Goal: Task Accomplishment & Management: Contribute content

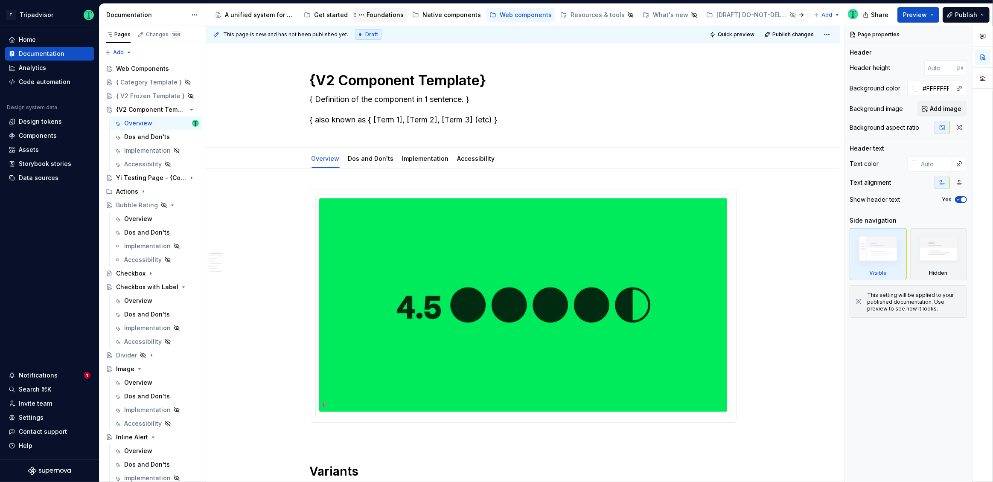
click at [391, 14] on div "Foundations" at bounding box center [385, 15] width 37 height 9
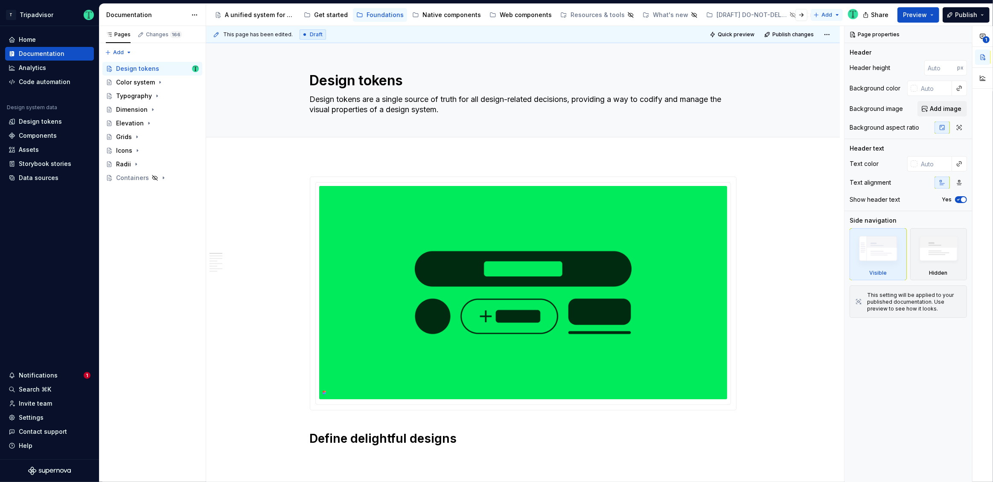
click at [824, 17] on html "T Tripadvisor Home Documentation Analytics Code automation Design system data D…" at bounding box center [496, 241] width 993 height 482
click at [782, 146] on html "T Tripadvisor Home Documentation Analytics Code automation Design system data D…" at bounding box center [496, 241] width 993 height 482
click at [827, 12] on html "T Tripadvisor Home Documentation Analytics Code automation Design system data D…" at bounding box center [496, 241] width 993 height 482
click at [847, 46] on div "New group" at bounding box center [854, 45] width 55 height 9
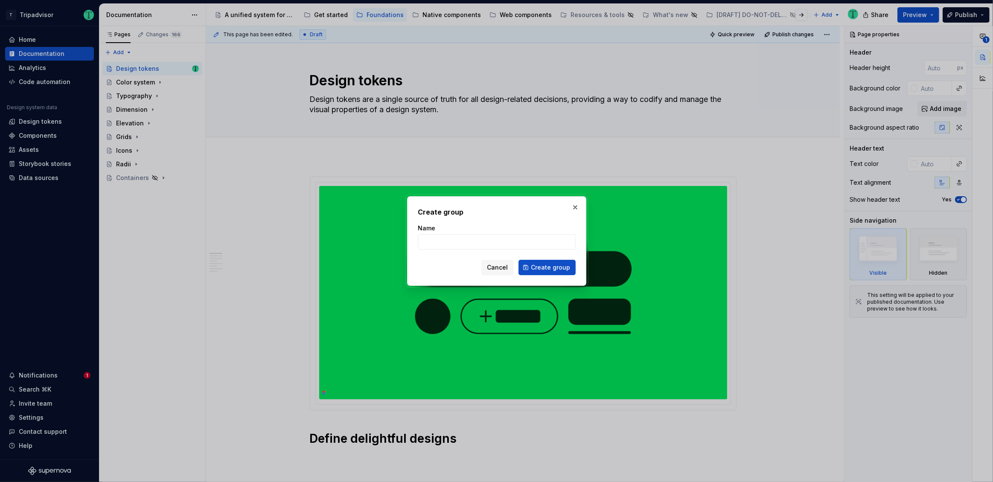
type textarea "*"
type input "Global components"
click at [567, 262] on button "Create group" at bounding box center [546, 267] width 57 height 15
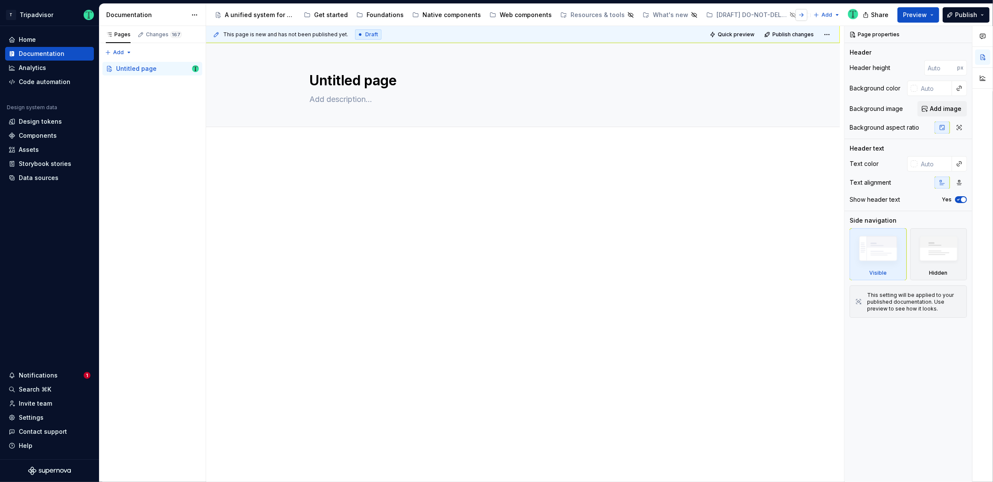
click at [804, 16] on button "button" at bounding box center [801, 15] width 12 height 12
click at [383, 15] on div "Foundations" at bounding box center [385, 15] width 37 height 9
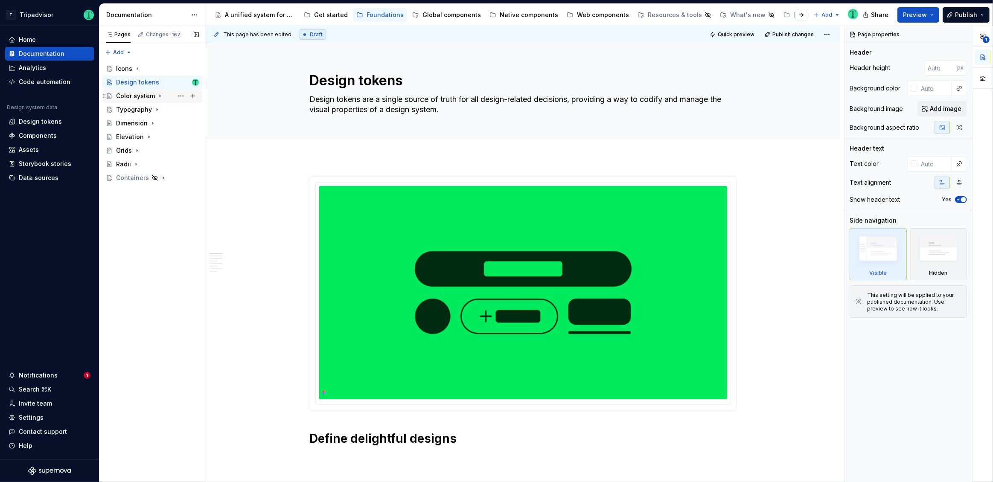
click at [160, 96] on icon "Page tree" at bounding box center [160, 96] width 1 height 2
click at [158, 96] on icon "Page tree" at bounding box center [160, 96] width 7 height 7
click at [142, 80] on div "Design tokens" at bounding box center [137, 82] width 43 height 9
click at [180, 100] on button "Page tree" at bounding box center [181, 96] width 12 height 12
click at [234, 354] on html "T Tripadvisor Home Documentation Analytics Code automation Design system data D…" at bounding box center [496, 241] width 993 height 482
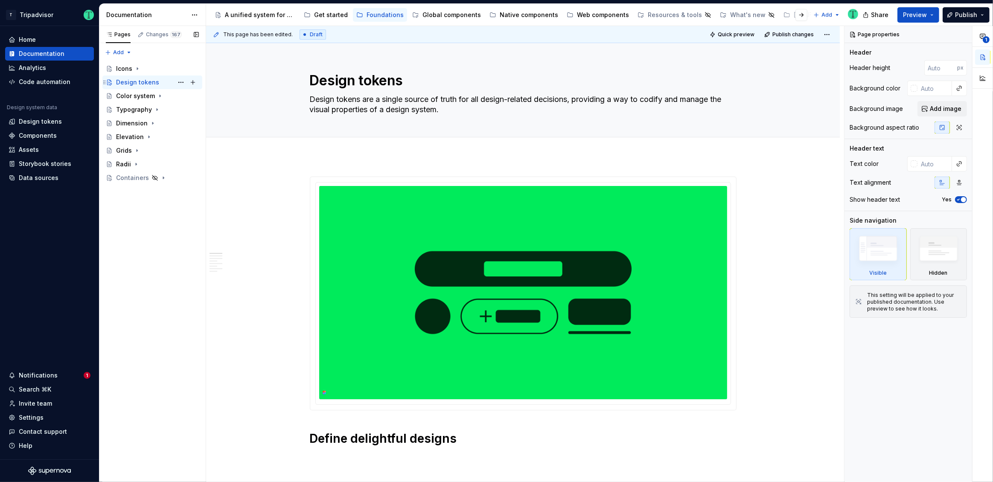
click at [134, 82] on div "Design tokens" at bounding box center [137, 82] width 43 height 9
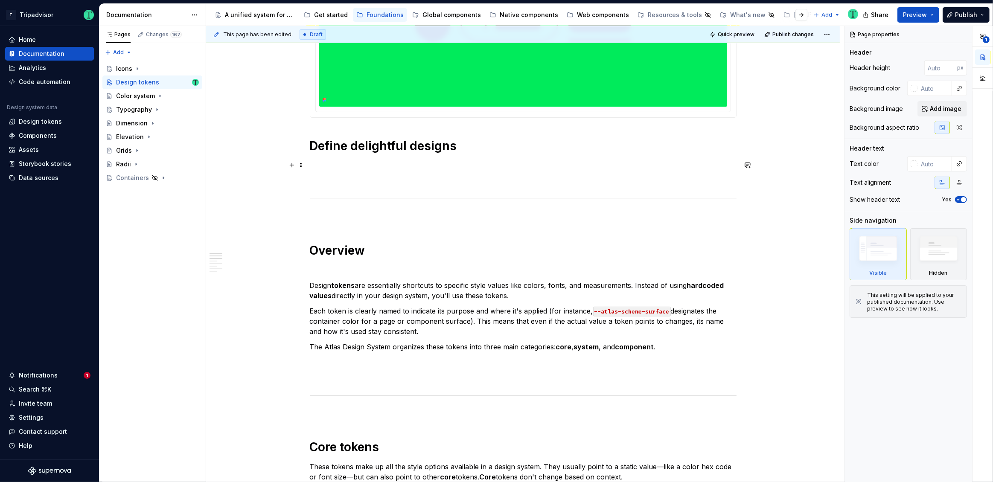
scroll to position [291, 0]
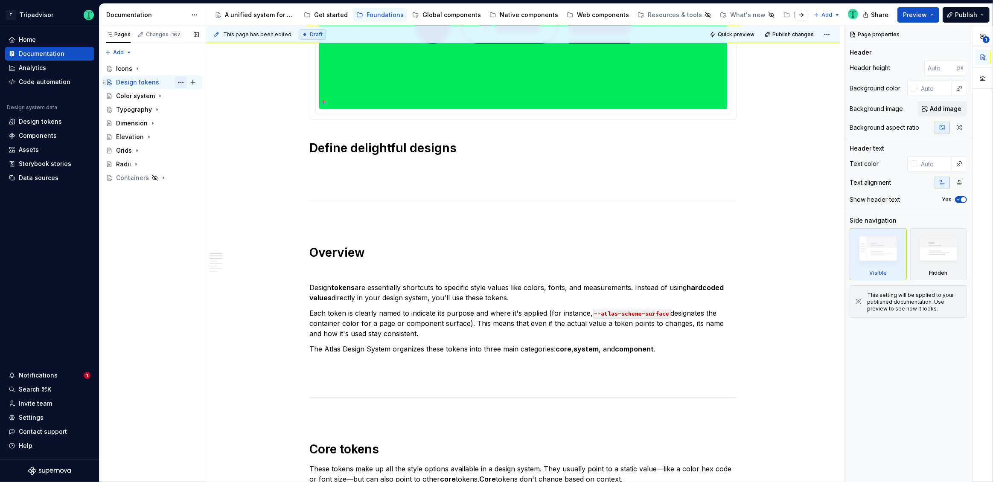
click at [182, 81] on button "Page tree" at bounding box center [181, 82] width 12 height 12
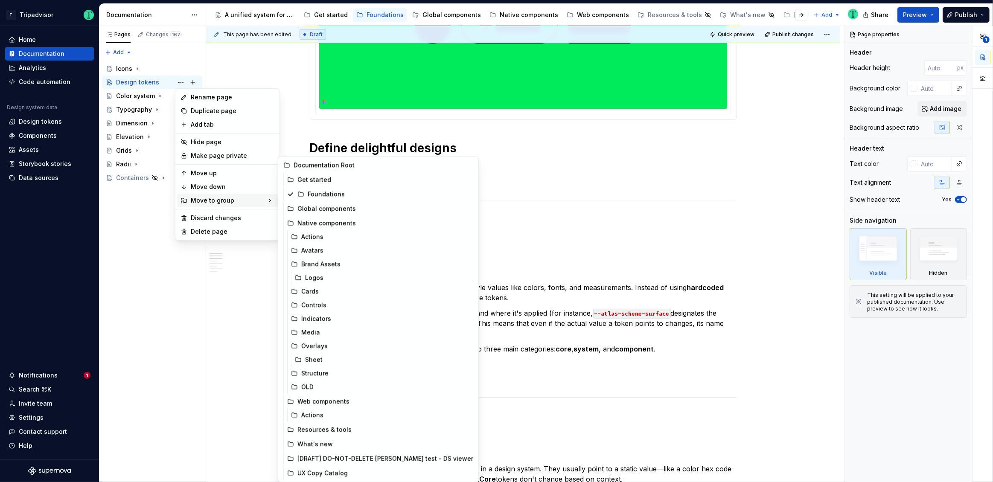
click at [298, 71] on html "T Tripadvisor Home Documentation Analytics Code automation Design system data D…" at bounding box center [496, 241] width 993 height 482
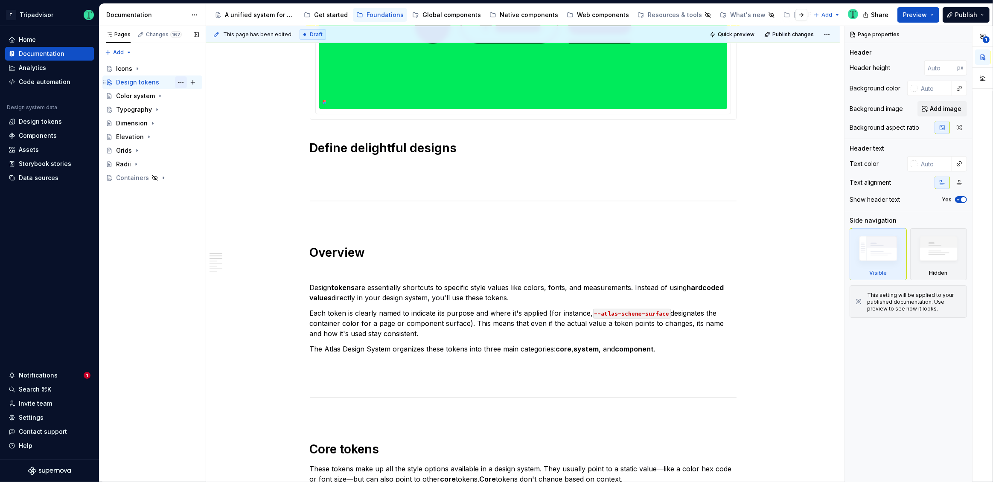
click at [182, 82] on button "Page tree" at bounding box center [181, 82] width 12 height 12
click at [125, 257] on div "Pages Changes 167 Add Accessibility guide for tree Page tree. Navigate the tree…" at bounding box center [152, 254] width 107 height 457
click at [120, 48] on div "Pages Changes 167 Add Accessibility guide for tree Page tree. Navigate the tree…" at bounding box center [152, 254] width 107 height 457
click at [133, 82] on div "New group" at bounding box center [145, 83] width 55 height 9
click at [154, 83] on div "Design tokens" at bounding box center [137, 82] width 43 height 9
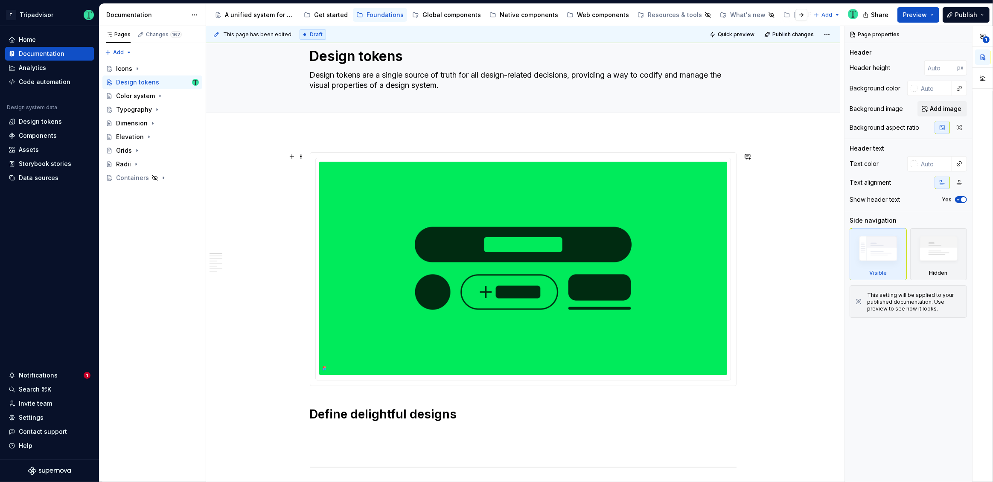
scroll to position [0, 0]
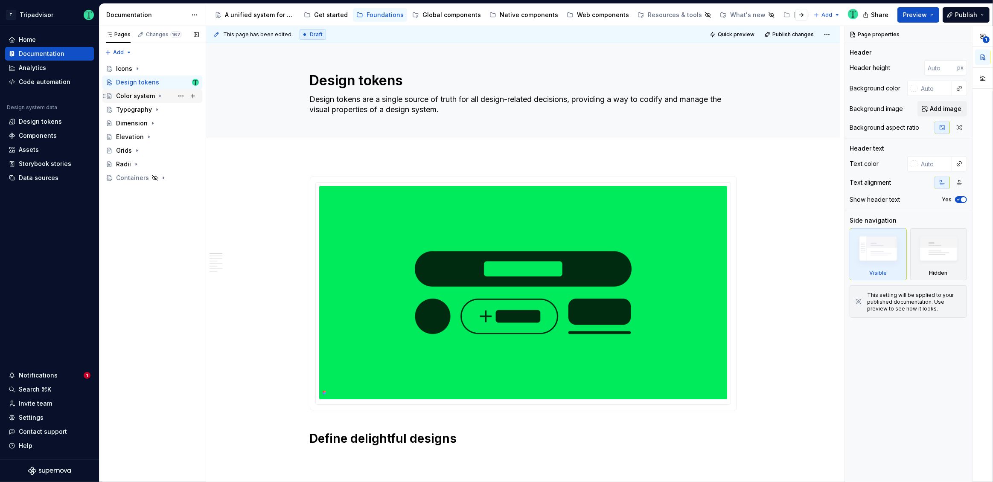
click at [142, 98] on div "Color system" at bounding box center [135, 96] width 39 height 9
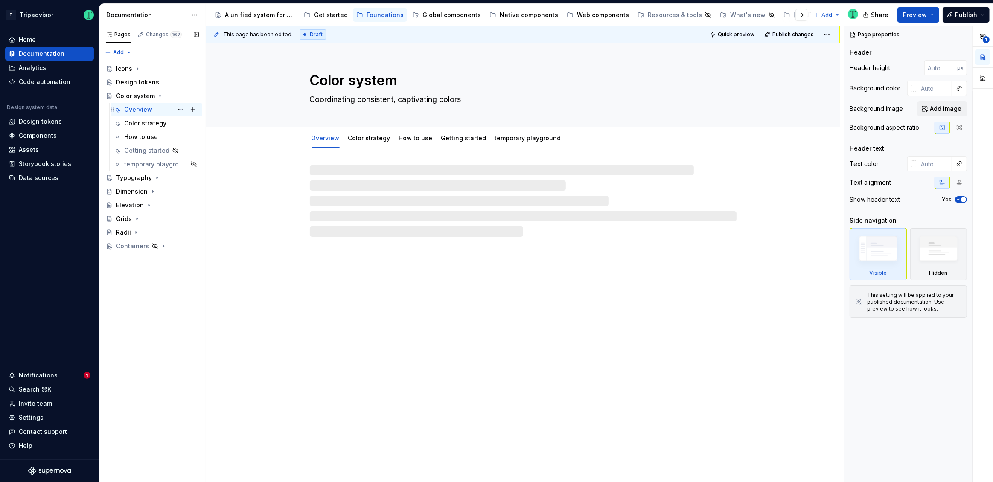
click at [149, 110] on div "Overview" at bounding box center [138, 109] width 28 height 9
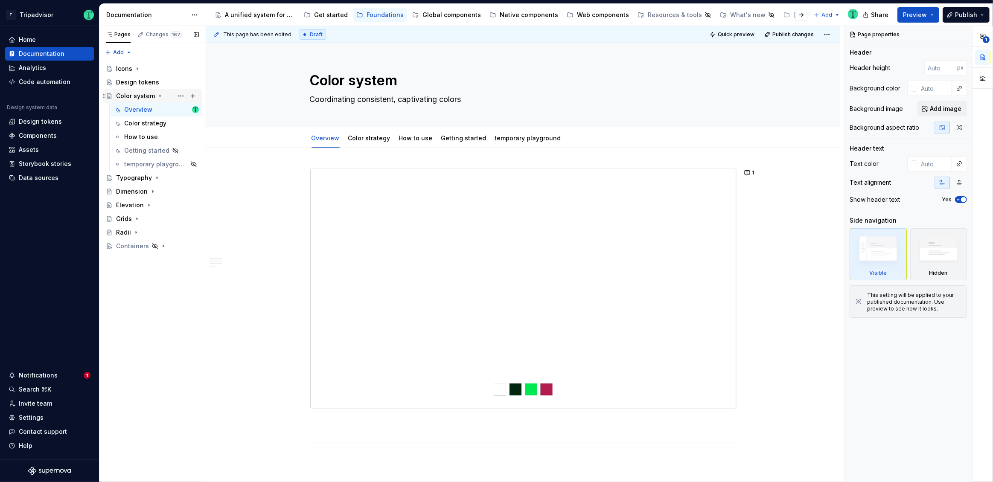
click at [160, 95] on icon "Page tree" at bounding box center [160, 96] width 7 height 7
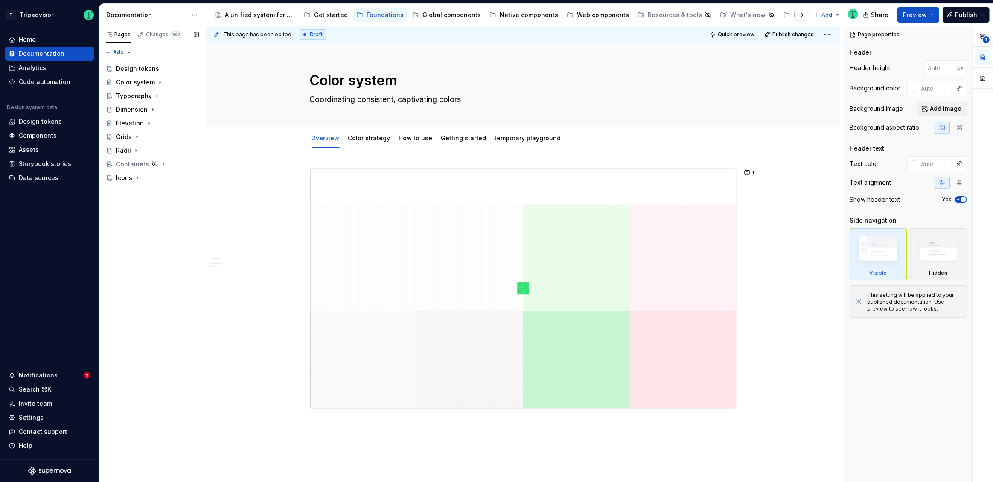
drag, startPoint x: 106, startPoint y: 69, endPoint x: 337, endPoint y: 1, distance: 240.9
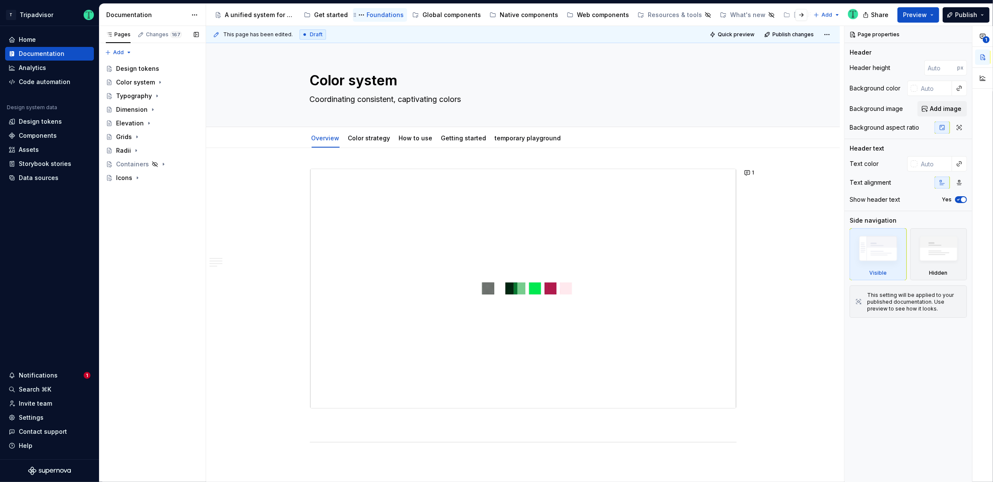
click at [379, 11] on div "Foundations" at bounding box center [385, 15] width 37 height 9
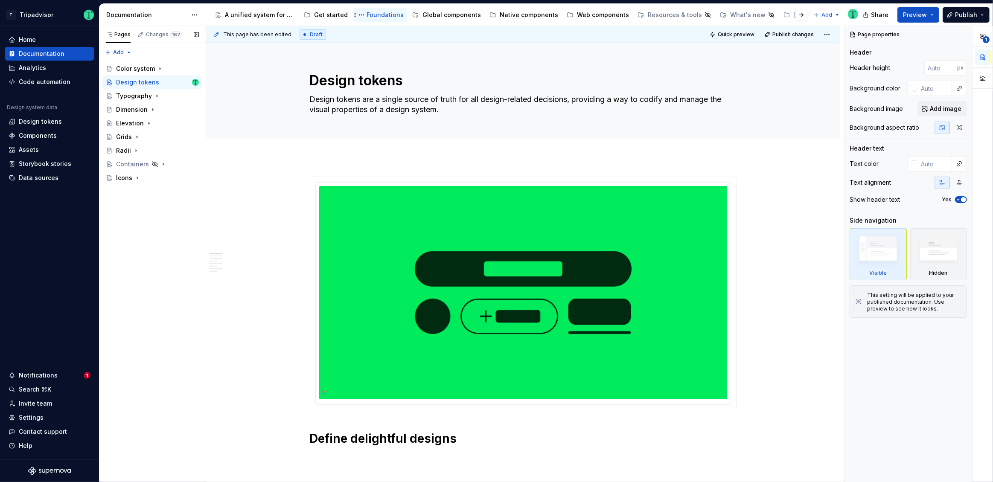
click at [395, 14] on div "Foundations" at bounding box center [385, 15] width 37 height 9
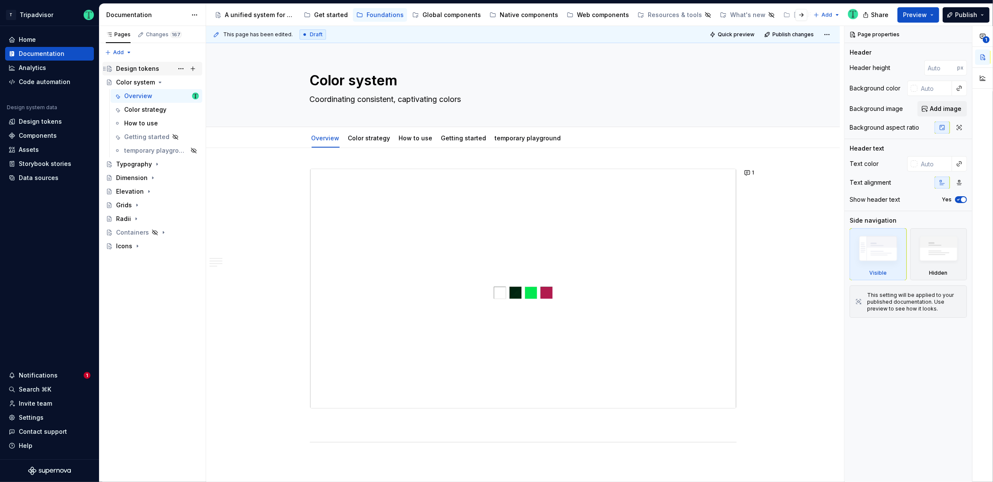
click at [147, 68] on div "Design tokens" at bounding box center [137, 68] width 43 height 9
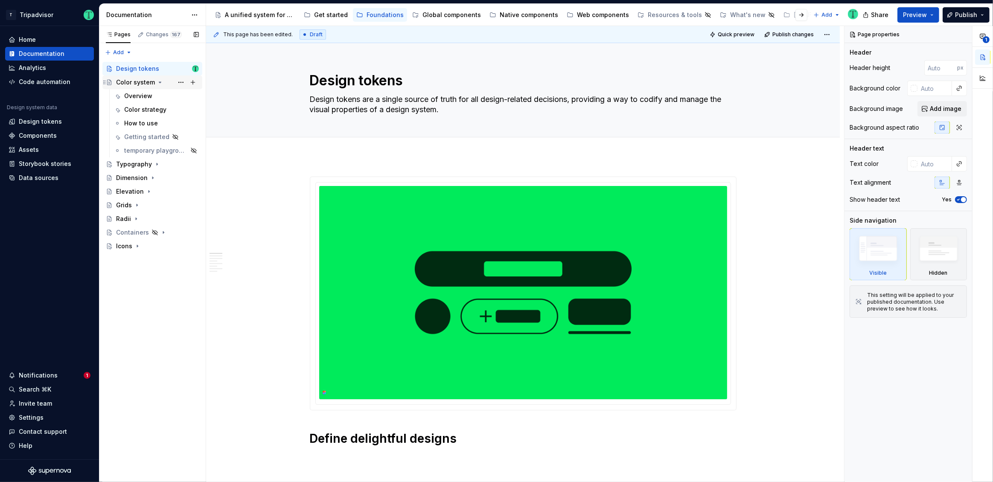
click at [159, 82] on icon "Page tree" at bounding box center [160, 82] width 2 height 1
click at [244, 18] on div "A unified system for every journey." at bounding box center [260, 15] width 70 height 9
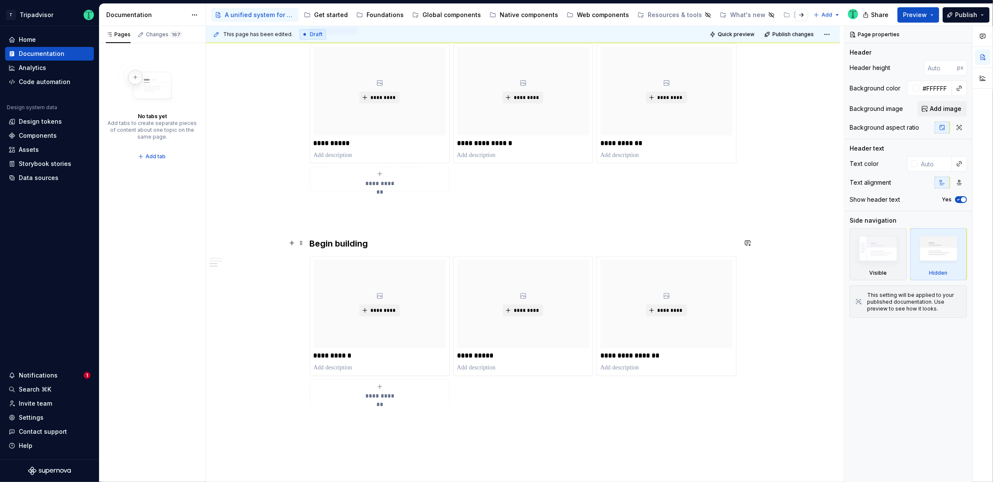
scroll to position [1493, 0]
click at [389, 18] on div "Foundations" at bounding box center [385, 15] width 37 height 9
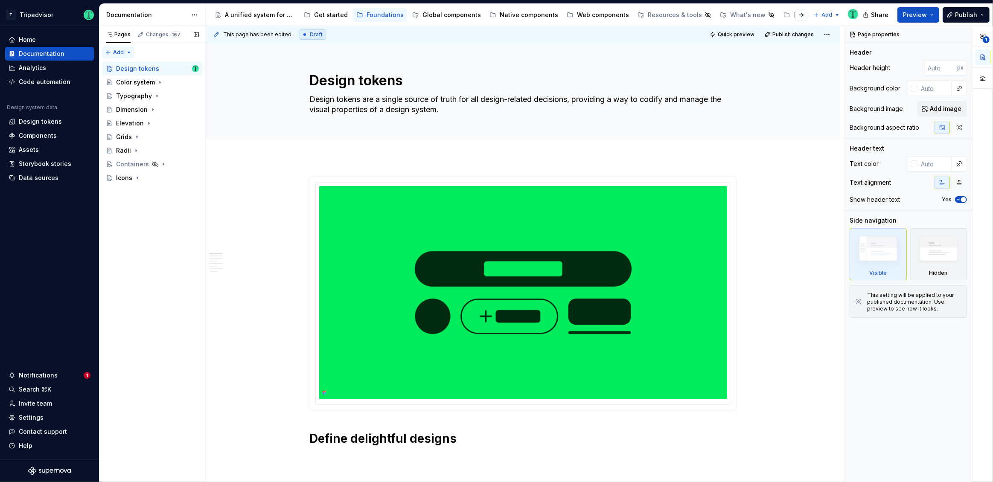
click at [119, 50] on div "Pages Changes 167 Add Accessibility guide for tree Page tree. Navigate the tree…" at bounding box center [152, 254] width 107 height 457
type textarea "*"
click at [133, 83] on div "New group" at bounding box center [145, 83] width 55 height 9
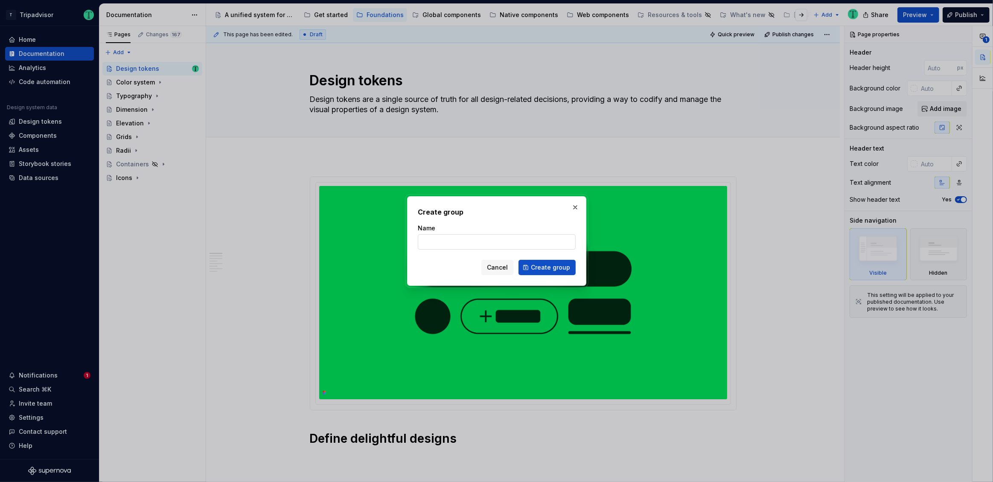
click at [492, 246] on input "Name" at bounding box center [497, 241] width 158 height 15
type input "Tokens"
click at [545, 266] on span "Create group" at bounding box center [550, 267] width 39 height 9
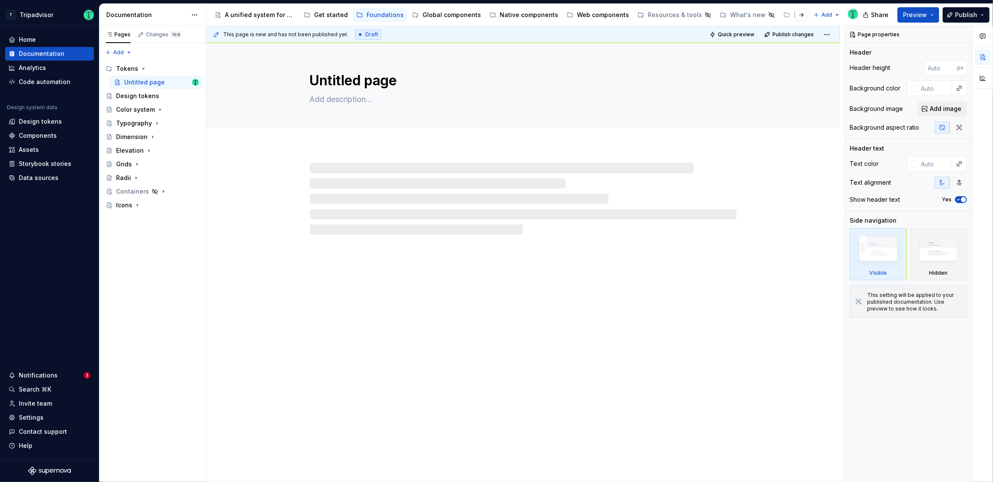
drag, startPoint x: 104, startPoint y: 191, endPoint x: 256, endPoint y: 185, distance: 152.9
click at [256, 185] on div at bounding box center [523, 190] width 634 height 89
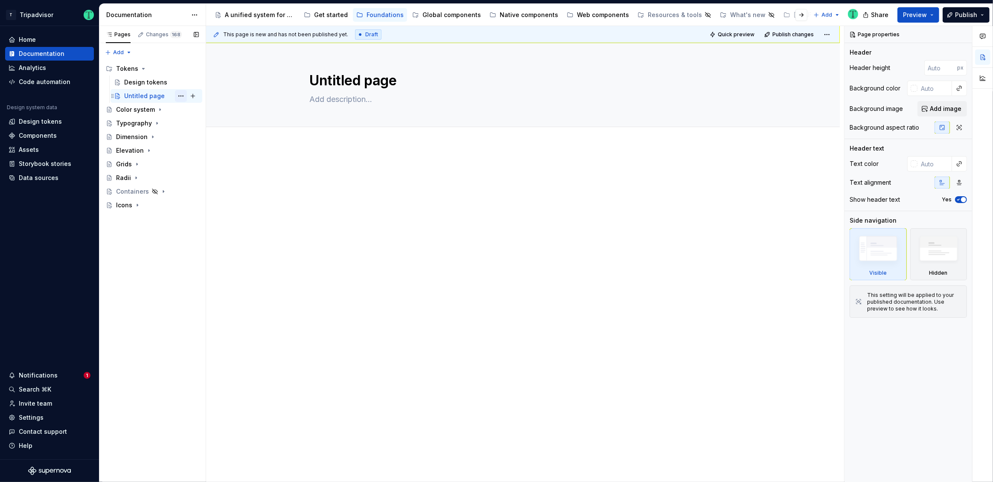
click at [178, 98] on button "Page tree" at bounding box center [181, 96] width 12 height 12
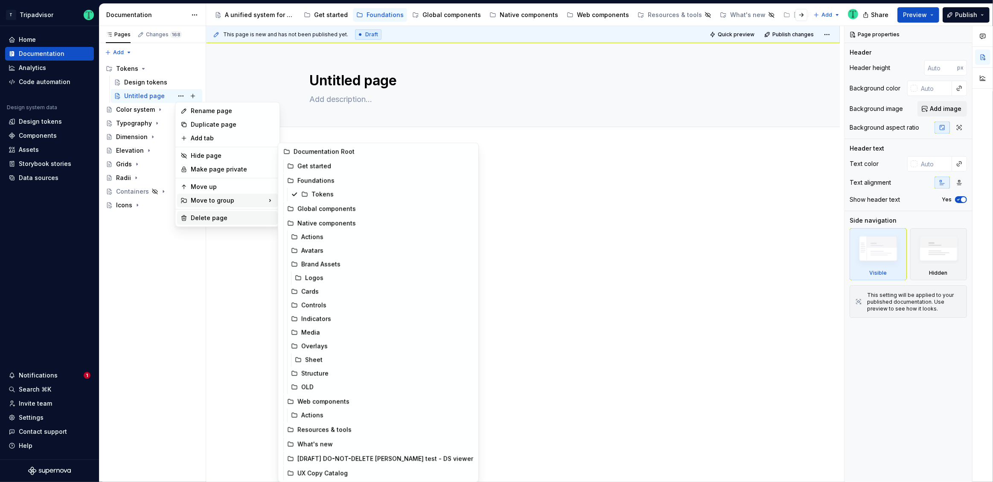
click at [210, 217] on div "Delete page" at bounding box center [233, 218] width 84 height 9
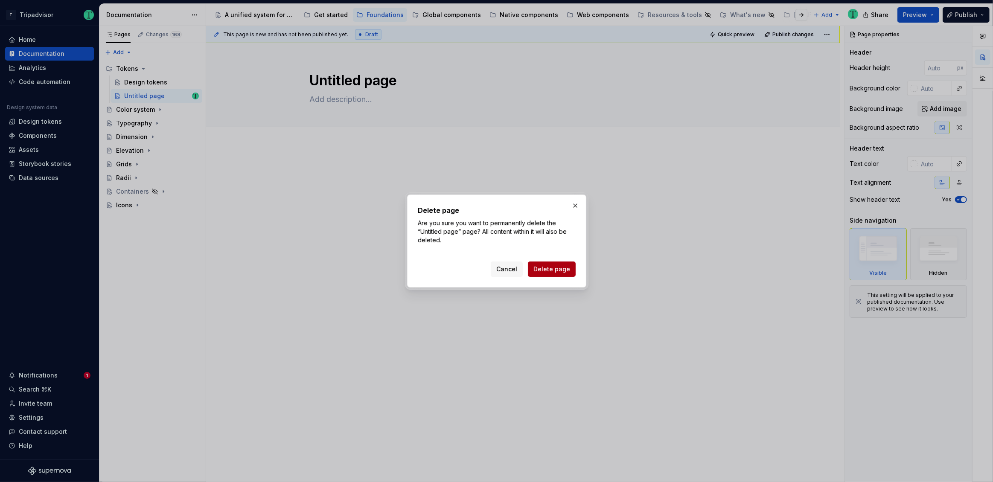
click at [566, 270] on span "Delete page" at bounding box center [551, 269] width 37 height 9
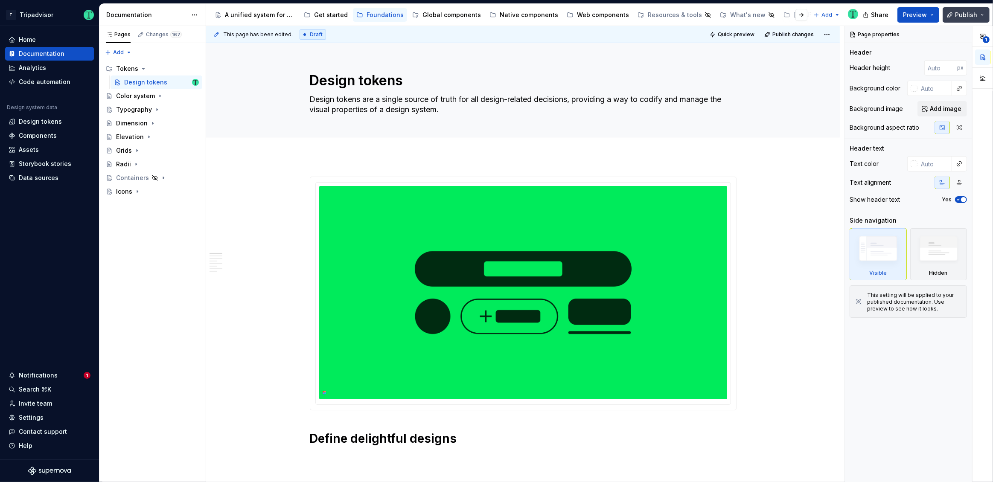
click at [971, 15] on span "Publish" at bounding box center [966, 15] width 22 height 9
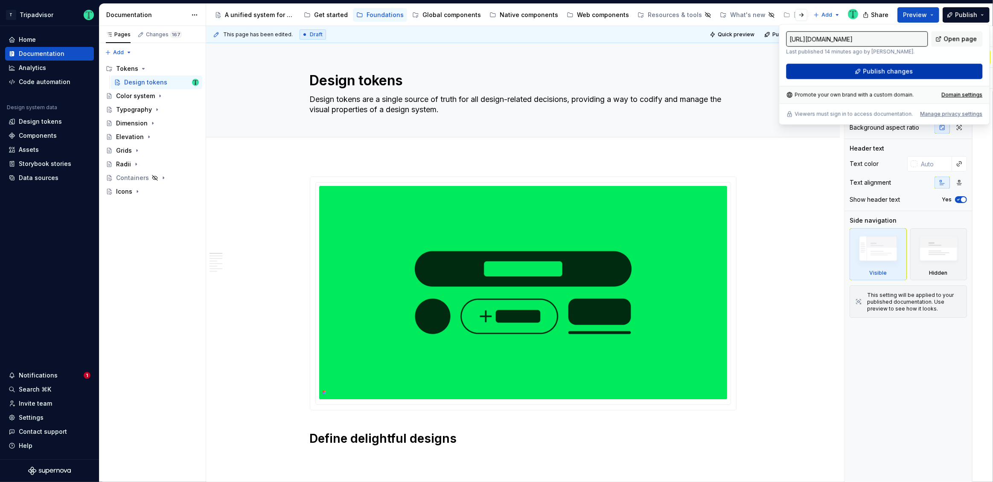
click at [904, 72] on span "Publish changes" at bounding box center [888, 71] width 50 height 9
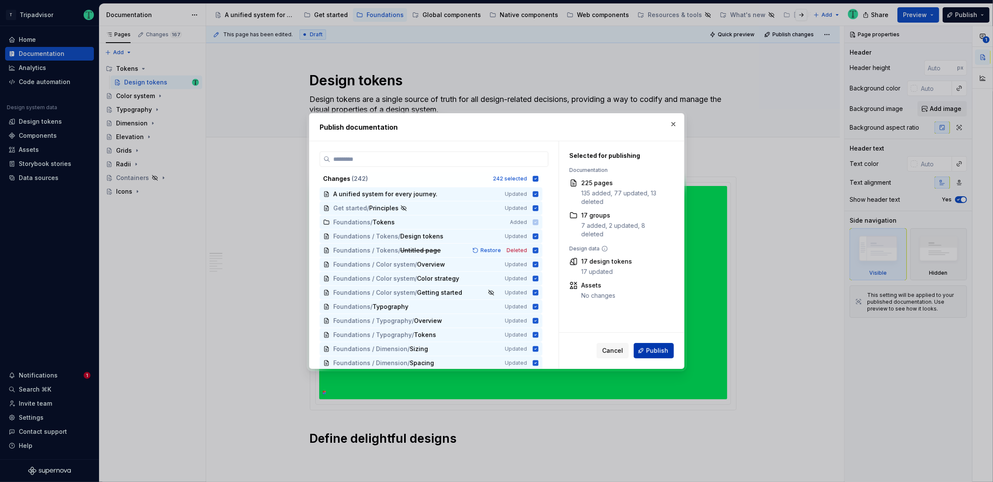
click at [668, 351] on span "Publish" at bounding box center [657, 350] width 22 height 9
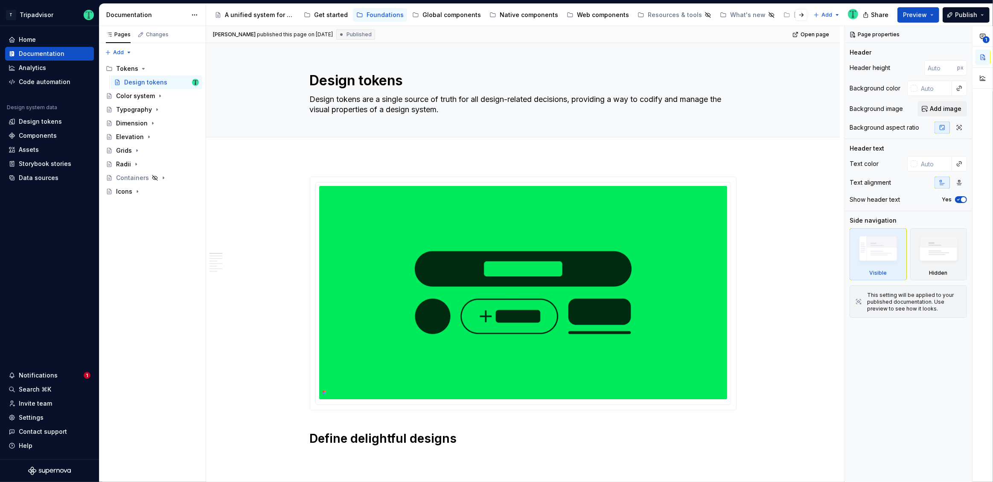
click at [58, 374] on div "Notifications" at bounding box center [46, 375] width 75 height 9
click at [56, 256] on html "T Tripadvisor Home Documentation Analytics Code automation Design system data D…" at bounding box center [496, 241] width 993 height 482
click at [935, 12] on button "Preview" at bounding box center [918, 14] width 42 height 15
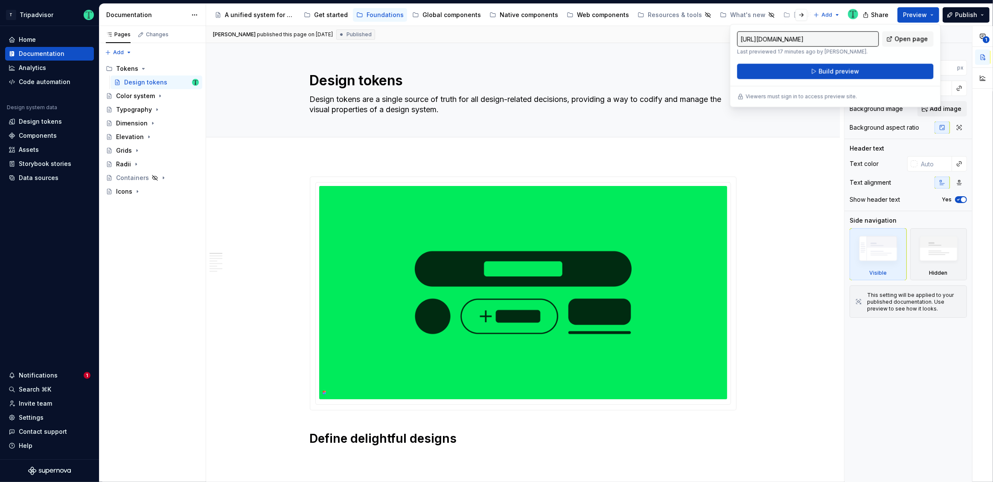
click at [923, 30] on div "https://tripadvisor.preview.supernova-docs.io/latest/foundations/tokens/design-…" at bounding box center [835, 65] width 211 height 83
click at [914, 37] on span "Open page" at bounding box center [910, 39] width 33 height 9
click at [824, 71] on span "Build preview" at bounding box center [838, 71] width 41 height 9
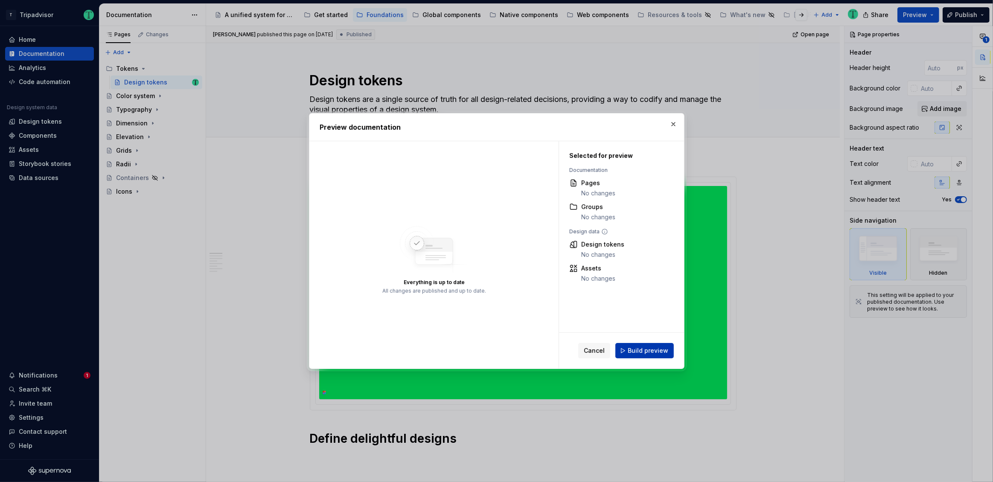
click at [663, 354] on span "Build preview" at bounding box center [648, 350] width 41 height 9
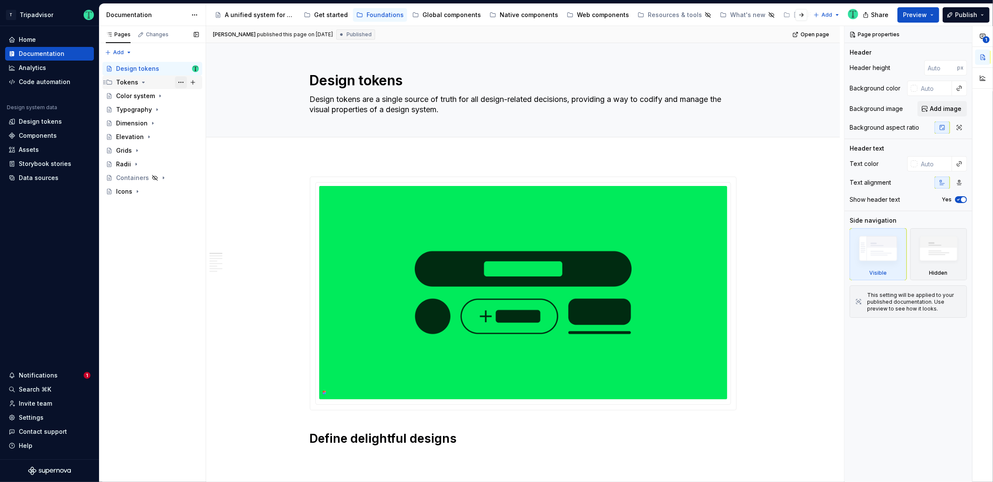
click at [182, 84] on button "Page tree" at bounding box center [181, 82] width 12 height 12
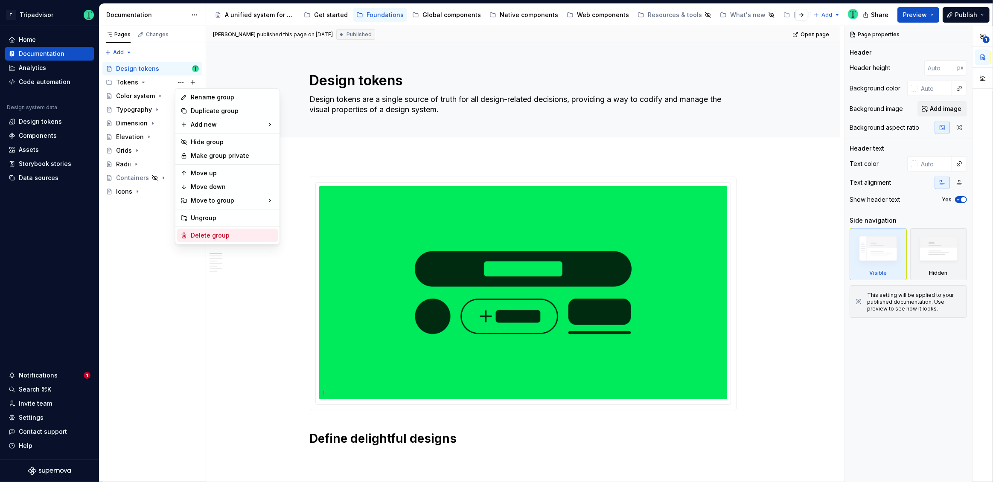
click at [216, 232] on div "Delete group" at bounding box center [233, 235] width 84 height 9
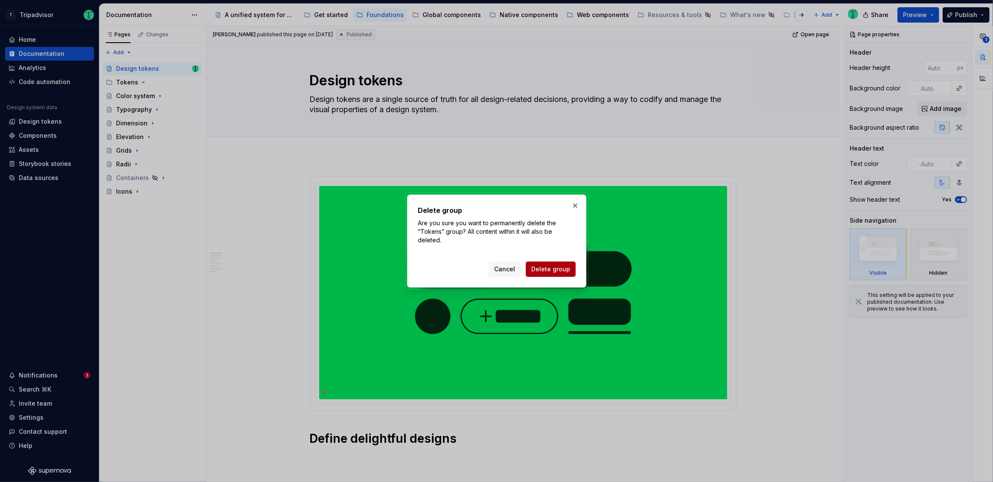
click at [533, 266] on span "Delete group" at bounding box center [550, 269] width 39 height 9
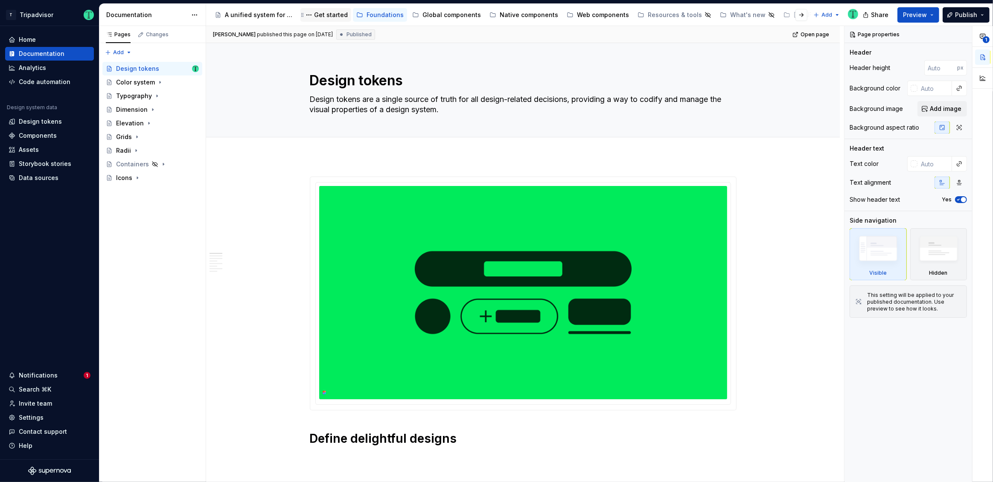
click at [318, 20] on div "Get started" at bounding box center [325, 15] width 51 height 14
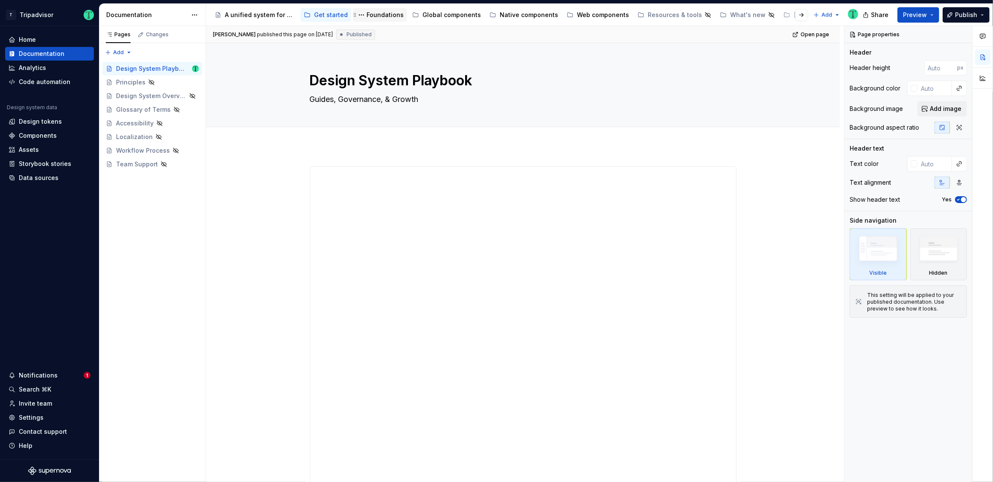
click at [378, 17] on div "Foundations" at bounding box center [385, 15] width 37 height 9
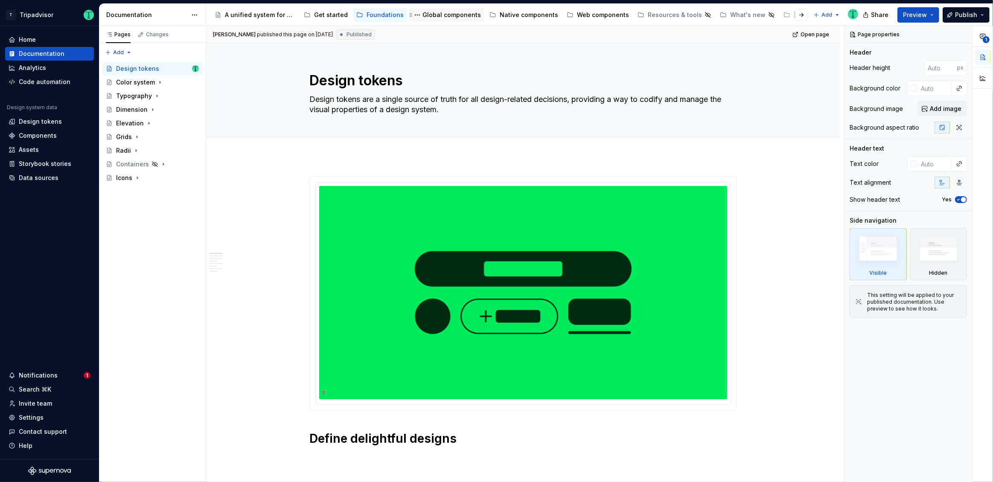
click at [446, 11] on div "Global components" at bounding box center [451, 15] width 58 height 9
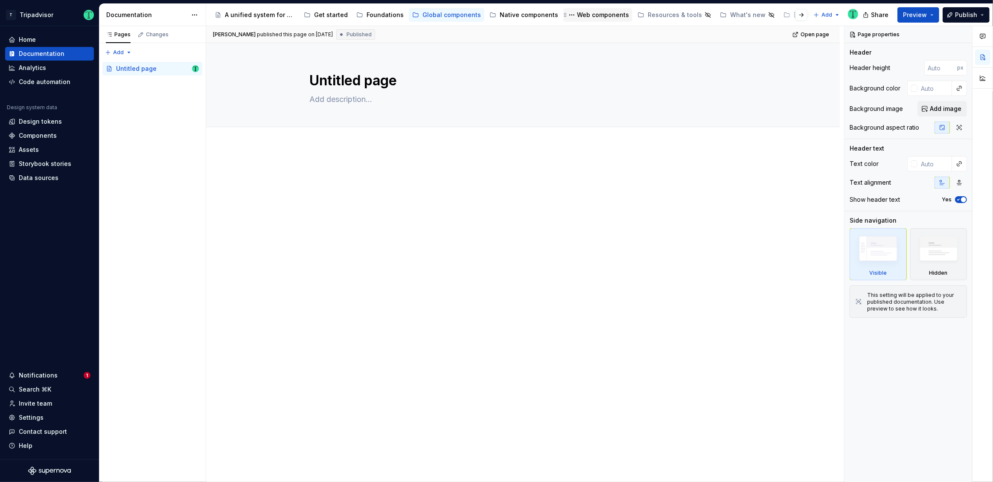
click at [577, 13] on div "Web components" at bounding box center [603, 15] width 52 height 9
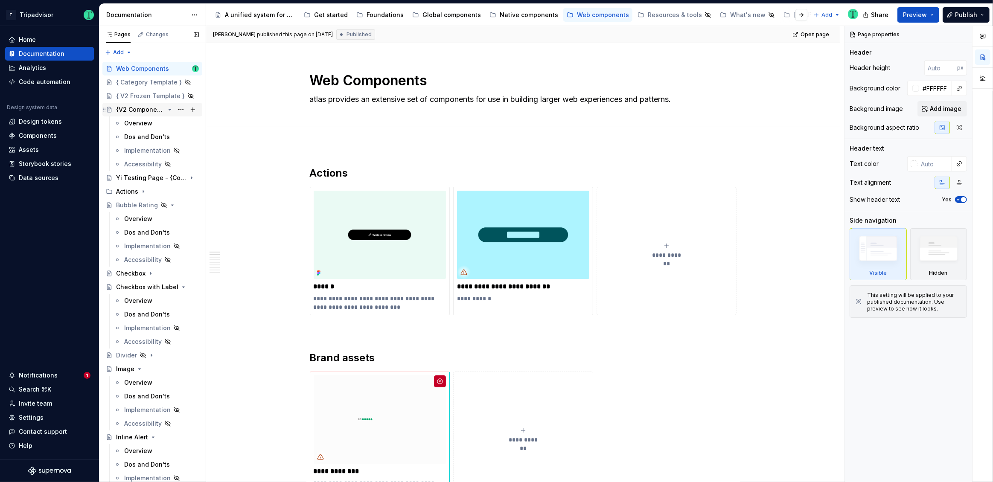
click at [135, 109] on div "{V2 Component Template}" at bounding box center [140, 109] width 49 height 9
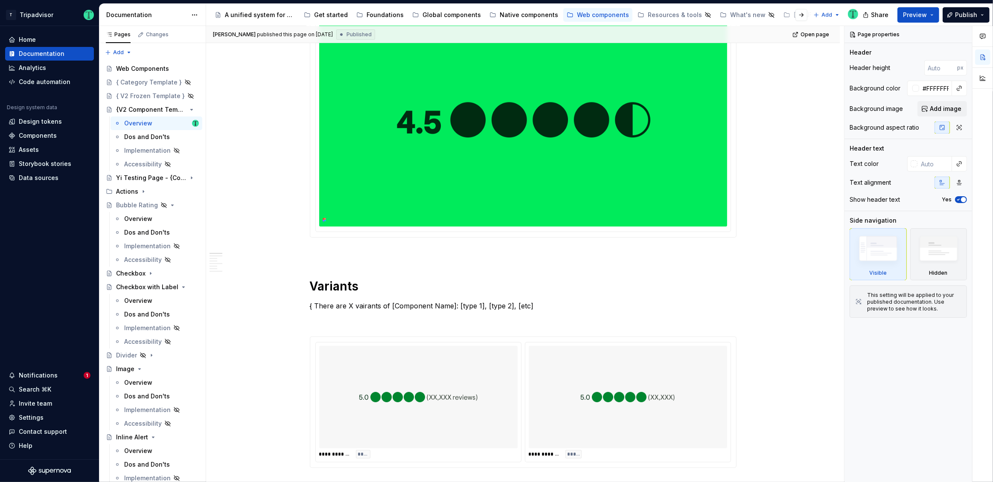
scroll to position [45, 0]
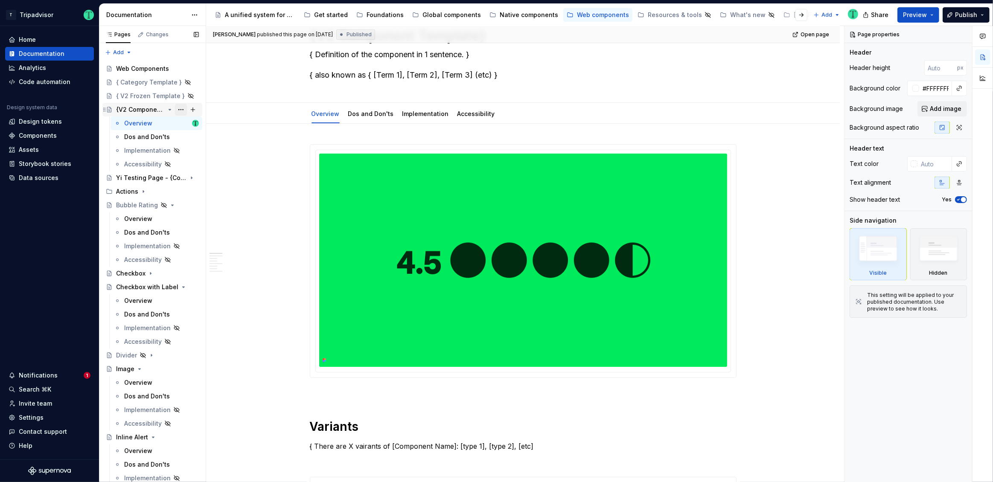
click at [178, 111] on button "Page tree" at bounding box center [181, 110] width 12 height 12
click at [134, 105] on div "Pages Changes Add Accessibility guide for tree Page tree. Navigate the tree wit…" at bounding box center [152, 256] width 107 height 460
click at [141, 108] on div "{V2 Component Template}" at bounding box center [140, 109] width 49 height 9
click at [179, 107] on button "Page tree" at bounding box center [181, 110] width 12 height 12
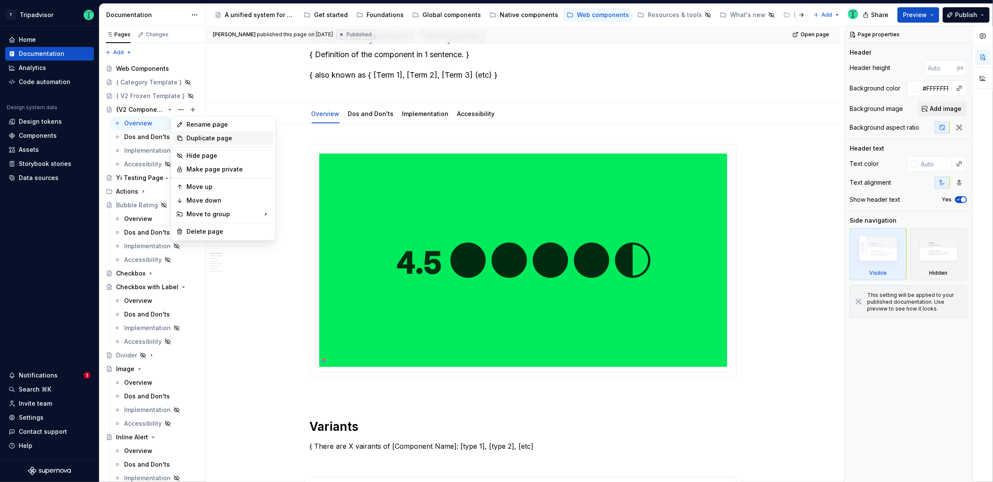
click at [195, 138] on div "Duplicate page" at bounding box center [228, 138] width 84 height 9
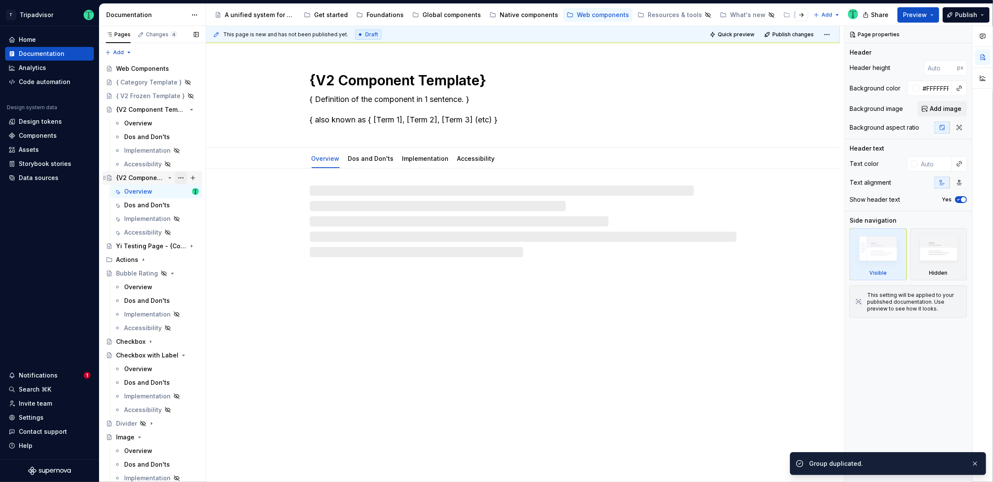
click at [177, 178] on button "Page tree" at bounding box center [181, 178] width 12 height 12
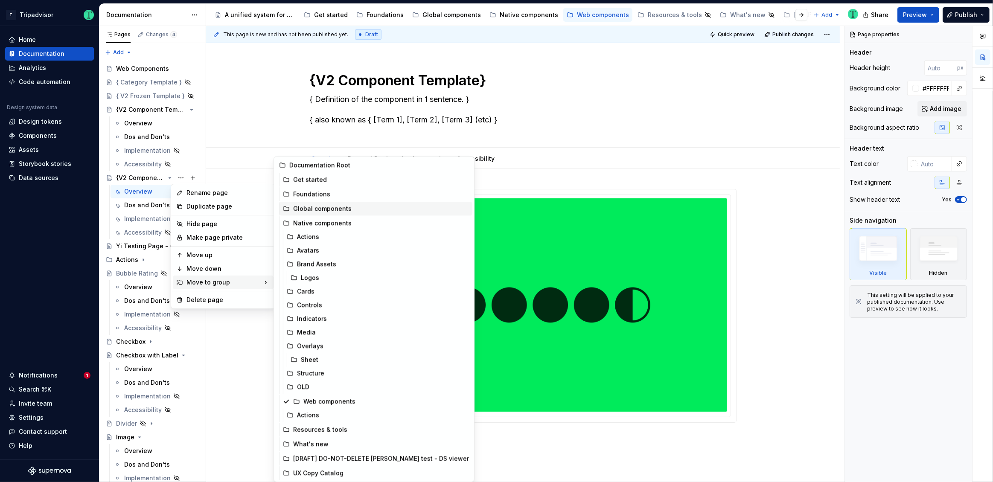
click at [318, 209] on div "Global components" at bounding box center [381, 208] width 176 height 9
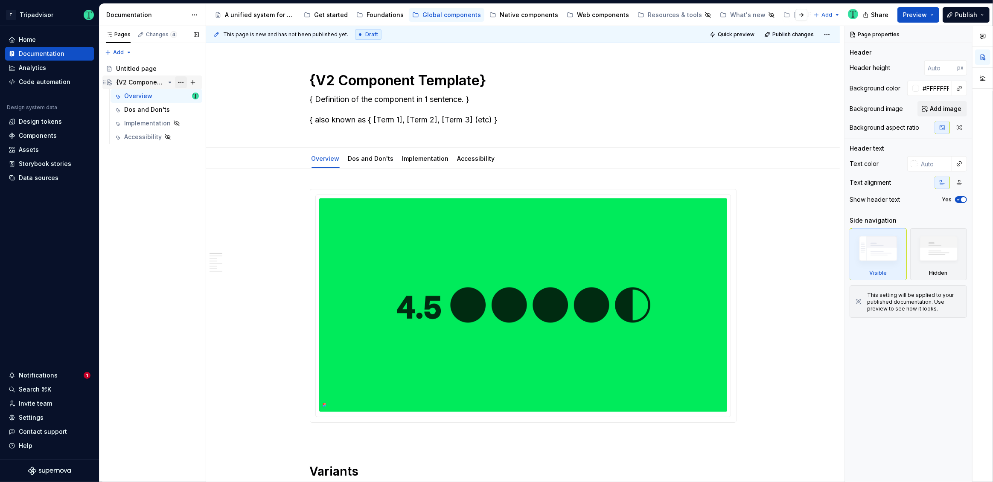
click at [179, 82] on button "Page tree" at bounding box center [181, 82] width 12 height 12
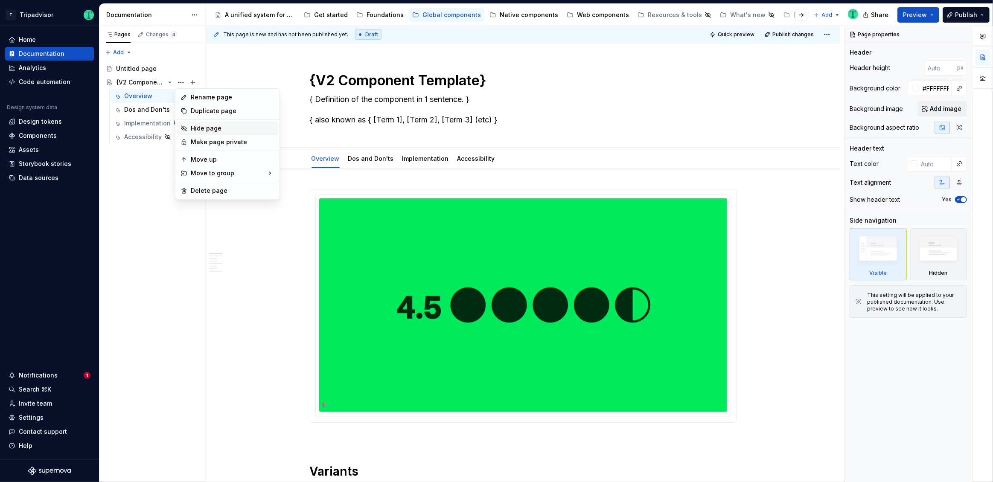
click at [194, 131] on div "Hide page" at bounding box center [233, 128] width 84 height 9
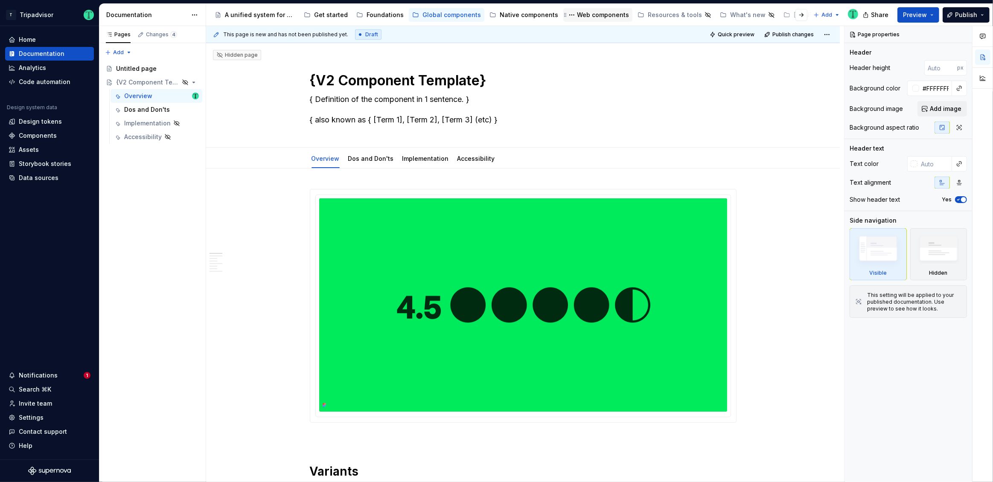
click at [593, 18] on div "Web components" at bounding box center [603, 15] width 52 height 9
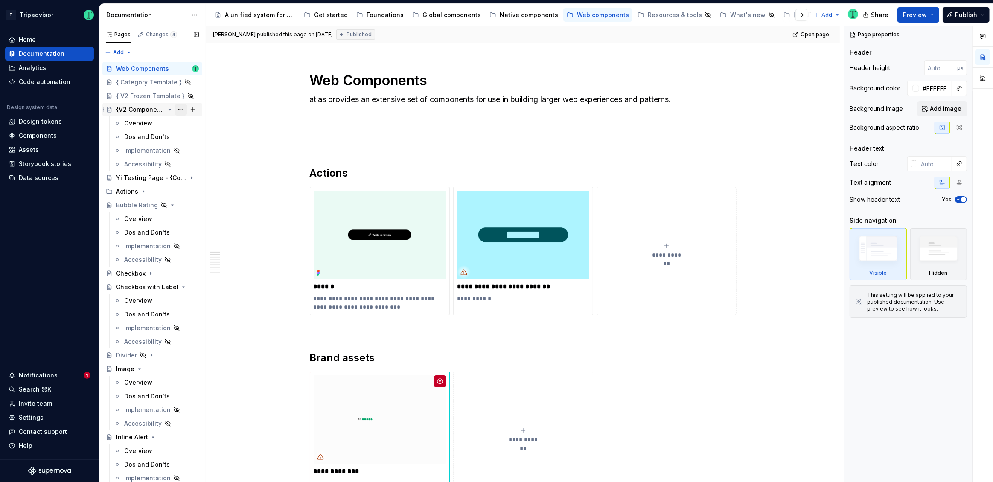
click at [178, 108] on button "Page tree" at bounding box center [181, 110] width 12 height 12
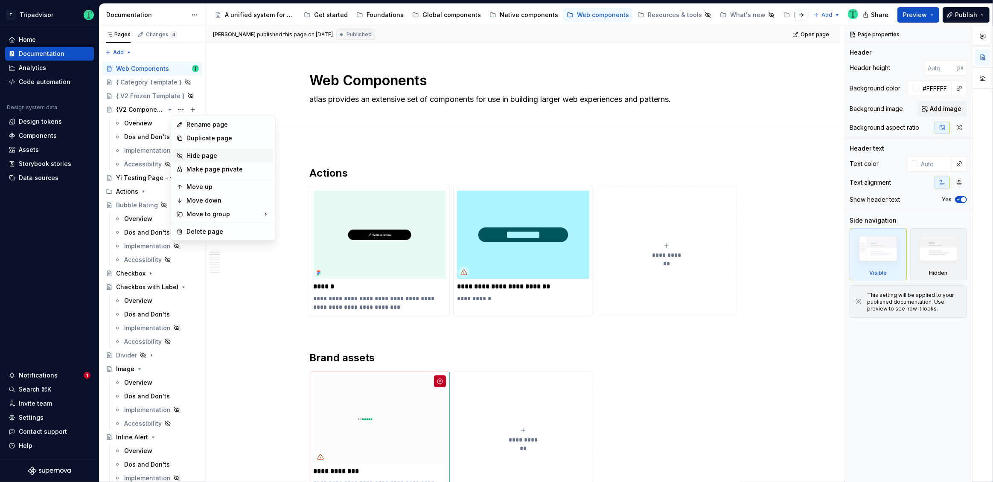
click at [200, 157] on div "Hide page" at bounding box center [228, 155] width 84 height 9
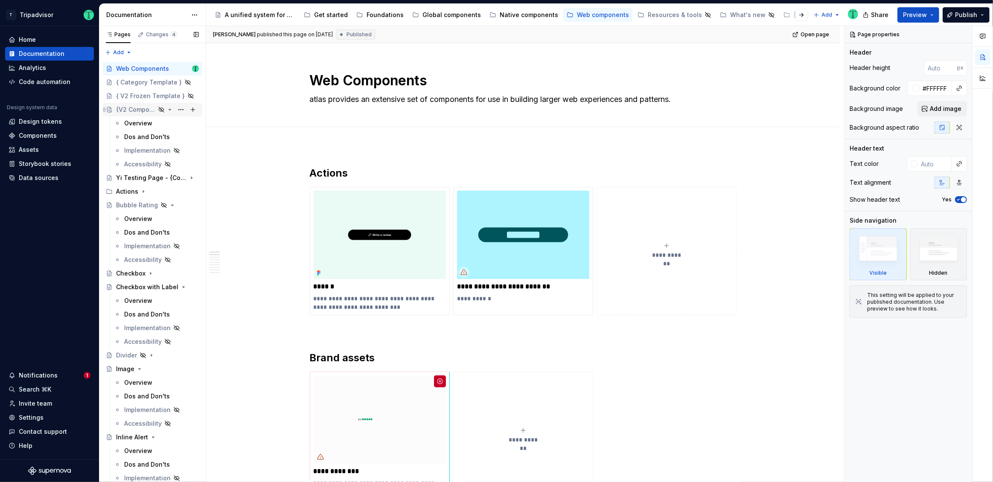
click at [166, 110] on icon "Page tree" at bounding box center [169, 109] width 7 height 7
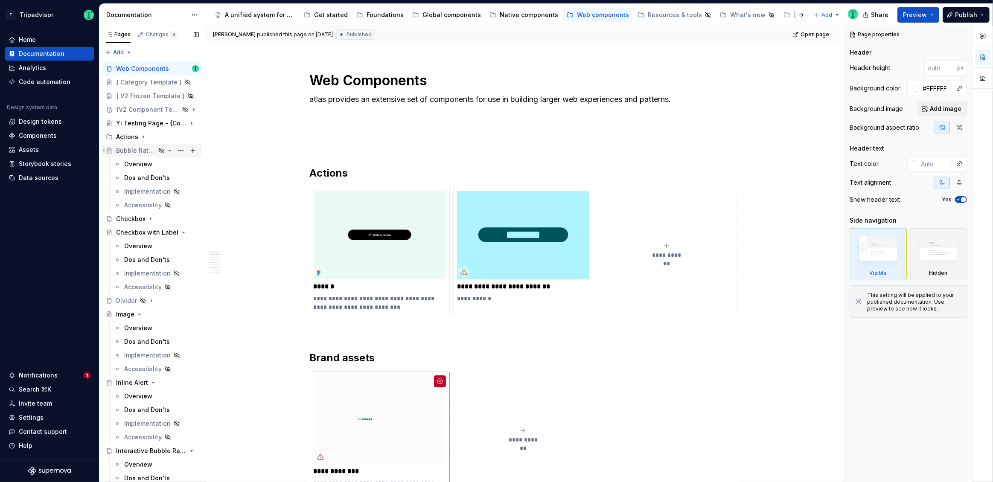
click at [167, 150] on icon "Page tree" at bounding box center [169, 150] width 7 height 7
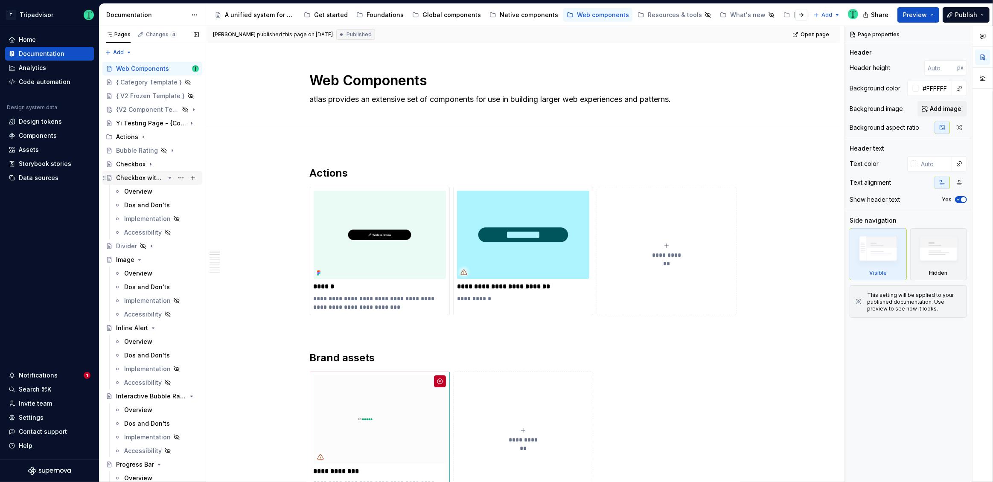
click at [163, 173] on div "Checkbox with Label" at bounding box center [157, 178] width 83 height 12
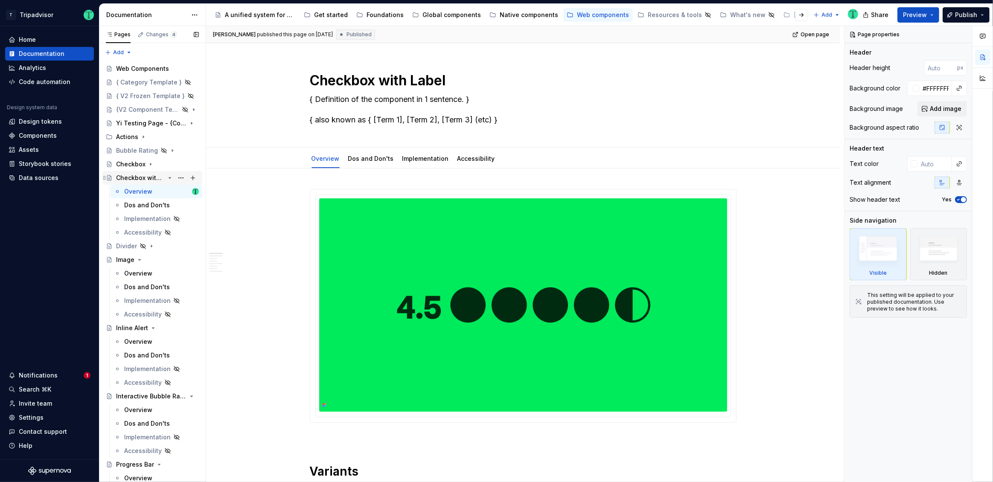
click at [166, 178] on icon "Page tree" at bounding box center [169, 178] width 7 height 7
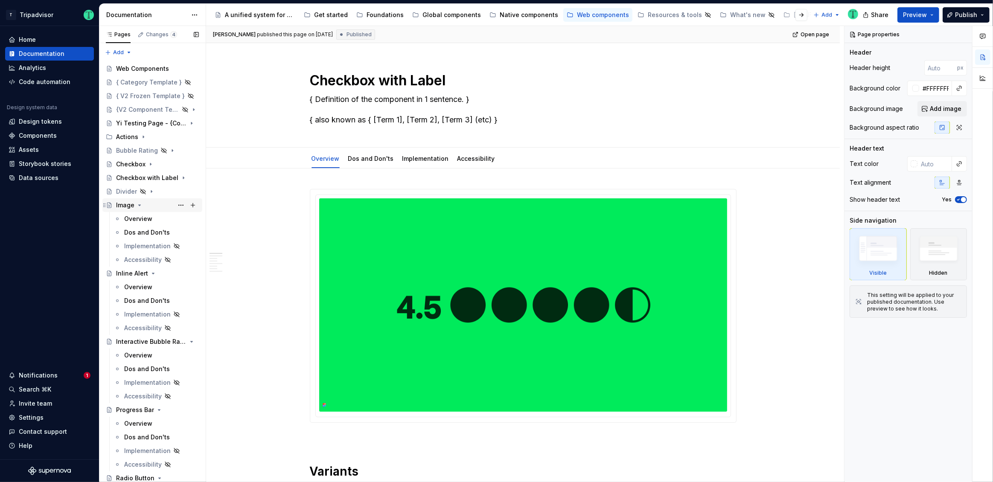
click at [139, 204] on icon "Page tree" at bounding box center [139, 205] width 7 height 7
click at [152, 218] on icon "Page tree" at bounding box center [153, 218] width 2 height 1
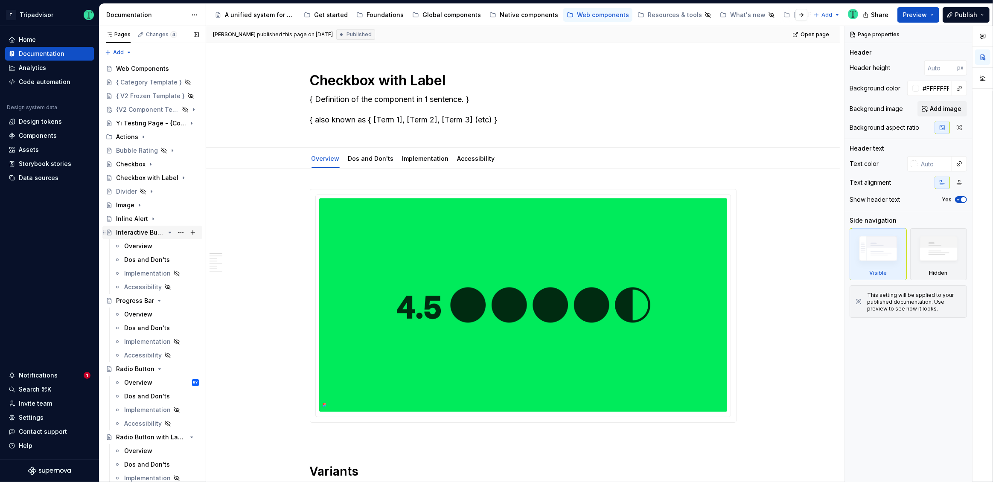
click at [166, 231] on icon "Page tree" at bounding box center [169, 232] width 7 height 7
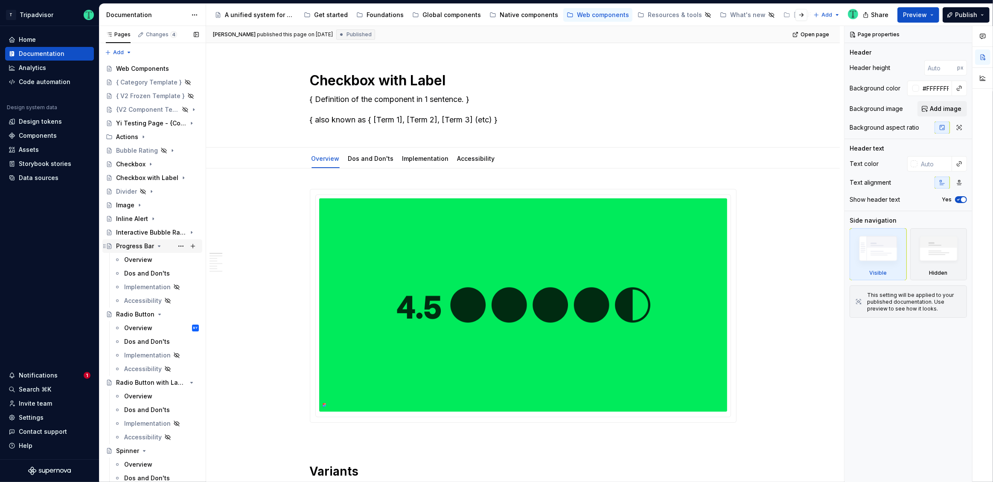
click at [157, 245] on icon "Page tree" at bounding box center [159, 246] width 7 height 7
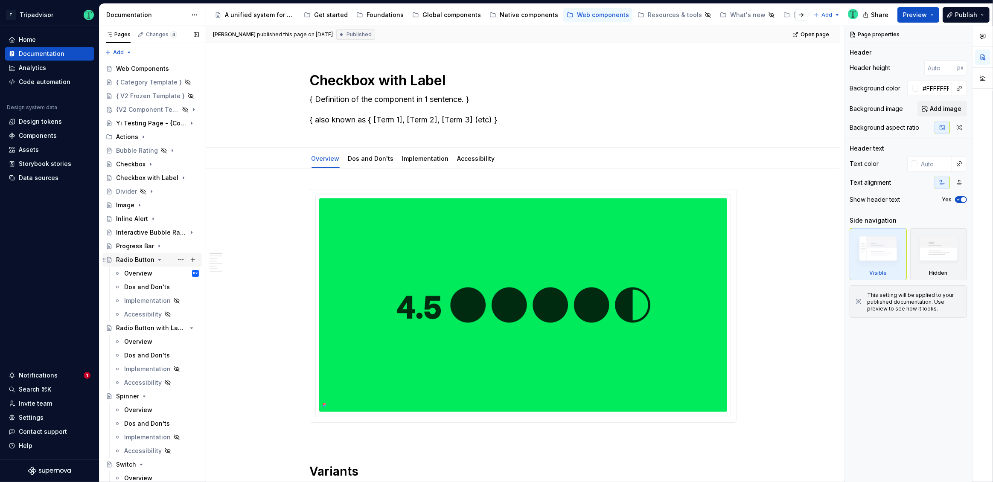
click at [159, 259] on icon "Page tree" at bounding box center [160, 259] width 2 height 1
click at [166, 271] on icon "Page tree" at bounding box center [169, 273] width 7 height 7
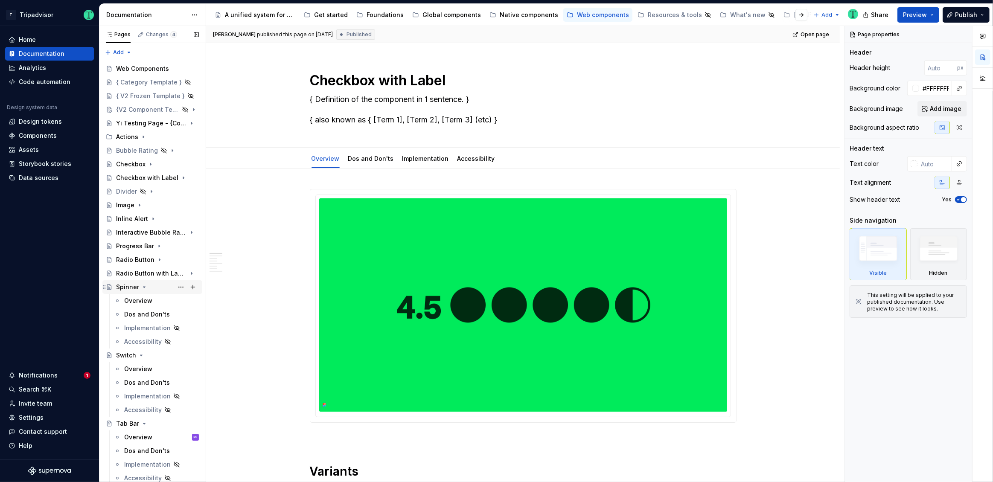
click at [143, 288] on icon "Page tree" at bounding box center [144, 287] width 2 height 1
click at [140, 300] on icon "Page tree" at bounding box center [141, 300] width 7 height 7
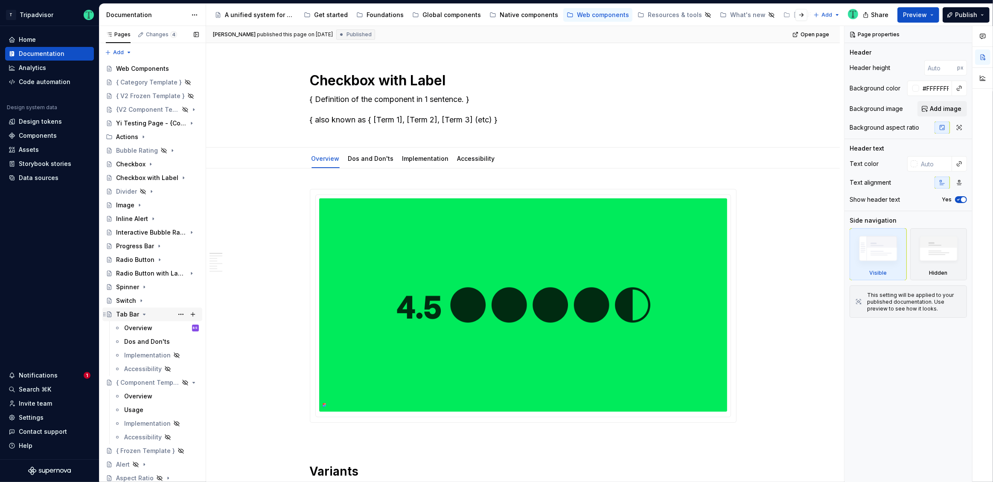
click at [142, 313] on icon "Page tree" at bounding box center [144, 314] width 7 height 7
click at [166, 331] on icon "Page tree" at bounding box center [169, 328] width 7 height 7
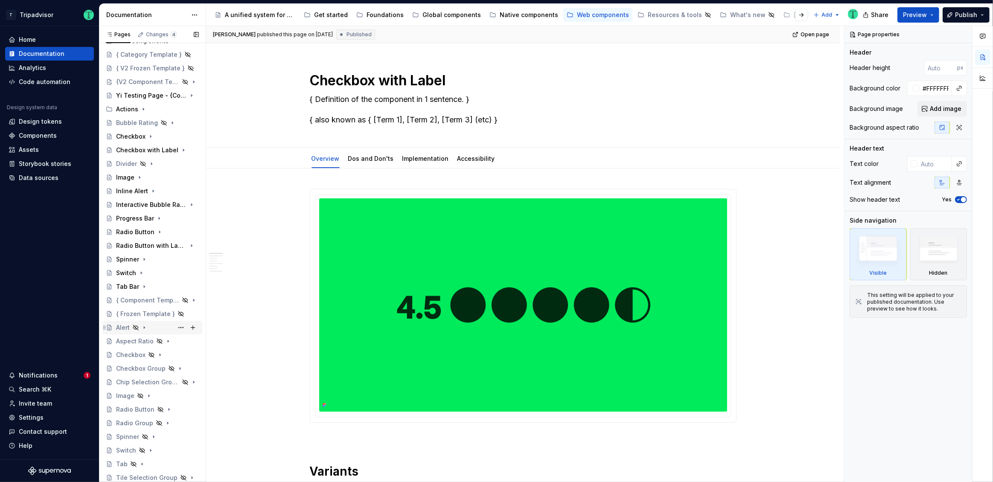
scroll to position [26, 0]
click at [176, 303] on button "Page tree" at bounding box center [181, 303] width 12 height 12
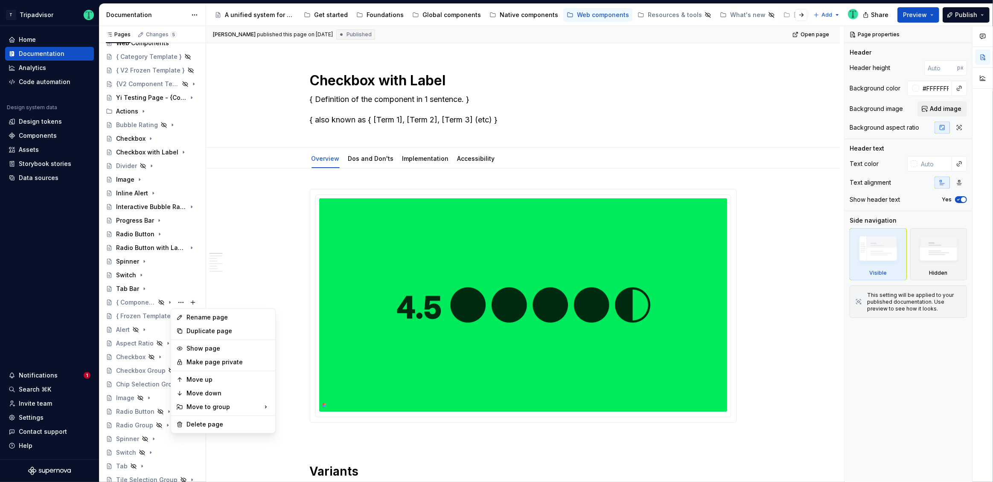
click at [227, 135] on html "T Tripadvisor Home Documentation Analytics Code automation Design system data D…" at bounding box center [496, 241] width 993 height 482
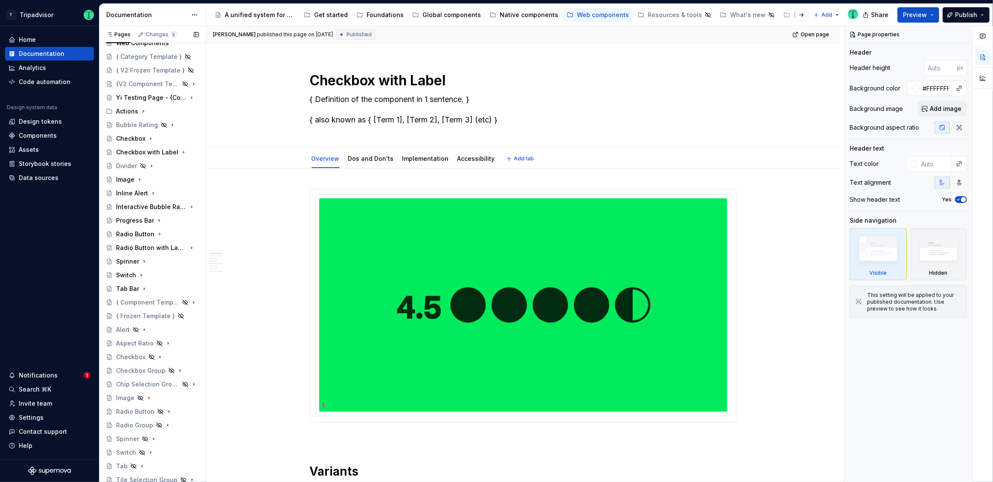
type textarea "*"
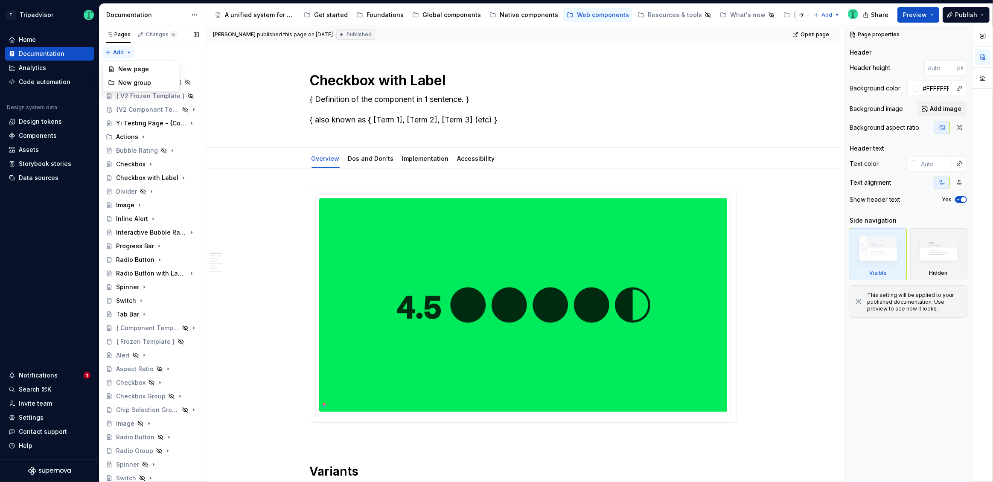
click at [118, 54] on div "Pages Changes 5 Add Accessibility guide for tree Page tree. Navigate the tree w…" at bounding box center [152, 256] width 107 height 460
click at [131, 80] on div "New group" at bounding box center [145, 83] width 55 height 9
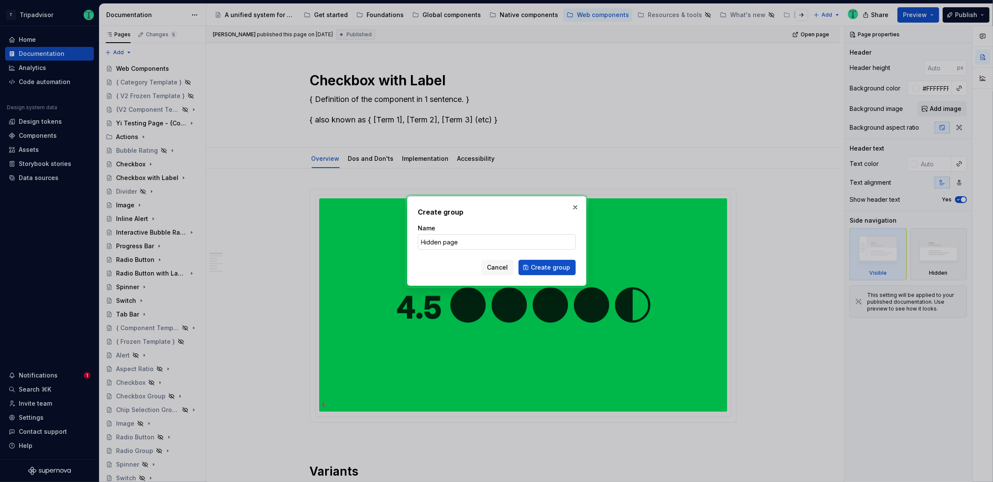
type input "Hidden pages"
click button "Create group" at bounding box center [546, 267] width 57 height 15
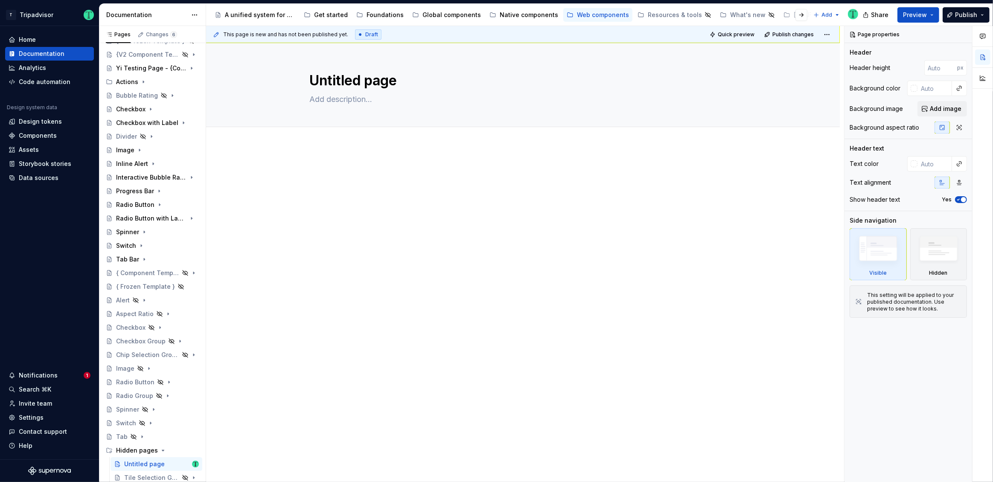
scroll to position [2, 0]
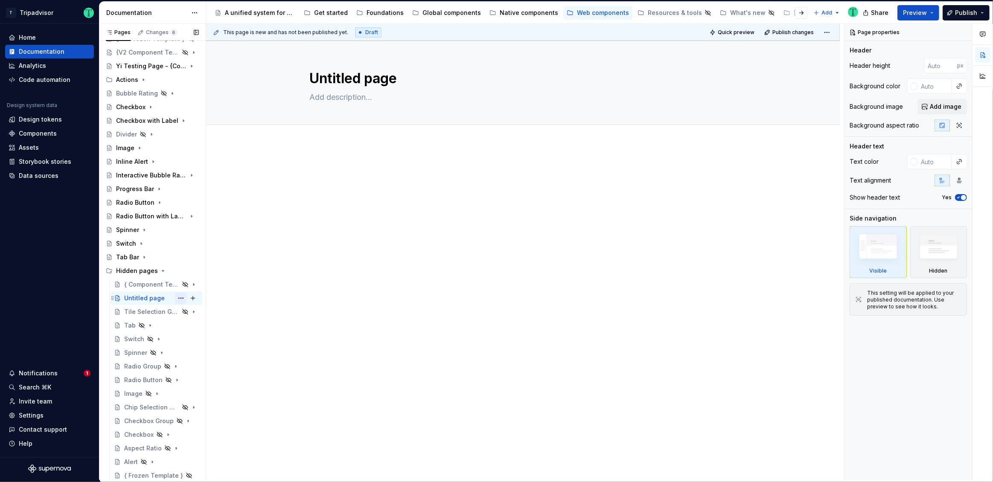
click at [177, 296] on button "Page tree" at bounding box center [181, 298] width 12 height 12
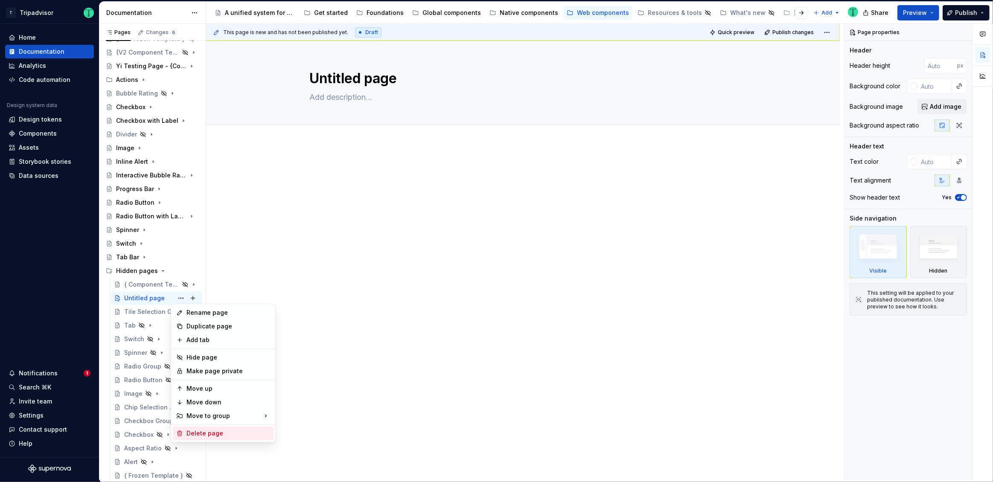
click at [198, 429] on div "Delete page" at bounding box center [228, 433] width 84 height 9
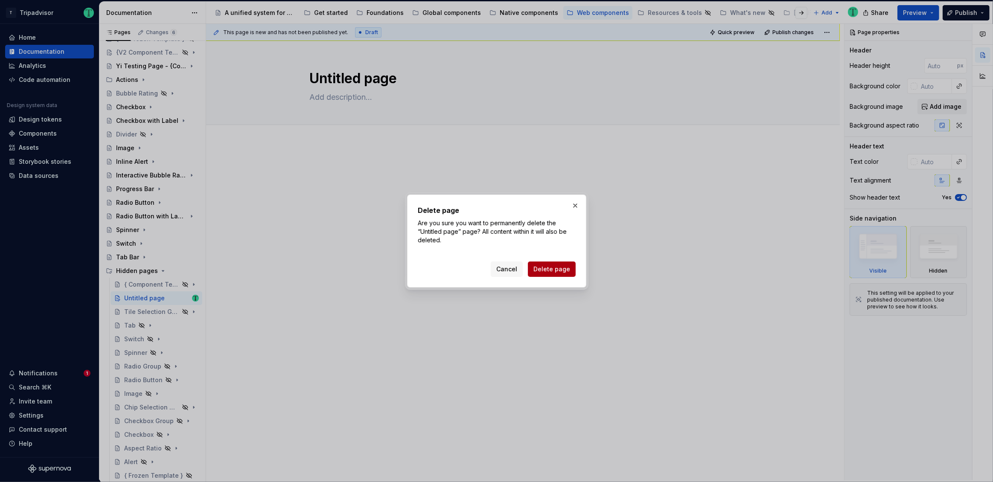
click at [560, 264] on button "Delete page" at bounding box center [552, 269] width 48 height 15
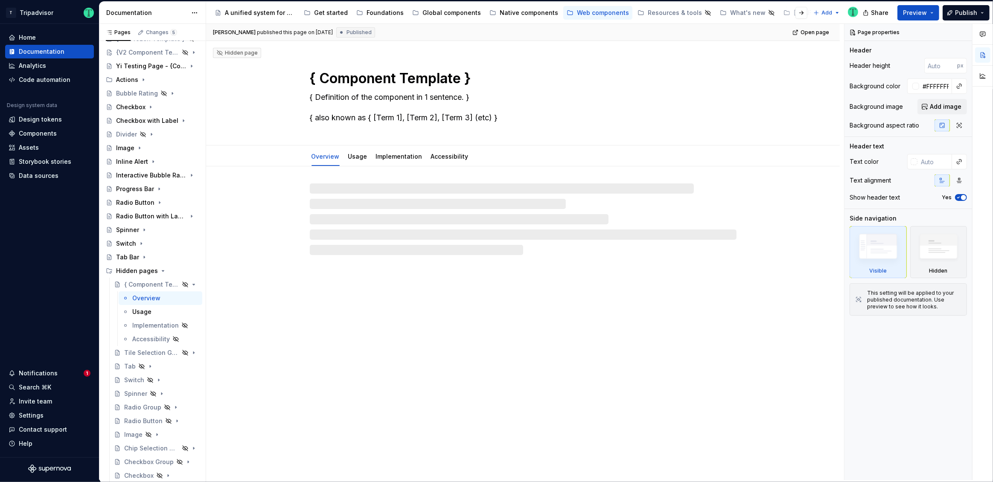
scroll to position [55, 0]
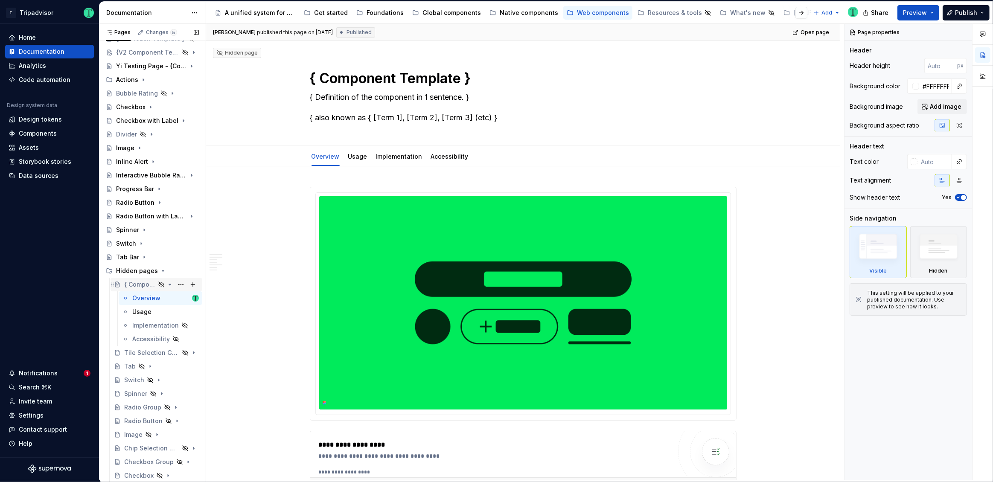
click at [166, 282] on icon "Page tree" at bounding box center [169, 284] width 7 height 7
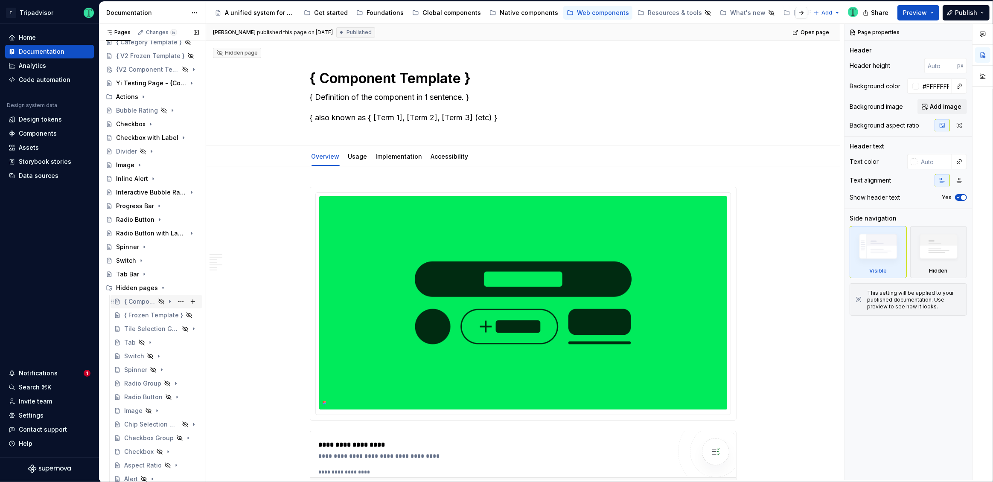
scroll to position [36, 0]
click at [176, 290] on button "Page tree" at bounding box center [181, 290] width 12 height 12
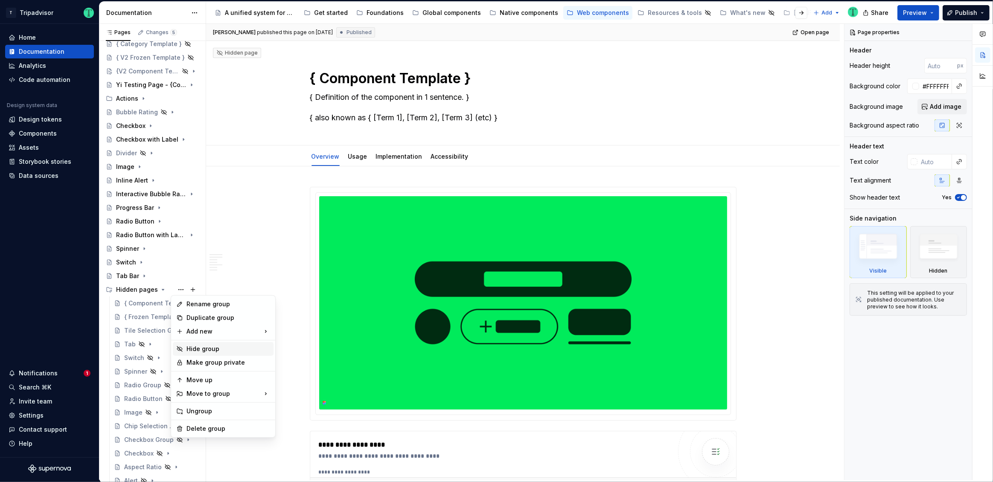
click at [202, 349] on div "Hide group" at bounding box center [228, 349] width 84 height 9
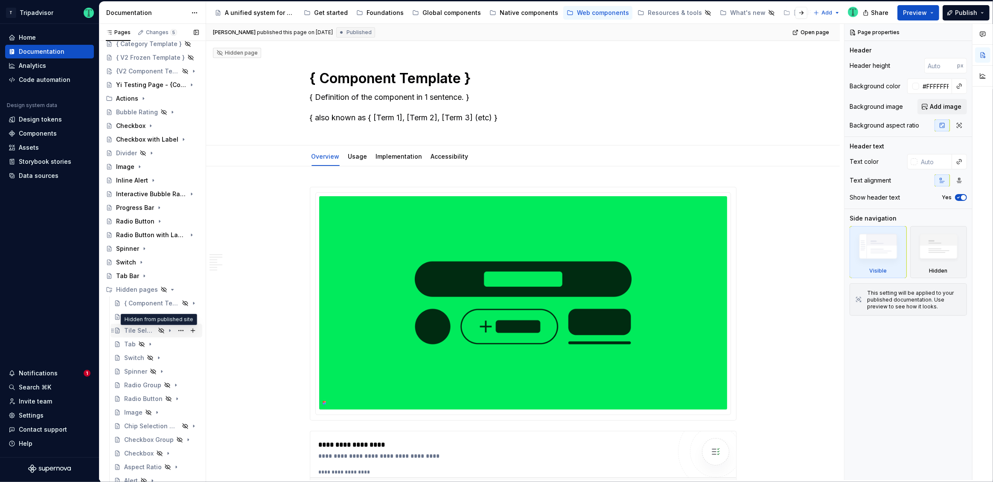
click at [158, 330] on icon "Page tree" at bounding box center [161, 330] width 7 height 7
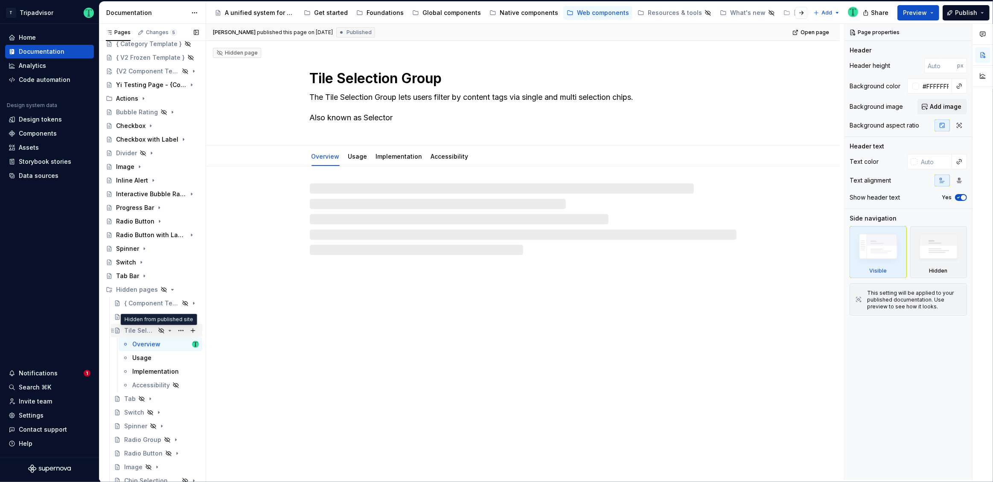
click at [158, 329] on icon "Page tree" at bounding box center [161, 330] width 7 height 7
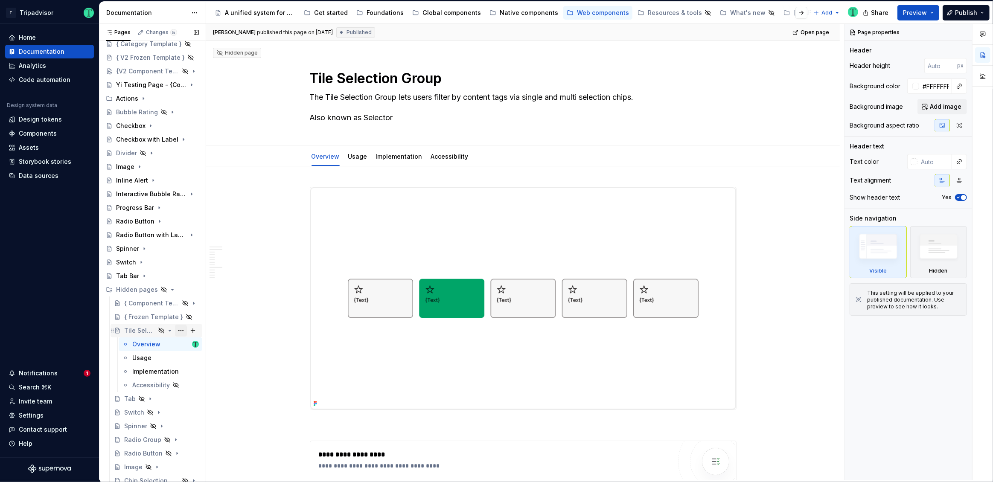
click at [179, 330] on button "Page tree" at bounding box center [181, 331] width 12 height 12
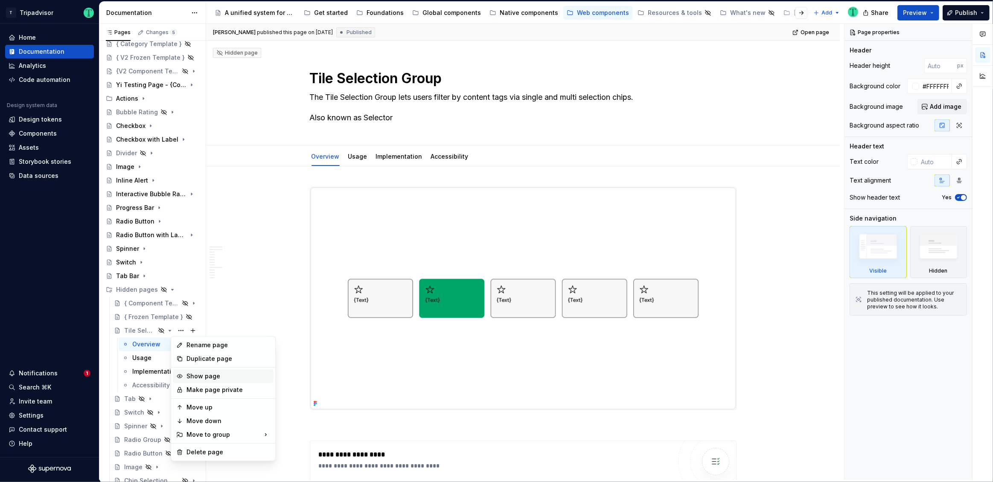
click at [195, 376] on div "Show page" at bounding box center [228, 376] width 84 height 9
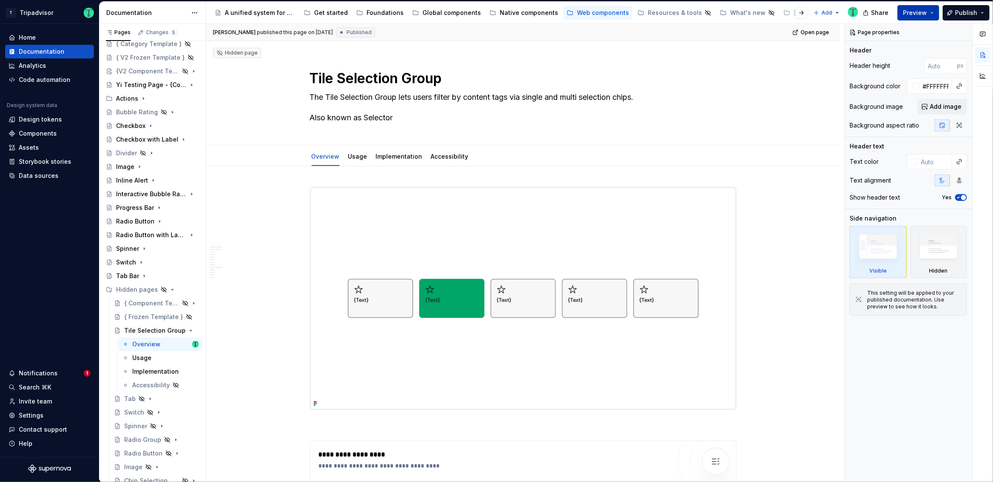
click at [932, 13] on button "Preview" at bounding box center [918, 12] width 42 height 15
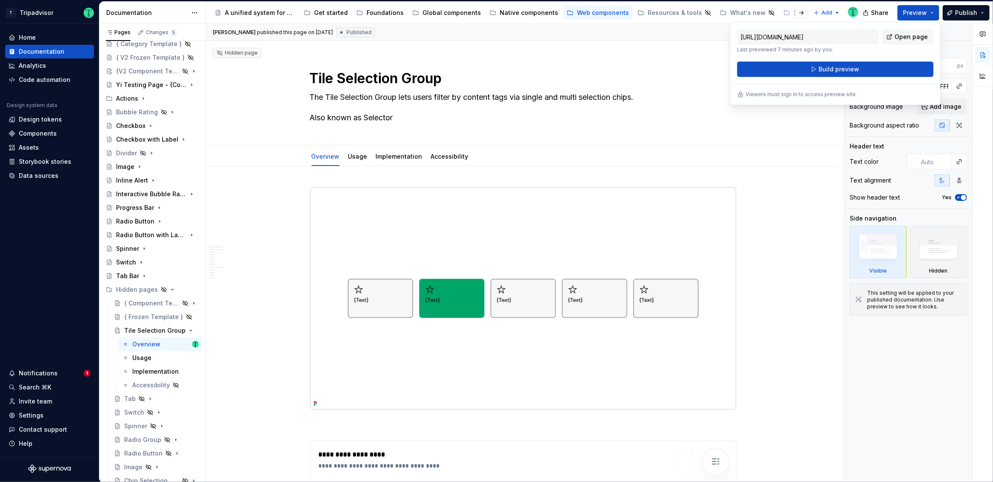
click at [910, 60] on div "https://tripadvisor.preview.supernova-docs.io/latest/web-components/hidden-page…" at bounding box center [835, 53] width 196 height 48
click at [907, 68] on button "Build preview" at bounding box center [835, 68] width 196 height 15
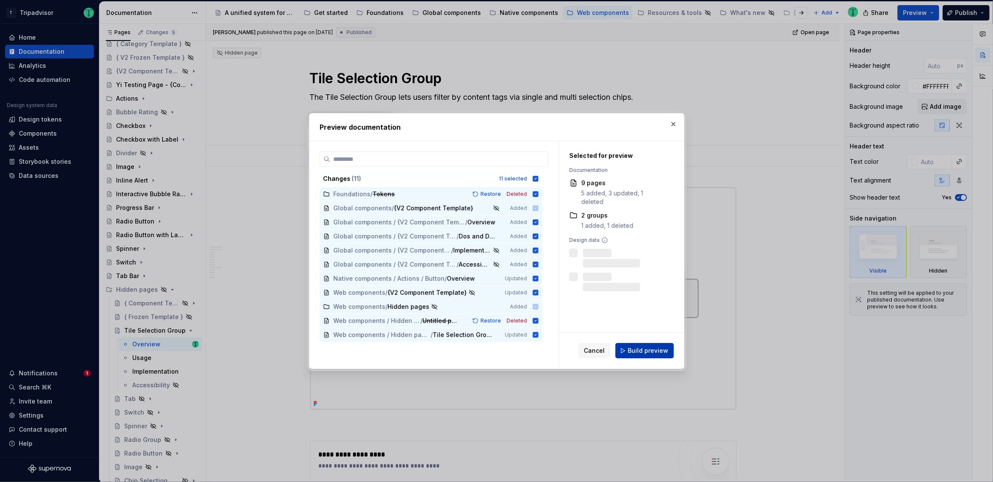
click at [661, 352] on span "Build preview" at bounding box center [648, 350] width 41 height 9
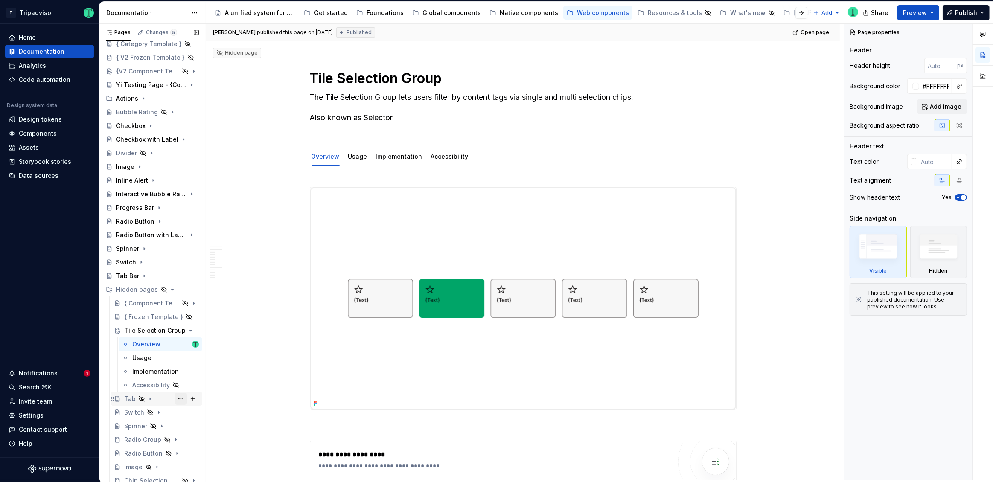
click at [175, 396] on button "Page tree" at bounding box center [181, 399] width 12 height 12
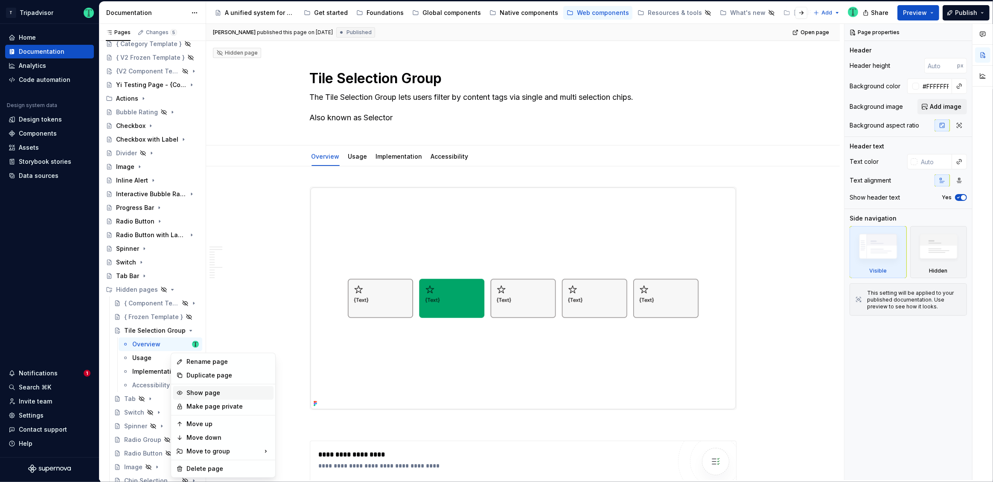
click at [190, 392] on div "Show page" at bounding box center [228, 393] width 84 height 9
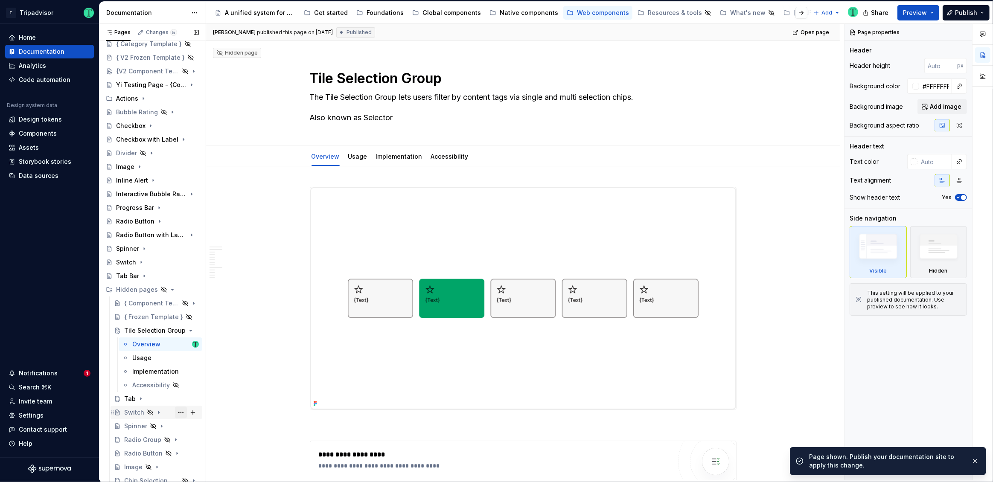
click at [180, 413] on button "Page tree" at bounding box center [181, 413] width 12 height 12
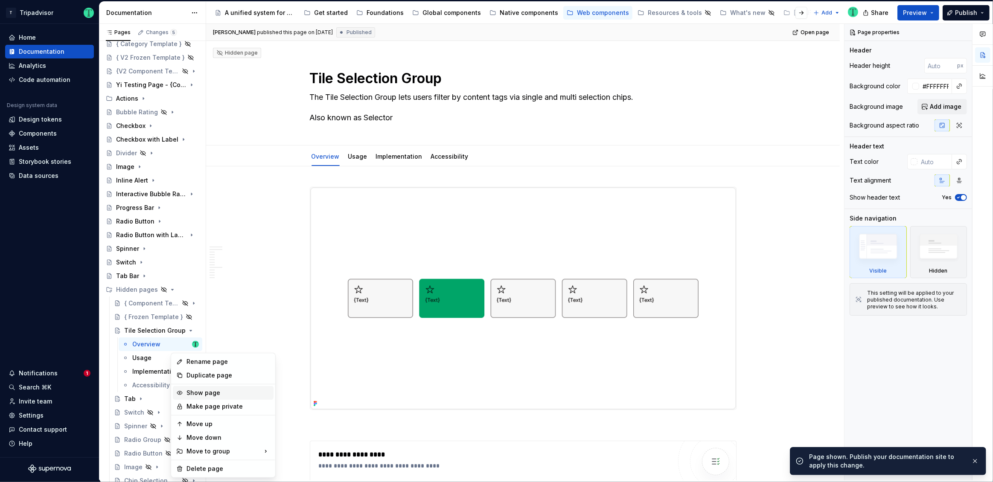
click at [205, 396] on div "Show page" at bounding box center [228, 393] width 84 height 9
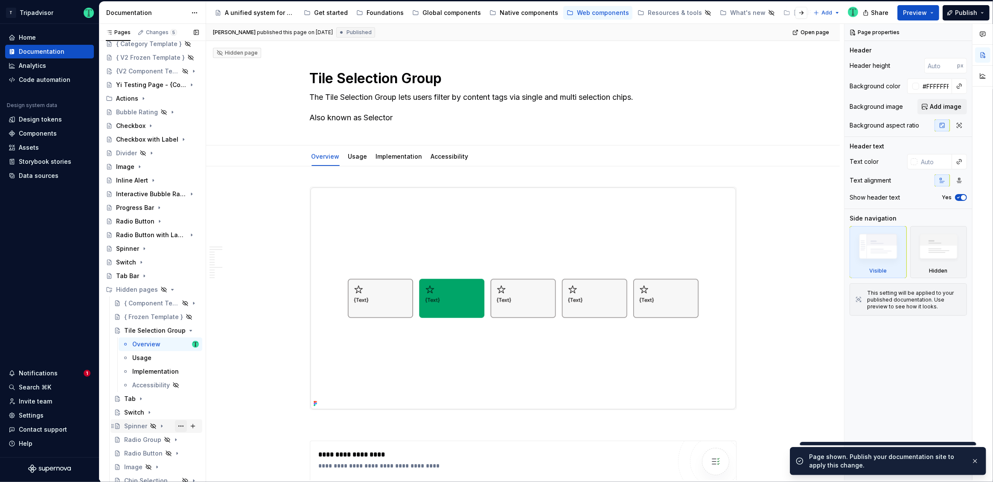
click at [178, 425] on button "Page tree" at bounding box center [181, 426] width 12 height 12
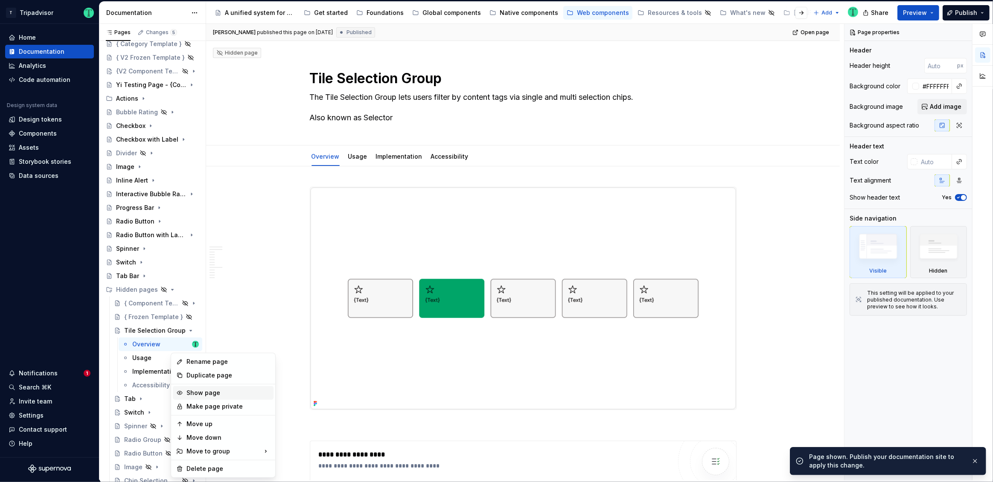
click at [197, 396] on div "Show page" at bounding box center [228, 393] width 84 height 9
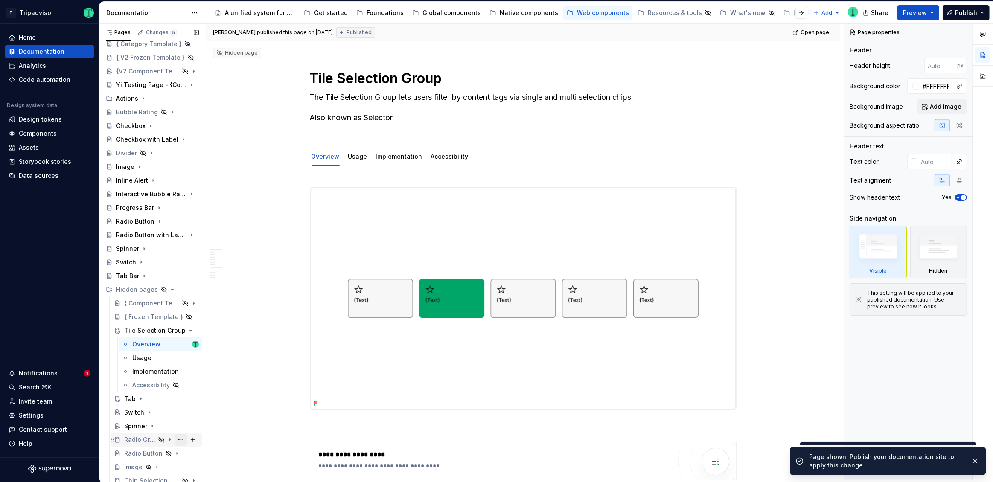
click at [177, 443] on button "Page tree" at bounding box center [181, 440] width 12 height 12
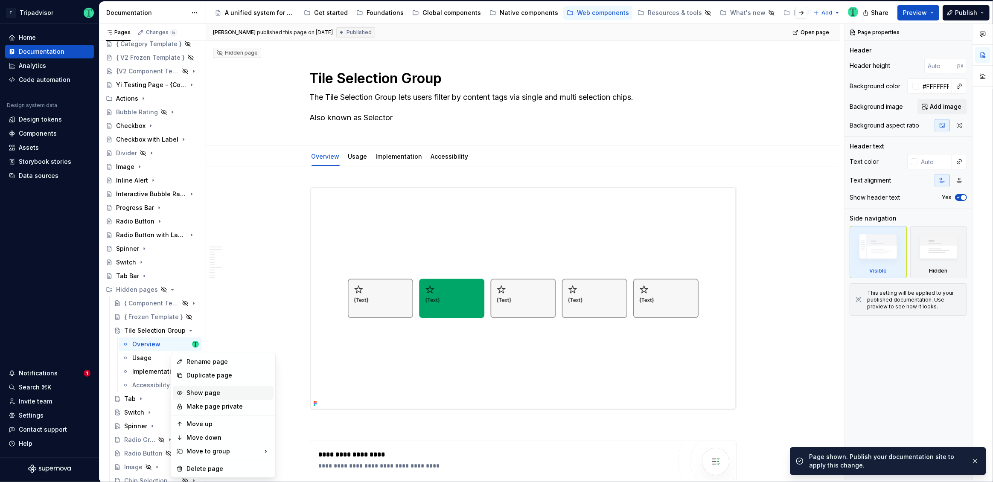
click at [201, 394] on div "Show page" at bounding box center [228, 393] width 84 height 9
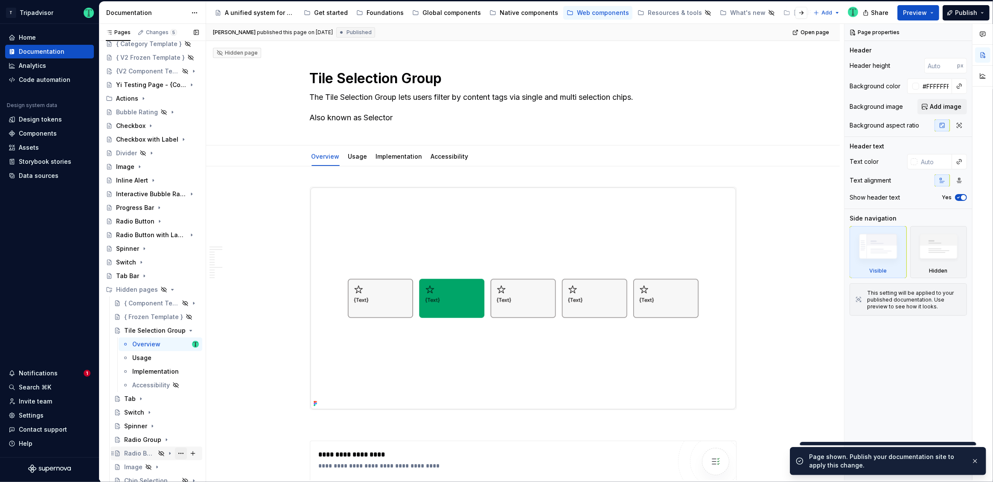
click at [175, 453] on button "Page tree" at bounding box center [181, 454] width 12 height 12
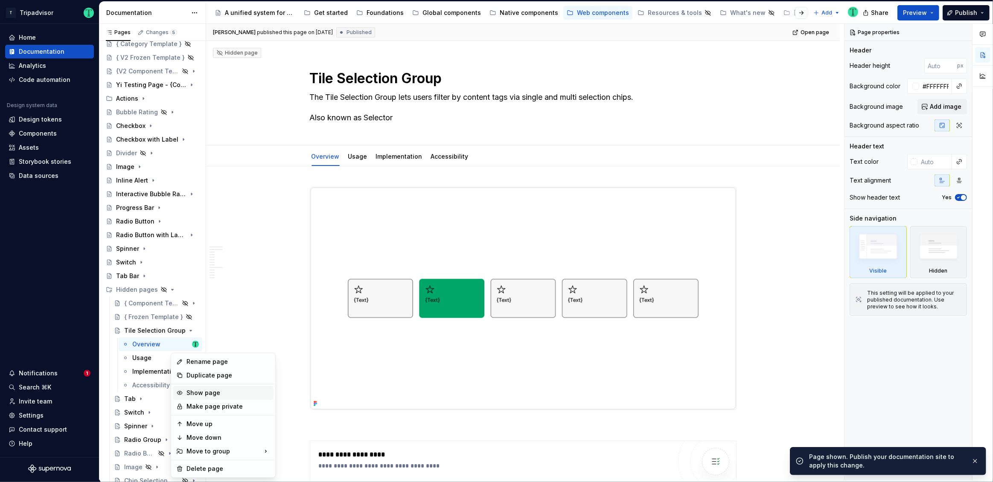
click at [200, 389] on div "Show page" at bounding box center [228, 393] width 84 height 9
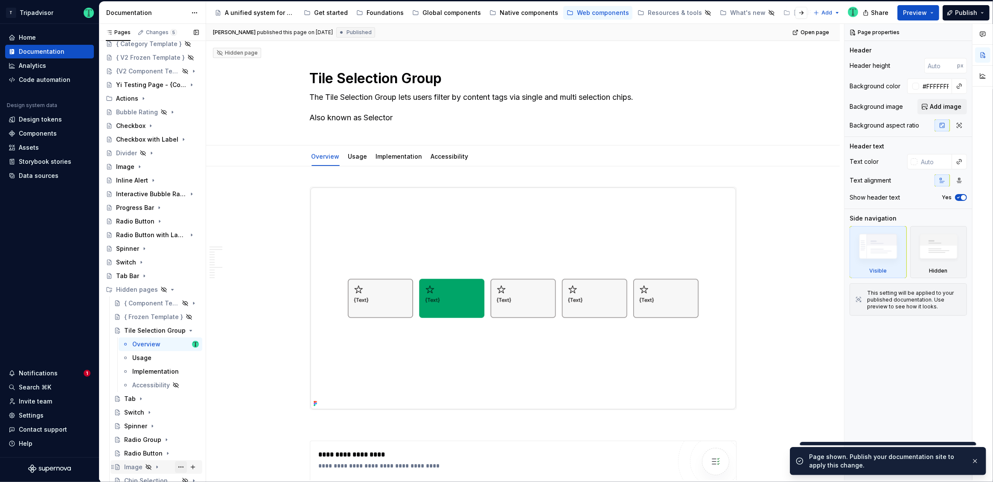
click at [175, 465] on button "Page tree" at bounding box center [181, 467] width 12 height 12
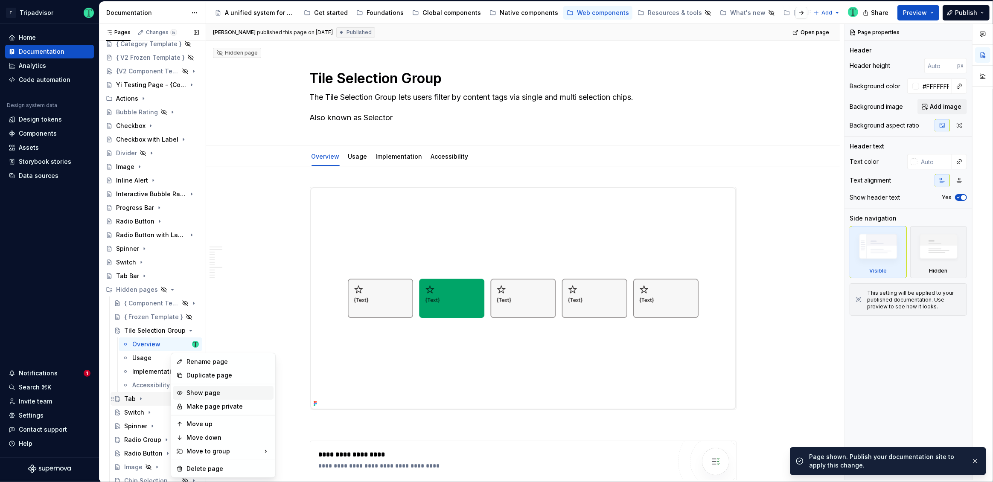
drag, startPoint x: 196, startPoint y: 394, endPoint x: 195, endPoint y: 401, distance: 6.9
click at [196, 393] on div "Show page" at bounding box center [228, 393] width 84 height 9
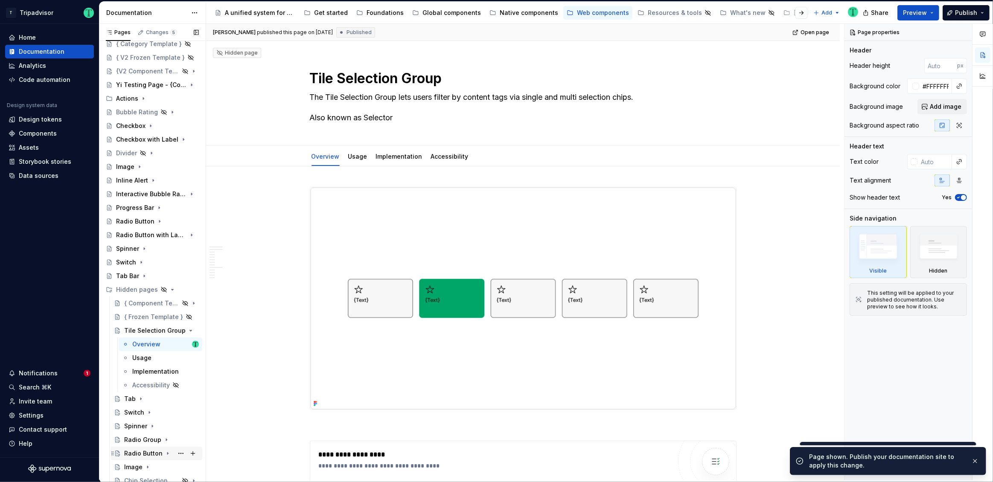
scroll to position [96, 0]
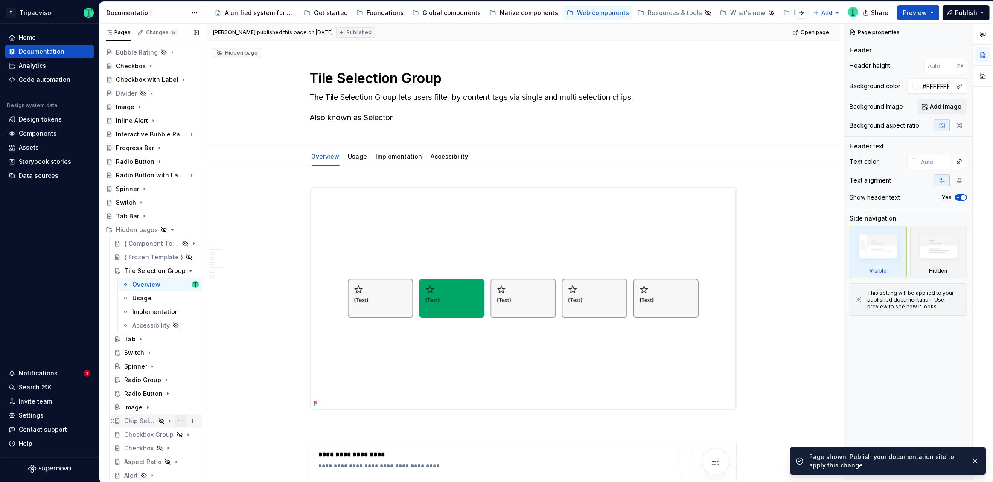
click at [178, 422] on button "Page tree" at bounding box center [181, 421] width 12 height 12
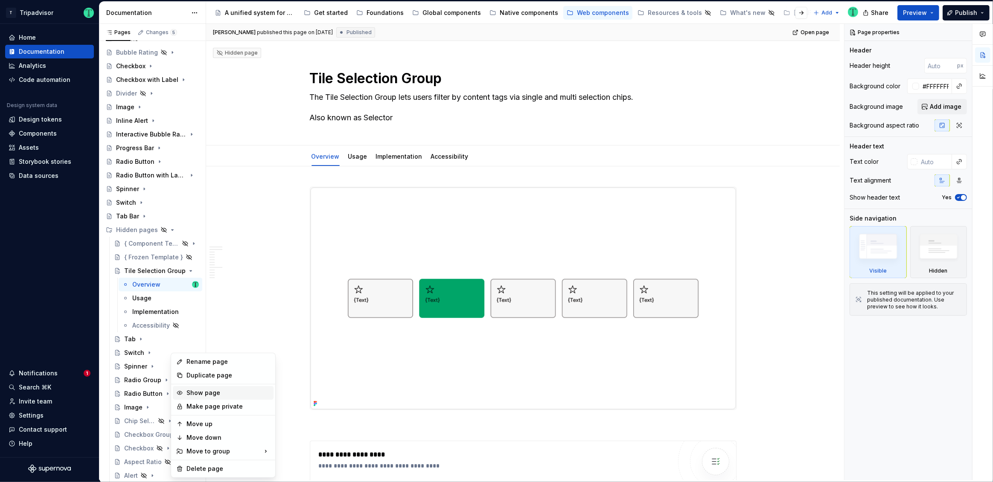
click at [192, 392] on div "Show page" at bounding box center [228, 393] width 84 height 9
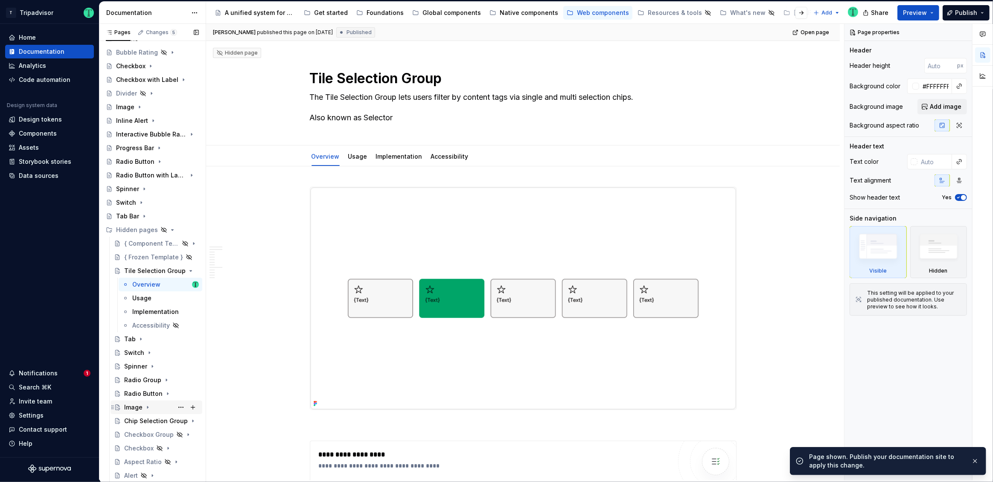
click at [130, 406] on div "Image" at bounding box center [133, 407] width 18 height 9
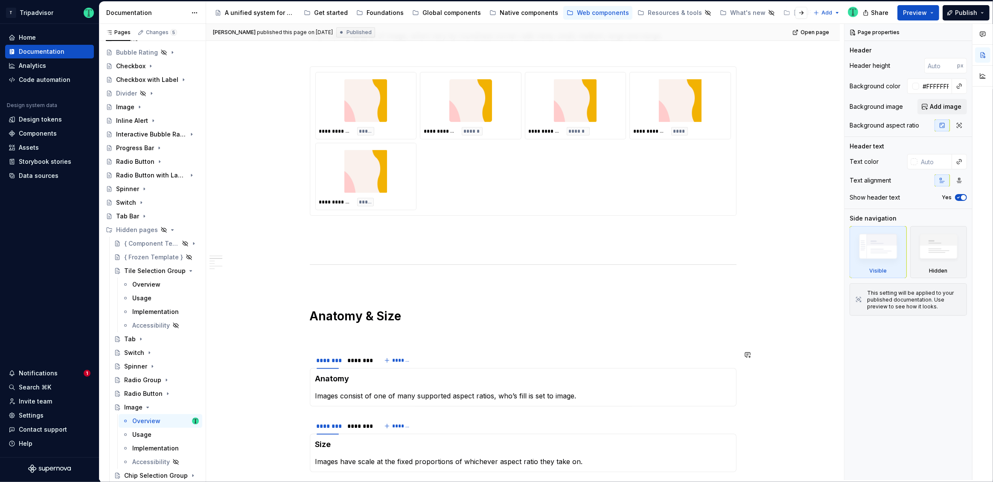
scroll to position [654, 0]
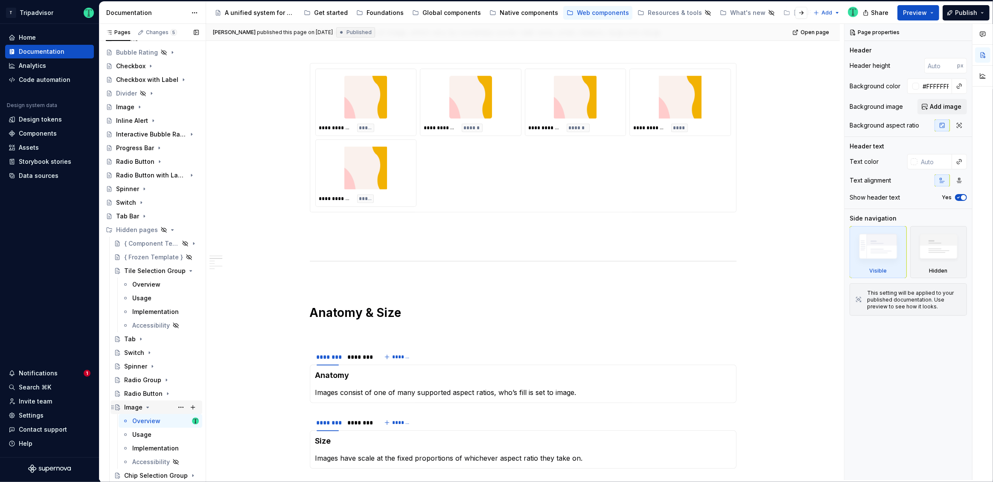
click at [147, 407] on icon "Page tree" at bounding box center [148, 407] width 2 height 1
click at [179, 434] on button "Page tree" at bounding box center [181, 435] width 12 height 12
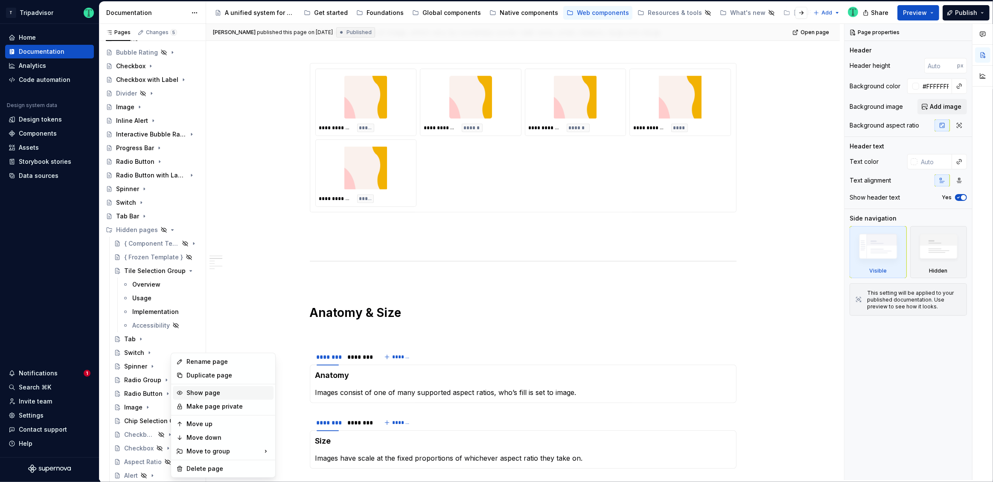
click at [197, 392] on div "Show page" at bounding box center [228, 393] width 84 height 9
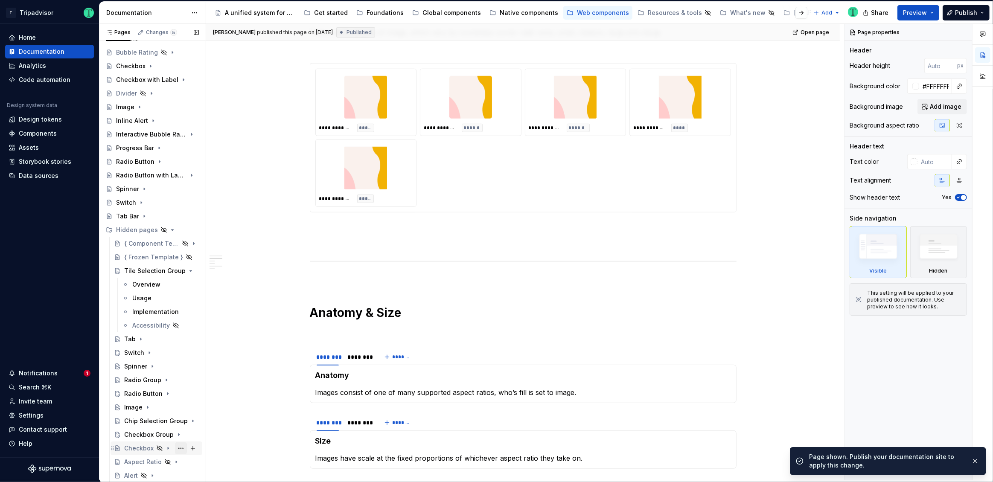
click at [177, 448] on button "Page tree" at bounding box center [181, 449] width 12 height 12
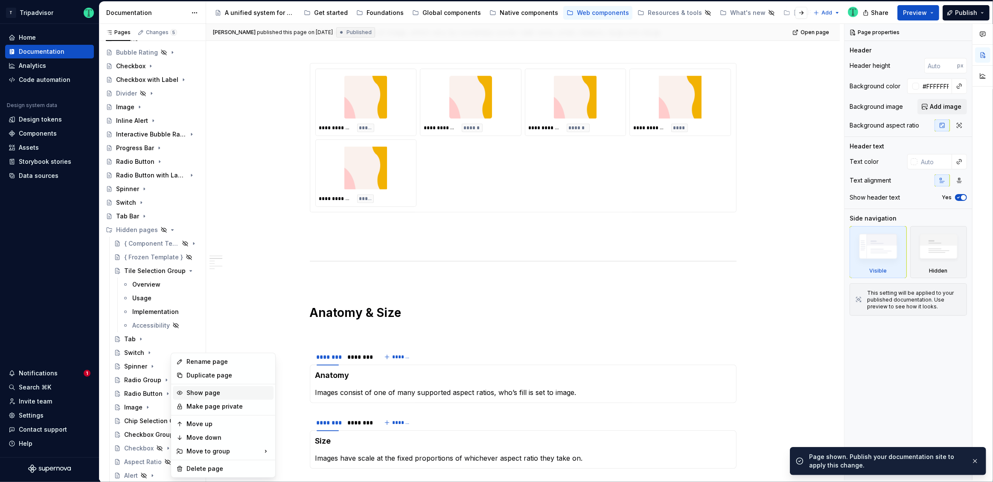
click at [204, 393] on div "Show page" at bounding box center [228, 393] width 84 height 9
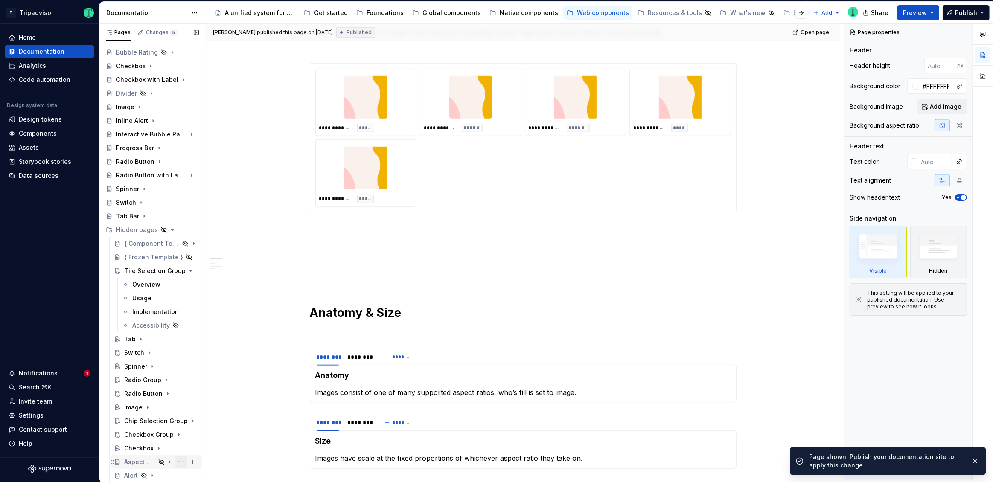
click at [178, 460] on button "Page tree" at bounding box center [181, 462] width 12 height 12
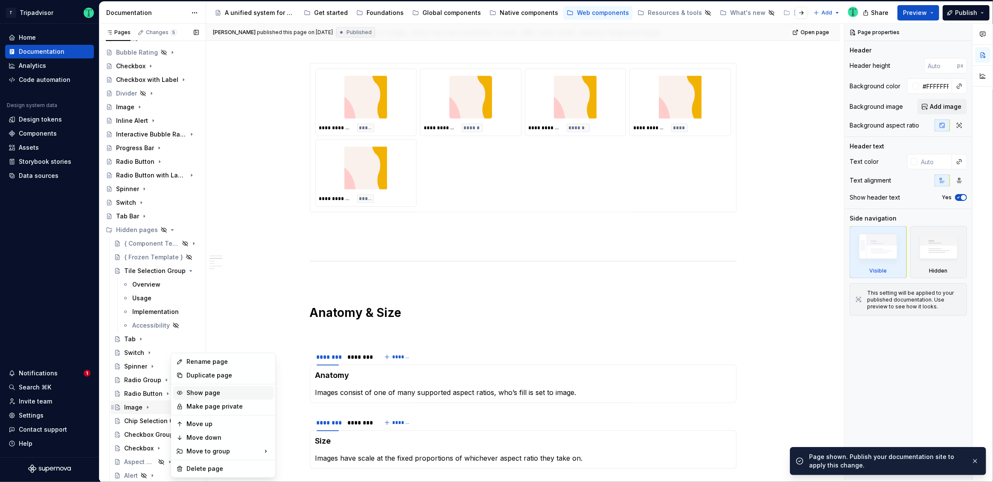
click at [197, 395] on div "Show page" at bounding box center [228, 393] width 84 height 9
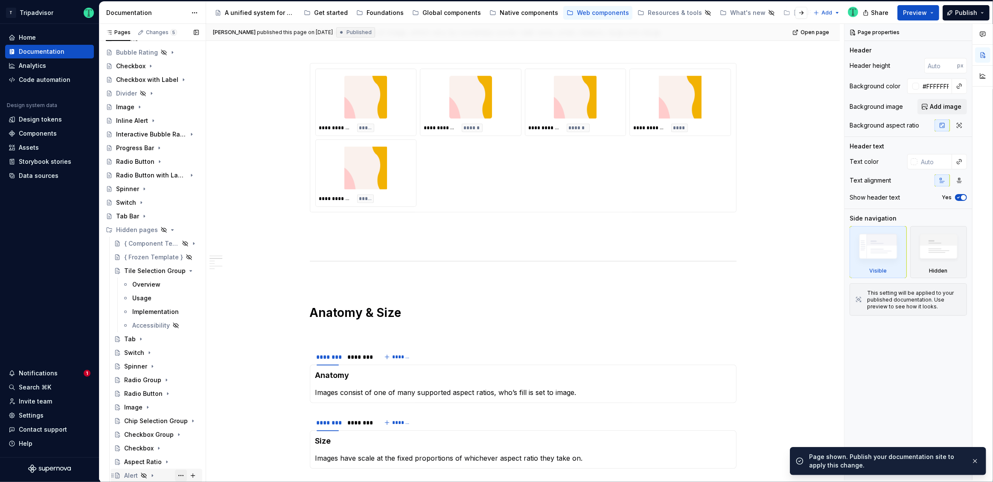
click at [177, 474] on button "Page tree" at bounding box center [181, 476] width 12 height 12
click at [197, 407] on div "Show page" at bounding box center [228, 406] width 84 height 9
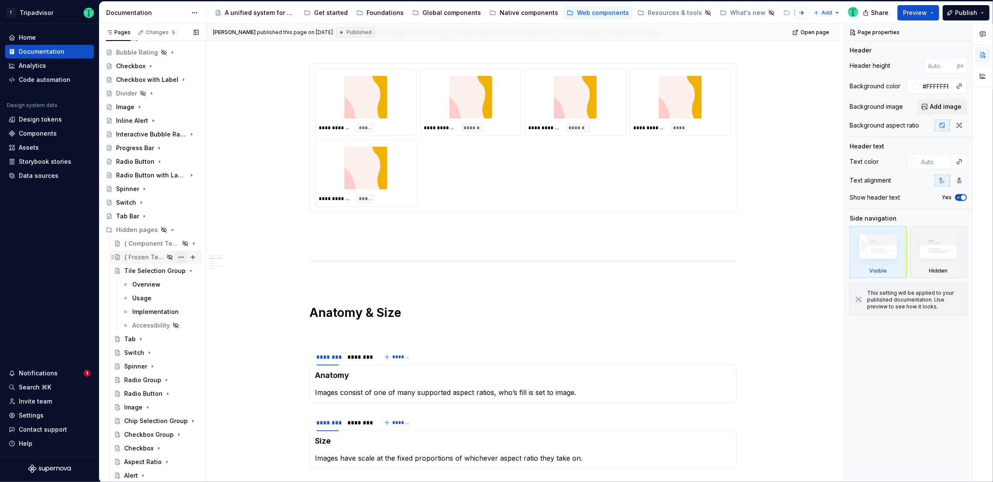
click at [176, 256] on button "Page tree" at bounding box center [181, 257] width 12 height 12
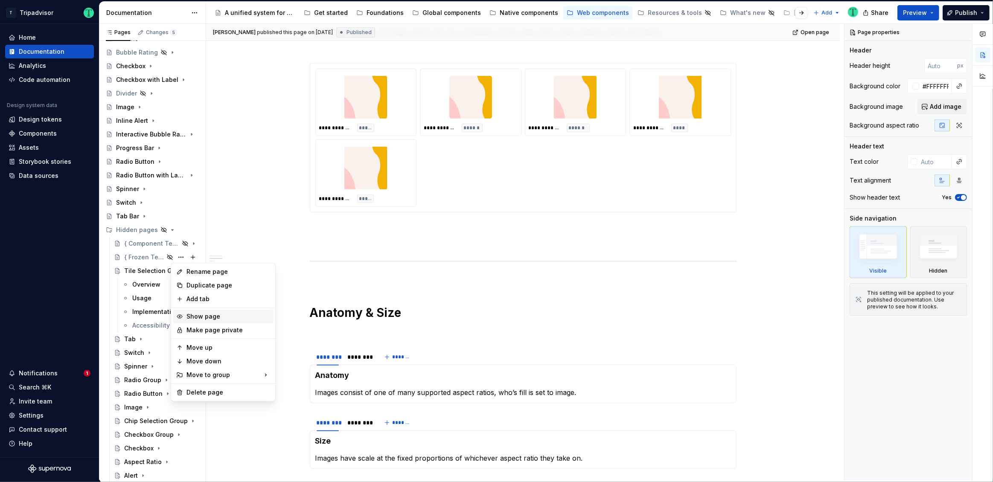
click at [188, 315] on div "Show page" at bounding box center [228, 316] width 84 height 9
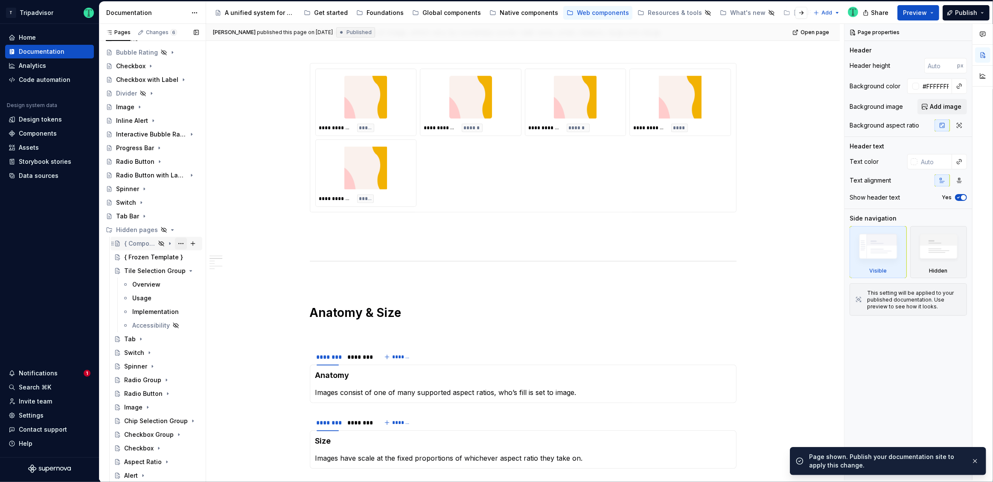
click at [178, 242] on button "Page tree" at bounding box center [181, 244] width 12 height 12
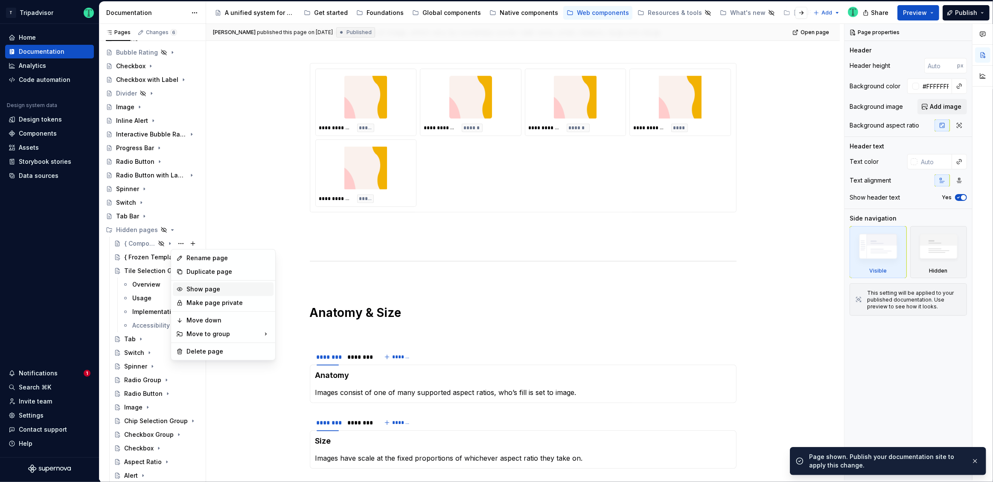
click at [208, 287] on div "Show page" at bounding box center [228, 289] width 84 height 9
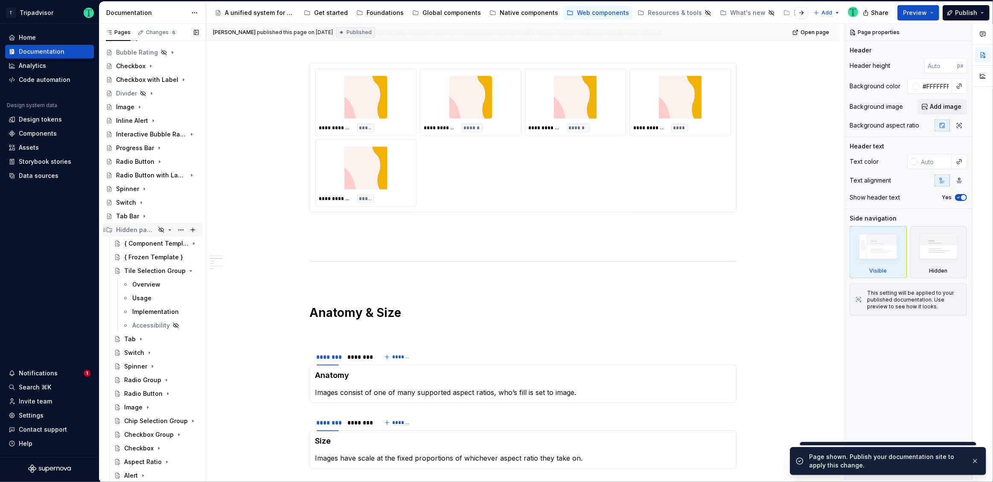
click at [166, 230] on icon "Page tree" at bounding box center [169, 230] width 7 height 7
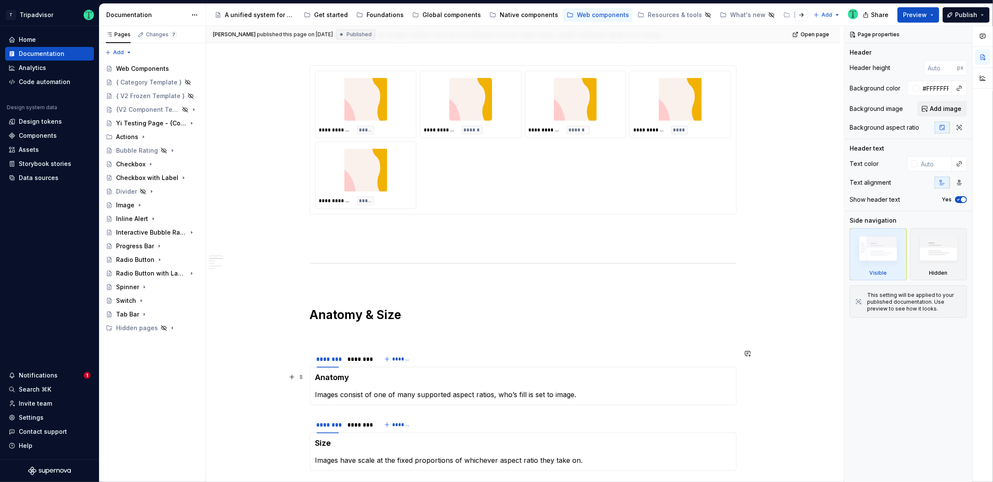
scroll to position [653, 0]
click at [134, 328] on div "Hidden pages" at bounding box center [135, 328] width 39 height 9
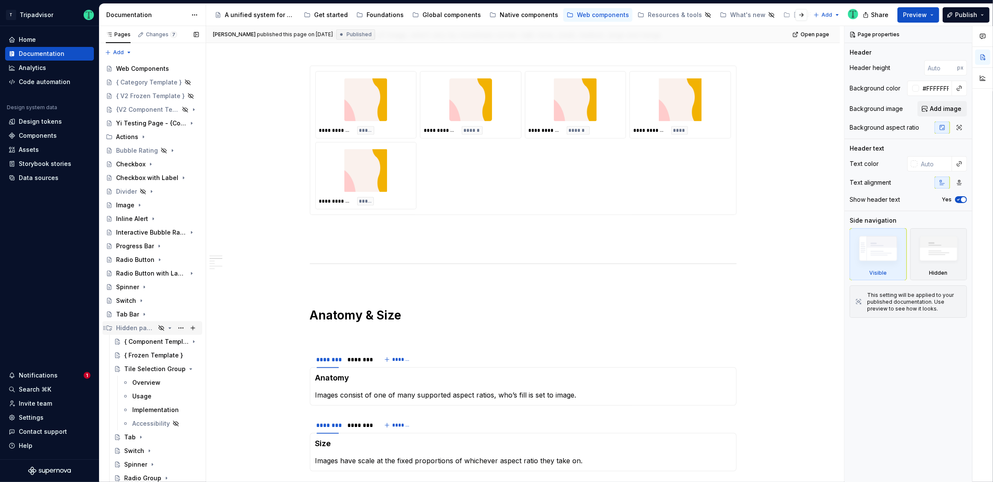
click at [134, 326] on div "Hidden pages" at bounding box center [135, 328] width 39 height 9
click at [135, 338] on div "{ Component Template }" at bounding box center [144, 342] width 41 height 9
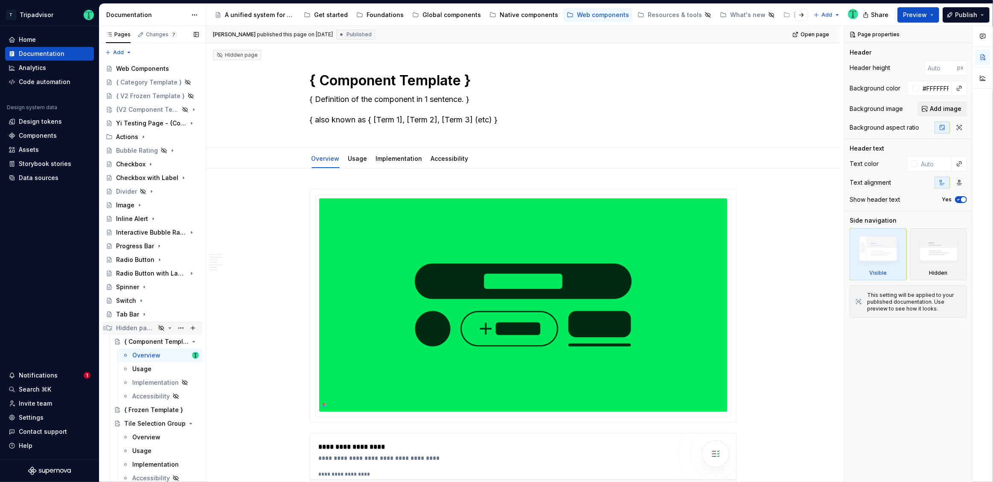
click at [138, 328] on div "Hidden pages" at bounding box center [135, 328] width 39 height 9
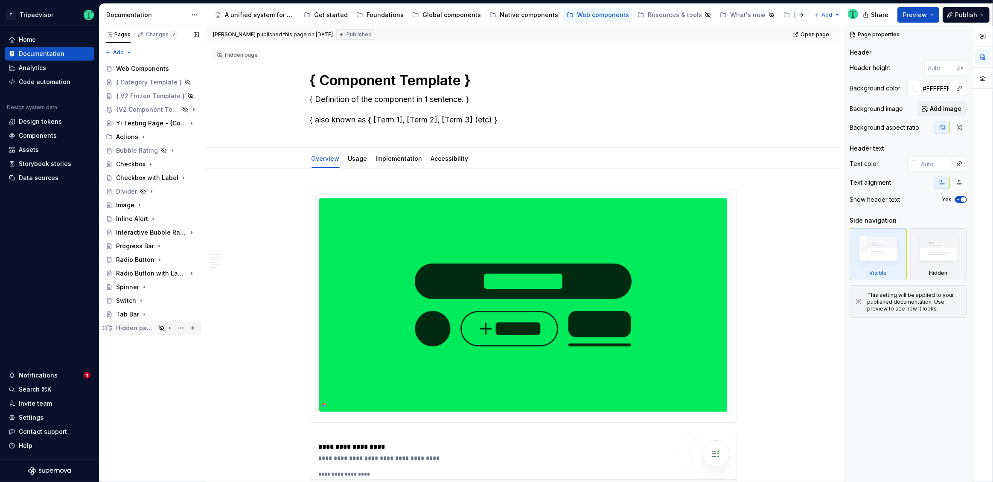
click at [137, 329] on div "Hidden pages" at bounding box center [135, 328] width 39 height 9
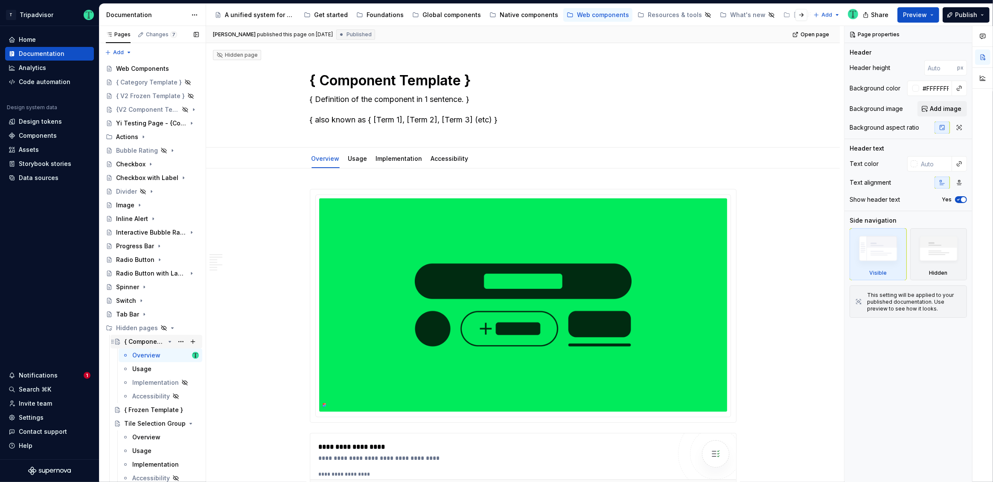
click at [137, 345] on div "{ Component Template }" at bounding box center [144, 342] width 41 height 9
click at [181, 340] on button "Page tree" at bounding box center [181, 342] width 12 height 12
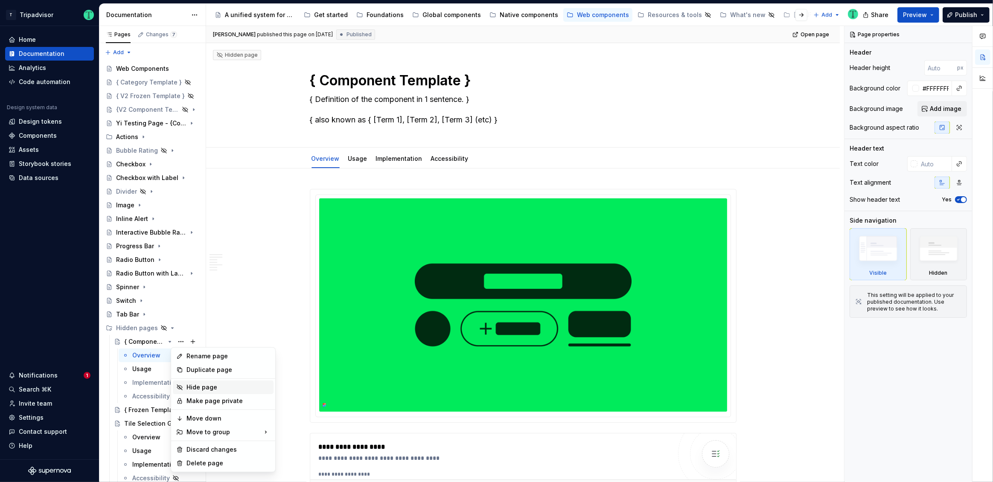
click at [197, 387] on div "Hide page" at bounding box center [228, 387] width 84 height 9
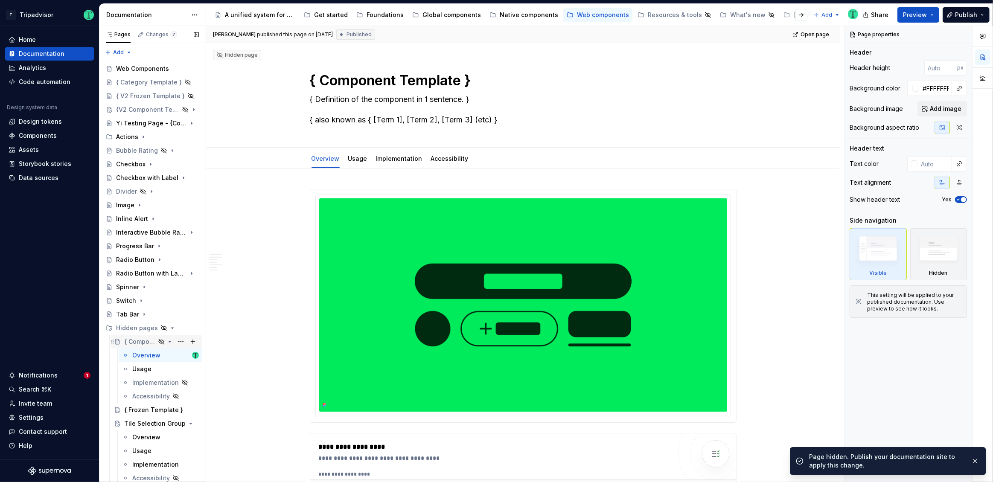
click at [139, 340] on div "{ Component Template }" at bounding box center [139, 342] width 31 height 9
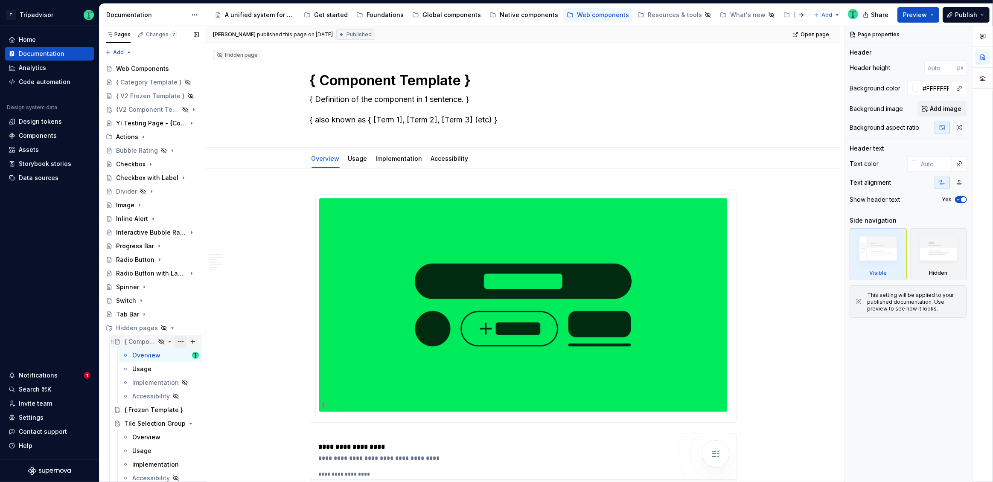
click at [178, 341] on button "Page tree" at bounding box center [181, 342] width 12 height 12
click at [186, 386] on div "Show page" at bounding box center [223, 388] width 101 height 14
click at [166, 326] on icon "Page tree" at bounding box center [169, 328] width 7 height 7
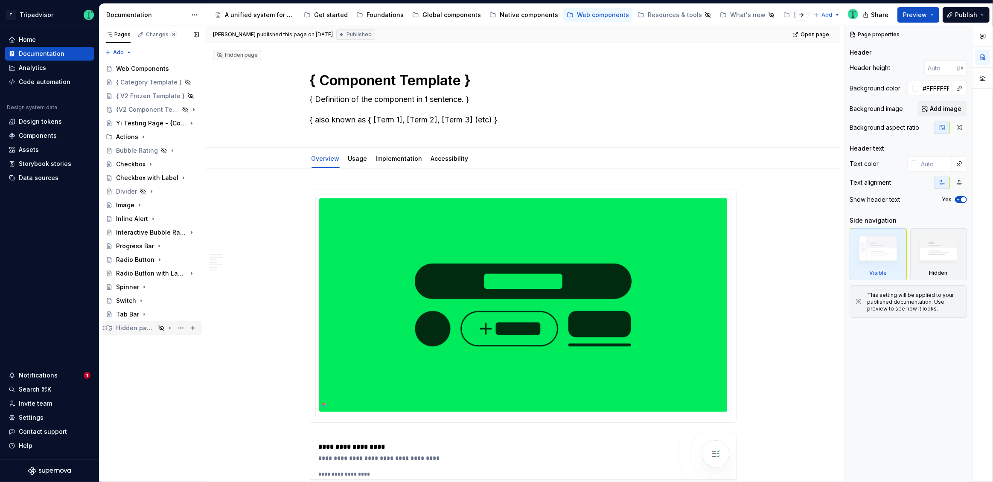
click at [132, 328] on div "Hidden pages" at bounding box center [135, 328] width 39 height 9
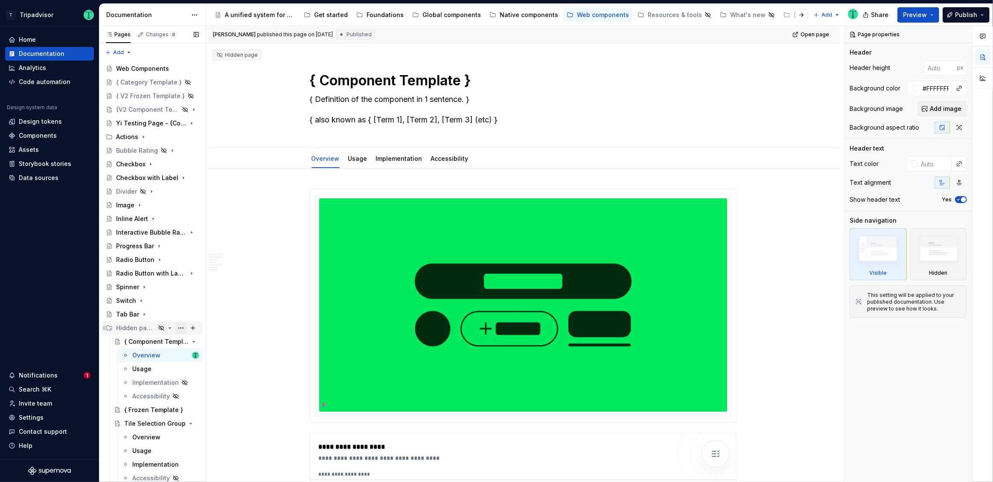
click at [177, 324] on button "Page tree" at bounding box center [181, 328] width 12 height 12
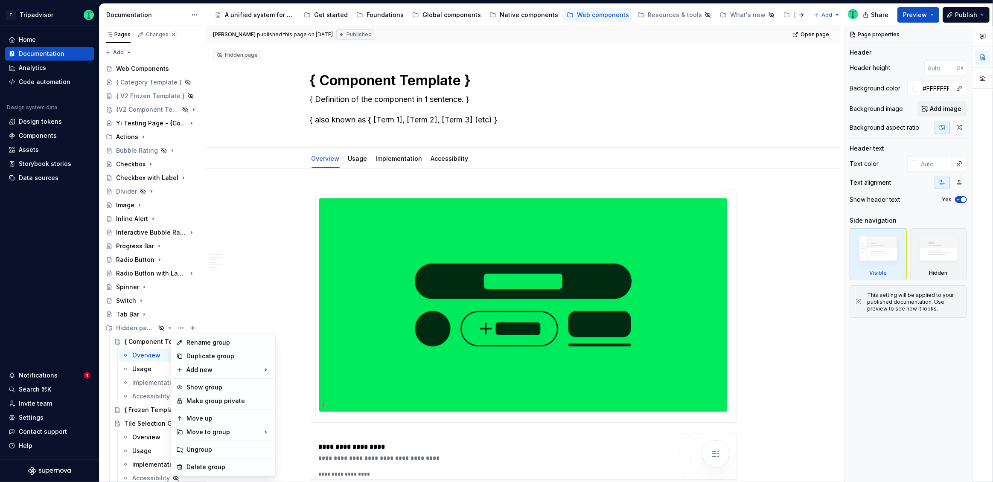
type textarea "*"
click at [237, 343] on div "Rename group" at bounding box center [228, 342] width 84 height 9
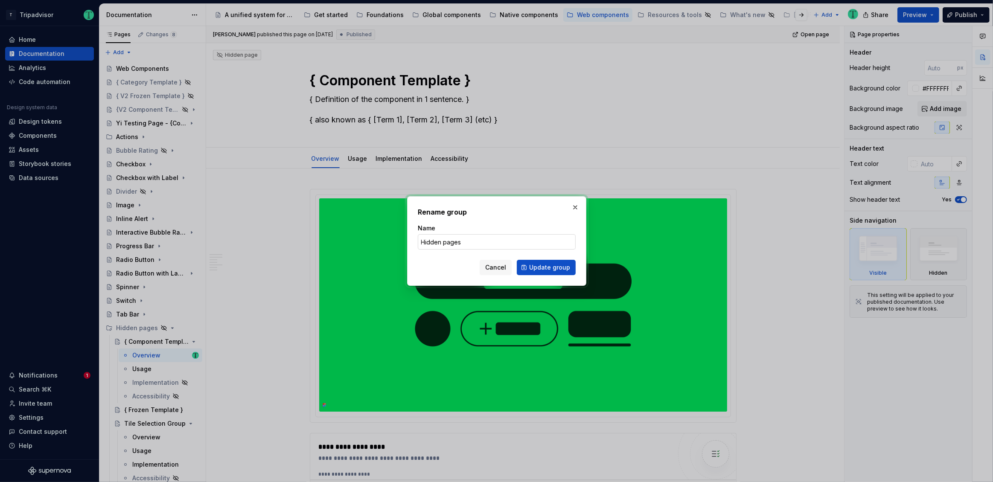
click at [445, 240] on input "Hidden pages" at bounding box center [497, 241] width 158 height 15
type input "Hidden Pages"
click button "Update group" at bounding box center [546, 267] width 59 height 15
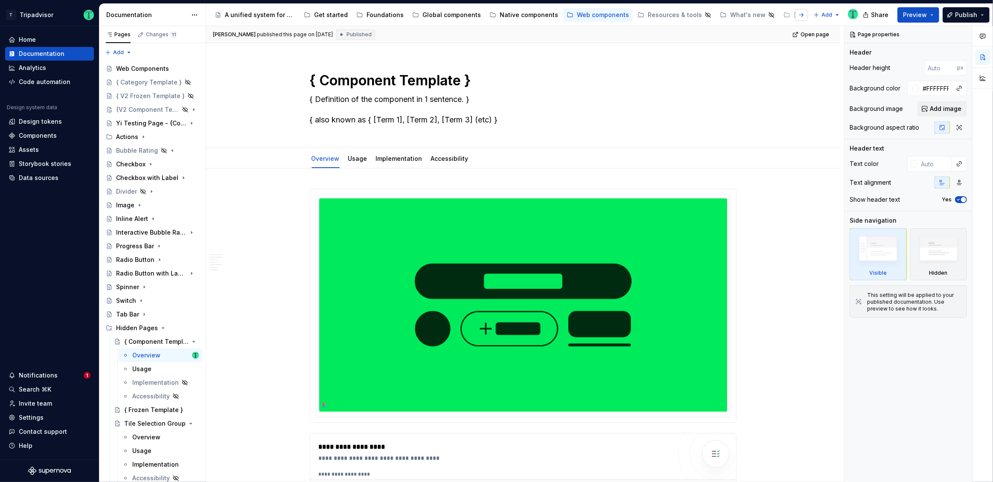
click at [804, 17] on button "button" at bounding box center [801, 15] width 12 height 12
click at [820, 14] on html "T Tripadvisor Home Documentation Analytics Code automation Design system data D…" at bounding box center [496, 241] width 993 height 482
click at [820, 44] on icon at bounding box center [820, 44] width 7 height 7
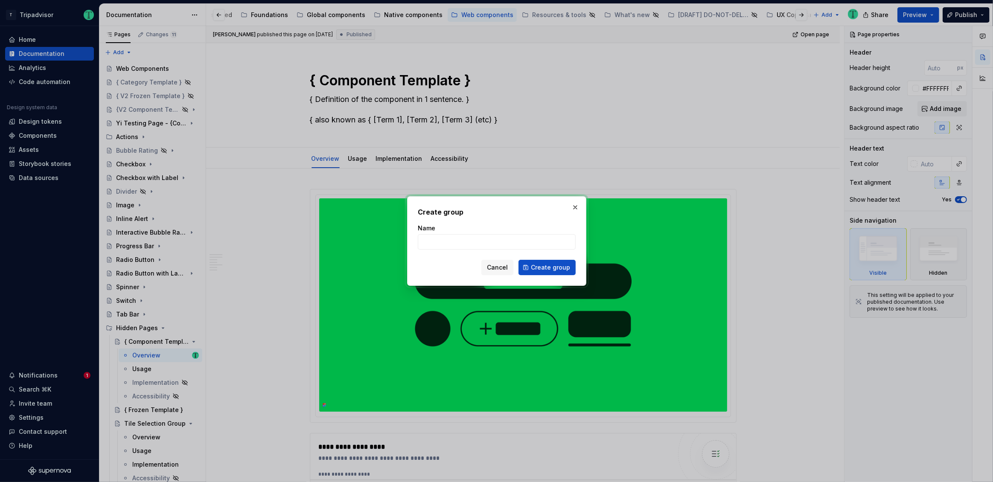
type textarea "*"
type input "Hidden Pages"
click at [561, 267] on span "Create group" at bounding box center [550, 267] width 39 height 9
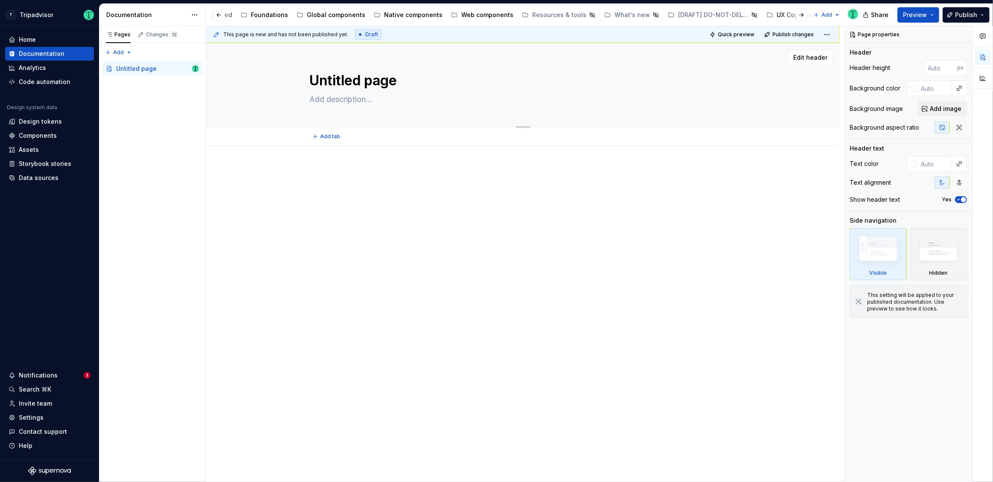
click at [391, 83] on textarea "Untitled page" at bounding box center [521, 80] width 427 height 20
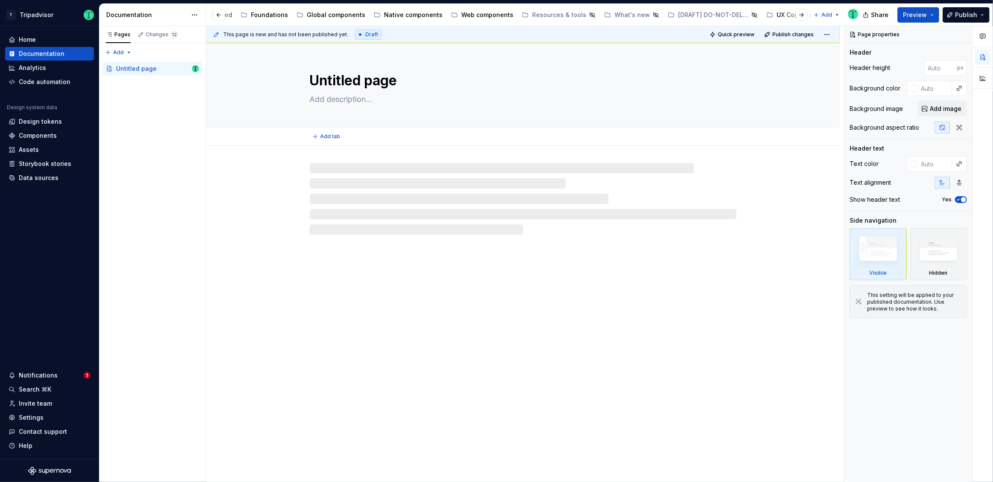
type textarea "*"
type textarea "H"
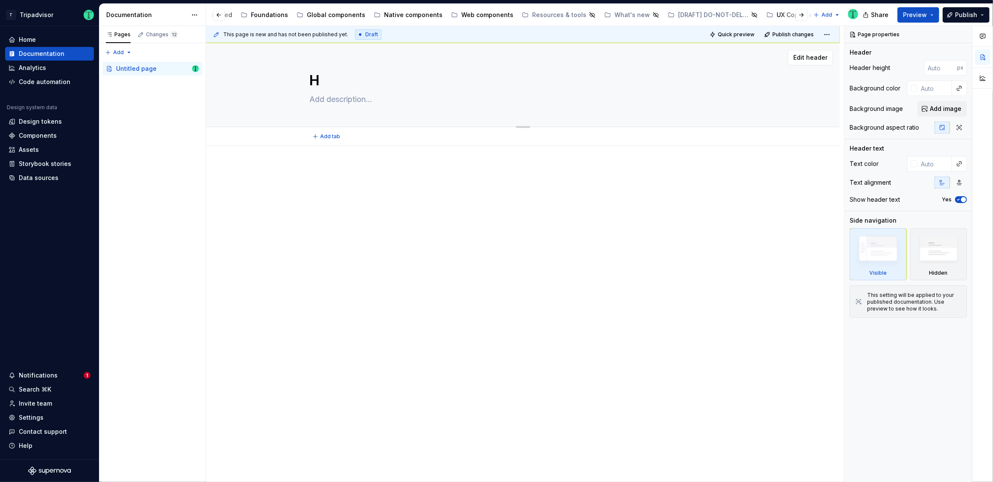
type textarea "*"
type textarea "Hi"
type textarea "*"
type textarea "Hid"
type textarea "*"
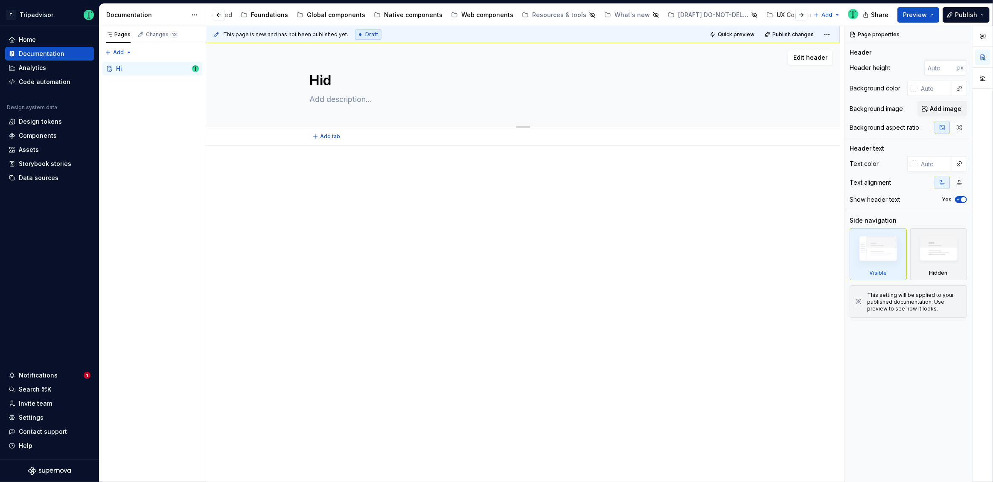
type textarea "Hidd"
type textarea "*"
type textarea "Hidde"
type textarea "*"
type textarea "Hidd"
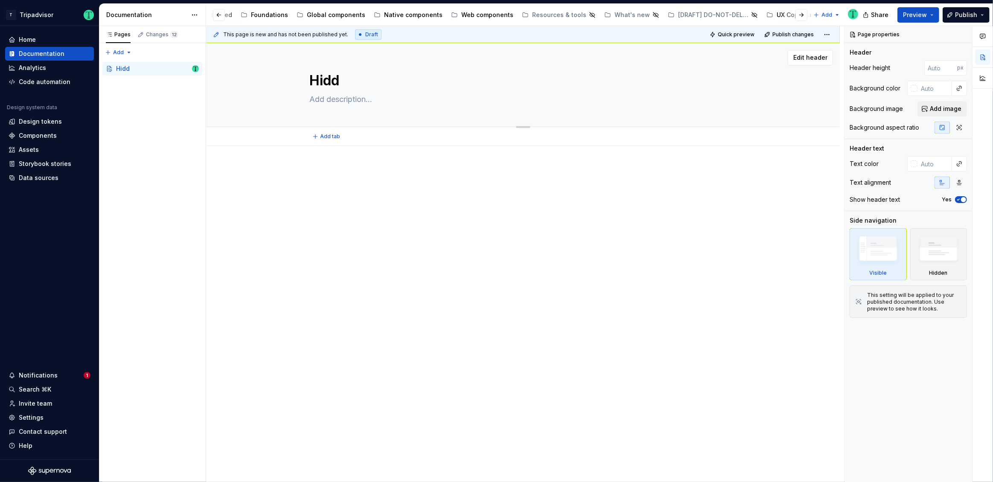
type textarea "*"
type textarea "Hid"
type textarea "*"
type textarea "Hi"
type textarea "*"
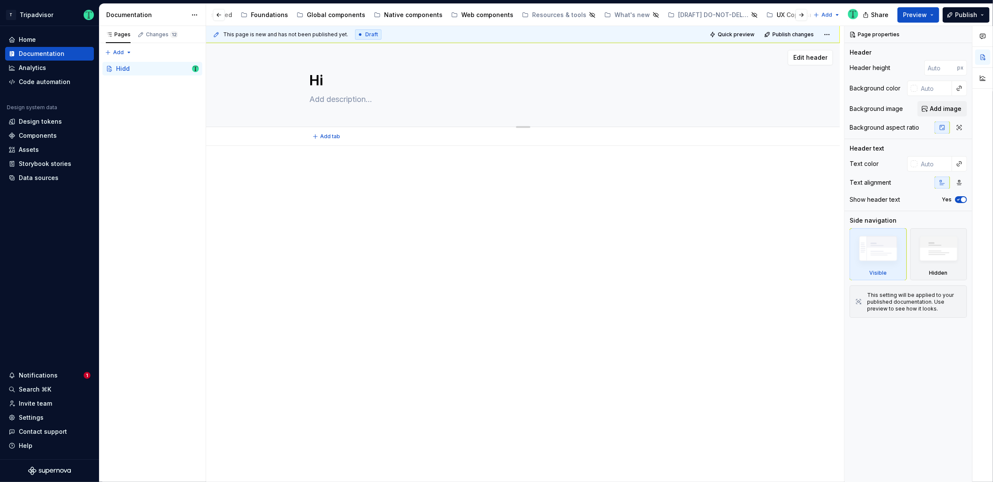
type textarea "H"
type textarea "*"
type textarea "Hi"
type textarea "*"
type textarea "Hid"
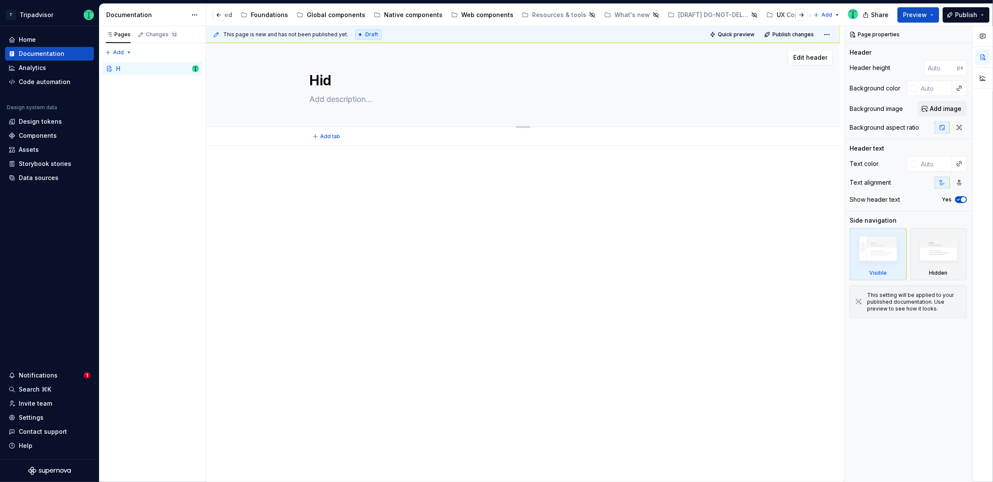
type textarea "*"
type textarea "Hidd"
type textarea "*"
type textarea "Hidde"
type textarea "*"
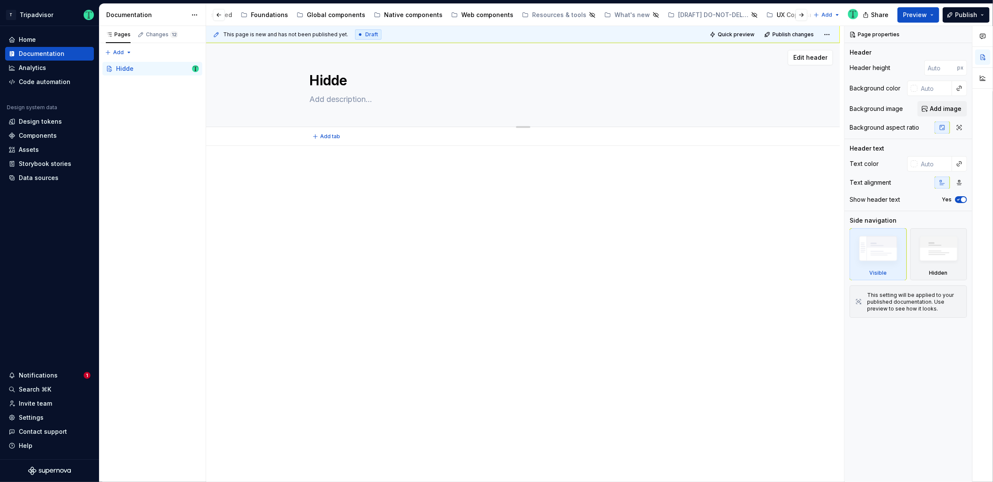
type textarea "Hidden"
type textarea "*"
type textarea "Hidden"
click at [641, 182] on div at bounding box center [523, 182] width 427 height 32
click at [804, 16] on button "button" at bounding box center [801, 15] width 12 height 12
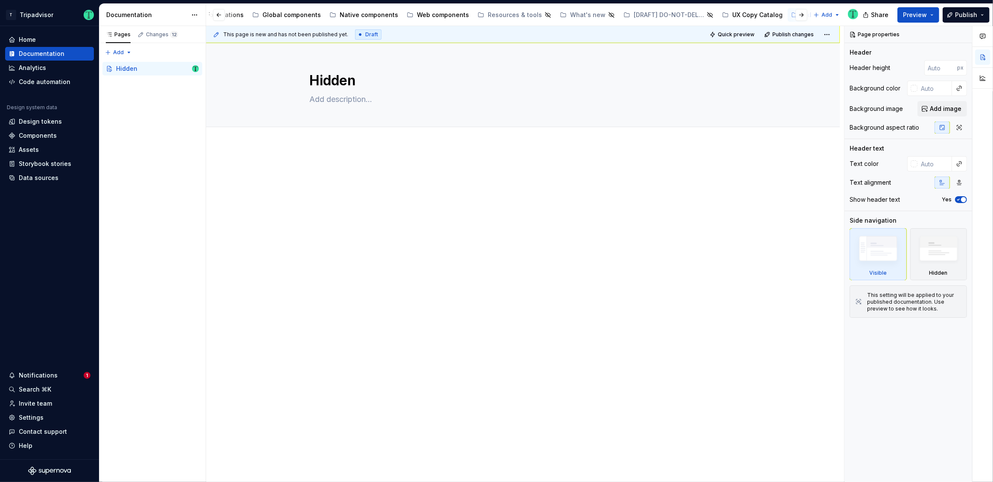
scroll to position [0, 174]
click at [801, 16] on button "button" at bounding box center [801, 15] width 12 height 12
click at [777, 17] on button "Page tree" at bounding box center [782, 15] width 10 height 10
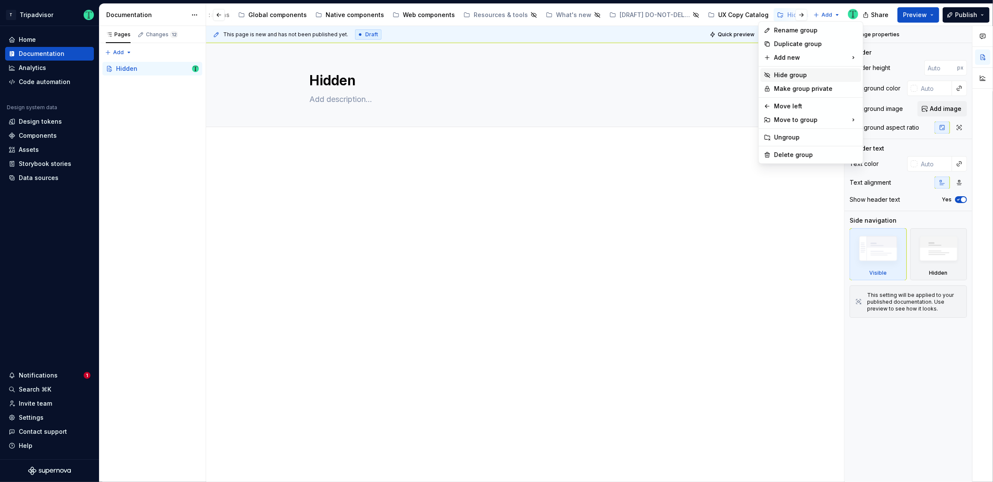
click at [787, 77] on div "Hide group" at bounding box center [816, 75] width 84 height 9
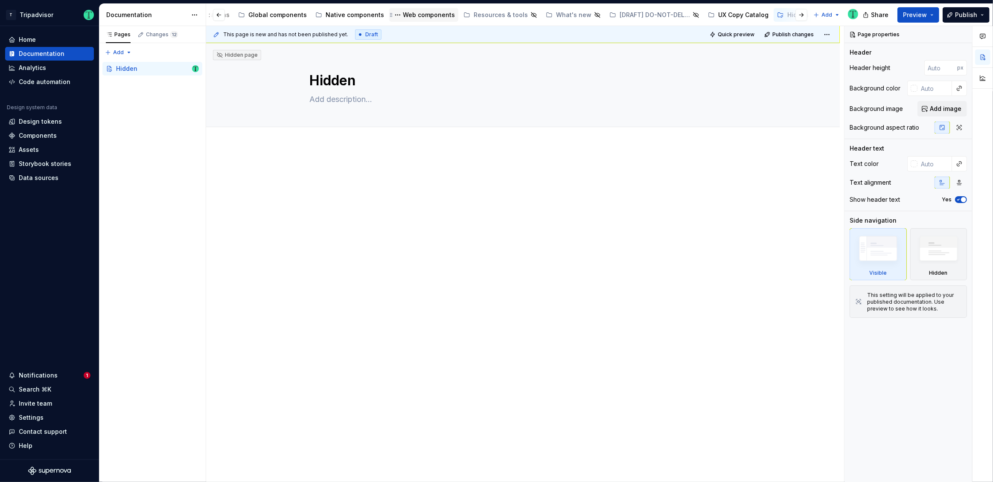
click at [403, 16] on div "Web components" at bounding box center [429, 15] width 52 height 9
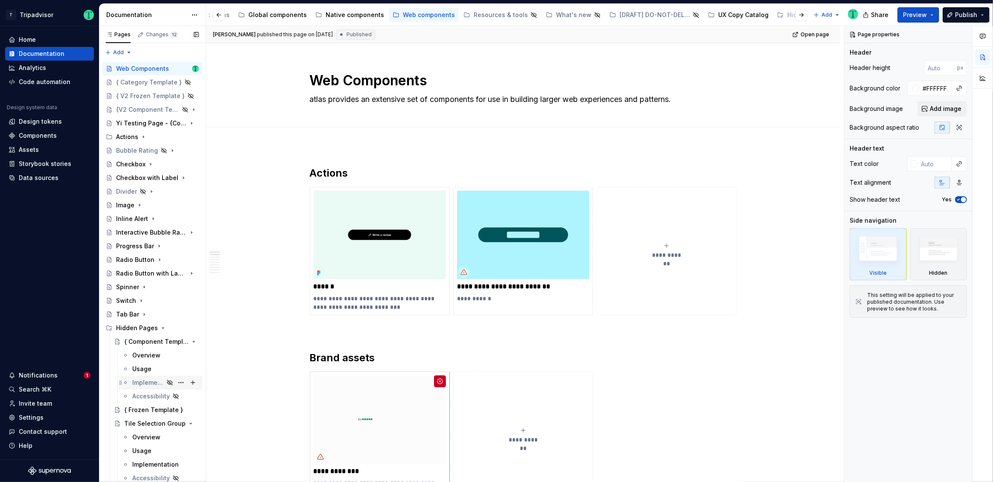
scroll to position [151, 0]
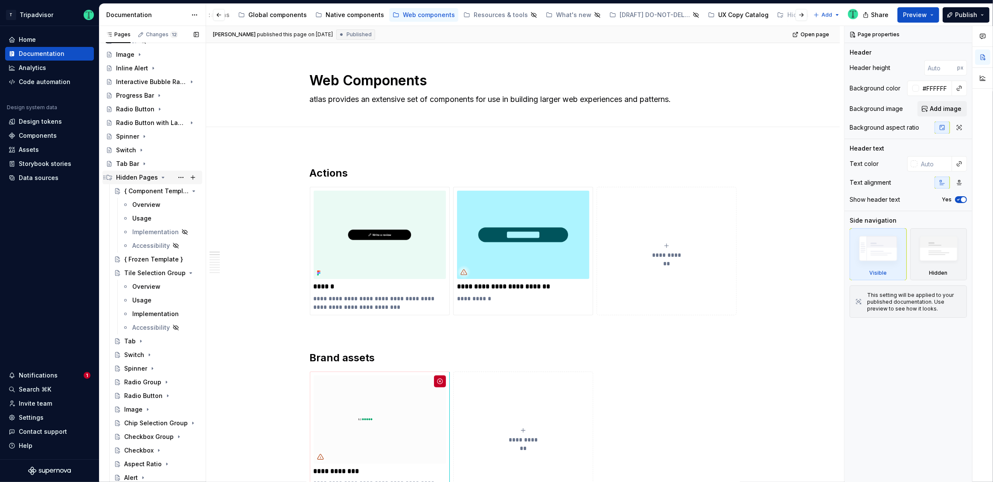
click at [132, 177] on div "Hidden Pages" at bounding box center [137, 177] width 42 height 9
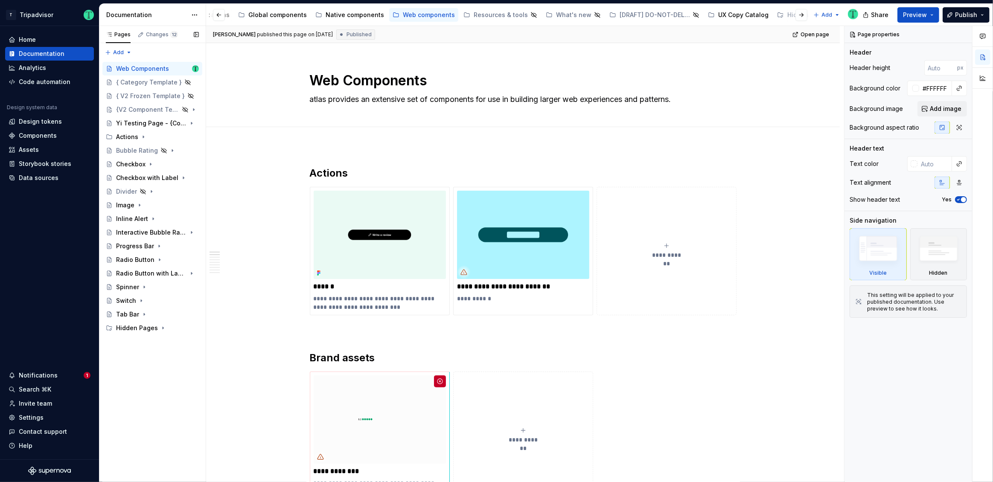
click at [0, 0] on button "Page tree" at bounding box center [0, 0] width 0 height 0
type textarea "*"
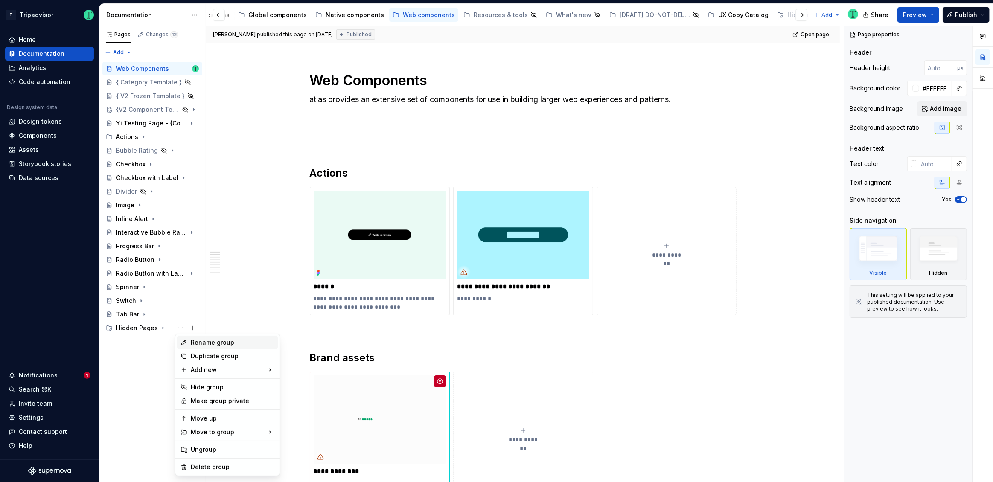
click at [217, 340] on div "Rename group" at bounding box center [233, 342] width 84 height 9
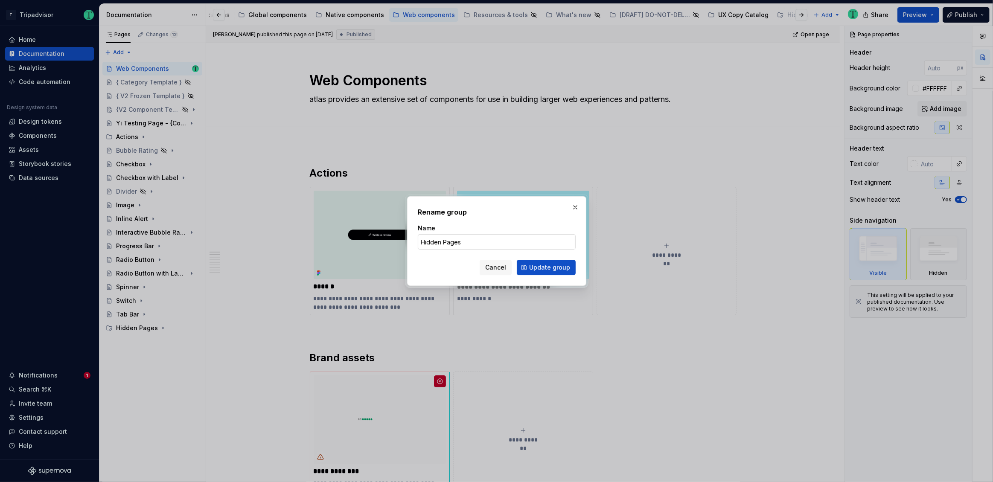
click at [422, 241] on input "Hidden Pages" at bounding box center [497, 241] width 158 height 15
type input "Hidden Web Components"
type textarea "*"
type input "Hidden Web Components Pages"
click at [557, 270] on span "Update group" at bounding box center [549, 267] width 41 height 9
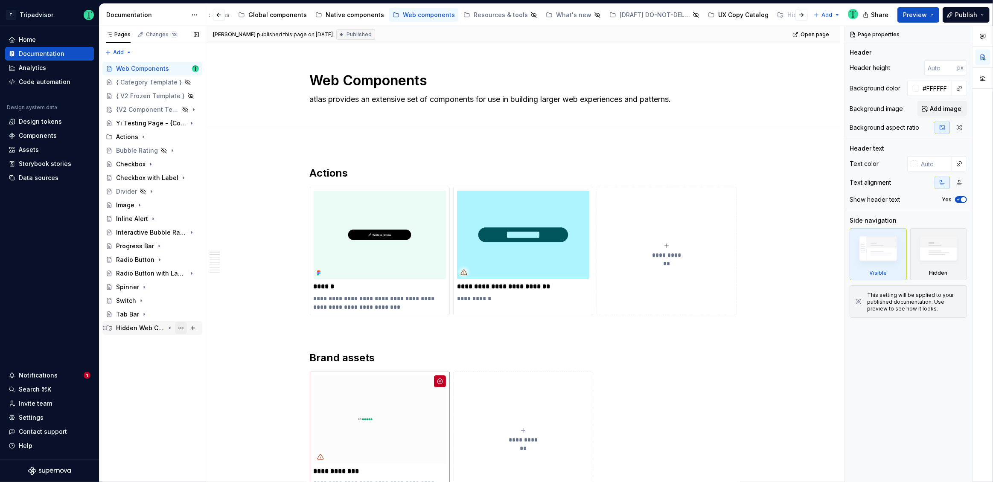
click at [182, 328] on button "Page tree" at bounding box center [181, 328] width 12 height 12
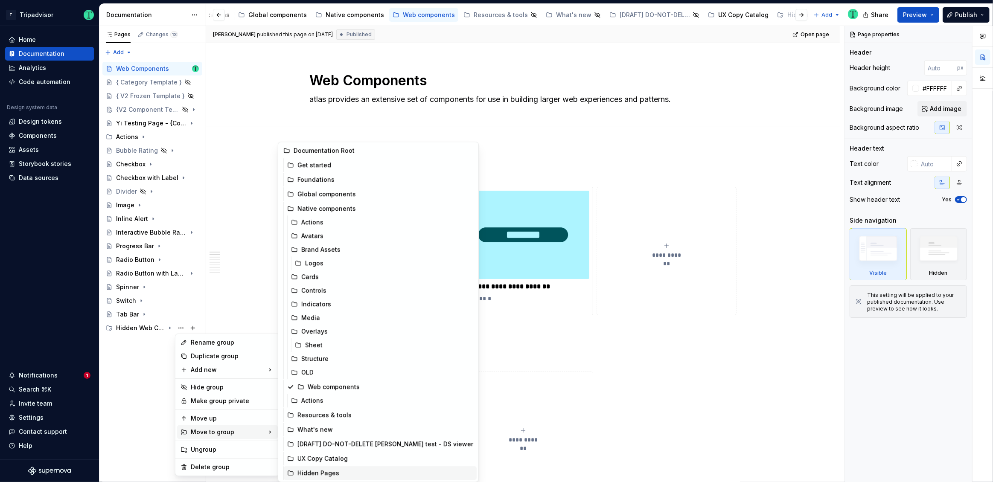
click at [340, 471] on div "Hidden Pages" at bounding box center [385, 473] width 176 height 9
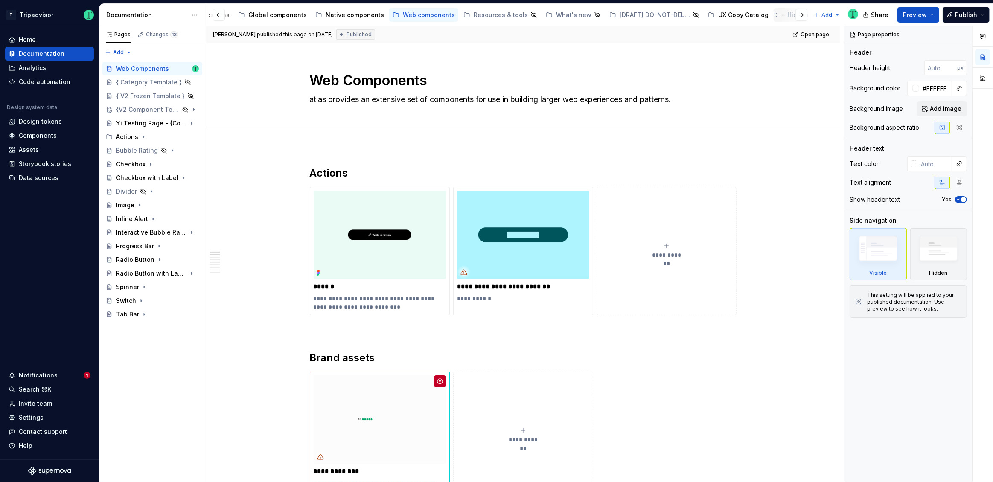
click at [787, 16] on div "Hidden Pages" at bounding box center [808, 15] width 42 height 9
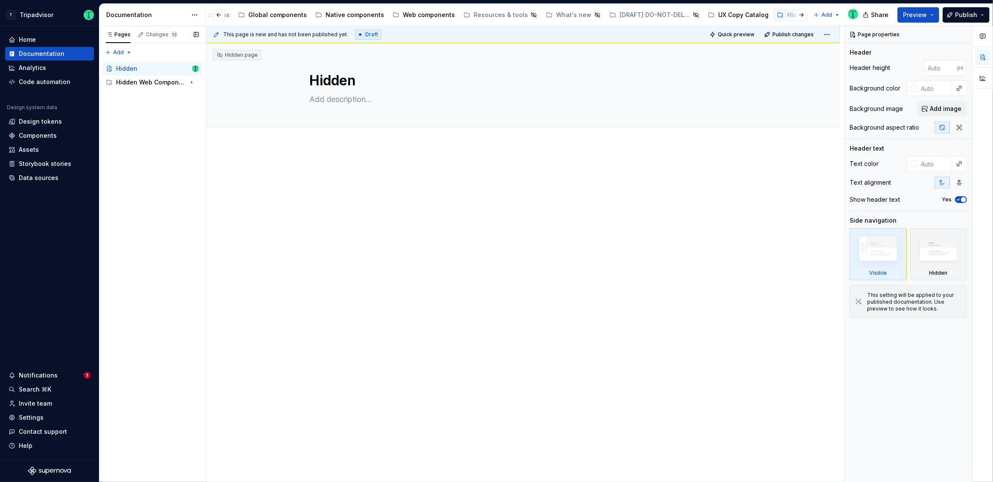
click at [0, 0] on button "Page tree" at bounding box center [0, 0] width 0 height 0
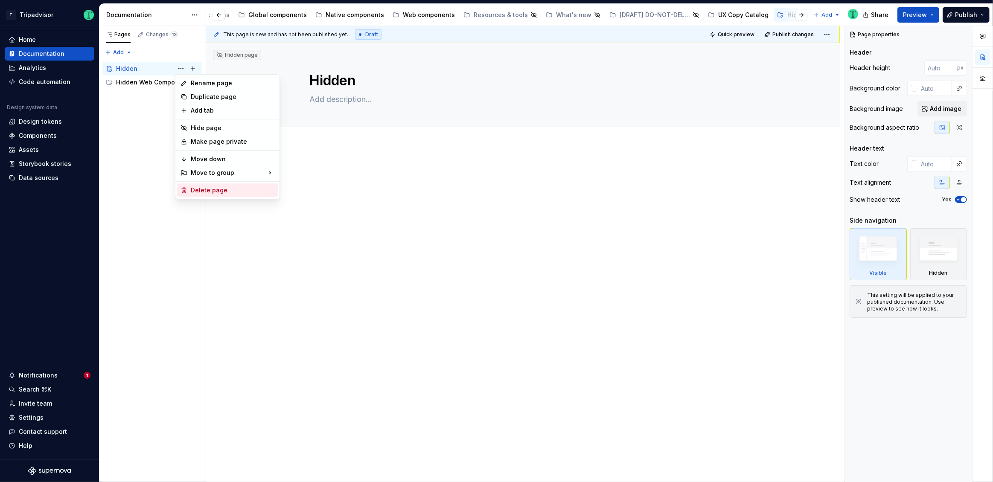
click at [200, 192] on div "Delete page" at bounding box center [233, 190] width 84 height 9
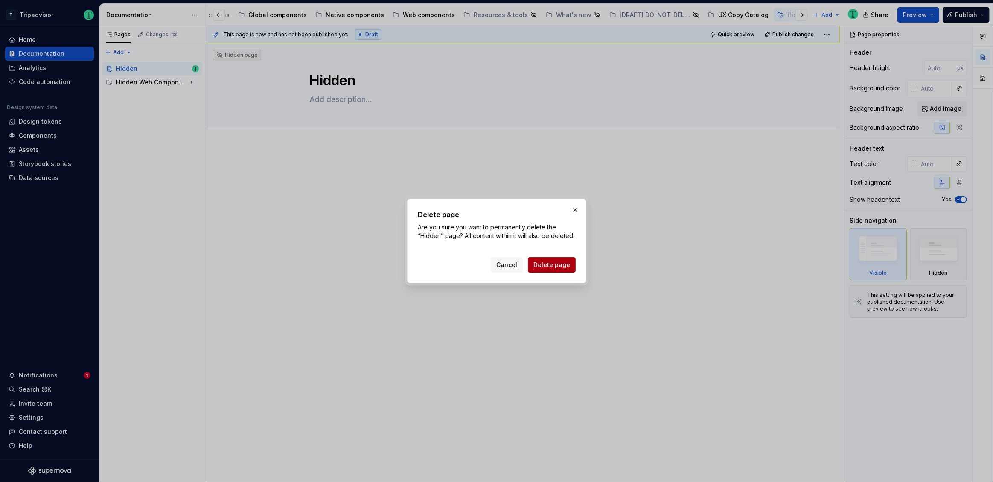
click at [565, 268] on span "Delete page" at bounding box center [551, 265] width 37 height 9
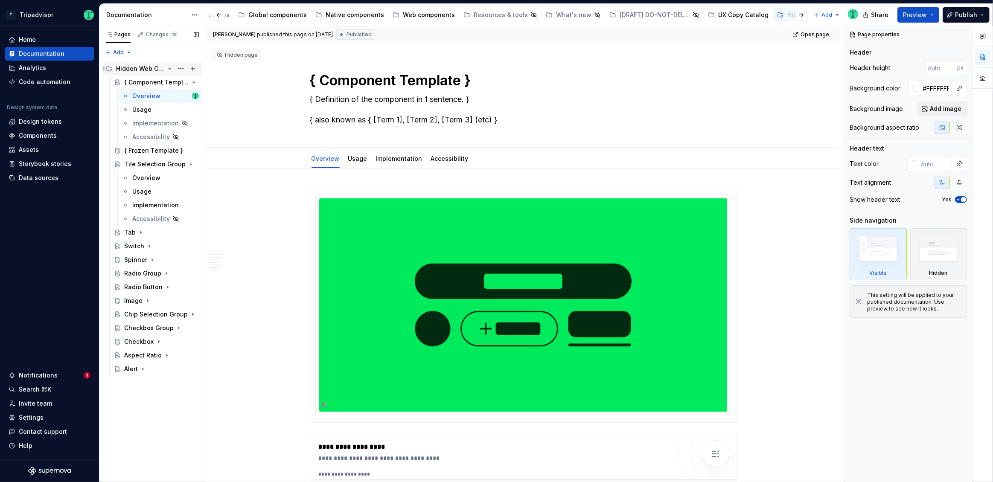
click at [168, 68] on icon "Page tree" at bounding box center [169, 68] width 7 height 7
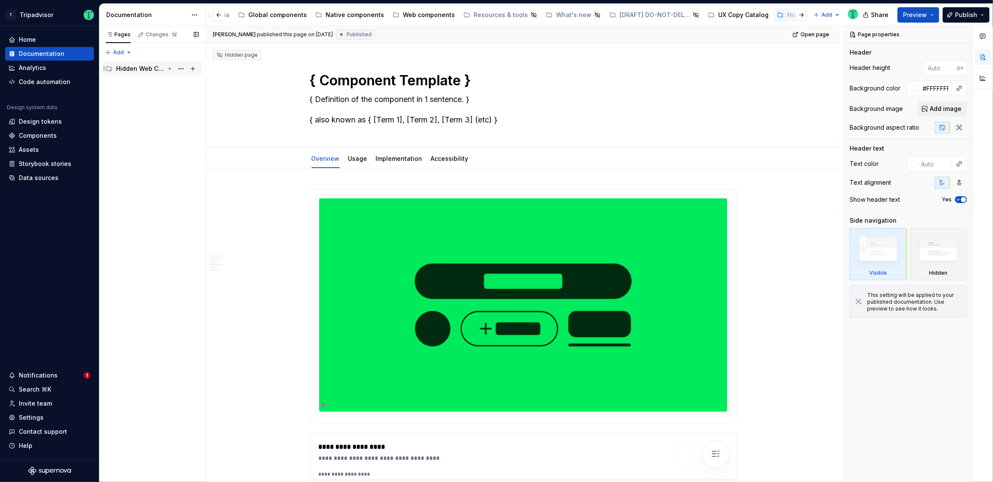
click at [170, 68] on icon "Page tree" at bounding box center [169, 69] width 1 height 2
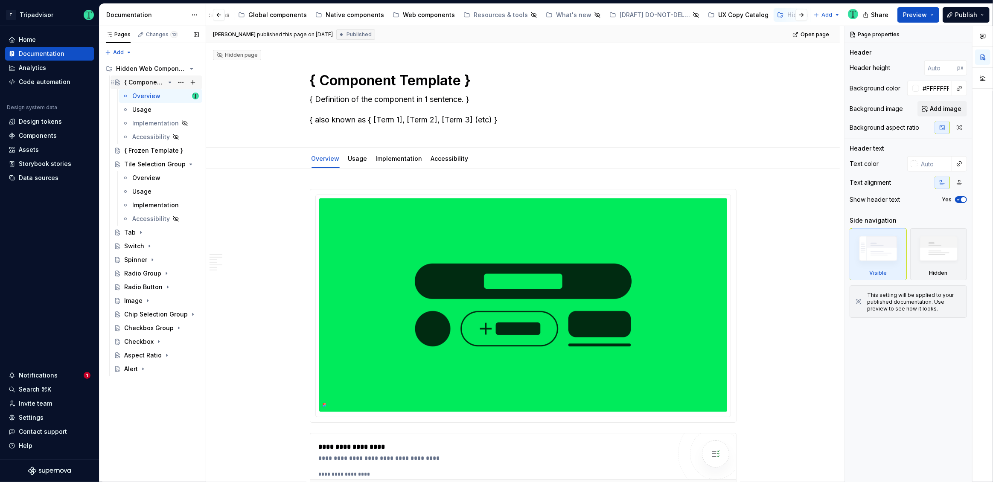
click at [170, 82] on icon "Page tree" at bounding box center [170, 82] width 2 height 1
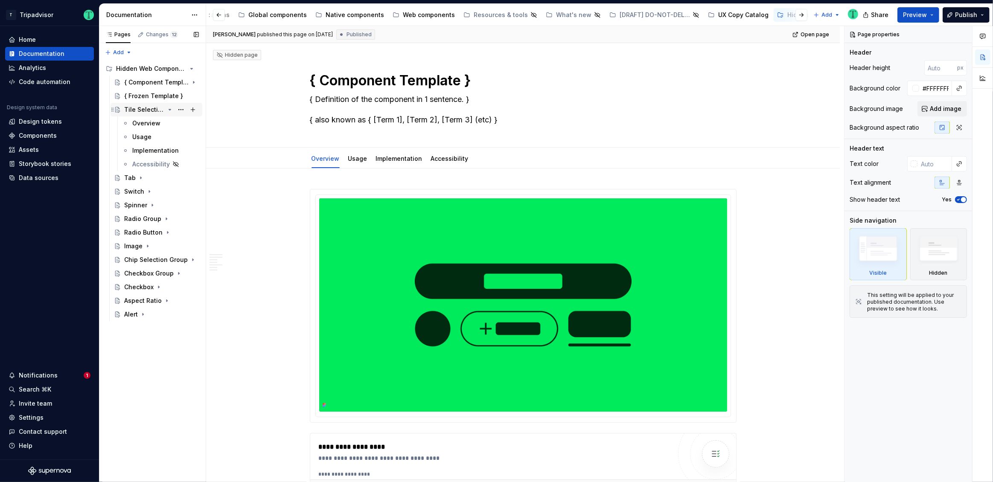
click at [170, 108] on icon "Page tree" at bounding box center [169, 109] width 7 height 7
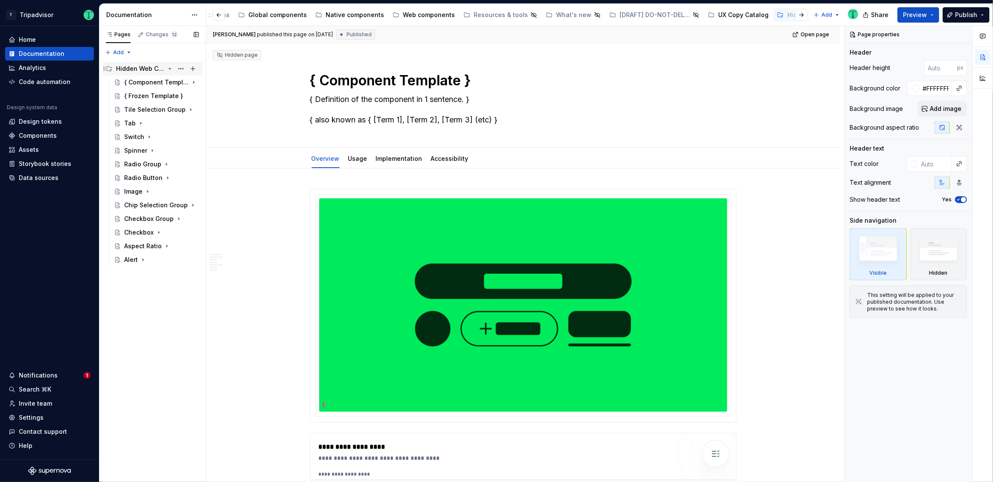
click at [170, 68] on icon "Page tree" at bounding box center [170, 68] width 2 height 1
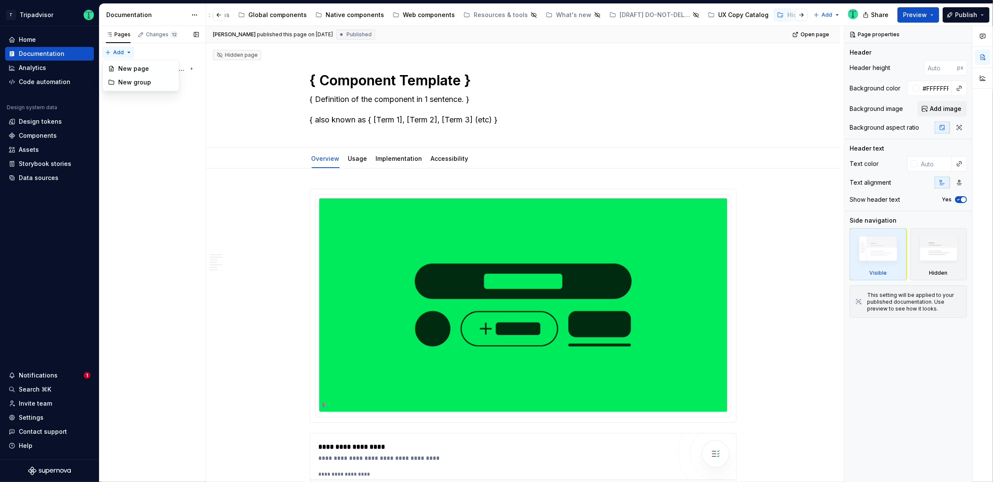
click at [122, 52] on div "Pages Changes 12 Add Accessibility guide for tree Page tree. Navigate the tree …" at bounding box center [152, 254] width 107 height 457
click at [139, 80] on div "New group" at bounding box center [145, 82] width 55 height 9
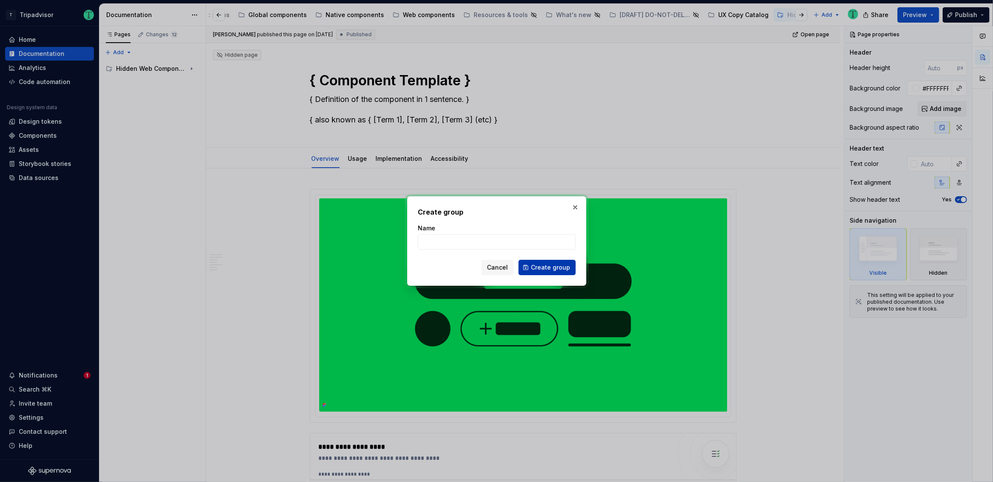
click at [536, 265] on span "Create group" at bounding box center [550, 267] width 39 height 9
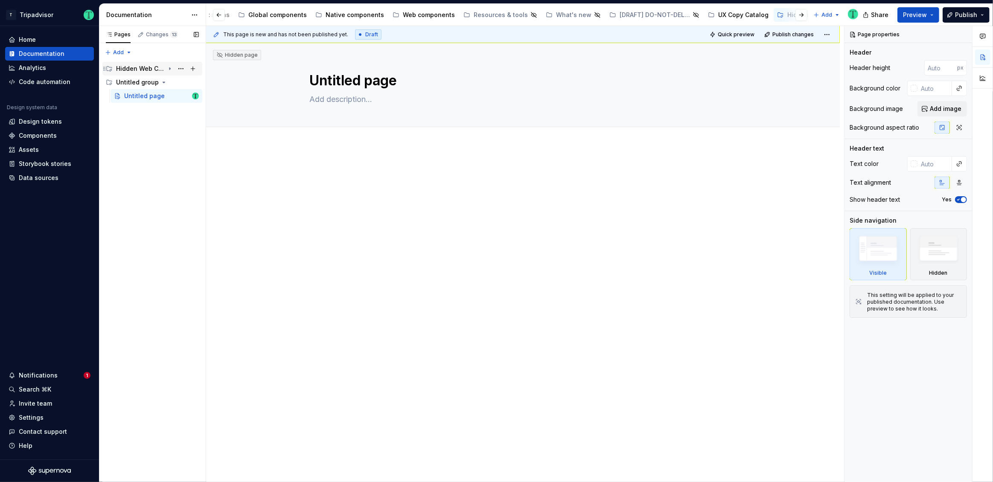
click at [170, 68] on icon "Page tree" at bounding box center [169, 69] width 1 height 2
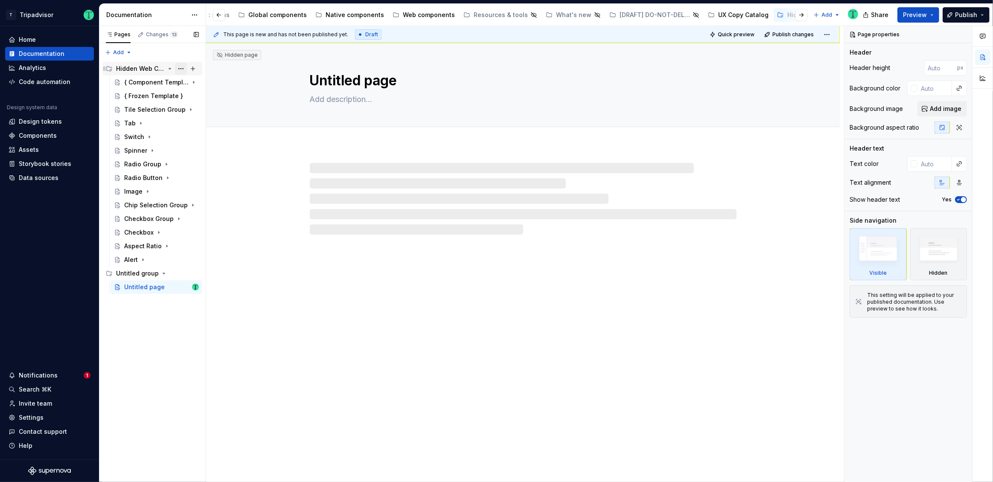
click at [180, 66] on button "Page tree" at bounding box center [181, 69] width 12 height 12
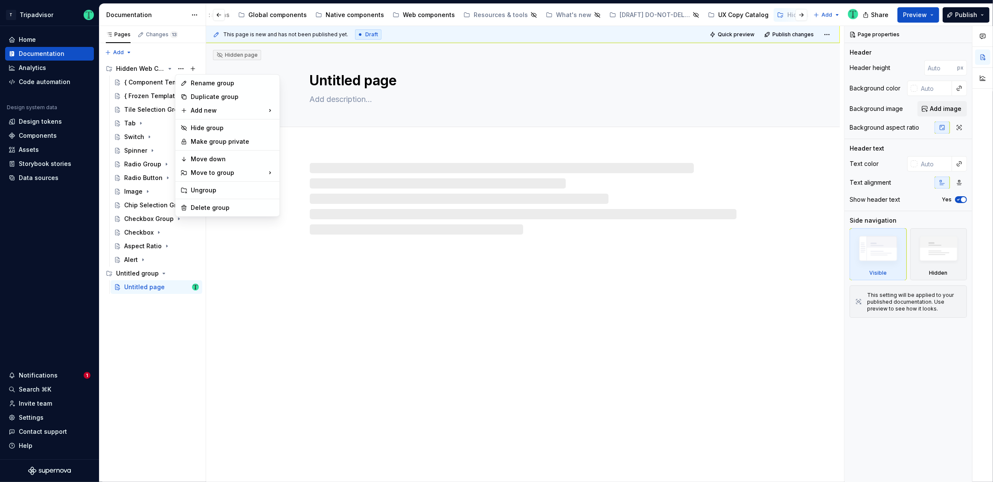
click at [194, 81] on div "Rename group" at bounding box center [233, 83] width 84 height 9
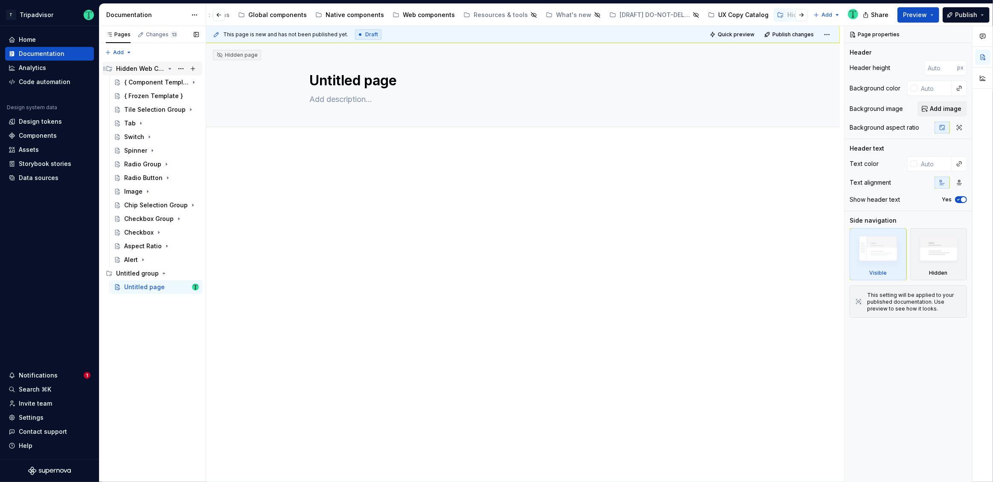
click at [169, 69] on icon "Page tree" at bounding box center [169, 68] width 7 height 7
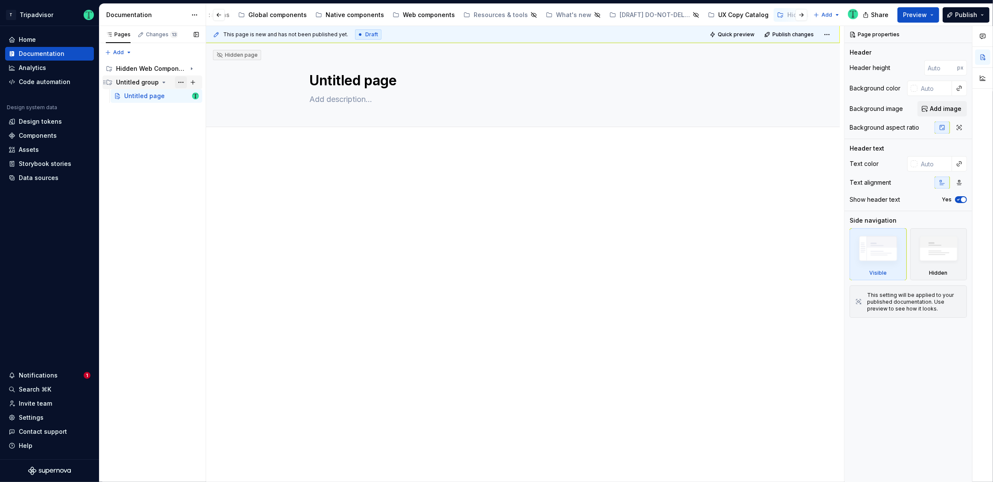
click at [178, 80] on button "Page tree" at bounding box center [181, 82] width 12 height 12
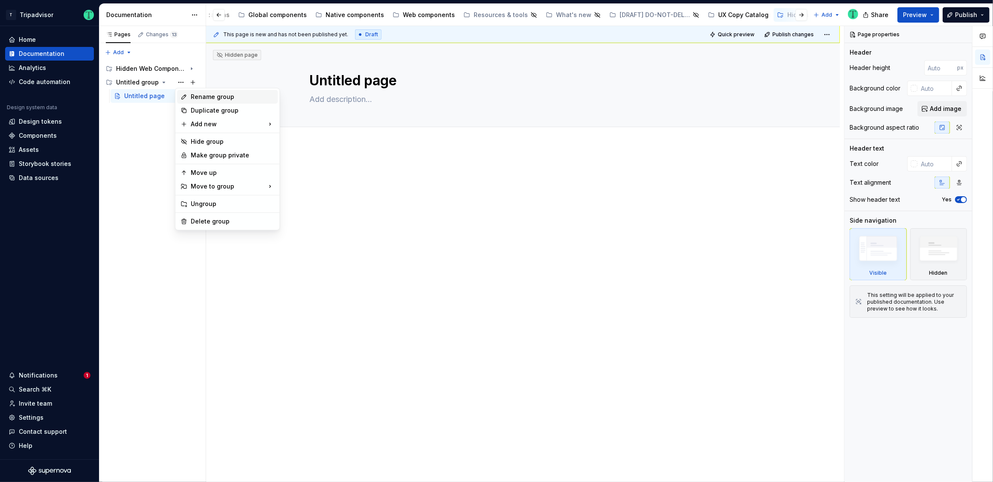
type textarea "*"
click at [202, 98] on div "Rename group" at bounding box center [233, 97] width 84 height 9
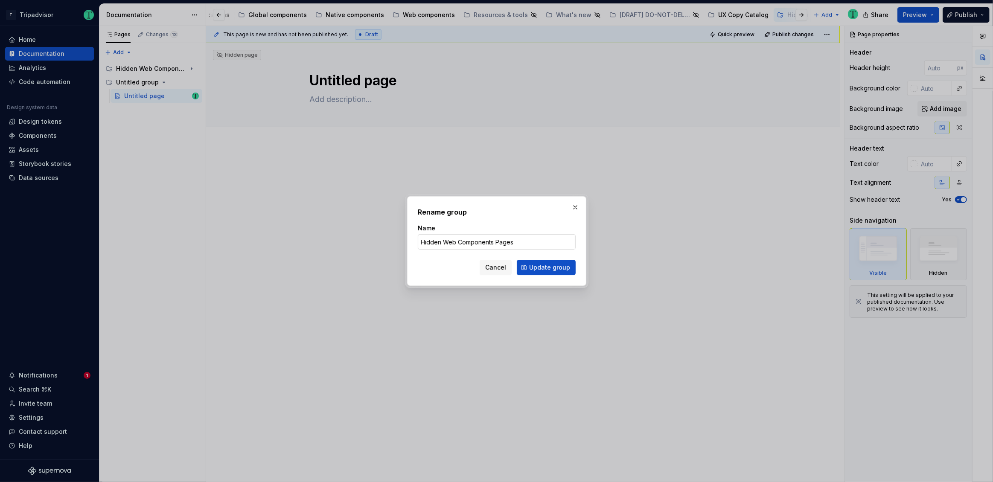
click at [446, 241] on input "Hidden Web Components Pages" at bounding box center [497, 241] width 158 height 15
click at [451, 241] on input "Hidden Web Components Pages" at bounding box center [497, 241] width 158 height 15
click at [527, 240] on input "Hidden Native Components Pages" at bounding box center [497, 241] width 158 height 15
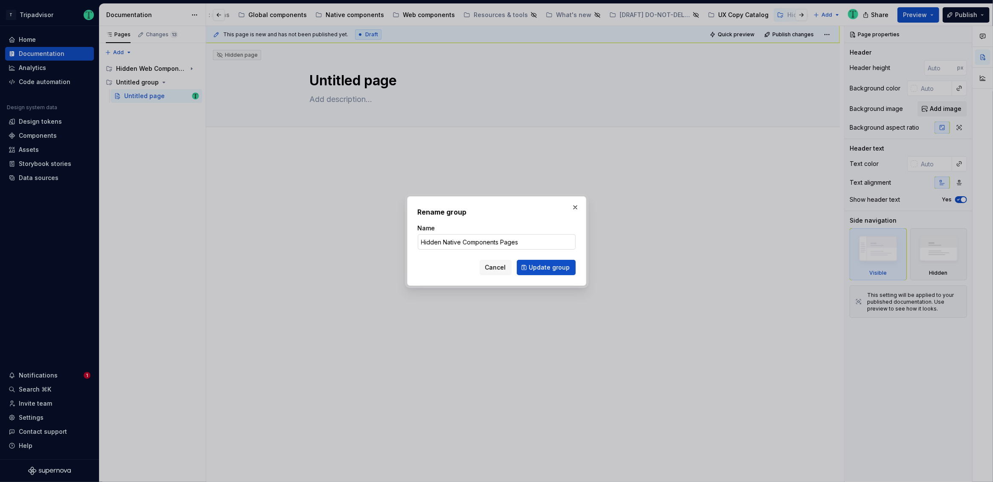
click at [527, 240] on input "Hidden Native Components Pages" at bounding box center [497, 241] width 158 height 15
type input "Hidden Native Components Pages"
click at [539, 269] on span "Update group" at bounding box center [549, 267] width 41 height 9
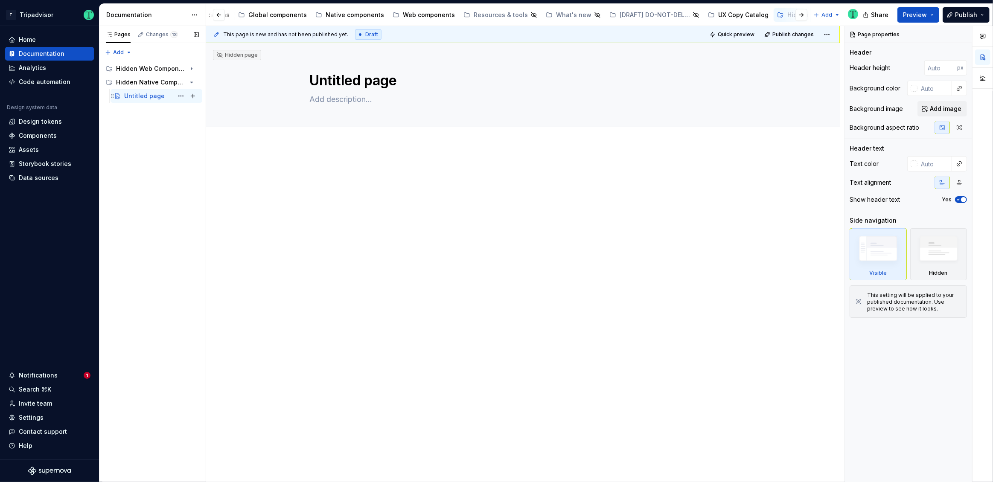
type textarea "*"
click at [123, 49] on div "Pages Changes 13 Add Accessibility guide for tree Page tree. Navigate the tree …" at bounding box center [152, 254] width 107 height 457
click at [142, 81] on div "New group" at bounding box center [145, 82] width 55 height 9
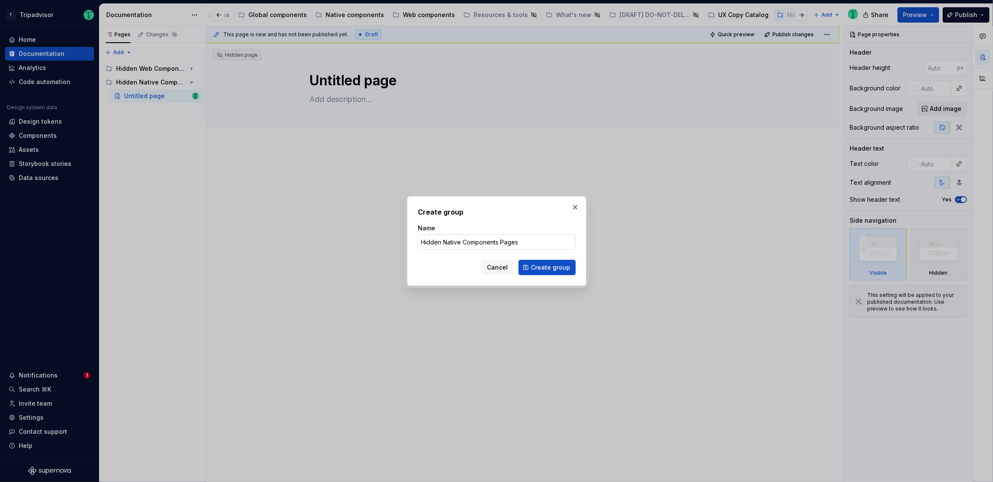
click at [449, 243] on input "Hidden Native Components Pages" at bounding box center [497, 241] width 158 height 15
drag, startPoint x: 449, startPoint y: 243, endPoint x: 459, endPoint y: 244, distance: 9.9
click at [449, 243] on input "Hidden Native Components Pages" at bounding box center [497, 241] width 158 height 15
type input "Hidden Other Pages"
click at [542, 268] on span "Create group" at bounding box center [550, 267] width 39 height 9
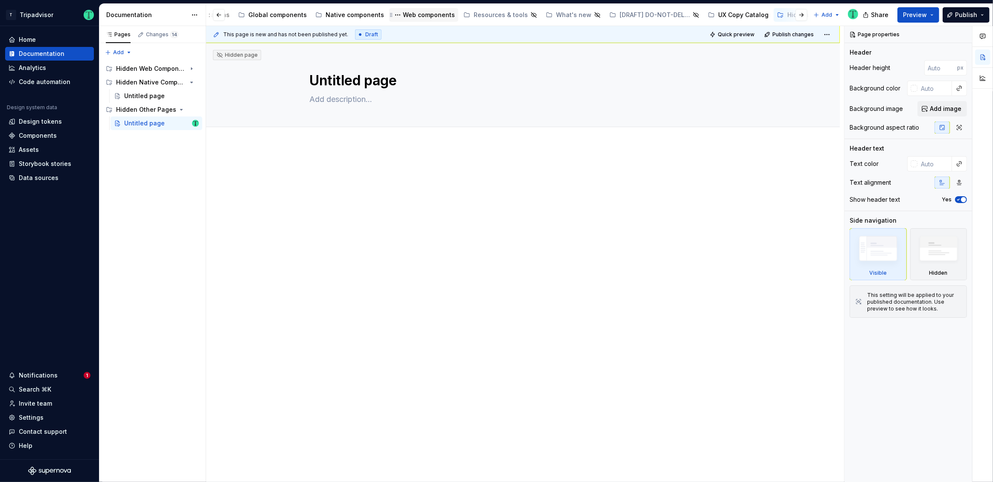
click at [408, 18] on div "Web components" at bounding box center [429, 15] width 52 height 9
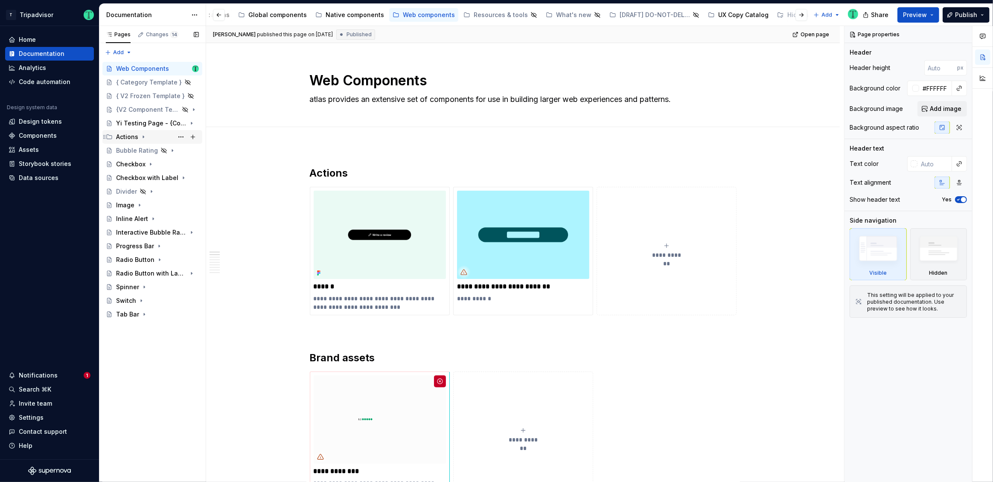
click at [143, 137] on icon "Page tree" at bounding box center [143, 137] width 1 height 2
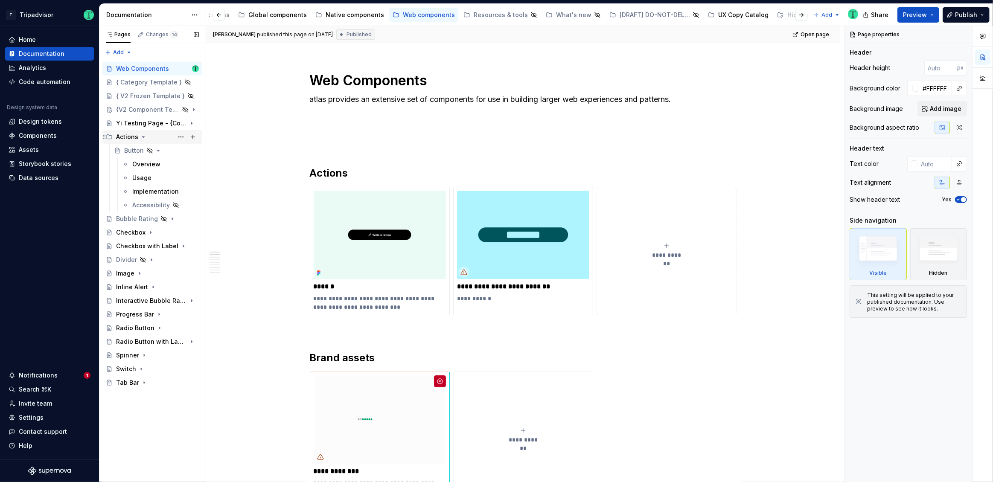
click at [142, 136] on icon "Page tree" at bounding box center [143, 137] width 7 height 7
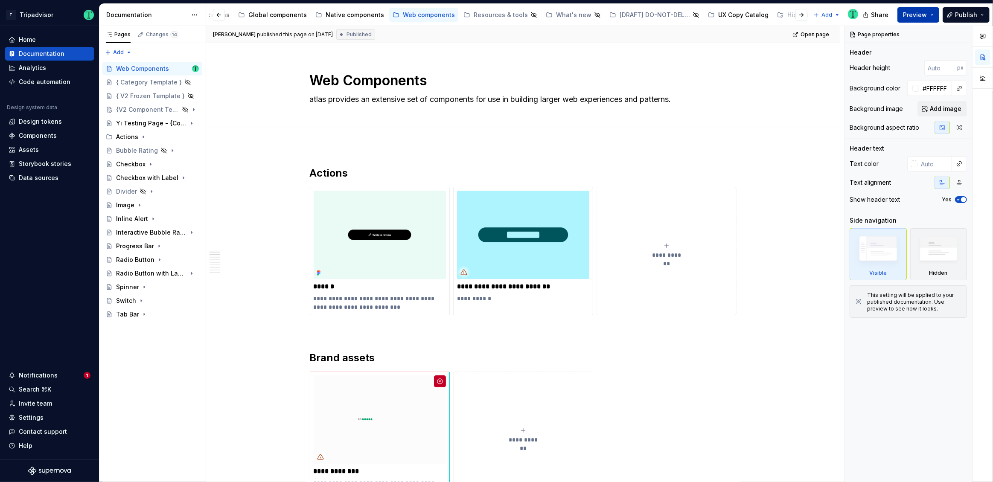
click at [922, 18] on button "Preview" at bounding box center [918, 14] width 42 height 15
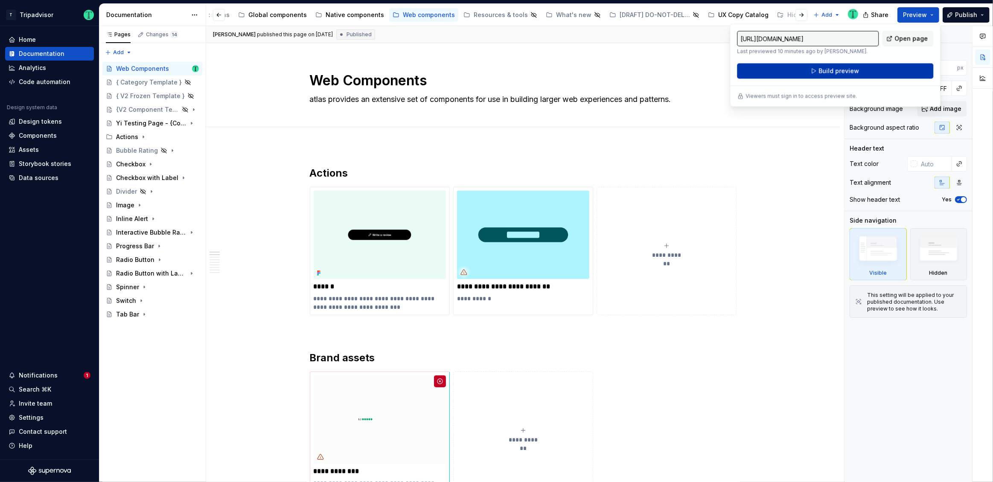
click at [864, 73] on button "Build preview" at bounding box center [835, 70] width 196 height 15
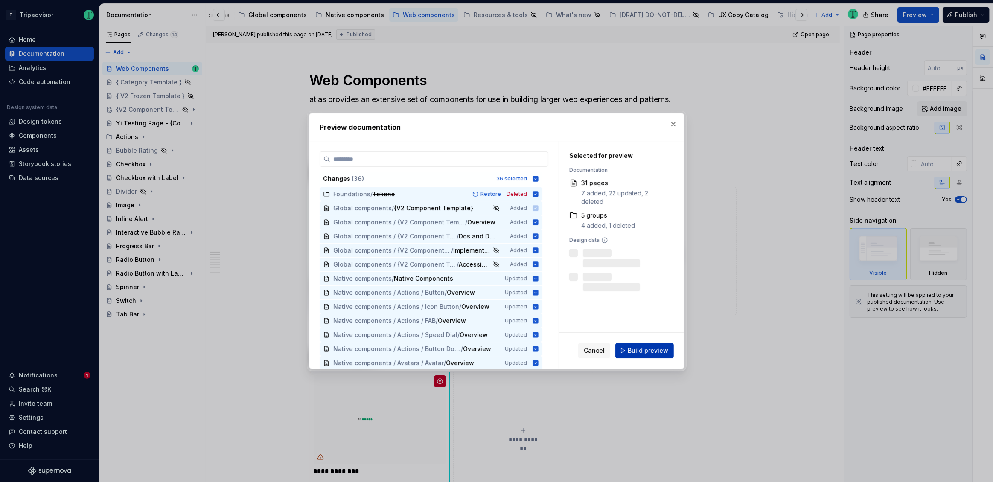
click at [653, 355] on span "Build preview" at bounding box center [648, 350] width 41 height 9
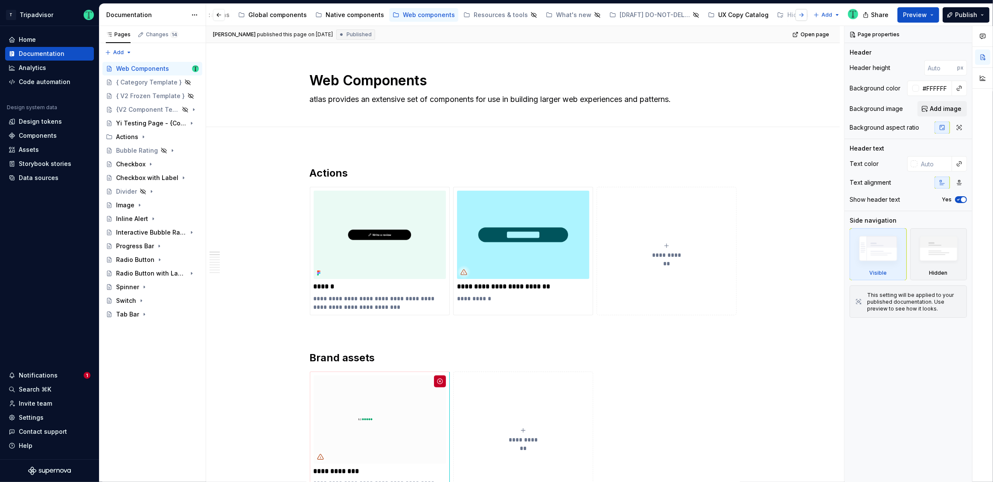
click at [802, 13] on button "button" at bounding box center [801, 15] width 12 height 12
type textarea "*"
click at [930, 469] on div "Page properties Header Header height px Background color #FFFFFF Background ima…" at bounding box center [908, 254] width 128 height 457
click at [115, 51] on div "Pages Changes 14 Add Accessibility guide for tree Page tree. Navigate the tree …" at bounding box center [152, 254] width 107 height 457
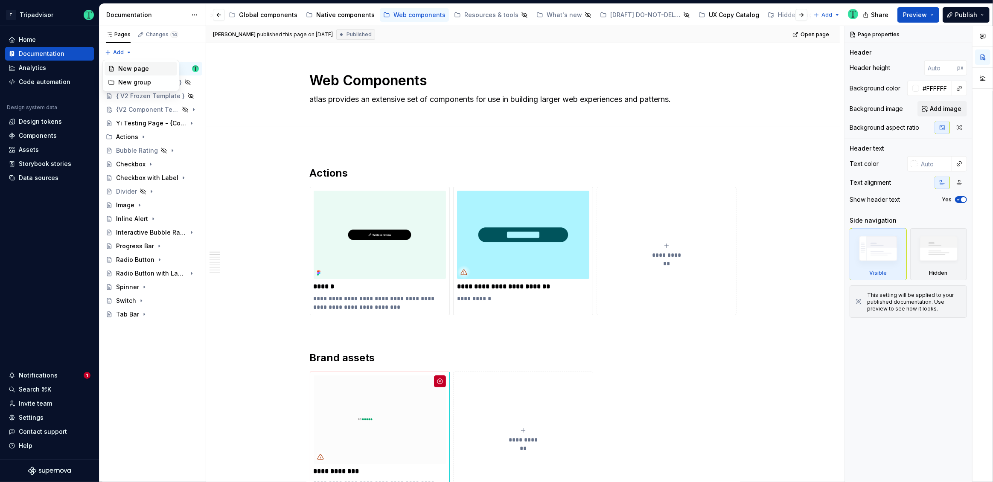
click at [125, 69] on div "New page" at bounding box center [145, 68] width 55 height 9
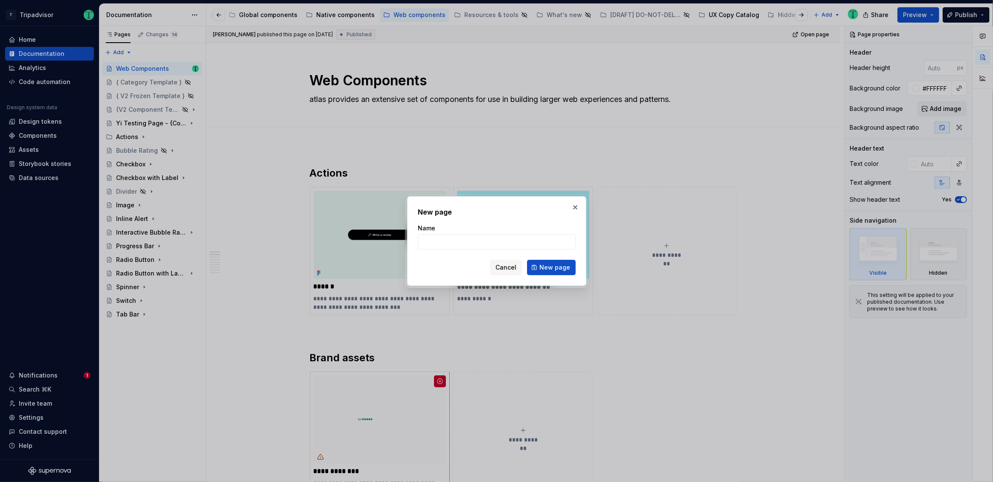
type textarea "*"
type input "I want to hide this page"
click at [555, 270] on span "New page" at bounding box center [554, 267] width 31 height 9
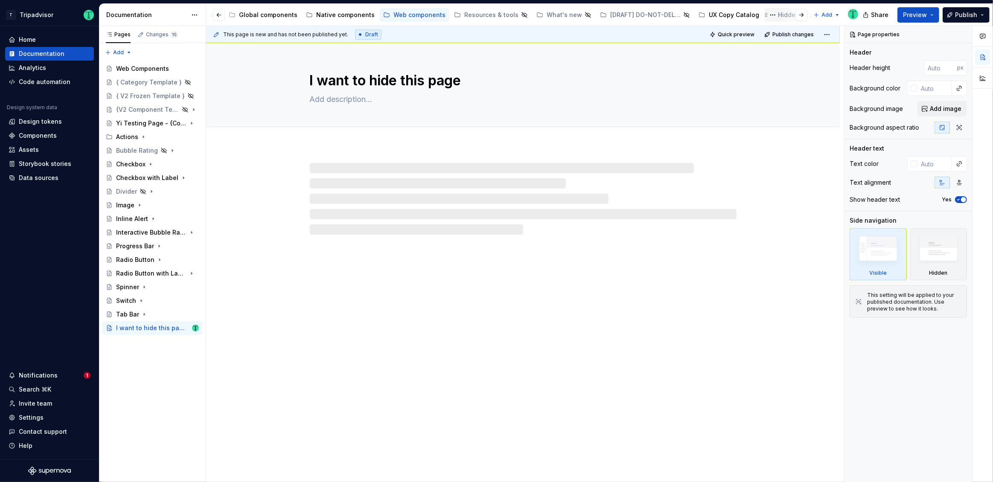
click at [778, 16] on div "Hidden Pages" at bounding box center [799, 15] width 42 height 9
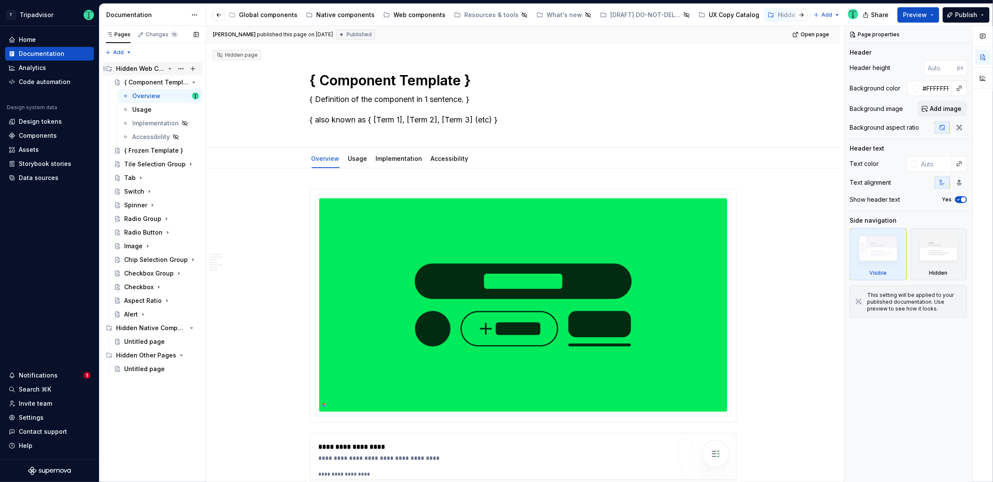
click at [170, 66] on icon "Page tree" at bounding box center [169, 68] width 7 height 7
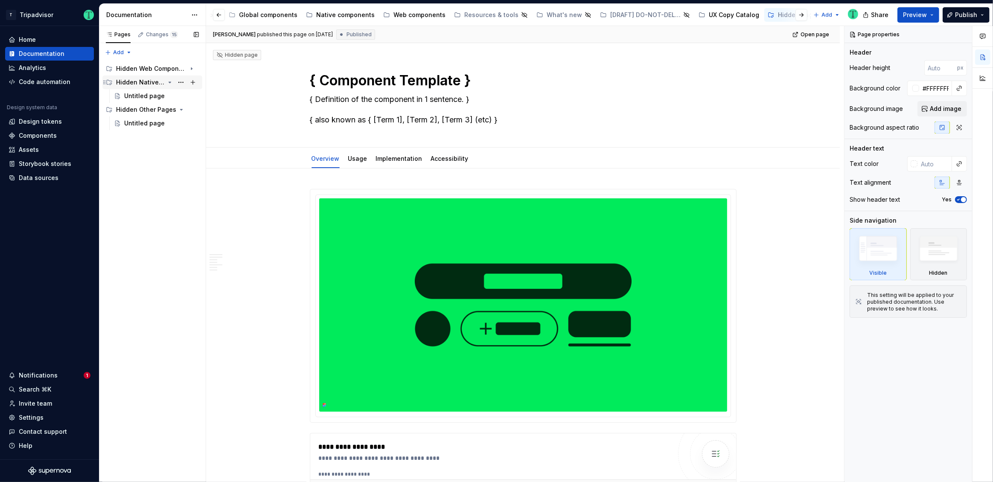
click at [169, 79] on icon "Page tree" at bounding box center [169, 82] width 7 height 7
click at [169, 94] on icon "Page tree" at bounding box center [169, 96] width 7 height 7
click at [404, 14] on div "Web components" at bounding box center [419, 15] width 52 height 9
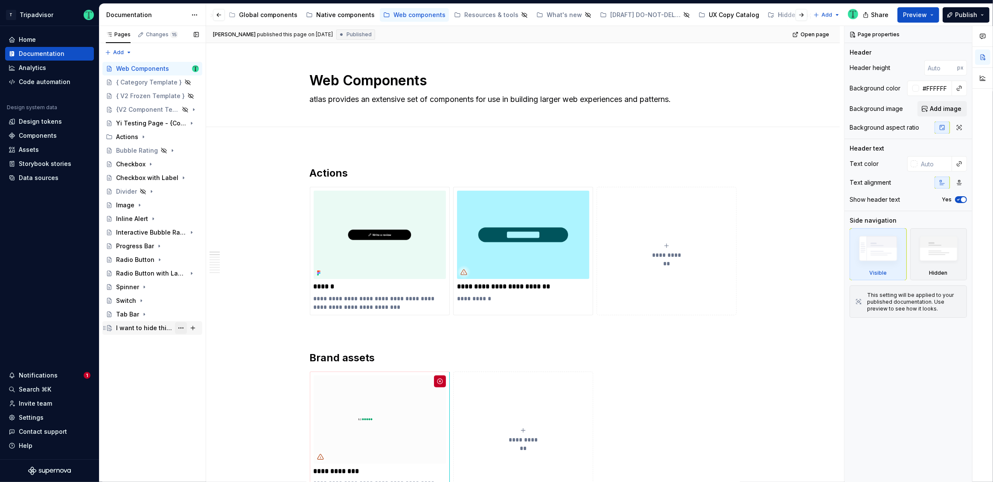
click at [180, 328] on button "Page tree" at bounding box center [181, 328] width 12 height 12
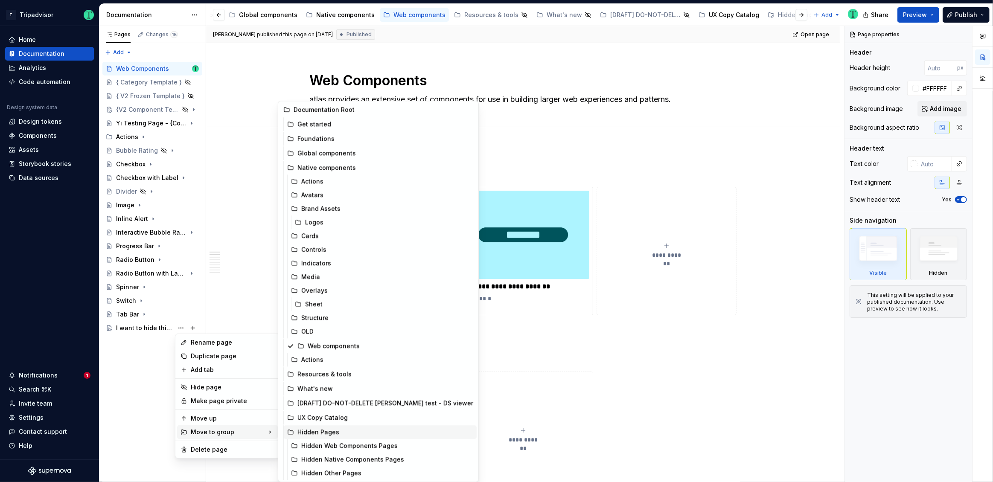
click at [296, 431] on div "Hidden Pages" at bounding box center [380, 432] width 193 height 14
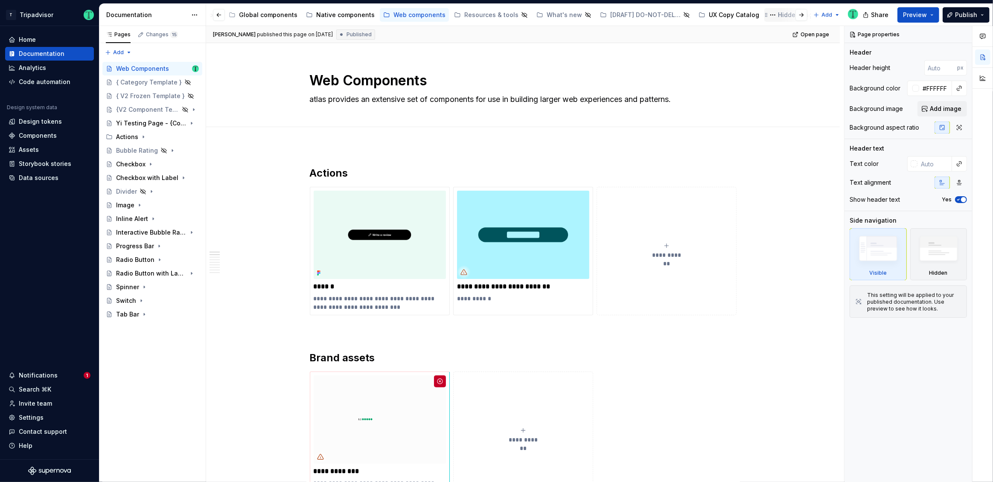
click at [778, 15] on div "Hidden Pages" at bounding box center [799, 15] width 42 height 9
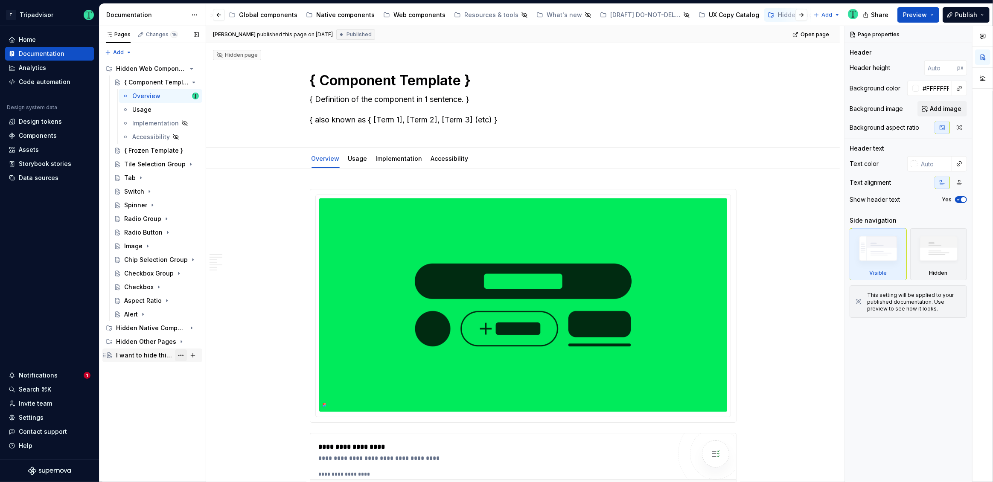
click at [181, 356] on button "Page tree" at bounding box center [181, 355] width 12 height 12
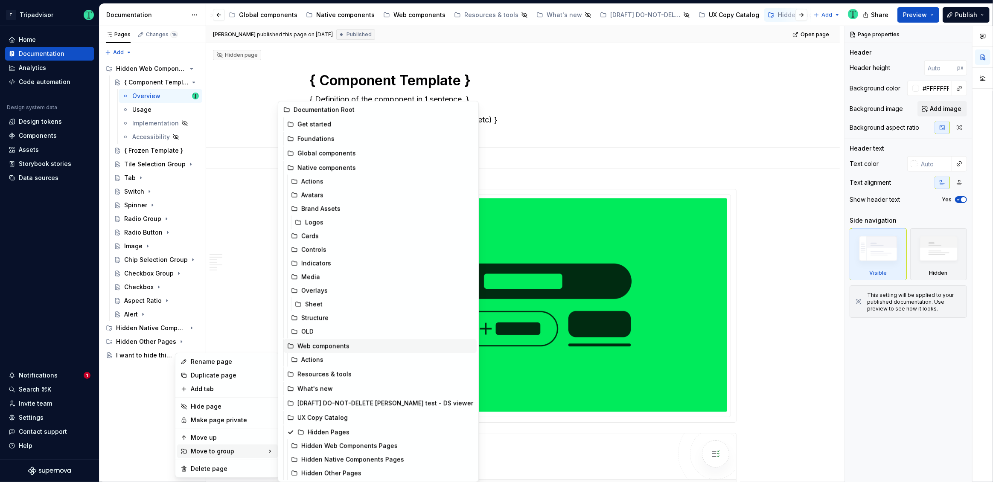
click at [347, 345] on div "Web components" at bounding box center [385, 346] width 176 height 9
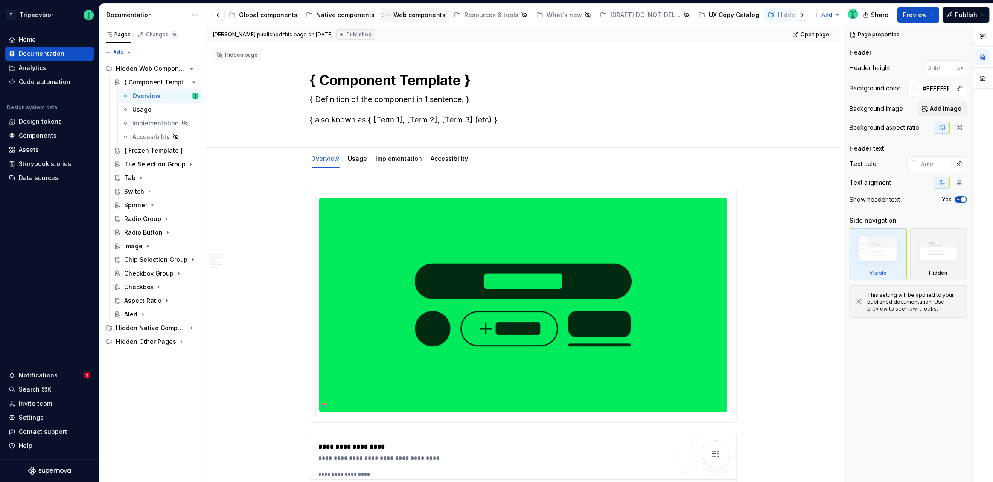
click at [397, 18] on div "Web components" at bounding box center [419, 15] width 52 height 9
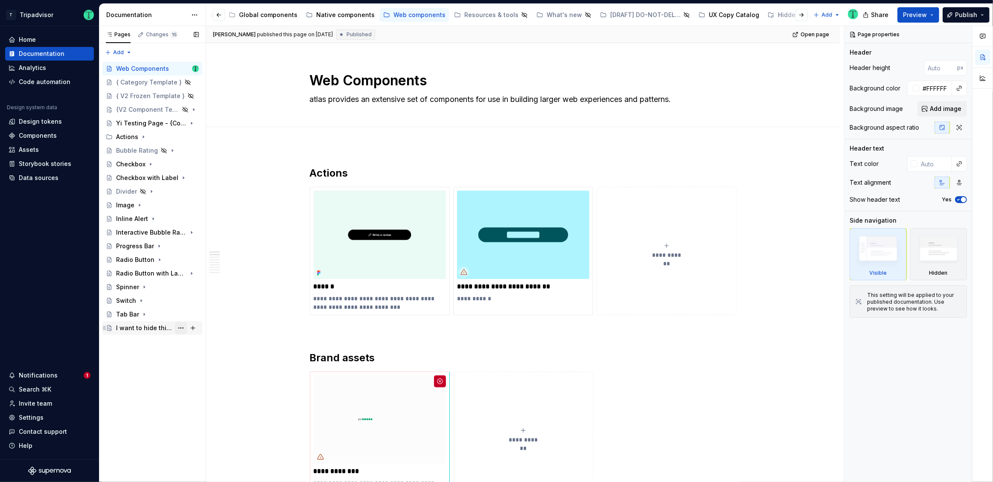
click at [181, 329] on button "Page tree" at bounding box center [181, 328] width 12 height 12
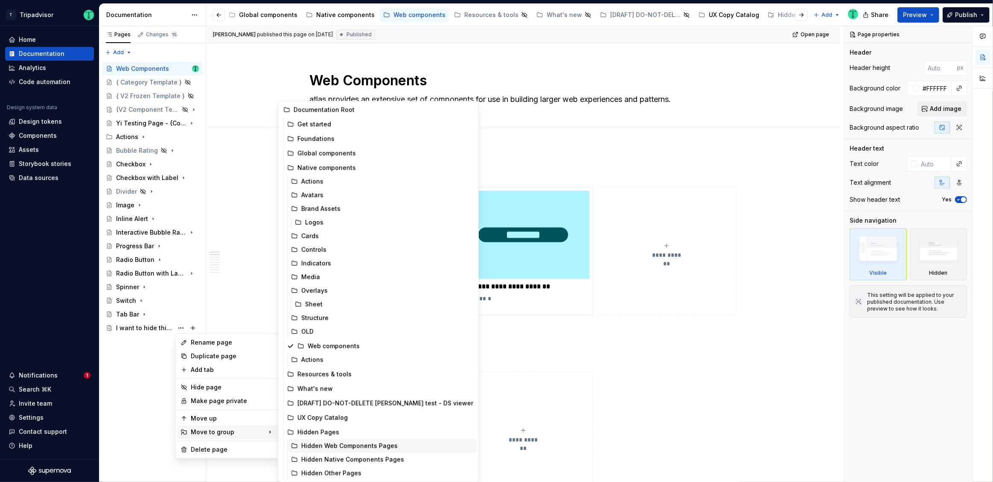
click at [312, 448] on div "Hidden Web Components Pages" at bounding box center [387, 446] width 172 height 9
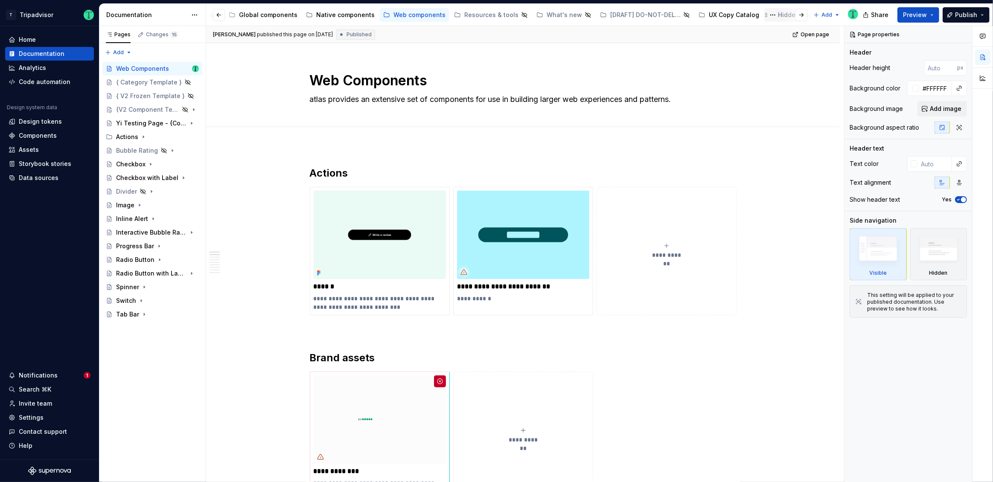
click at [778, 14] on div "Hidden Pages" at bounding box center [799, 15] width 42 height 9
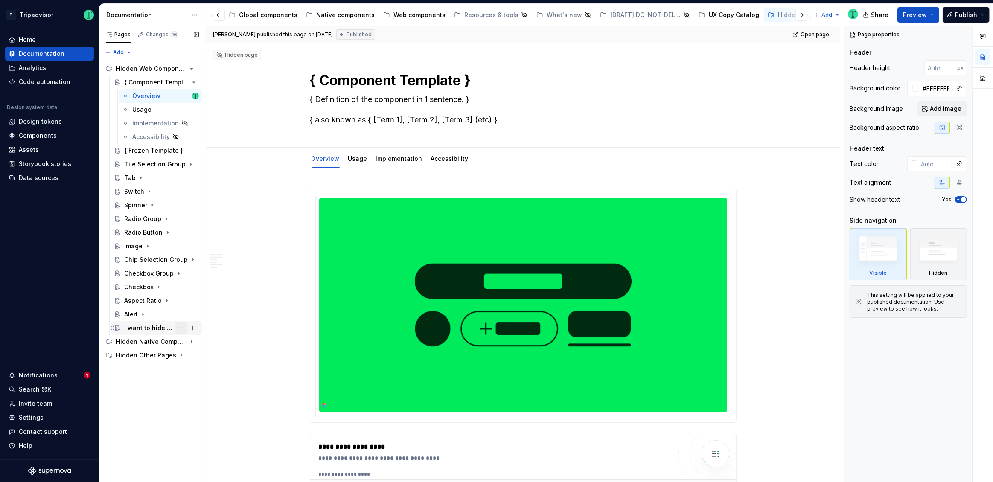
click at [180, 328] on button "Page tree" at bounding box center [181, 328] width 12 height 12
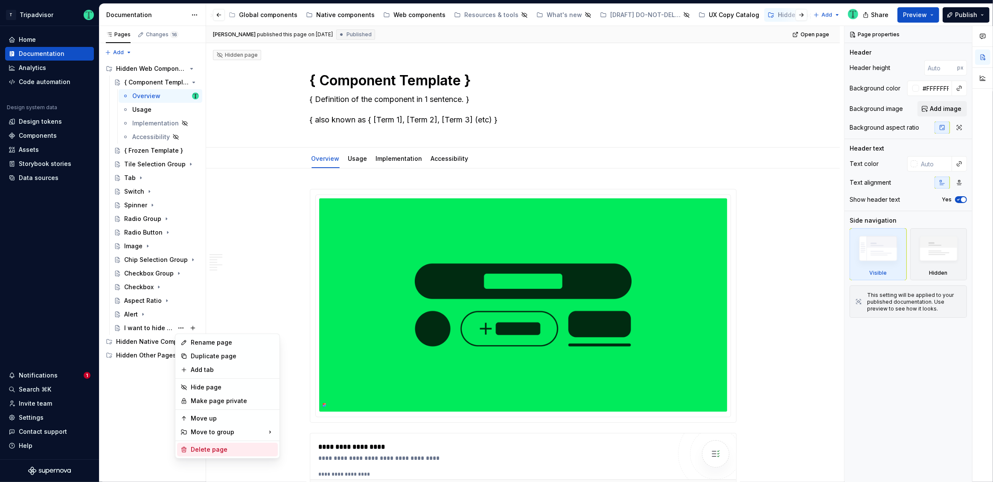
click at [205, 448] on div "Delete page" at bounding box center [233, 449] width 84 height 9
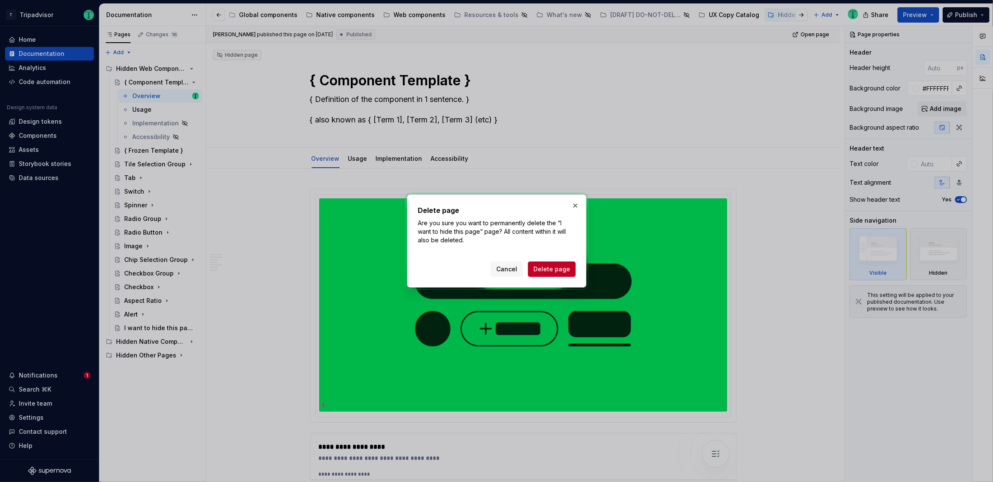
drag, startPoint x: 553, startPoint y: 274, endPoint x: 536, endPoint y: 283, distance: 19.3
click at [553, 273] on button "Delete page" at bounding box center [552, 269] width 48 height 15
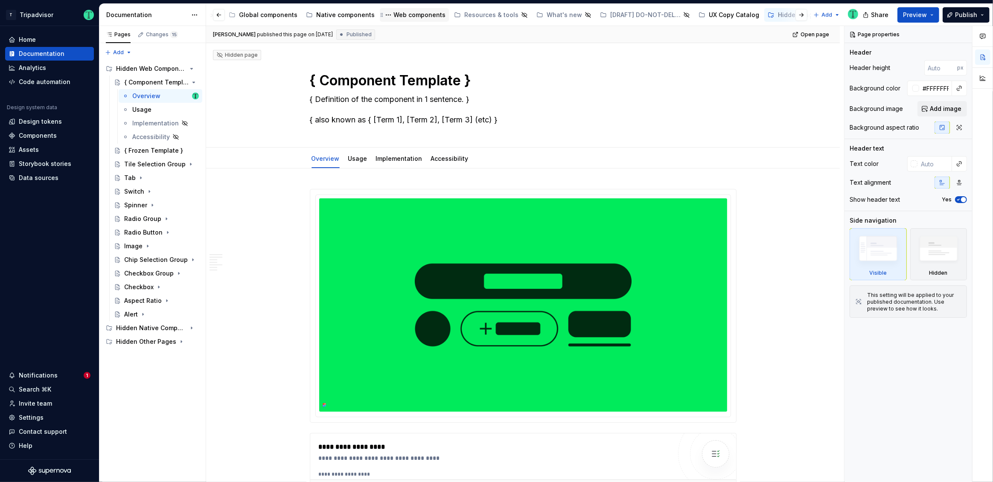
click at [416, 15] on div "Web components" at bounding box center [419, 15] width 52 height 9
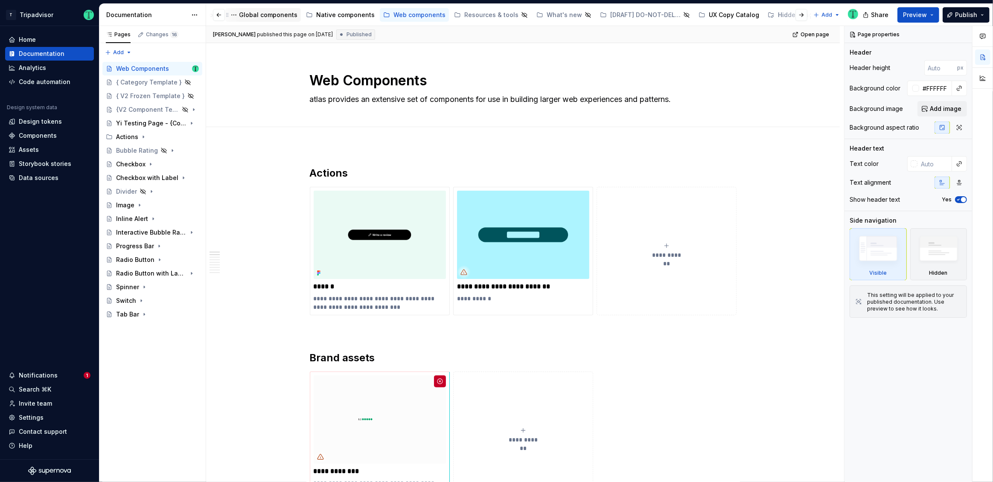
click at [259, 15] on div "Global components" at bounding box center [268, 15] width 58 height 9
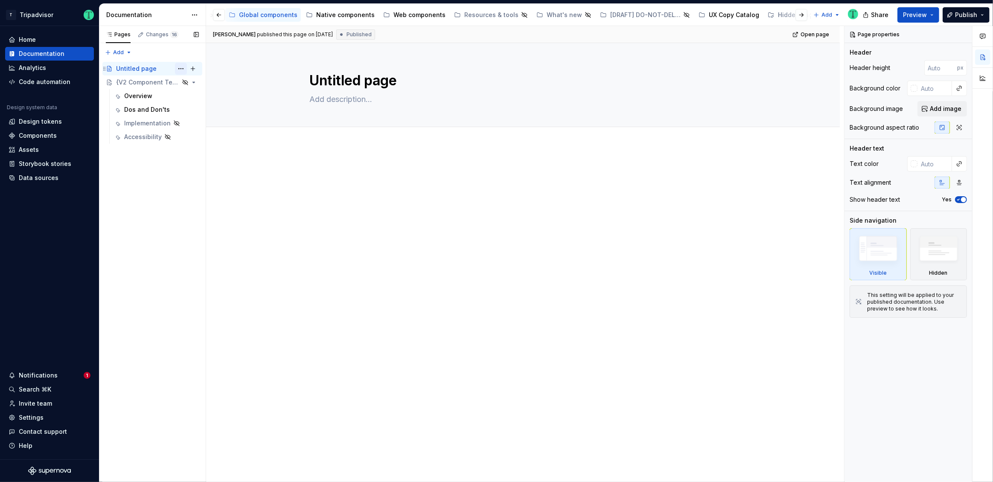
click at [181, 66] on button "Page tree" at bounding box center [181, 69] width 12 height 12
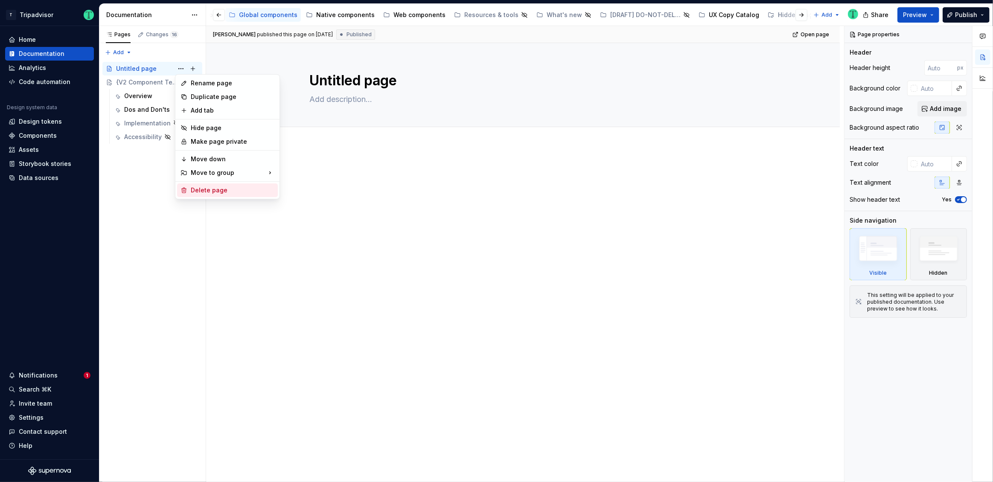
click at [210, 190] on div "Delete page" at bounding box center [233, 190] width 84 height 9
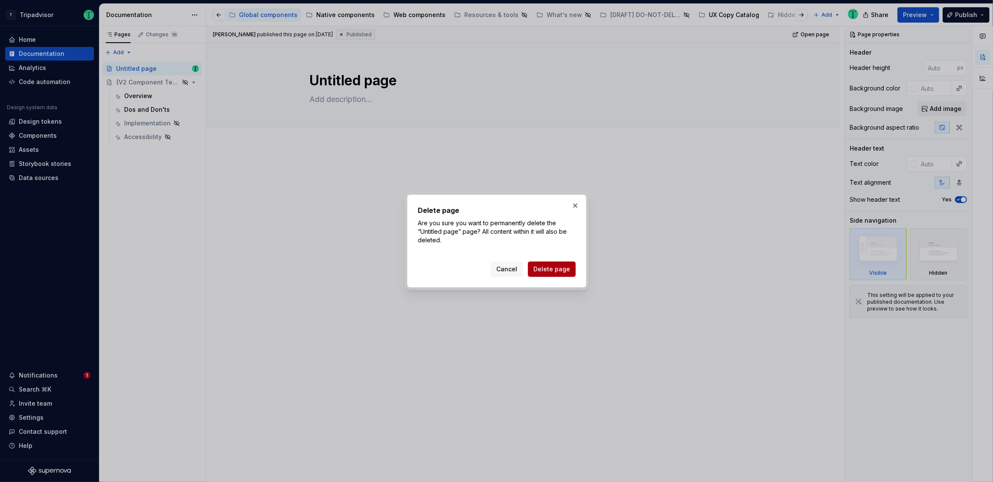
click at [562, 265] on span "Delete page" at bounding box center [551, 269] width 37 height 9
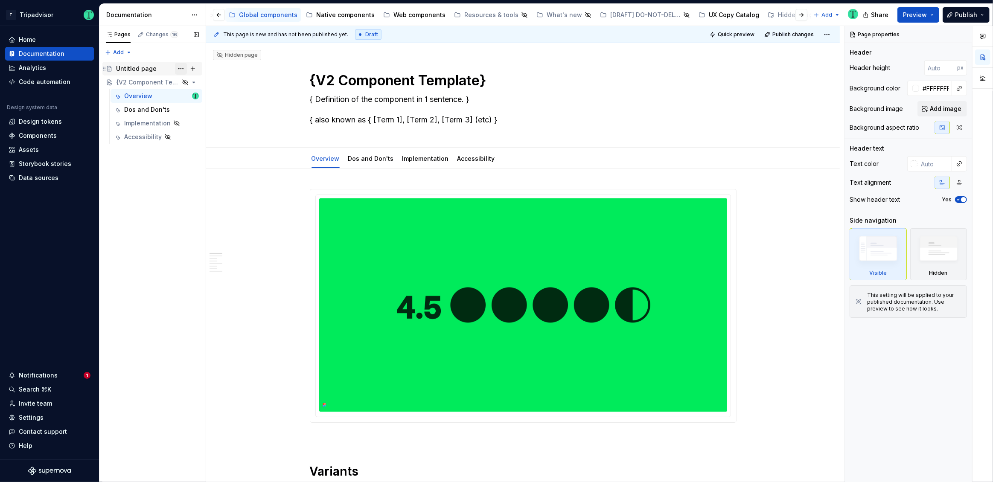
click at [184, 67] on button "Page tree" at bounding box center [181, 69] width 12 height 12
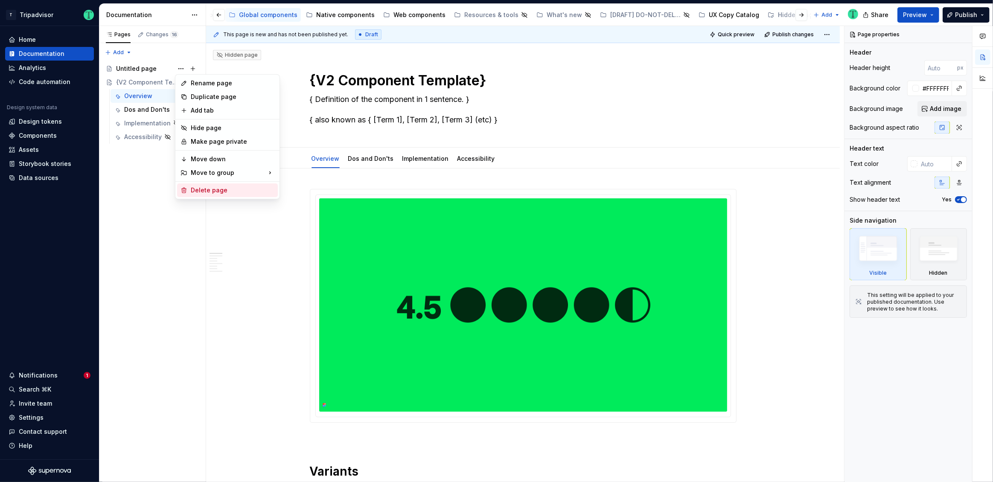
click at [224, 194] on div "Delete page" at bounding box center [233, 190] width 84 height 9
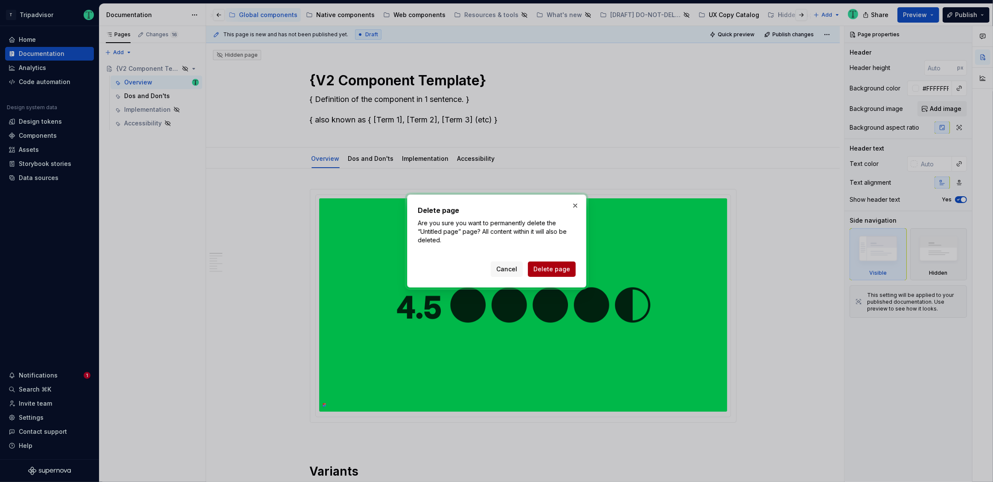
click at [551, 265] on span "Delete page" at bounding box center [551, 269] width 37 height 9
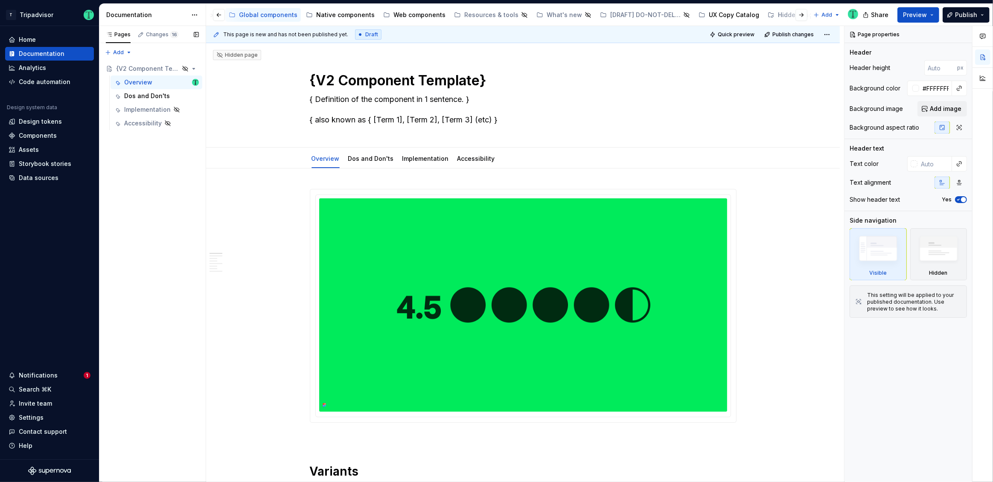
click at [155, 178] on div "Pages Changes 16 Add Accessibility guide for tree Page tree. Navigate the tree …" at bounding box center [152, 254] width 107 height 457
click at [147, 71] on div "{V2 Component Template}" at bounding box center [135, 68] width 39 height 9
click at [178, 67] on button "Page tree" at bounding box center [181, 69] width 12 height 12
click at [199, 111] on div "Show page" at bounding box center [233, 114] width 84 height 9
click at [164, 216] on div "Pages Changes 16 Add Accessibility guide for tree Page tree. Navigate the tree …" at bounding box center [152, 254] width 107 height 457
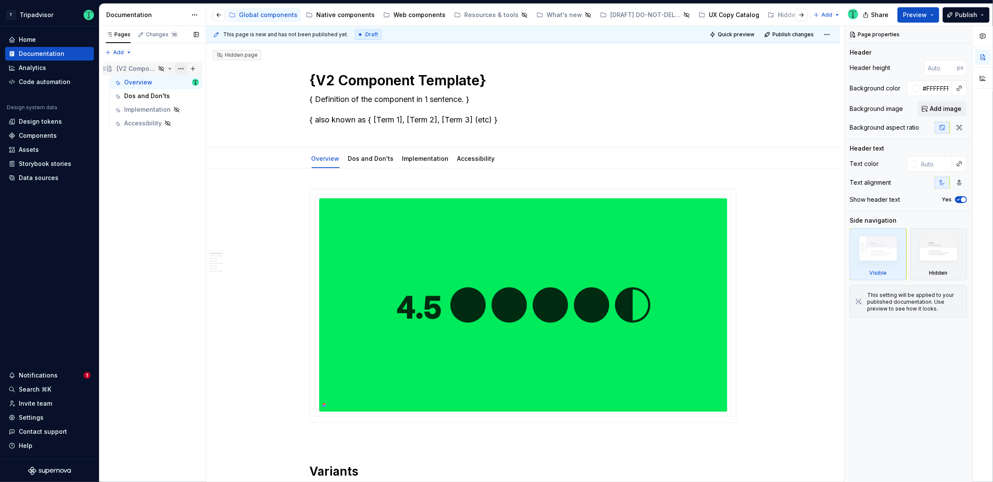
click at [184, 69] on button "Page tree" at bounding box center [181, 69] width 12 height 12
type textarea "*"
click at [207, 117] on div "Show page" at bounding box center [233, 114] width 84 height 9
click at [193, 112] on div "Show page" at bounding box center [233, 114] width 84 height 9
click at [183, 70] on button "Page tree" at bounding box center [181, 69] width 12 height 12
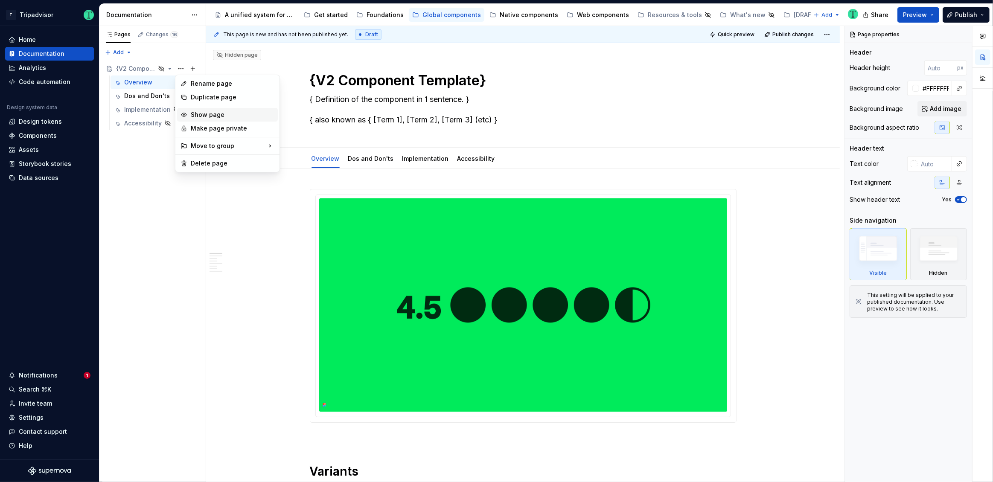
click at [201, 116] on div "Show page" at bounding box center [233, 115] width 84 height 9
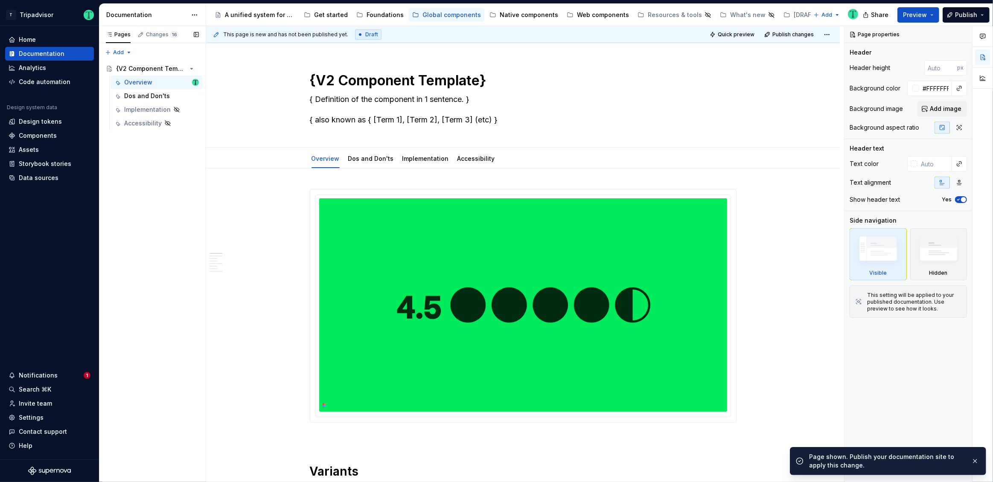
click at [171, 246] on div "Pages Changes 16 Add Accessibility guide for tree Page tree. Navigate the tree …" at bounding box center [152, 254] width 107 height 457
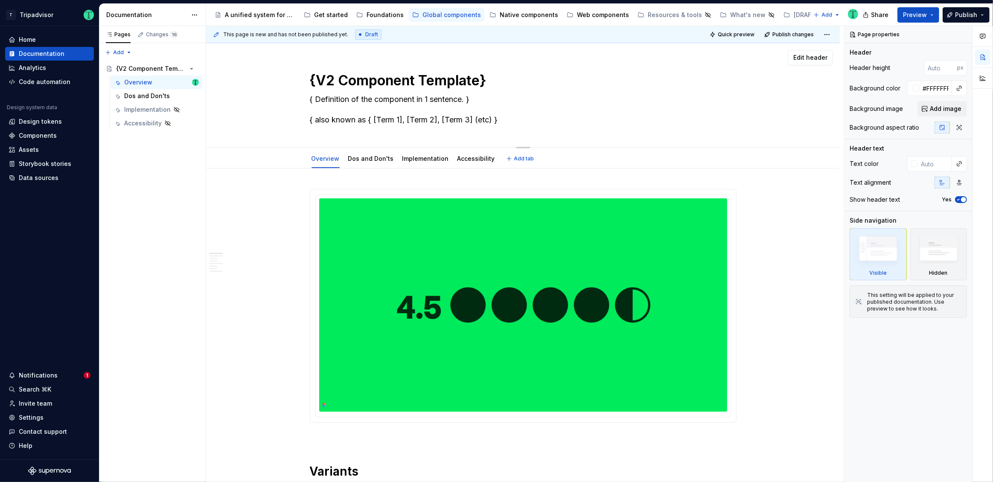
click at [376, 85] on textarea "{V2 Component Template}" at bounding box center [521, 80] width 427 height 20
type textarea "*"
type textarea "M"
type textarea "*"
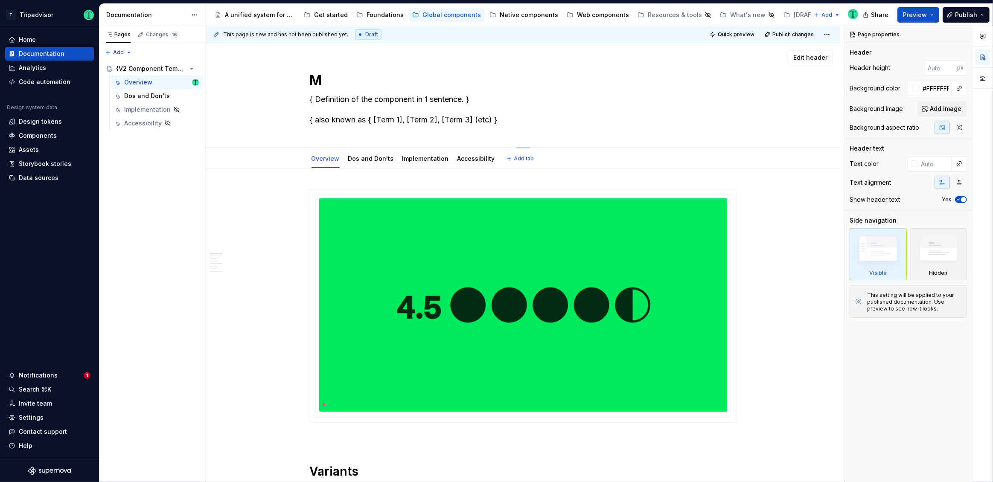
type textarea "Ma"
type textarea "*"
type textarea "Map"
type textarea "*"
type textarea "Map"
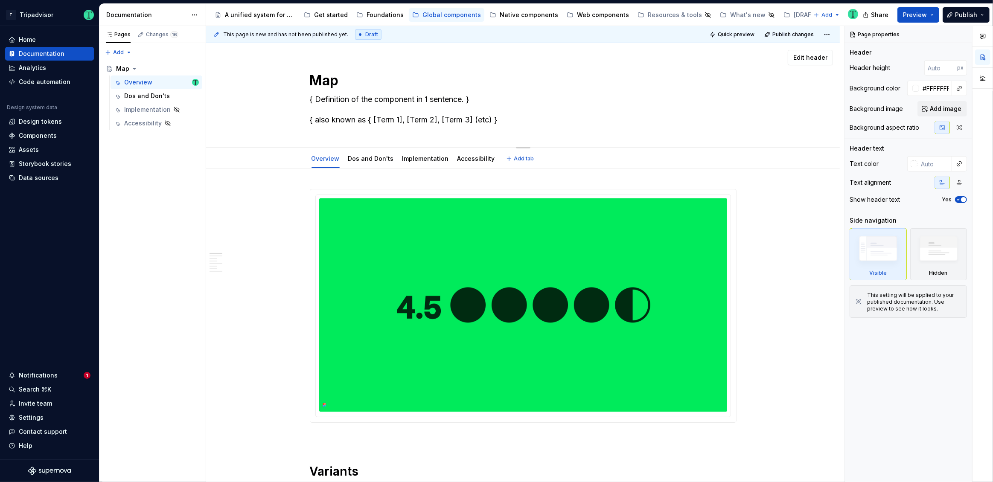
type textarea "*"
type textarea "Map p"
type textarea "*"
type textarea "Map"
type textarea "*"
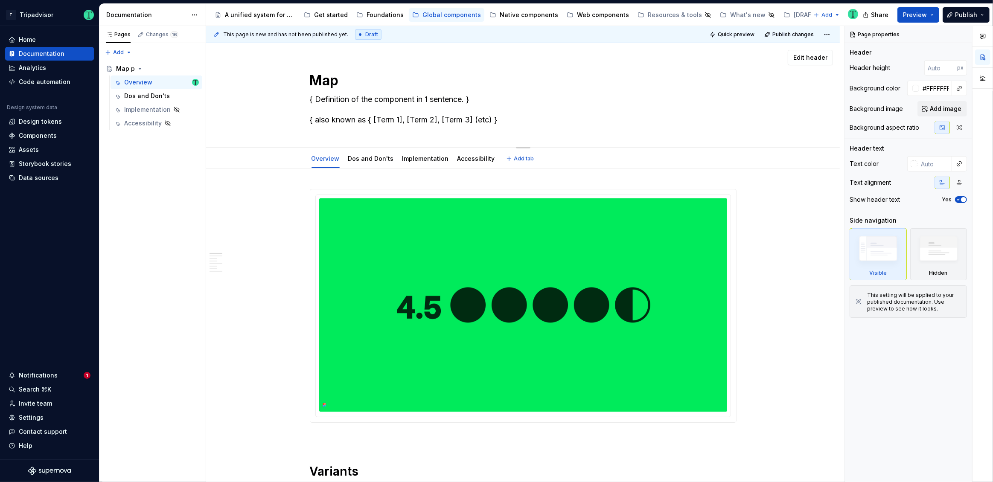
type textarea "Map P"
type textarea "*"
type textarea "Map Pi"
type textarea "*"
type textarea "Map Pin"
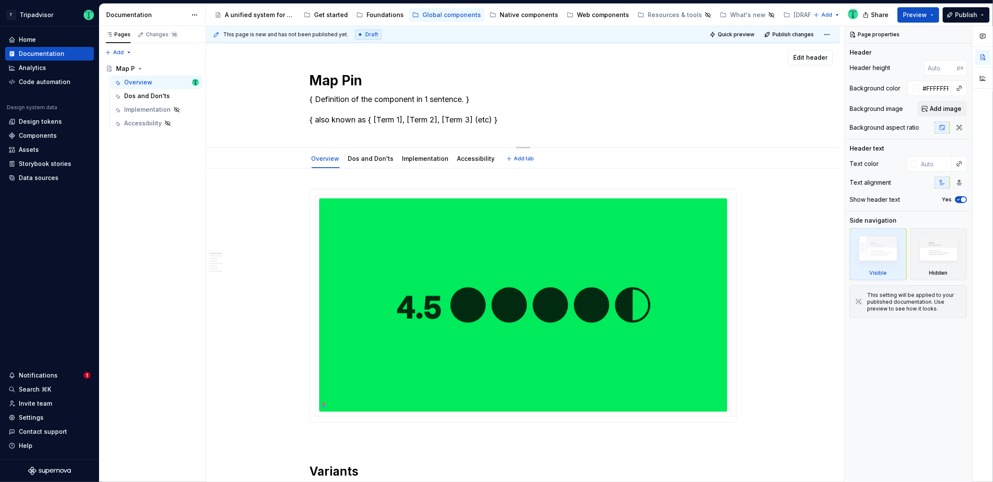
type textarea "*"
type textarea "Map Pins"
type textarea "*"
type textarea "Map Pins"
click at [163, 243] on div "Pages Changes 16 Add Accessibility guide for tree Page tree. Navigate the tree …" at bounding box center [152, 254] width 107 height 457
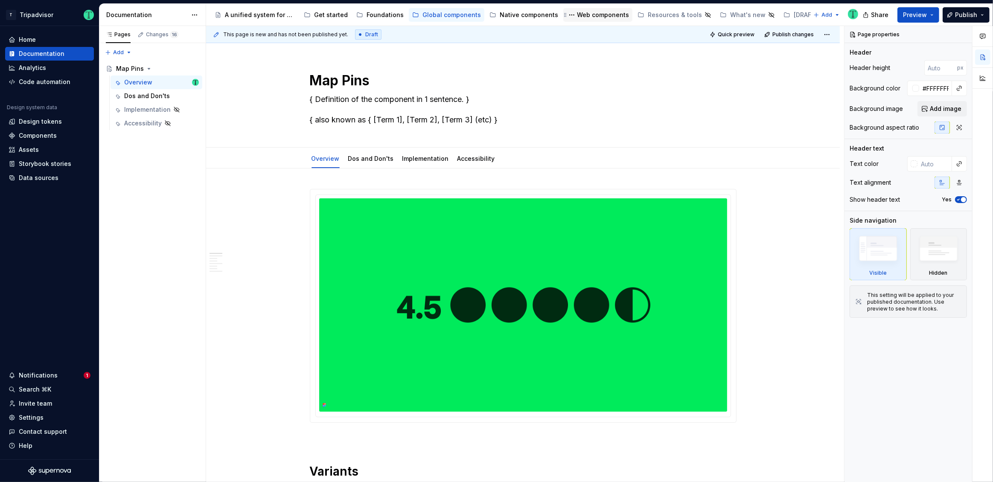
click at [580, 15] on div "Web components" at bounding box center [603, 15] width 52 height 9
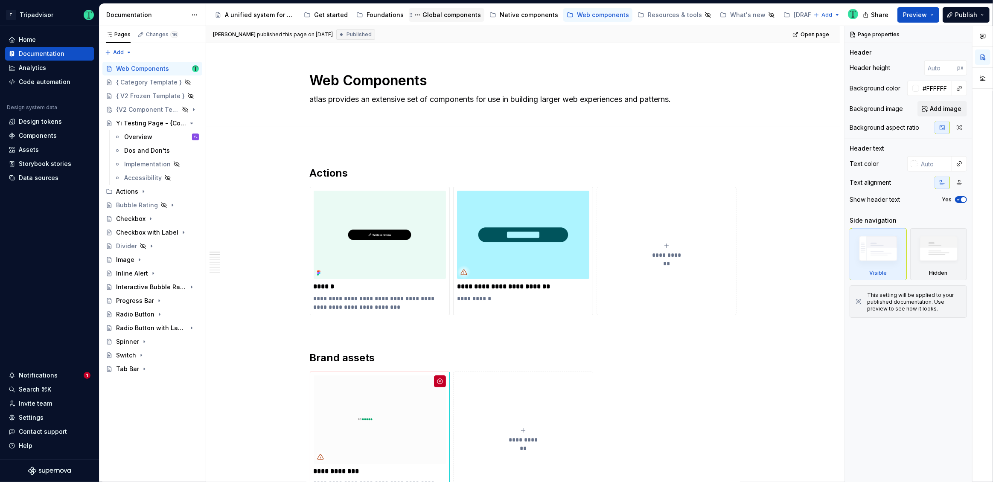
click at [442, 17] on div "Global components" at bounding box center [451, 15] width 58 height 9
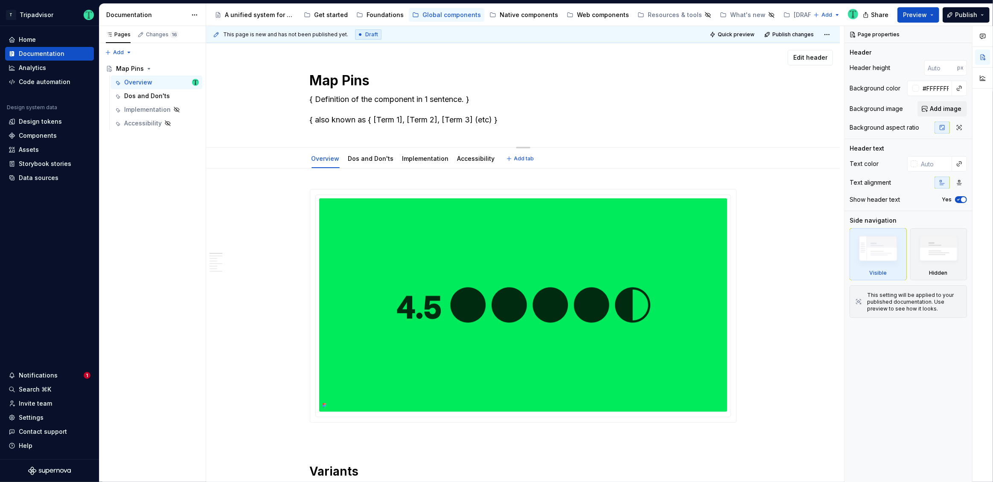
click at [379, 122] on textarea "{ Definition of the component in 1 sentence. } { also known as { [Term 1], [Ter…" at bounding box center [521, 110] width 427 height 34
type textarea "*"
type textarea "{ Definition of the component in 1 sentence. }"
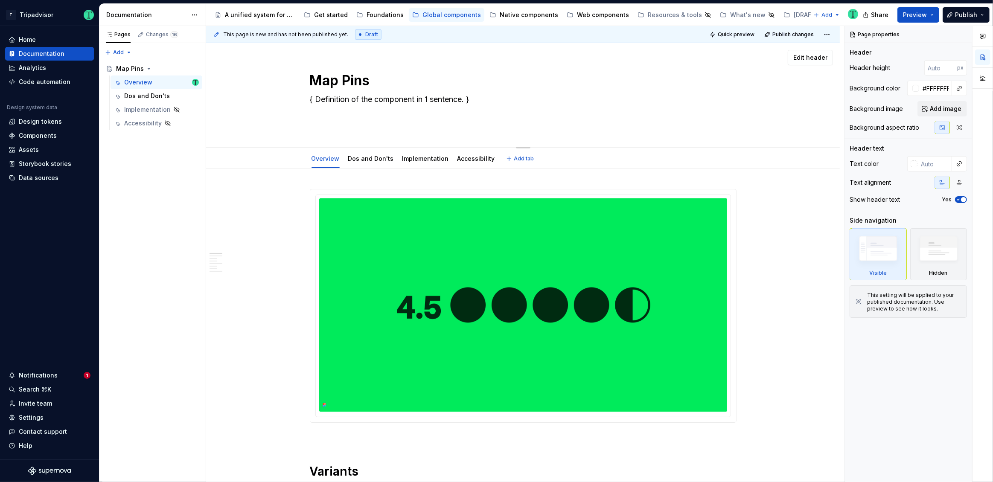
type textarea "*"
type textarea "{ Definition of the component in 1 sentence. }"
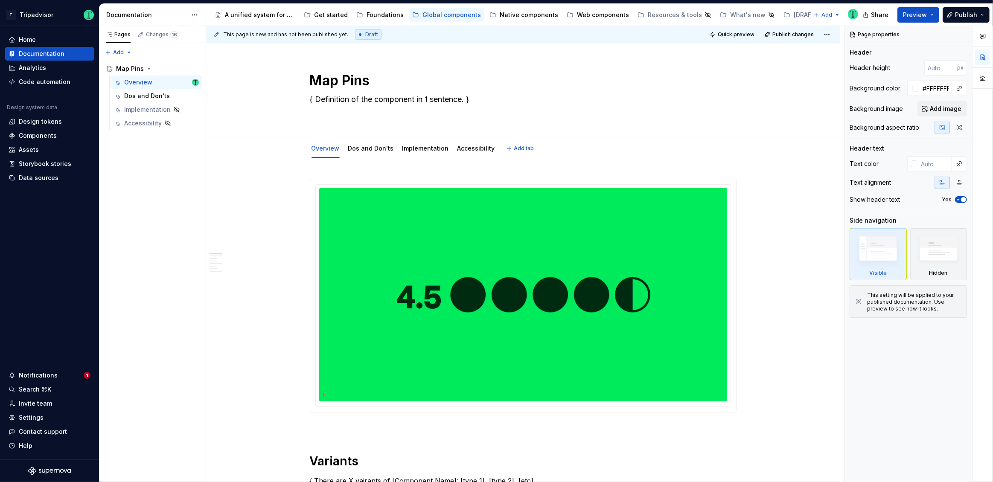
type textarea "*"
type textarea "{ Definition of the component in 1 sentence. }"
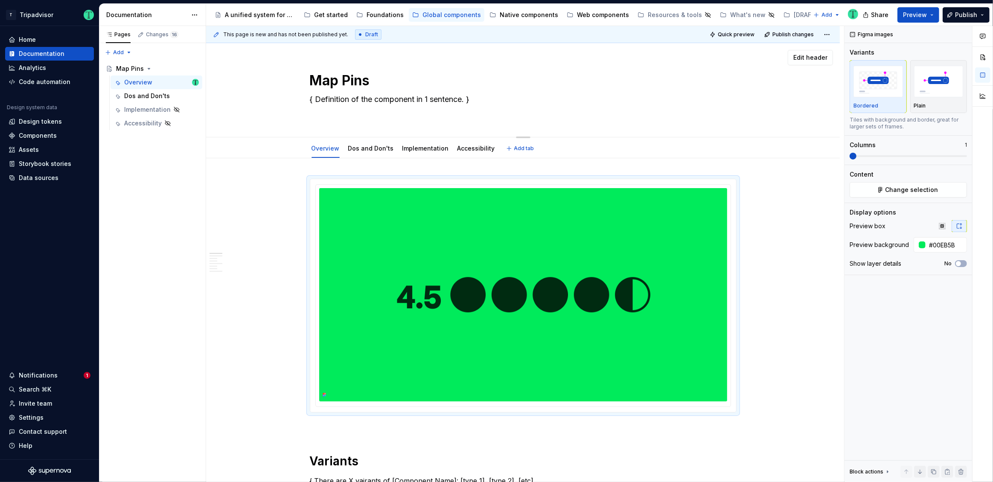
click at [319, 81] on textarea "Map Pins" at bounding box center [521, 80] width 427 height 20
type textarea "*"
type textarea "x"
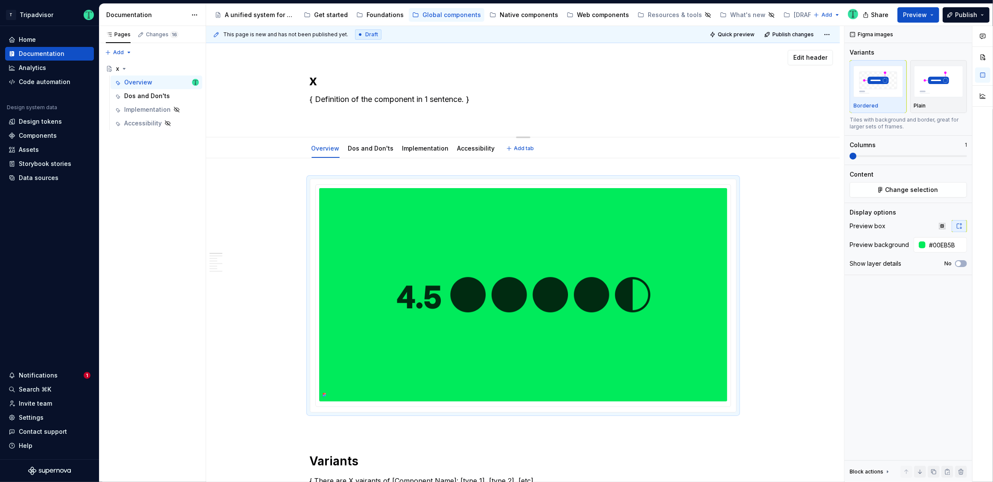
type textarea "*"
type textarea "Untitled group"
type textarea "*"
type textarea "Untitled groupM"
type textarea "*"
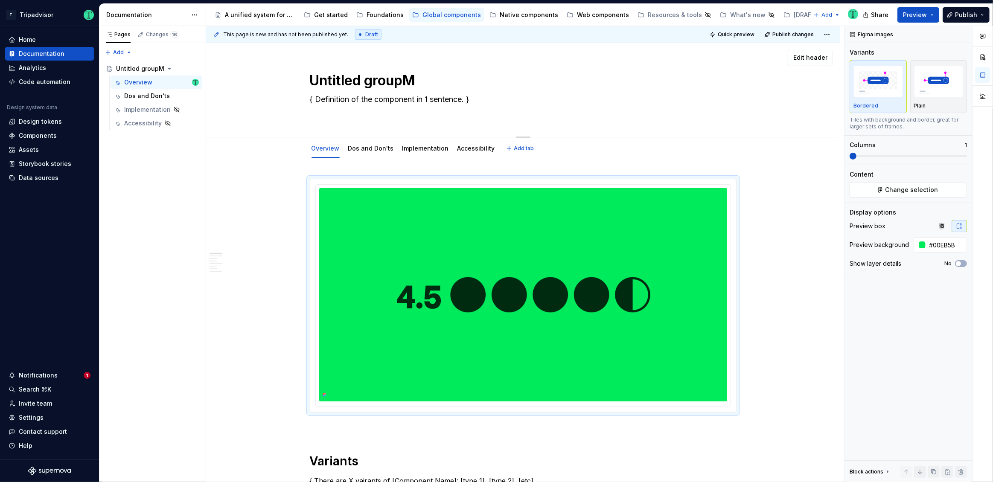
type textarea "Untitled groupMp"
type textarea "*"
type textarea "Untitled groupMp"
type textarea "*"
type textarea "Untitled groupMp P"
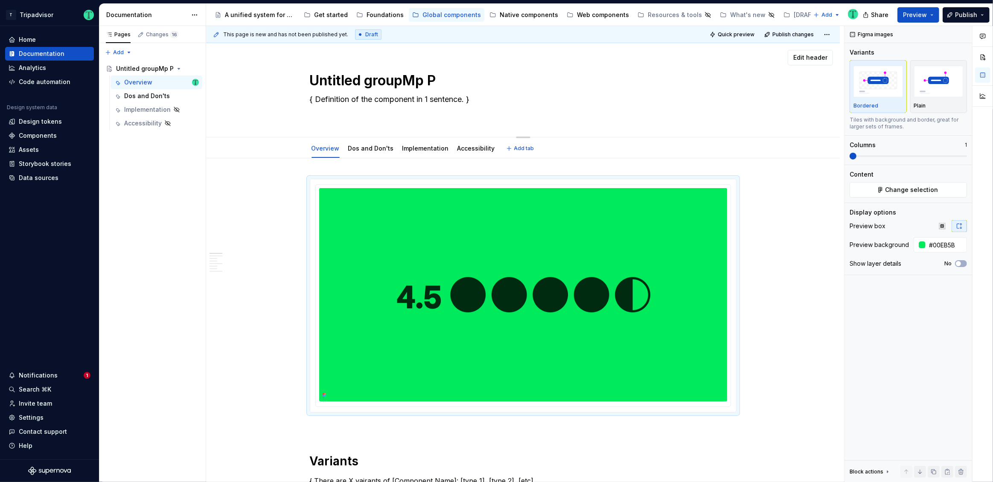
type textarea "*"
type textarea "Untitled groupMp Pi"
type textarea "*"
type textarea "Untitled groupMp Pin"
type textarea "*"
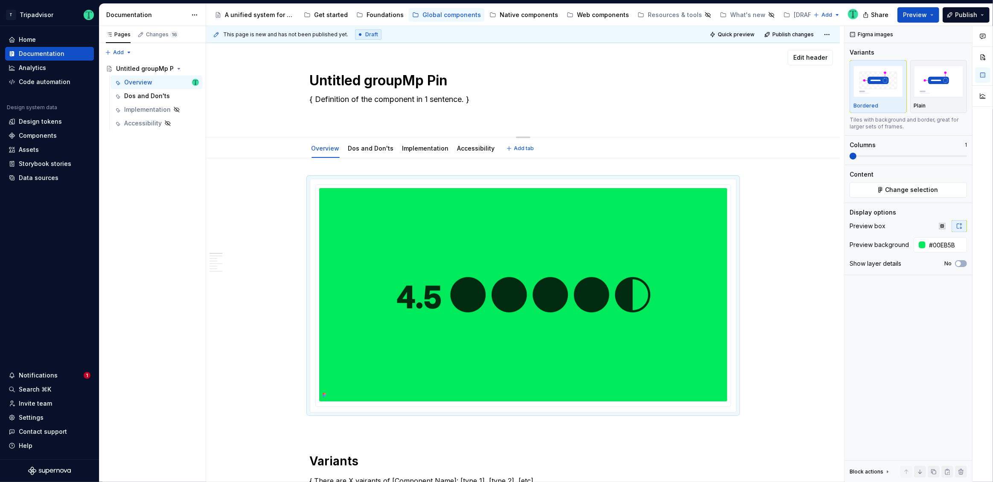
type textarea "Untitled groupMp Pins"
type textarea "*"
type textarea "M"
type textarea "*"
type textarea "Ma"
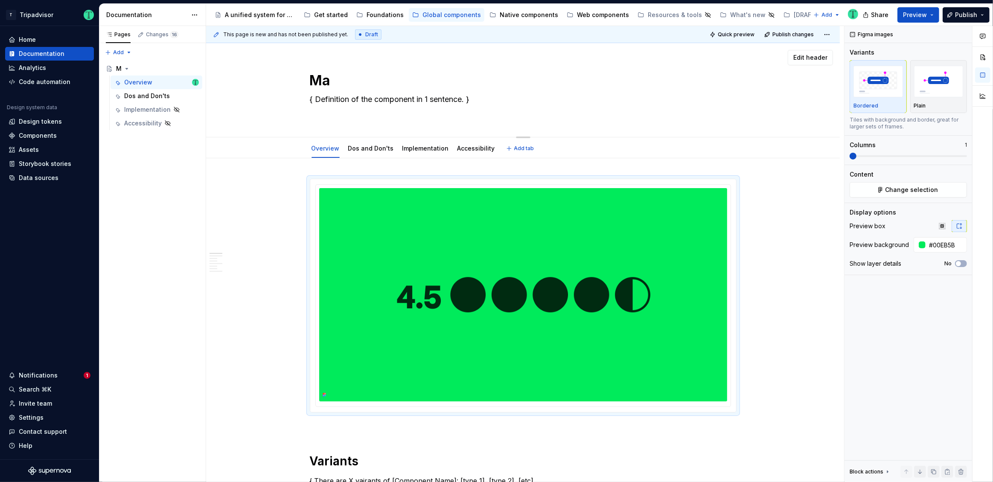
type textarea "*"
type textarea "Map"
type textarea "*"
type textarea "Map"
type textarea "*"
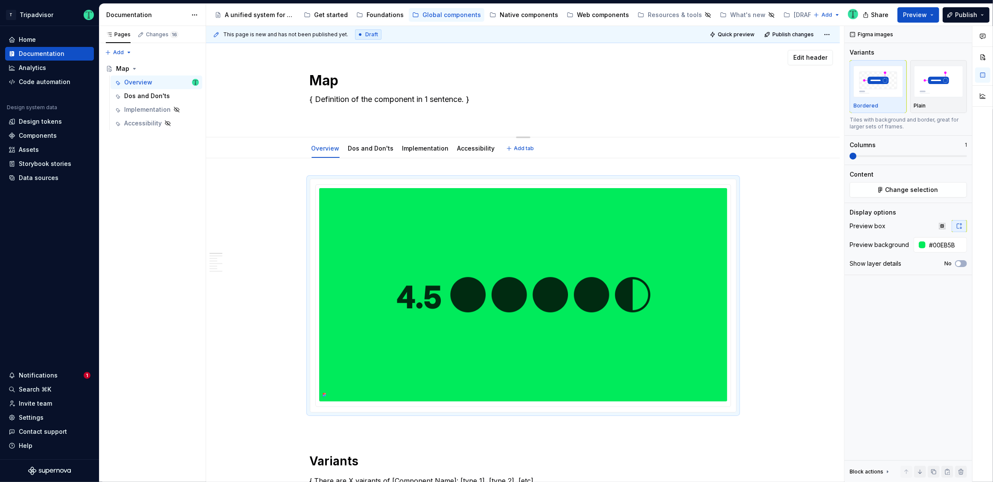
type textarea "Map P"
type textarea "*"
type textarea "Map Pi"
type textarea "*"
type textarea "Map Pin"
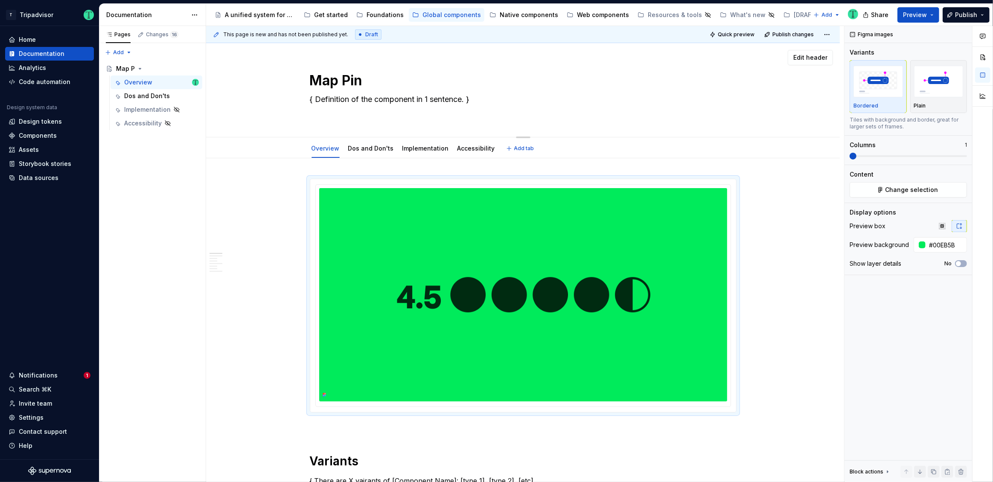
type textarea "*"
type textarea "Map Pins"
type textarea "*"
type textarea "Map Pin"
type textarea "*"
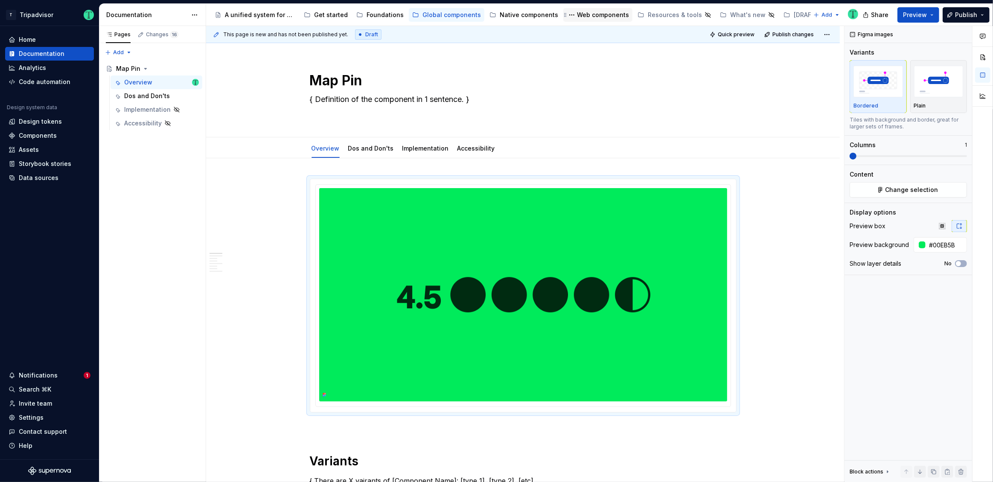
type textarea "Map Pin"
click at [579, 16] on div "Web components" at bounding box center [603, 15] width 52 height 9
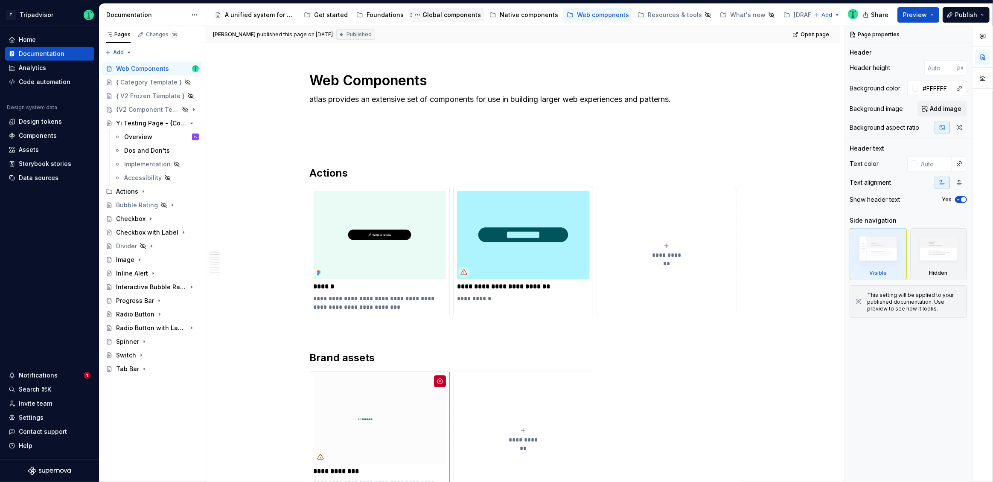
click at [451, 18] on div "Global components" at bounding box center [451, 15] width 58 height 9
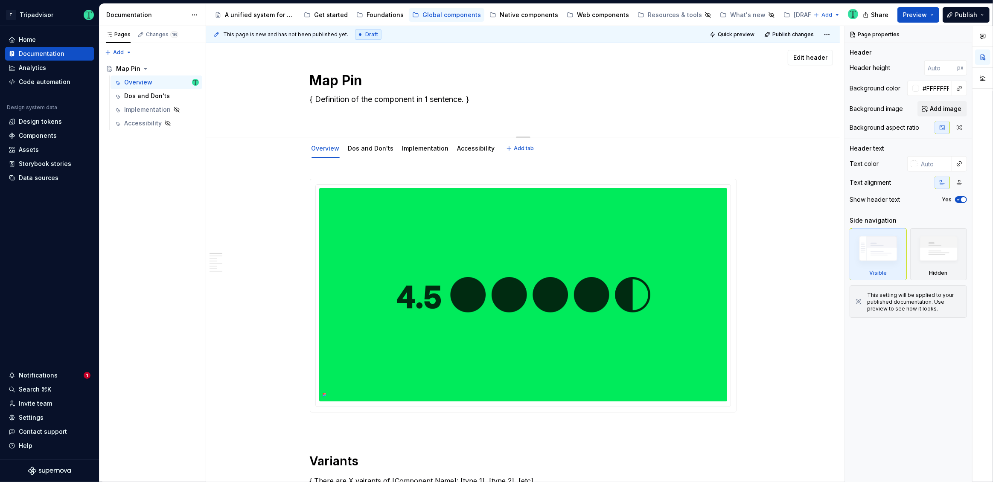
click at [370, 100] on textarea "{ Definition of the component in 1 sentence. }" at bounding box center [521, 105] width 427 height 24
paste textarea "A map pin component acts as an interactive anchor on a map, allowing users to s…"
type textarea "*"
type textarea "A map pin component acts as an interactive anchor on a map, allowing users to s…"
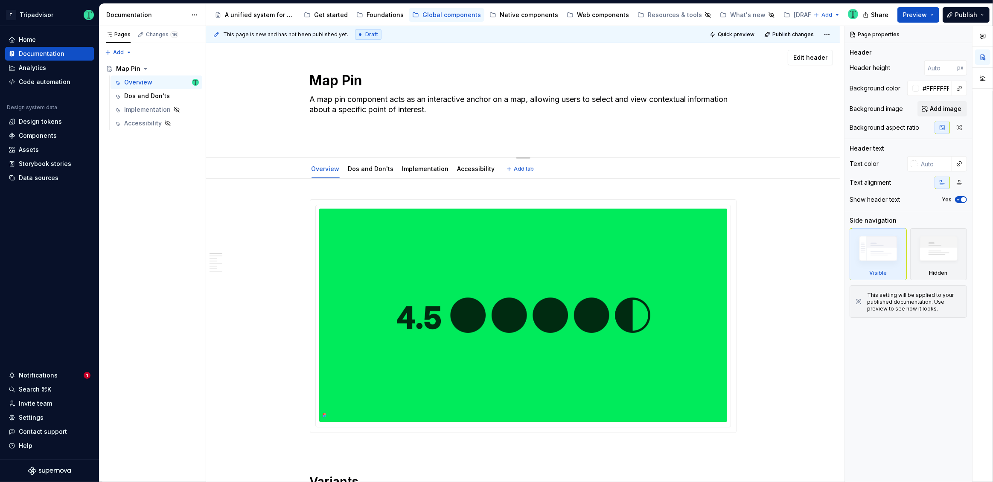
type textarea "*"
type textarea "A map pin component acts as an interactive anchor on a map, allowing users to s…"
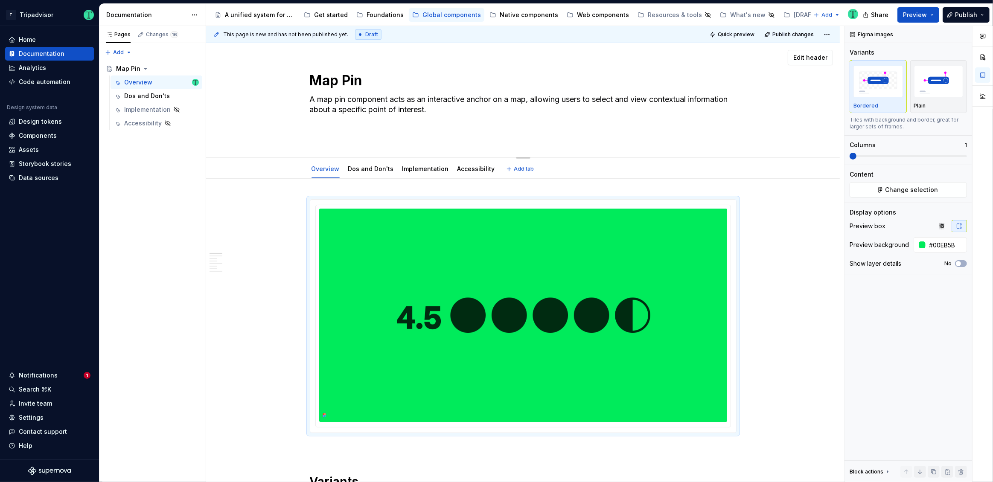
click at [411, 125] on textarea "A map pin component acts as an interactive anchor on a map, allowing users to s…" at bounding box center [521, 115] width 427 height 44
click at [411, 129] on textarea "A map pin component acts as an interactive anchor on a map, allowing users to s…" at bounding box center [521, 115] width 427 height 44
type textarea "*"
type textarea "A map pin component acts as an interactive anchor on a map, allowing users to s…"
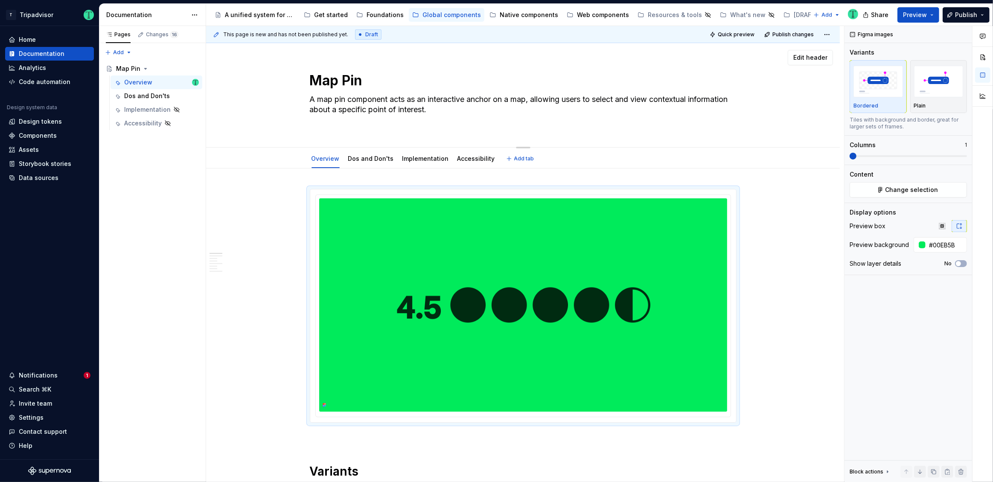
type textarea "*"
type textarea "A map pin component acts as an interactive anchor on a map, allowing users to s…"
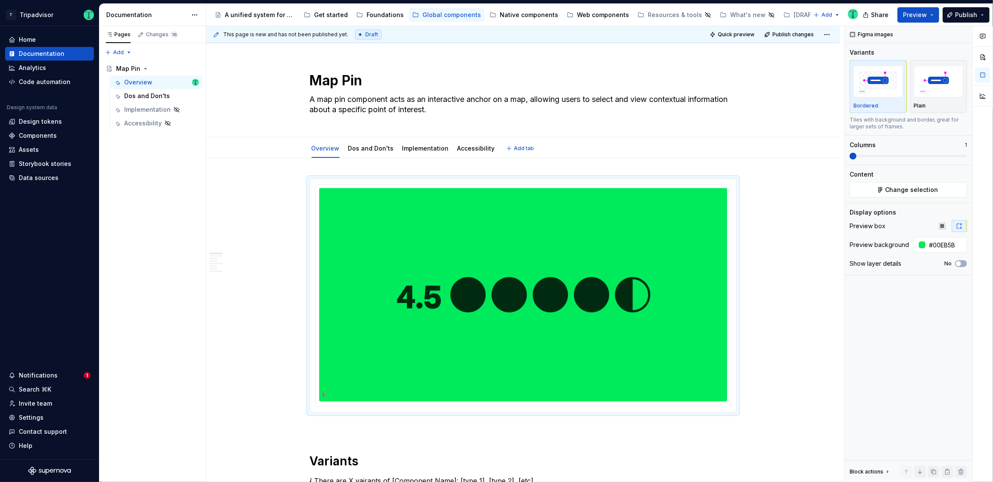
type textarea "*"
type textarea "A map pin component acts as an interactive anchor on a map, allowing users to s…"
click at [405, 102] on textarea "A map pin component acts as an interactive anchor on a map, allowing users to s…" at bounding box center [521, 105] width 427 height 24
paste textarea "is a universal, default component with dynamic behaviors that visually represen…"
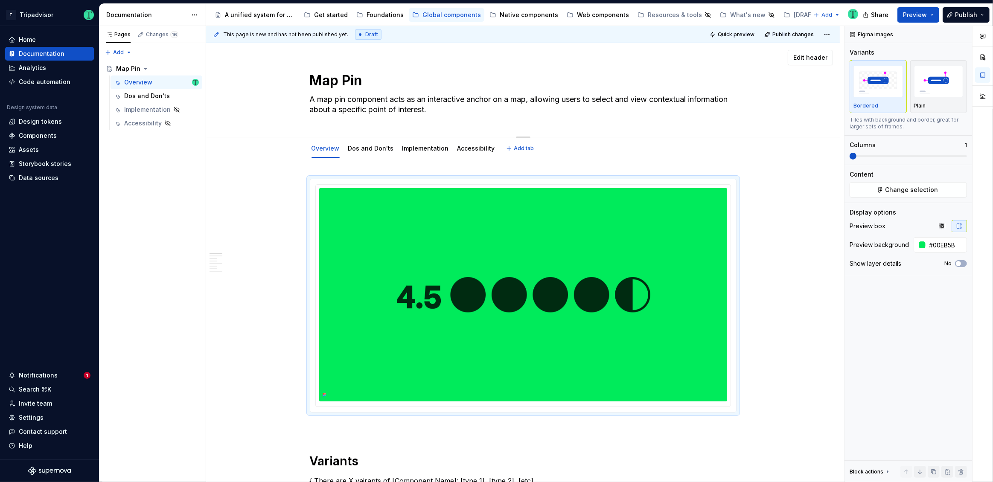
type textarea "*"
type textarea "A map pin is a universal, default component with dynamic behaviors that visuall…"
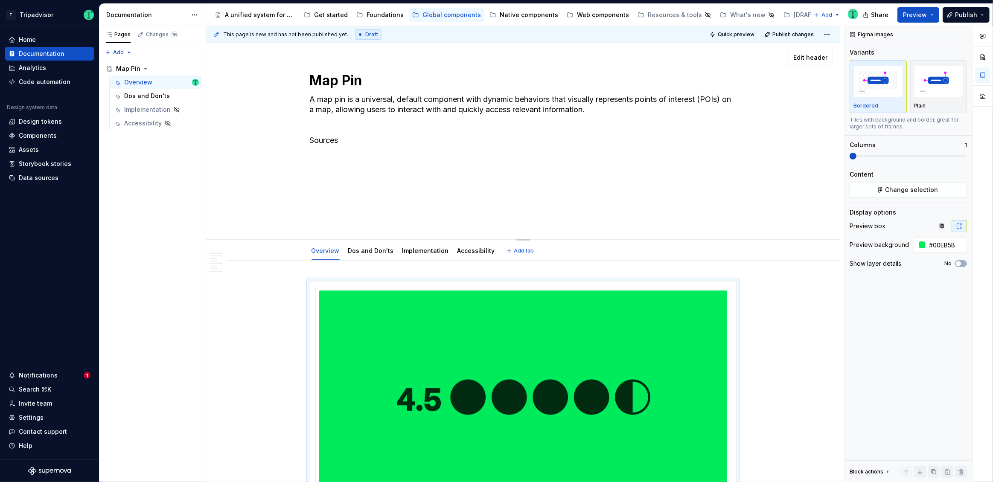
click at [347, 201] on textarea "A map pin is a universal, default component with dynamic behaviors that visuall…" at bounding box center [521, 156] width 427 height 126
type textarea "*"
type textarea "A map pin component acts as an interactive anchor on a map, allowing users to s…"
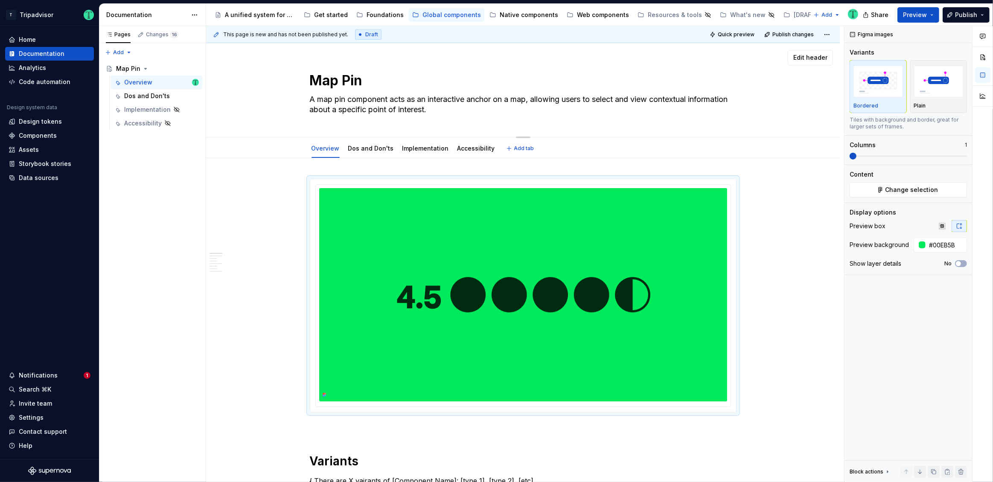
click at [326, 105] on textarea "A map pin component acts as an interactive anchor on a map, allowing users to s…" at bounding box center [521, 105] width 427 height 24
click at [326, 113] on textarea "A map pin component acts as an interactive anchor on a map, allowing users to s…" at bounding box center [521, 105] width 427 height 24
paste textarea "[cite_start]A map pin is a universal, default component with dynamic behaviors …"
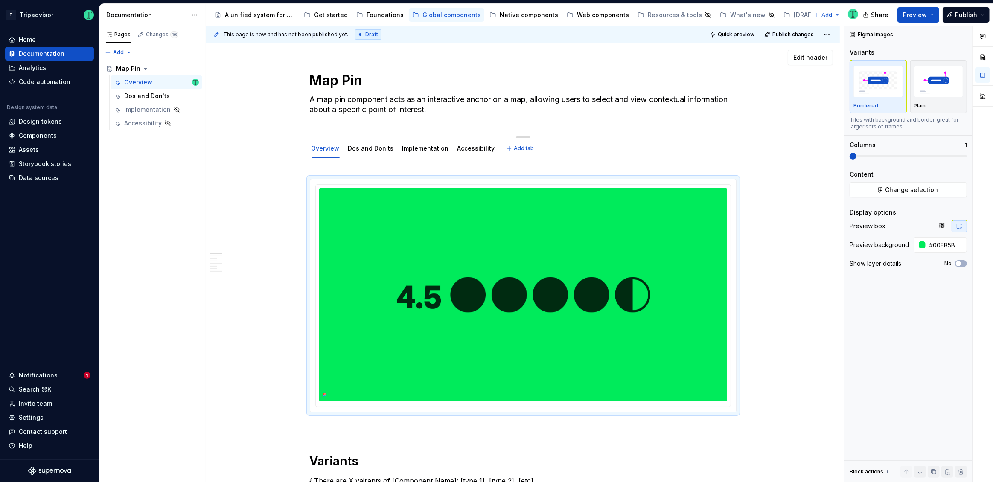
type textarea "*"
type textarea "[cite_start]A map pin is a universal, default component with dynamic behaviors …"
click at [346, 97] on textarea "[cite_start]A map pin is a universal, default component with dynamic behaviors …" at bounding box center [521, 105] width 427 height 24
type textarea "*"
type textarea "[cite_startA map pin is a universal, default component with dynamic behaviors t…"
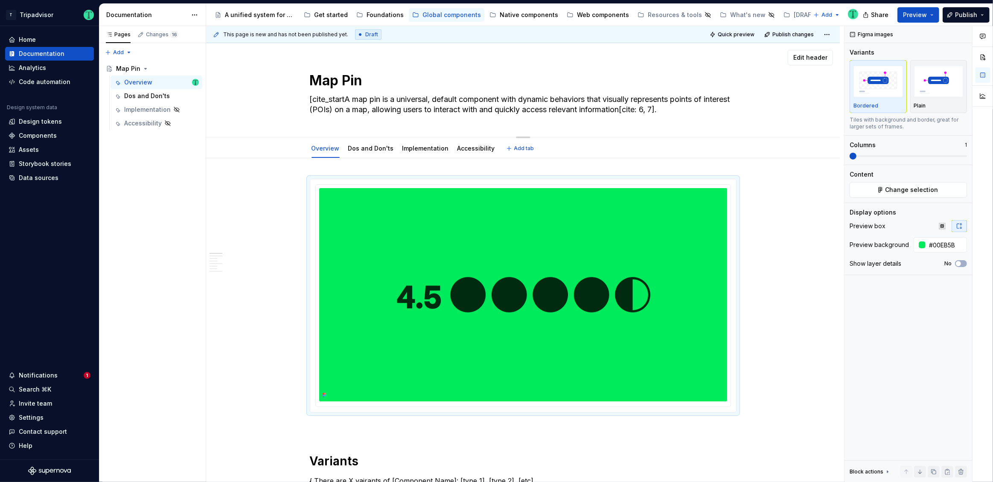
type textarea "*"
type textarea "[cite_starA map pin is a universal, default component with dynamic behaviors th…"
type textarea "*"
type textarea "[cite_staA map pin is a universal, default component with dynamic behaviors tha…"
type textarea "*"
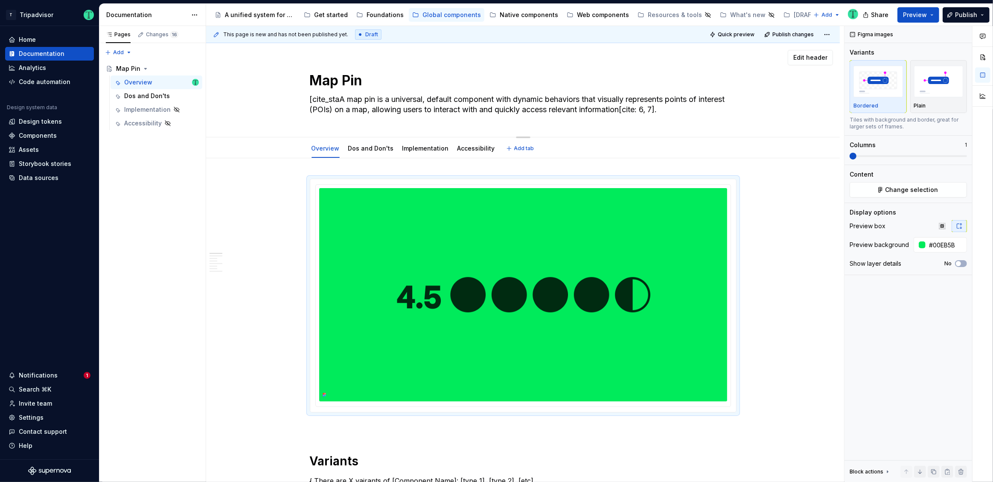
type textarea "[cite_stA map pin is a universal, default component with dynamic behaviors that…"
type textarea "*"
type textarea "[cite_sA map pin is a universal, default component with dynamic behaviors that …"
type textarea "*"
type textarea "[cite_A map pin is a universal, default component with dynamic behaviors that v…"
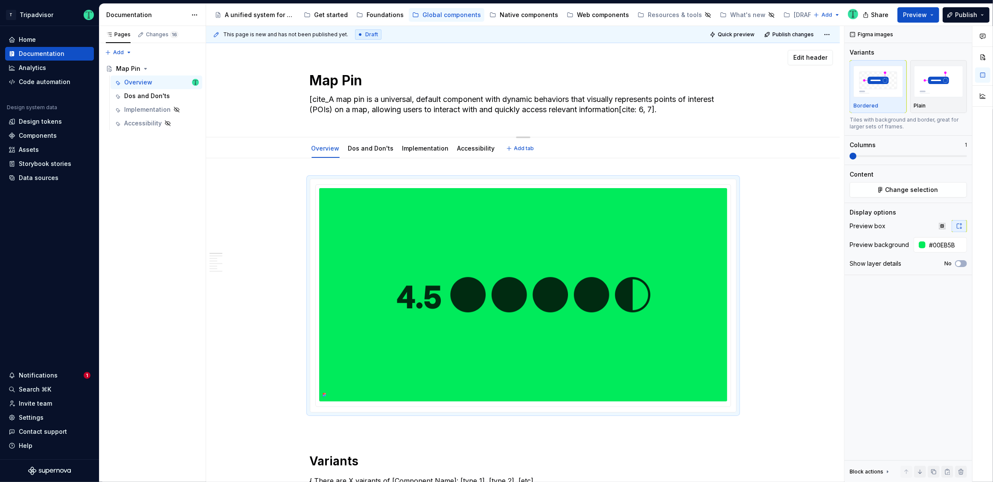
type textarea "*"
type textarea "[citeA map pin is a universal, default component with dynamic behaviors that vi…"
type textarea "*"
type textarea "[citA map pin is a universal, default component with dynamic behaviors that vis…"
type textarea "*"
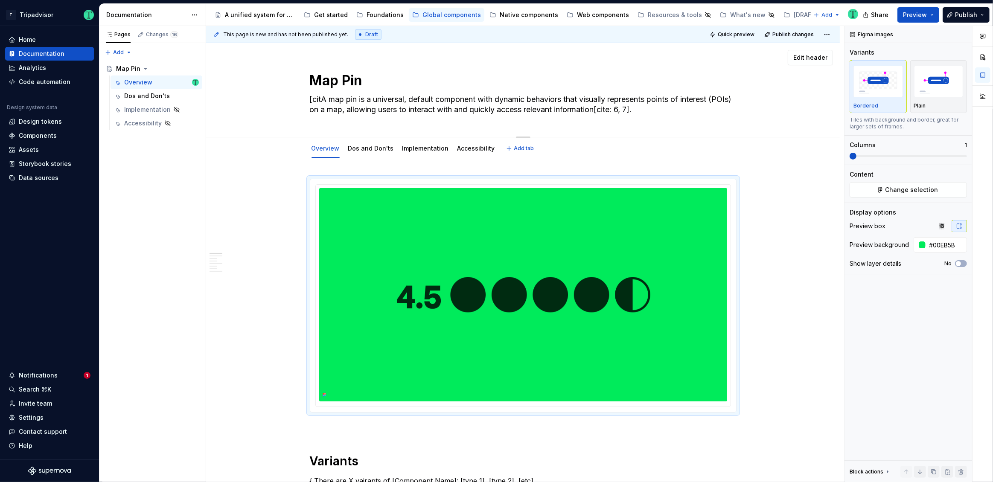
type textarea "[ciA map pin is a universal, default component with dynamic behaviors that visu…"
type textarea "*"
type textarea "[cA map pin is a universal, default component with dynamic behaviors that visua…"
type textarea "*"
type textarea "[A map pin is a universal, default component with dynamic behaviors that visual…"
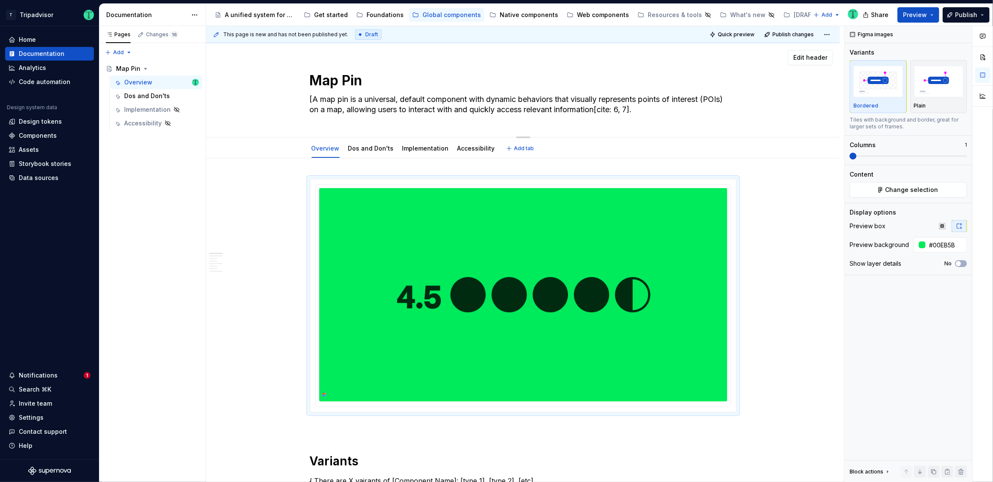
type textarea "*"
type textarea "A map pin is a universal, default component with dynamic behaviors that visuall…"
drag, startPoint x: 358, startPoint y: 99, endPoint x: 308, endPoint y: 93, distance: 50.3
click at [308, 93] on textarea "A map pin is a universal, default component with dynamic behaviors that visuall…" at bounding box center [521, 105] width 427 height 24
type textarea "*"
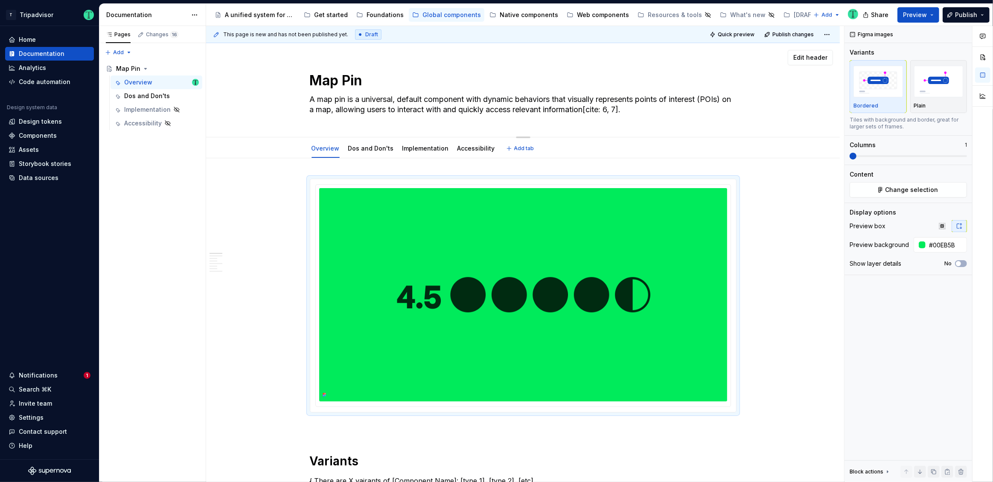
type textarea "Aa universal, default component with dynamic behaviors that visually represents…"
type textarea "*"
type textarea "A universal, default component with dynamic behaviors that visually represents …"
click at [621, 106] on textarea "A universal, default component with dynamic behaviors that visually represents …" at bounding box center [521, 105] width 427 height 24
type textarea "*"
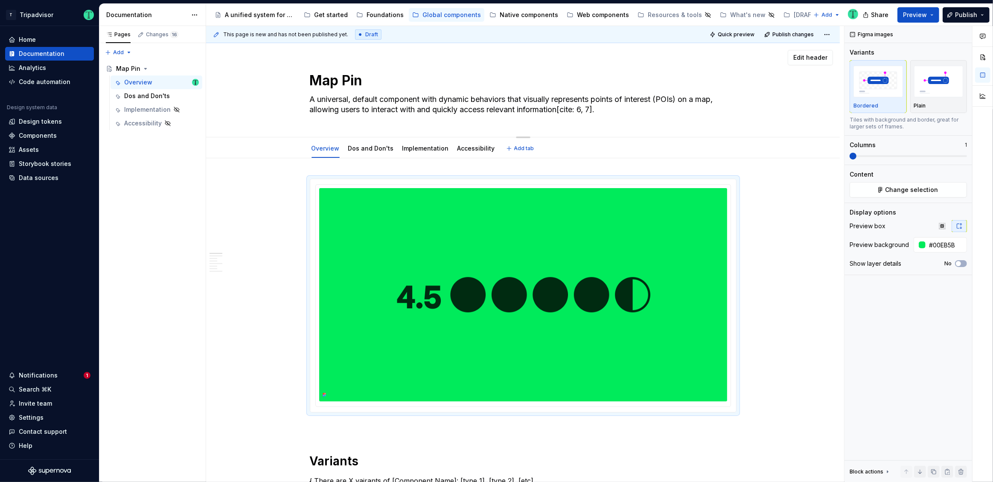
type textarea "A universal, default component with dynamic behaviors that visually represents …"
type textarea "*"
type textarea "A universal, default component with dynamic behaviors that visually represents …"
type textarea "*"
type textarea "A universal, default component with dynamic behaviors that visually represents …"
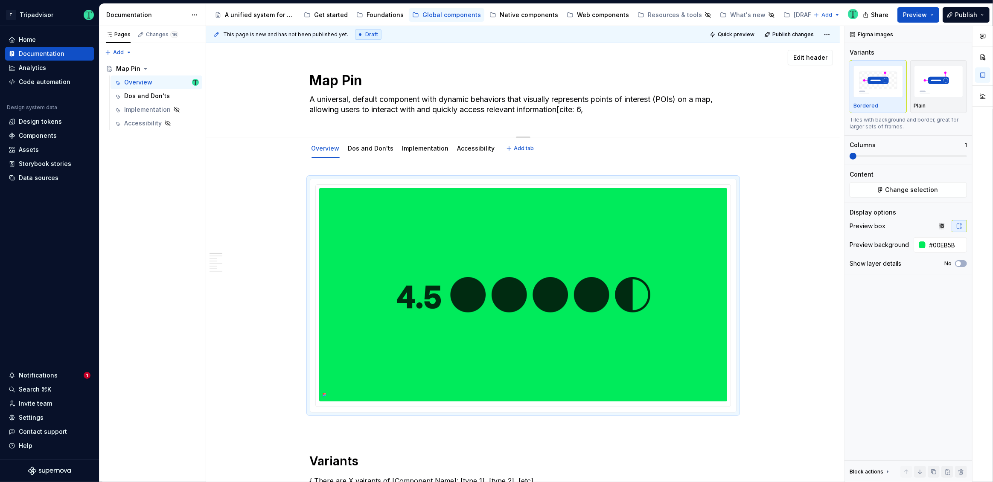
type textarea "*"
type textarea "A universal, default component with dynamic behaviors that visually represents …"
type textarea "*"
type textarea "A universal, default component with dynamic behaviors that visually represents …"
type textarea "*"
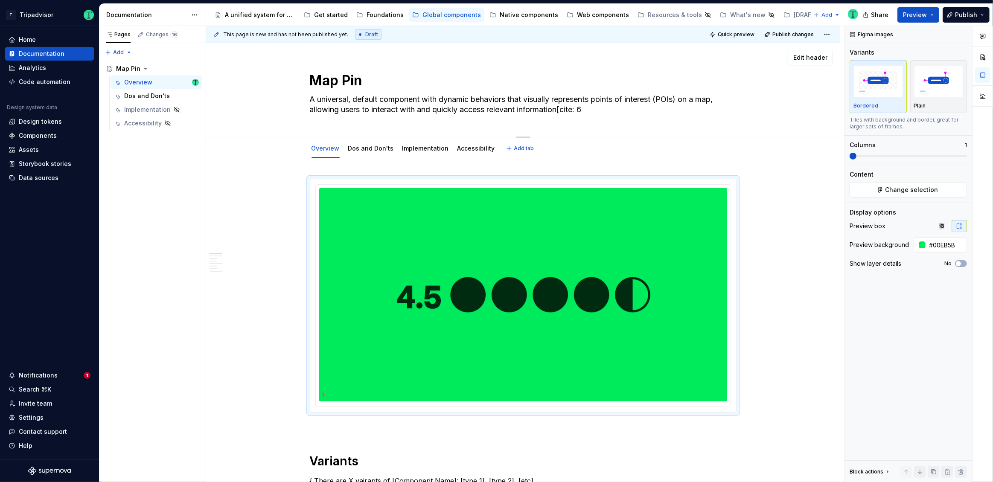
type textarea "A universal, default component with dynamic behaviors that visually represents …"
type textarea "*"
type textarea "A universal, default component with dynamic behaviors that visually represents …"
type textarea "*"
type textarea "A universal, default component with dynamic behaviors that visually represents …"
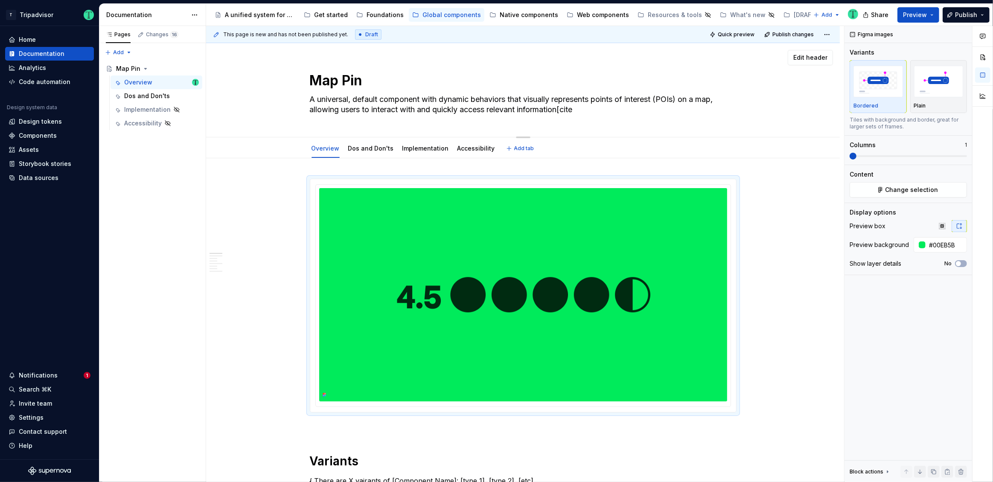
type textarea "*"
type textarea "A universal, default component with dynamic behaviors that visually represents …"
type textarea "*"
type textarea "A universal, default component with dynamic behaviors that visually represents …"
type textarea "*"
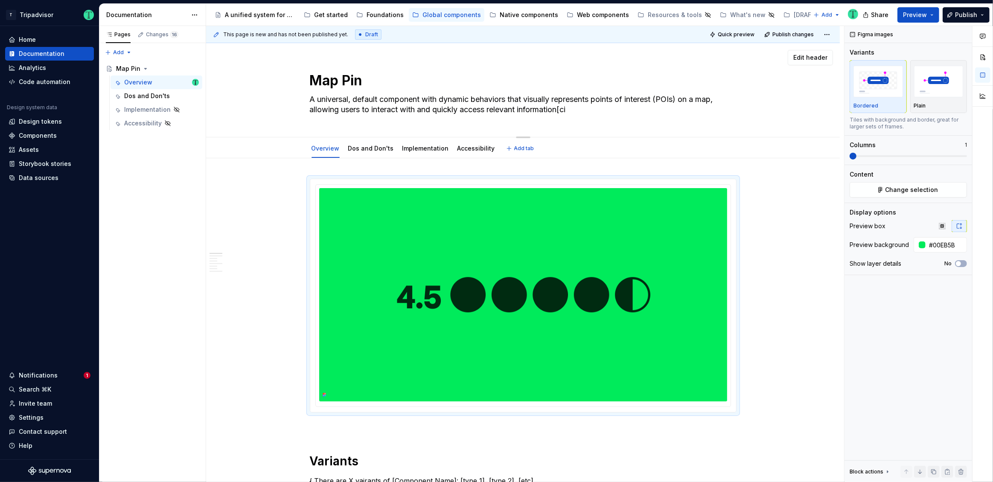
type textarea "A universal, default component with dynamic behaviors that visually represents …"
type textarea "*"
type textarea "A universal, default component with dynamic behaviors that visually represents …"
type textarea "*"
type textarea "A universal, default component with dynamic behaviors that visually represents …"
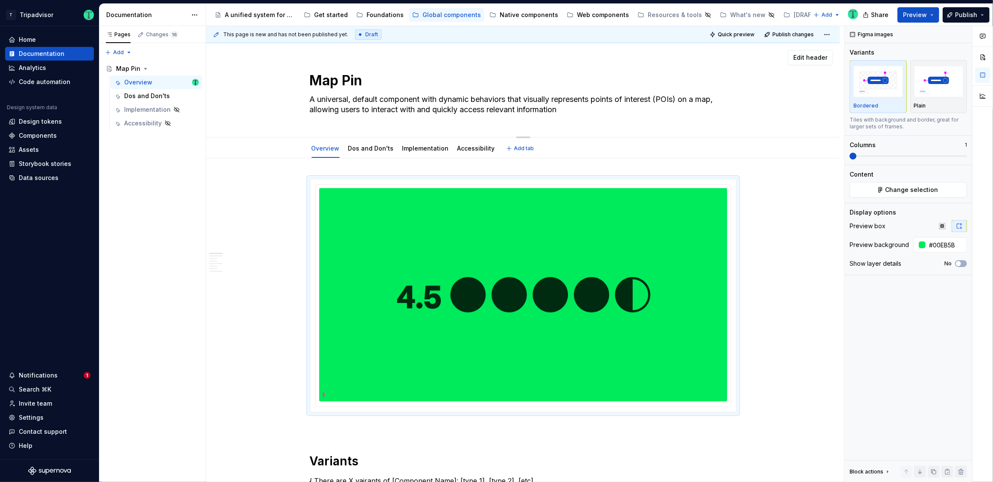
type textarea "*"
type textarea "A universal, default component with dynamic behaviors that visually represents …"
click at [652, 108] on textarea "A universal, default component with dynamic behaviors that visually represents …" at bounding box center [521, 105] width 427 height 24
click at [665, 96] on textarea "A universal, default component with dynamic behaviors that visually represents …" at bounding box center [521, 105] width 427 height 24
type textarea "*"
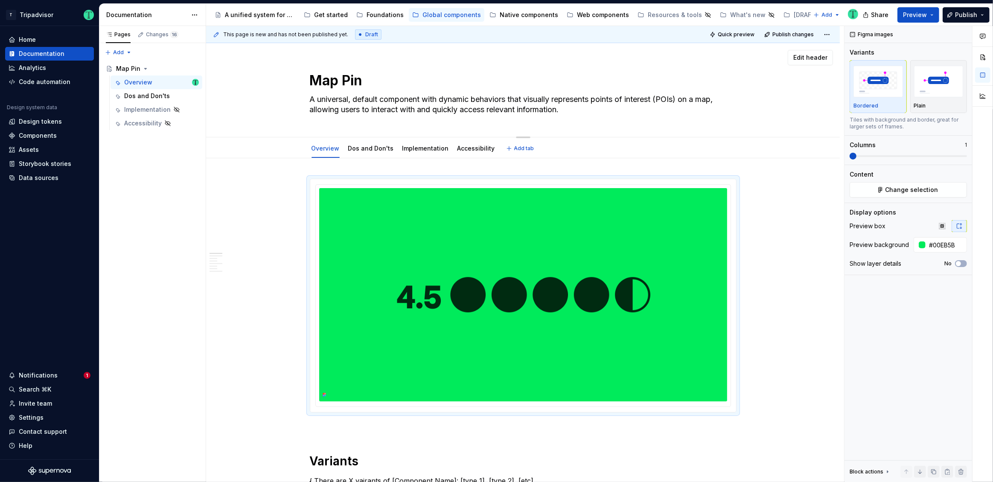
type textarea "A universal, default component with dynamic behaviors that visually represents …"
type textarea "*"
type textarea "A universal, default component with dynamic behaviors that visually represents …"
type textarea "*"
type textarea "A universal, default component with dynamic behaviors that visually represents …"
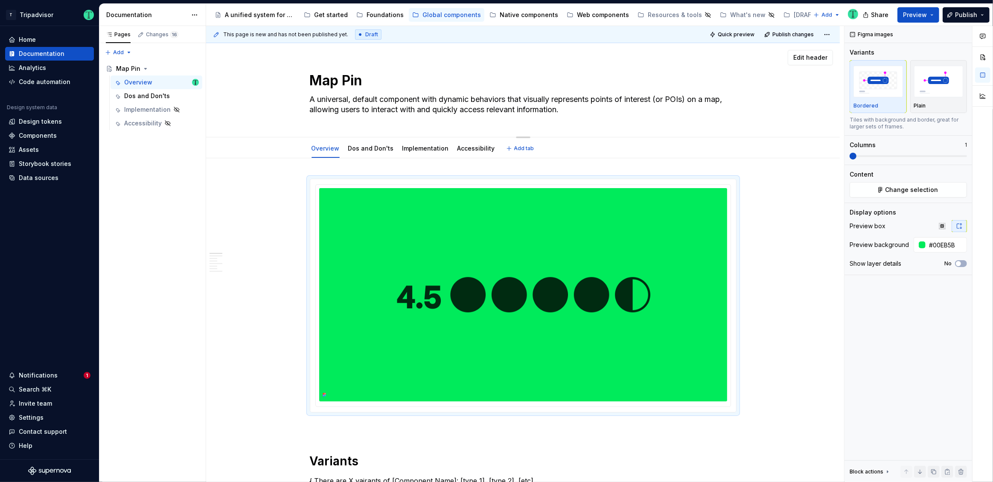
click at [603, 113] on textarea "A universal, default component with dynamic behaviors that visually represents …" at bounding box center [521, 105] width 427 height 24
type textarea "*"
type textarea "A universal, default component with dynamic behaviors that visually represents …"
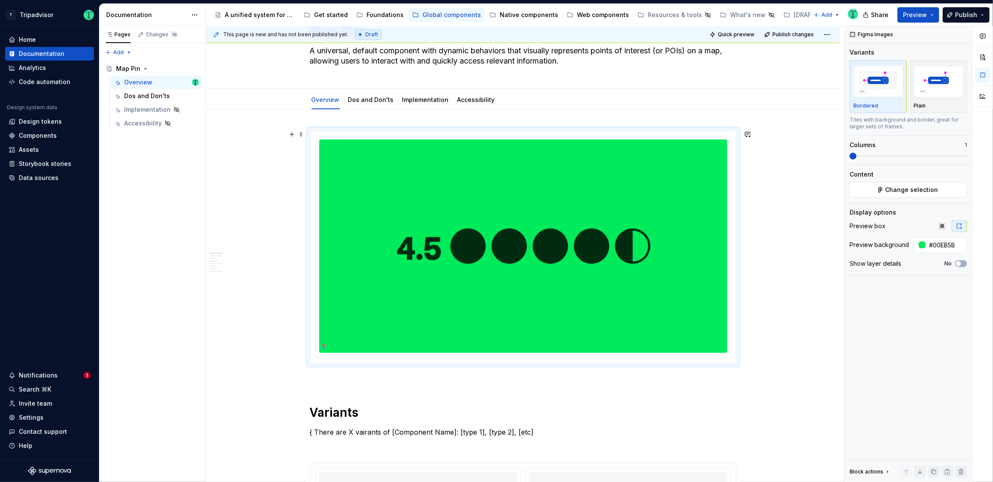
scroll to position [10, 0]
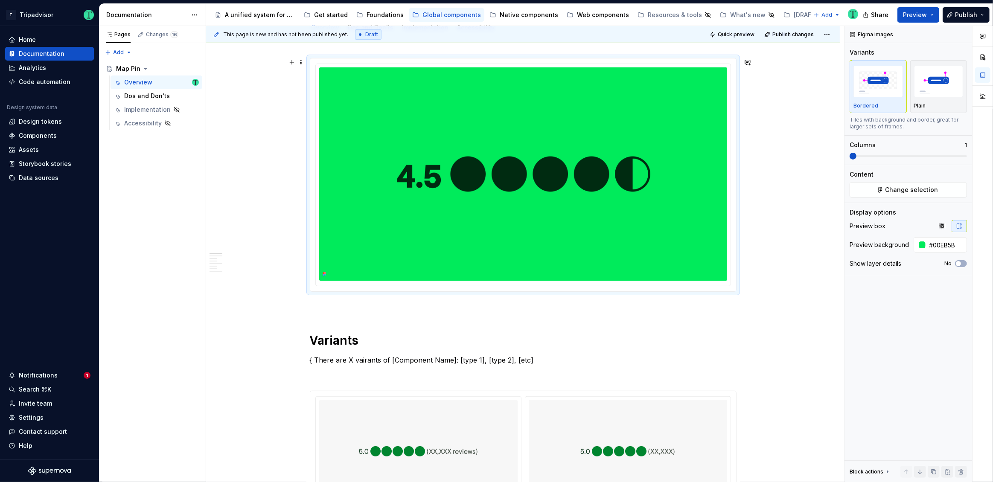
type textarea "*"
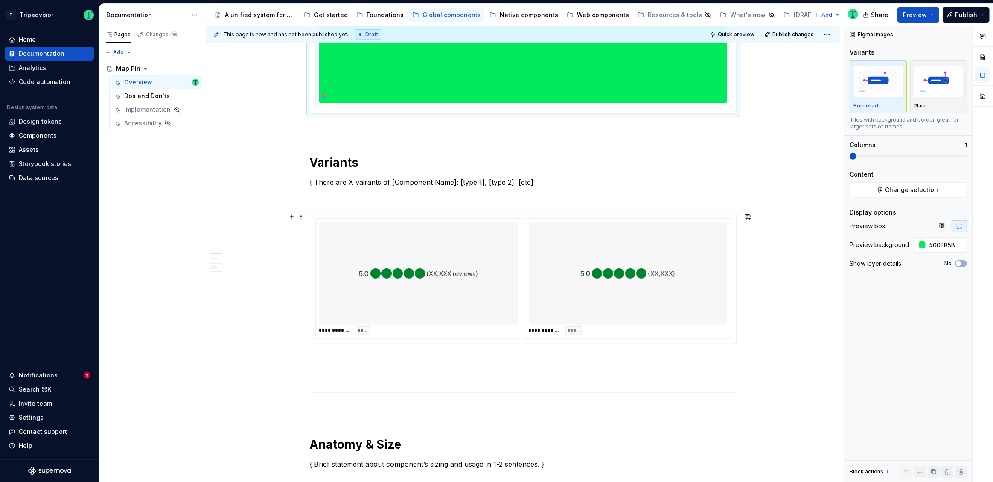
scroll to position [299, 0]
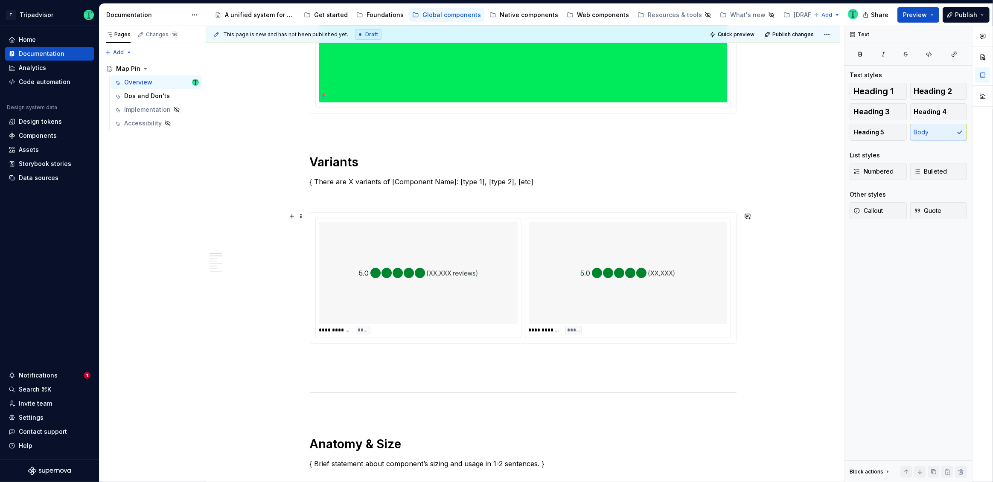
drag, startPoint x: 580, startPoint y: 16, endPoint x: 573, endPoint y: 25, distance: 11.3
click at [580, 15] on div "Web components" at bounding box center [603, 15] width 52 height 9
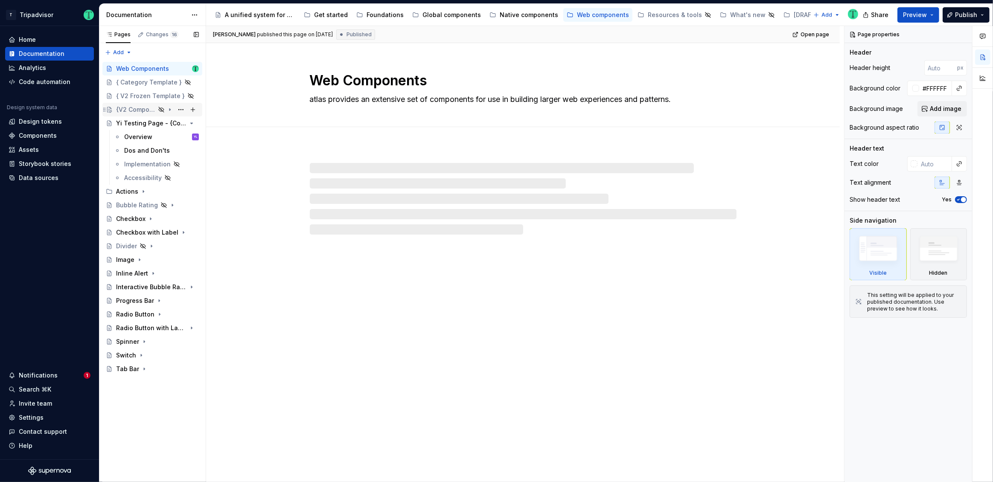
click at [147, 109] on div "{V2 Component Template}" at bounding box center [135, 109] width 39 height 9
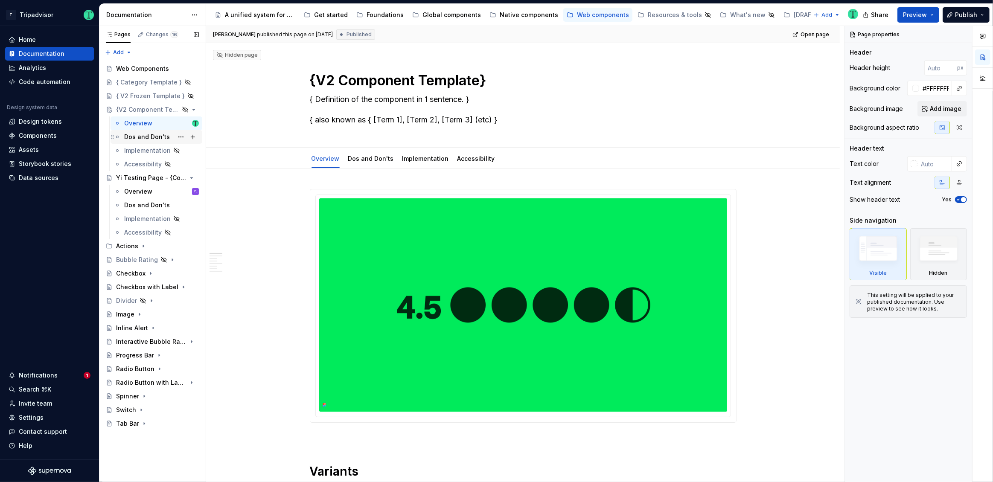
click at [149, 137] on div "Dos and Don'ts" at bounding box center [147, 137] width 46 height 9
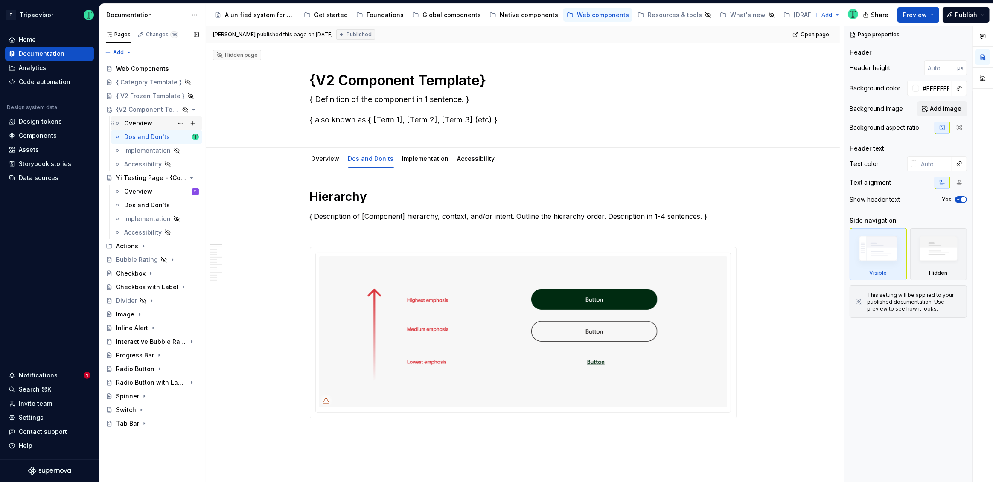
click at [139, 122] on div "Overview" at bounding box center [138, 123] width 28 height 9
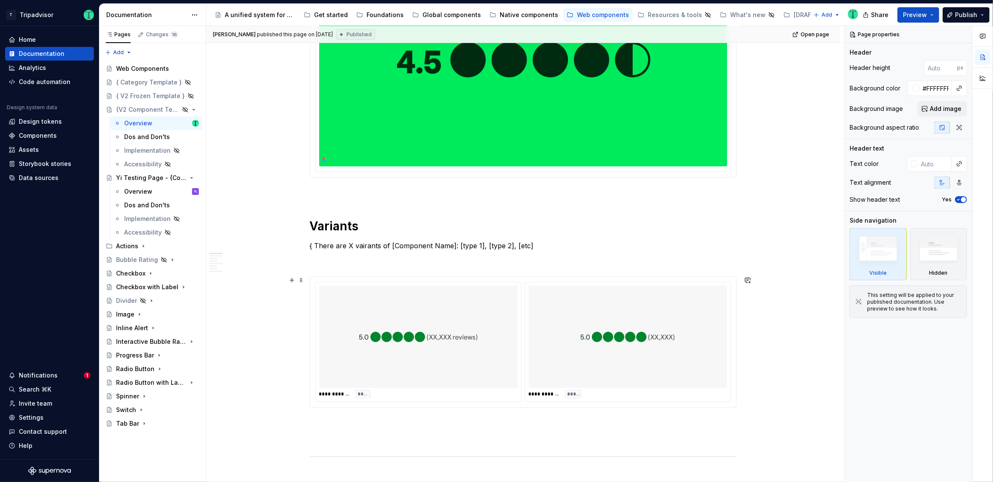
scroll to position [246, 0]
type textarea "*"
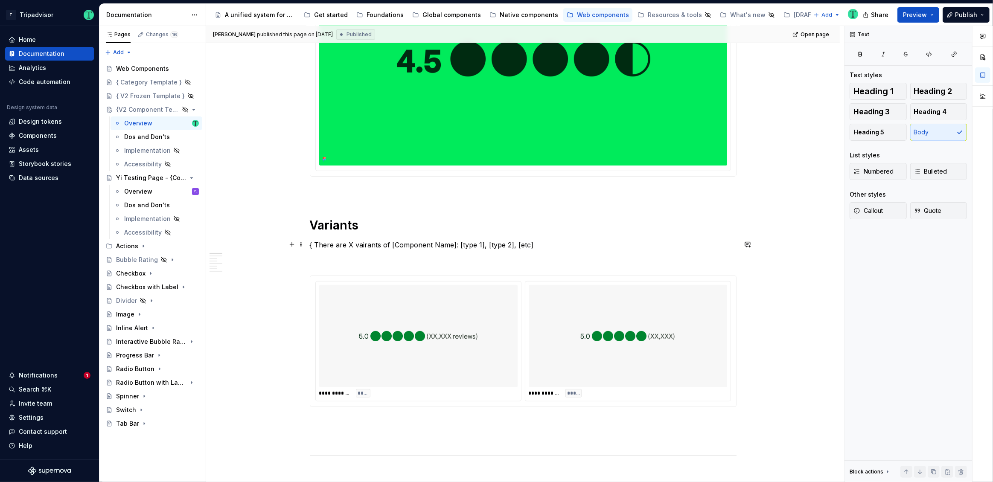
click at [370, 246] on p "{ There are X vairants of [Component Name]: [type 1], [type 2], [etc]" at bounding box center [523, 245] width 427 height 10
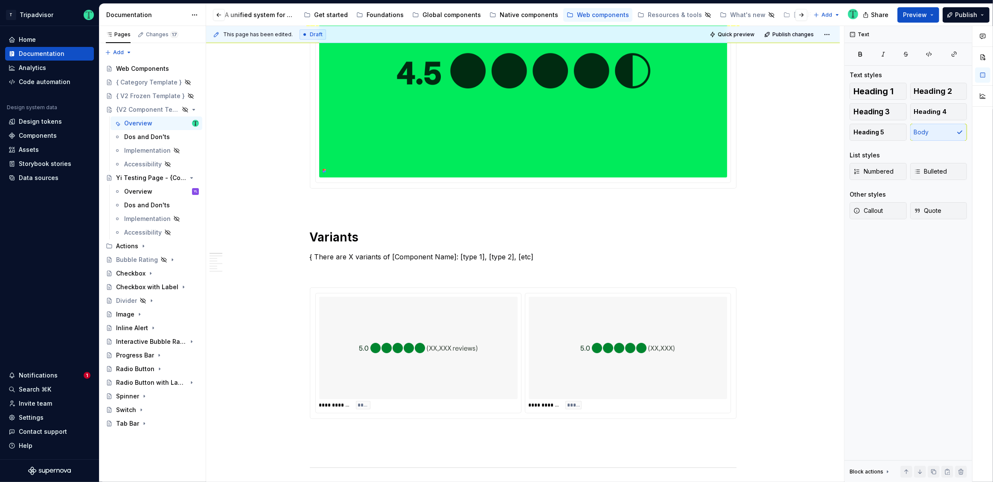
scroll to position [0, 99]
click at [780, 15] on div at bounding box center [794, 14] width 32 height 15
click at [802, 15] on button "button" at bounding box center [801, 15] width 12 height 12
click at [783, 15] on div at bounding box center [794, 14] width 32 height 15
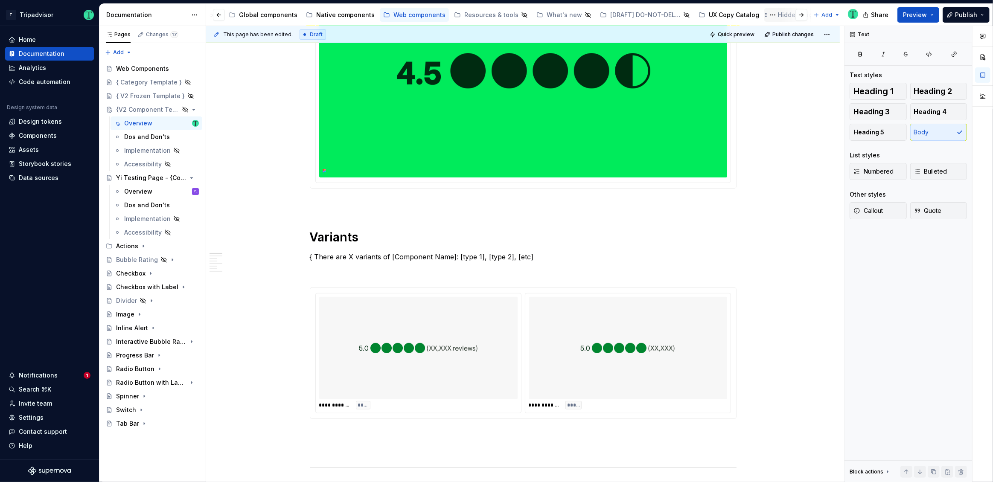
click at [778, 15] on div "Hidden Pages" at bounding box center [799, 15] width 42 height 9
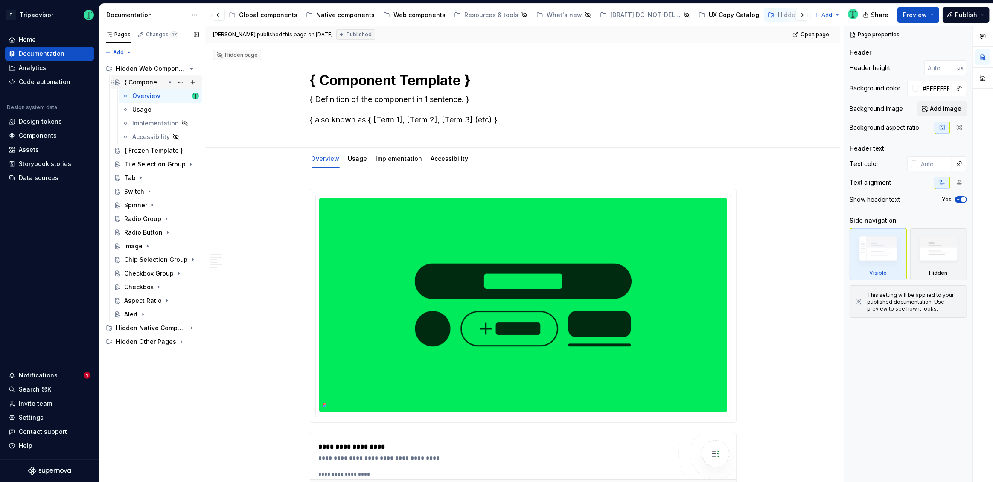
click at [145, 81] on div "{ Component Template }" at bounding box center [144, 82] width 41 height 9
click at [247, 17] on div "Global components" at bounding box center [268, 15] width 58 height 9
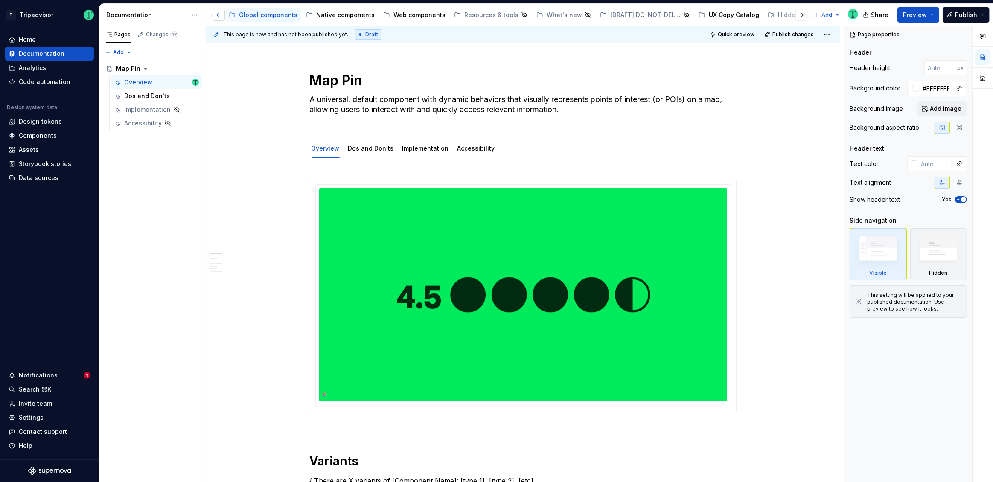
click at [218, 13] on button "button" at bounding box center [219, 15] width 12 height 12
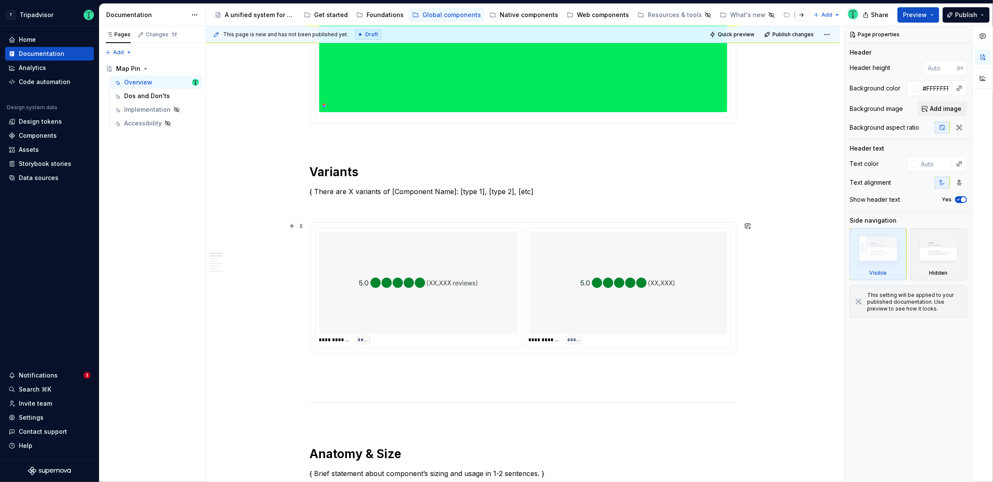
scroll to position [297, 0]
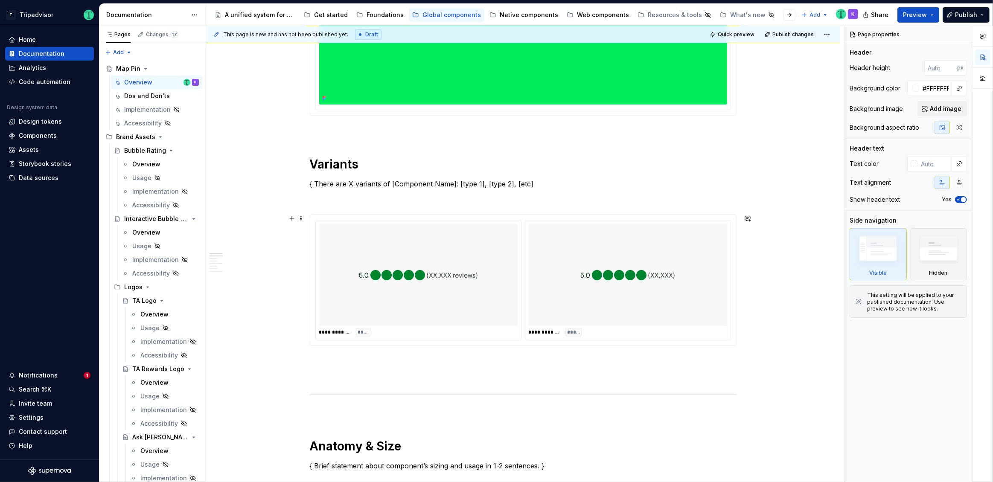
click at [408, 332] on div "**********" at bounding box center [418, 332] width 198 height 9
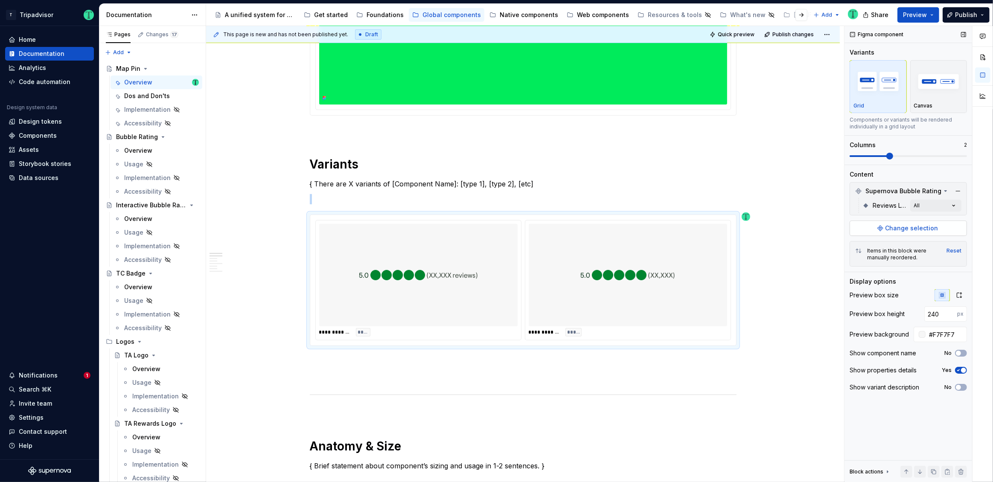
click at [885, 227] on button "Change selection" at bounding box center [908, 228] width 117 height 15
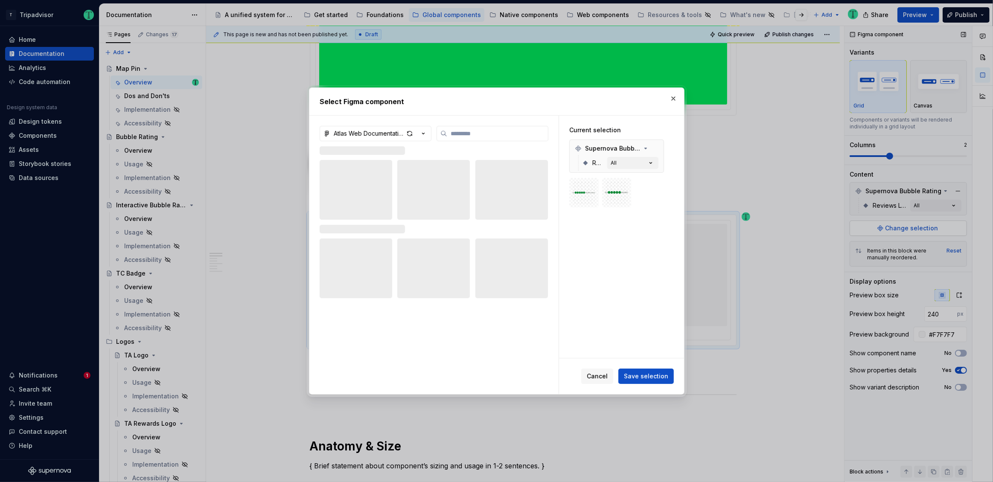
type textarea "*"
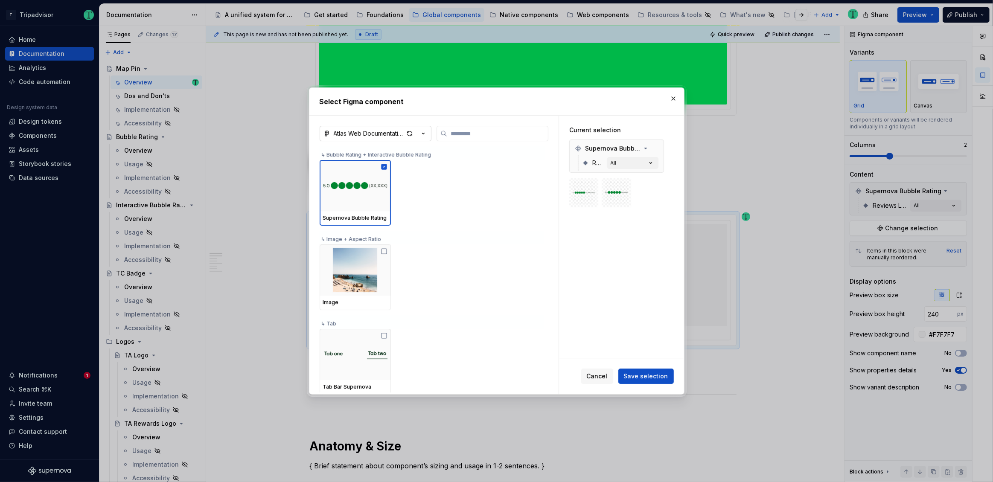
click at [424, 134] on icon "button" at bounding box center [423, 133] width 9 height 9
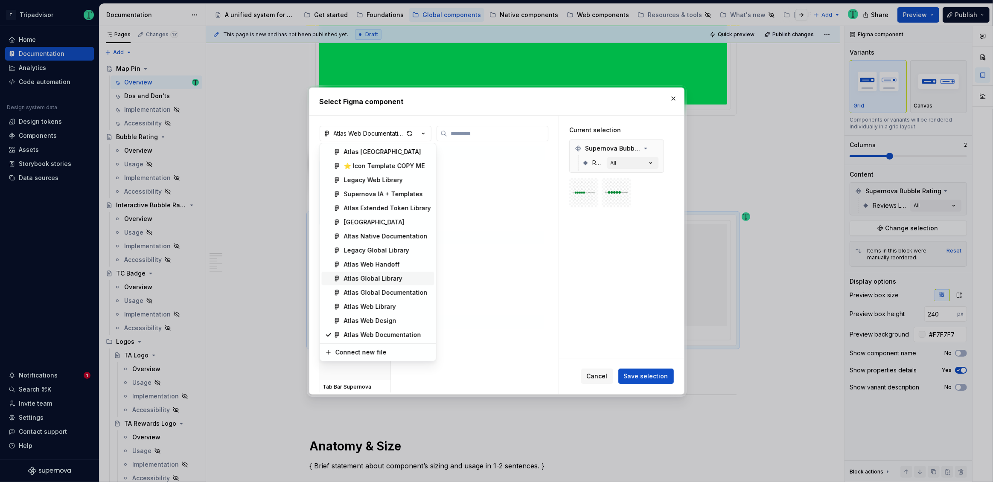
click at [392, 278] on div "Atlas Global Library" at bounding box center [373, 278] width 58 height 9
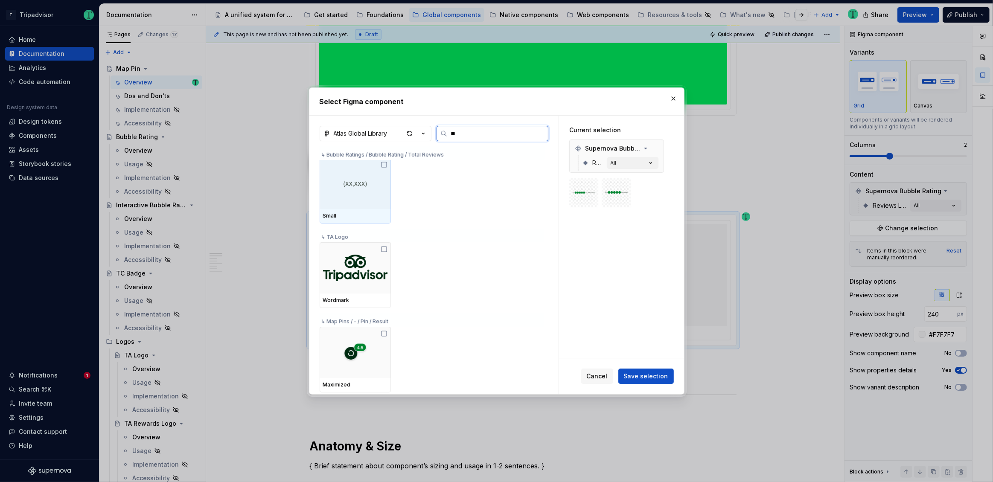
scroll to position [0, 0]
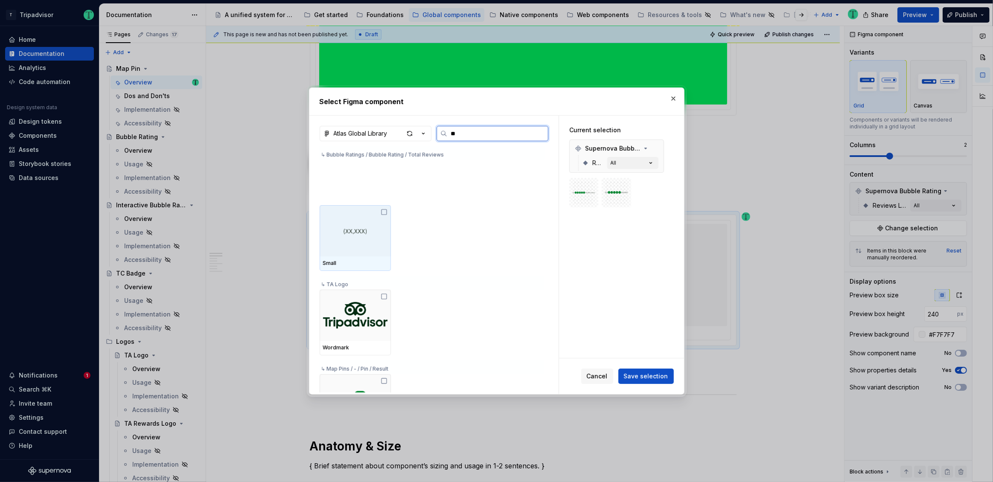
type input "***"
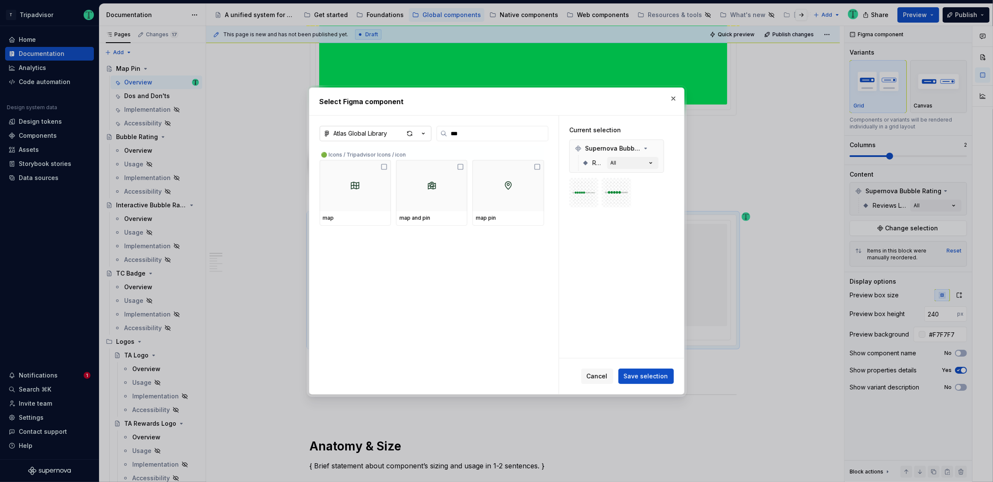
click at [424, 135] on icon "button" at bounding box center [423, 133] width 9 height 9
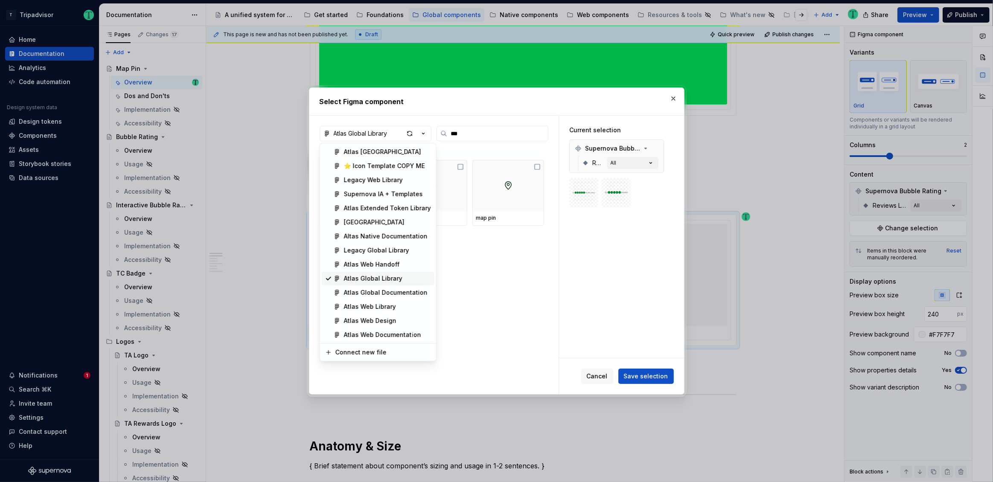
click at [379, 275] on div "Atlas Global Library" at bounding box center [373, 278] width 58 height 9
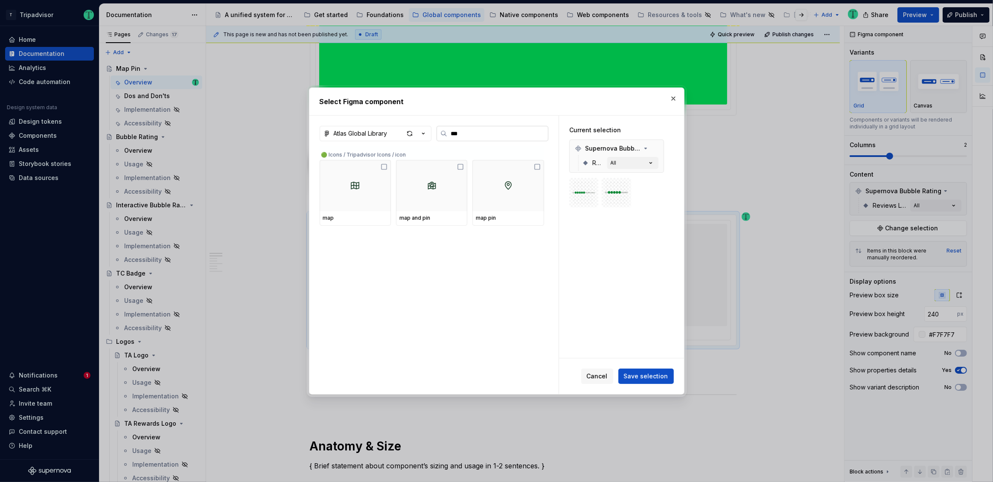
click at [543, 136] on input "***" at bounding box center [497, 133] width 101 height 9
click at [537, 134] on input "***" at bounding box center [497, 133] width 101 height 9
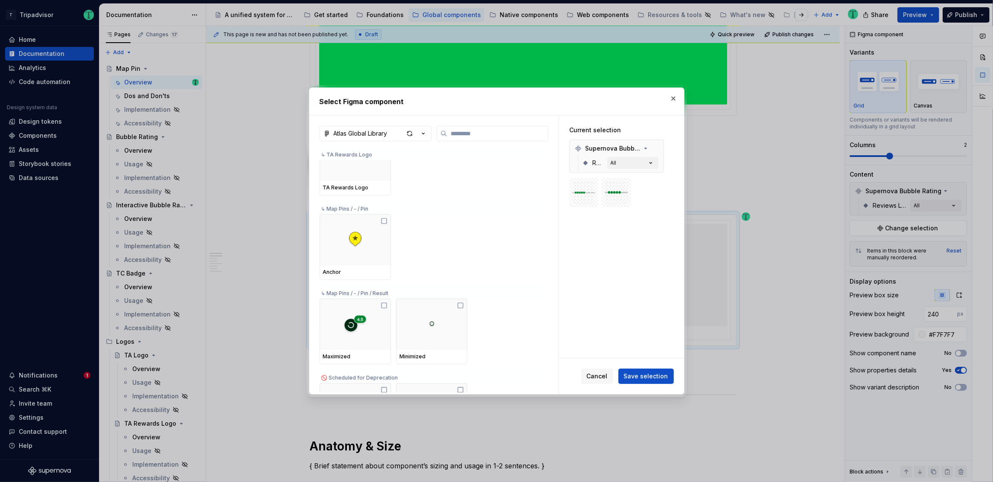
scroll to position [7794, 0]
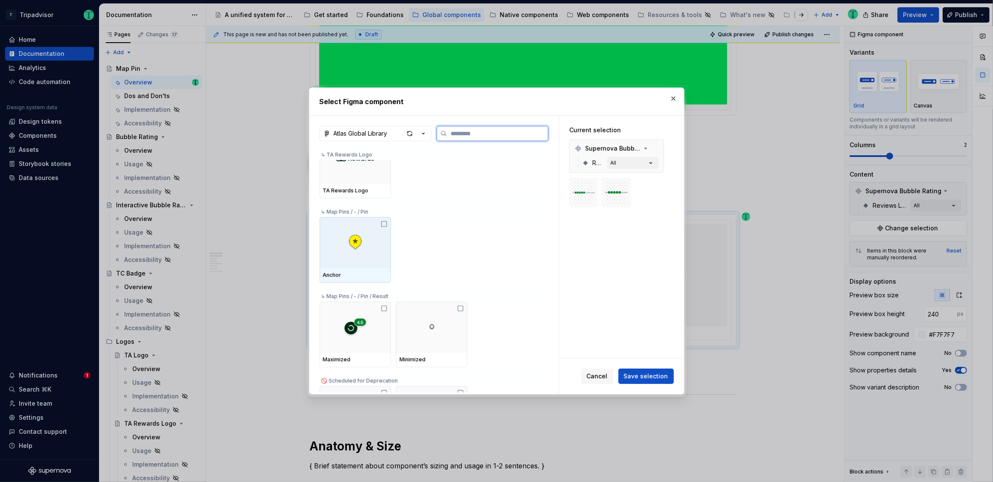
click at [381, 224] on icon at bounding box center [384, 224] width 7 height 7
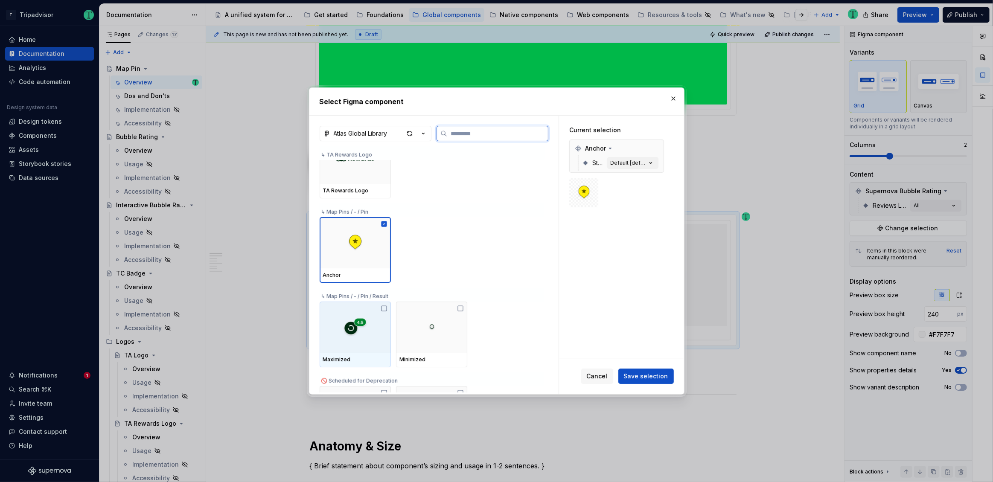
click at [384, 308] on icon at bounding box center [384, 308] width 7 height 7
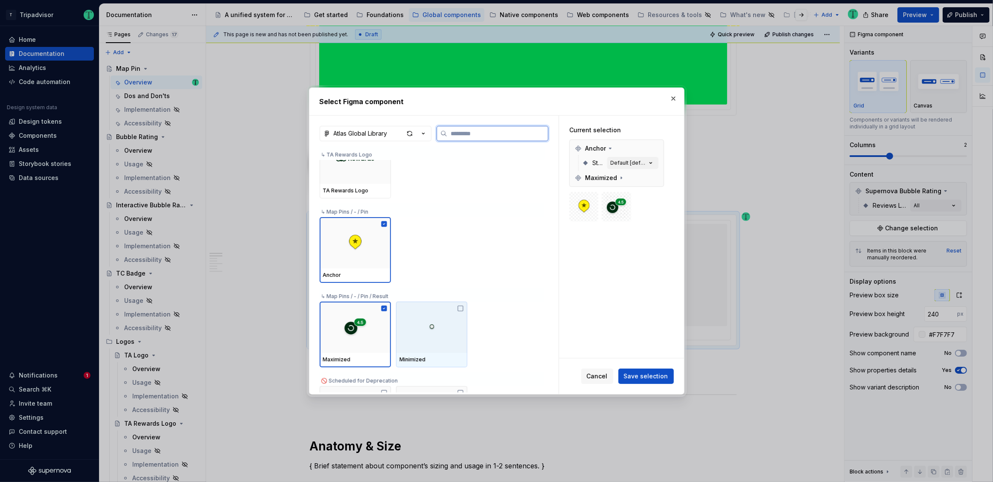
click at [460, 308] on icon at bounding box center [460, 308] width 7 height 7
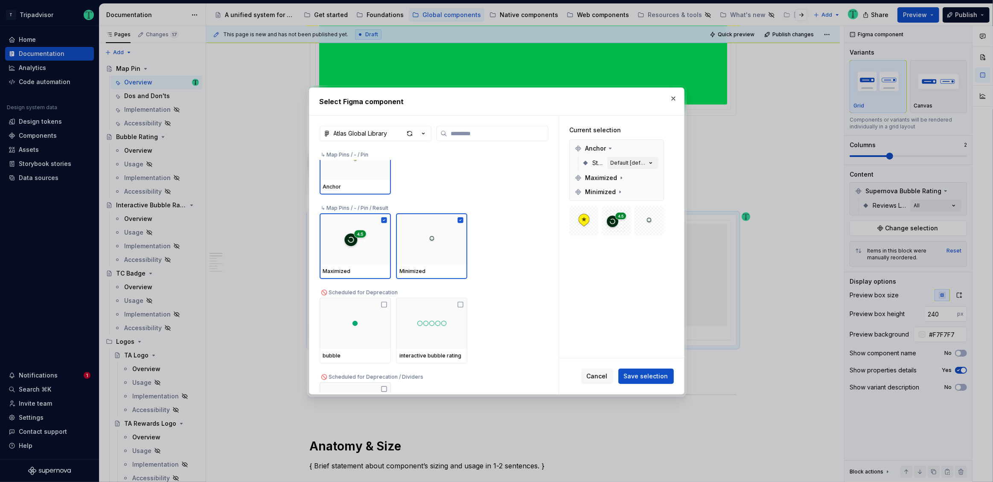
scroll to position [7927, 0]
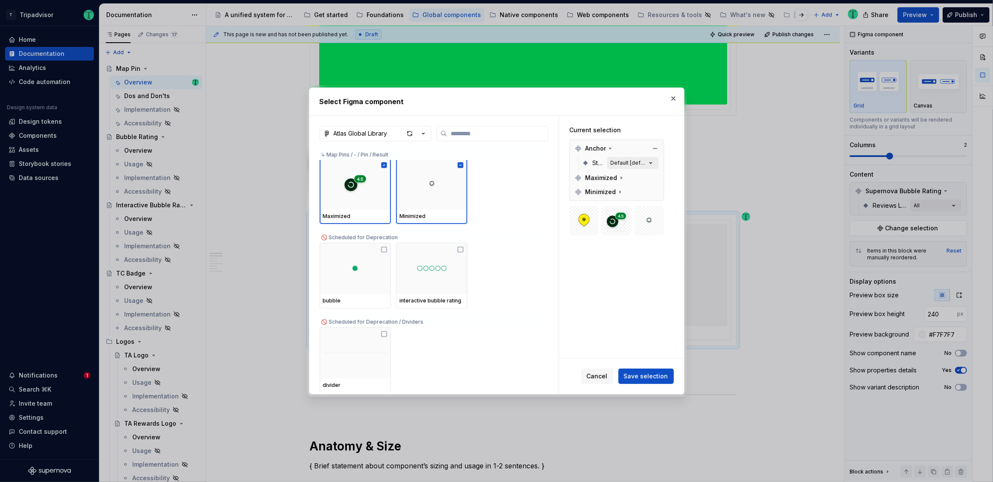
click at [625, 167] on button "Default [default]" at bounding box center [632, 163] width 51 height 12
click at [628, 163] on div "Default [default]" at bounding box center [629, 163] width 36 height 7
click at [646, 163] on icon "button" at bounding box center [650, 163] width 9 height 9
click at [619, 179] on icon at bounding box center [621, 178] width 7 height 7
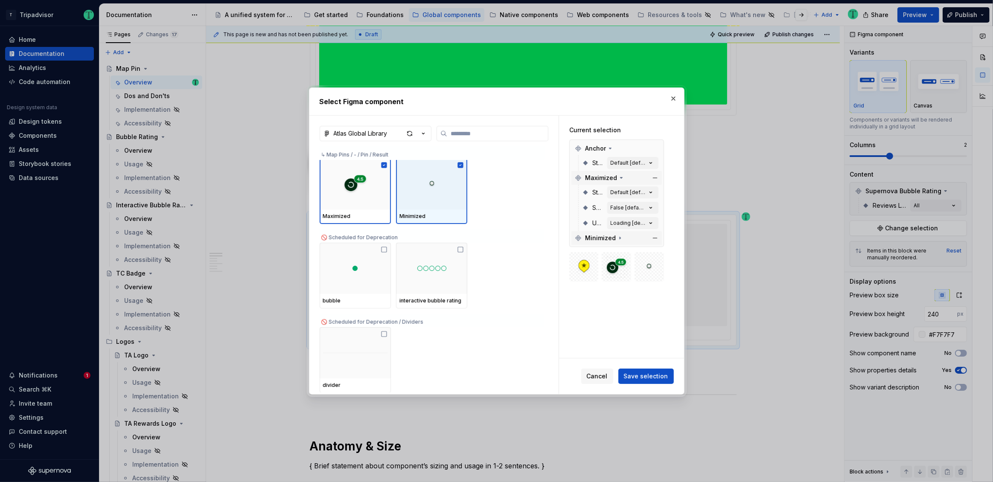
click at [617, 239] on icon at bounding box center [620, 238] width 7 height 7
click at [641, 376] on span "Save selection" at bounding box center [646, 376] width 44 height 9
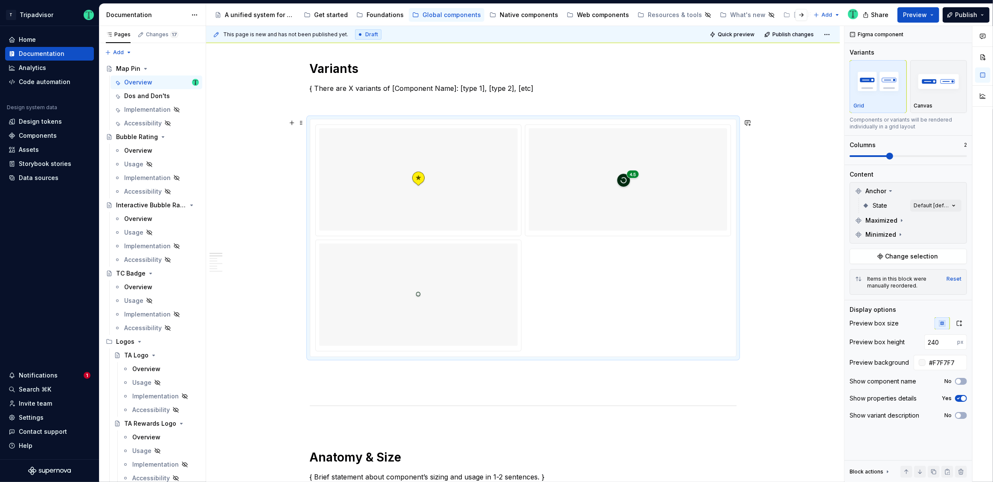
scroll to position [395, 0]
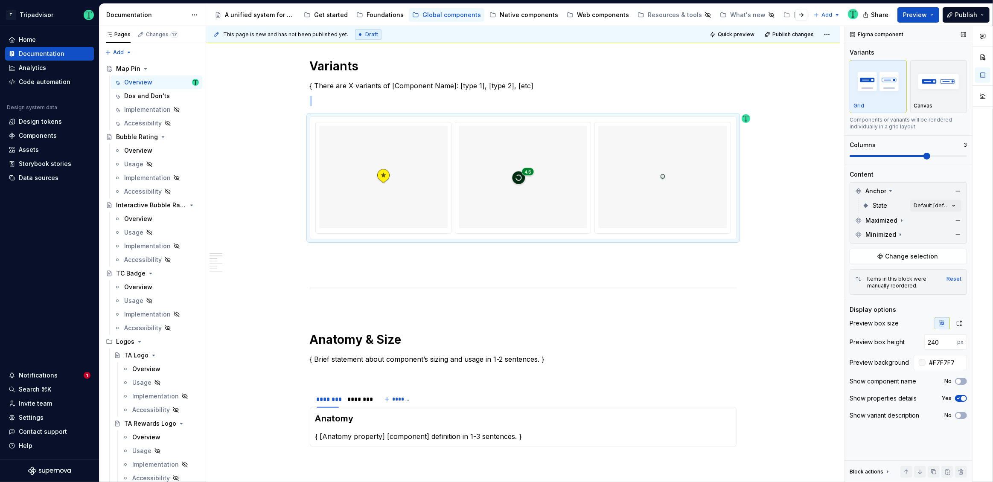
click at [923, 155] on span at bounding box center [926, 156] width 7 height 7
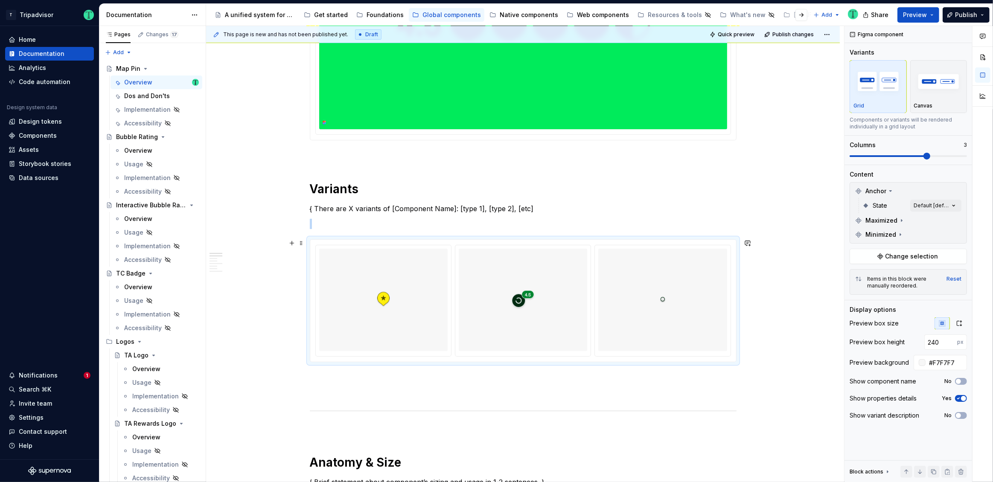
scroll to position [267, 0]
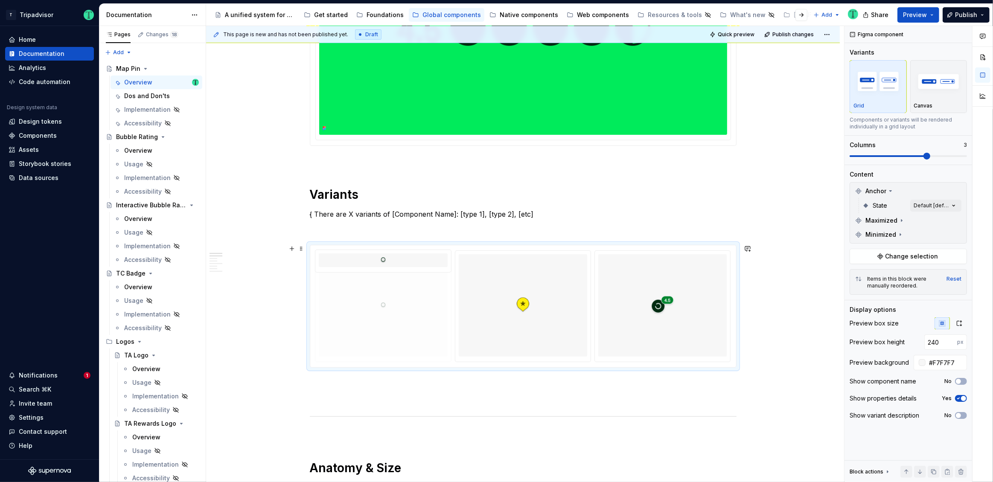
drag, startPoint x: 629, startPoint y: 323, endPoint x: 354, endPoint y: 355, distance: 276.2
click at [355, 355] on body "T Tripadvisor Home Documentation Analytics Code automation Design system data D…" at bounding box center [496, 241] width 993 height 482
drag, startPoint x: 669, startPoint y: 327, endPoint x: 536, endPoint y: 328, distance: 133.1
click at [536, 328] on body "T Tripadvisor Home Documentation Analytics Code automation Design system data D…" at bounding box center [496, 241] width 993 height 482
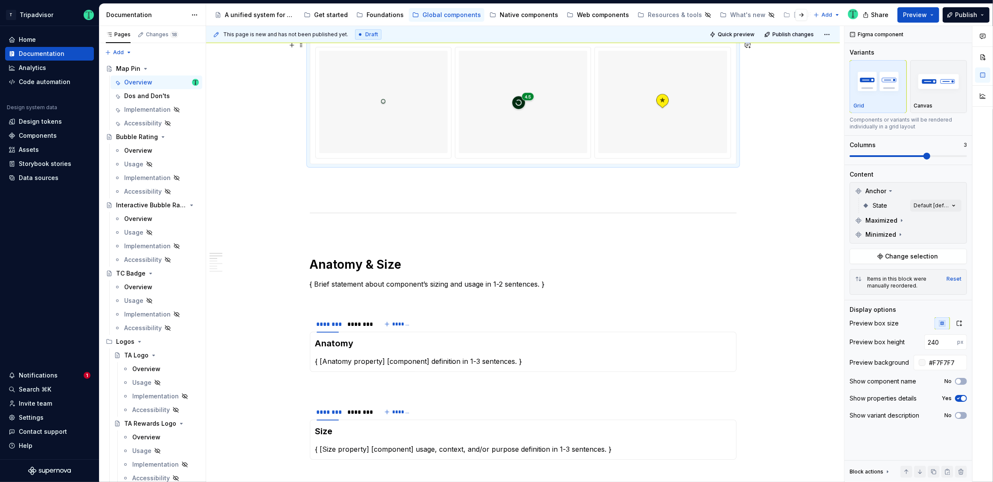
scroll to position [280, 0]
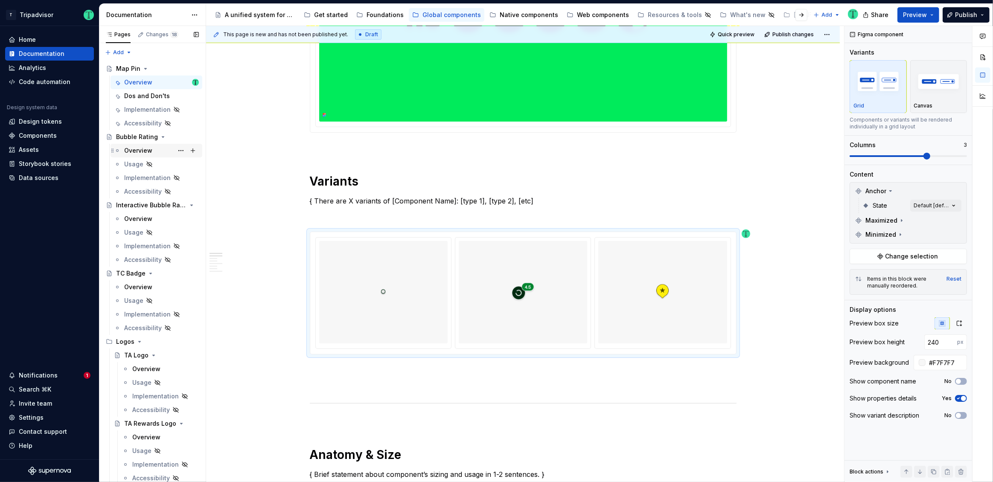
click at [142, 149] on div "Overview" at bounding box center [138, 150] width 28 height 9
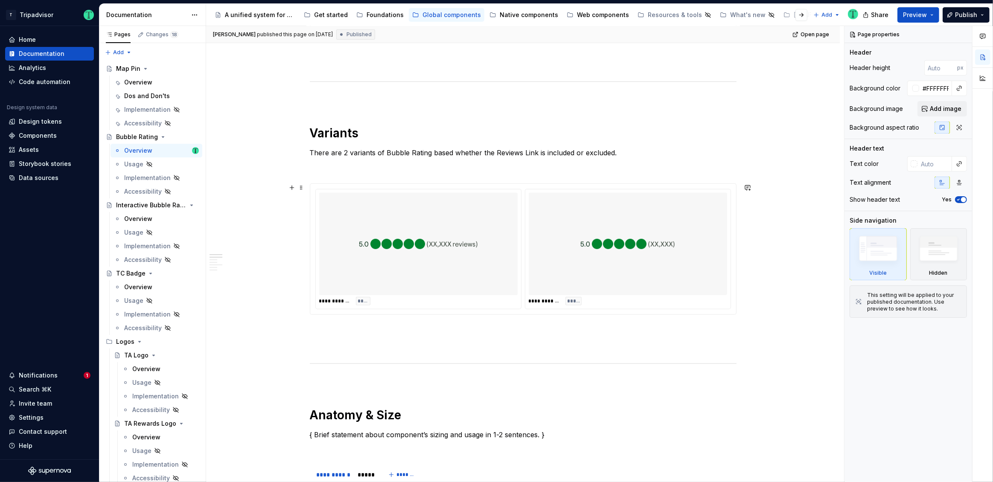
scroll to position [572, 0]
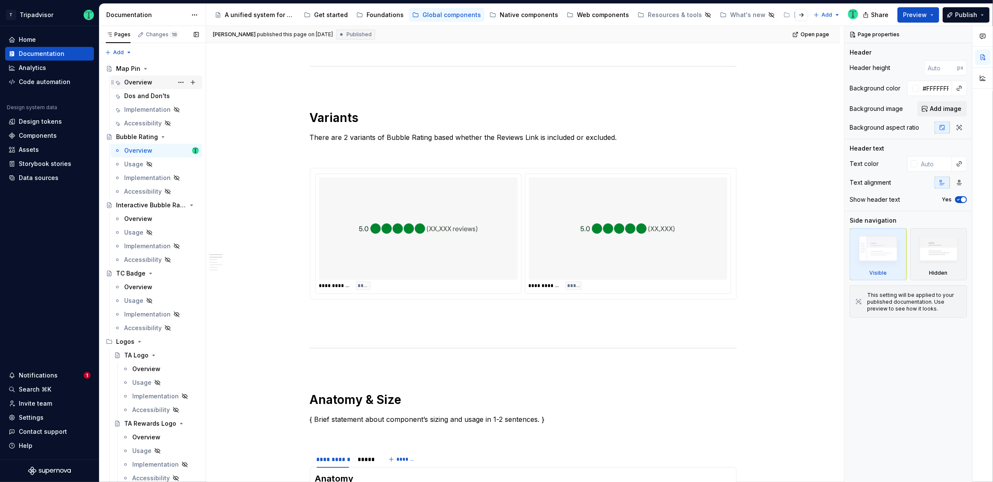
click at [132, 82] on div "Overview" at bounding box center [138, 82] width 28 height 9
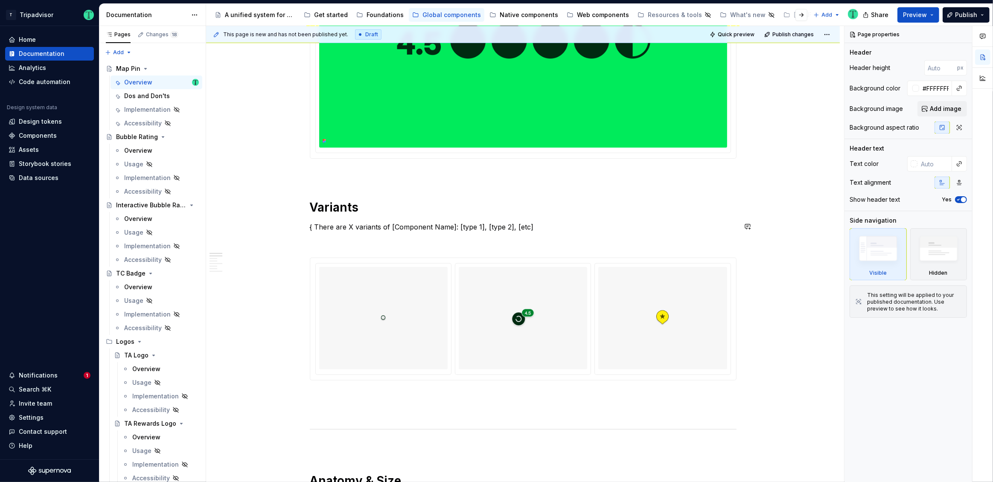
scroll to position [279, 0]
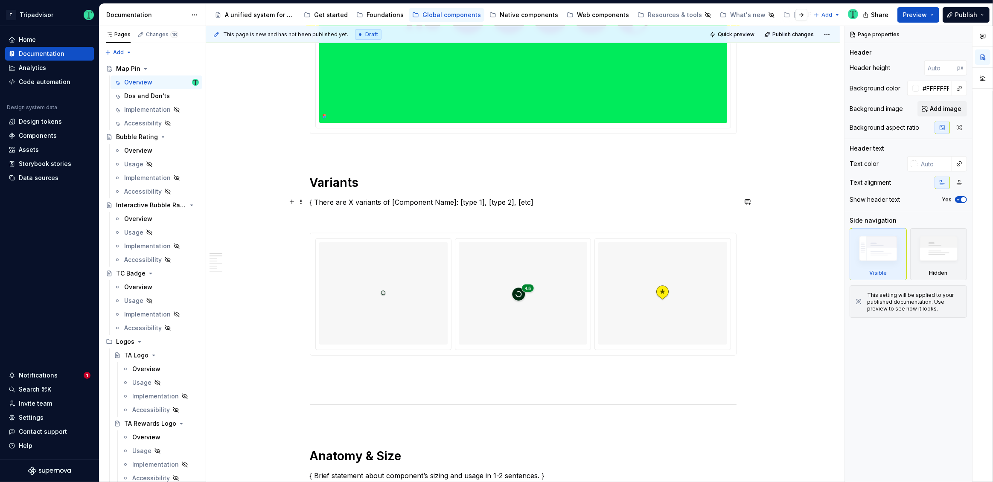
click at [320, 204] on p "{ There are X variants of [Component Name]: [type 1], [type 2], [etc]" at bounding box center [523, 202] width 427 height 10
type textarea "*"
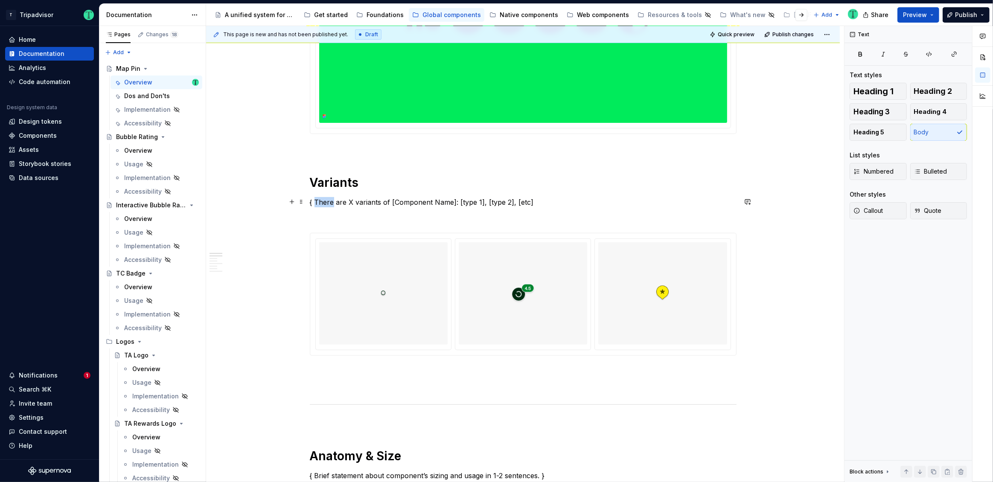
click at [320, 204] on p "{ There are X variants of [Component Name]: [type 1], [type 2], [etc]" at bounding box center [523, 202] width 427 height 10
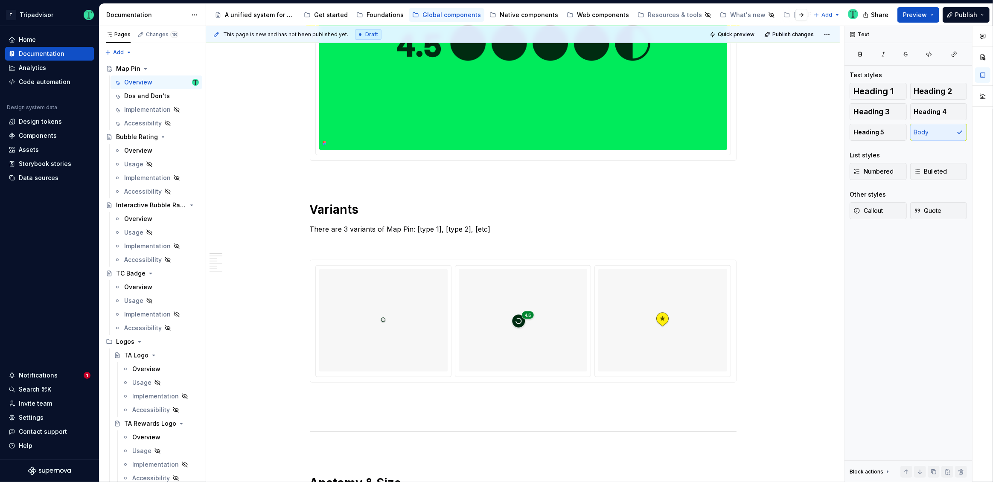
scroll to position [270, 0]
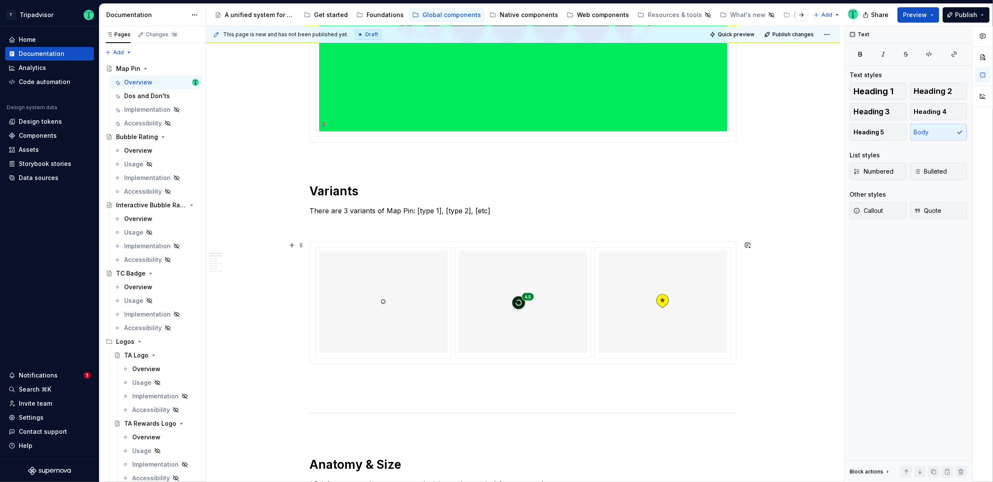
click at [536, 304] on div at bounding box center [523, 302] width 128 height 102
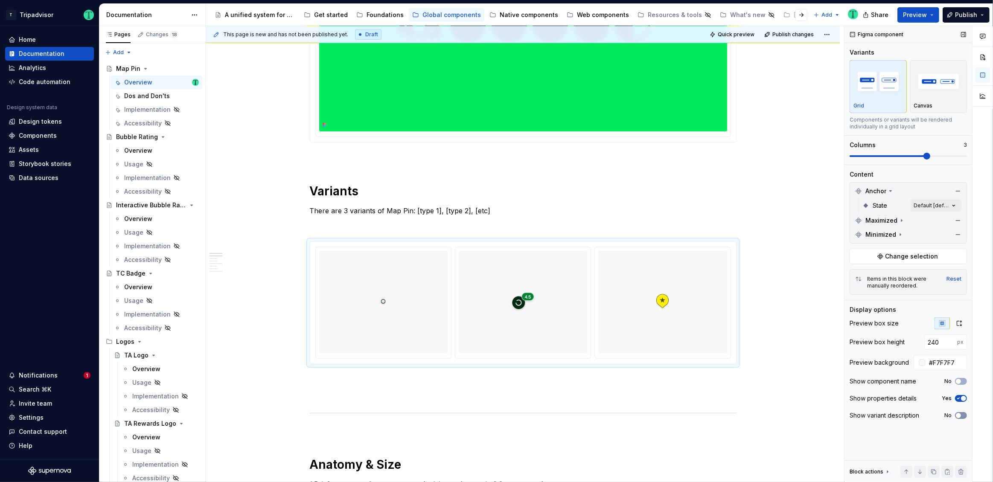
click at [958, 412] on button "No" at bounding box center [961, 415] width 12 height 7
click at [963, 416] on span "button" at bounding box center [963, 415] width 5 height 5
click at [958, 379] on span "button" at bounding box center [958, 381] width 5 height 5
click at [422, 211] on p "There are 3 variants of Map Pin: [type 1], [type 2], [etc]" at bounding box center [523, 211] width 427 height 10
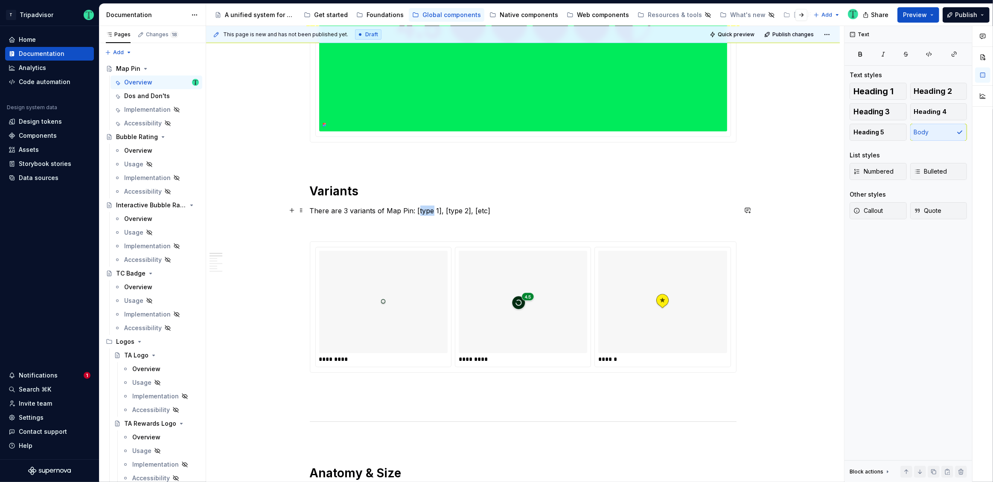
click at [422, 211] on p "There are 3 variants of Map Pin: [type 1], [type 2], [etc]" at bounding box center [523, 211] width 427 height 10
click at [416, 207] on p "There are 3 variants of Map Pin: Minimized, Maximized, Anchor" at bounding box center [523, 211] width 427 height 10
click at [425, 210] on p "There are 3 variants of Map Pin: Pin Minimized, Pin Maximized, Anchor" at bounding box center [523, 211] width 427 height 10
copy p "Pin Result"
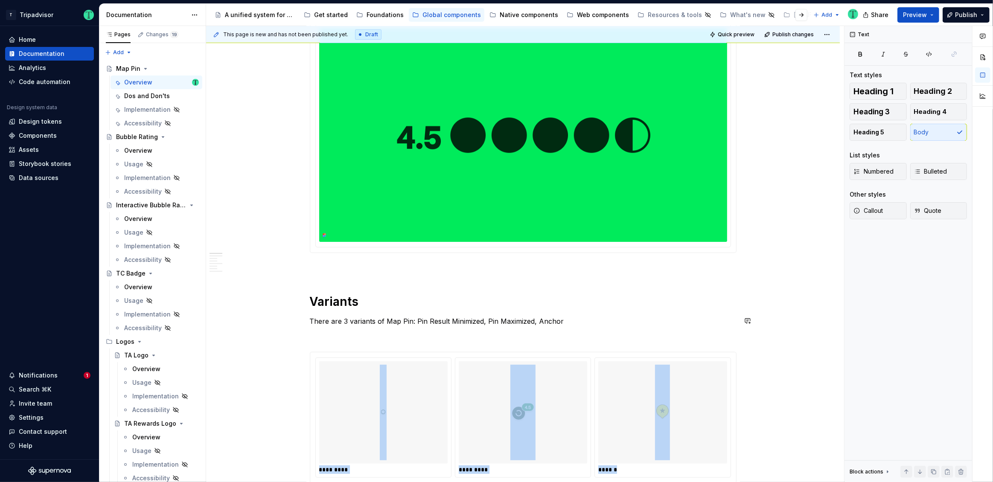
scroll to position [180, 0]
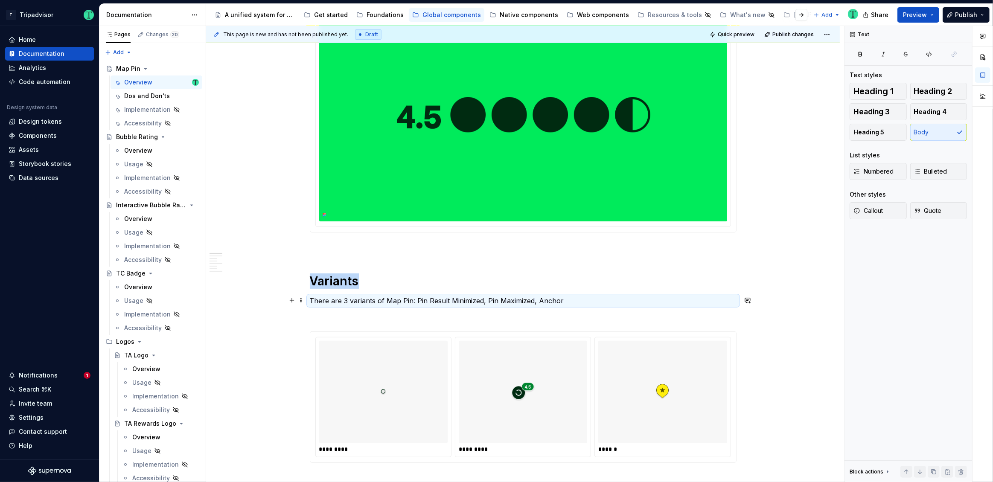
click at [494, 302] on p "There are 3 variants of Map Pin: Pin Result Minimized, Pin Maximized, Anchor" at bounding box center [523, 301] width 427 height 10
click at [490, 300] on p "There are 3 variants of Map Pin: Pin Result Minimized, Pin Maximized, Anchor" at bounding box center [523, 301] width 427 height 10
click at [504, 300] on p "There are 3 variants of Map Pin: Pin Result Minimized, Pin Result Maximized, Pi…" at bounding box center [523, 301] width 427 height 10
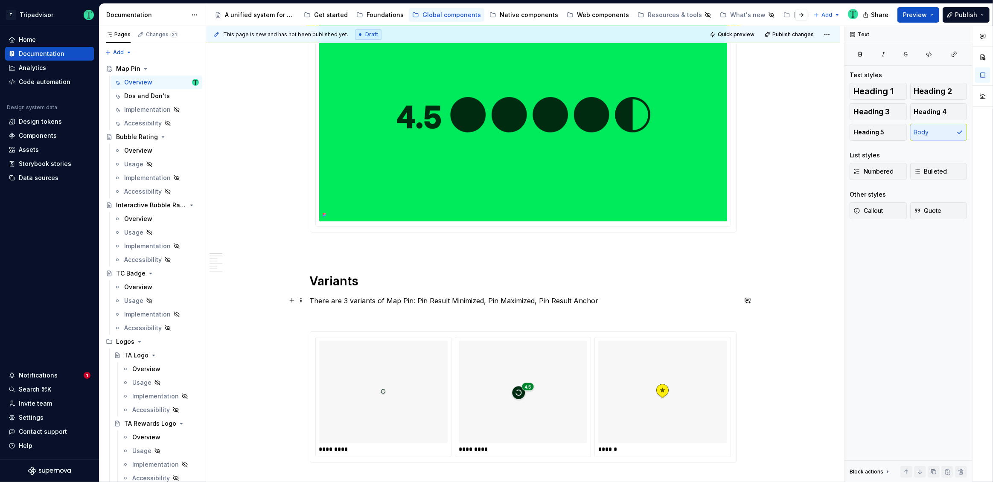
click at [557, 300] on p "There are 3 variants of Map Pin: Pin Result Minimized, Pin Maximized, Pin Resul…" at bounding box center [523, 301] width 427 height 10
click at [433, 300] on p "There are 3 variants of Map Pin: Pin Result Minimized, Pin Maximized, Pin Anchor" at bounding box center [523, 301] width 427 height 10
click at [789, 335] on div "**********" at bounding box center [525, 254] width 638 height 457
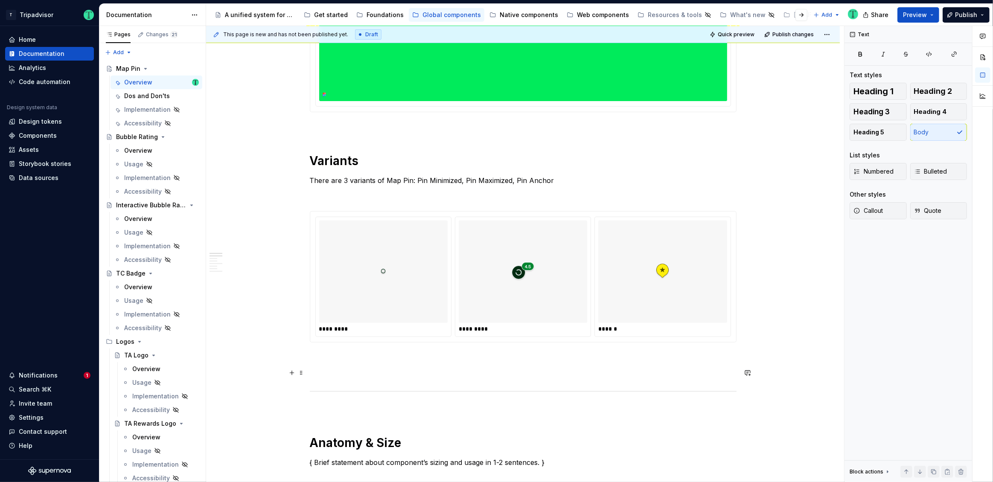
scroll to position [362, 0]
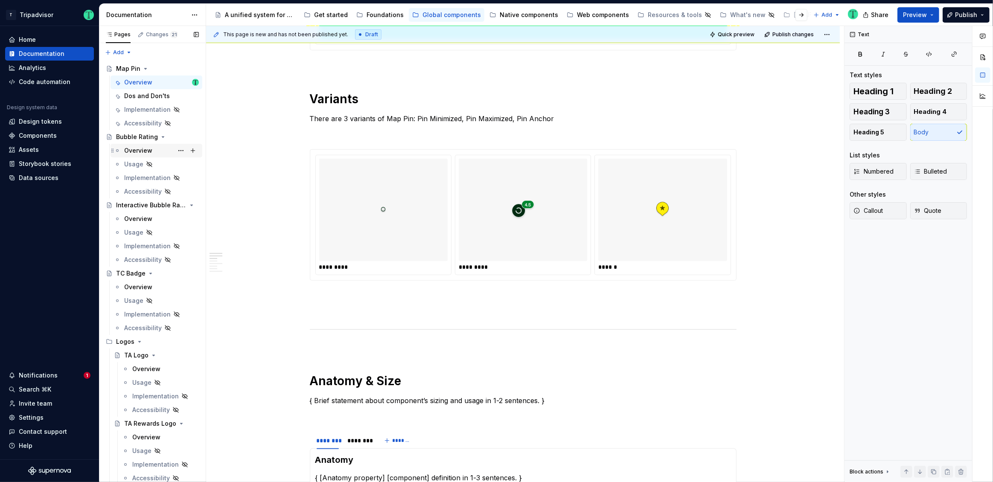
click at [125, 147] on div "Overview" at bounding box center [138, 150] width 28 height 9
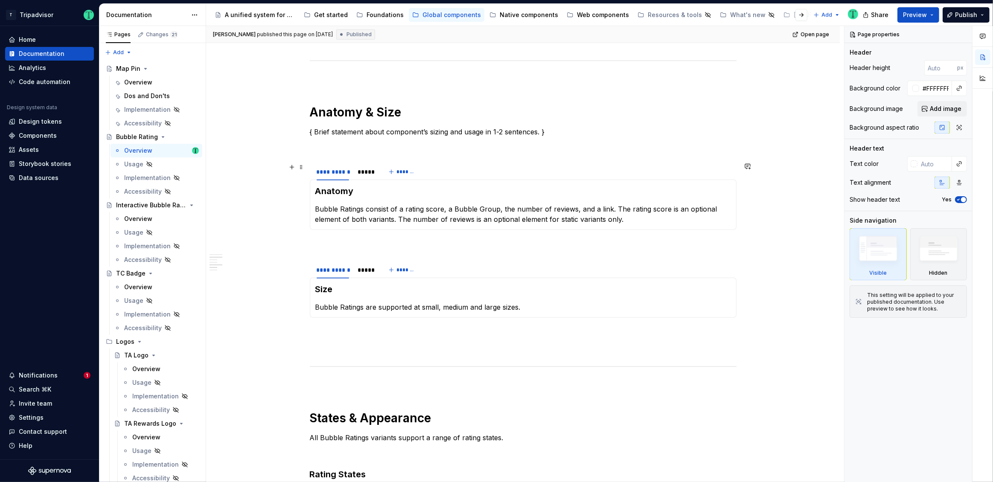
scroll to position [863, 0]
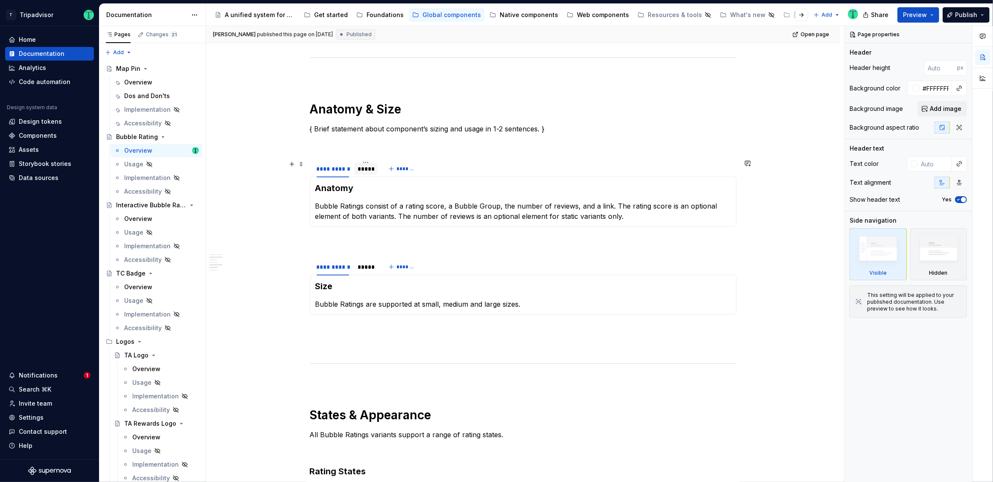
click at [364, 170] on div "*****" at bounding box center [366, 169] width 16 height 9
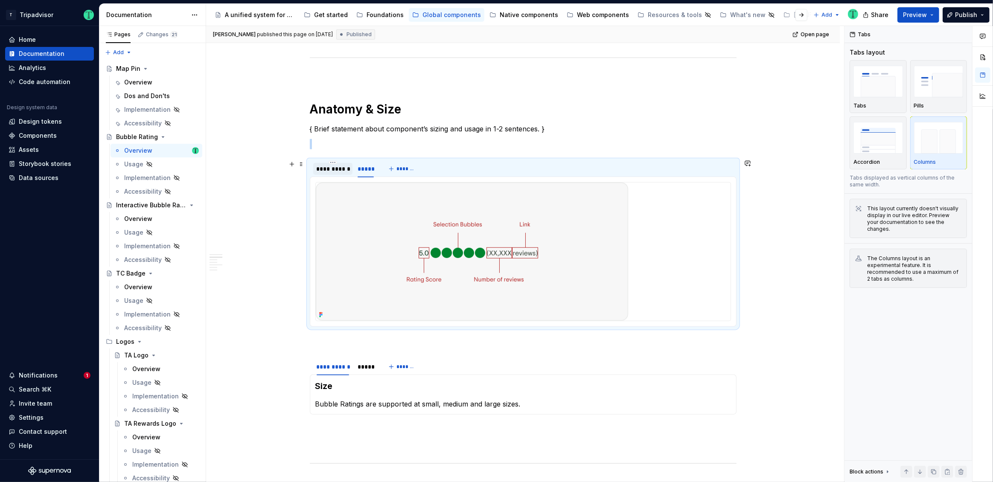
click at [337, 170] on div "**********" at bounding box center [333, 169] width 33 height 9
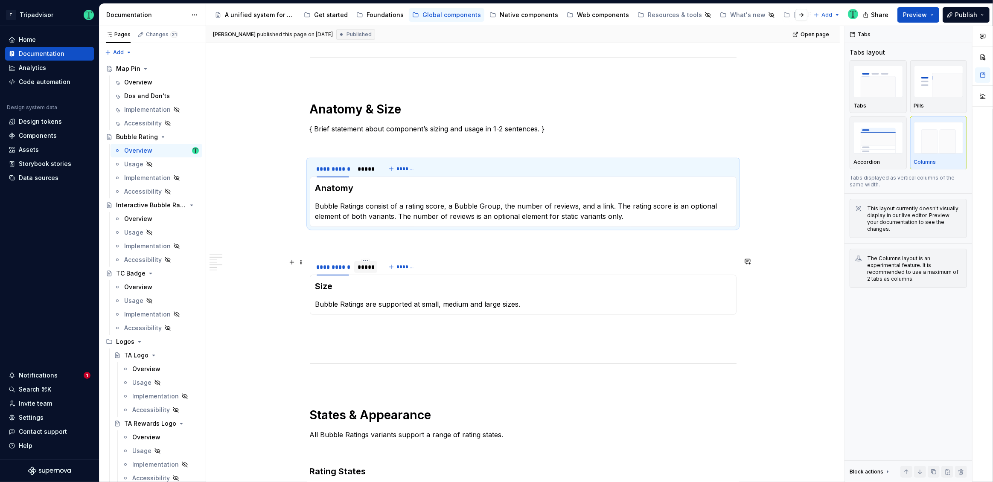
click at [362, 270] on div "*****" at bounding box center [366, 267] width 16 height 9
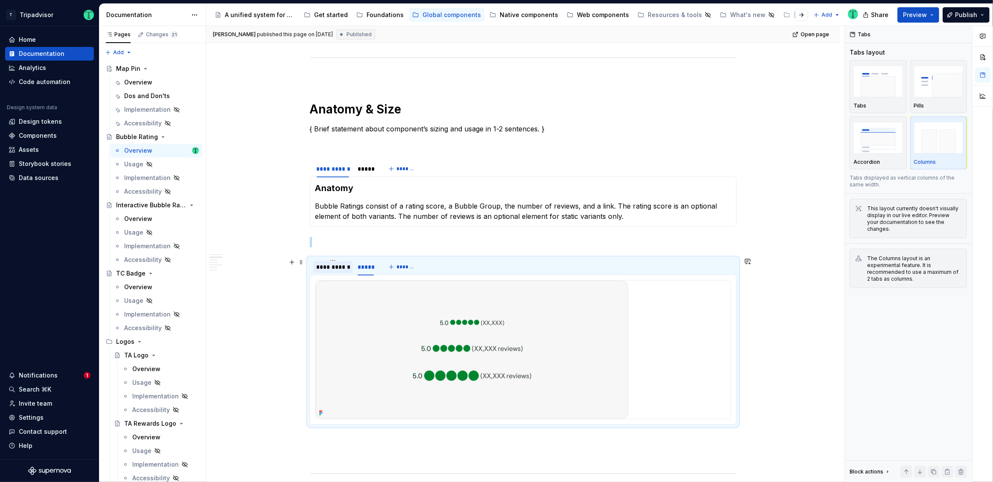
click at [340, 270] on div "**********" at bounding box center [333, 267] width 33 height 9
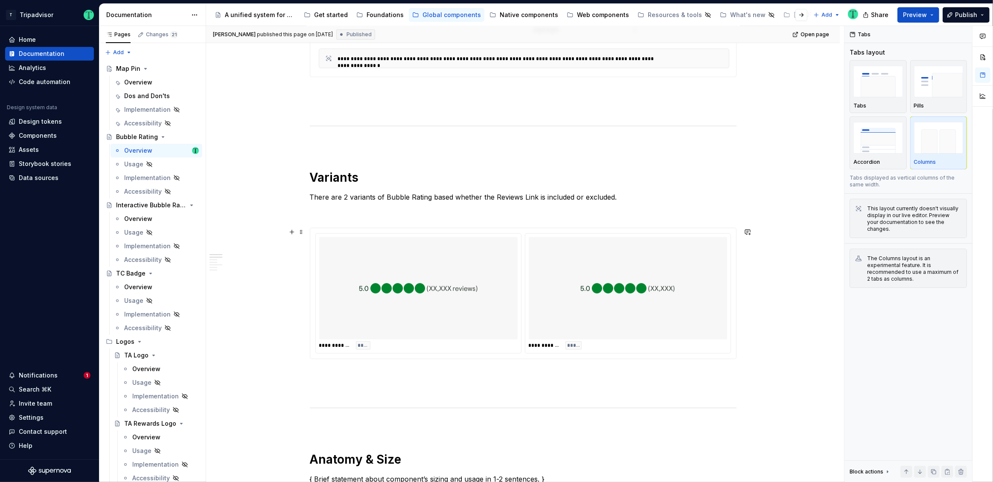
scroll to position [512, 0]
click at [131, 81] on div "Overview" at bounding box center [138, 82] width 28 height 9
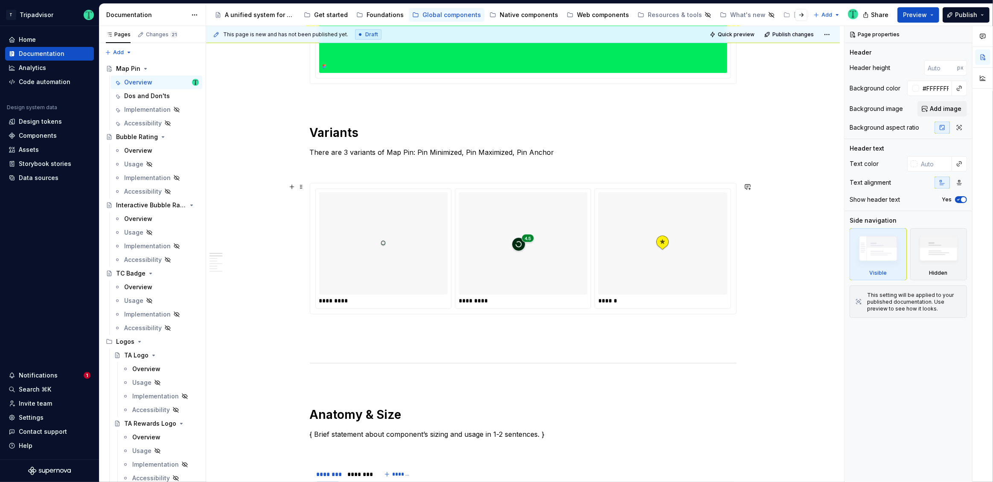
scroll to position [346, 0]
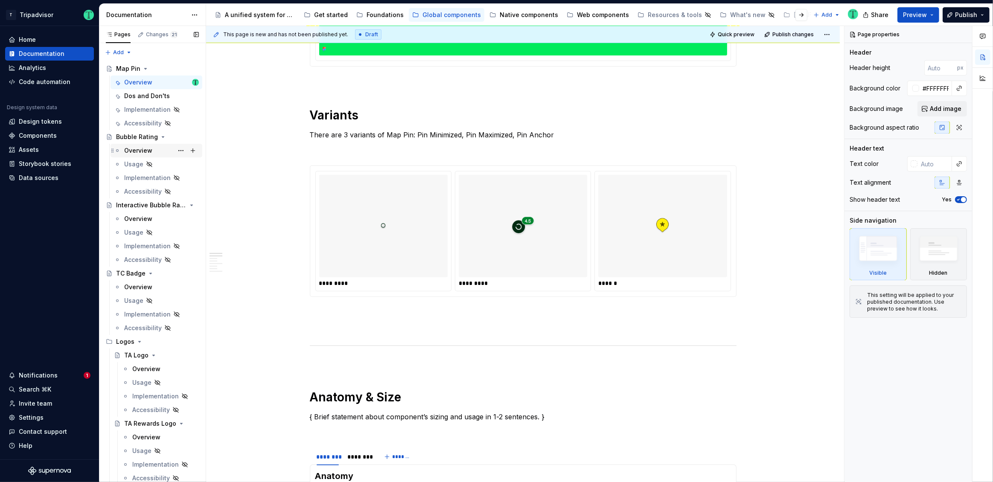
click at [137, 150] on div "Overview" at bounding box center [138, 150] width 28 height 9
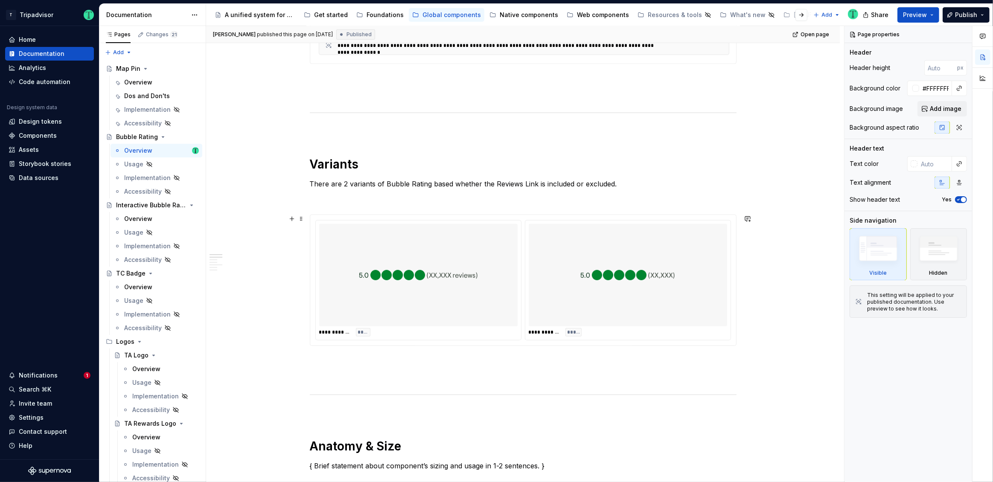
scroll to position [531, 0]
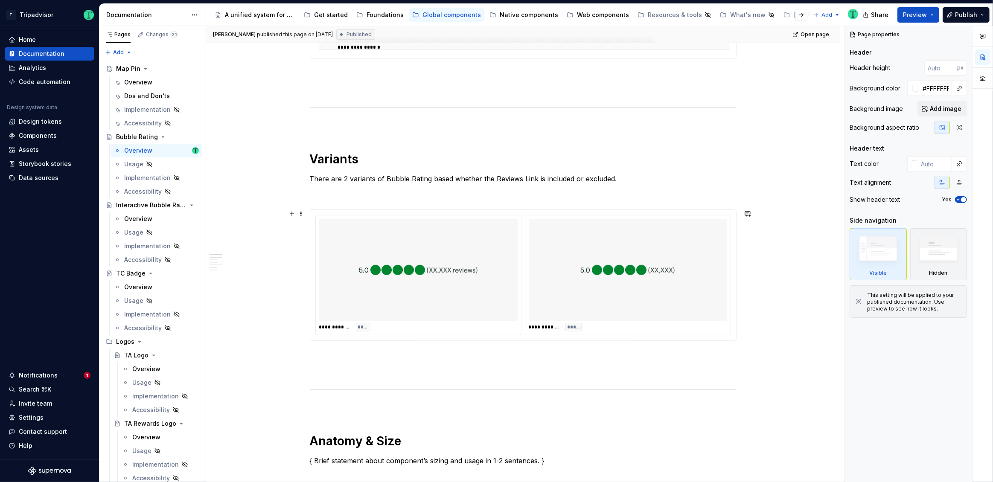
click at [501, 272] on div at bounding box center [418, 270] width 198 height 102
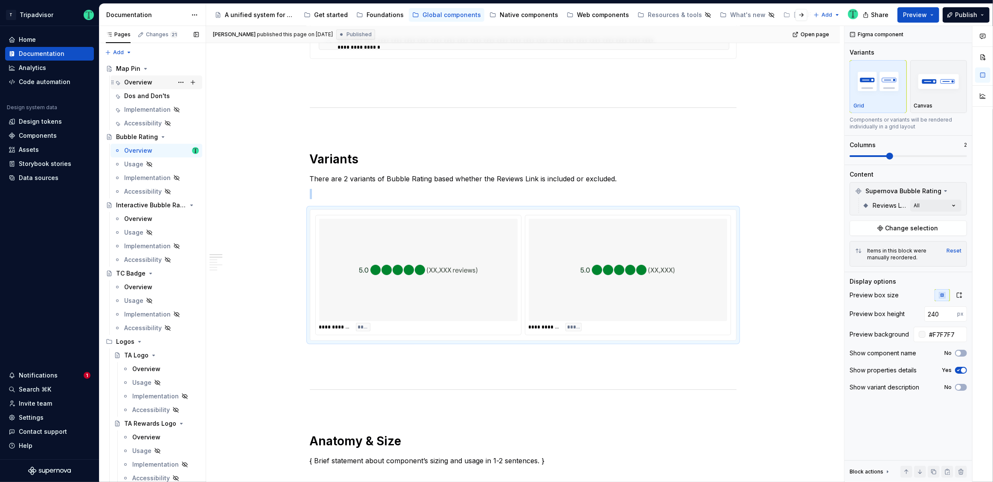
click at [140, 84] on div "Overview" at bounding box center [138, 82] width 28 height 9
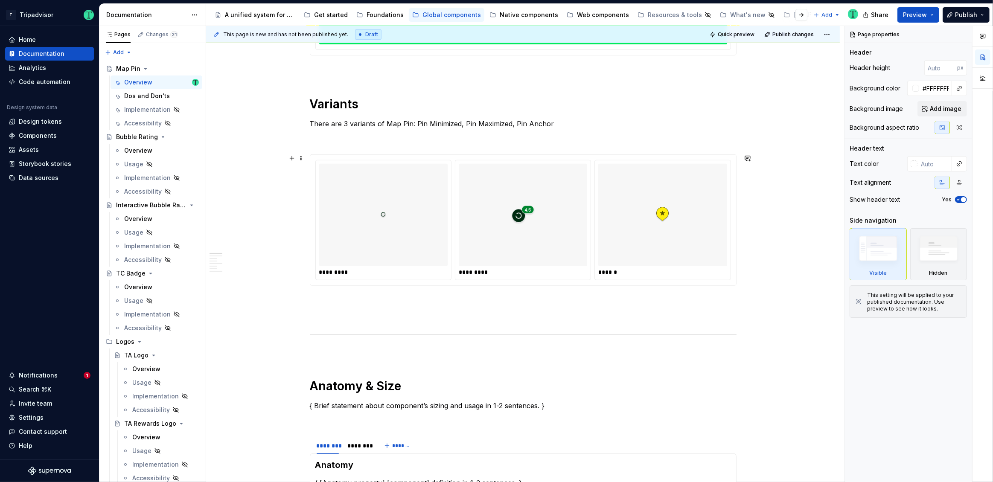
scroll to position [383, 0]
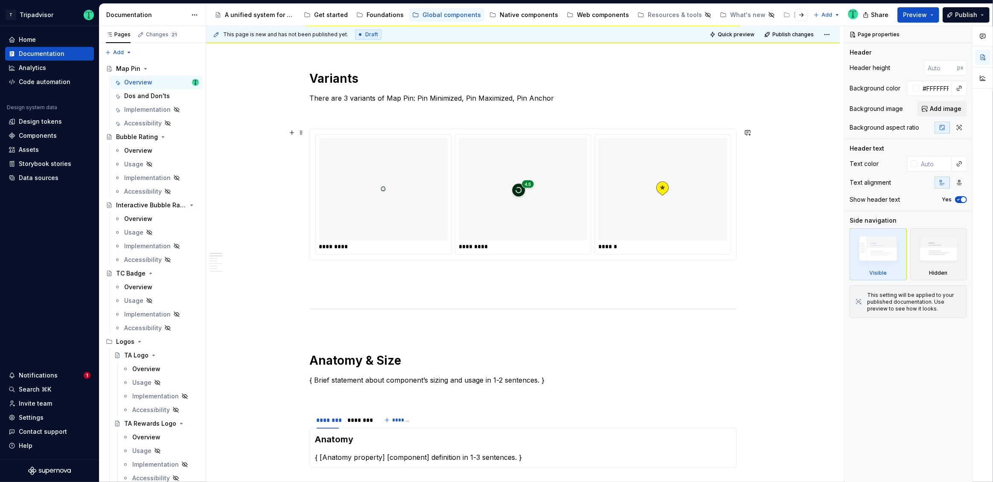
click at [542, 242] on div "*********" at bounding box center [523, 246] width 129 height 9
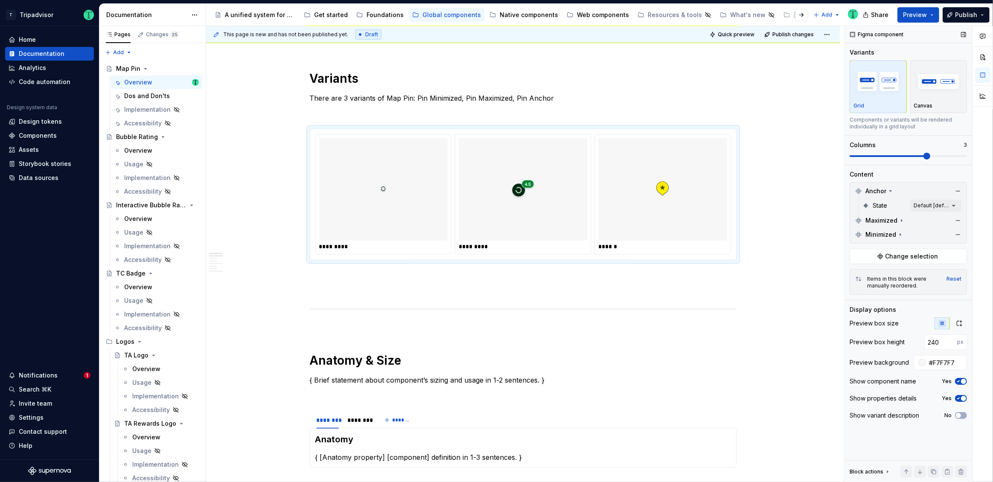
click at [960, 377] on div "Show component name Yes" at bounding box center [908, 382] width 117 height 12
click at [962, 382] on span "button" at bounding box center [963, 381] width 5 height 5
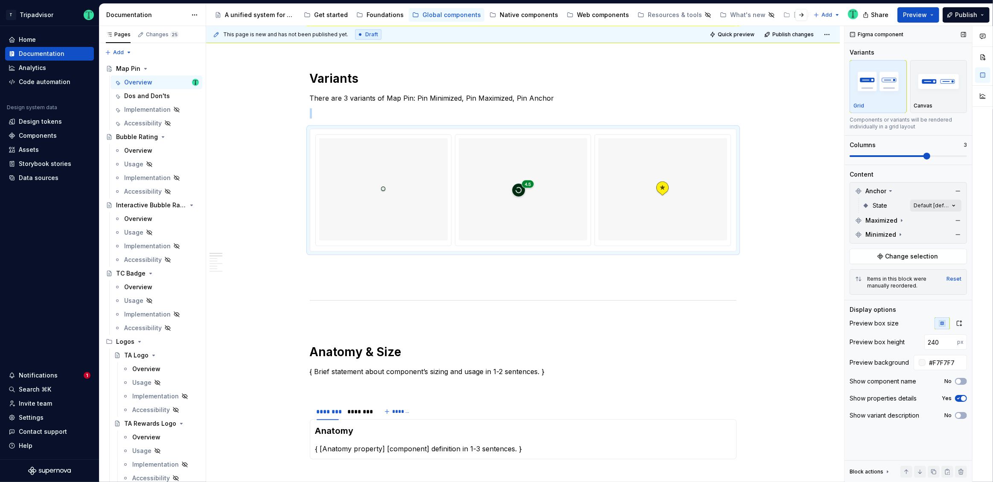
click at [923, 209] on div "Comments Open comments No comments yet Select ‘Comment’ from the block context …" at bounding box center [918, 254] width 148 height 457
click at [949, 217] on button "button" at bounding box center [950, 220] width 12 height 7
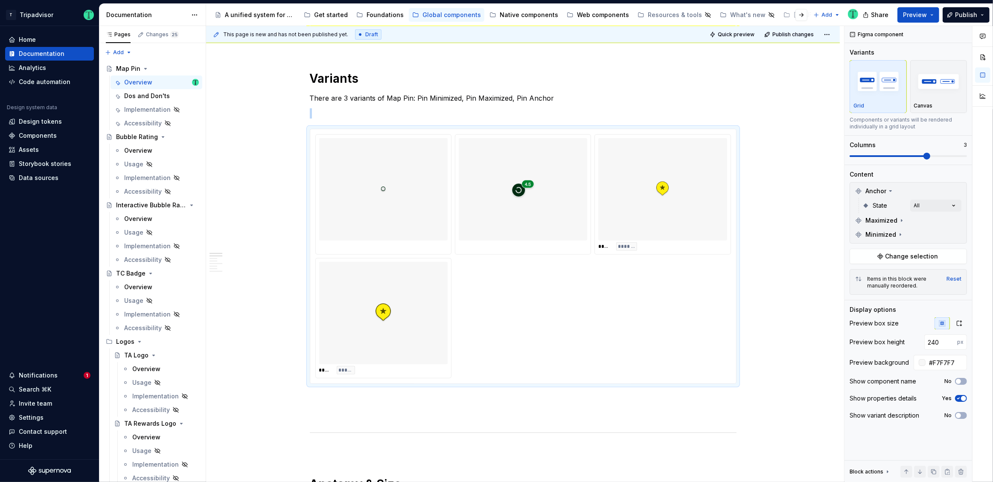
click at [932, 186] on div "Comments Open comments No comments yet Select ‘Comment’ from the block context …" at bounding box center [918, 254] width 148 height 457
click at [933, 220] on div "Maximized" at bounding box center [908, 221] width 113 height 14
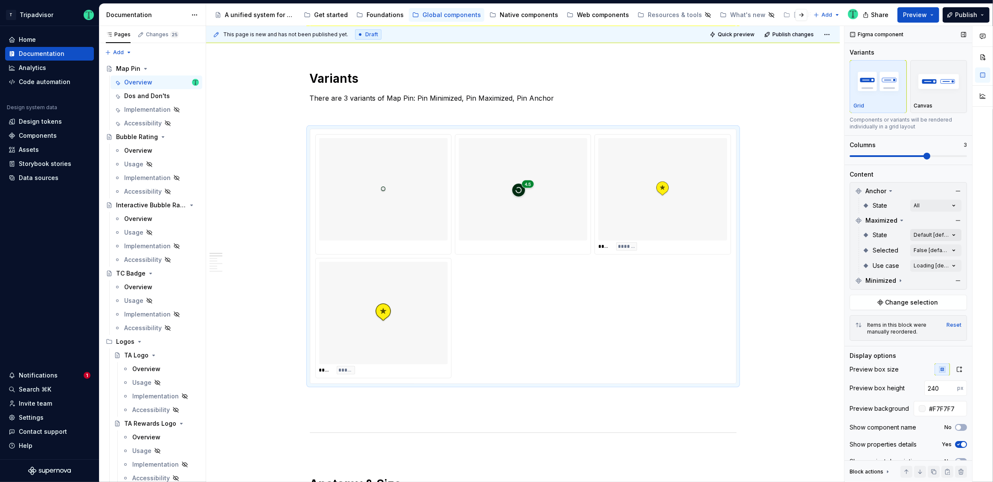
click at [923, 233] on div "Comments Open comments No comments yet Select ‘Comment’ from the block context …" at bounding box center [918, 254] width 148 height 457
click at [943, 251] on span "button" at bounding box center [943, 249] width 5 height 5
click at [913, 218] on div "Comments Open comments No comments yet Select ‘Comment’ from the block context …" at bounding box center [918, 254] width 148 height 457
click at [918, 248] on div "Comments Open comments No comments yet Select ‘Comment’ from the block context …" at bounding box center [918, 254] width 148 height 457
click at [941, 265] on span "button" at bounding box center [943, 265] width 5 height 5
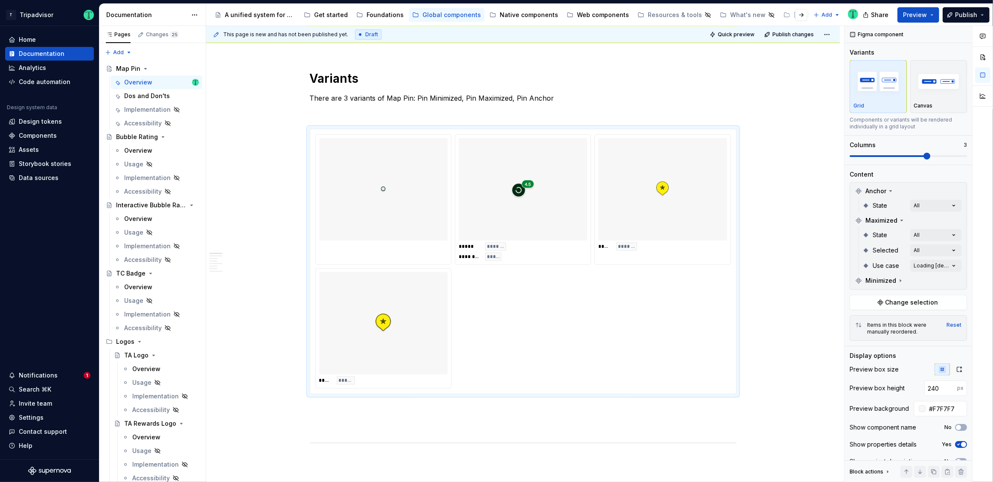
click at [921, 218] on div "Comments Open comments No comments yet Select ‘Comment’ from the block context …" at bounding box center [918, 254] width 148 height 457
click at [922, 263] on div "Comments Open comments No comments yet Select ‘Comment’ from the block context …" at bounding box center [918, 254] width 148 height 457
click at [945, 279] on span "button" at bounding box center [943, 280] width 5 height 5
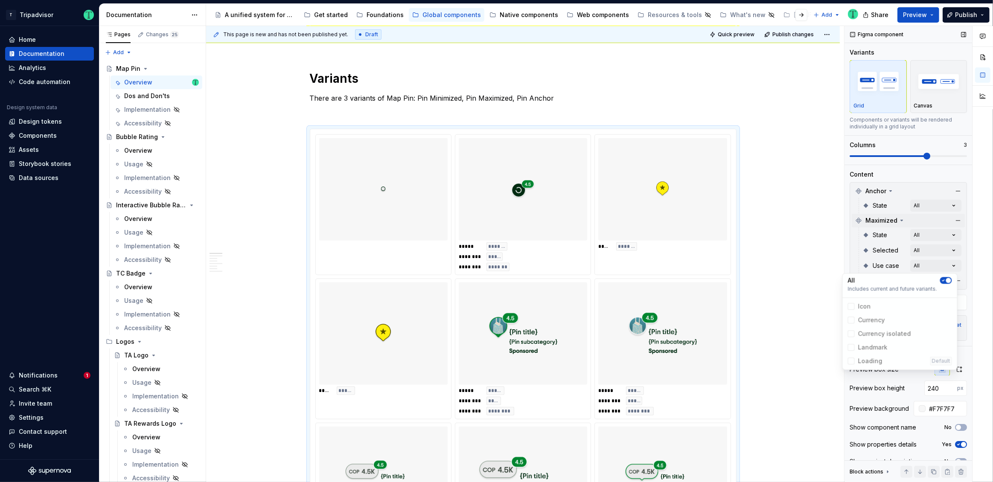
click at [921, 215] on div "Comments Open comments No comments yet Select ‘Comment’ from the block context …" at bounding box center [918, 254] width 148 height 457
click at [900, 278] on icon at bounding box center [900, 280] width 7 height 7
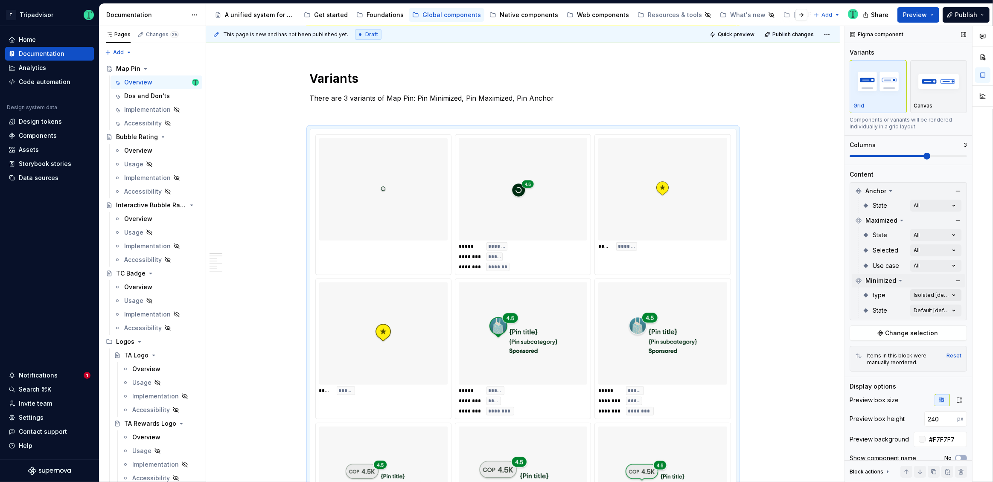
click at [923, 293] on div "Comments Open comments No comments yet Select ‘Comment’ from the block context …" at bounding box center [918, 254] width 148 height 457
click at [941, 309] on span "button" at bounding box center [943, 310] width 5 height 5
click at [923, 278] on div "Comments Open comments No comments yet Select ‘Comment’ from the block context …" at bounding box center [918, 254] width 148 height 457
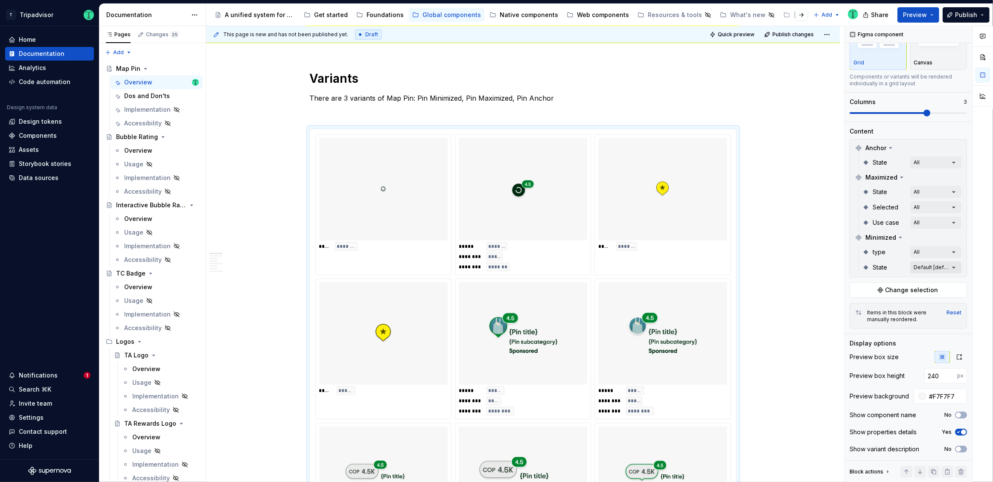
click at [925, 269] on div "Comments Open comments No comments yet Select ‘Comment’ from the block context …" at bounding box center [918, 254] width 148 height 457
click at [942, 282] on span "button" at bounding box center [943, 280] width 5 height 5
click at [898, 262] on div "Comments Open comments No comments yet Select ‘Comment’ from the block context …" at bounding box center [918, 254] width 148 height 457
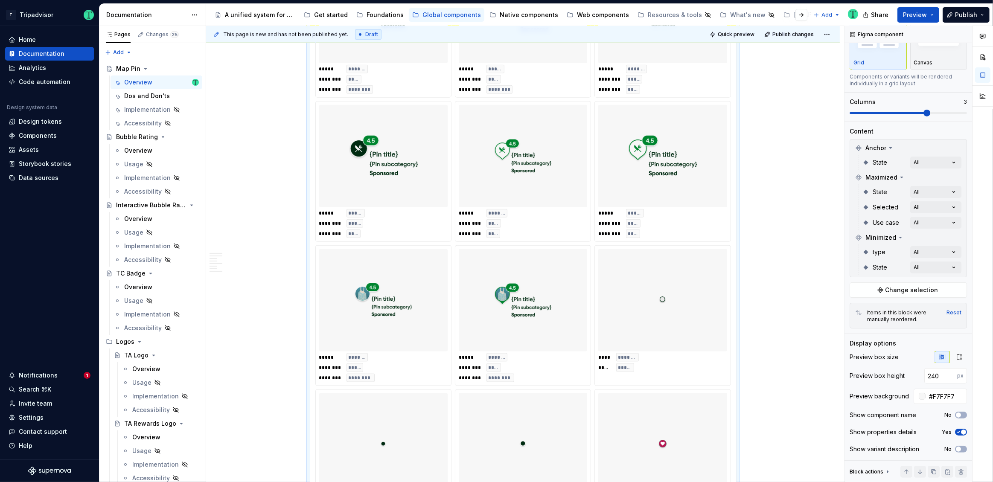
scroll to position [1136, 0]
click at [603, 17] on div "Web components" at bounding box center [603, 15] width 52 height 9
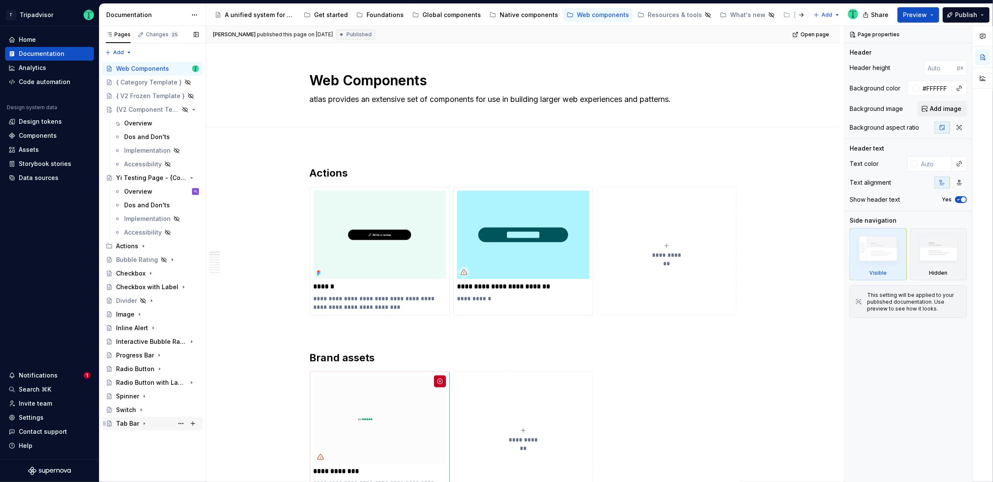
click at [123, 423] on div "Tab Bar" at bounding box center [127, 423] width 23 height 9
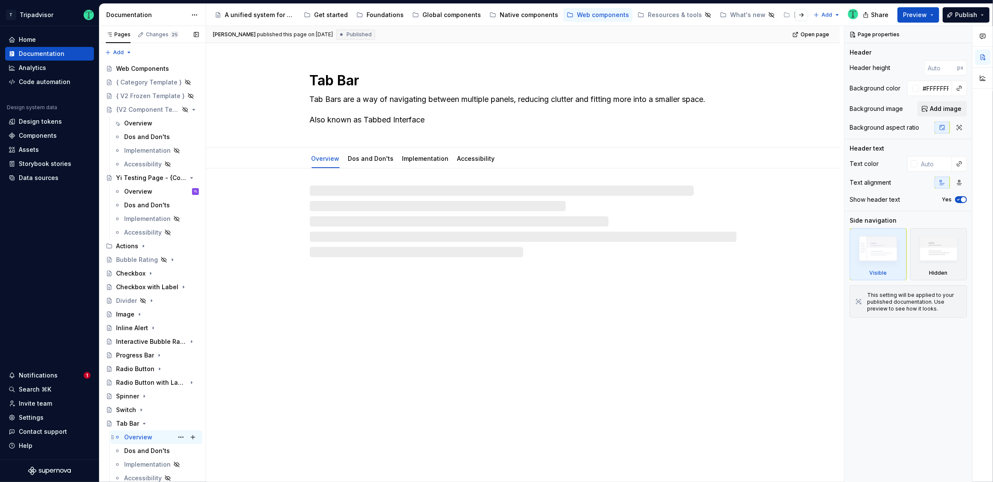
click at [137, 435] on div "Overview" at bounding box center [138, 437] width 28 height 9
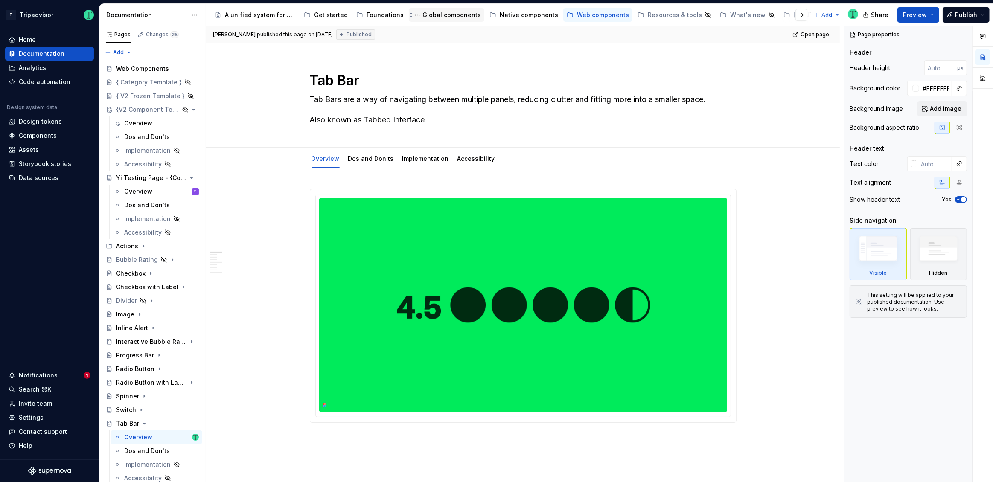
click at [451, 18] on div "Global components" at bounding box center [451, 15] width 58 height 9
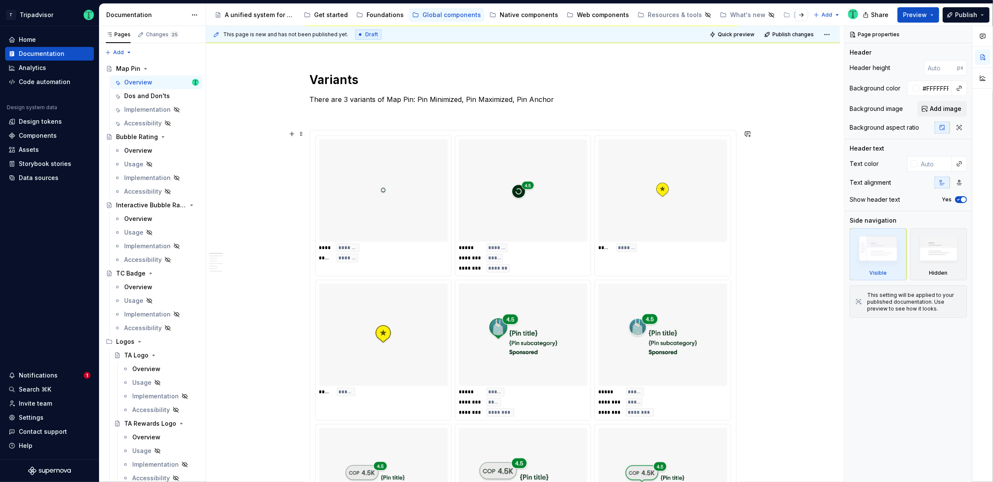
scroll to position [384, 0]
click at [142, 149] on div "Overview" at bounding box center [138, 150] width 28 height 9
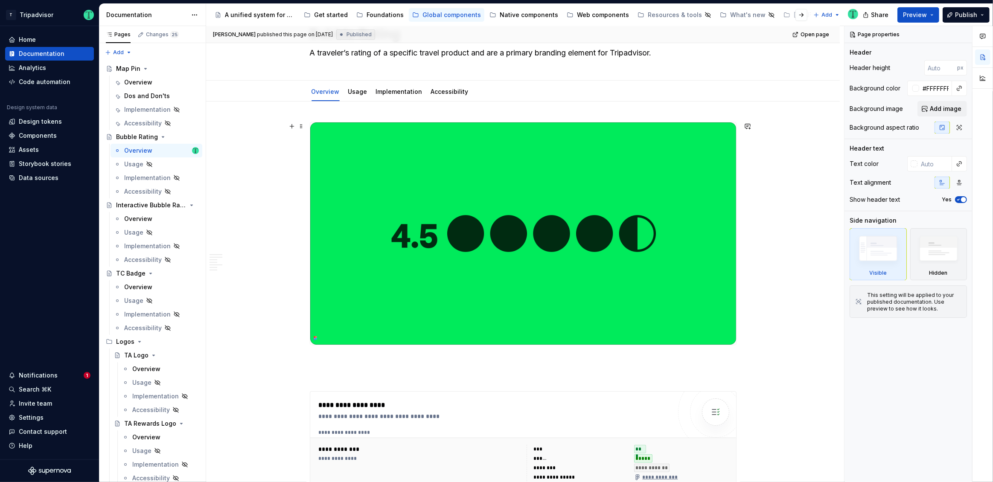
scroll to position [18, 0]
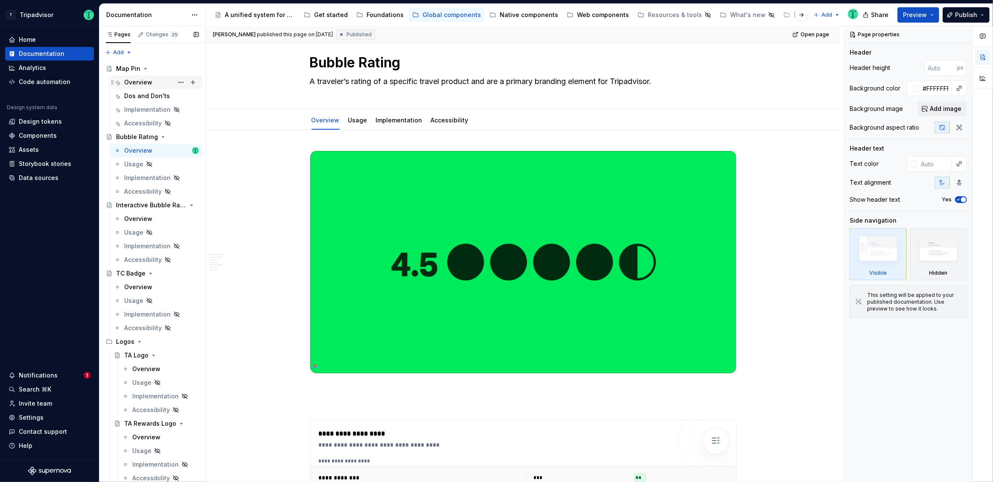
click at [146, 82] on div "Overview" at bounding box center [138, 82] width 28 height 9
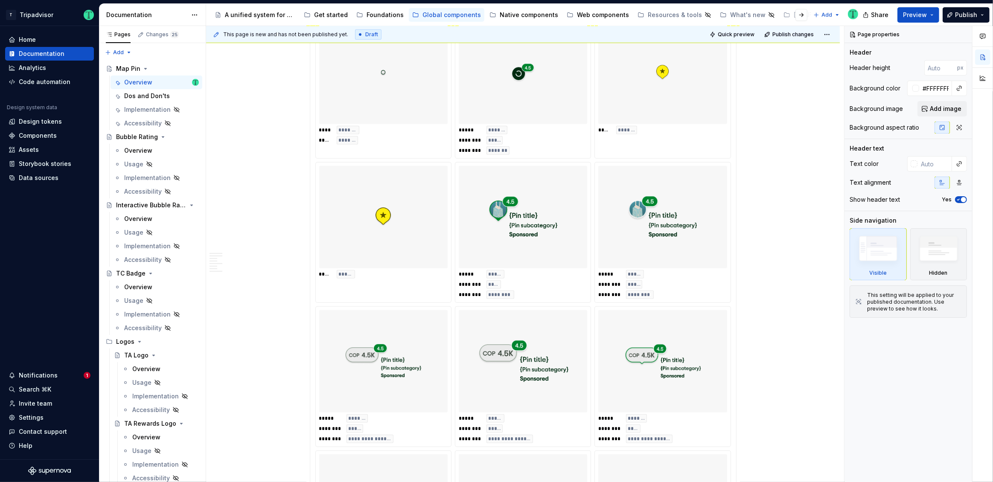
scroll to position [502, 0]
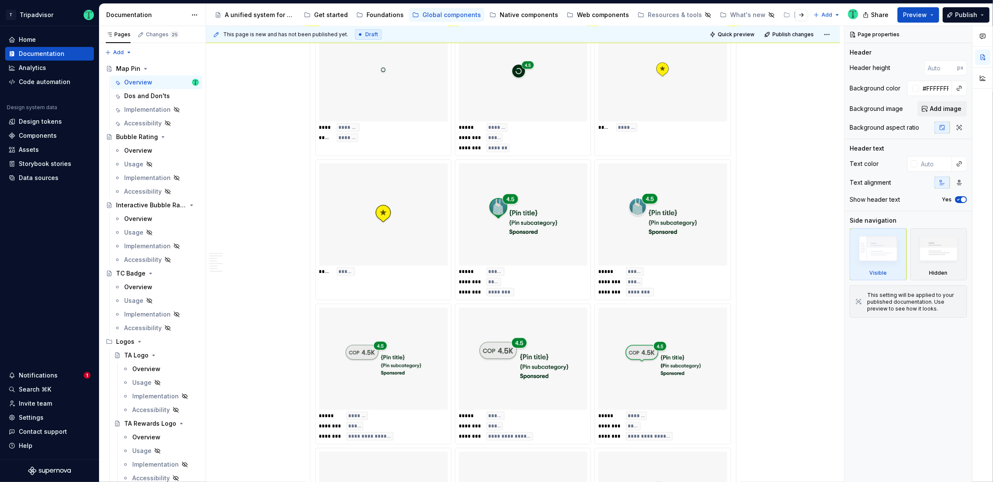
click at [434, 248] on div at bounding box center [383, 214] width 128 height 102
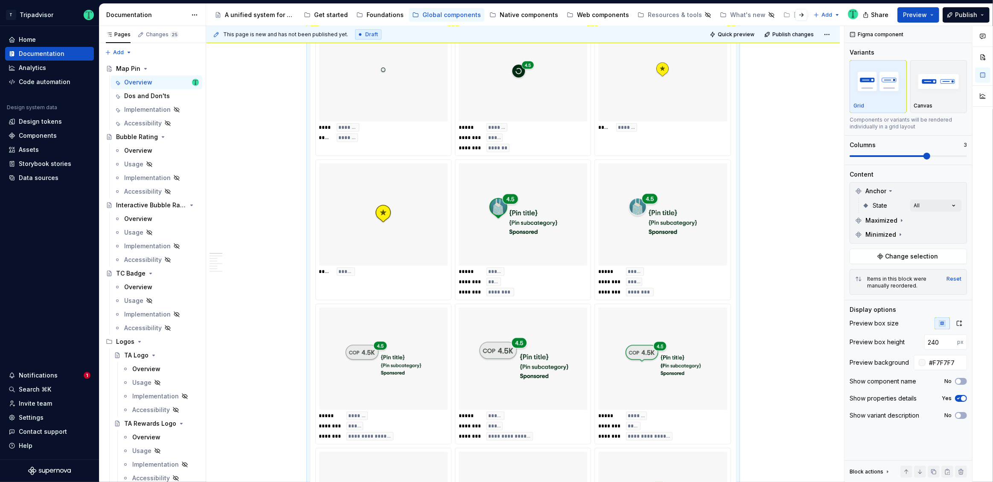
scroll to position [307, 0]
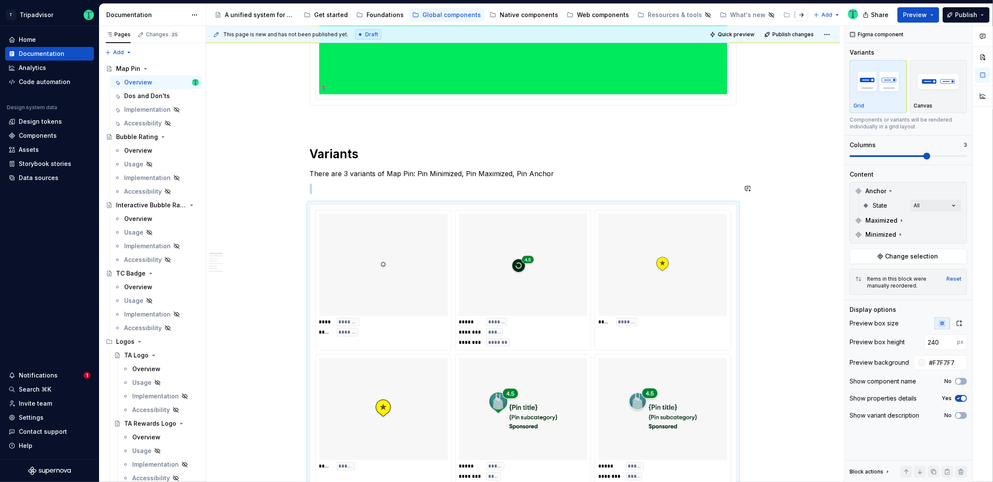
click at [562, 177] on p "There are 3 variants of Map Pin: Pin Minimized, Pin Maximized, Pin Anchor" at bounding box center [523, 174] width 427 height 10
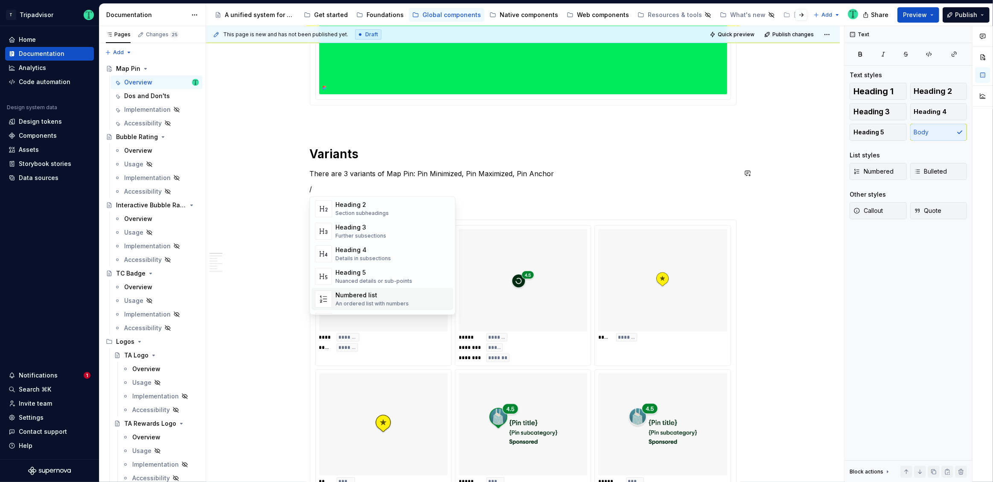
scroll to position [60, 0]
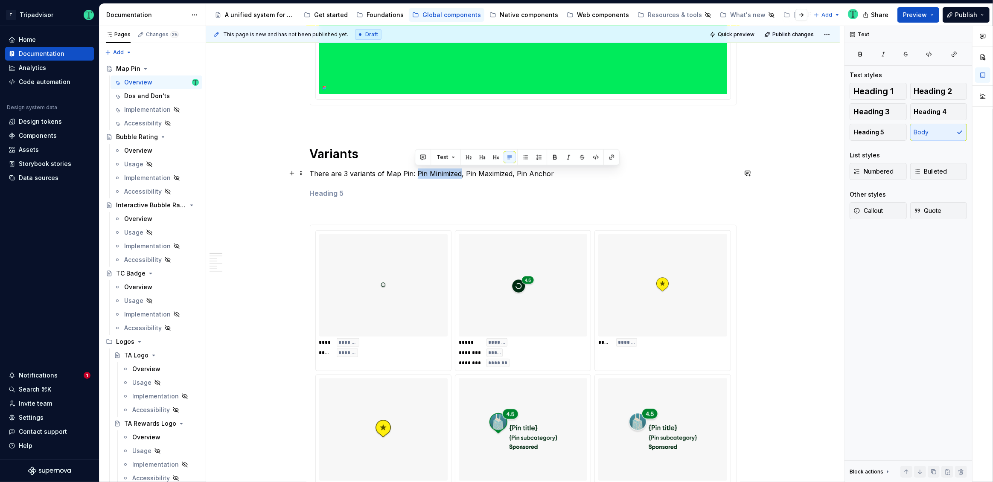
drag, startPoint x: 415, startPoint y: 172, endPoint x: 459, endPoint y: 172, distance: 44.0
click at [459, 172] on p "There are 3 variants of Map Pin: Pin Minimized, Pin Maximized, Pin Anchor" at bounding box center [523, 174] width 427 height 10
copy p "Pin Minimized"
click at [333, 192] on h5 at bounding box center [523, 193] width 427 height 9
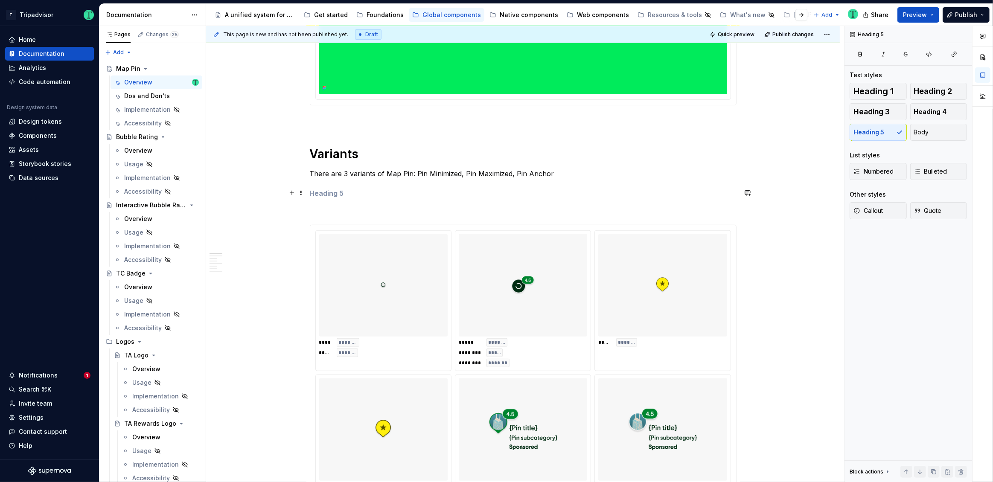
click at [333, 192] on h5 at bounding box center [523, 193] width 427 height 9
click at [334, 192] on h5 at bounding box center [523, 193] width 427 height 9
drag, startPoint x: 346, startPoint y: 192, endPoint x: 312, endPoint y: 189, distance: 34.7
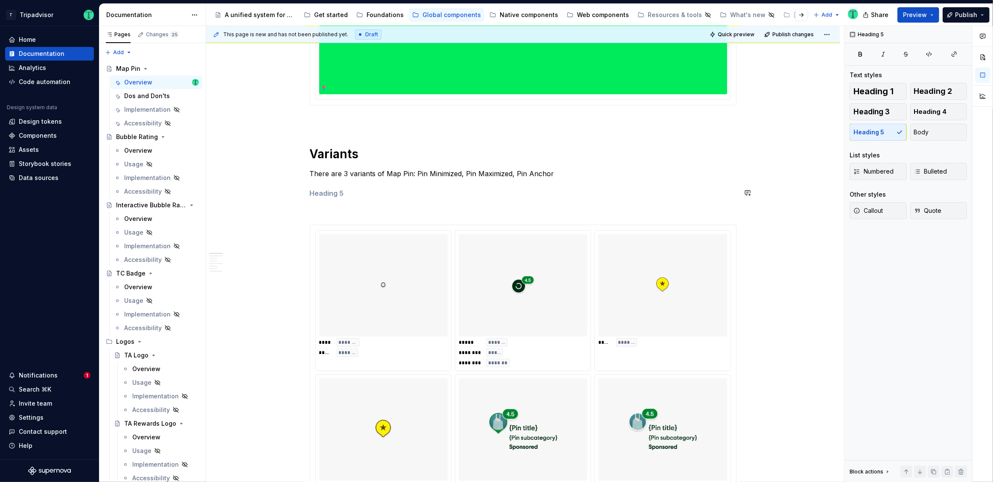
drag, startPoint x: 342, startPoint y: 192, endPoint x: 321, endPoint y: 192, distance: 21.3
click at [313, 189] on h5 at bounding box center [523, 193] width 427 height 9
click at [321, 193] on h5 at bounding box center [523, 193] width 427 height 9
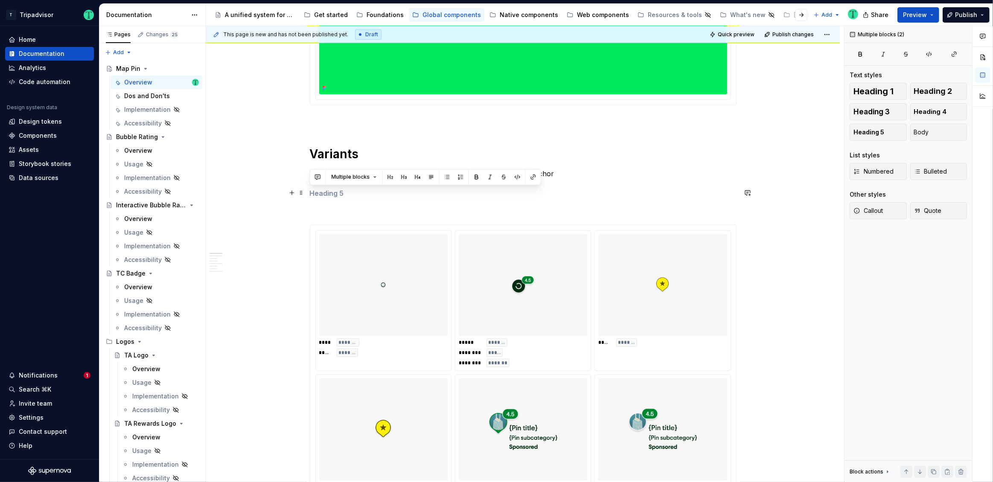
click at [321, 193] on h5 at bounding box center [523, 193] width 427 height 9
click at [361, 196] on h5 at bounding box center [523, 193] width 427 height 9
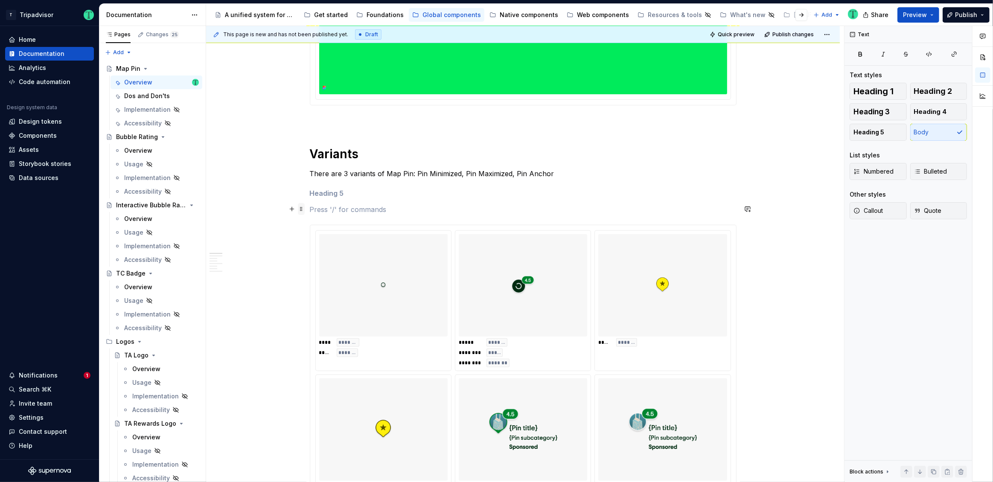
click at [303, 209] on span at bounding box center [301, 209] width 7 height 12
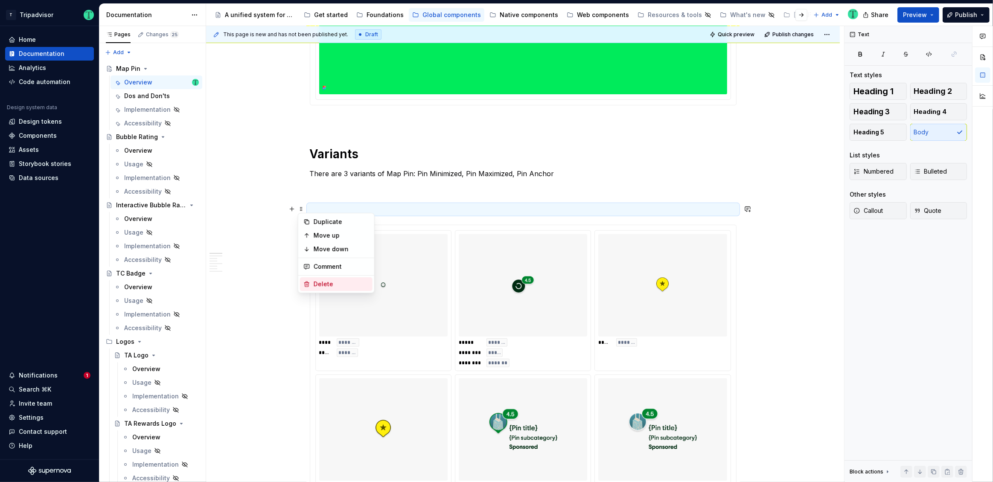
click at [324, 287] on div "Delete" at bounding box center [341, 284] width 55 height 9
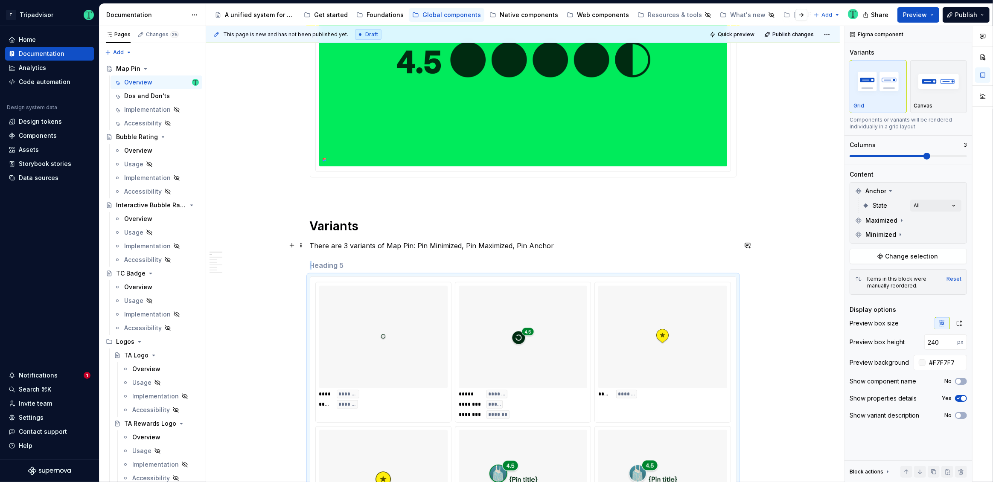
scroll to position [256, 0]
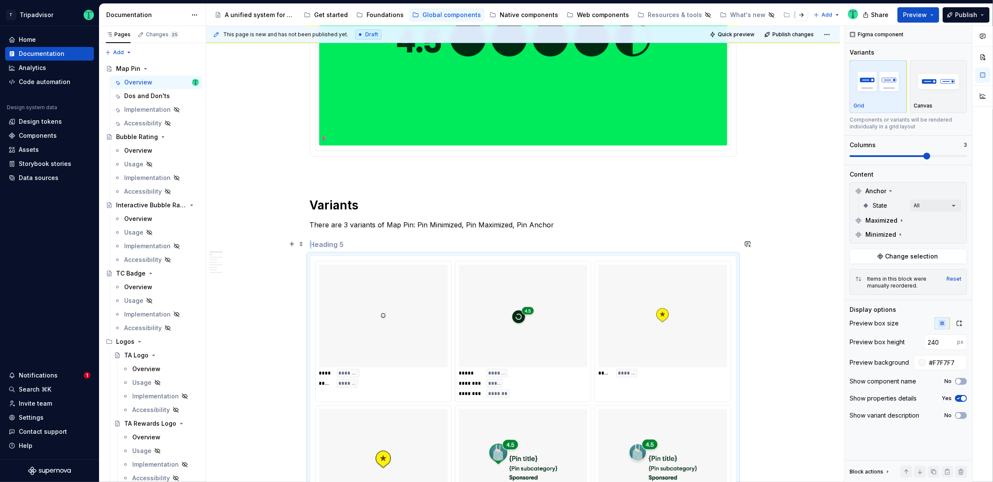
click at [334, 242] on h5 at bounding box center [523, 244] width 427 height 9
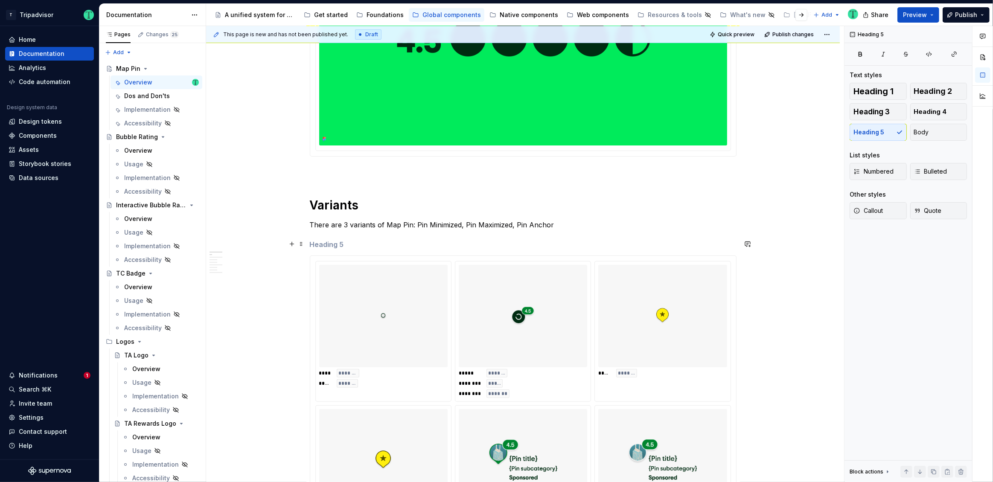
click at [334, 242] on h5 at bounding box center [523, 244] width 427 height 9
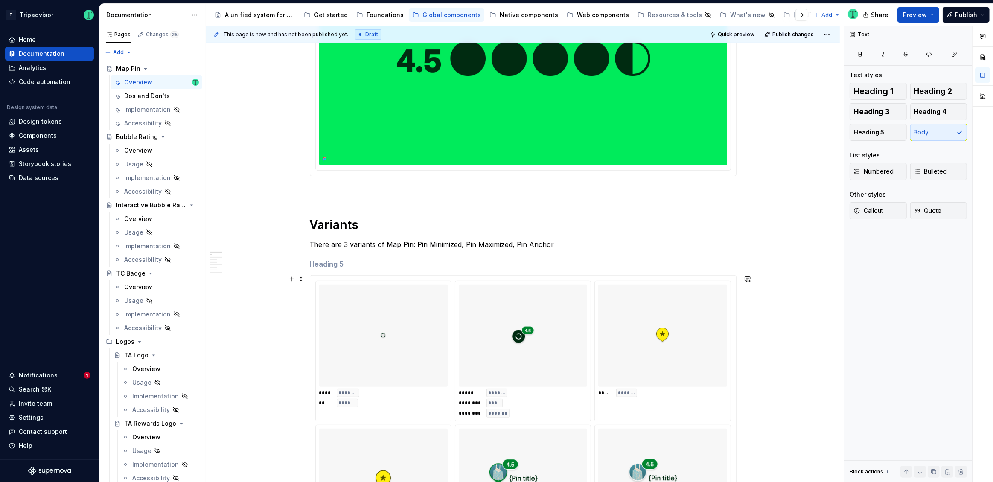
scroll to position [252, 0]
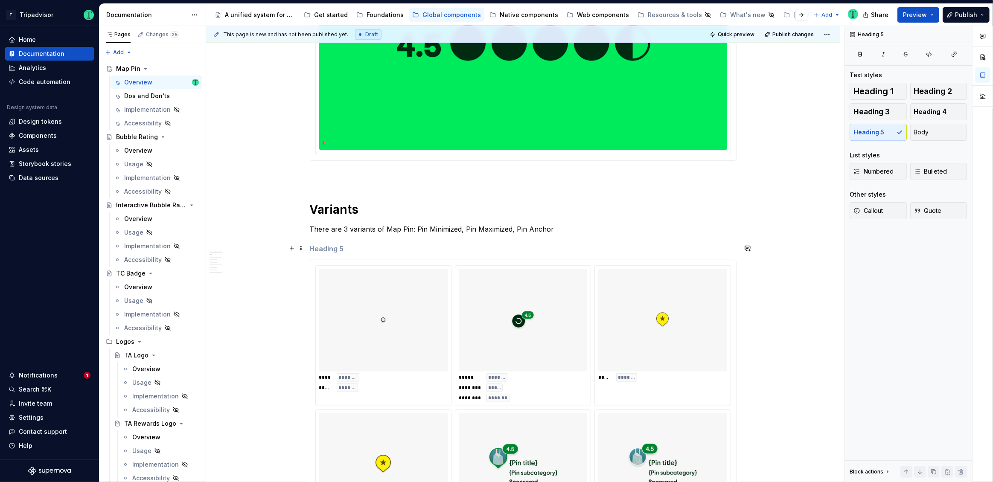
click at [344, 249] on h5 at bounding box center [523, 249] width 427 height 9
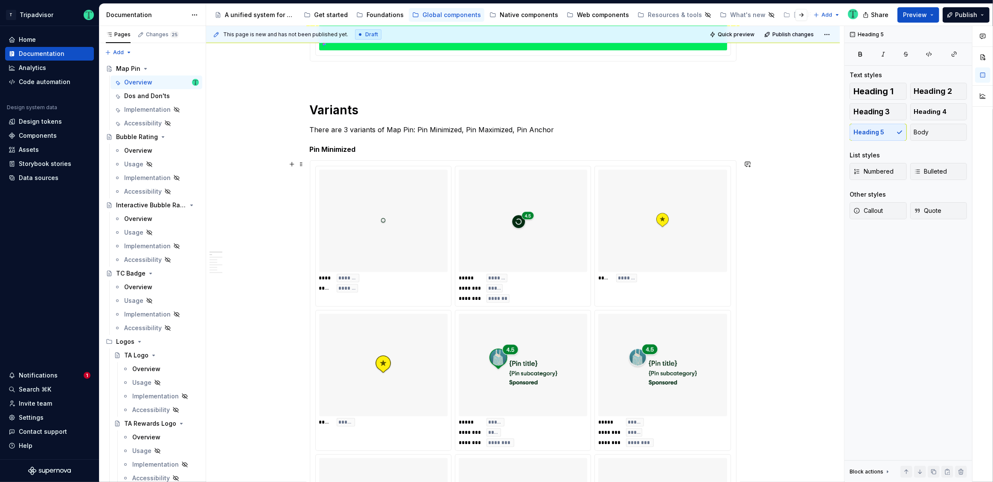
scroll to position [356, 0]
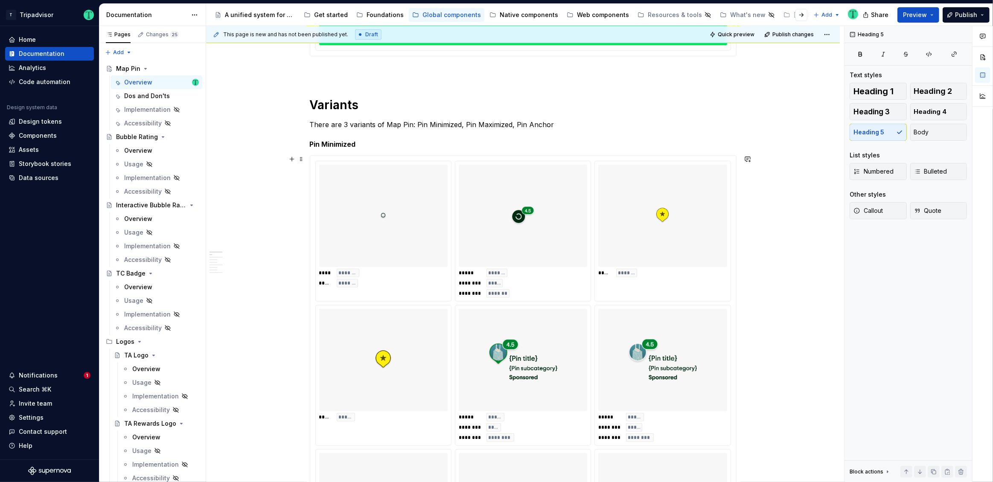
click at [458, 232] on div "***** ******* ******** ***** ******** *******" at bounding box center [522, 231] width 135 height 140
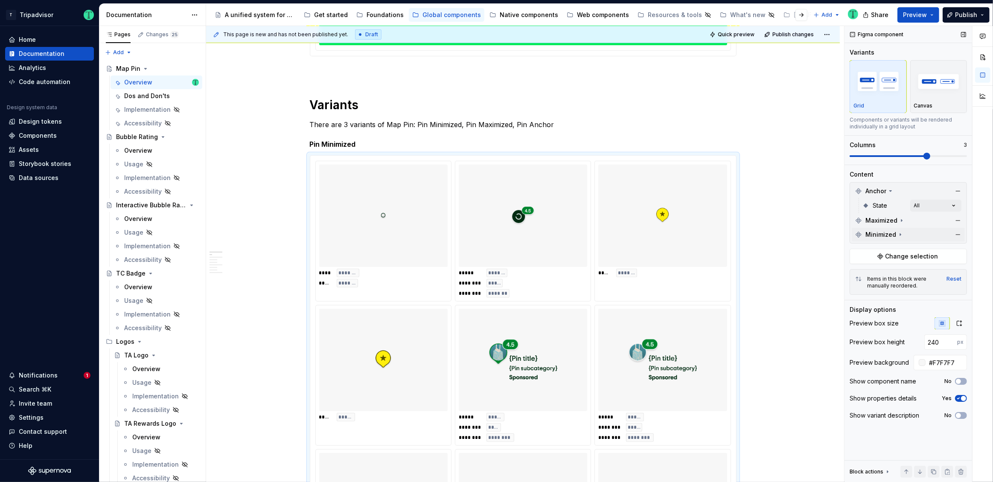
drag, startPoint x: 956, startPoint y: 222, endPoint x: 959, endPoint y: 214, distance: 9.0
click at [957, 222] on button "button" at bounding box center [958, 221] width 12 height 12
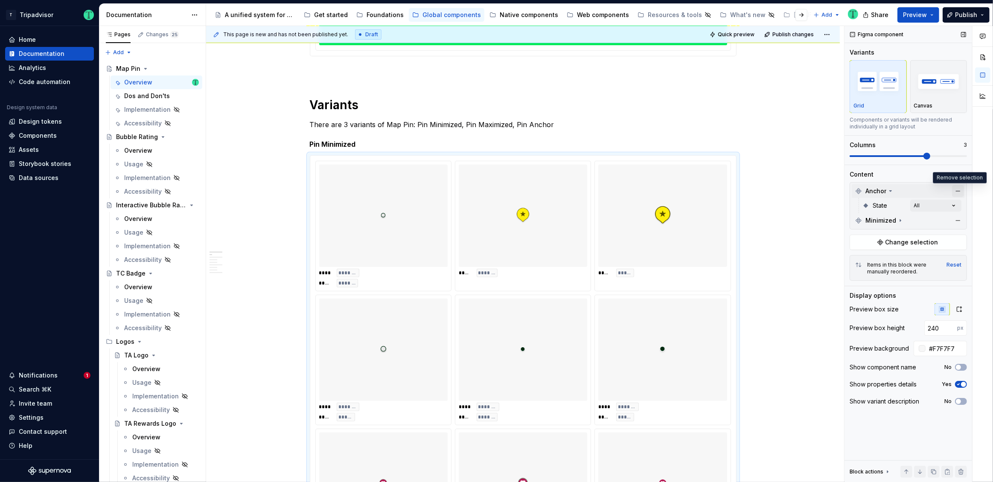
click at [956, 190] on button "button" at bounding box center [958, 191] width 12 height 12
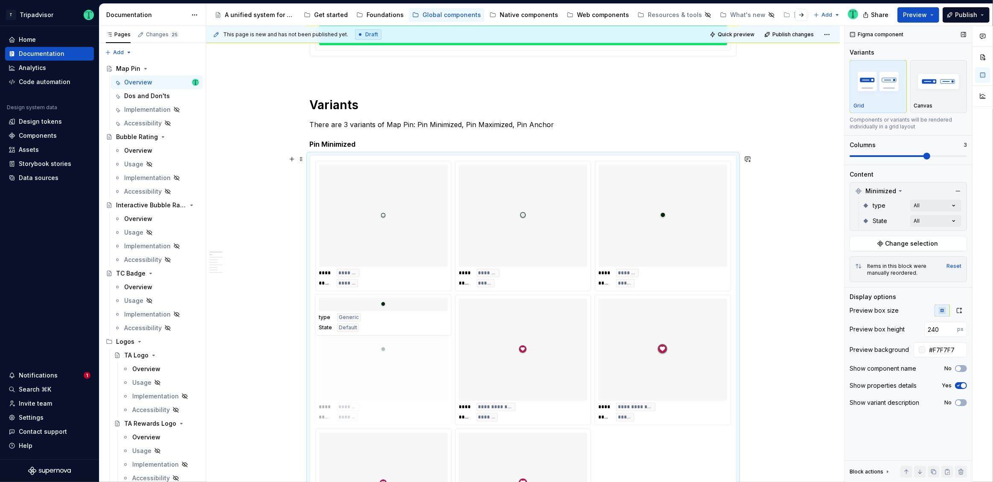
drag, startPoint x: 638, startPoint y: 233, endPoint x: 370, endPoint y: 364, distance: 299.0
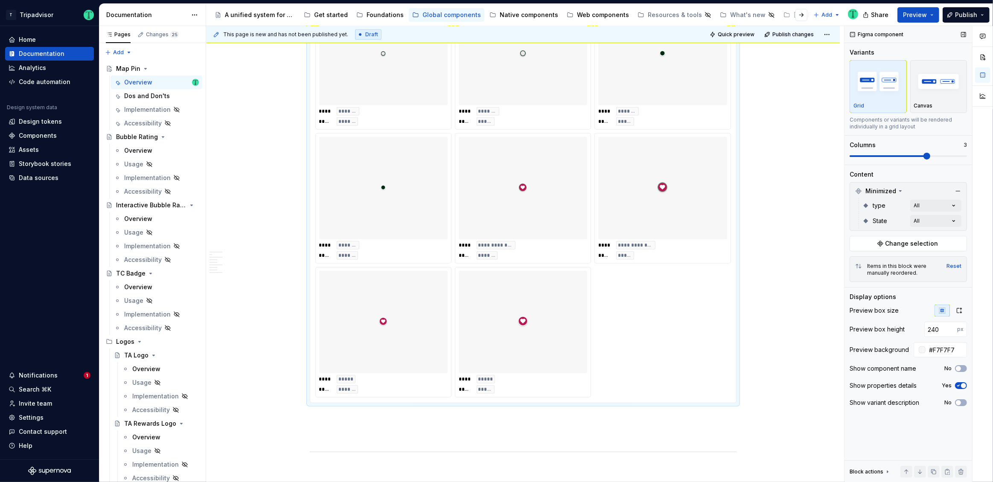
scroll to position [472, 0]
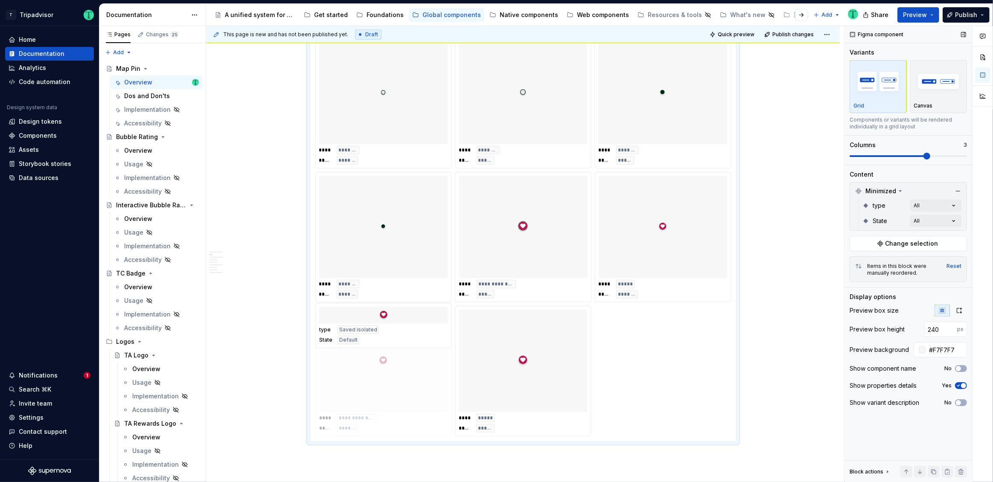
drag, startPoint x: 536, startPoint y: 259, endPoint x: 391, endPoint y: 393, distance: 197.5
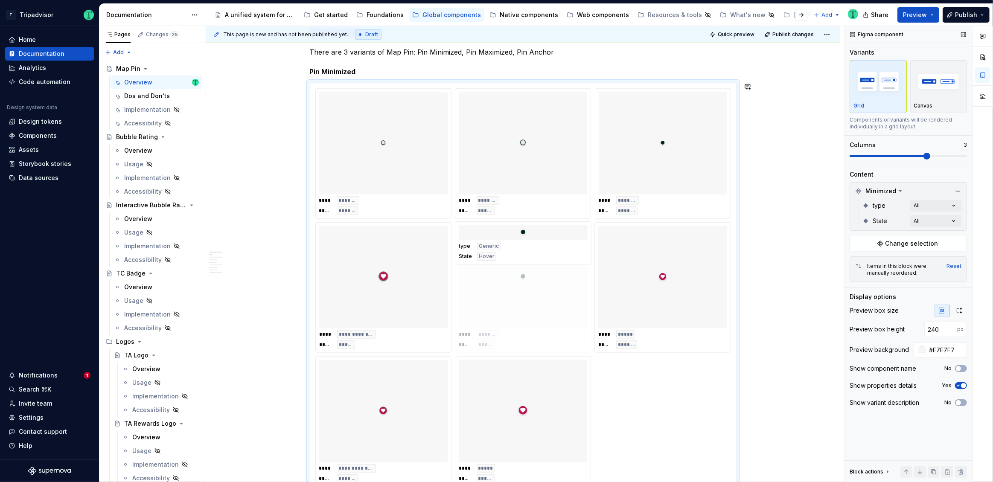
drag, startPoint x: 641, startPoint y: 159, endPoint x: 503, endPoint y: 296, distance: 194.9
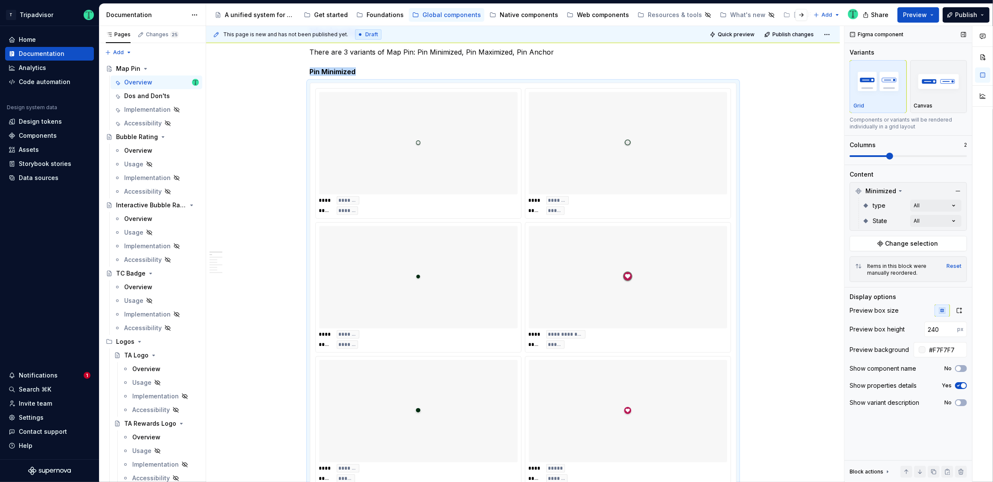
scroll to position [485, 0]
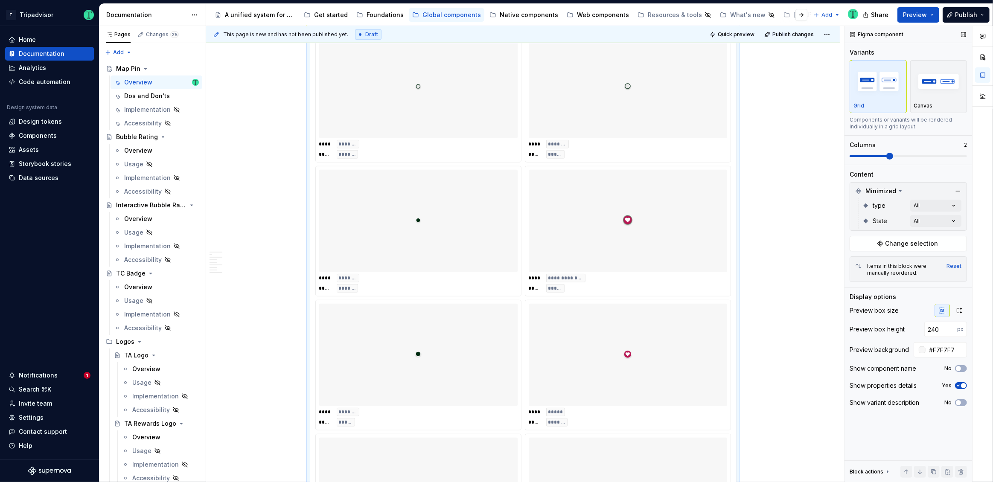
click at [893, 154] on span at bounding box center [889, 156] width 7 height 7
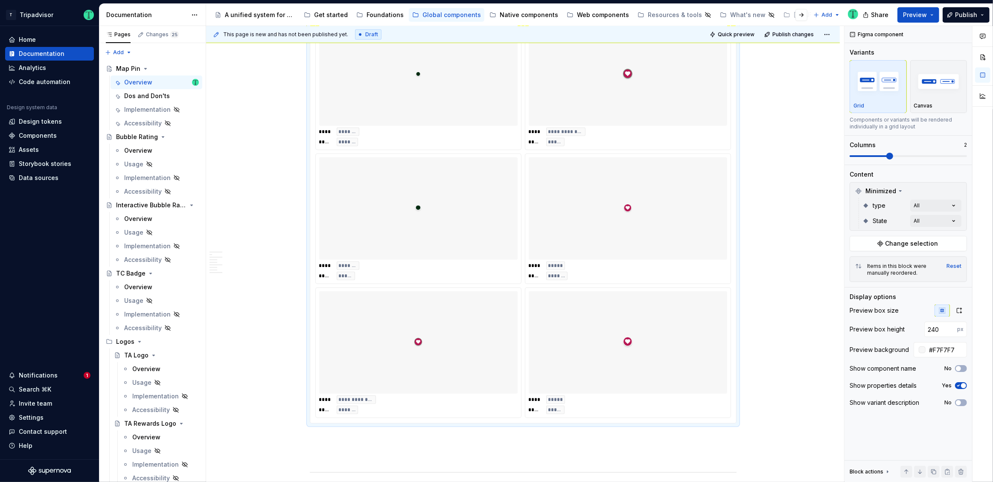
scroll to position [639, 0]
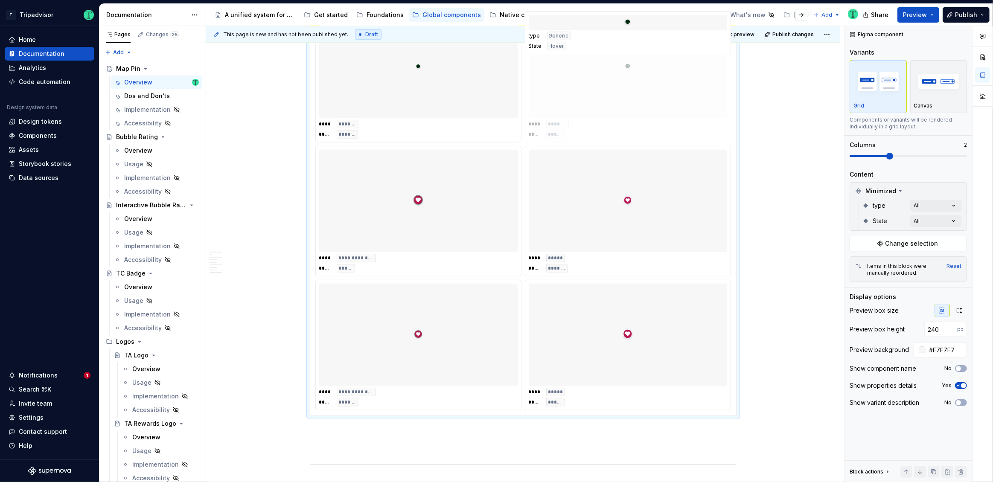
drag, startPoint x: 465, startPoint y: 199, endPoint x: 588, endPoint y: 125, distance: 144.1
click at [588, 125] on body "T Tripadvisor Home Documentation Analytics Code automation Design system data D…" at bounding box center [496, 241] width 993 height 482
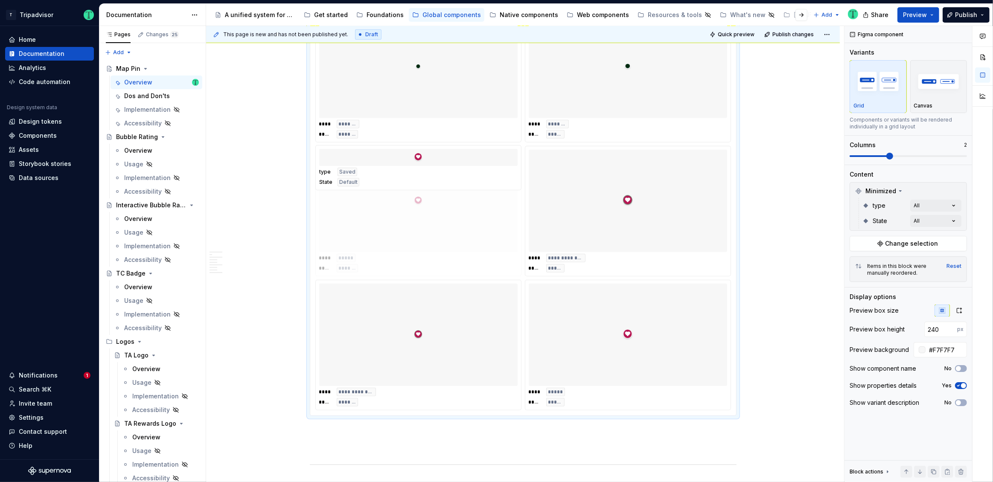
drag, startPoint x: 565, startPoint y: 225, endPoint x: 431, endPoint y: 234, distance: 133.9
click at [431, 234] on body "T Tripadvisor Home Documentation Analytics Code automation Design system data D…" at bounding box center [496, 241] width 993 height 482
drag, startPoint x: 567, startPoint y: 222, endPoint x: 581, endPoint y: 355, distance: 133.5
drag, startPoint x: 447, startPoint y: 334, endPoint x: 598, endPoint y: 236, distance: 180.4
click at [592, 237] on body "T Tripadvisor Home Documentation Analytics Code automation Design system data D…" at bounding box center [496, 241] width 993 height 482
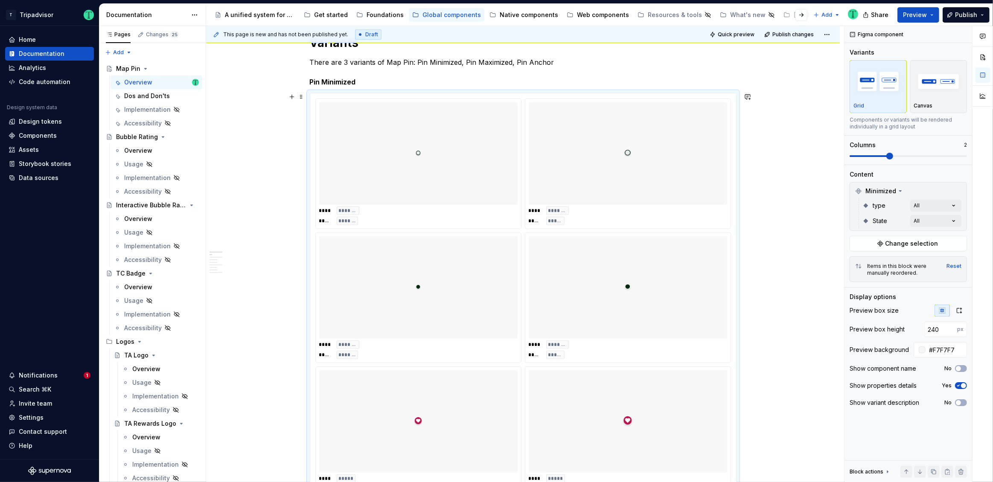
scroll to position [418, 0]
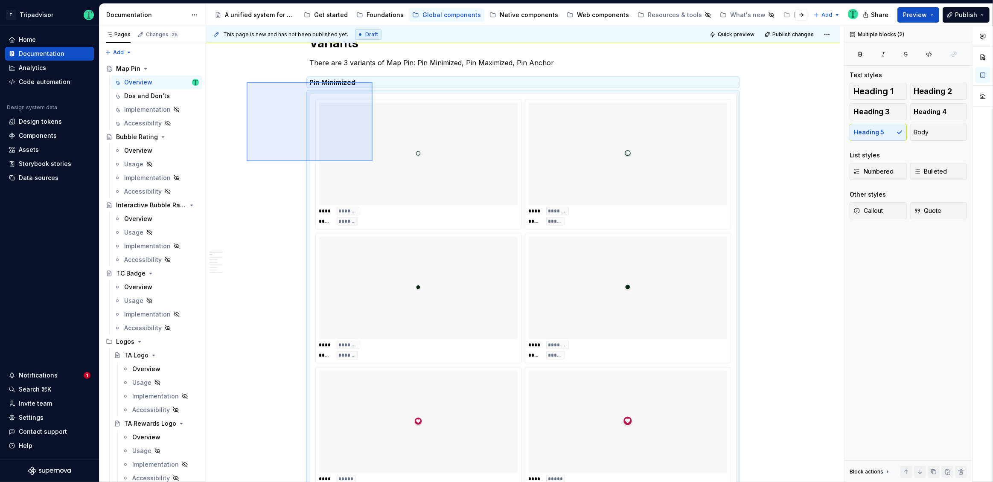
drag, startPoint x: 247, startPoint y: 82, endPoint x: 373, endPoint y: 161, distance: 149.5
click at [373, 162] on div "**********" at bounding box center [525, 254] width 638 height 457
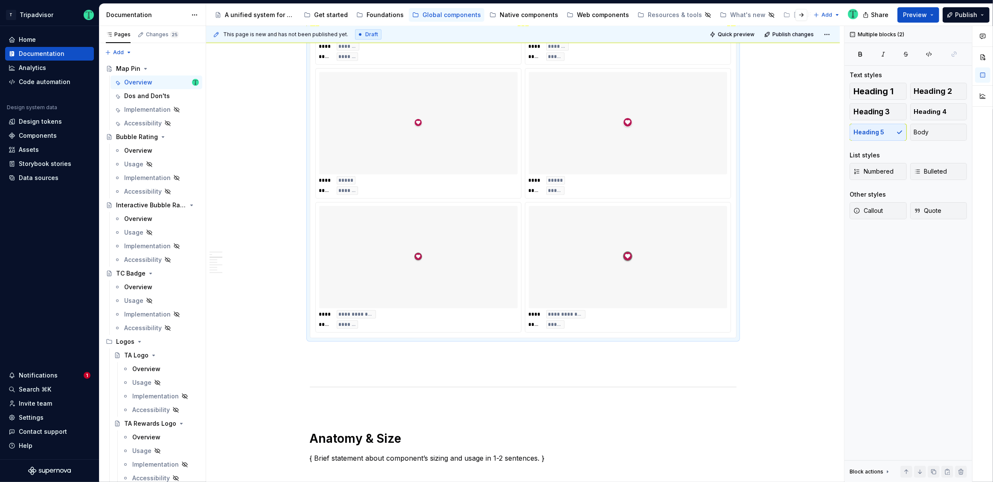
scroll to position [721, 0]
click at [355, 348] on p at bounding box center [523, 349] width 427 height 10
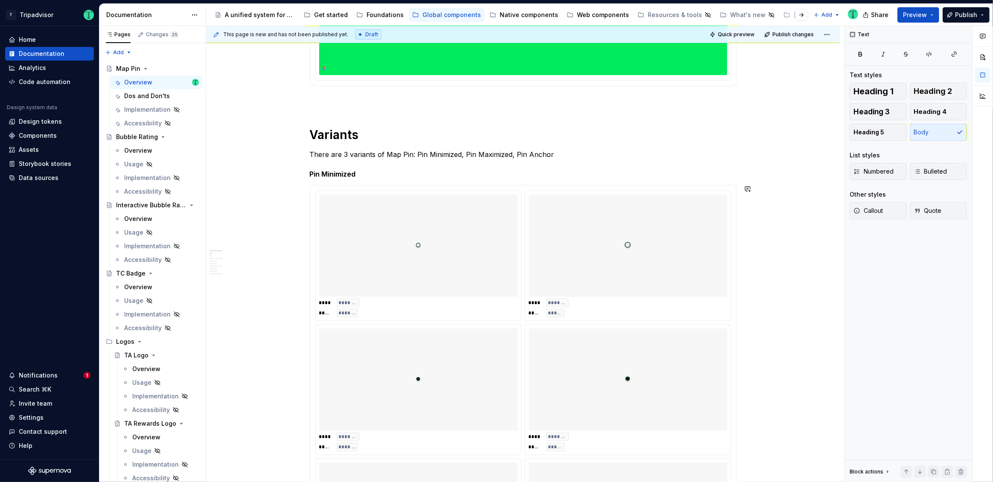
scroll to position [239, 0]
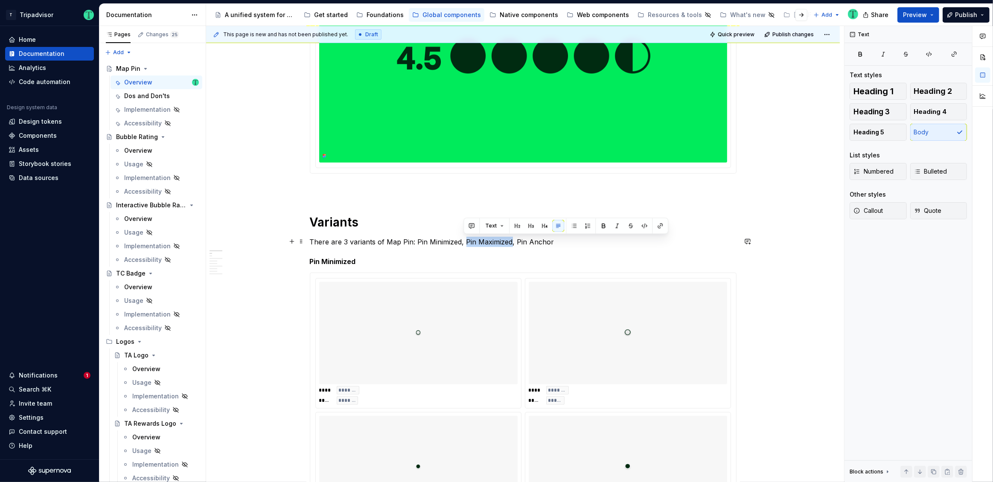
drag, startPoint x: 464, startPoint y: 244, endPoint x: 510, endPoint y: 244, distance: 46.5
click at [510, 244] on p "There are 3 variants of Map Pin: Pin Minimized, Pin Maximized, Pin Anchor" at bounding box center [523, 242] width 427 height 10
copy p "Pin Maximized"
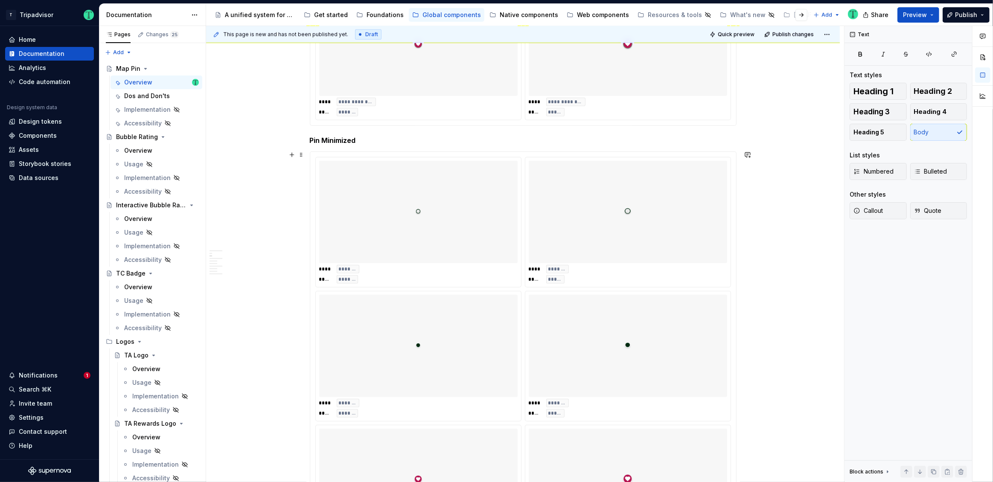
scroll to position [929, 0]
click at [345, 138] on h5 "Pin Minimized" at bounding box center [523, 141] width 427 height 9
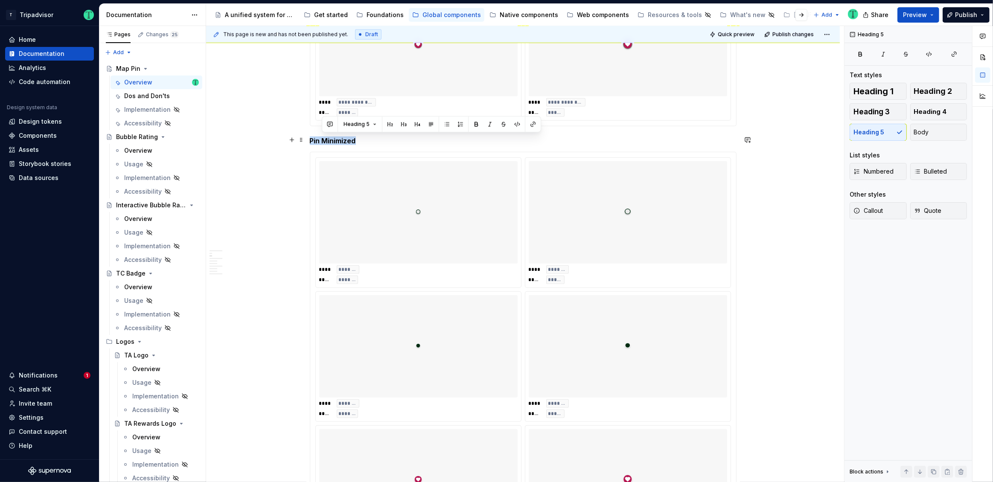
click at [345, 138] on h5 "Pin Minimized" at bounding box center [523, 141] width 427 height 9
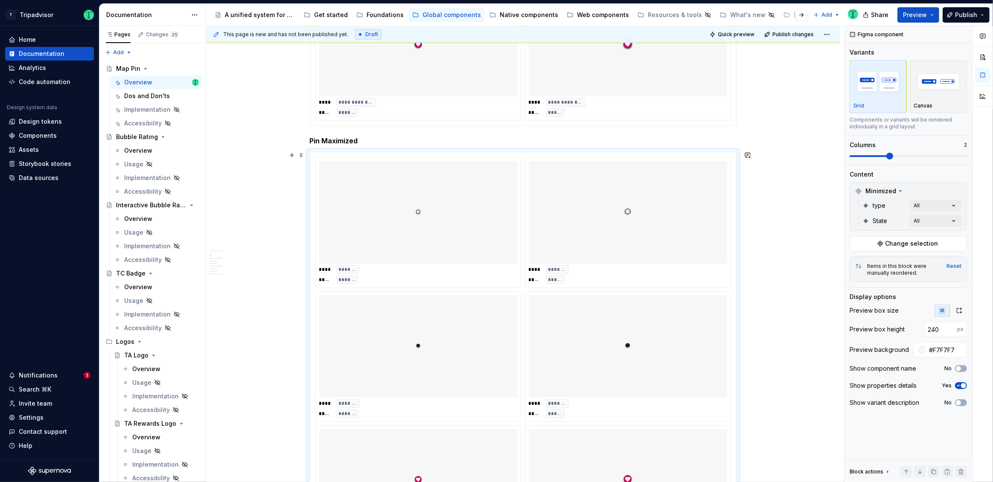
click at [477, 214] on div at bounding box center [418, 212] width 198 height 102
click at [929, 240] on span "Change selection" at bounding box center [911, 243] width 53 height 9
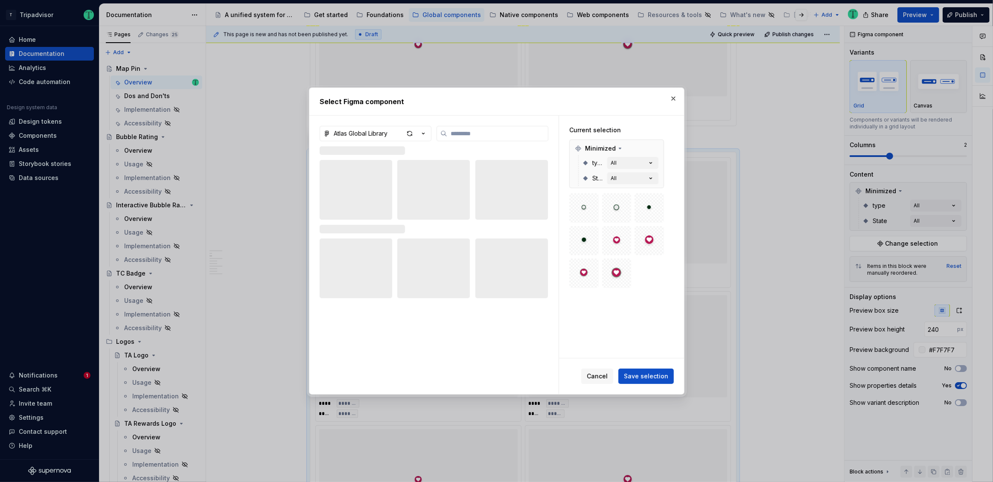
type textarea "*"
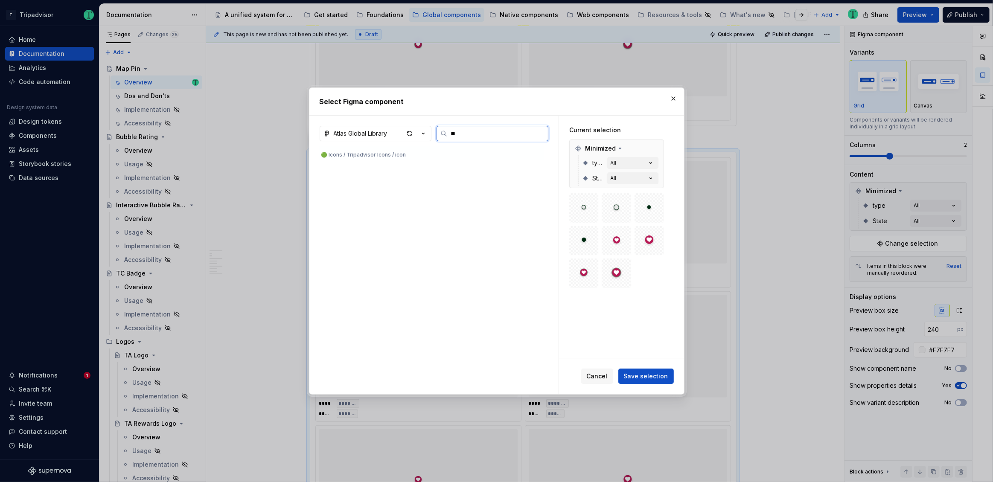
scroll to position [0, 0]
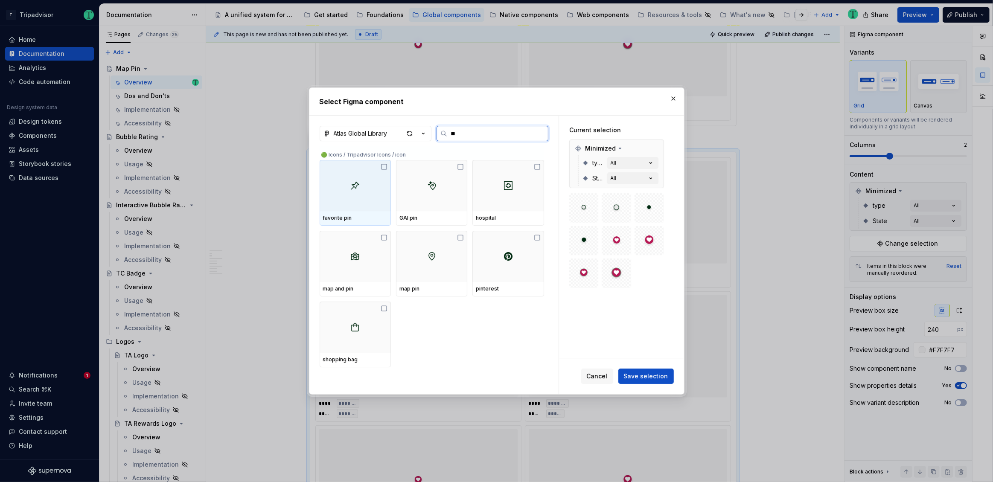
type input "*"
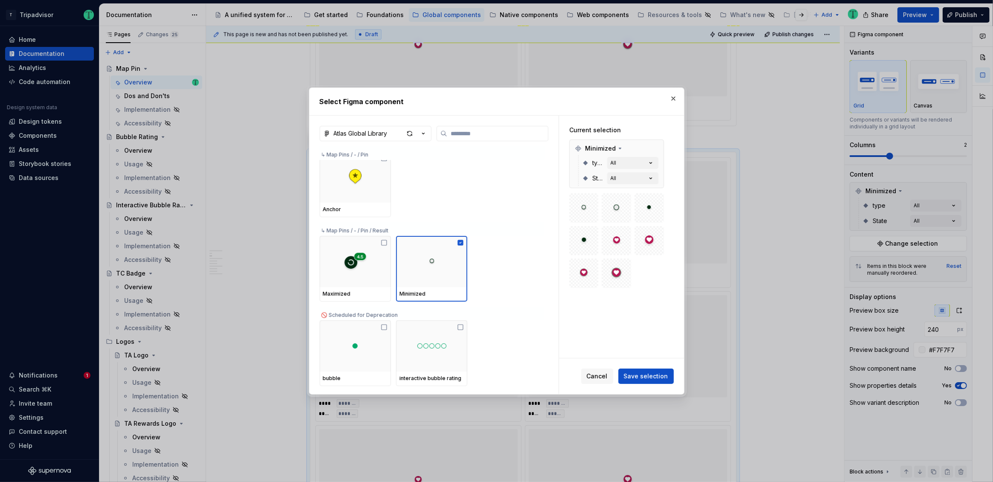
scroll to position [7867, 0]
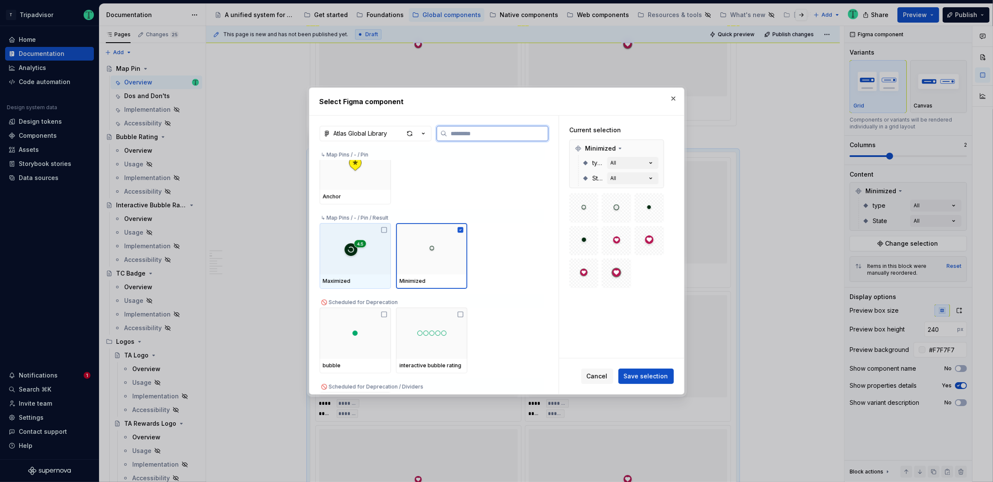
drag, startPoint x: 384, startPoint y: 229, endPoint x: 387, endPoint y: 235, distance: 6.7
click at [384, 229] on icon at bounding box center [384, 230] width 7 height 7
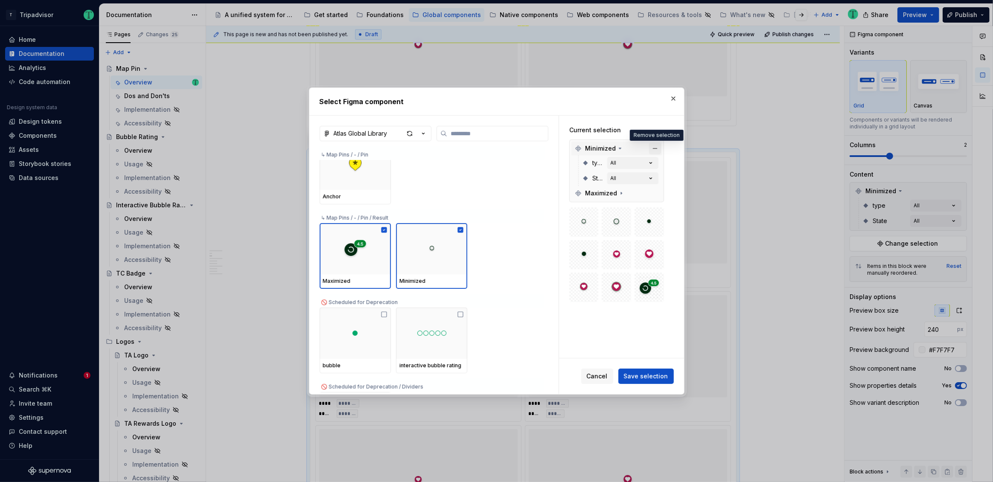
click at [656, 144] on button "button" at bounding box center [655, 149] width 12 height 12
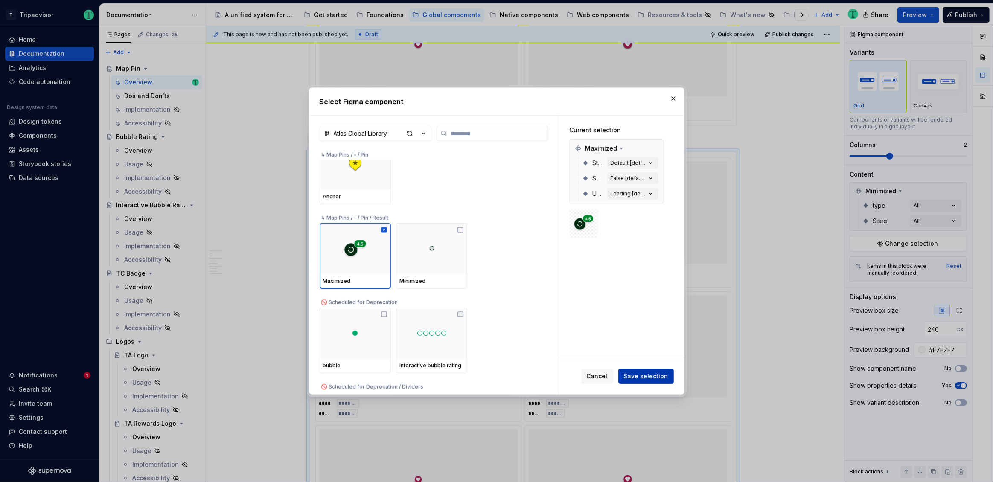
click at [639, 376] on span "Save selection" at bounding box center [646, 376] width 44 height 9
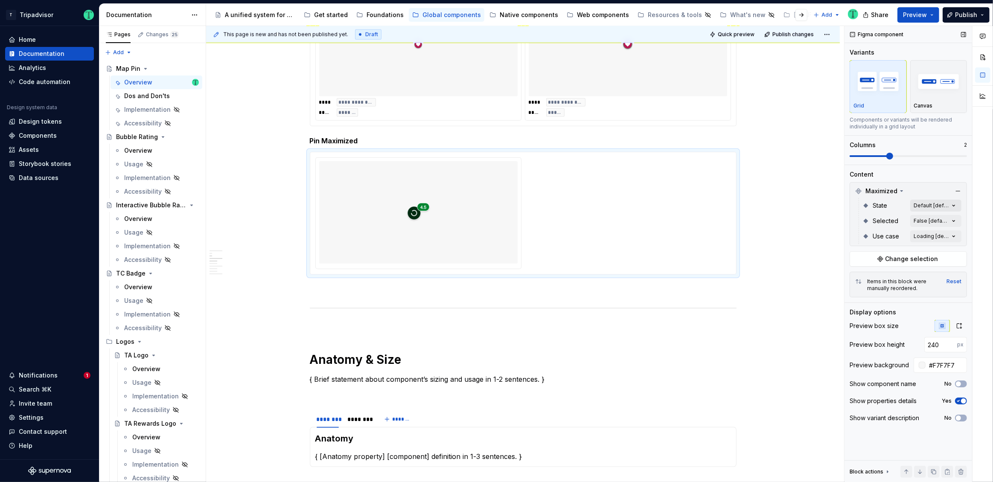
click at [940, 201] on div "Comments Open comments No comments yet Select ‘Comment’ from the block context …" at bounding box center [918, 254] width 148 height 457
click at [947, 220] on span "button" at bounding box center [947, 220] width 5 height 5
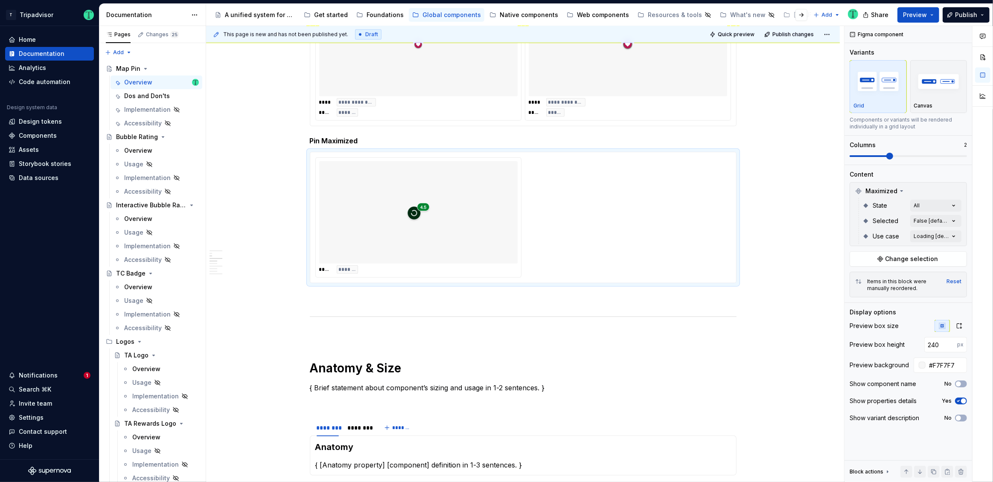
click at [929, 187] on div "Comments Open comments No comments yet Select ‘Comment’ from the block context …" at bounding box center [918, 254] width 148 height 457
click at [937, 238] on div "Comments Open comments No comments yet Select ‘Comment’ from the block context …" at bounding box center [918, 254] width 148 height 457
click at [950, 252] on icon "button" at bounding box center [947, 250] width 7 height 5
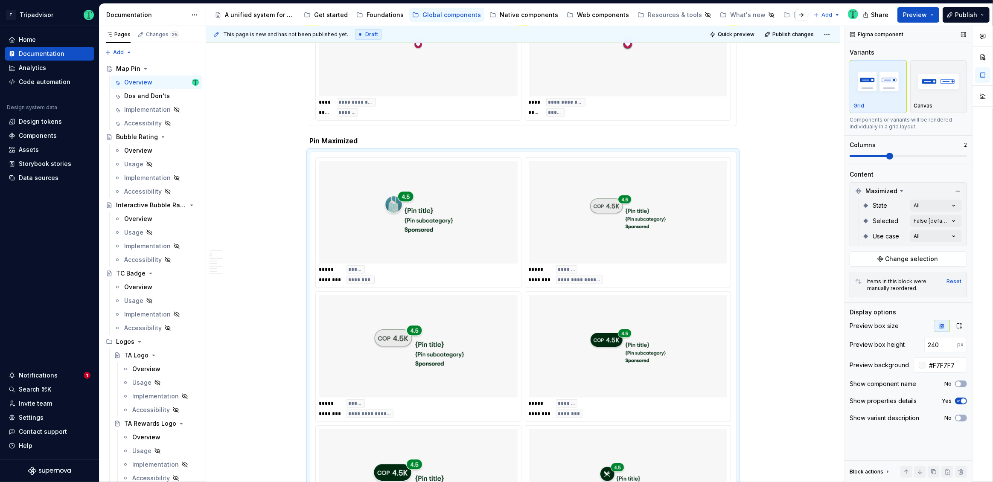
drag, startPoint x: 891, startPoint y: 157, endPoint x: 942, endPoint y: 159, distance: 51.6
click at [945, 155] on div "Comments Open comments No comments yet Select ‘Comment’ from the block context …" at bounding box center [918, 254] width 148 height 457
drag, startPoint x: 941, startPoint y: 160, endPoint x: 934, endPoint y: 158, distance: 7.6
click at [942, 158] on div "Variants Grid Canvas Components or variants will be rendered individually in a …" at bounding box center [908, 106] width 117 height 116
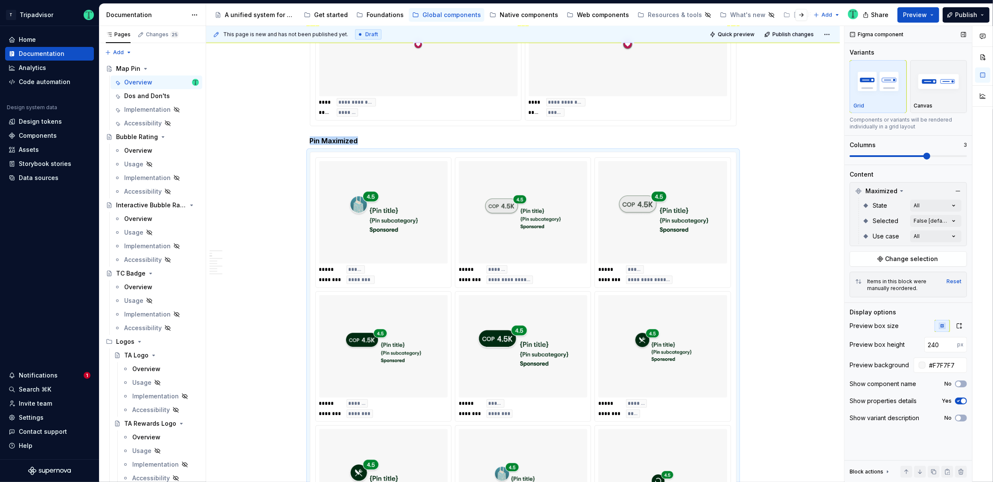
scroll to position [1007, 0]
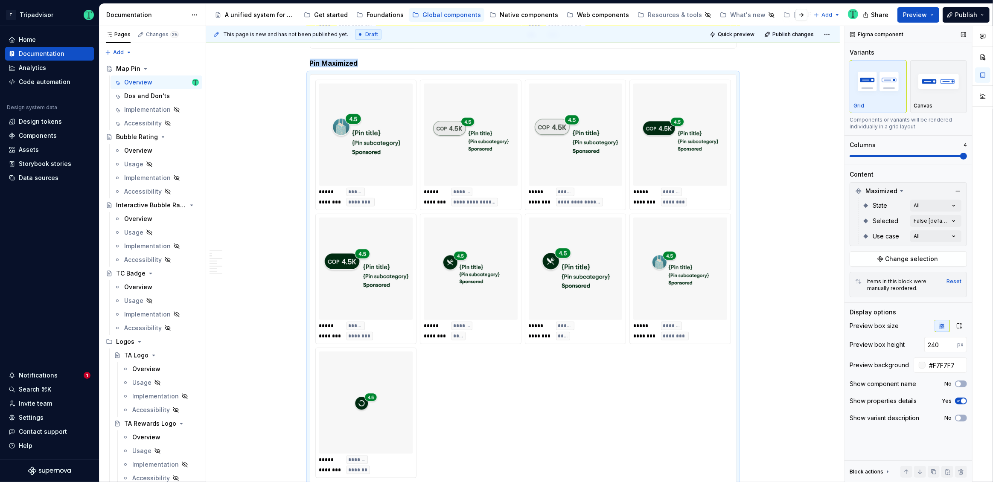
click at [960, 153] on span at bounding box center [963, 156] width 7 height 7
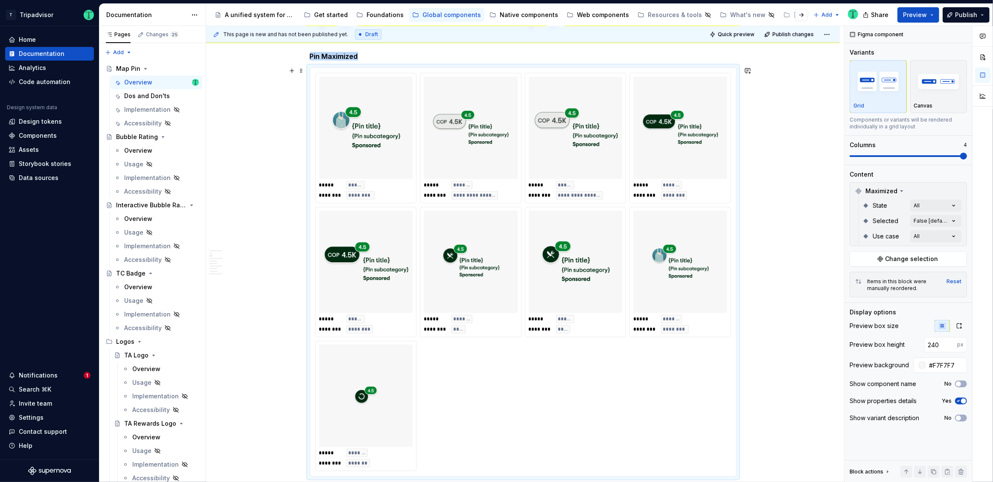
scroll to position [1014, 0]
click at [607, 396] on div "**********" at bounding box center [523, 271] width 416 height 399
click at [903, 258] on span "Change selection" at bounding box center [911, 259] width 53 height 9
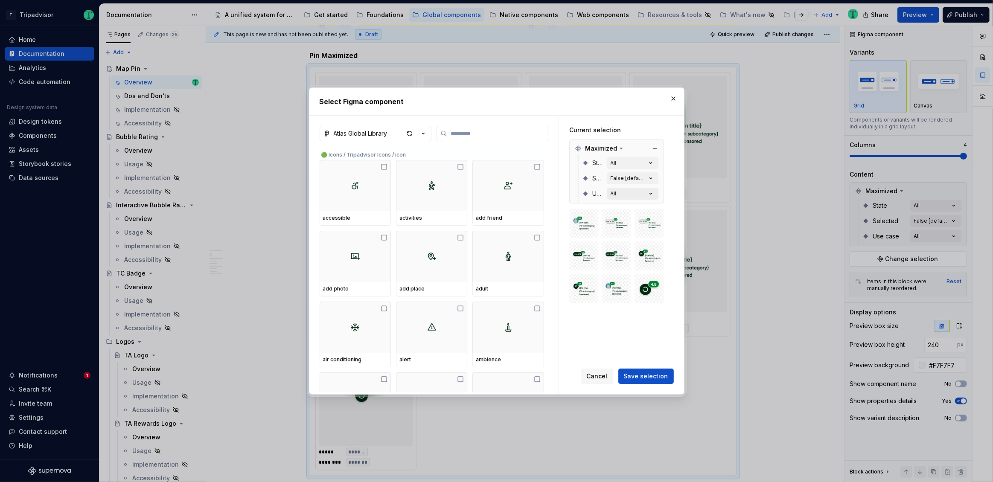
click at [646, 195] on button "All" at bounding box center [632, 194] width 51 height 12
click at [652, 192] on icon "button" at bounding box center [650, 193] width 9 height 9
click at [635, 190] on button "All" at bounding box center [632, 194] width 51 height 12
click at [642, 160] on button "All" at bounding box center [632, 163] width 51 height 12
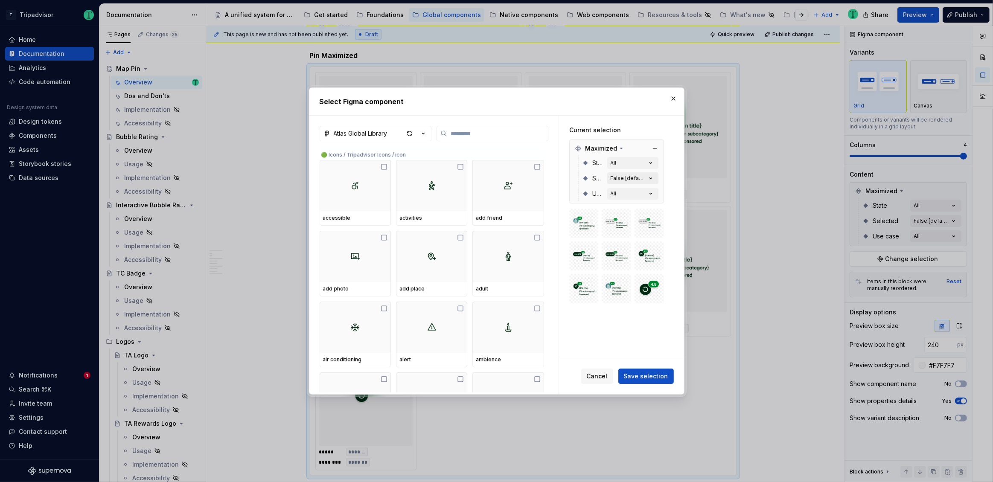
click at [638, 180] on div "False [default]" at bounding box center [629, 178] width 36 height 7
click at [628, 234] on span at bounding box center [616, 223] width 29 height 29
click at [620, 149] on icon at bounding box center [621, 148] width 2 height 1
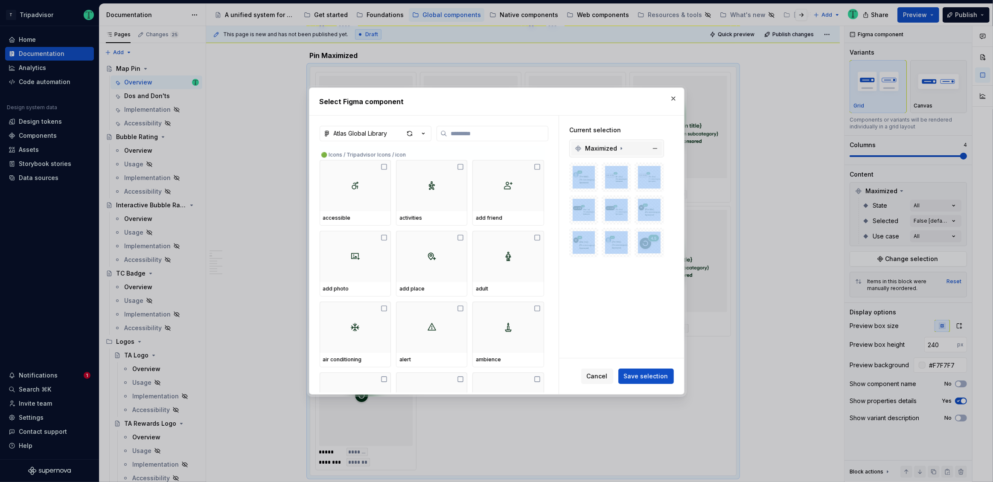
click at [621, 149] on icon at bounding box center [621, 149] width 1 height 2
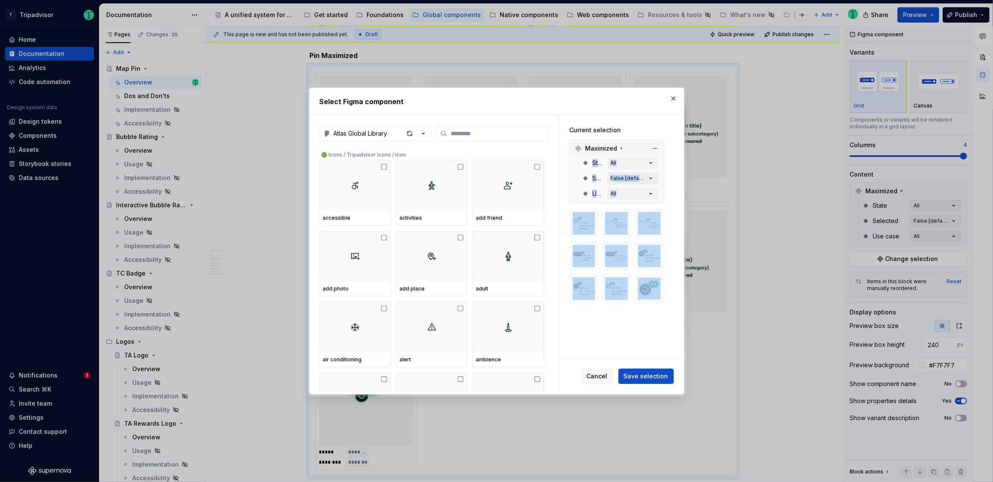
click at [650, 175] on icon "button" at bounding box center [650, 178] width 9 height 9
click at [626, 323] on div "Current selection Maximized State All Selected False [default] Use case All" at bounding box center [621, 237] width 125 height 242
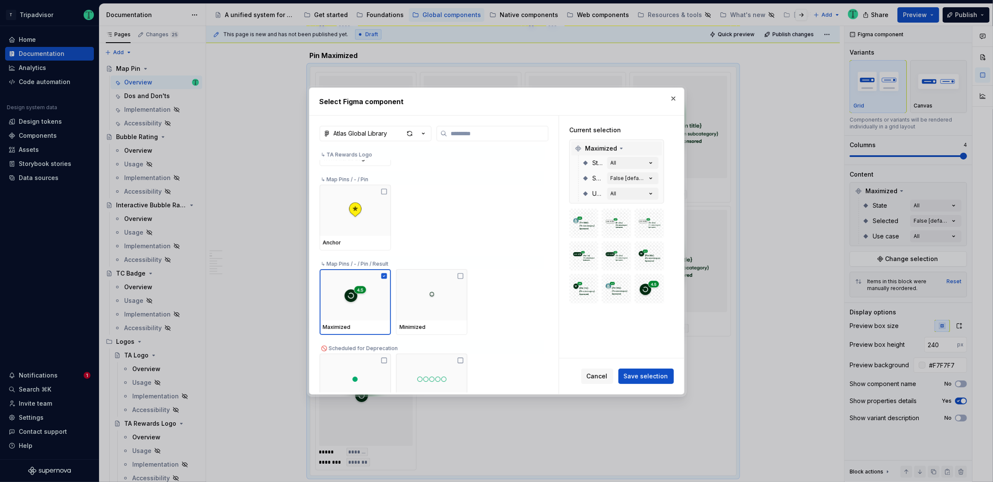
scroll to position [7912, 0]
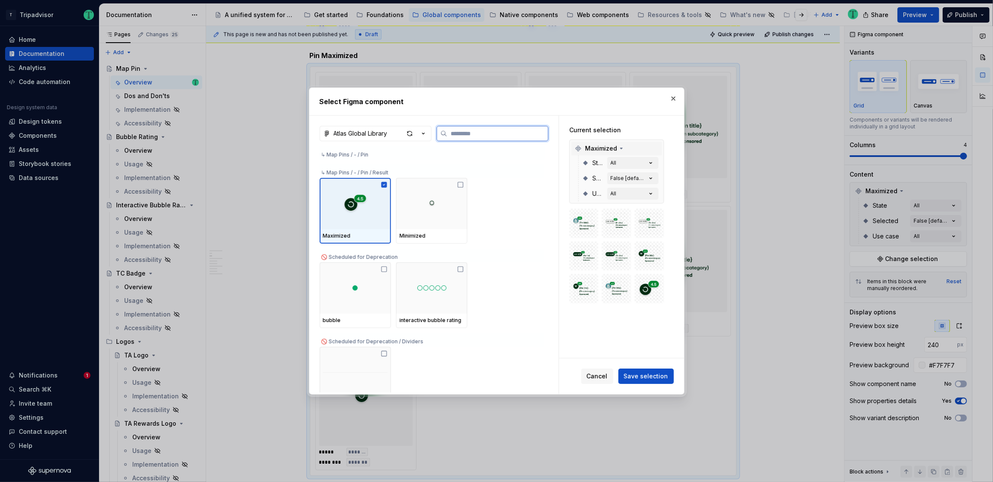
click at [384, 184] on icon at bounding box center [384, 184] width 7 height 7
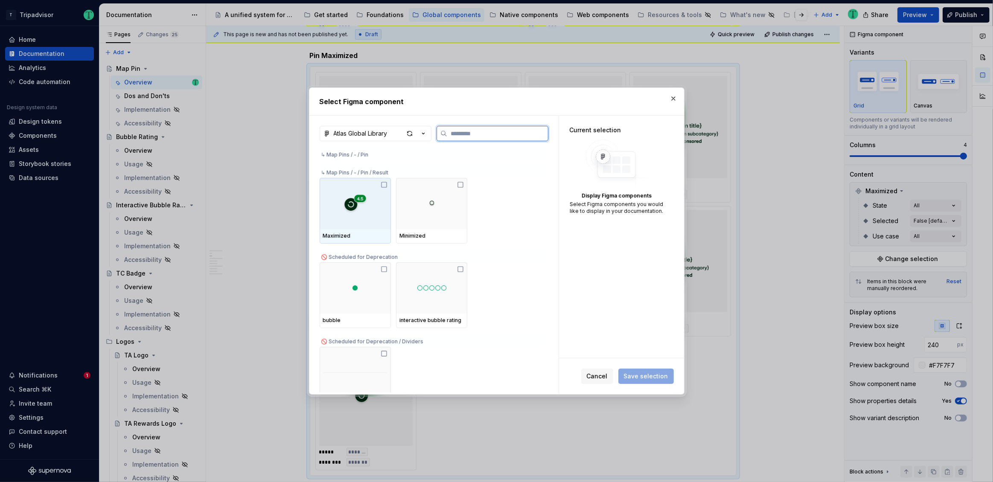
click at [385, 182] on icon at bounding box center [384, 184] width 7 height 7
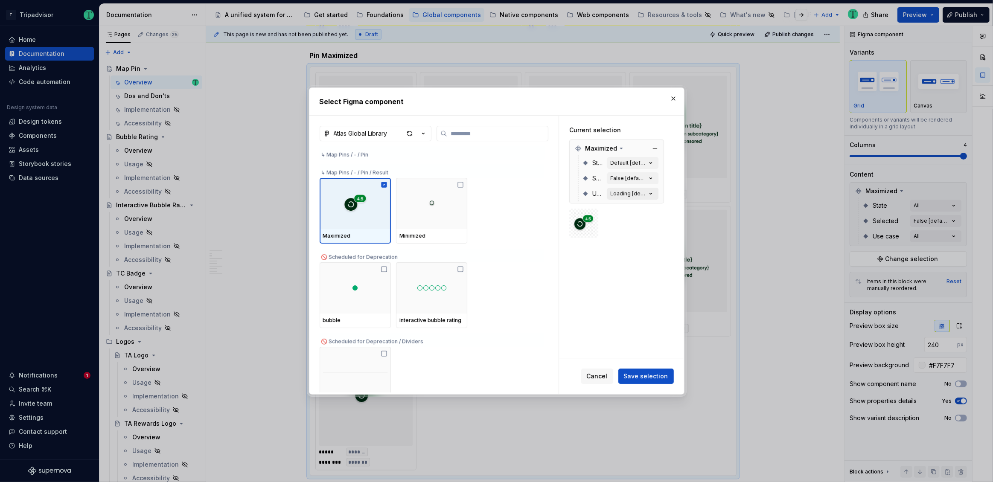
click at [641, 195] on div "Loading [default]" at bounding box center [629, 193] width 36 height 7
click at [653, 192] on icon "button" at bounding box center [650, 193] width 9 height 9
click at [650, 194] on icon "button" at bounding box center [650, 193] width 2 height 1
click at [650, 176] on icon "button" at bounding box center [650, 178] width 9 height 9
click at [649, 161] on icon "button" at bounding box center [650, 163] width 9 height 9
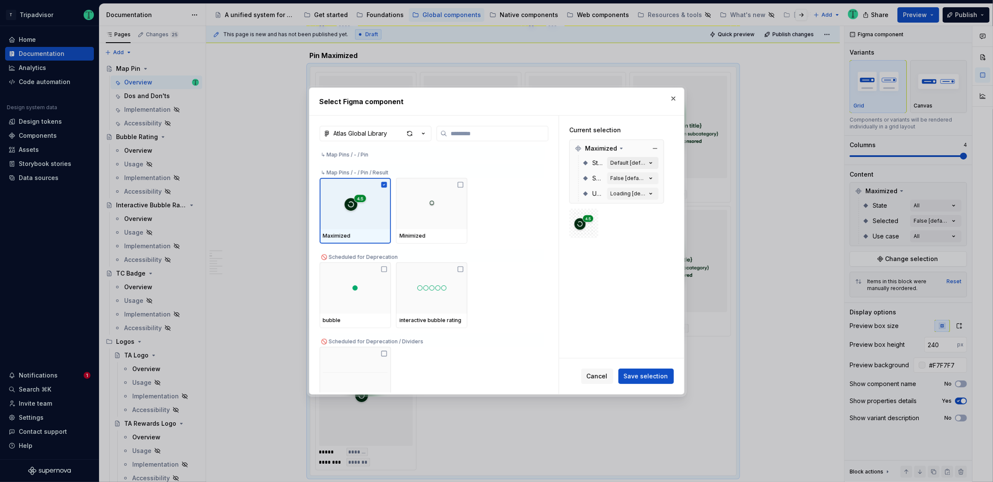
click at [625, 165] on div "Default [default]" at bounding box center [629, 163] width 36 height 7
click at [653, 148] on button "button" at bounding box center [655, 149] width 12 height 12
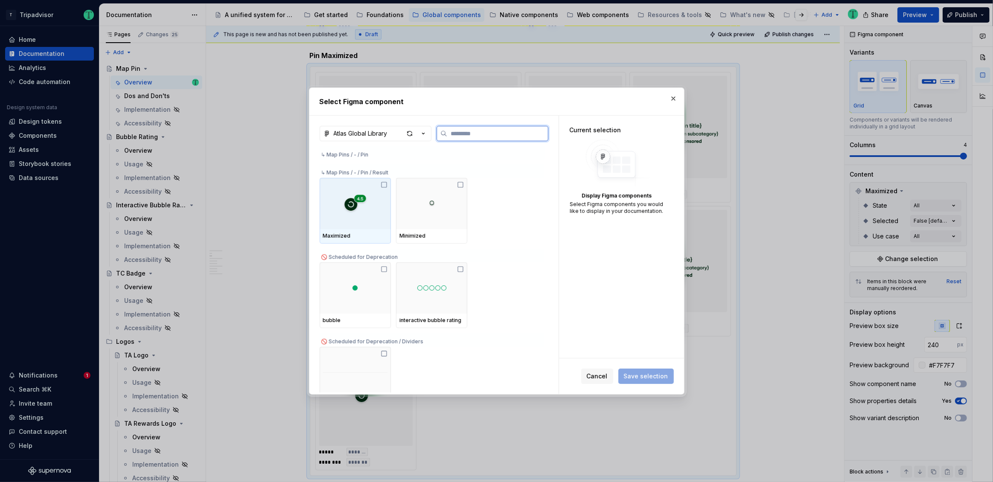
click at [384, 181] on icon at bounding box center [384, 184] width 7 height 7
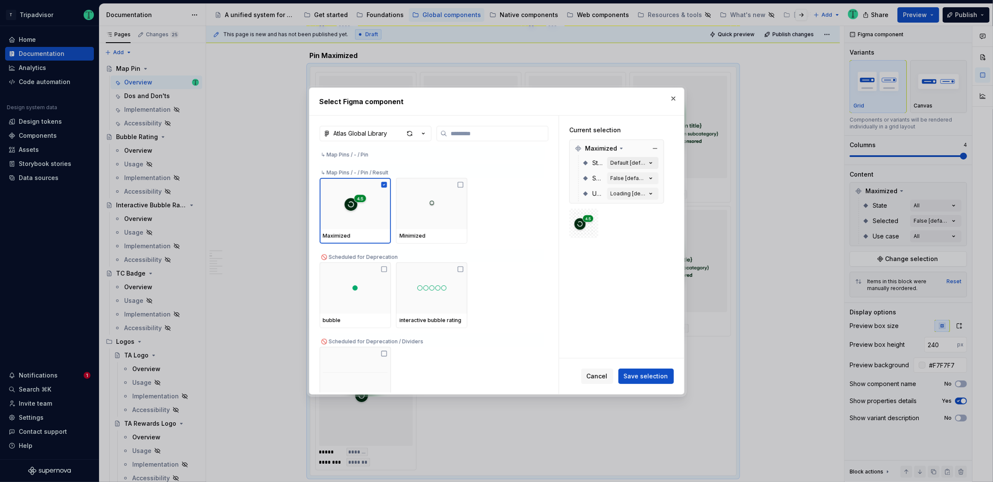
click at [638, 162] on div "Default [default]" at bounding box center [629, 163] width 36 height 7
click at [635, 181] on div "False [default]" at bounding box center [629, 178] width 36 height 7
click at [621, 157] on button "Default [default]" at bounding box center [632, 163] width 51 height 12
click at [621, 160] on div "Default [default]" at bounding box center [629, 163] width 36 height 7
click at [606, 379] on span "Cancel" at bounding box center [597, 376] width 21 height 9
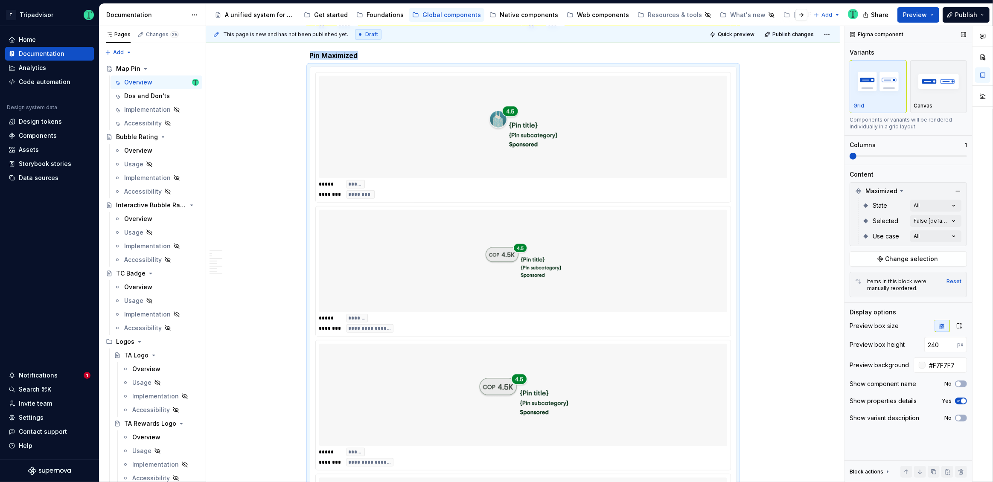
scroll to position [1054, 0]
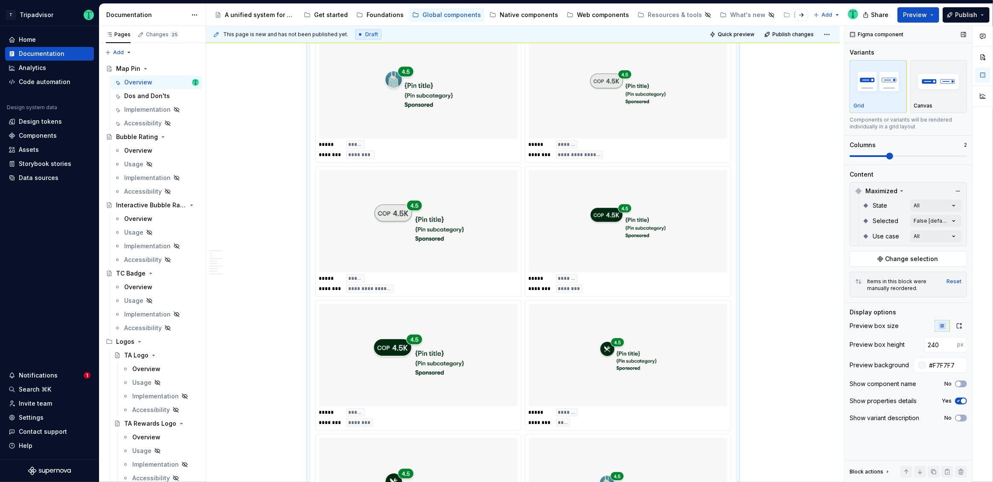
click at [886, 155] on span at bounding box center [889, 156] width 7 height 7
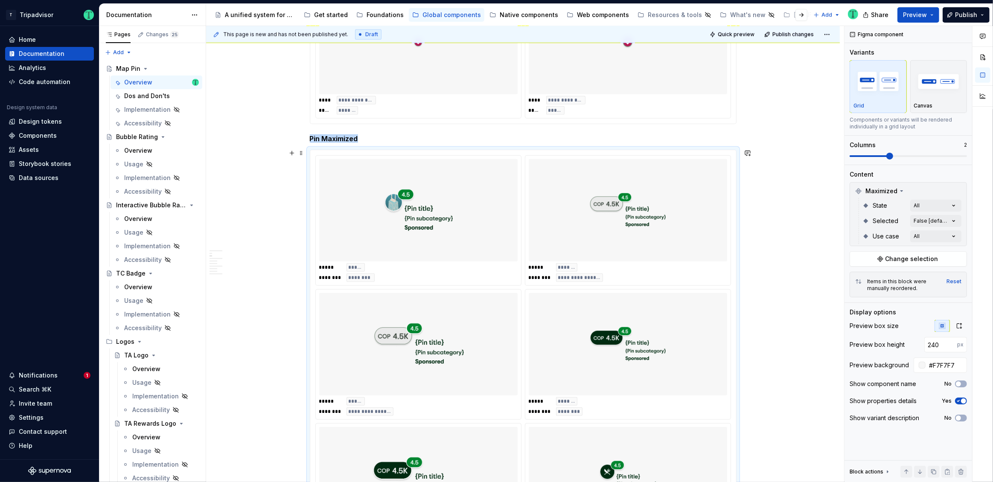
scroll to position [921, 0]
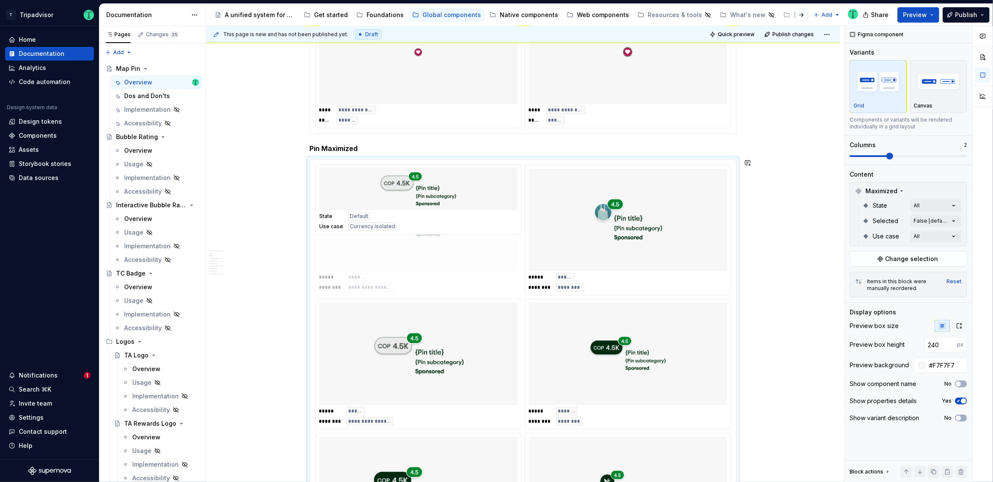
drag, startPoint x: 589, startPoint y: 228, endPoint x: 432, endPoint y: 235, distance: 156.8
click at [431, 233] on body "T Tripadvisor Home Documentation Analytics Code automation Design system data D…" at bounding box center [496, 241] width 993 height 482
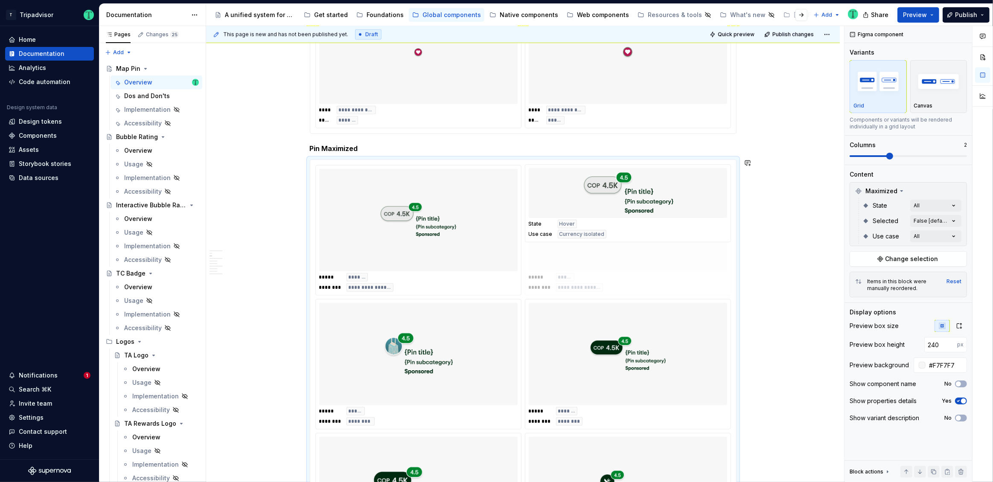
drag, startPoint x: 463, startPoint y: 351, endPoint x: 656, endPoint y: 244, distance: 221.2
click at [656, 244] on body "T Tripadvisor Home Documentation Analytics Code automation Design system data D…" at bounding box center [496, 241] width 993 height 482
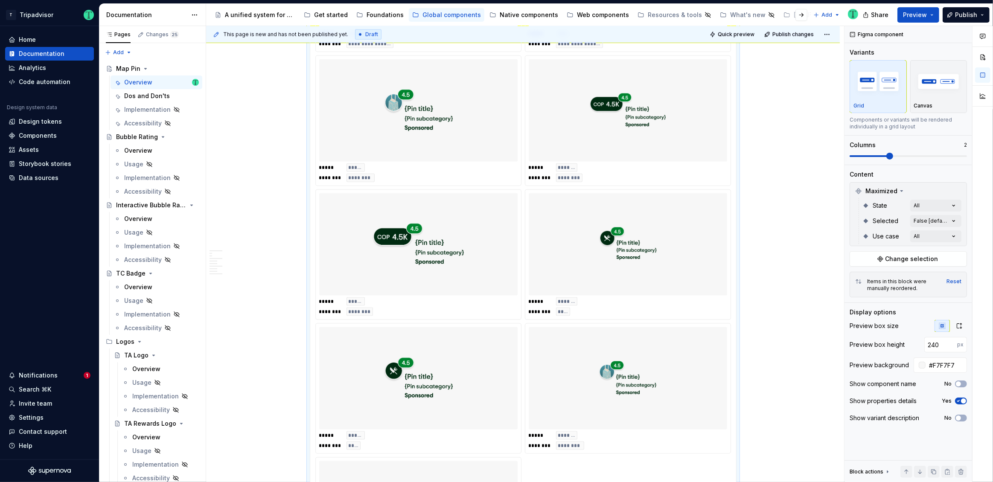
scroll to position [1178, 0]
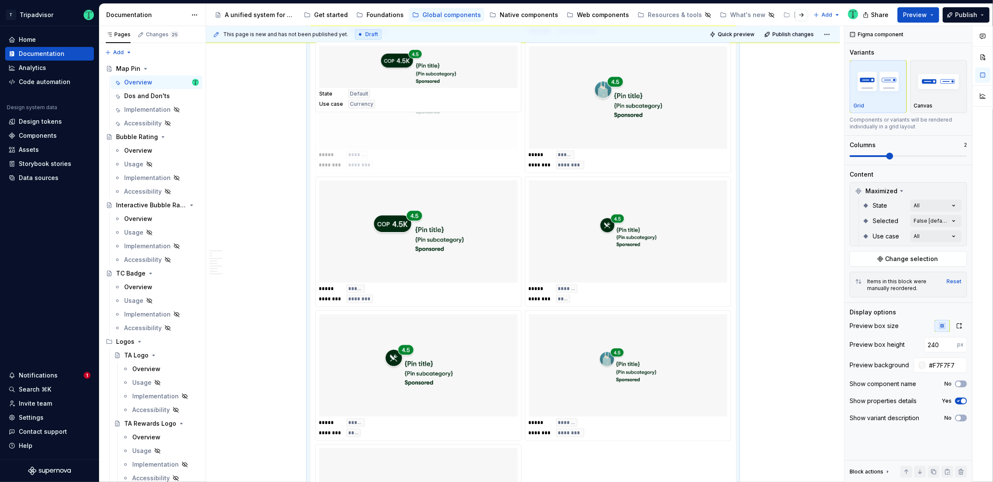
drag, startPoint x: 571, startPoint y: 134, endPoint x: 422, endPoint y: 141, distance: 149.1
click at [422, 141] on body "T Tripadvisor Home Documentation Analytics Code automation Design system data D…" at bounding box center [496, 241] width 993 height 482
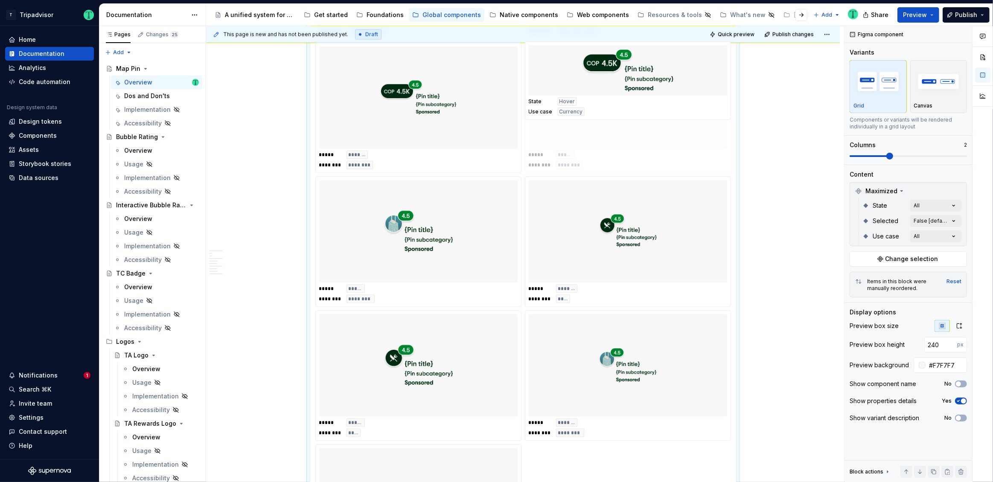
drag, startPoint x: 445, startPoint y: 213, endPoint x: 600, endPoint y: 130, distance: 175.5
click at [600, 130] on body "T Tripadvisor Home Documentation Analytics Code automation Design system data D…" at bounding box center [496, 241] width 993 height 482
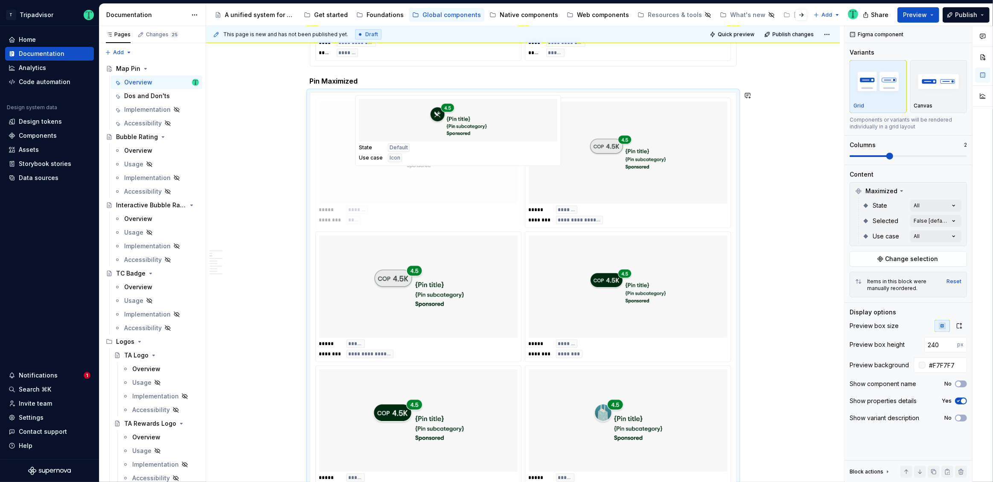
scroll to position [981, 0]
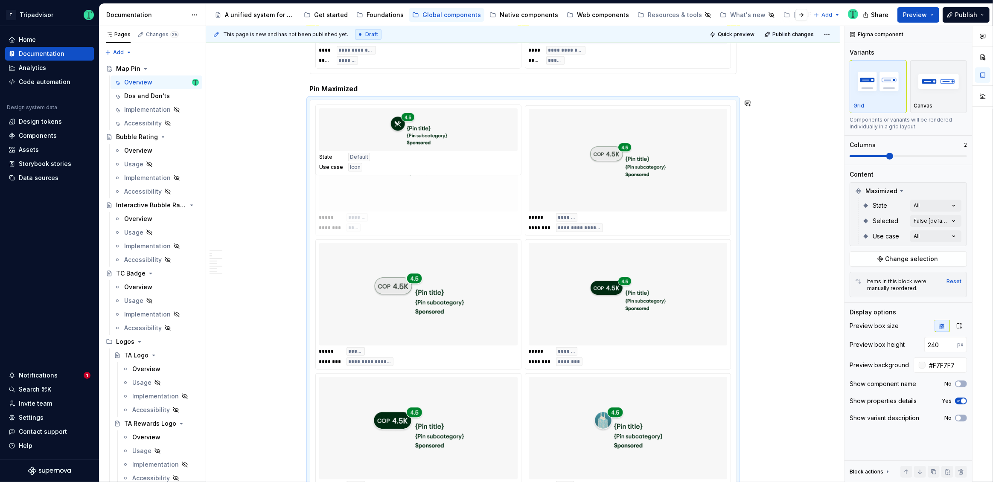
drag, startPoint x: 572, startPoint y: 367, endPoint x: 388, endPoint y: 170, distance: 269.3
click at [388, 172] on body "T Tripadvisor Home Documentation Analytics Code automation Design system data D…" at bounding box center [496, 241] width 993 height 482
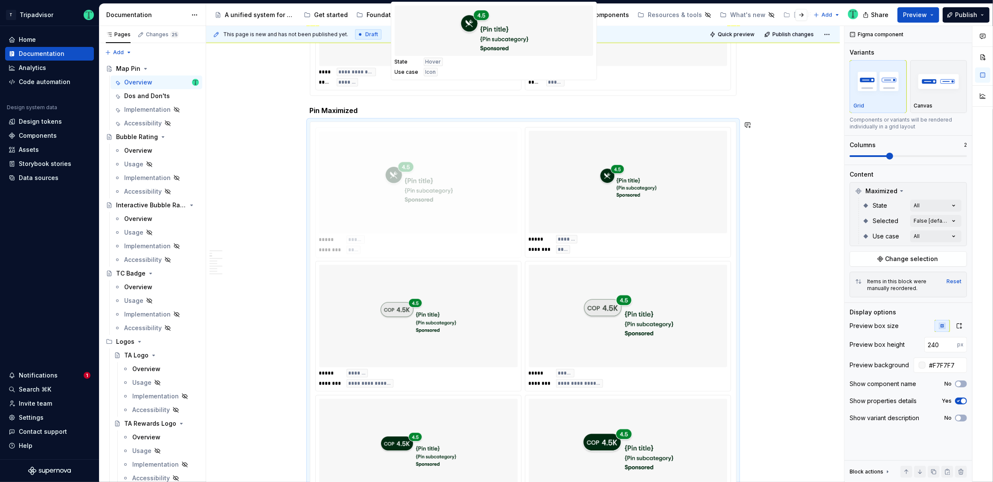
scroll to position [957, 0]
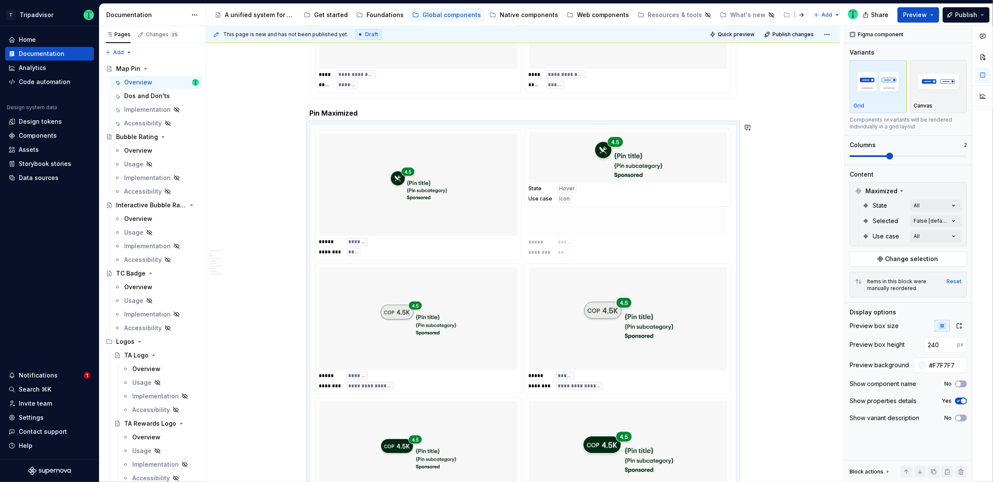
drag, startPoint x: 494, startPoint y: 260, endPoint x: 631, endPoint y: 186, distance: 155.6
click at [631, 186] on body "T Tripadvisor Home Documentation Analytics Code automation Design system data D…" at bounding box center [496, 241] width 993 height 482
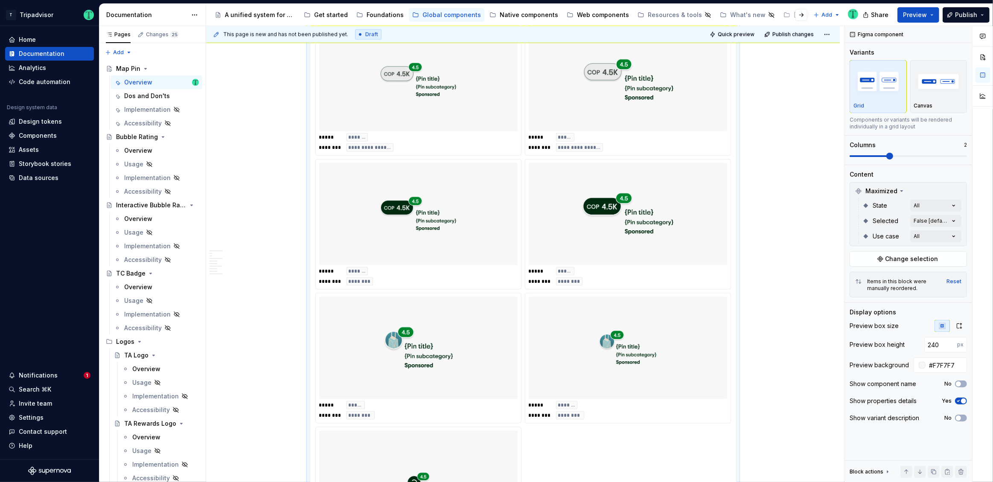
scroll to position [1208, 0]
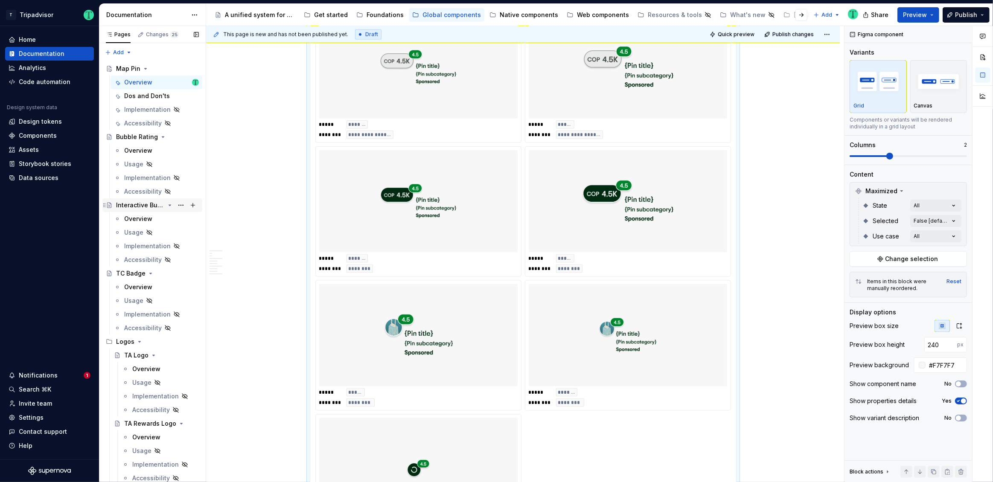
click at [138, 207] on div "Interactive Bubble Rating" at bounding box center [140, 205] width 49 height 9
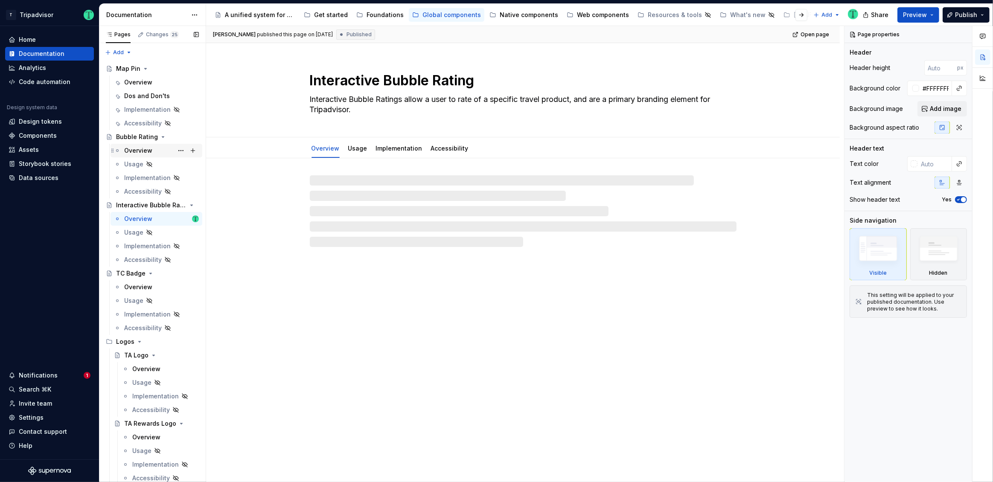
click at [139, 150] on div "Overview" at bounding box center [138, 150] width 28 height 9
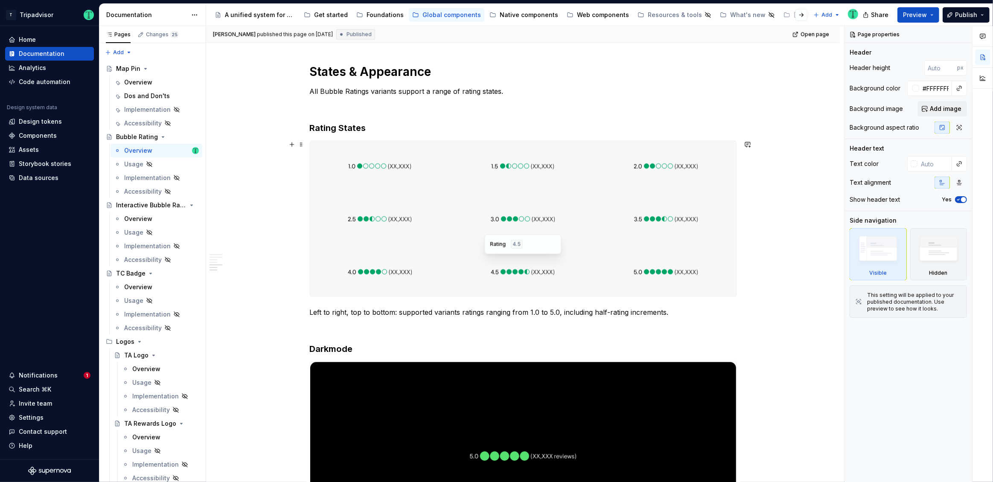
scroll to position [1207, 0]
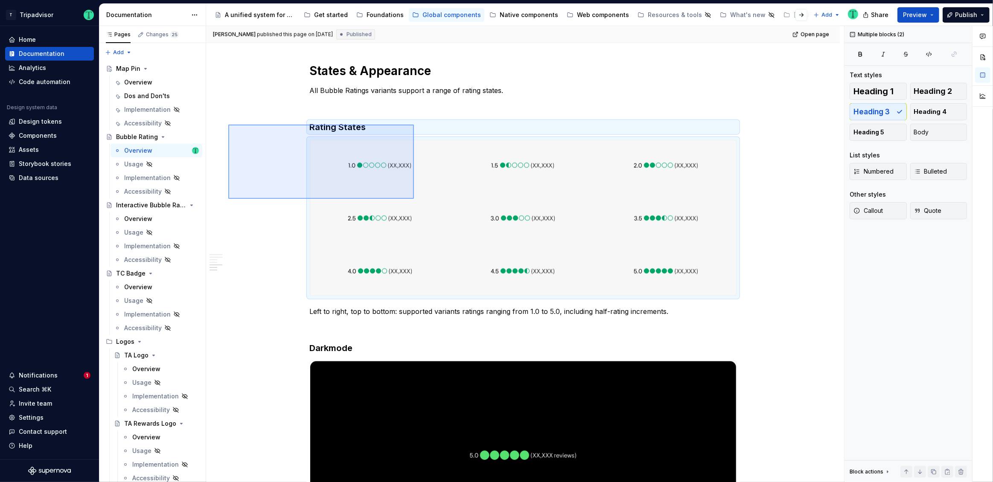
drag, startPoint x: 228, startPoint y: 125, endPoint x: 414, endPoint y: 199, distance: 199.9
click at [414, 199] on div "**********" at bounding box center [525, 254] width 638 height 457
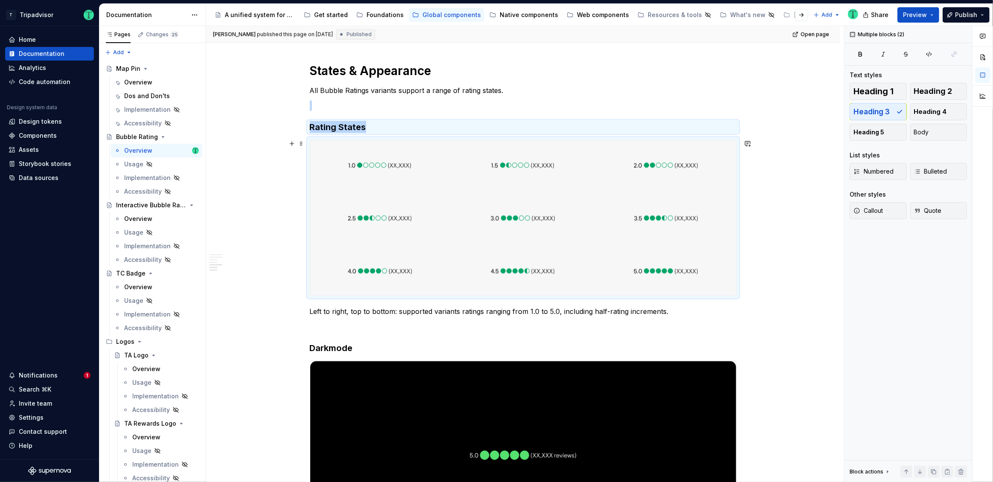
copy div "Rating States"
click at [136, 86] on div "Overview" at bounding box center [138, 82] width 28 height 9
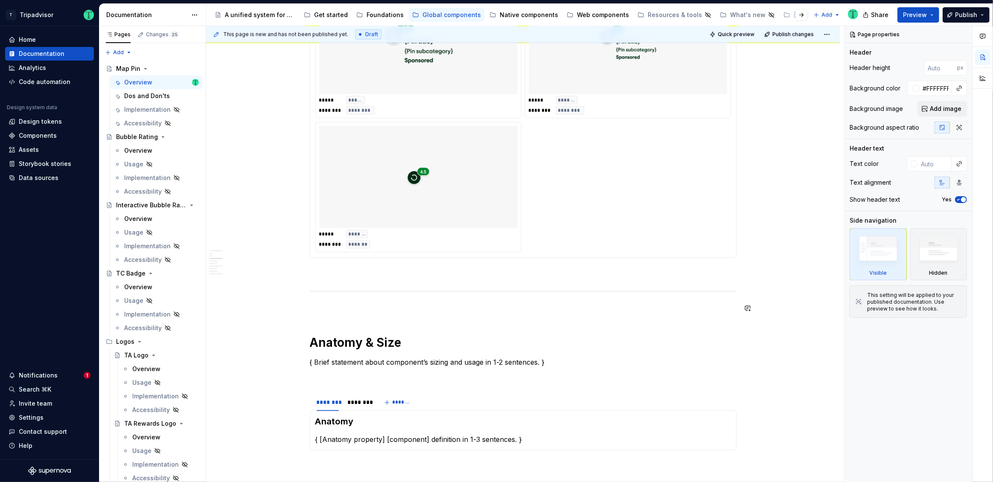
scroll to position [1523, 0]
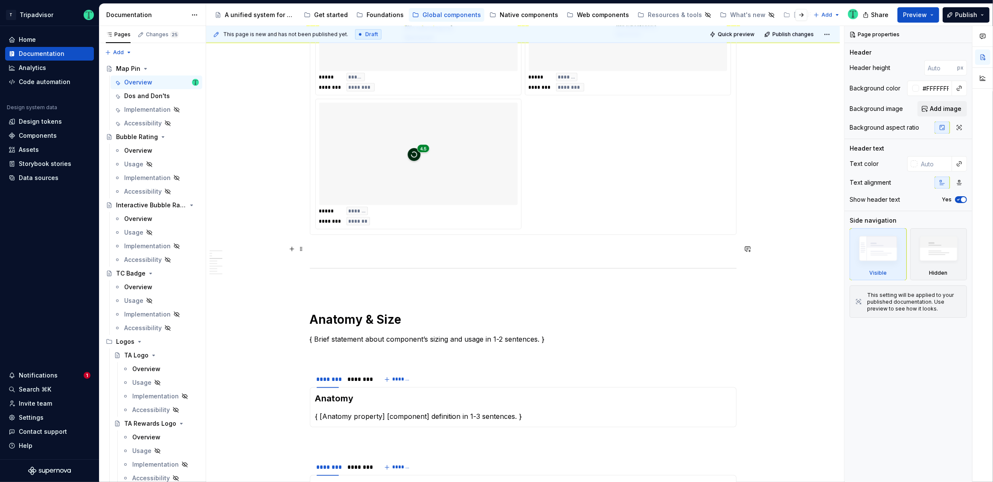
click at [310, 247] on p at bounding box center [523, 250] width 427 height 10
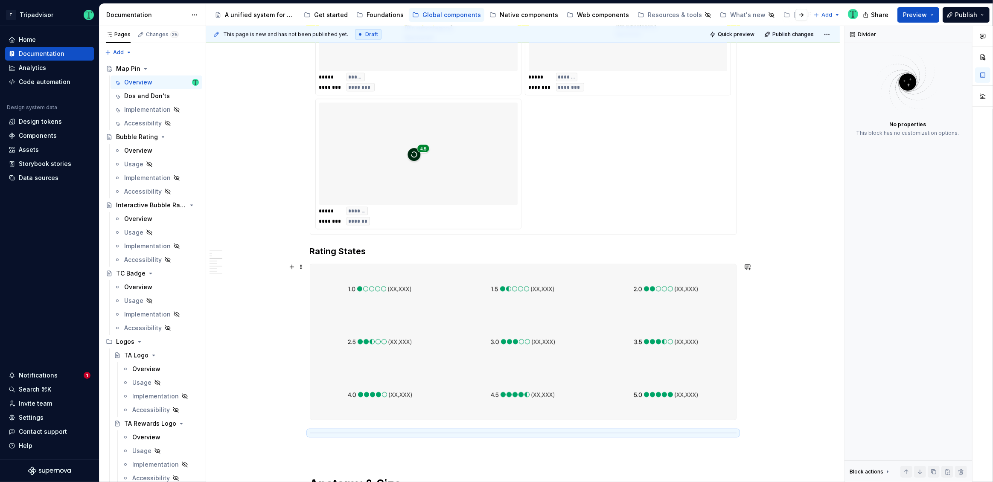
click at [221, 332] on div "**********" at bounding box center [523, 231] width 634 height 3192
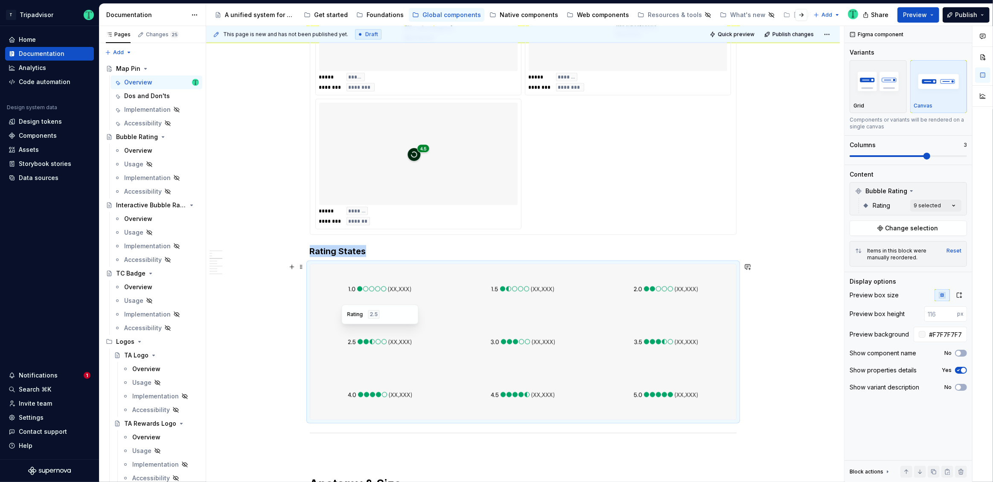
click at [402, 324] on img at bounding box center [380, 342] width 64 height 43
click at [461, 340] on div at bounding box center [523, 341] width 140 height 49
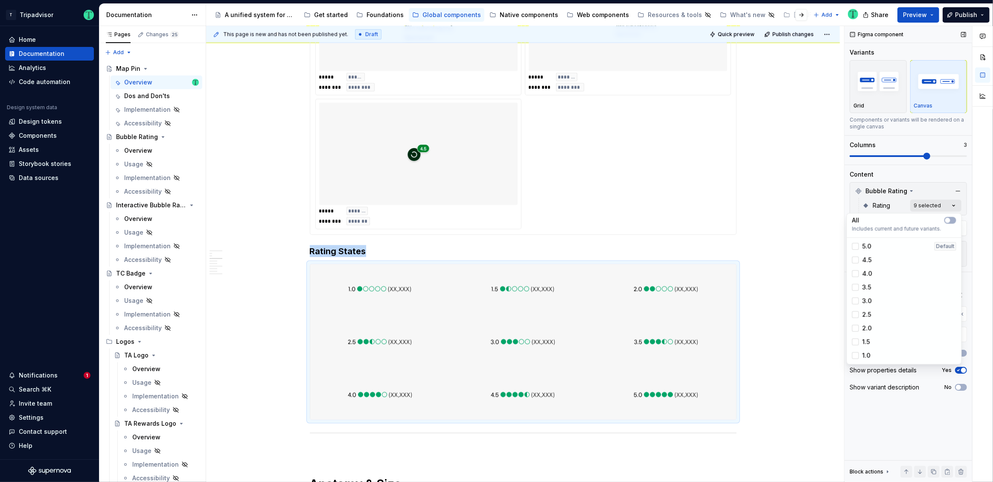
click at [957, 207] on div "Comments Open comments No comments yet Select ‘Comment’ from the block context …" at bounding box center [918, 254] width 148 height 457
click at [909, 221] on div "All" at bounding box center [904, 220] width 104 height 9
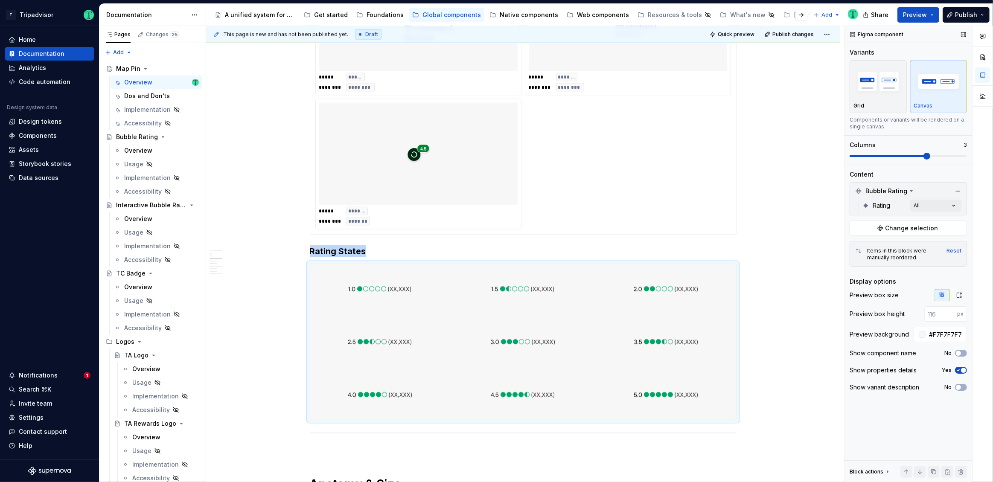
click at [849, 204] on div "Comments Open comments No comments yet Select ‘Comment’ from the block context …" at bounding box center [918, 254] width 148 height 457
click at [894, 191] on span "Bubble Rating" at bounding box center [886, 191] width 42 height 9
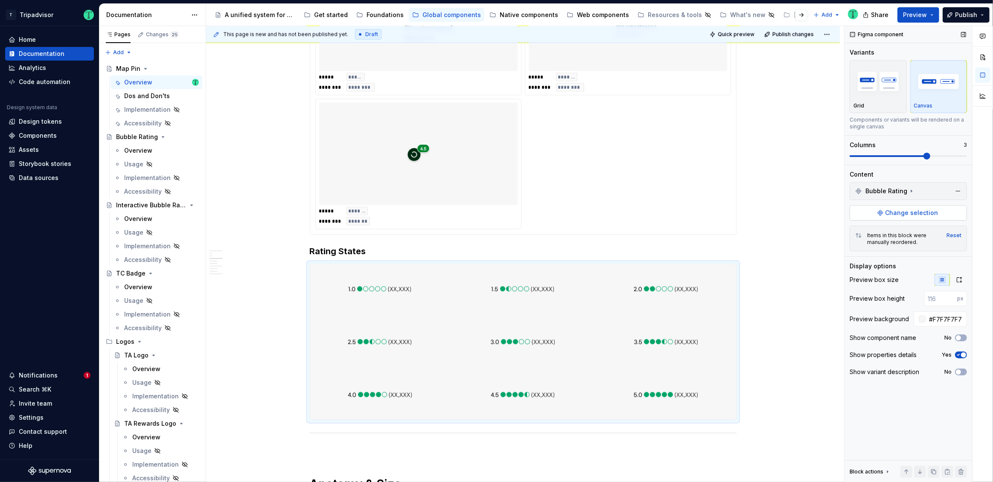
click at [895, 212] on span "Change selection" at bounding box center [911, 213] width 53 height 9
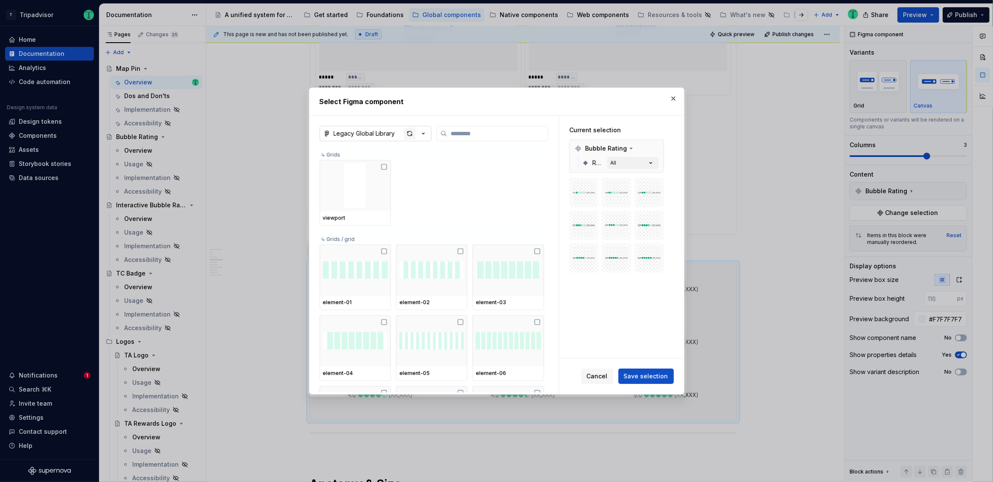
click at [406, 131] on div "button" at bounding box center [410, 134] width 12 height 12
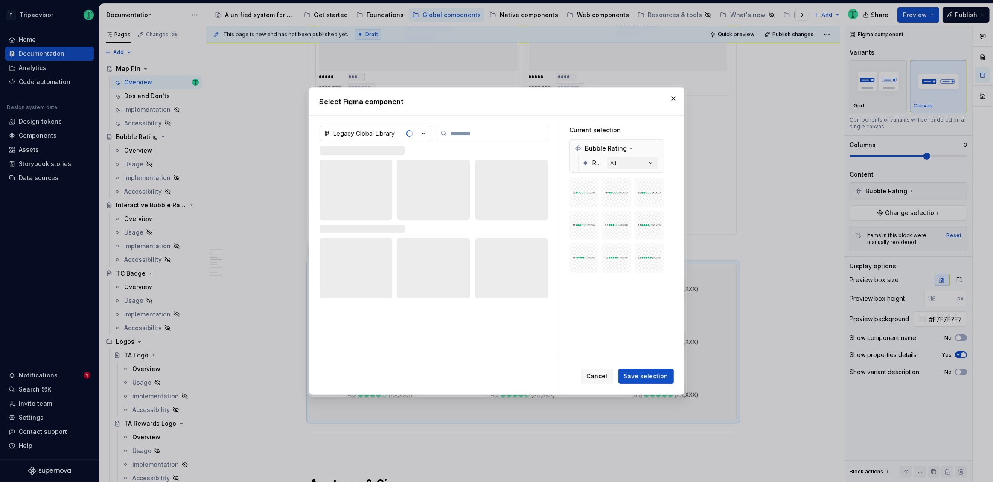
click at [386, 132] on div "Legacy Global Library" at bounding box center [364, 133] width 61 height 9
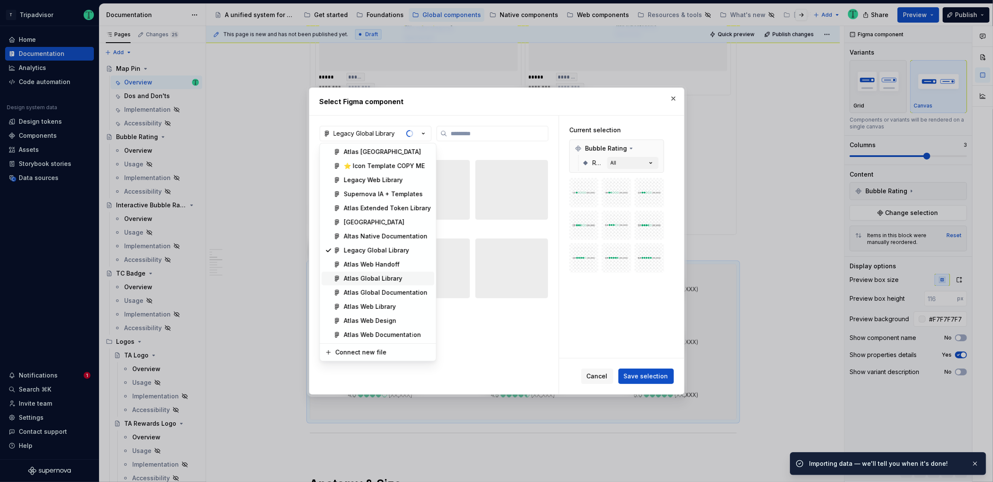
click at [374, 274] on span "Atlas Global Library" at bounding box center [378, 279] width 113 height 14
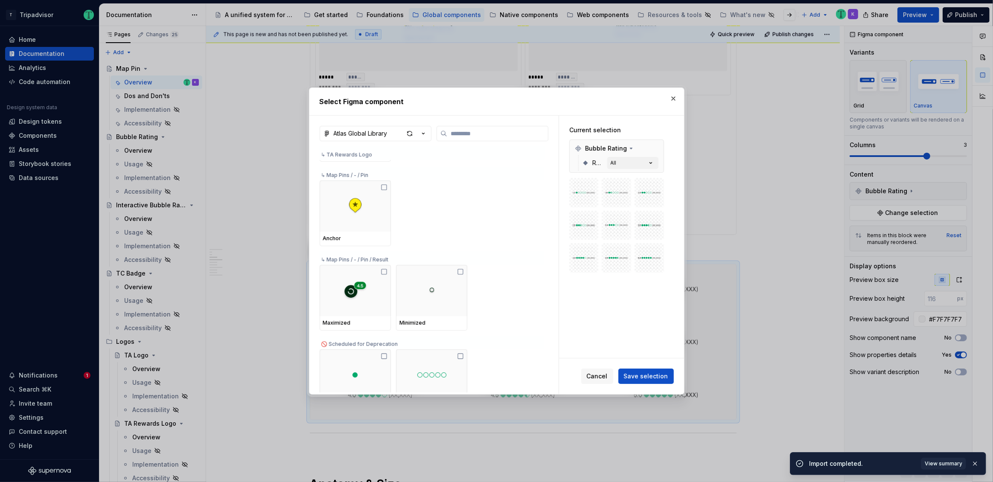
scroll to position [7831, 0]
click at [387, 270] on icon at bounding box center [383, 271] width 5 height 5
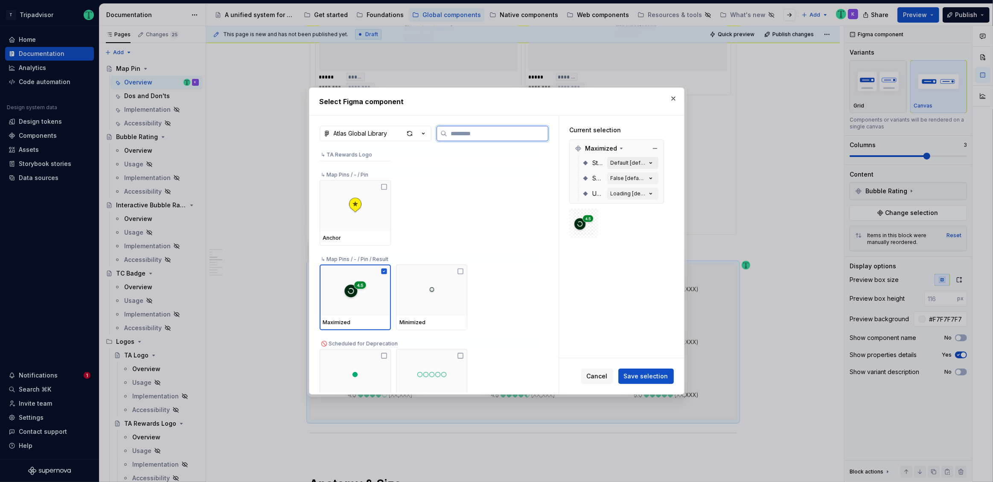
click at [633, 163] on div "Default [default]" at bounding box center [629, 163] width 36 height 7
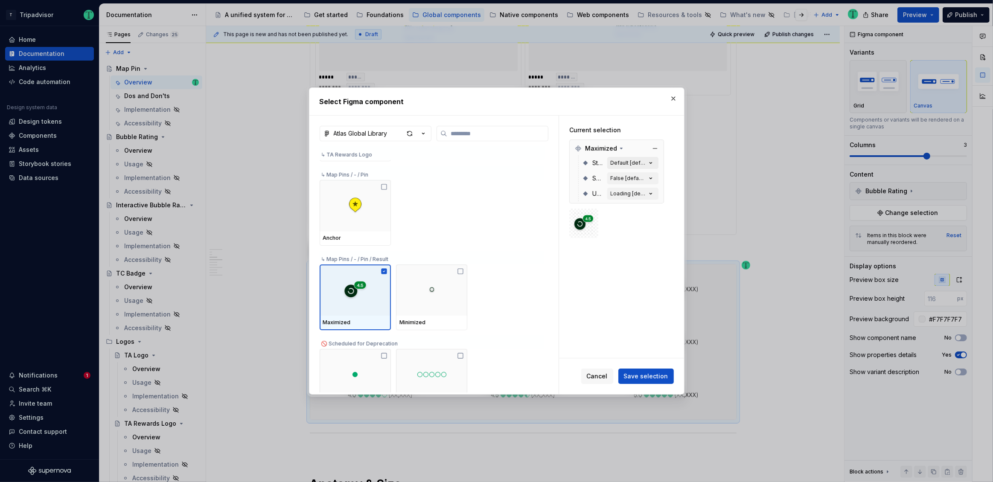
click at [637, 160] on div "Default [default]" at bounding box center [629, 163] width 36 height 7
click at [653, 163] on icon "button" at bounding box center [650, 163] width 9 height 9
click at [653, 194] on icon "button" at bounding box center [650, 193] width 9 height 9
click at [618, 148] on icon at bounding box center [621, 148] width 7 height 7
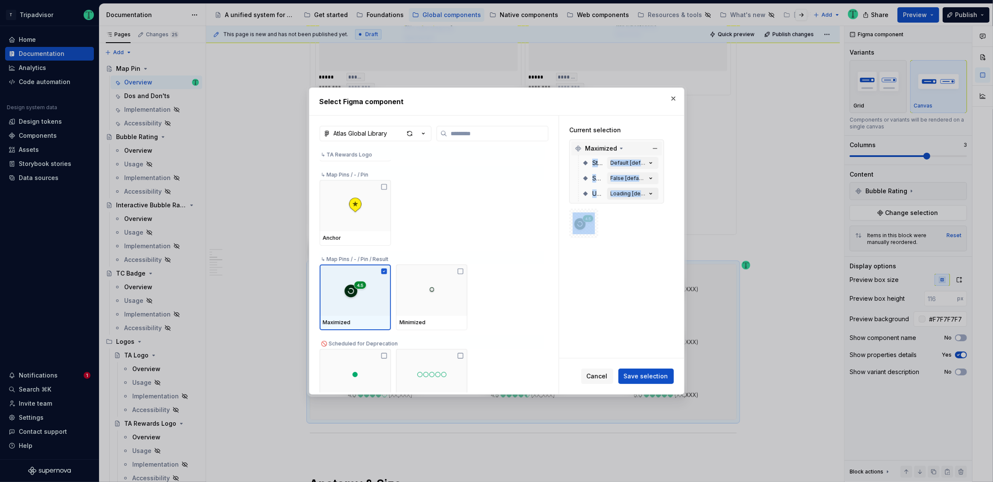
click at [651, 192] on icon "button" at bounding box center [650, 193] width 9 height 9
click at [597, 375] on span "Cancel" at bounding box center [597, 376] width 21 height 9
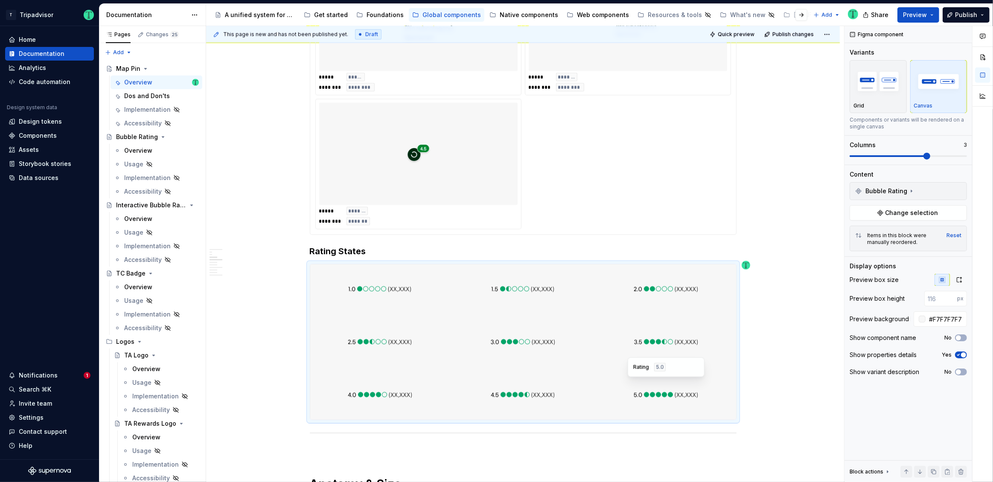
type textarea "*"
click at [771, 304] on div "**********" at bounding box center [523, 231] width 634 height 3192
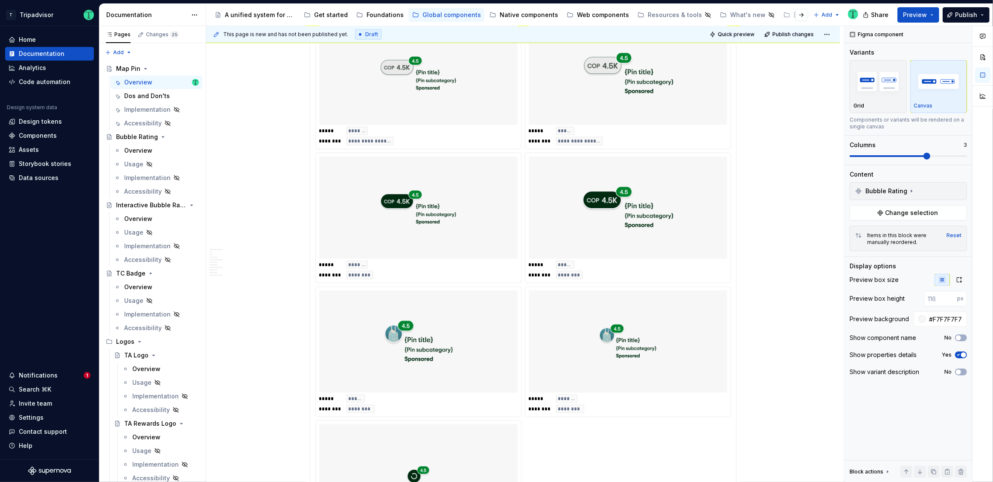
scroll to position [1160, 0]
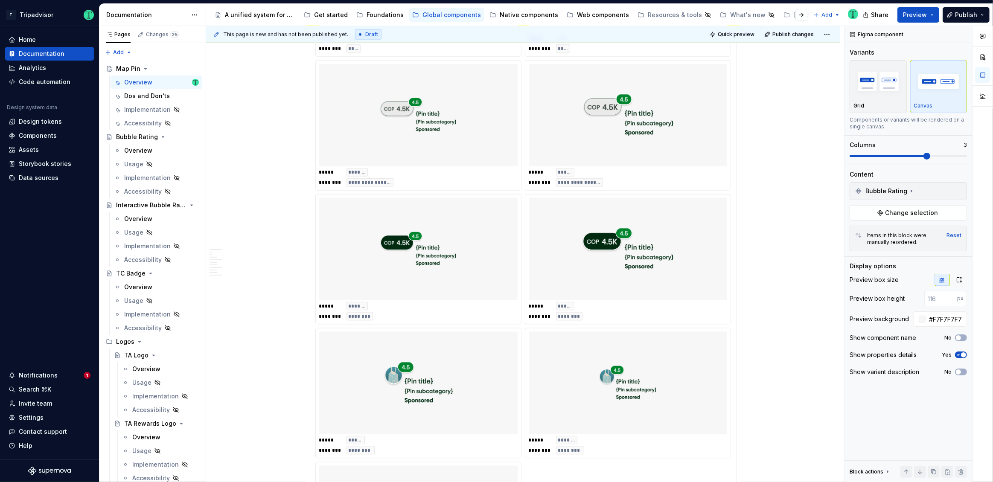
type input "240"
type input "#F7F7F7"
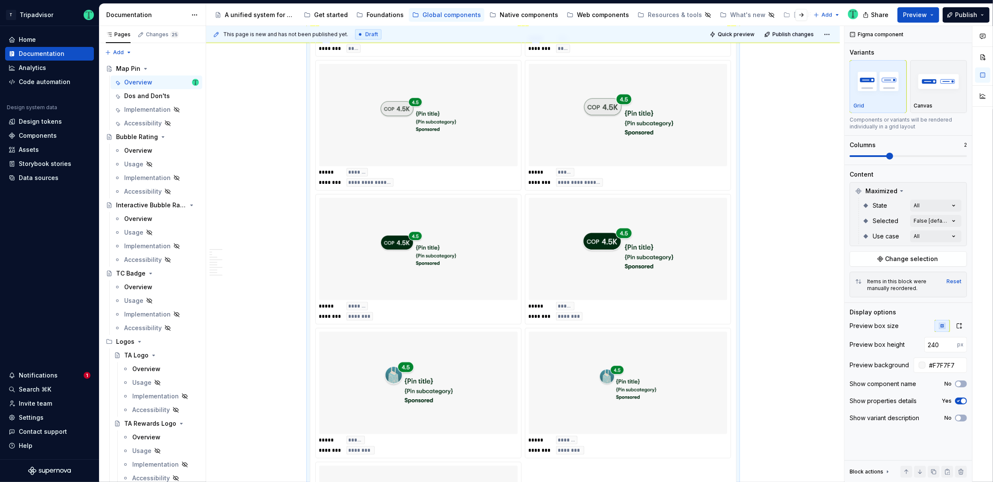
click at [671, 232] on img at bounding box center [627, 249] width 93 height 96
click at [942, 235] on div "Comments Open comments No comments yet Select ‘Comment’ from the block context …" at bounding box center [918, 254] width 148 height 457
click at [940, 219] on div "Comments Open comments No comments yet Select ‘Comment’ from the block context …" at bounding box center [918, 254] width 148 height 457
click at [946, 237] on span "button" at bounding box center [947, 235] width 5 height 5
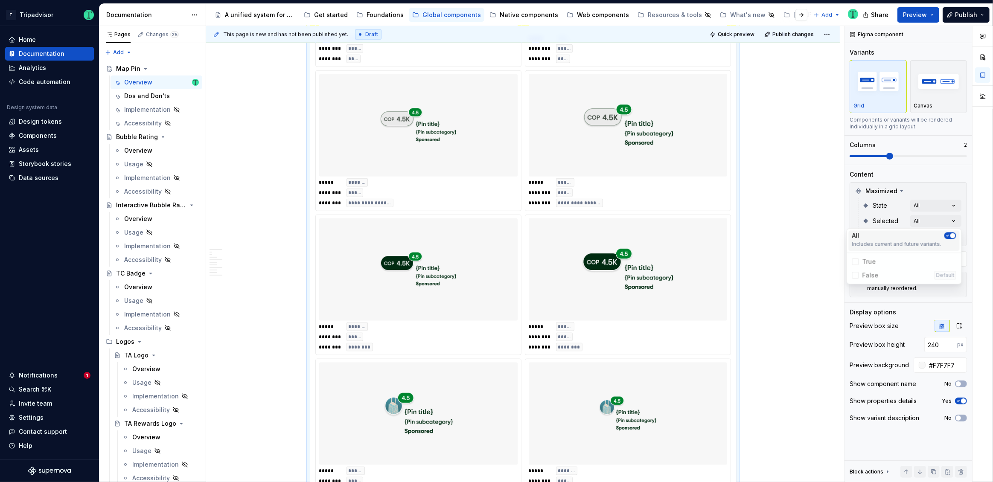
click at [953, 234] on span "button" at bounding box center [952, 235] width 5 height 5
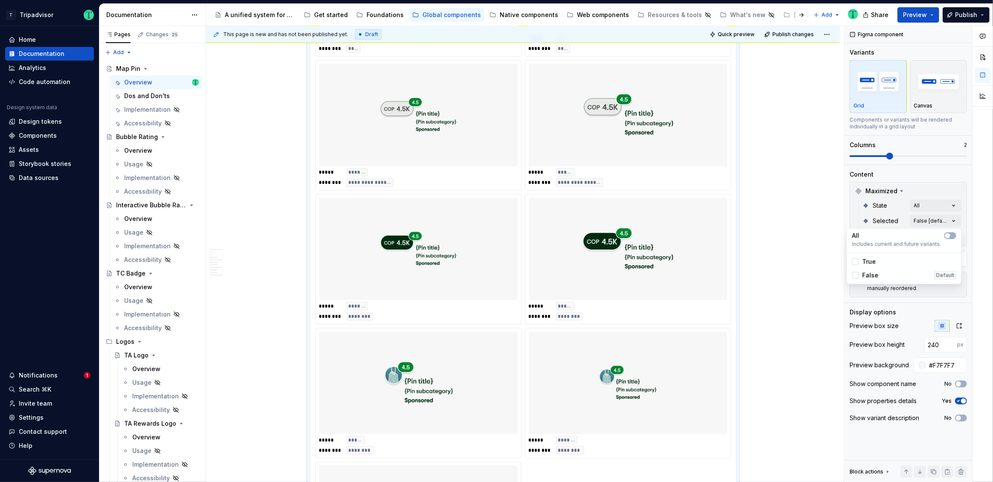
click at [794, 258] on html "T Tripadvisor Home Documentation Analytics Code automation Design system data D…" at bounding box center [496, 241] width 993 height 482
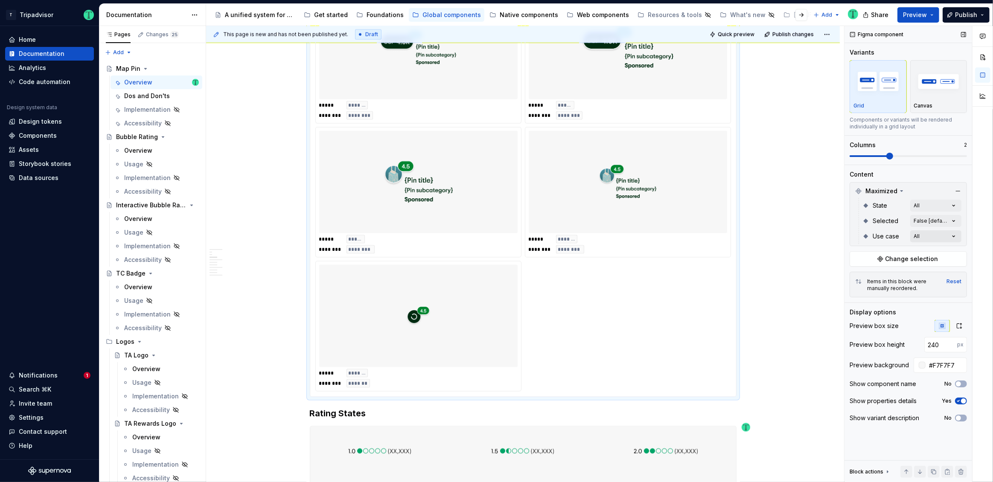
scroll to position [1360, 0]
click at [941, 224] on div "Comments Open comments No comments yet Select ‘Comment’ from the block context …" at bounding box center [918, 254] width 148 height 457
click at [880, 214] on div "Comments Open comments No comments yet Select ‘Comment’ from the block context …" at bounding box center [918, 254] width 148 height 457
click at [922, 205] on div "Comments Open comments No comments yet Select ‘Comment’ from the block context …" at bounding box center [918, 254] width 148 height 457
click at [927, 154] on div "Comments Open comments No comments yet Select ‘Comment’ from the block context …" at bounding box center [918, 254] width 148 height 457
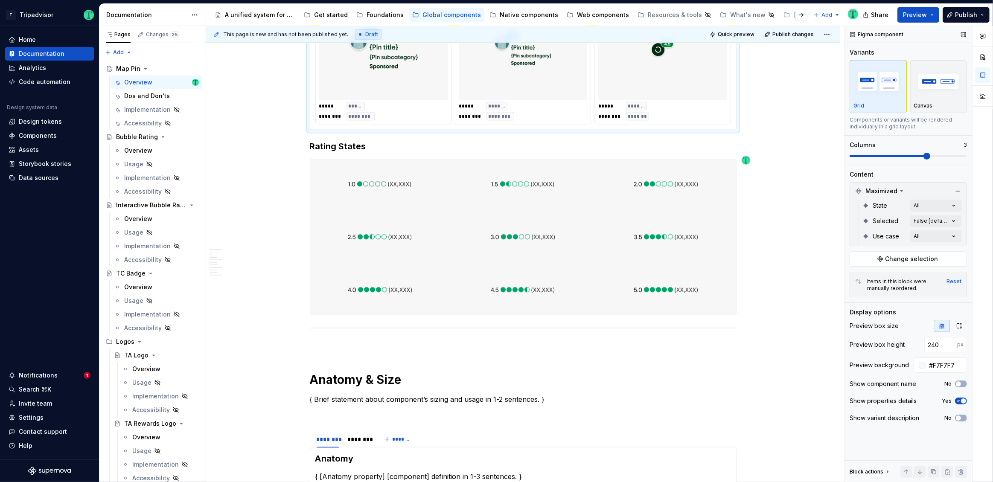
scroll to position [1054, 0]
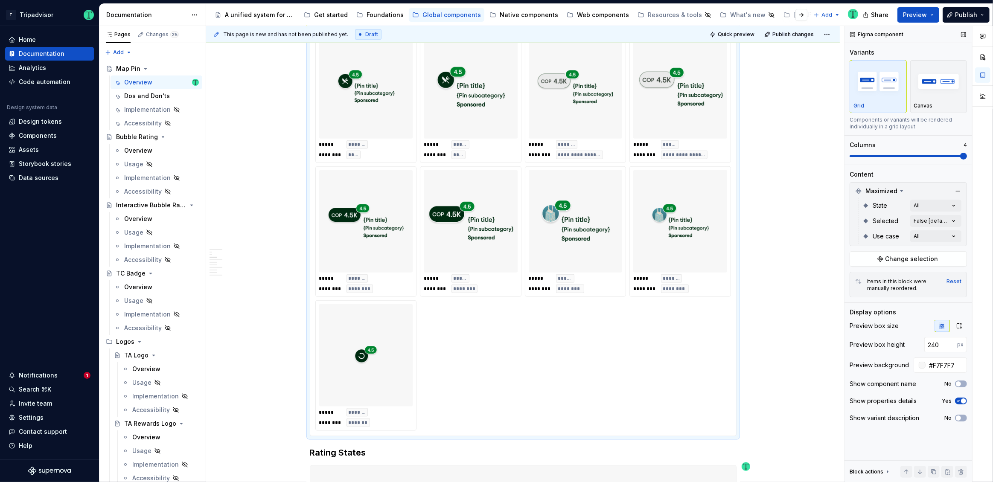
click at [967, 155] on span at bounding box center [963, 156] width 7 height 7
click at [945, 222] on div "Comments Open comments No comments yet Select ‘Comment’ from the block context …" at bounding box center [918, 254] width 148 height 457
click at [952, 234] on button "button" at bounding box center [950, 235] width 12 height 7
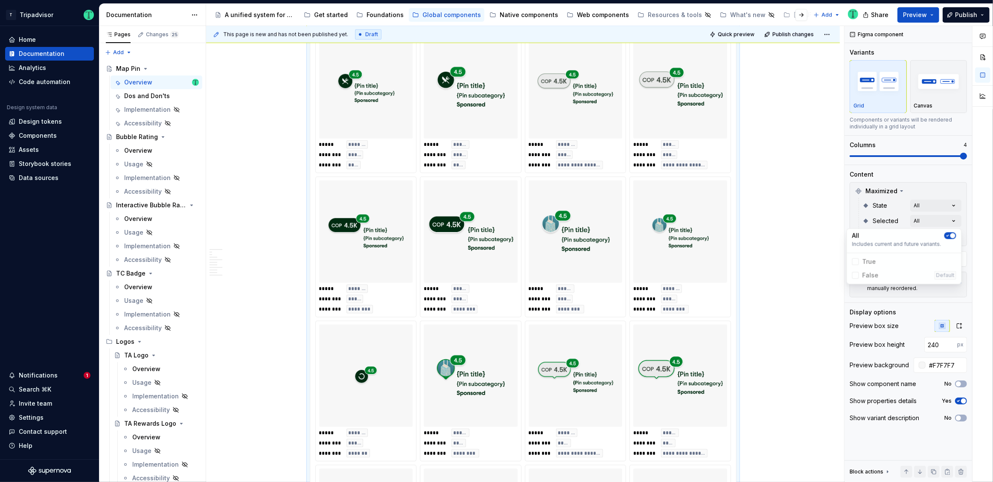
click at [806, 289] on html "T Tripadvisor Home Documentation Analytics Code automation Design system data D…" at bounding box center [496, 241] width 993 height 482
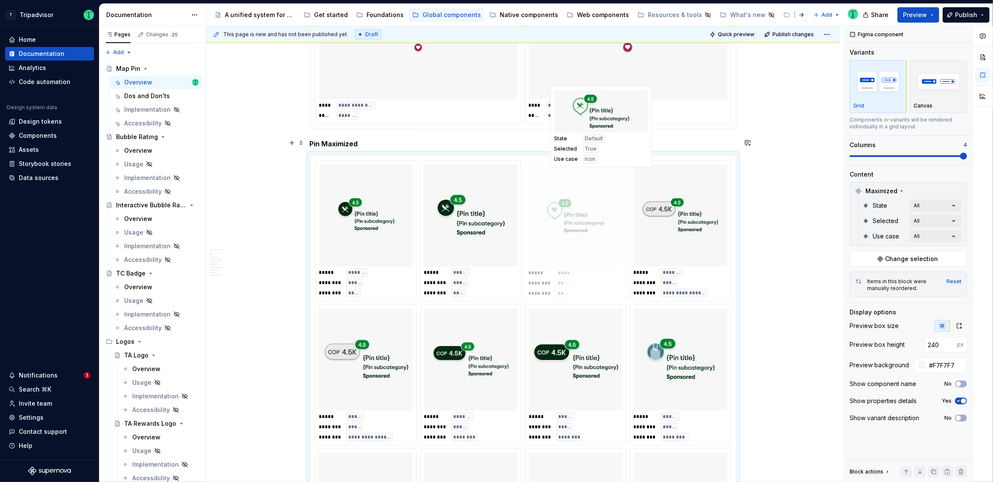
scroll to position [920, 0]
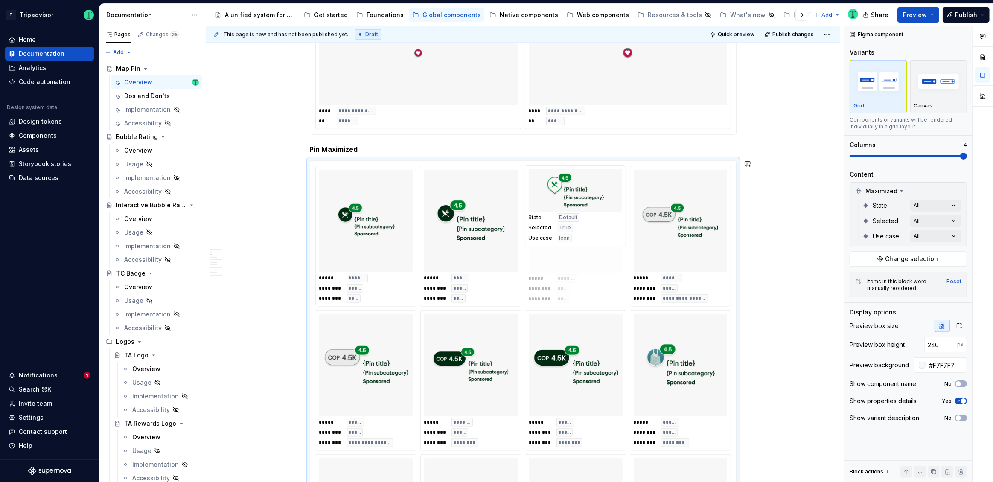
drag, startPoint x: 582, startPoint y: 379, endPoint x: 571, endPoint y: 248, distance: 131.9
click at [571, 248] on body "T Tripadvisor Home Documentation Analytics Code automation Design system data D…" at bounding box center [496, 241] width 993 height 482
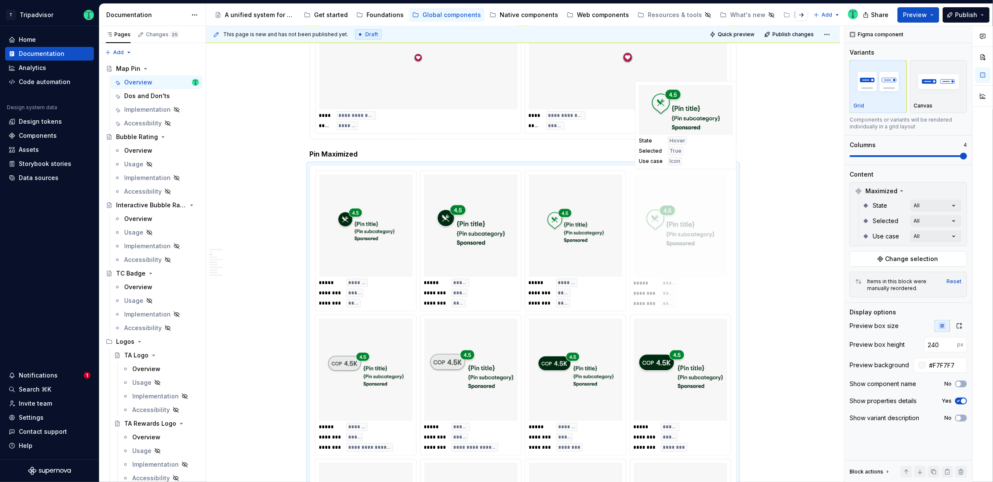
scroll to position [890, 0]
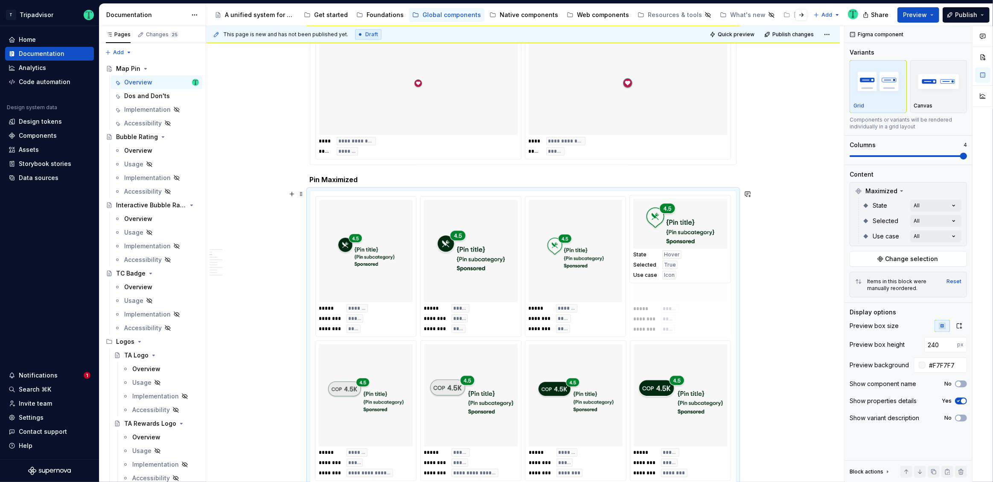
drag, startPoint x: 684, startPoint y: 352, endPoint x: 676, endPoint y: 245, distance: 107.4
click at [676, 245] on body "T Tripadvisor Home Documentation Analytics Code automation Design system data D…" at bounding box center [496, 241] width 993 height 482
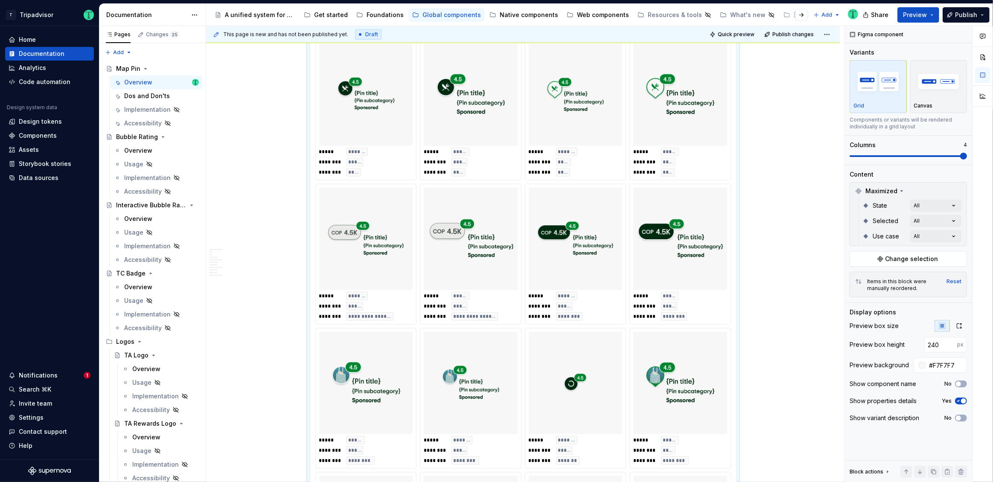
scroll to position [1045, 0]
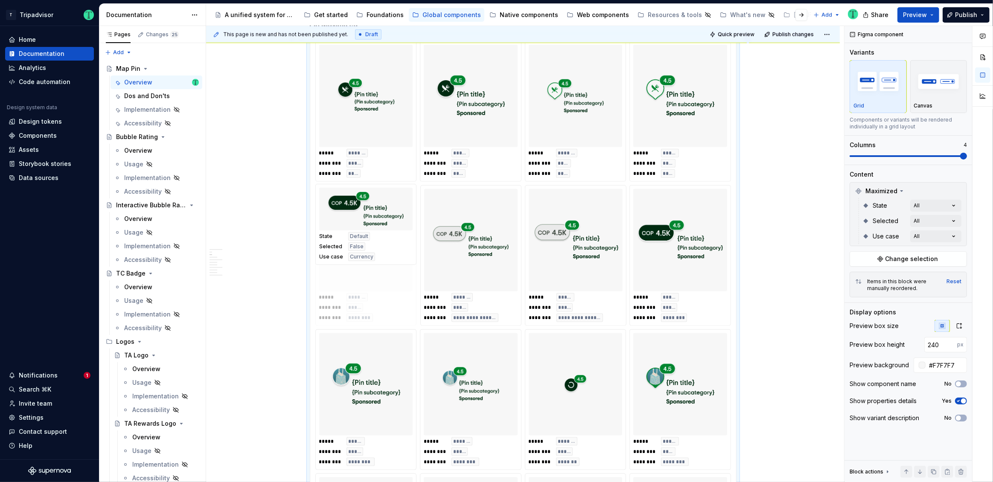
drag, startPoint x: 585, startPoint y: 266, endPoint x: 450, endPoint y: 273, distance: 135.9
click at [408, 276] on body "T Tripadvisor Home Documentation Analytics Code automation Design system data D…" at bounding box center [496, 241] width 993 height 482
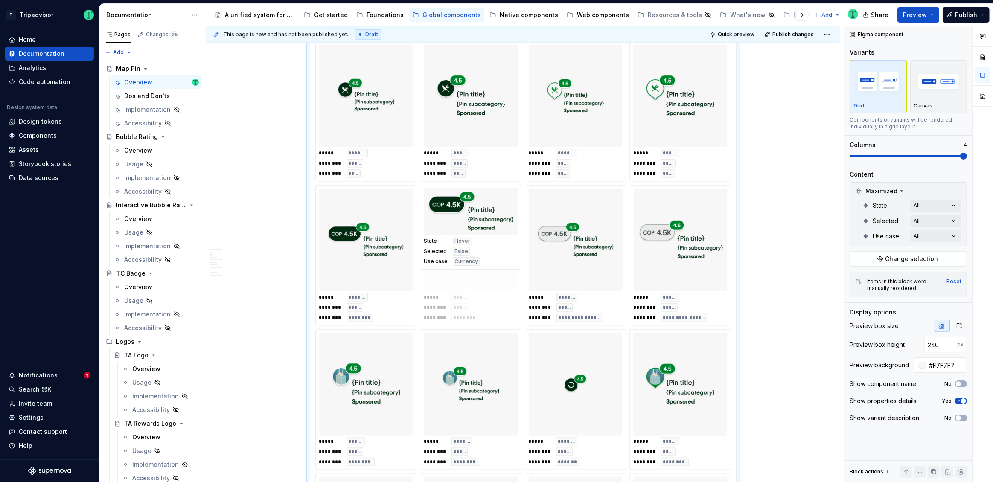
drag, startPoint x: 670, startPoint y: 273, endPoint x: 484, endPoint y: 271, distance: 186.5
click at [480, 272] on body "T Tripadvisor Home Documentation Analytics Code automation Design system data D…" at bounding box center [496, 241] width 993 height 482
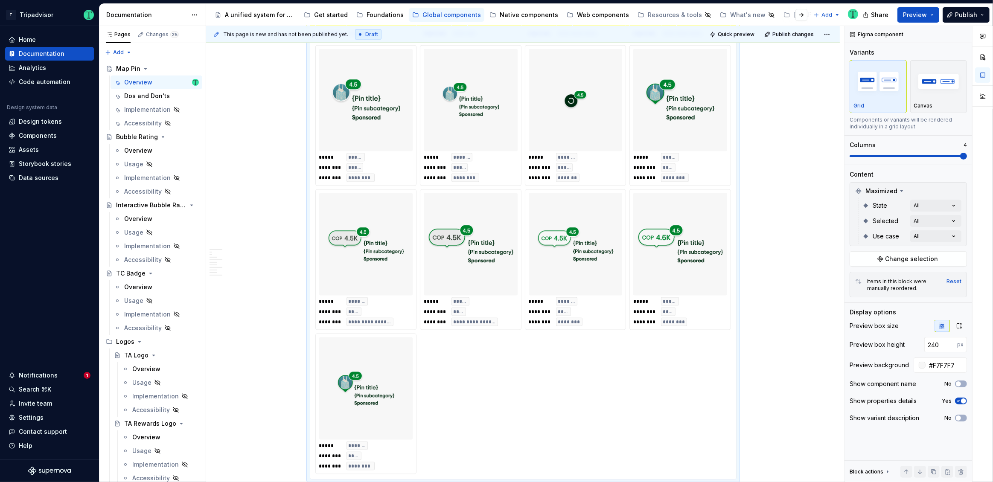
scroll to position [1327, 0]
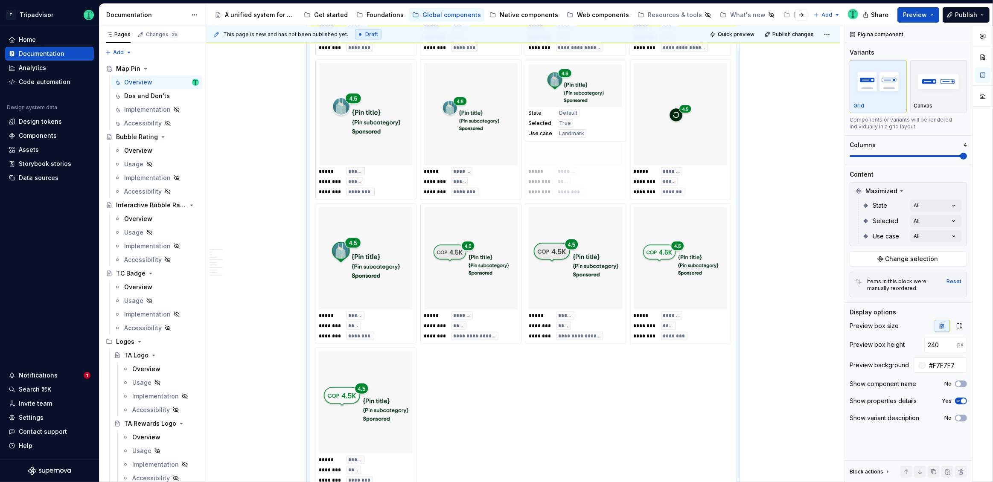
drag, startPoint x: 389, startPoint y: 365, endPoint x: 586, endPoint y: 112, distance: 320.8
click at [586, 112] on body "T Tripadvisor Home Documentation Analytics Code automation Design system data D…" at bounding box center [496, 241] width 993 height 482
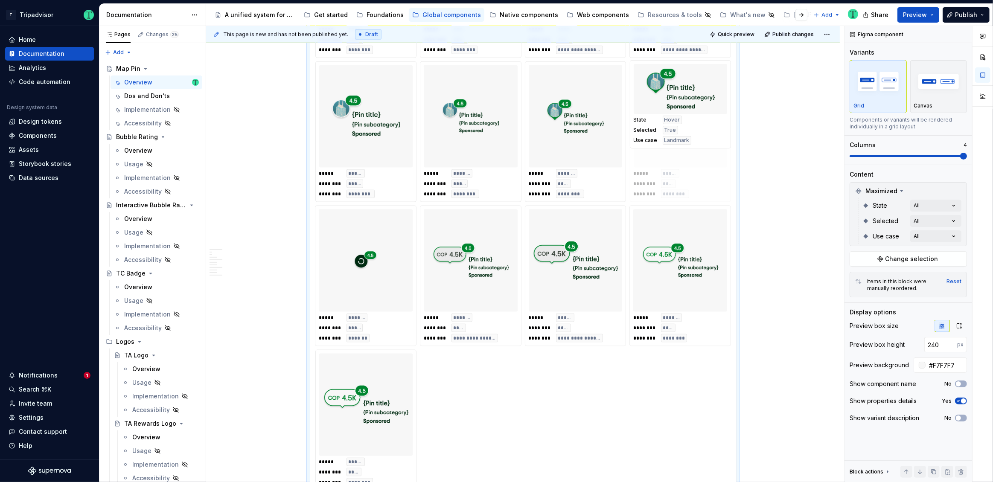
drag, startPoint x: 374, startPoint y: 279, endPoint x: 668, endPoint y: 149, distance: 321.5
click at [668, 149] on body "T Tripadvisor Home Documentation Analytics Code automation Design system data D…" at bounding box center [496, 241] width 993 height 482
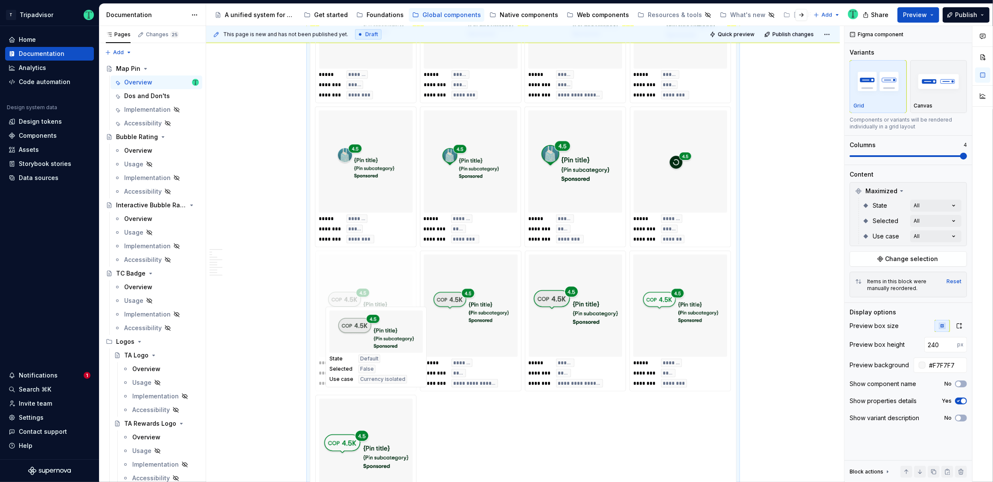
scroll to position [1272, 0]
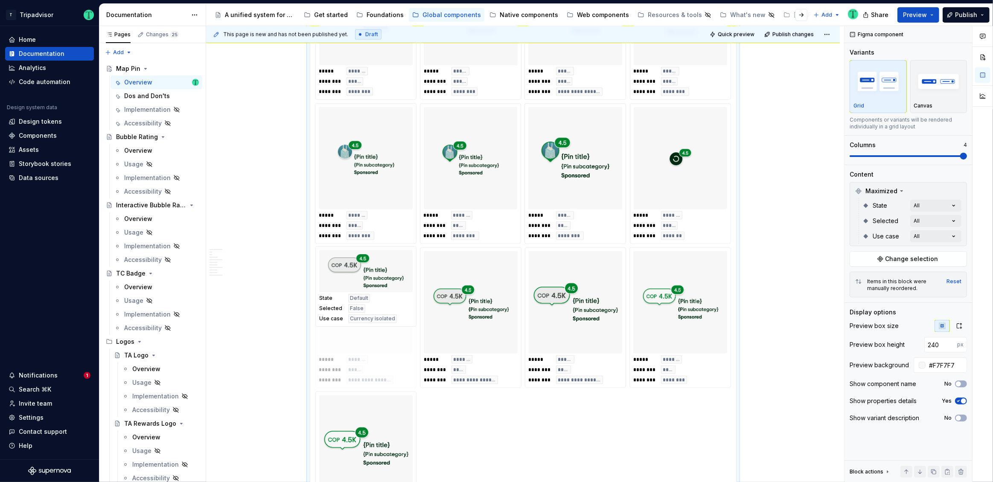
drag, startPoint x: 573, startPoint y: 123, endPoint x: 363, endPoint y: 357, distance: 314.9
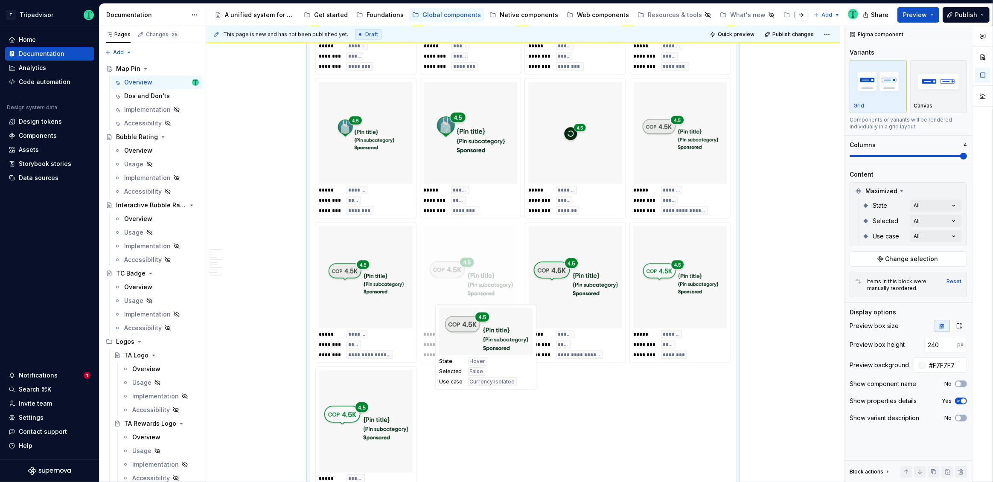
scroll to position [1299, 0]
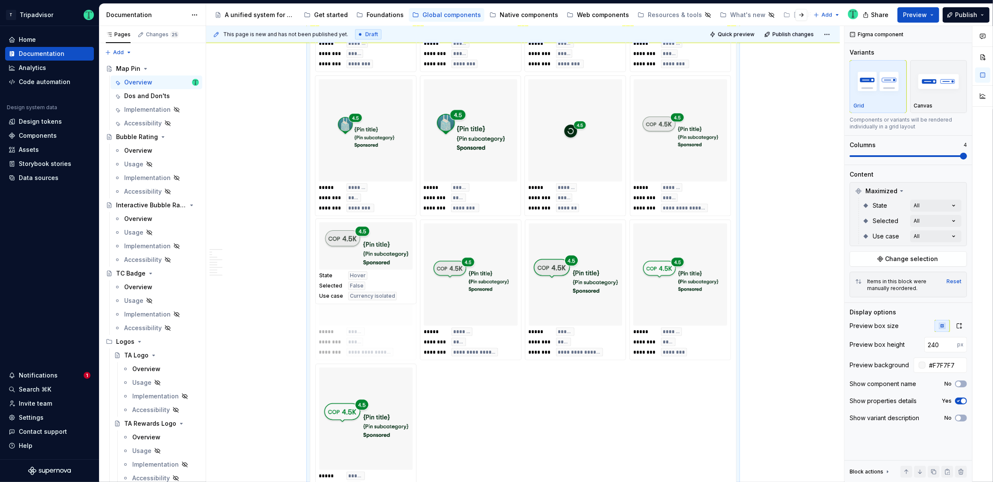
drag, startPoint x: 569, startPoint y: 184, endPoint x: 384, endPoint y: 319, distance: 229.4
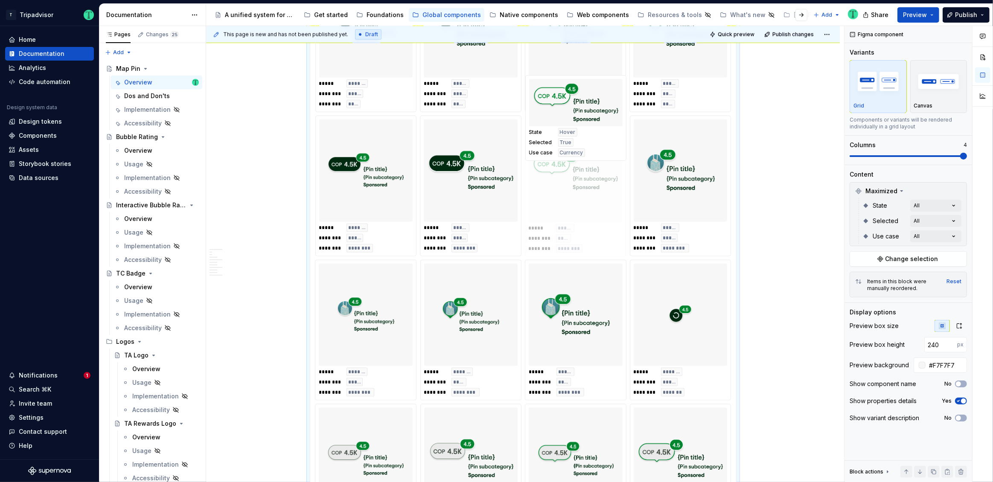
scroll to position [1103, 0]
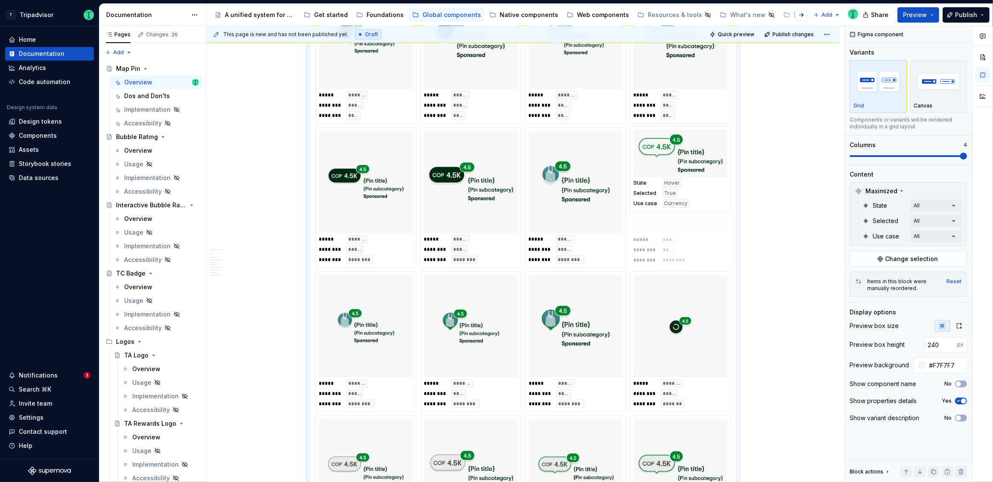
drag, startPoint x: 385, startPoint y: 458, endPoint x: 680, endPoint y: 165, distance: 415.5
click at [680, 165] on body "T Tripadvisor Home Documentation Analytics Code automation Design system data D…" at bounding box center [496, 241] width 993 height 482
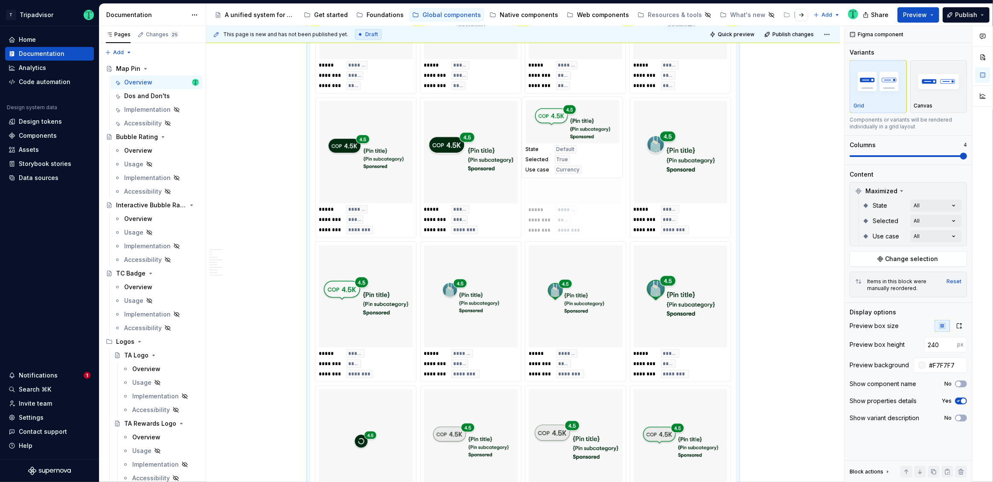
scroll to position [1121, 0]
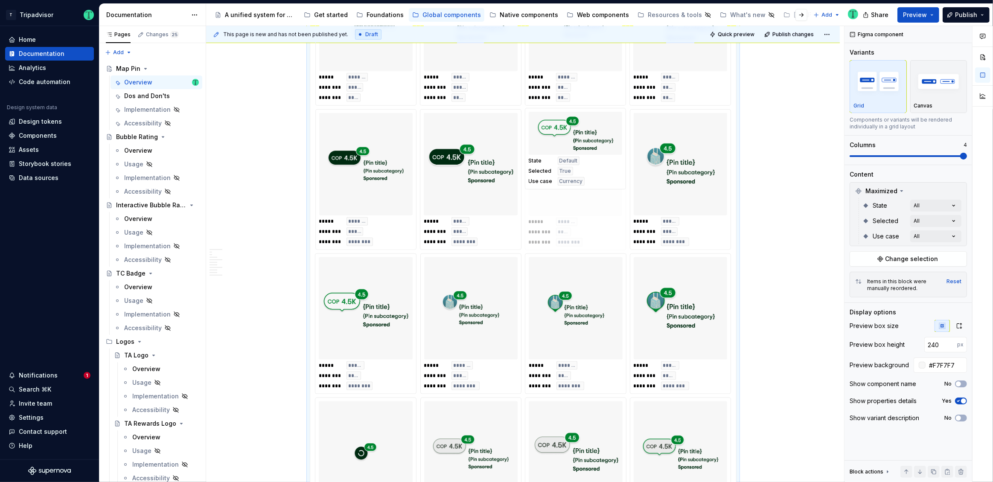
drag, startPoint x: 394, startPoint y: 422, endPoint x: 604, endPoint y: 166, distance: 331.1
click at [604, 166] on body "T Tripadvisor Home Documentation Analytics Code automation Design system data D…" at bounding box center [496, 241] width 993 height 482
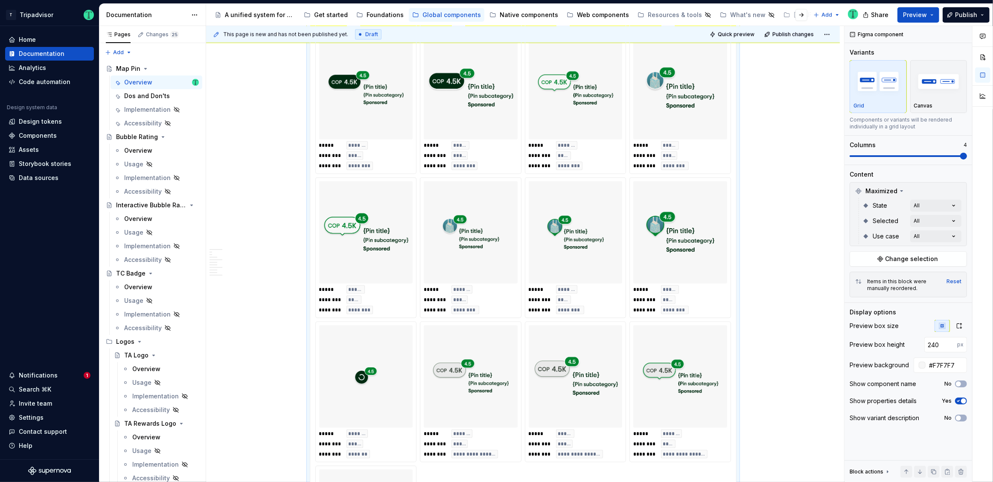
scroll to position [1144, 0]
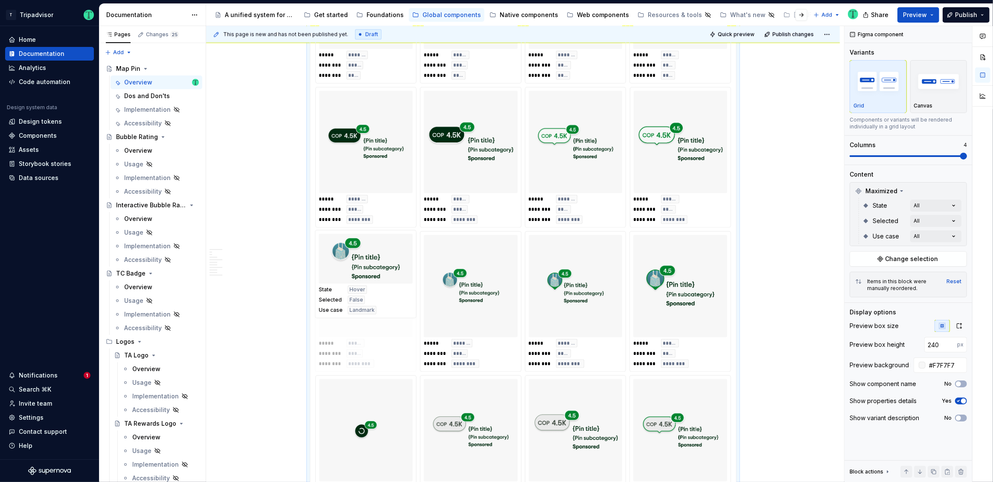
drag, startPoint x: 693, startPoint y: 162, endPoint x: 378, endPoint y: 323, distance: 354.0
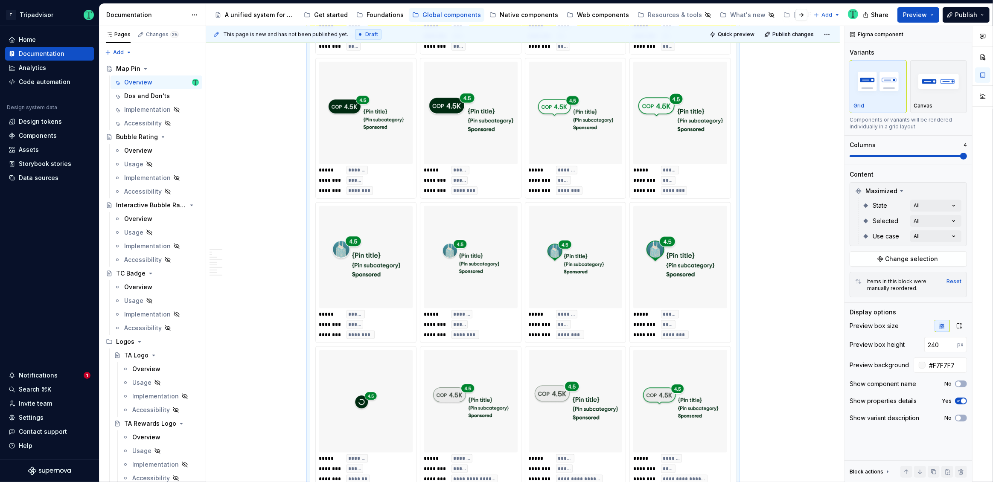
scroll to position [1174, 0]
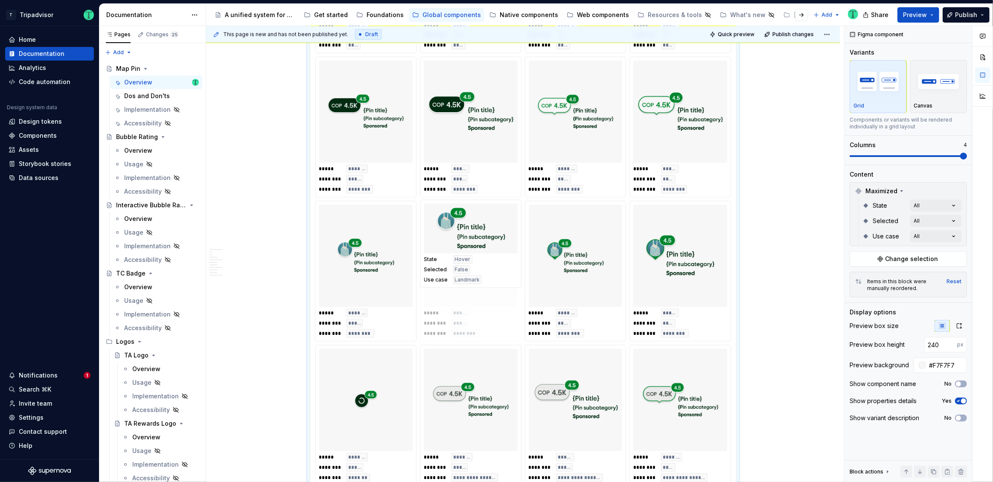
drag, startPoint x: 386, startPoint y: 282, endPoint x: 460, endPoint y: 283, distance: 74.3
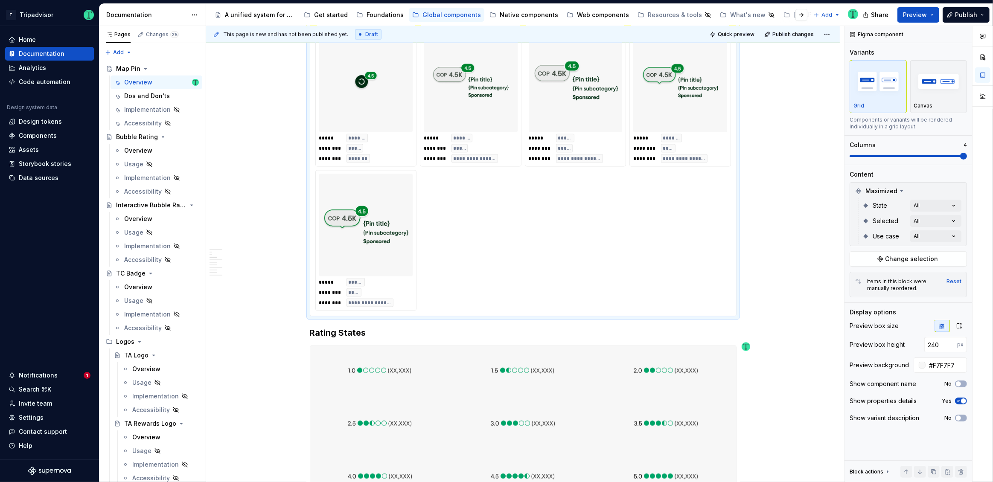
scroll to position [1395, 0]
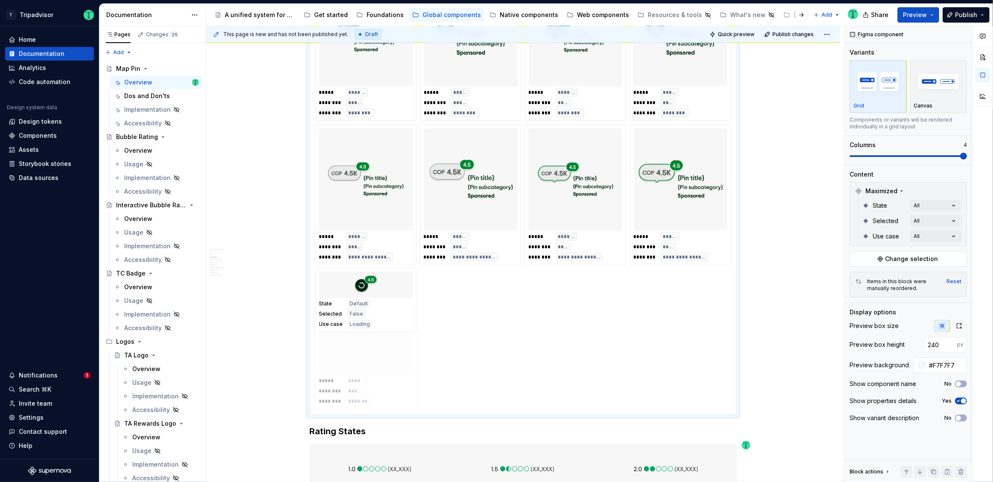
drag, startPoint x: 373, startPoint y: 205, endPoint x: 376, endPoint y: 365, distance: 160.1
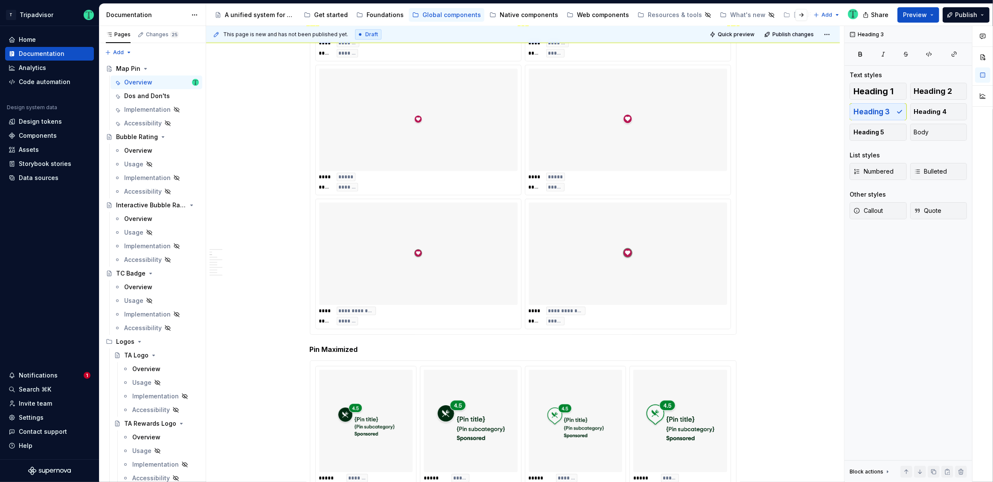
scroll to position [723, 0]
click at [720, 238] on div at bounding box center [628, 251] width 198 height 102
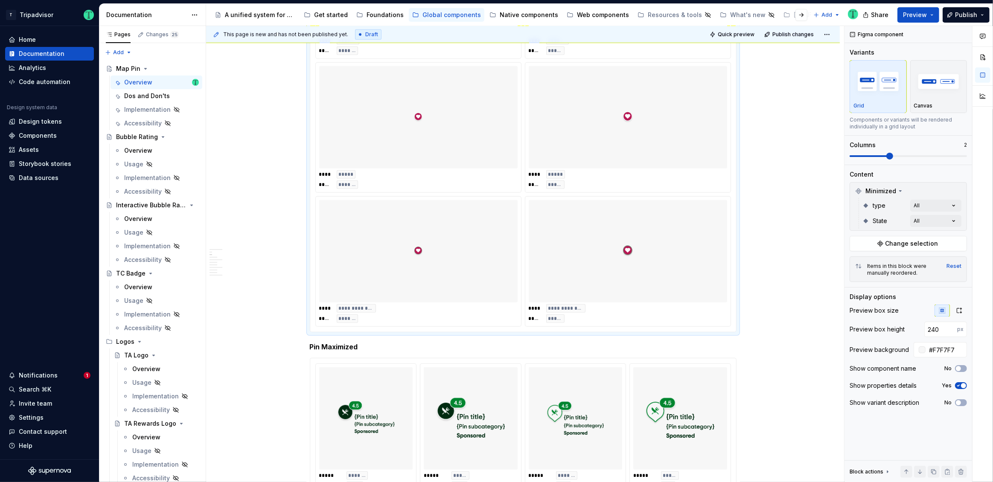
type textarea "*"
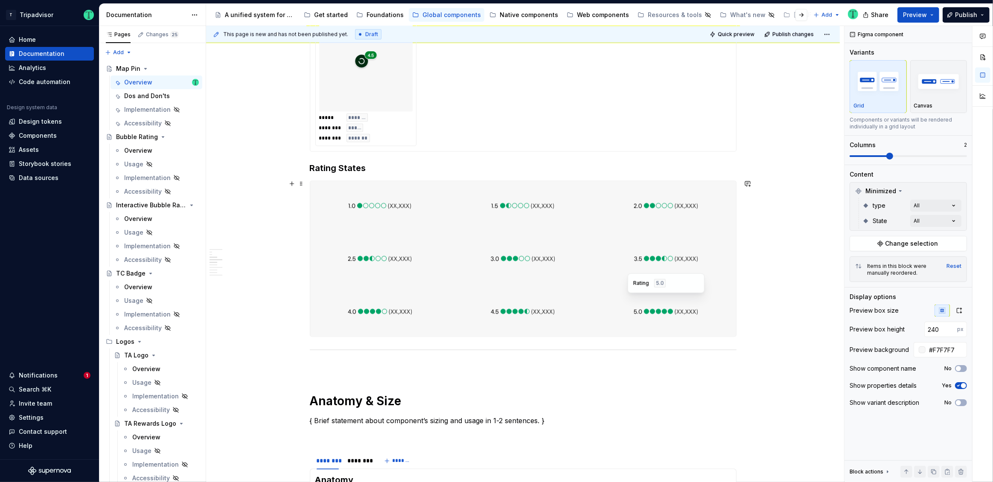
scroll to position [1654, 0]
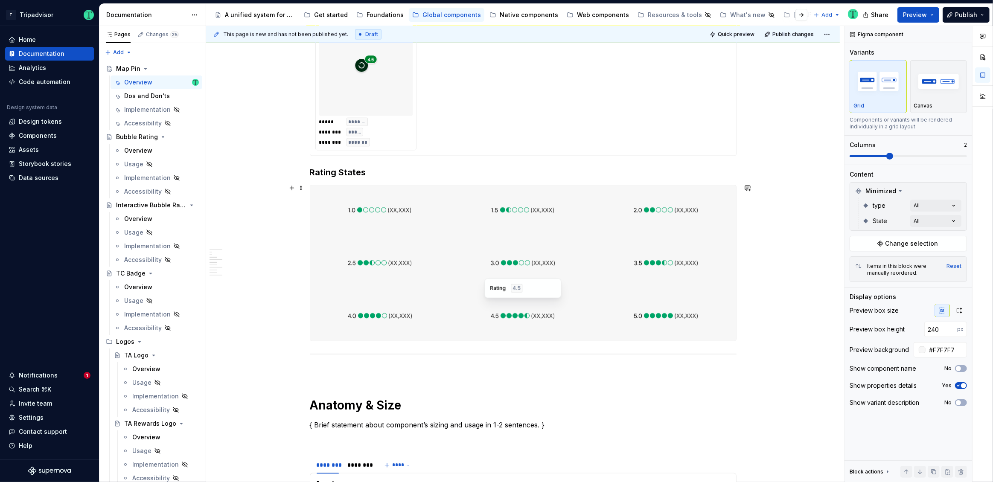
type input "#F7F7F7F7"
click at [592, 318] on div at bounding box center [523, 315] width 140 height 49
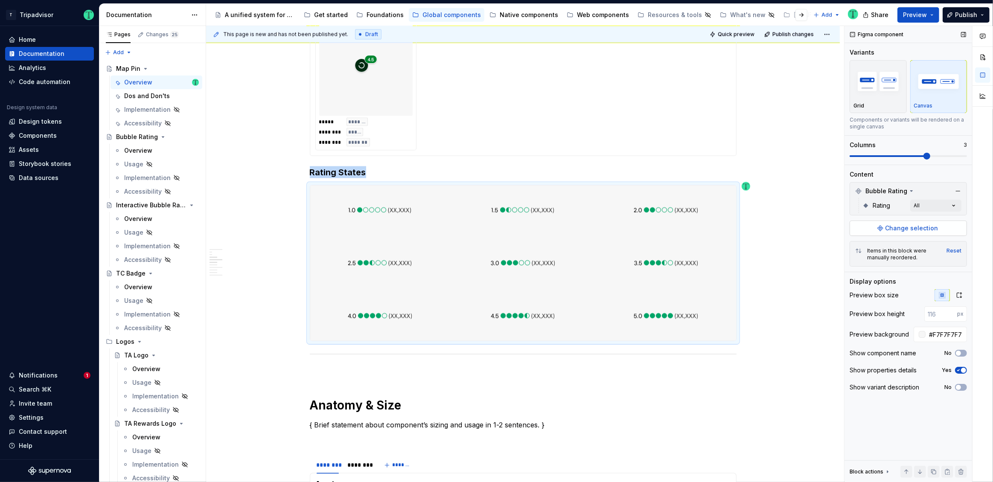
click at [907, 233] on button "Change selection" at bounding box center [908, 228] width 117 height 15
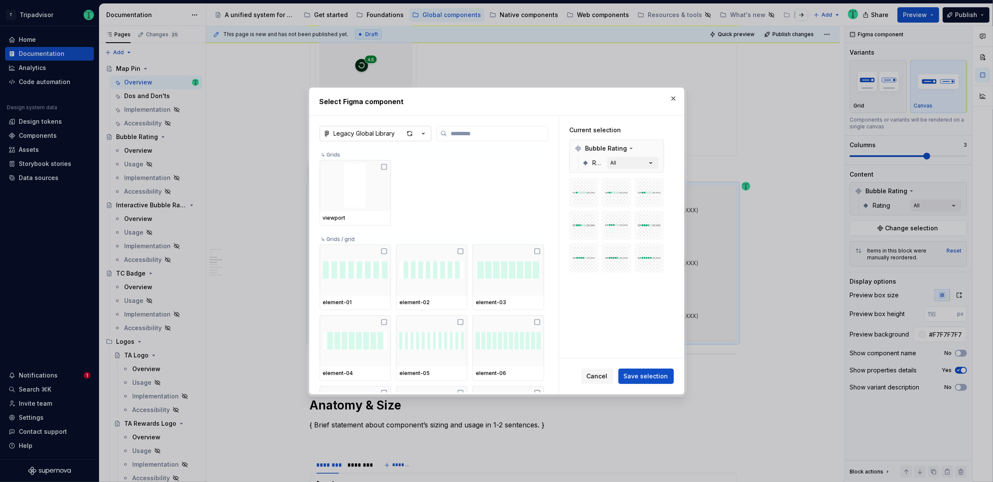
click at [401, 136] on button "Legacy Global Library" at bounding box center [376, 133] width 112 height 15
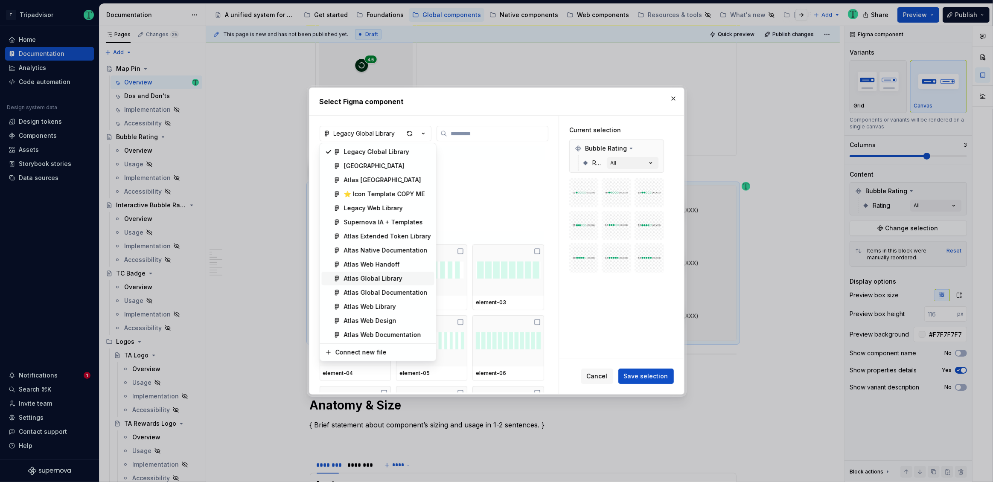
click at [376, 278] on div "Atlas Global Library" at bounding box center [373, 278] width 58 height 9
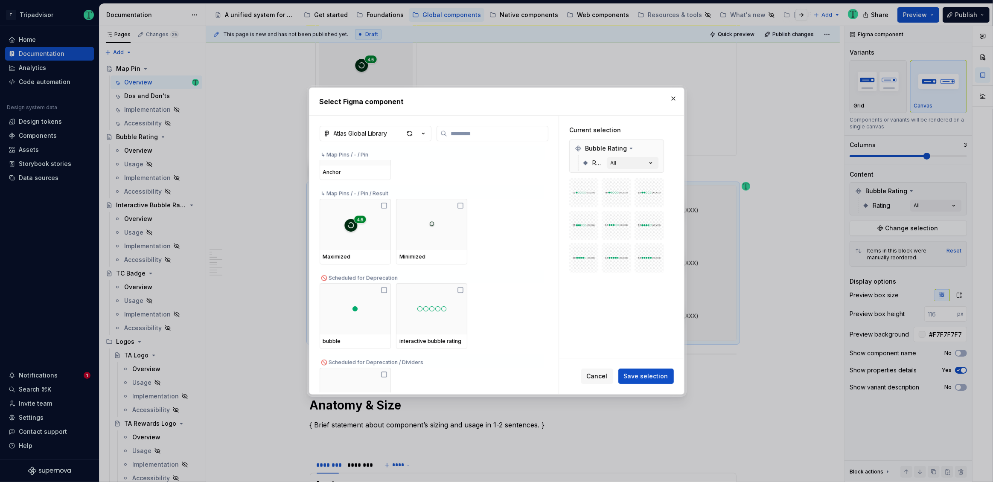
scroll to position [7927, 0]
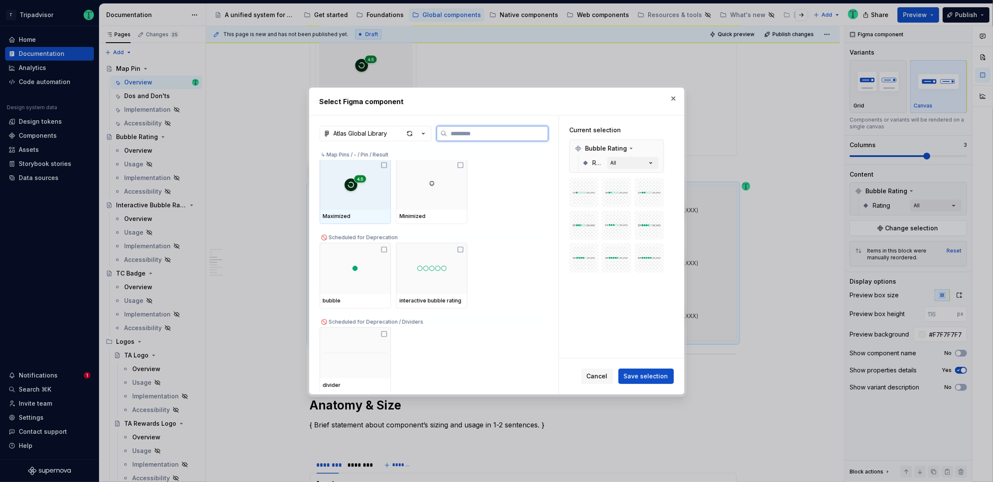
click at [386, 165] on icon at bounding box center [384, 165] width 7 height 7
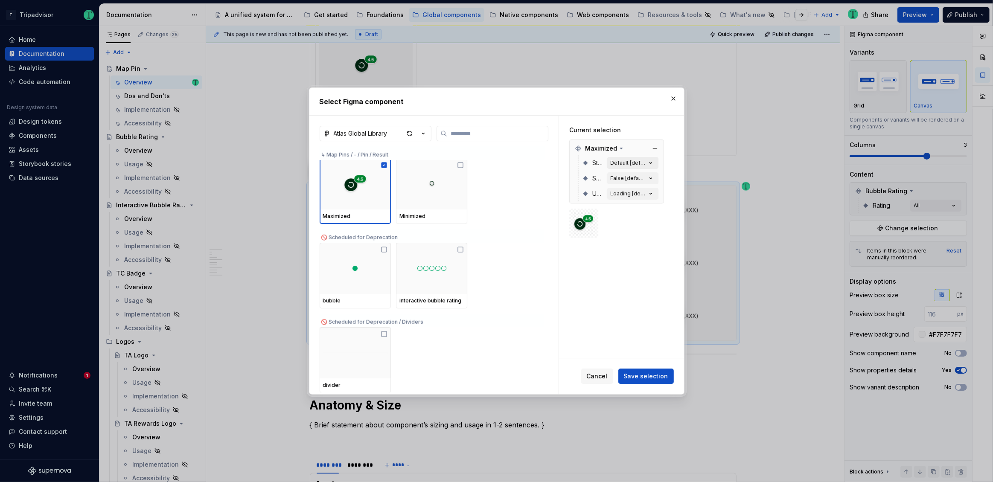
click at [641, 160] on div "Default [default]" at bounding box center [629, 163] width 36 height 7
click at [641, 161] on div "Default [default]" at bounding box center [629, 163] width 36 height 7
click at [647, 376] on span "Save selection" at bounding box center [646, 376] width 44 height 9
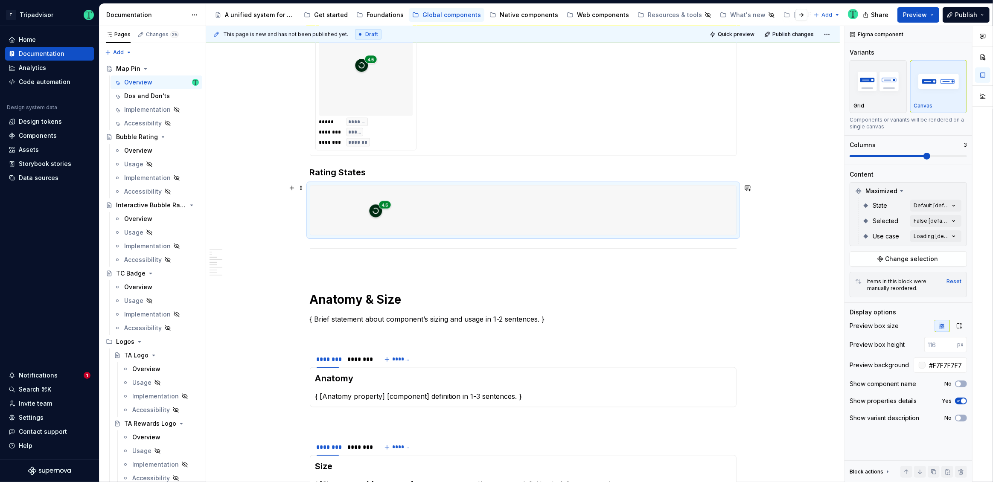
click at [680, 209] on div at bounding box center [523, 210] width 426 height 49
click at [967, 157] on span at bounding box center [963, 156] width 7 height 7
click at [932, 206] on div "Comments Open comments No comments yet Select ‘Comment’ from the block context …" at bounding box center [918, 254] width 148 height 457
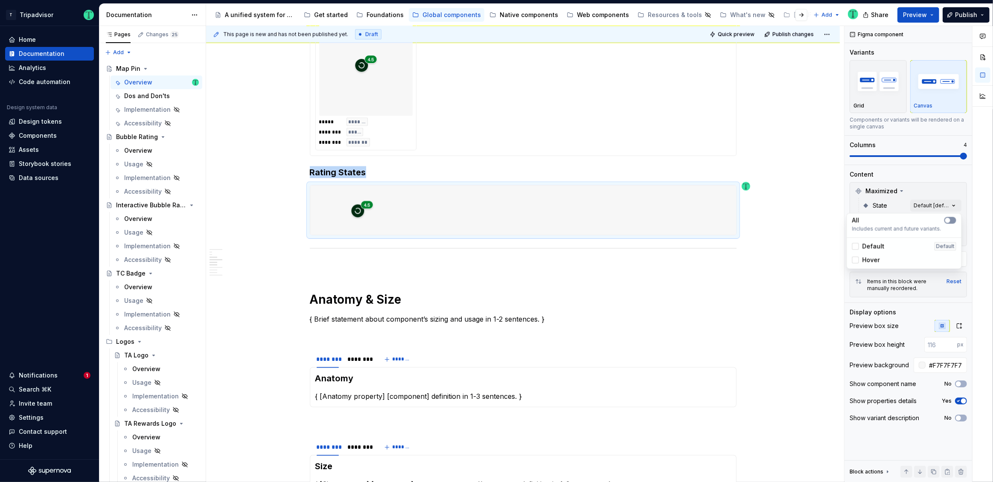
click at [949, 220] on span "button" at bounding box center [947, 220] width 5 height 5
click at [948, 185] on div "Comments Open comments No comments yet Select ‘Comment’ from the block context …" at bounding box center [918, 254] width 148 height 457
click at [952, 224] on div "Comments Open comments No comments yet Select ‘Comment’ from the block context …" at bounding box center [918, 254] width 148 height 457
click at [947, 235] on span "button" at bounding box center [947, 235] width 5 height 5
click at [947, 187] on div "Comments Open comments No comments yet Select ‘Comment’ from the block context …" at bounding box center [918, 254] width 148 height 457
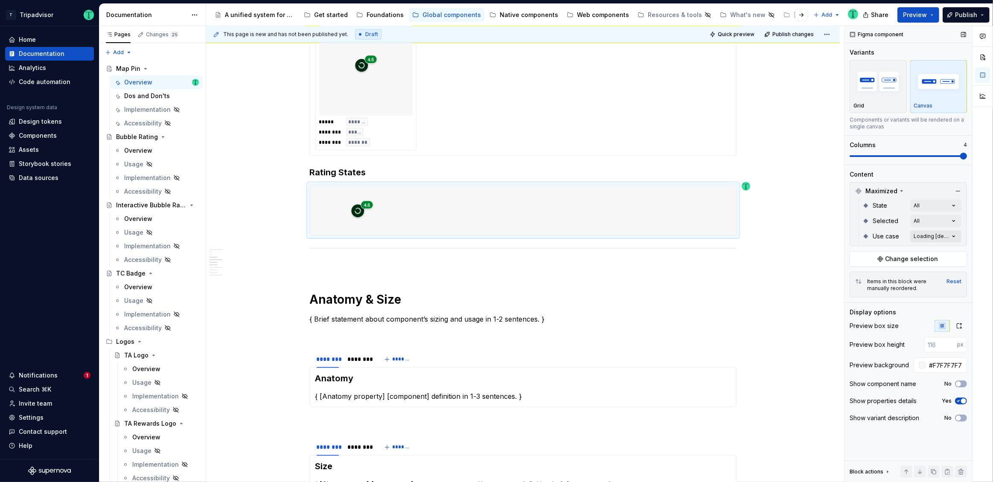
click at [949, 236] on div "Comments Open comments No comments yet Select ‘Comment’ from the block context …" at bounding box center [918, 254] width 148 height 457
click at [948, 248] on span "button" at bounding box center [947, 250] width 5 height 5
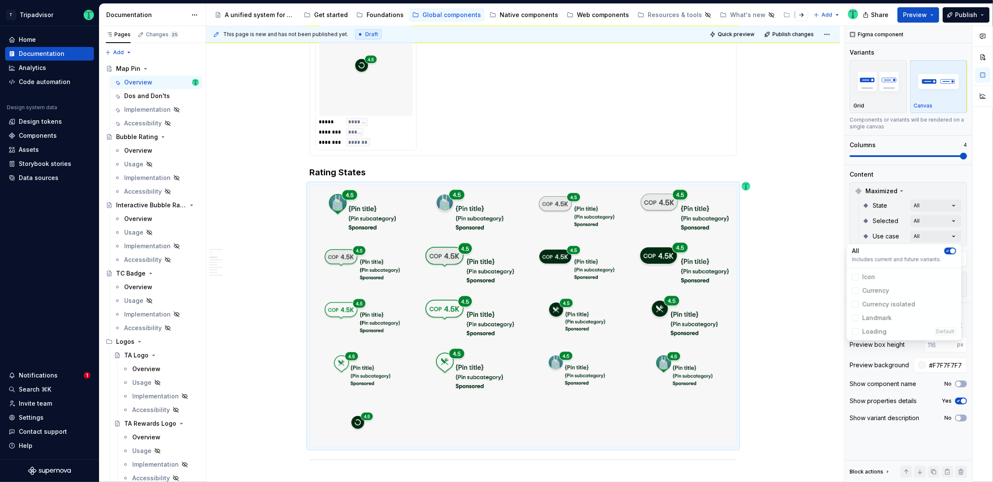
click at [933, 182] on div "Comments Open comments No comments yet Select ‘Comment’ from the block context …" at bounding box center [918, 254] width 148 height 457
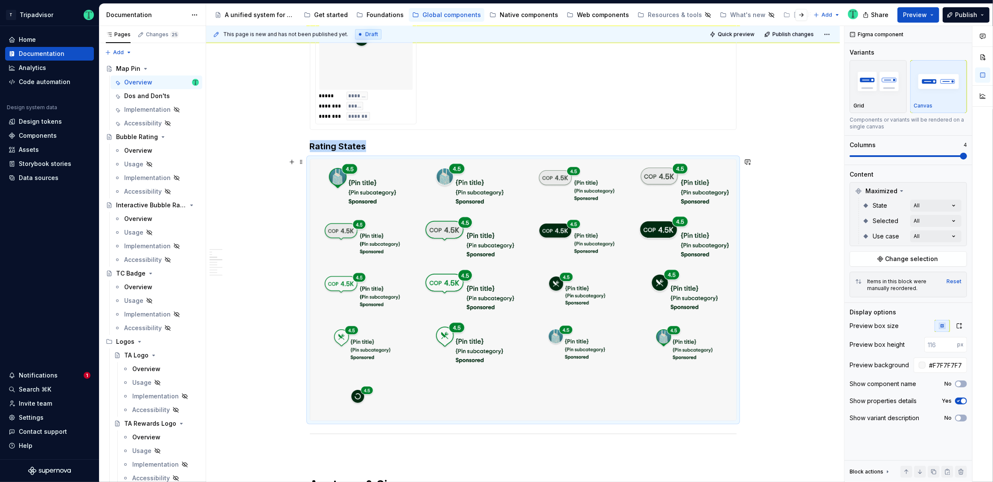
scroll to position [1680, 0]
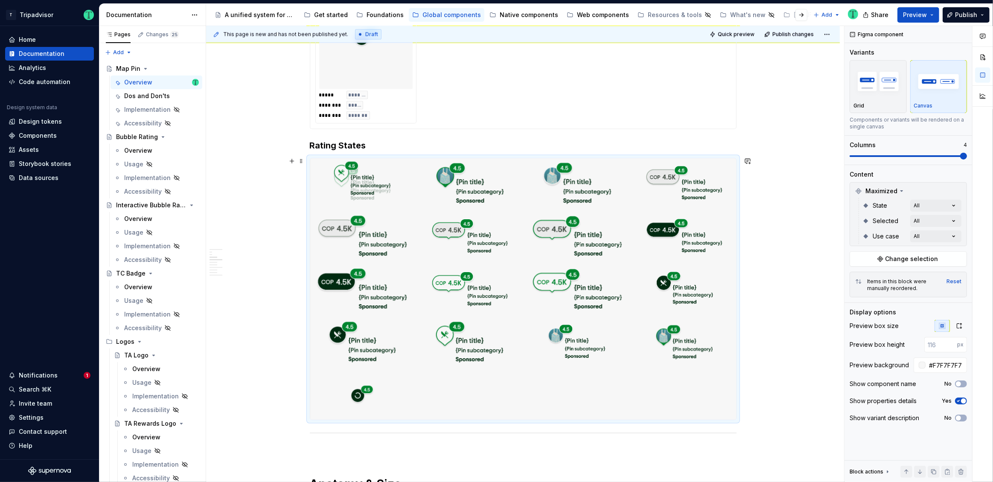
drag, startPoint x: 347, startPoint y: 340, endPoint x: 336, endPoint y: 177, distance: 162.9
click at [336, 177] on body "T Tripadvisor Home Documentation Analytics Code automation Design system data D…" at bounding box center [496, 241] width 993 height 482
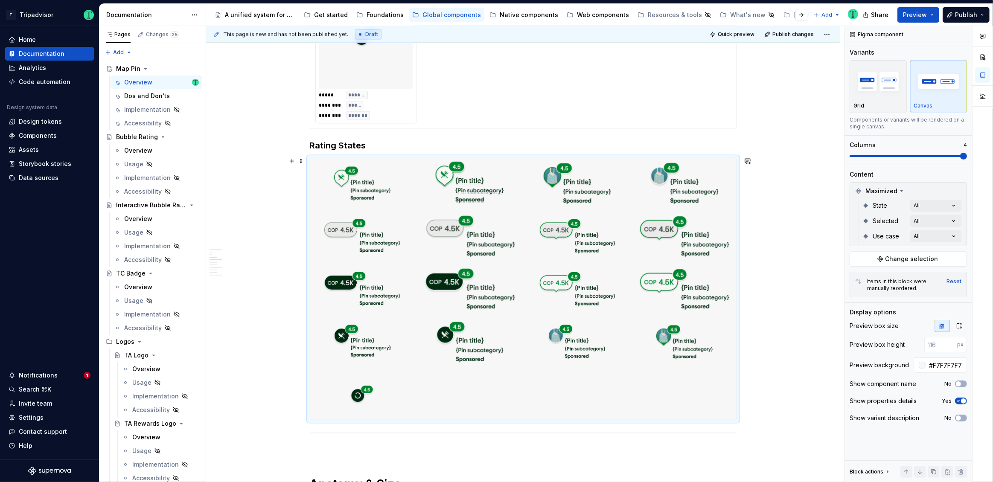
drag, startPoint x: 448, startPoint y: 338, endPoint x: 422, endPoint y: 173, distance: 167.1
click at [422, 173] on body "T Tripadvisor Home Documentation Analytics Code automation Design system data D…" at bounding box center [496, 241] width 993 height 482
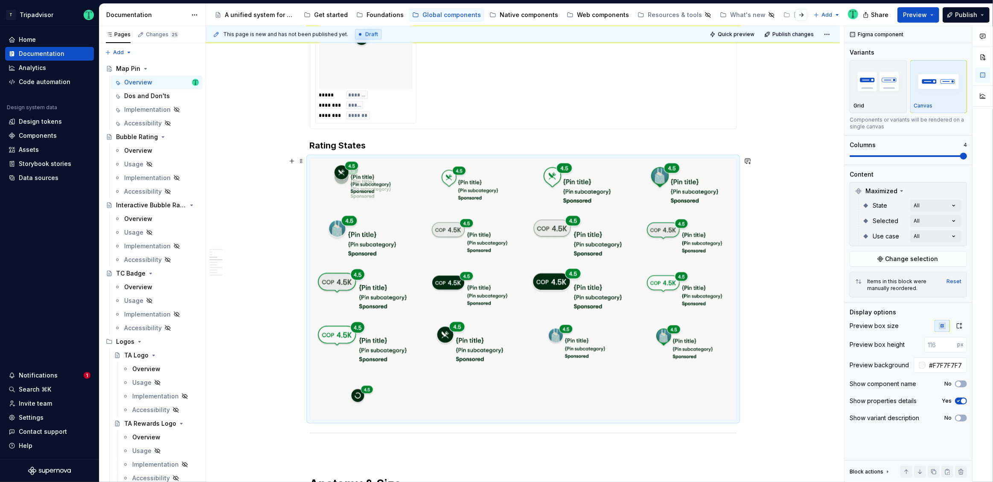
drag, startPoint x: 354, startPoint y: 339, endPoint x: 334, endPoint y: 175, distance: 165.1
click at [334, 175] on body "T Tripadvisor Home Documentation Analytics Code automation Design system data D…" at bounding box center [496, 241] width 993 height 482
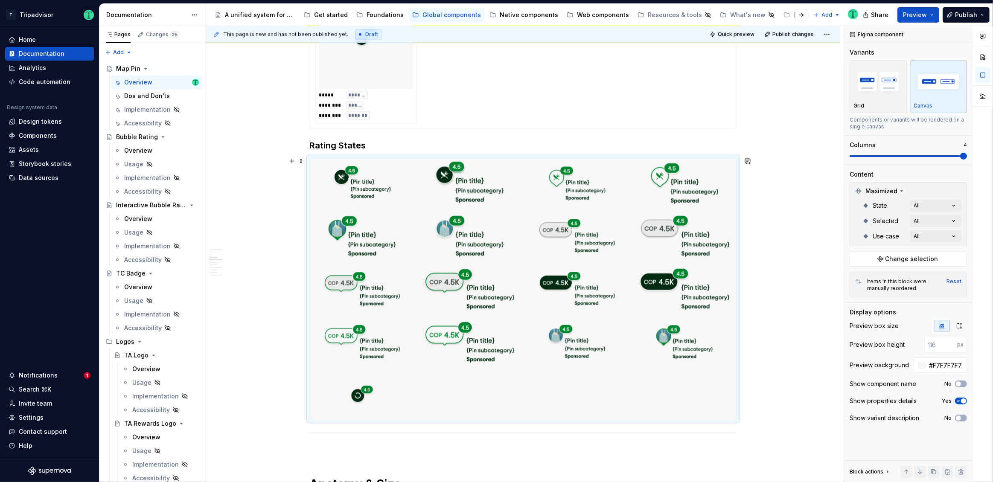
drag, startPoint x: 449, startPoint y: 335, endPoint x: 433, endPoint y: 171, distance: 164.3
click at [433, 171] on body "T Tripadvisor Home Documentation Analytics Code automation Design system data D…" at bounding box center [496, 241] width 993 height 482
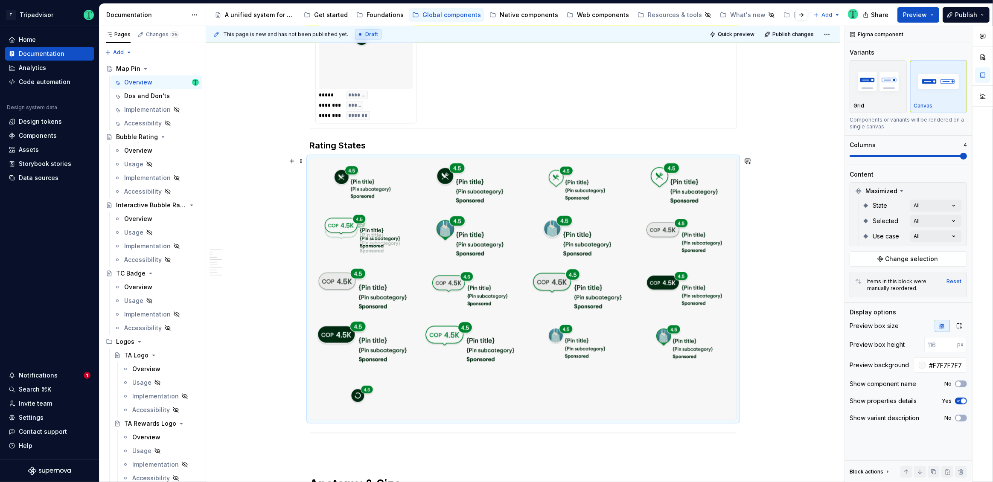
drag, startPoint x: 343, startPoint y: 338, endPoint x: 348, endPoint y: 232, distance: 106.8
click at [346, 232] on body "T Tripadvisor Home Documentation Analytics Code automation Design system data D…" at bounding box center [496, 241] width 993 height 482
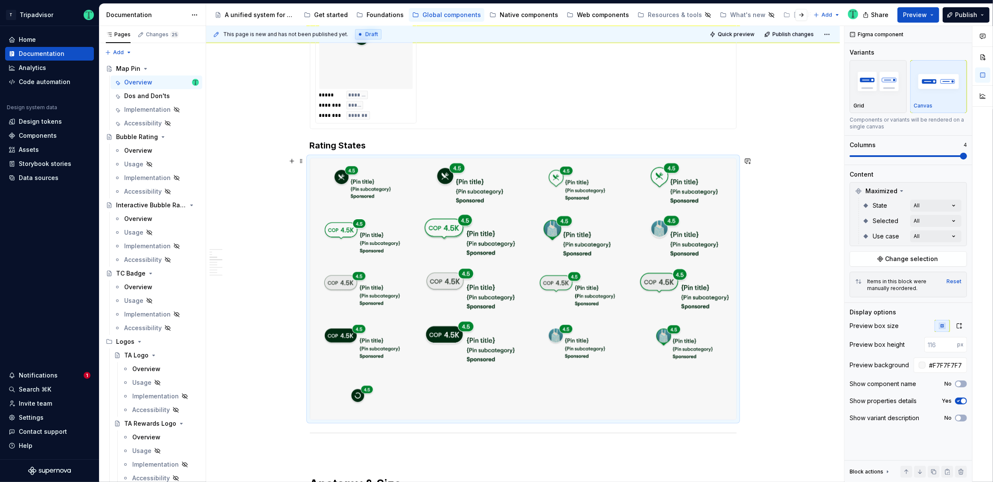
drag, startPoint x: 439, startPoint y: 306, endPoint x: 443, endPoint y: 222, distance: 83.7
click at [441, 221] on body "T Tripadvisor Home Documentation Analytics Code automation Design system data D…" at bounding box center [496, 241] width 993 height 482
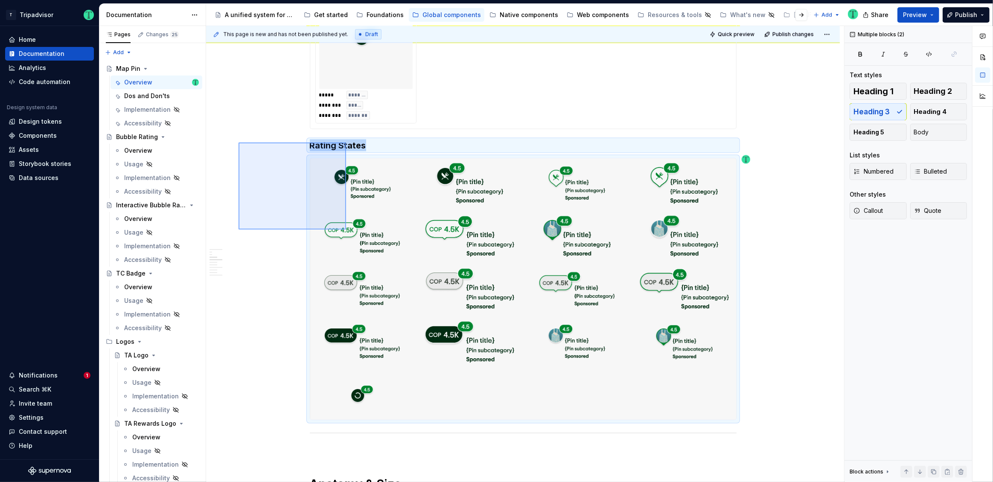
drag, startPoint x: 239, startPoint y: 143, endPoint x: 346, endPoint y: 230, distance: 138.4
click at [346, 230] on div "**********" at bounding box center [525, 254] width 638 height 457
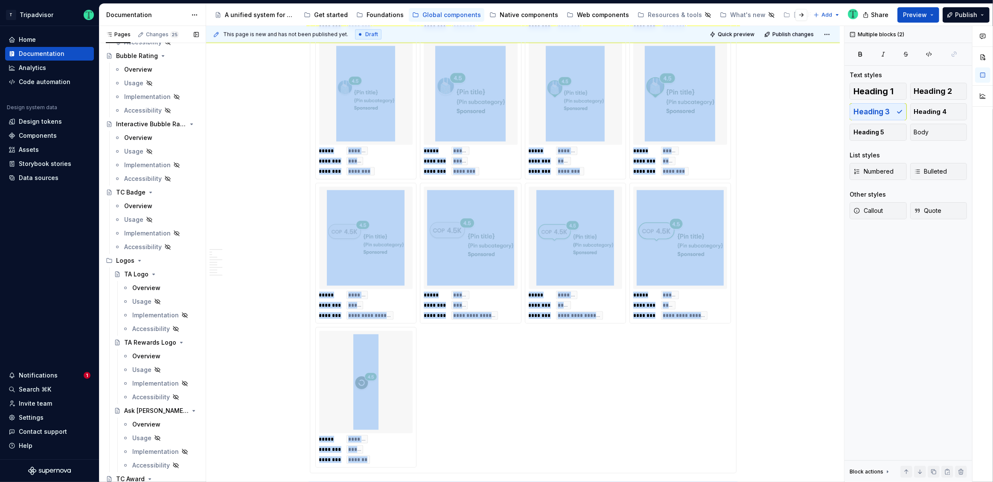
scroll to position [0, 0]
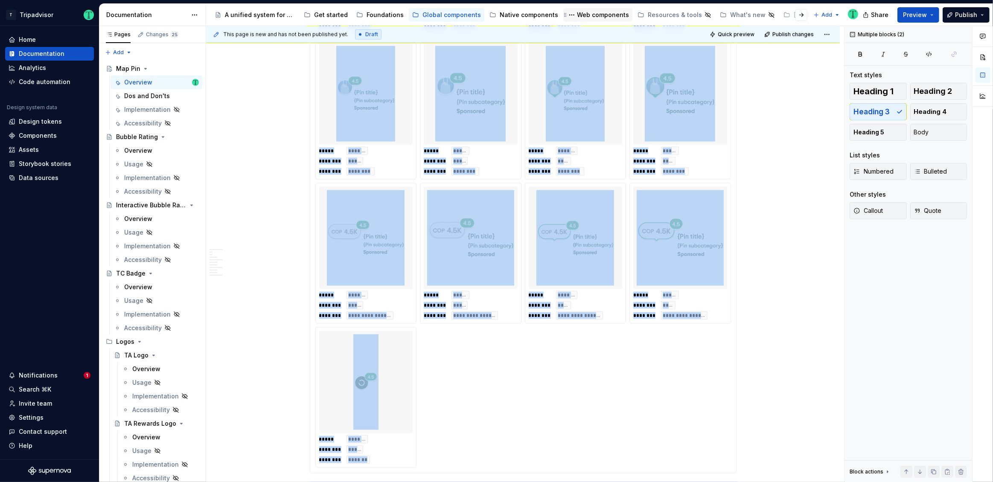
click at [582, 13] on div "Web components" at bounding box center [603, 15] width 52 height 9
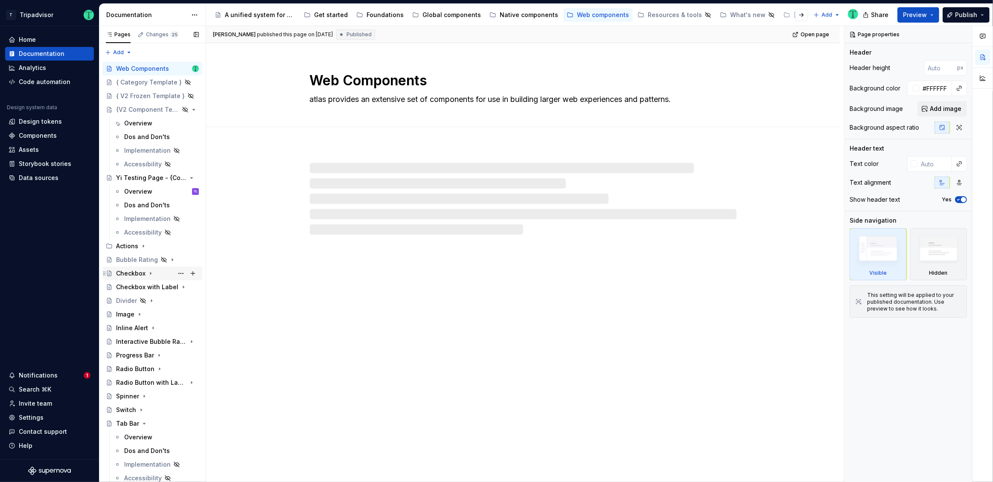
scroll to position [0, 0]
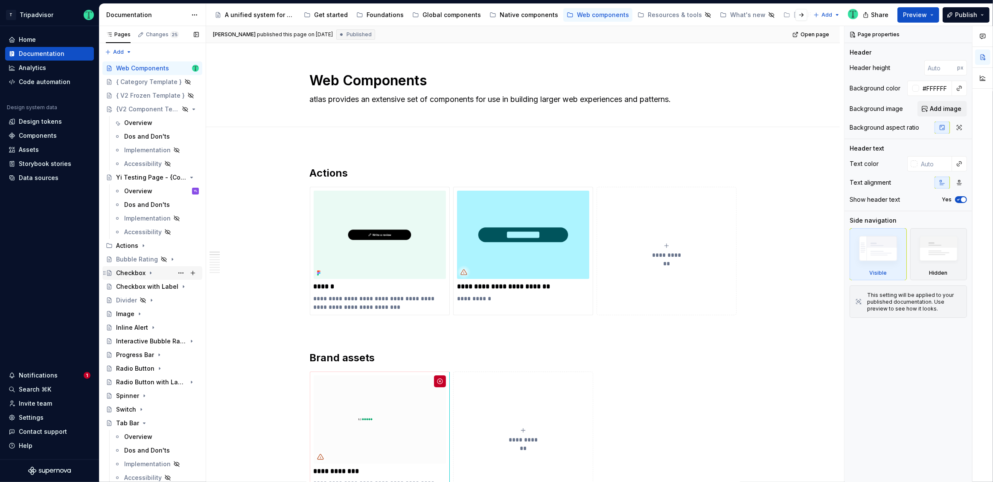
click at [134, 273] on div "Checkbox" at bounding box center [130, 273] width 29 height 9
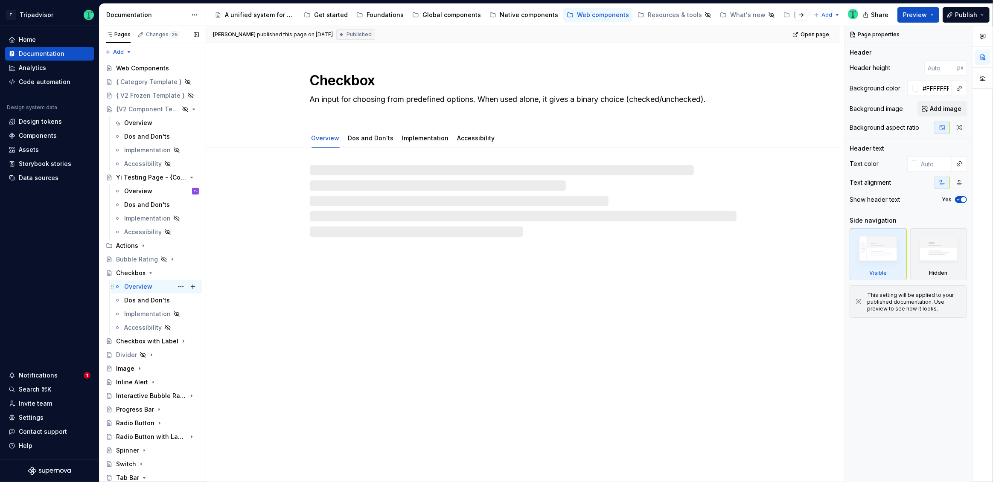
click at [138, 291] on div "Overview" at bounding box center [161, 287] width 75 height 12
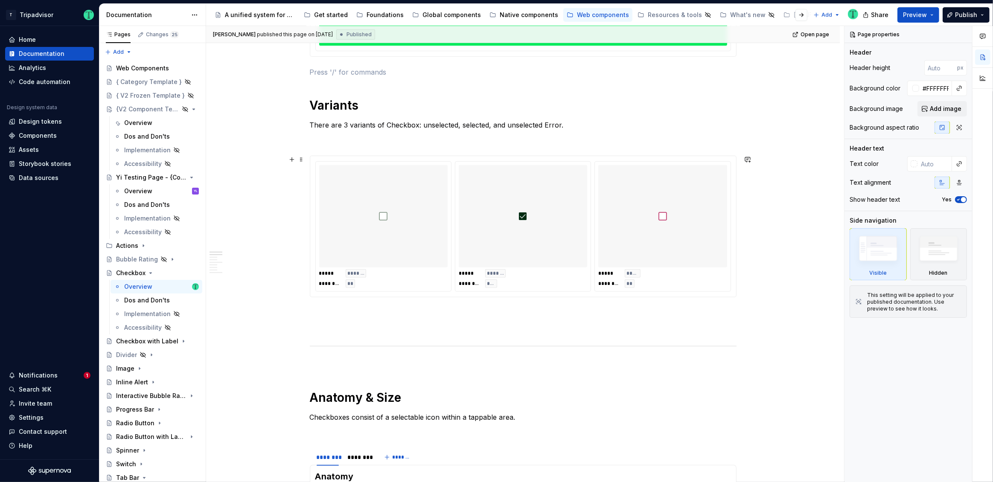
scroll to position [340, 0]
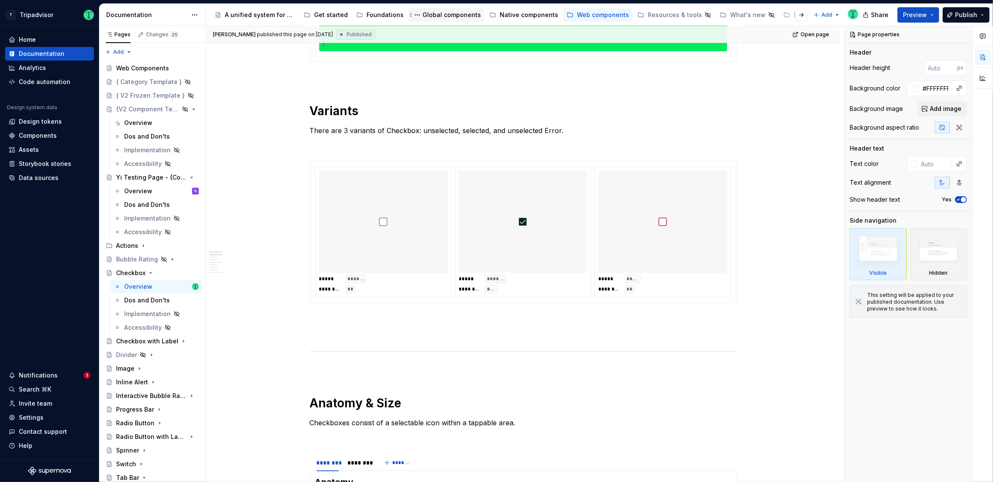
click at [424, 19] on div "Global components" at bounding box center [446, 15] width 69 height 10
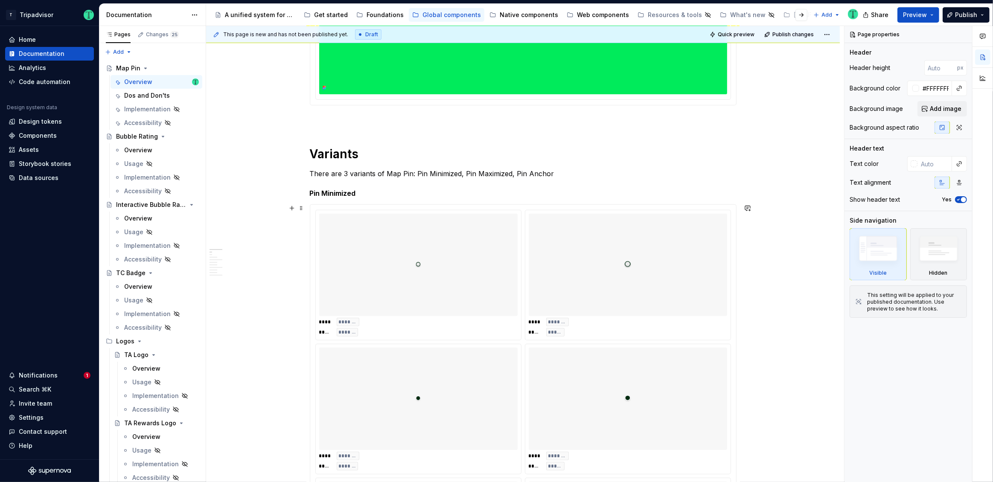
scroll to position [253, 0]
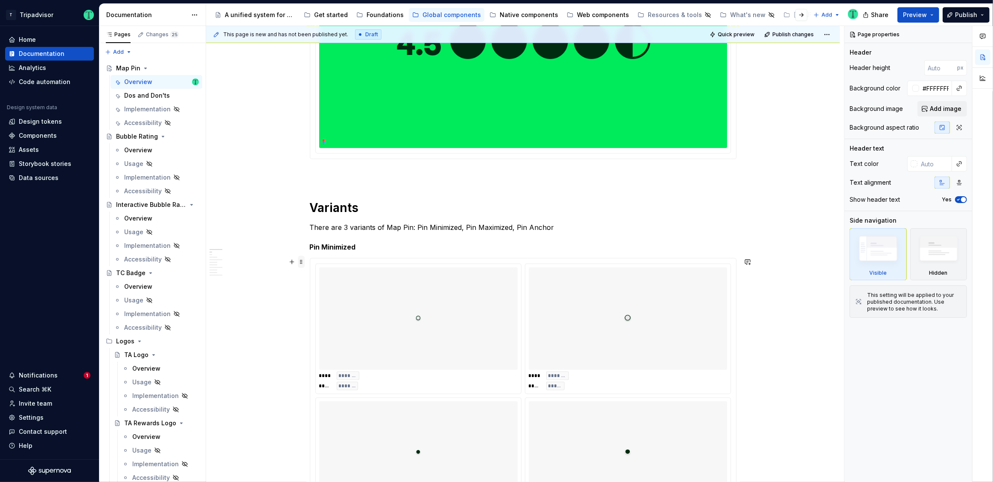
click at [301, 262] on span at bounding box center [301, 262] width 7 height 12
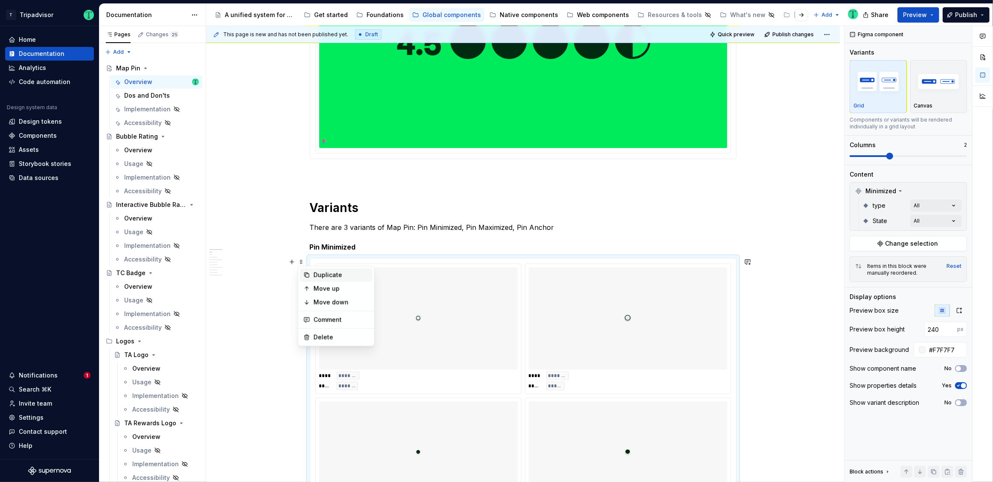
click at [310, 272] on div "Duplicate" at bounding box center [336, 275] width 73 height 14
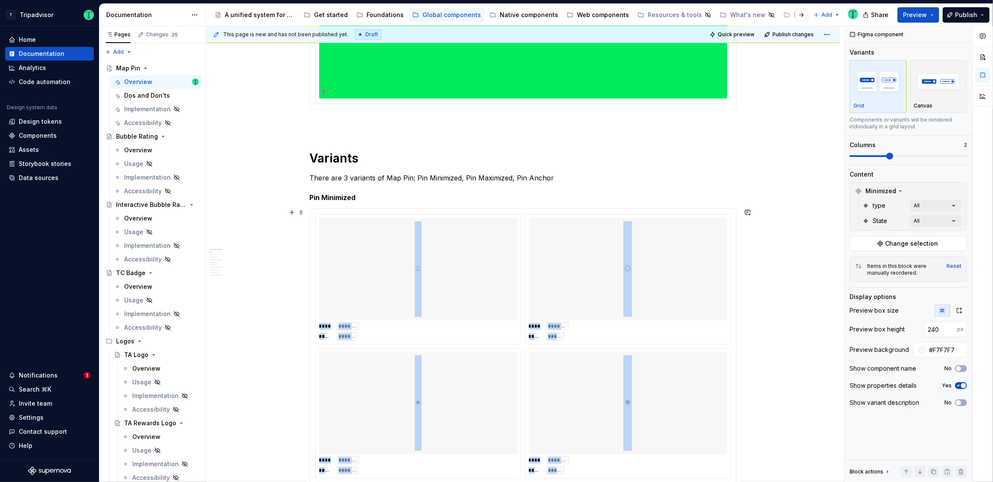
scroll to position [326, 0]
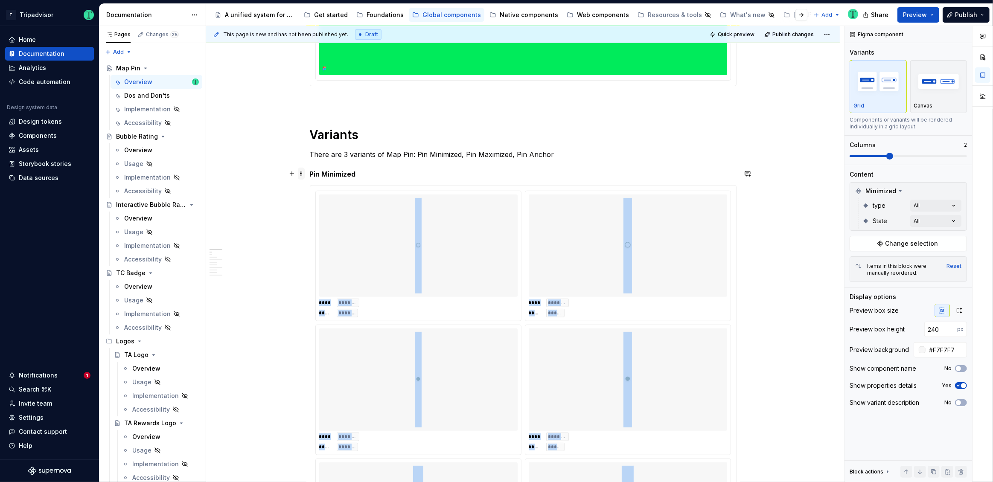
click at [300, 177] on span at bounding box center [301, 174] width 7 height 12
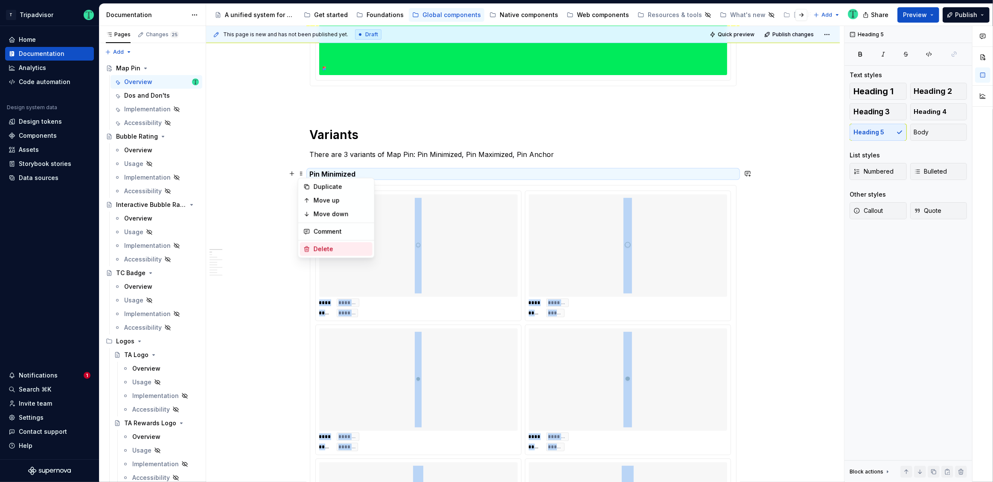
click at [310, 245] on div "Delete" at bounding box center [336, 249] width 73 height 14
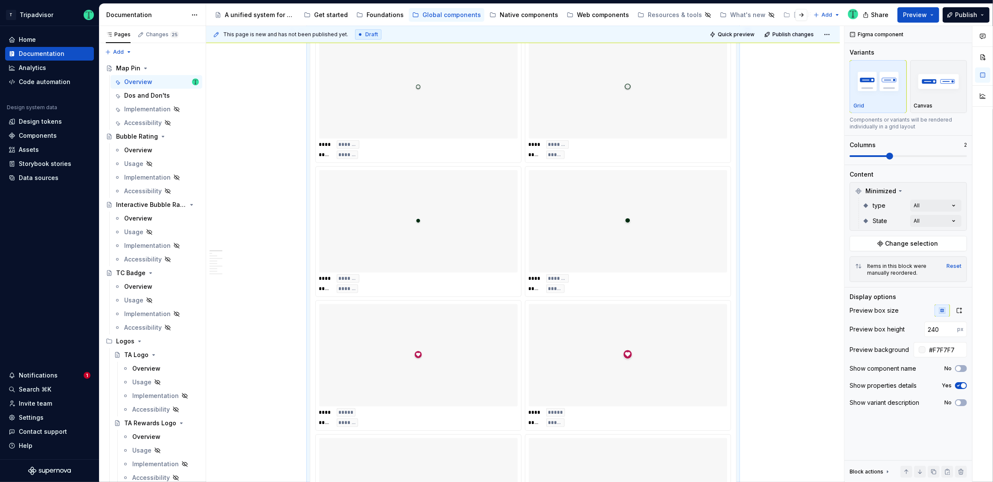
scroll to position [242, 0]
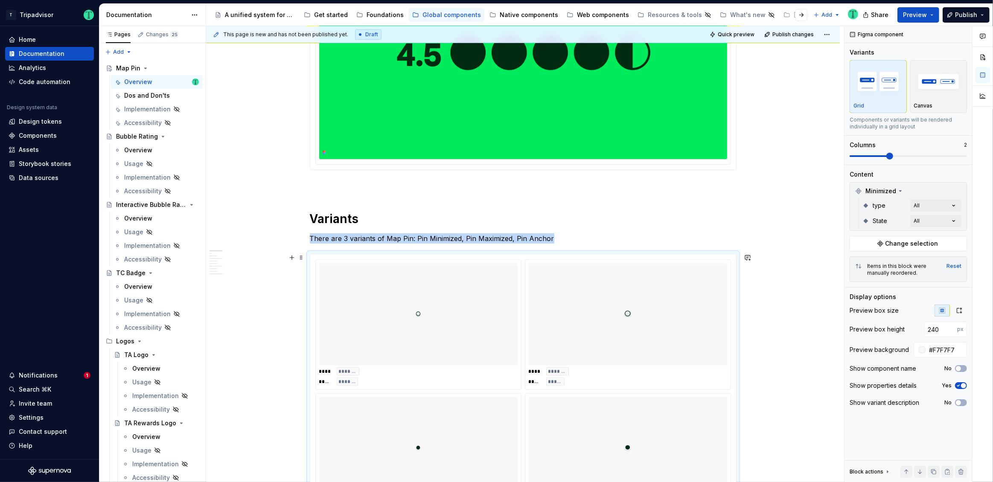
click at [463, 316] on div at bounding box center [418, 314] width 198 height 102
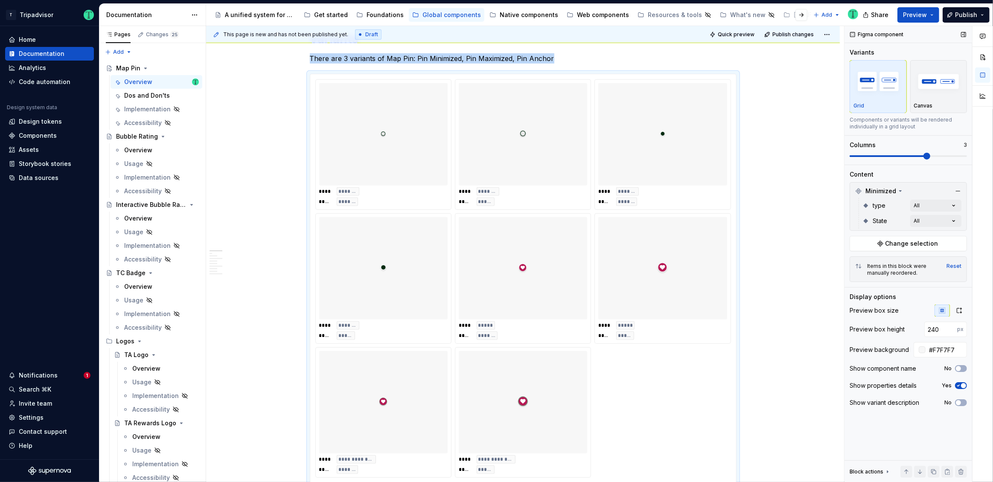
click at [923, 160] on span at bounding box center [926, 156] width 7 height 7
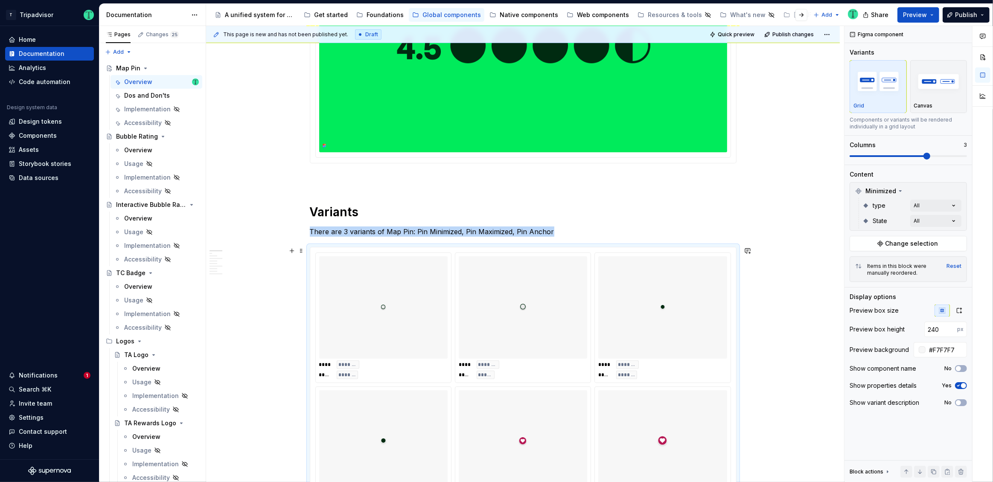
scroll to position [180, 0]
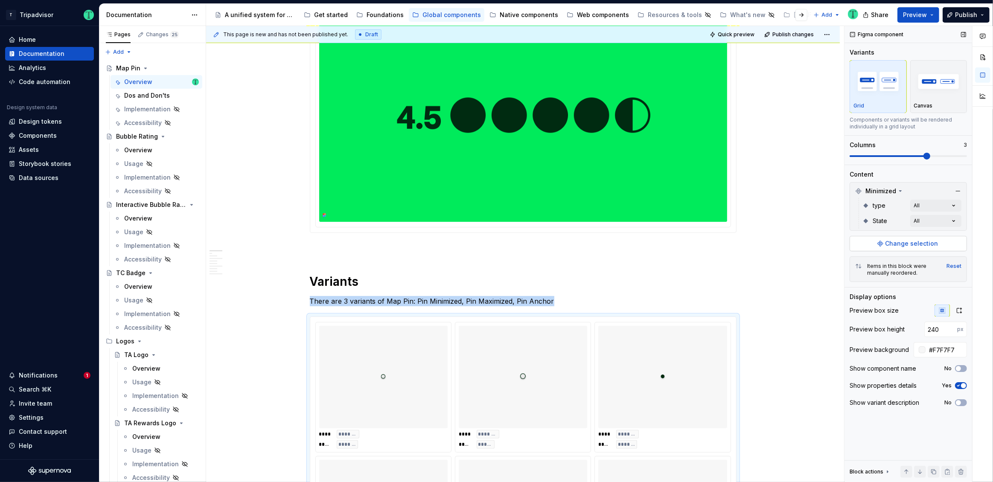
click at [914, 246] on span "Change selection" at bounding box center [911, 243] width 53 height 9
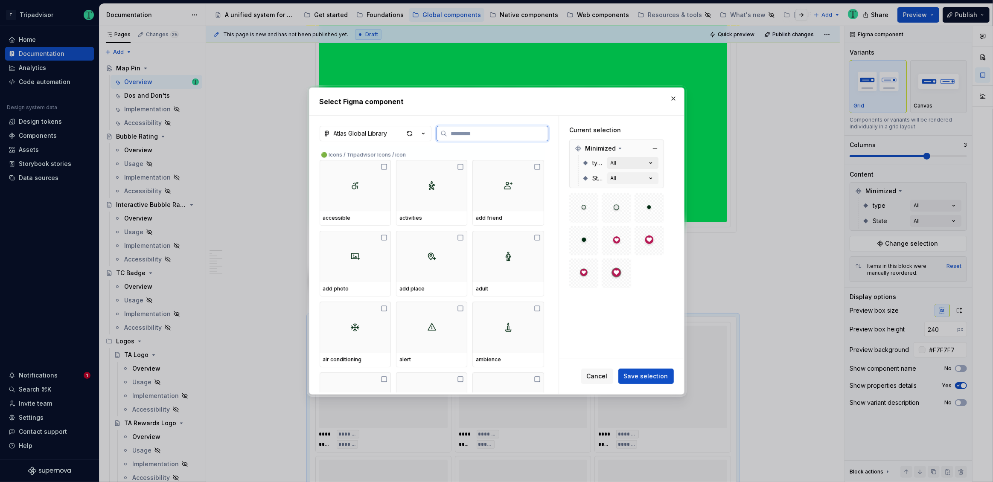
click at [652, 161] on icon "button" at bounding box center [650, 163] width 9 height 9
click at [608, 374] on span "Cancel" at bounding box center [597, 376] width 21 height 9
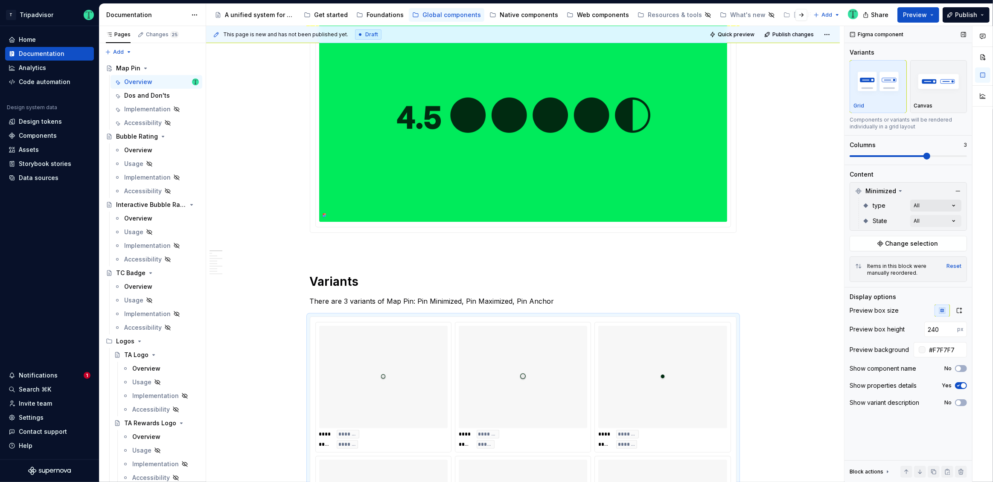
click at [950, 211] on div "Comments Open comments No comments yet Select ‘Comment’ from the block context …" at bounding box center [918, 254] width 148 height 457
click at [953, 220] on span "button" at bounding box center [952, 220] width 5 height 5
click at [926, 188] on div "Comments Open comments No comments yet Select ‘Comment’ from the block context …" at bounding box center [918, 254] width 148 height 457
click at [954, 221] on div "Comments Open comments No comments yet Select ‘Comment’ from the block context …" at bounding box center [918, 254] width 148 height 457
click at [950, 233] on icon "button" at bounding box center [947, 235] width 7 height 5
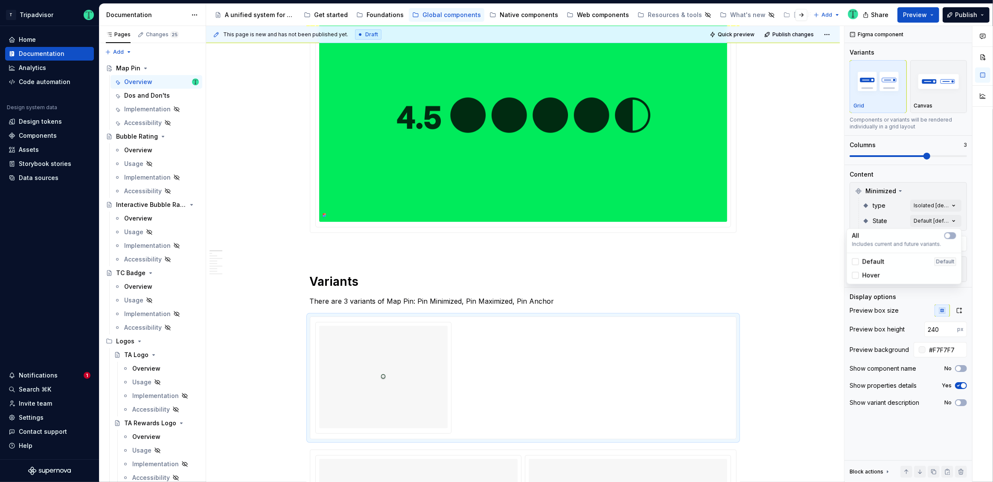
click at [723, 257] on html "T Tripadvisor Home Documentation Analytics Code automation Design system data D…" at bounding box center [496, 241] width 993 height 482
click at [887, 247] on button "Change selection" at bounding box center [908, 243] width 117 height 15
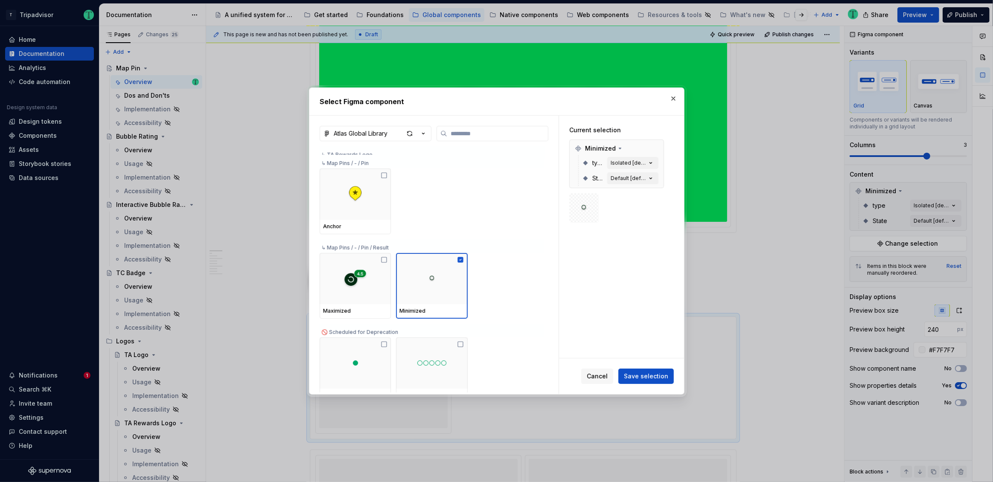
scroll to position [7826, 0]
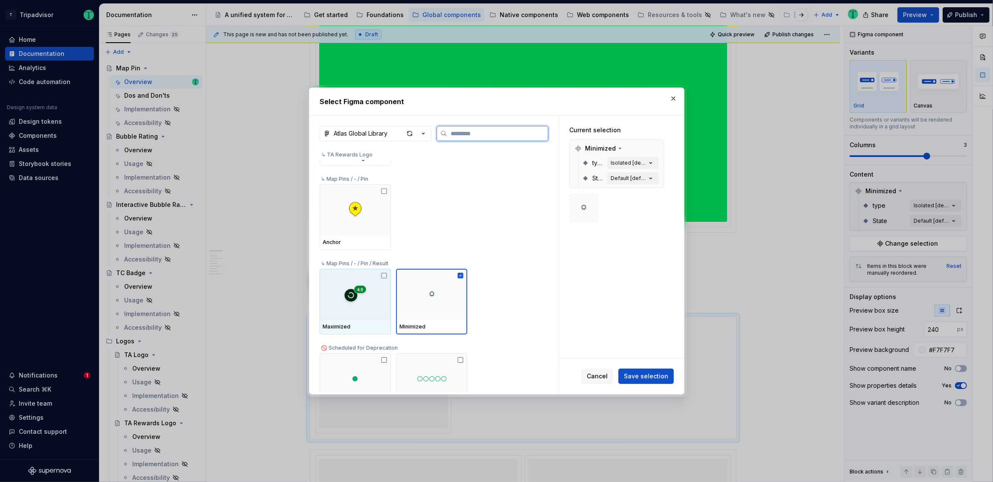
click at [384, 274] on icon at bounding box center [384, 275] width 7 height 7
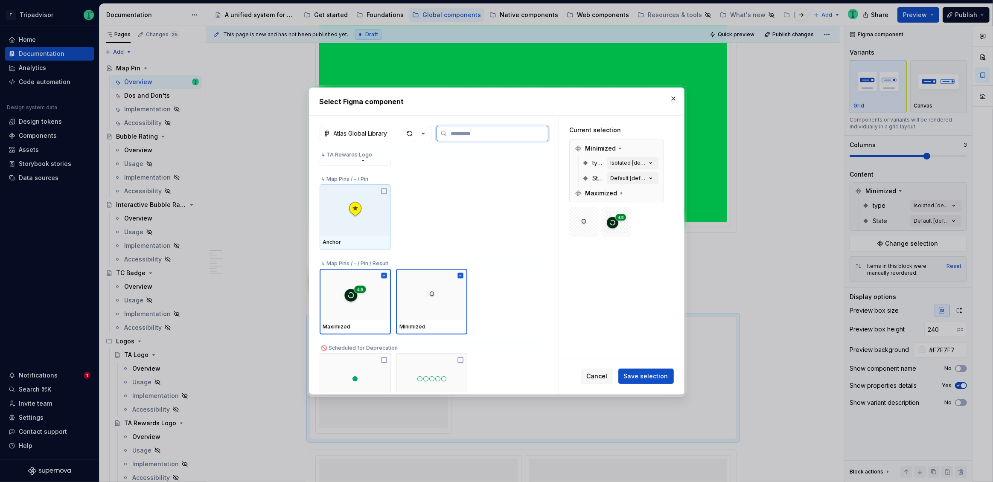
click at [385, 191] on icon at bounding box center [384, 191] width 7 height 7
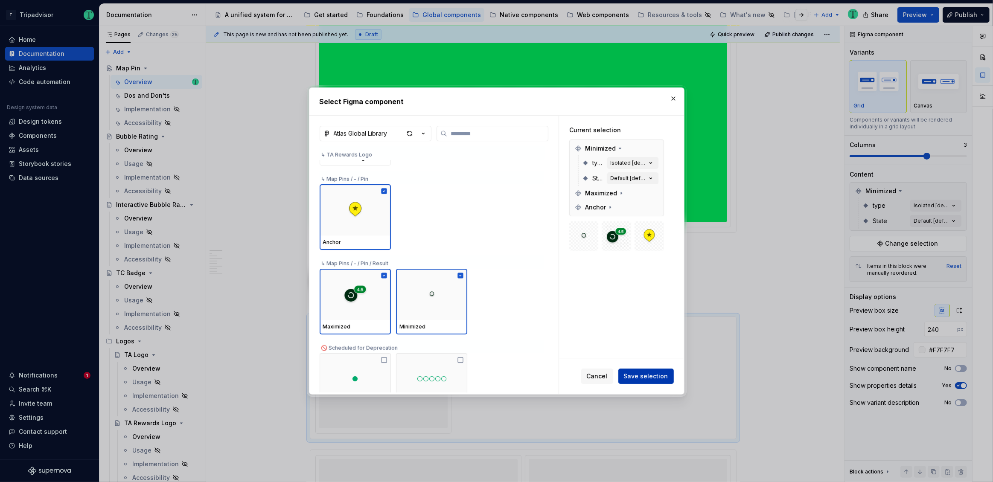
click at [645, 380] on span "Save selection" at bounding box center [646, 376] width 44 height 9
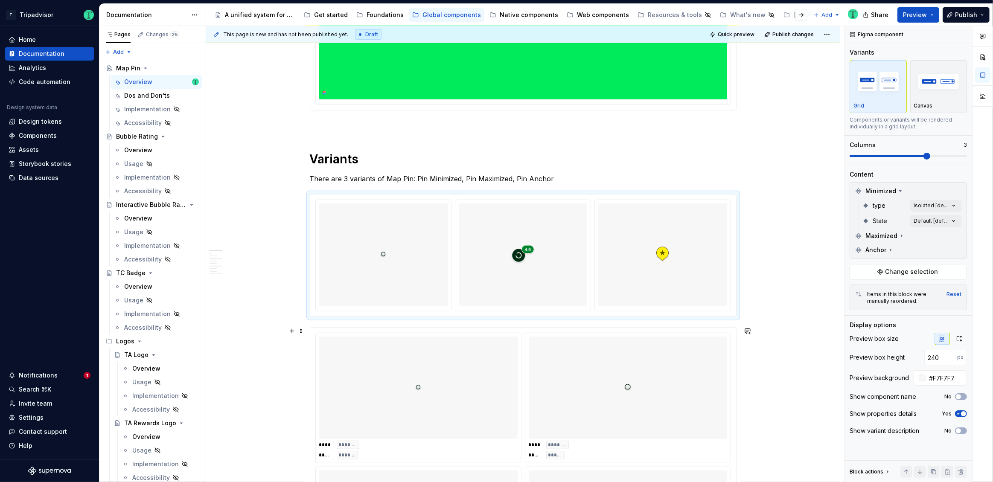
scroll to position [336, 0]
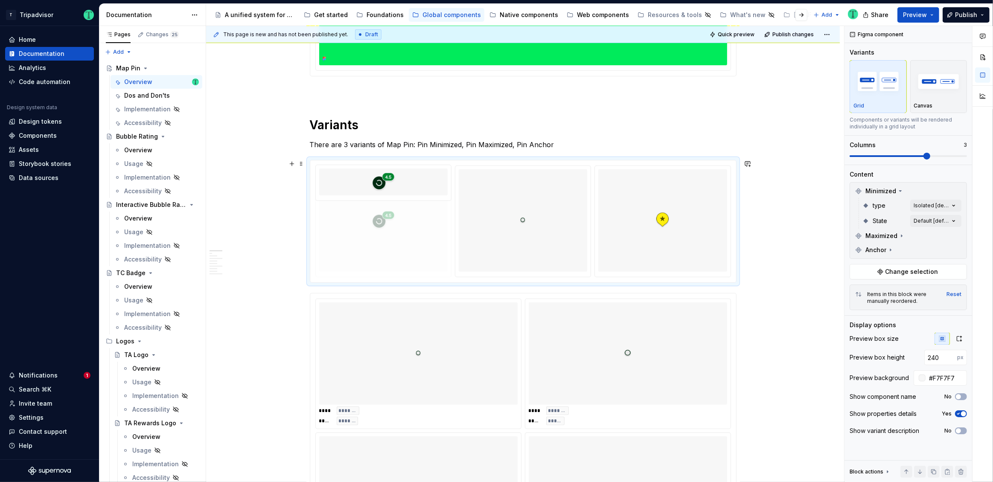
drag, startPoint x: 521, startPoint y: 249, endPoint x: 416, endPoint y: 244, distance: 104.7
click at [416, 244] on body "T Tripadvisor Home Documentation Analytics Code automation Design system data D…" at bounding box center [496, 241] width 993 height 482
drag, startPoint x: 437, startPoint y: 244, endPoint x: 558, endPoint y: 248, distance: 120.8
click at [559, 240] on div at bounding box center [523, 220] width 128 height 102
click at [520, 222] on img at bounding box center [522, 221] width 25 height 96
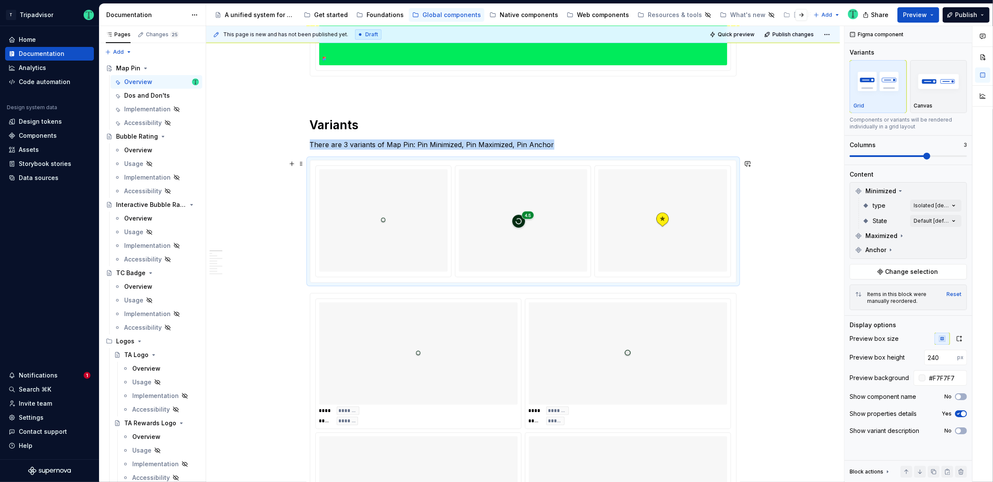
click at [569, 233] on div at bounding box center [523, 220] width 128 height 102
click at [898, 189] on icon at bounding box center [900, 191] width 7 height 7
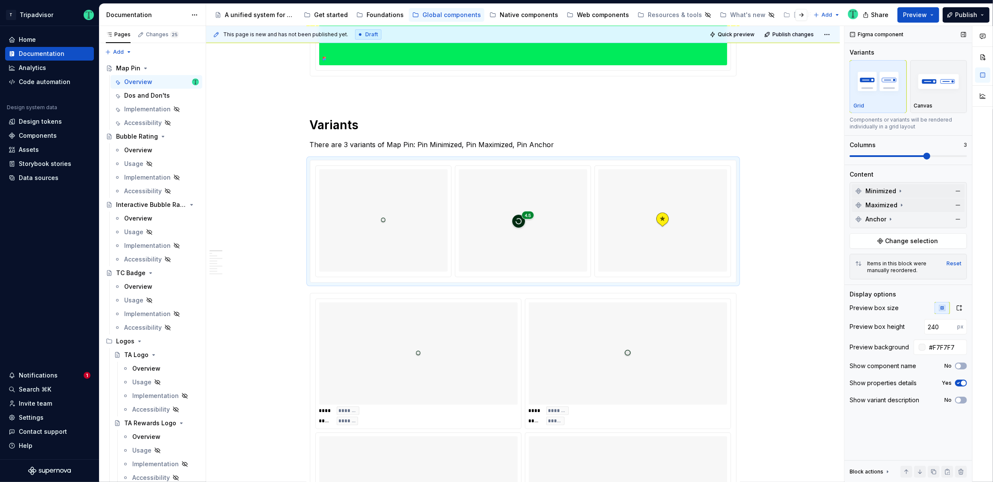
click at [902, 204] on icon at bounding box center [901, 205] width 7 height 7
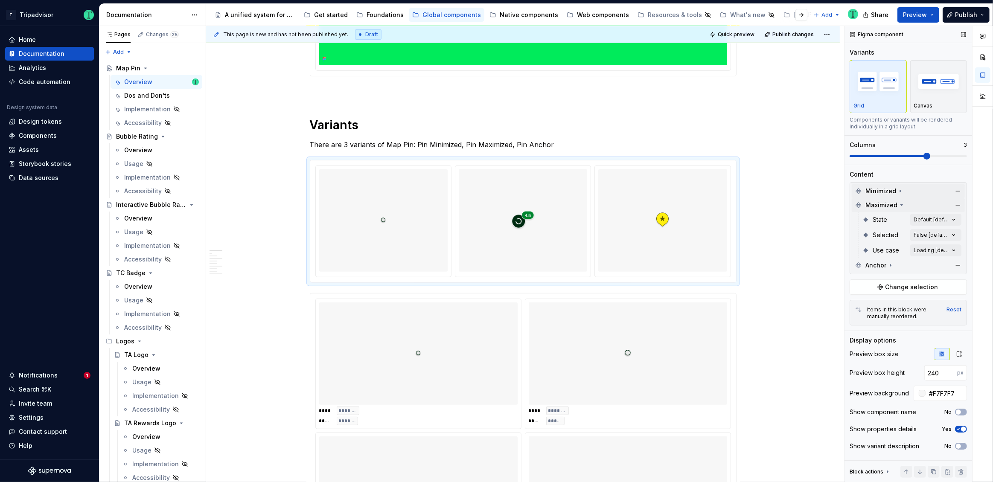
click at [897, 190] on icon at bounding box center [900, 191] width 7 height 7
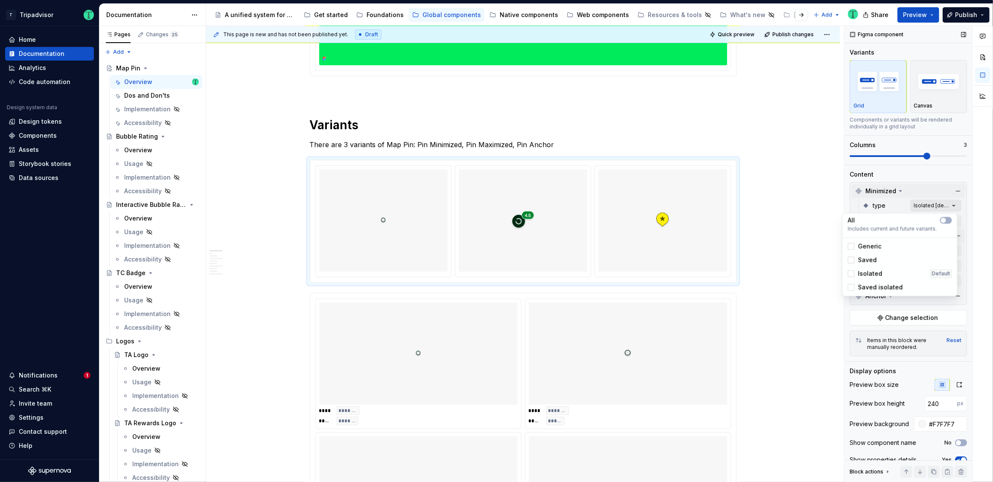
click at [920, 207] on div "Comments Open comments No comments yet Select ‘Comment’ from the block context …" at bounding box center [918, 254] width 148 height 457
click at [875, 244] on span "Generic" at bounding box center [869, 246] width 23 height 9
click at [949, 205] on div "Comments Open comments No comments yet Select ‘Comment’ from the block context …" at bounding box center [918, 254] width 148 height 457
click at [868, 273] on span "Isolated" at bounding box center [870, 274] width 24 height 9
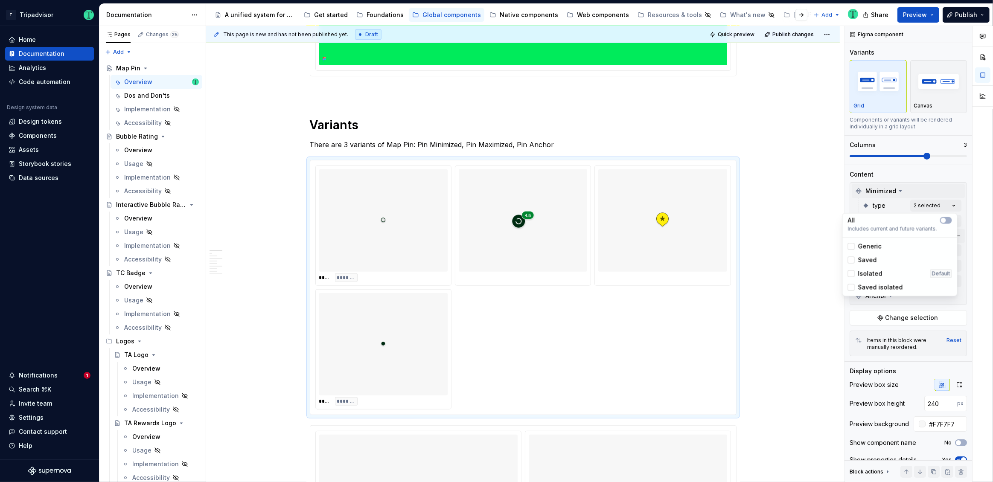
click at [869, 272] on span "Isolated" at bounding box center [870, 274] width 24 height 9
click at [868, 245] on span "Generic" at bounding box center [869, 246] width 23 height 9
click at [926, 181] on div "Comments Open comments No comments yet Select ‘Comment’ from the block context …" at bounding box center [918, 254] width 148 height 457
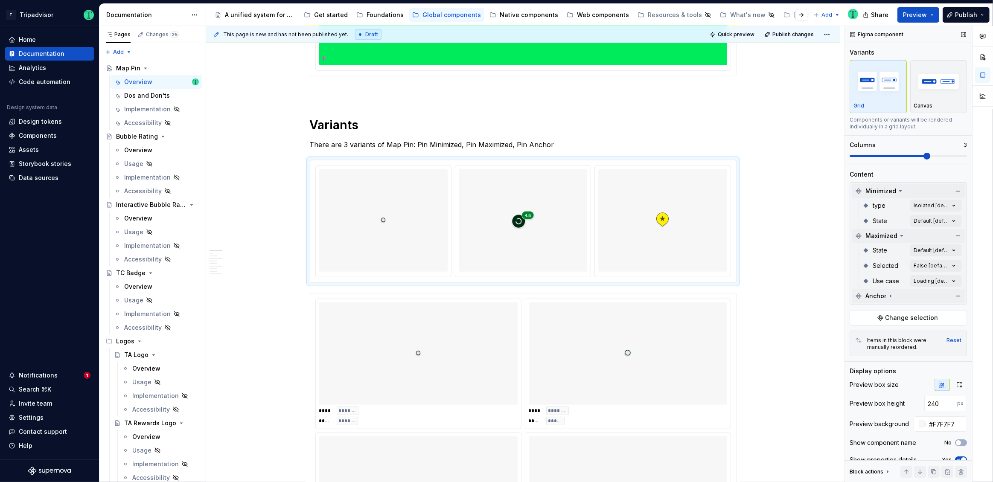
click at [891, 297] on icon at bounding box center [890, 296] width 7 height 7
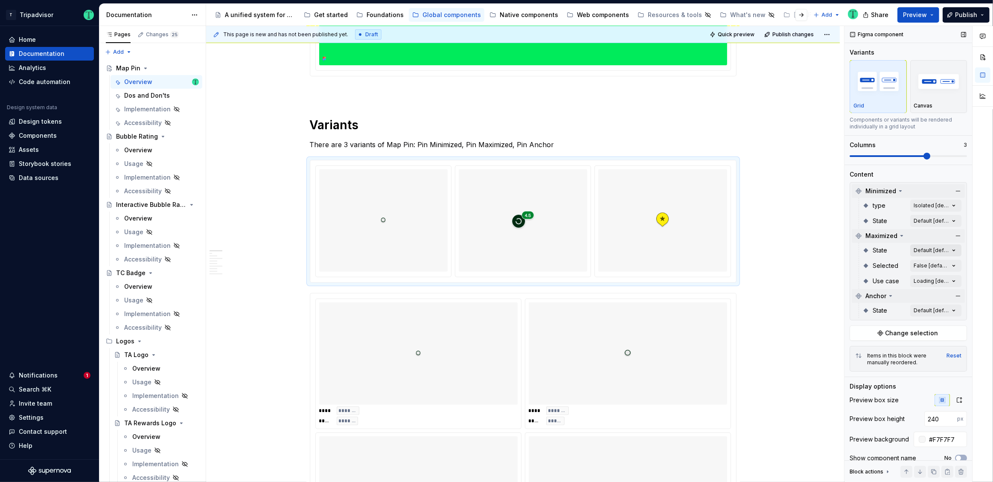
click at [930, 247] on div "Comments Open comments No comments yet Select ‘Comment’ from the block context …" at bounding box center [918, 254] width 148 height 457
click at [925, 237] on div "Comments Open comments No comments yet Select ‘Comment’ from the block context …" at bounding box center [918, 254] width 148 height 457
click at [929, 268] on div "Comments Open comments No comments yet Select ‘Comment’ from the block context …" at bounding box center [918, 254] width 148 height 457
click at [929, 236] on div "Comments Open comments No comments yet Select ‘Comment’ from the block context …" at bounding box center [918, 254] width 148 height 457
click at [931, 282] on div "Comments Open comments No comments yet Select ‘Comment’ from the block context …" at bounding box center [918, 254] width 148 height 457
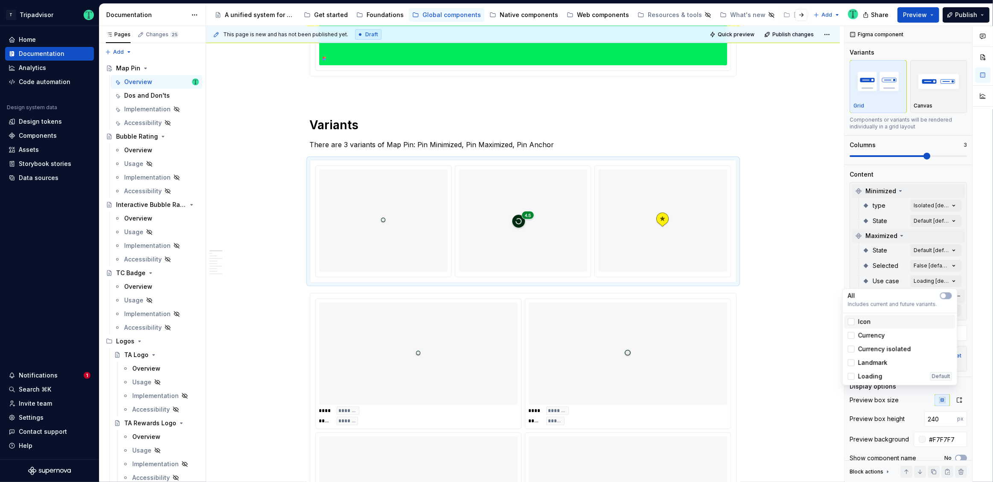
click at [938, 318] on div "Icon" at bounding box center [900, 321] width 104 height 9
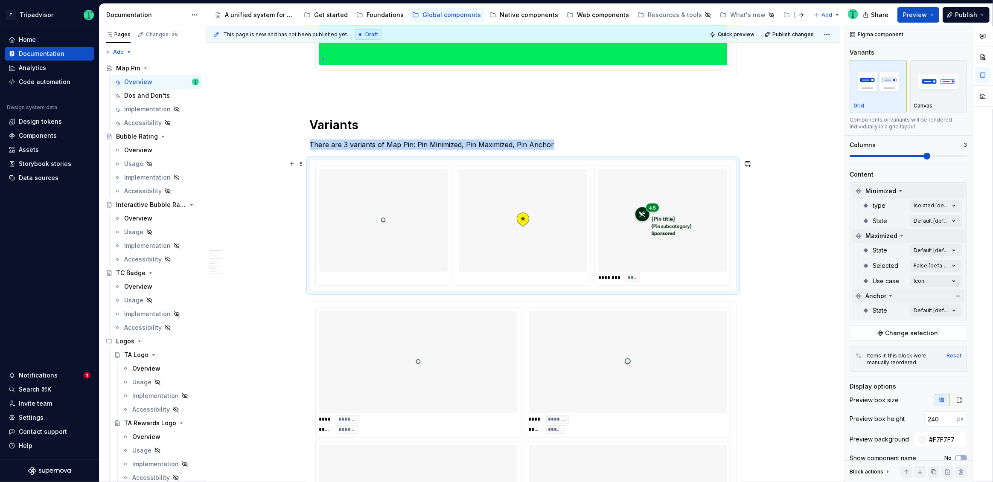
drag, startPoint x: 711, startPoint y: 197, endPoint x: 707, endPoint y: 198, distance: 5.0
click at [708, 198] on div at bounding box center [662, 220] width 128 height 102
click at [926, 205] on div "Comments Open comments No comments yet Select ‘Comment’ from the block context …" at bounding box center [918, 254] width 148 height 457
click at [864, 245] on span "Generic" at bounding box center [869, 246] width 23 height 9
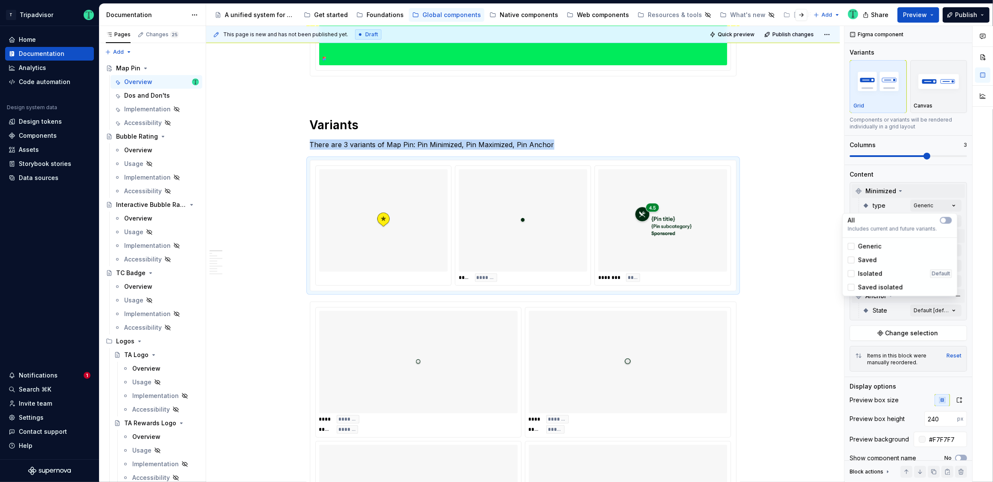
click at [927, 187] on div "Comments Open comments No comments yet Select ‘Comment’ from the block context …" at bounding box center [918, 254] width 148 height 457
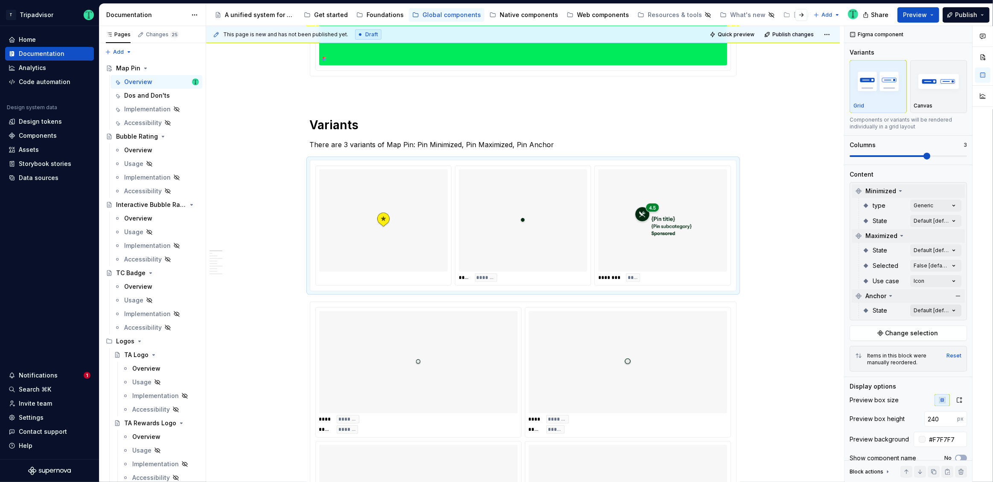
click at [932, 312] on div "Comments Open comments No comments yet Select ‘Comment’ from the block context …" at bounding box center [918, 254] width 148 height 457
click at [873, 351] on span "Default" at bounding box center [869, 351] width 22 height 9
click at [927, 204] on div "Comments Open comments No comments yet Select ‘Comment’ from the block context …" at bounding box center [918, 254] width 148 height 457
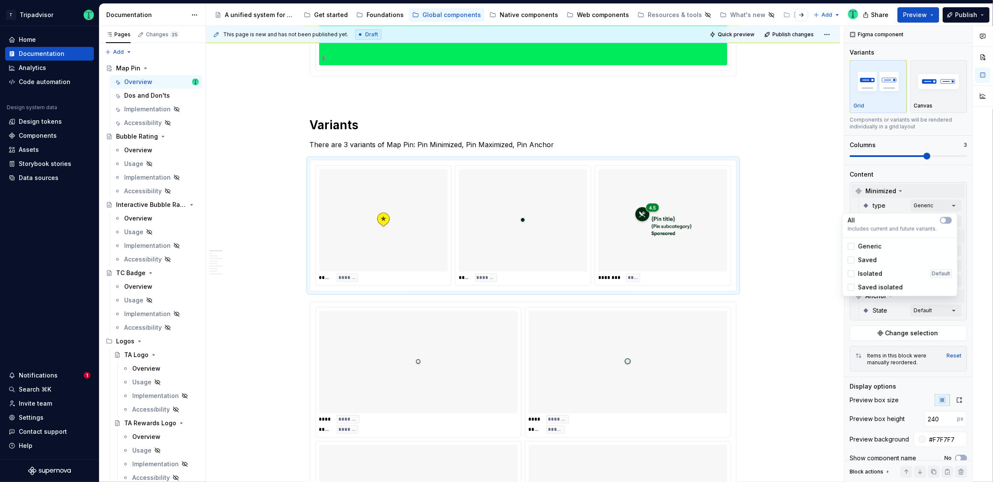
click at [927, 204] on div "Comments Open comments No comments yet Select ‘Comment’ from the block context …" at bounding box center [918, 254] width 148 height 457
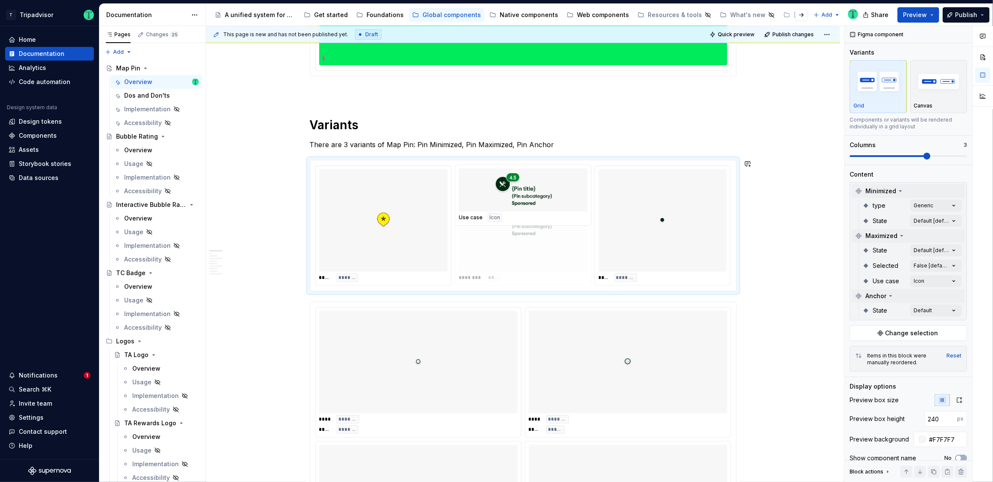
drag, startPoint x: 655, startPoint y: 250, endPoint x: 527, endPoint y: 256, distance: 128.2
click at [527, 256] on body "T Tripadvisor Home Documentation Analytics Code automation Design system data D…" at bounding box center [496, 241] width 993 height 482
drag, startPoint x: 364, startPoint y: 240, endPoint x: 670, endPoint y: 246, distance: 305.6
drag, startPoint x: 518, startPoint y: 252, endPoint x: 394, endPoint y: 246, distance: 124.3
click at [392, 247] on body "T Tripadvisor Home Documentation Analytics Code automation Design system data D…" at bounding box center [496, 241] width 993 height 482
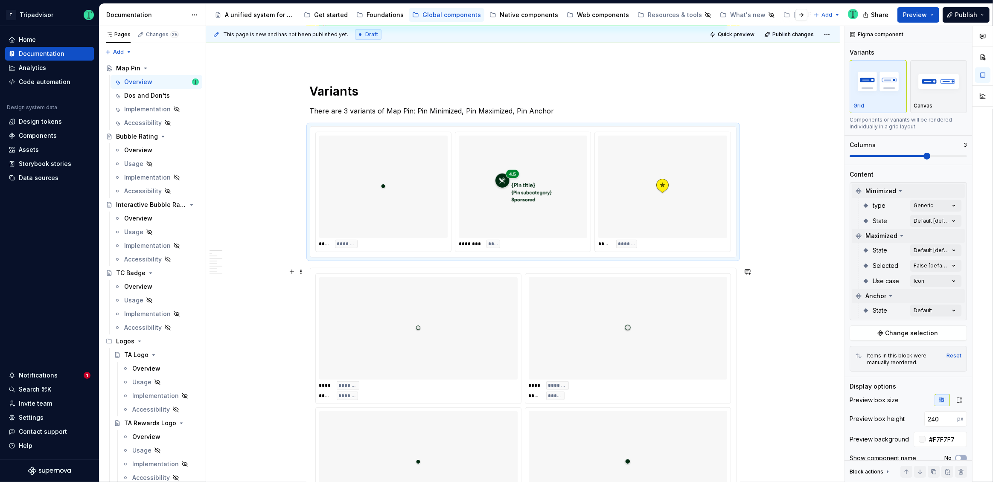
scroll to position [349, 0]
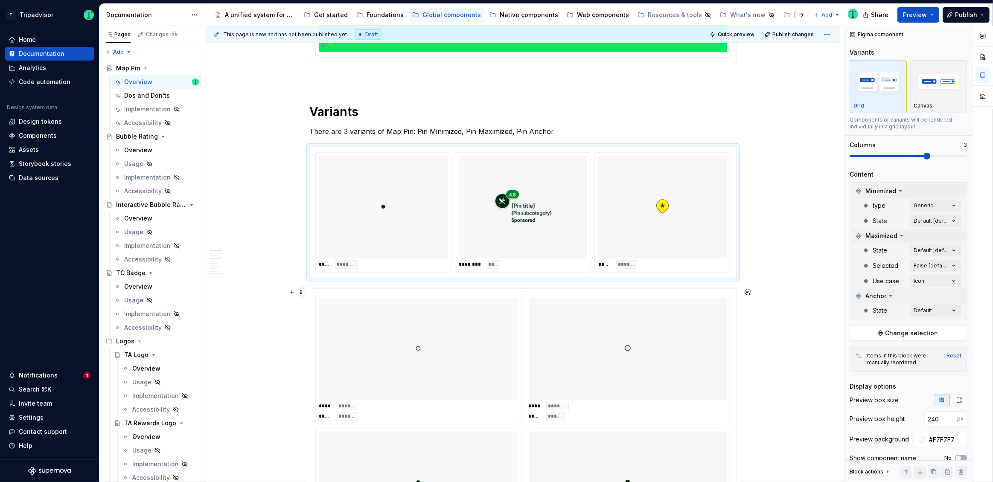
click at [300, 295] on span at bounding box center [301, 292] width 7 height 12
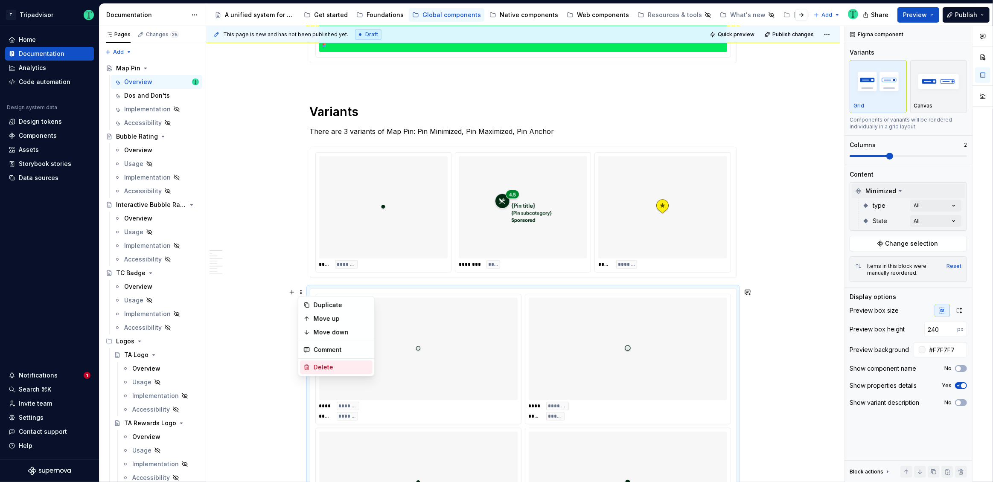
click at [318, 365] on div "Delete" at bounding box center [341, 367] width 55 height 9
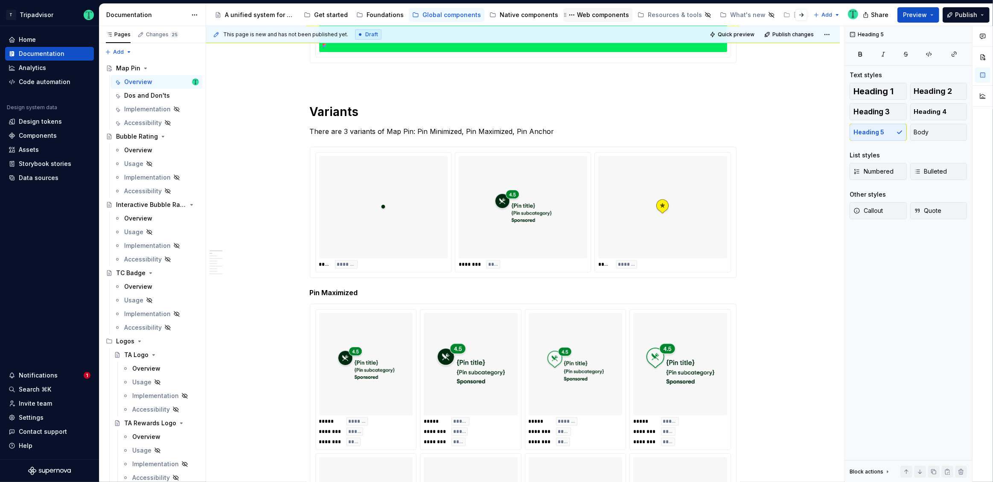
click at [580, 20] on div "Web components" at bounding box center [597, 15] width 69 height 14
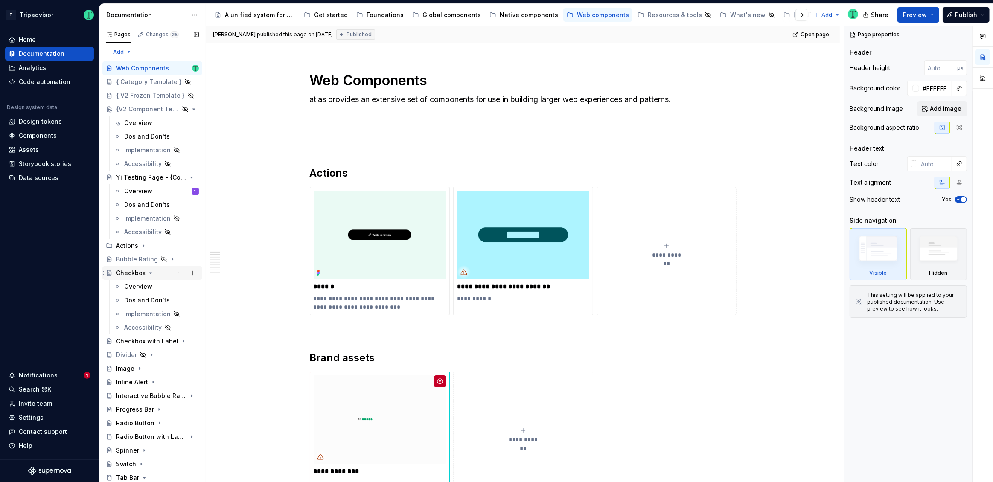
click at [127, 277] on div "Checkbox" at bounding box center [130, 273] width 29 height 9
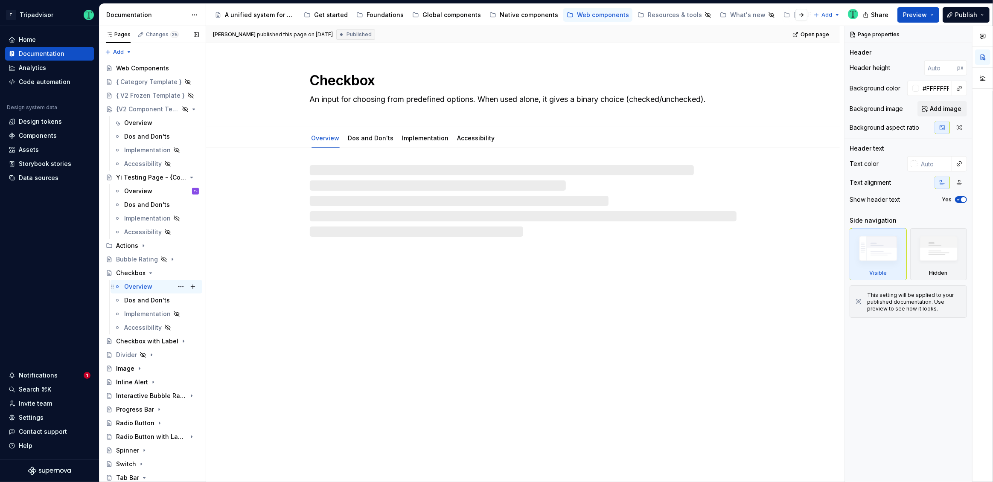
click at [140, 285] on div "Overview" at bounding box center [138, 286] width 28 height 9
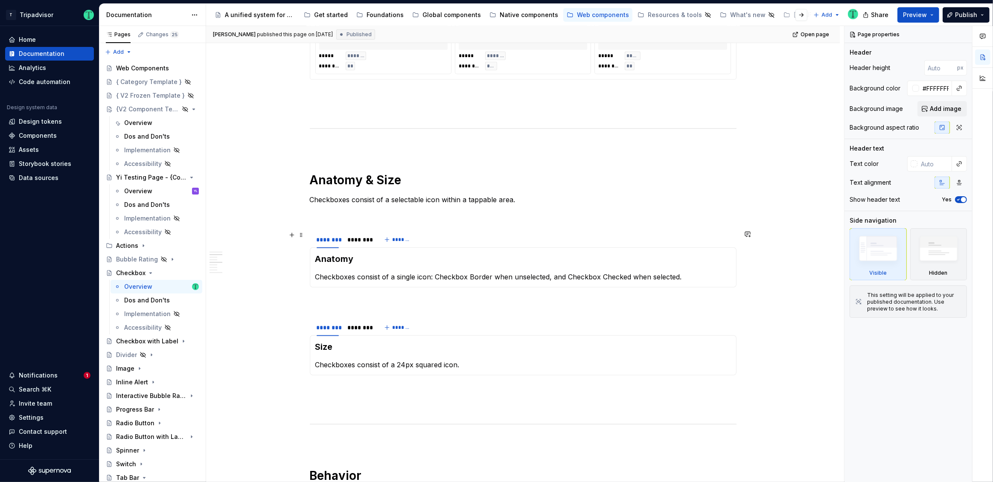
scroll to position [568, 0]
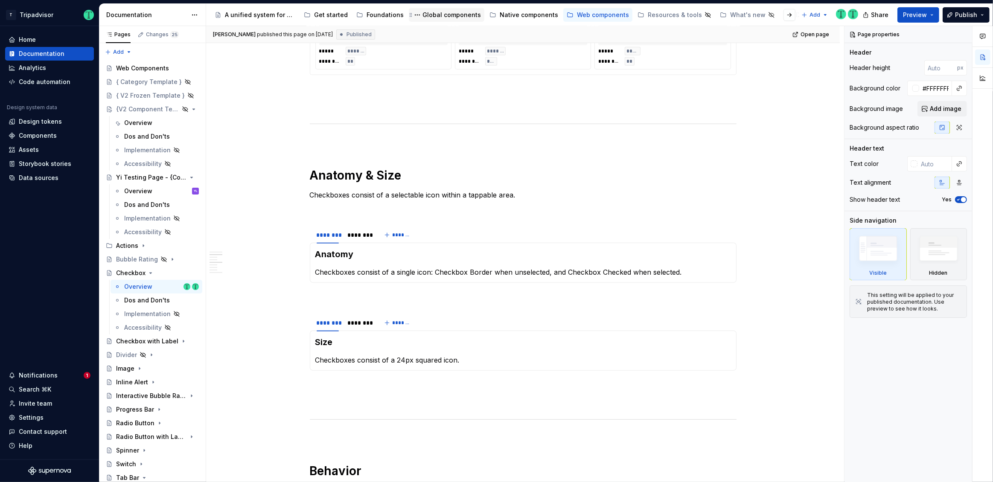
click at [426, 17] on div "Global components" at bounding box center [451, 15] width 58 height 9
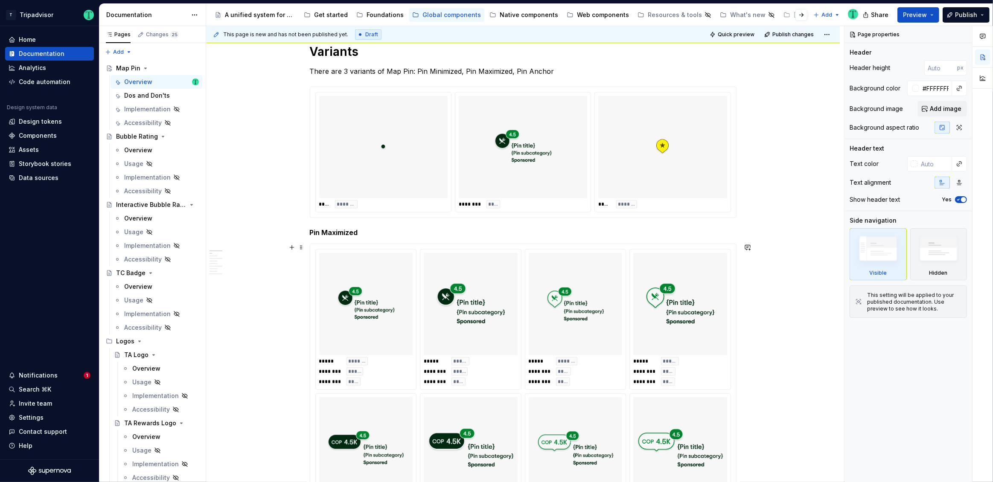
scroll to position [410, 0]
click at [434, 196] on div at bounding box center [383, 147] width 128 height 102
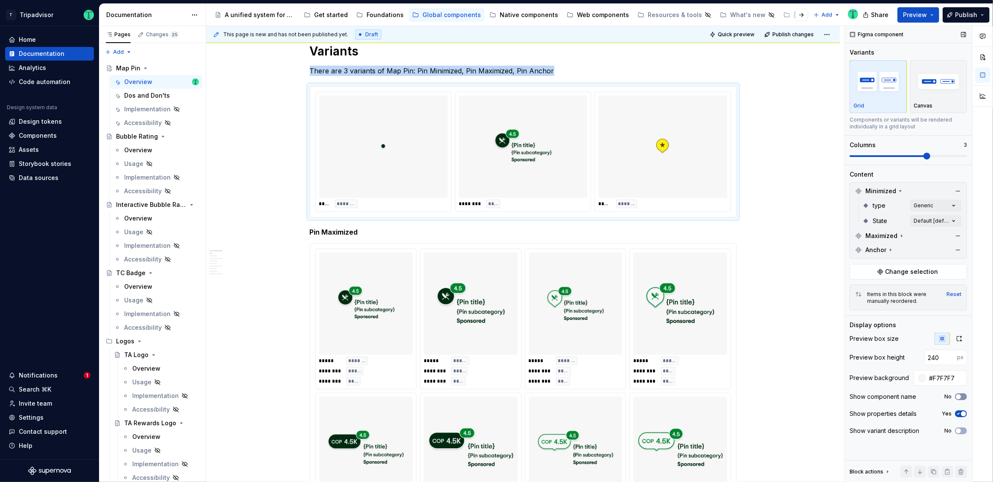
click at [958, 397] on span "button" at bounding box center [958, 396] width 5 height 5
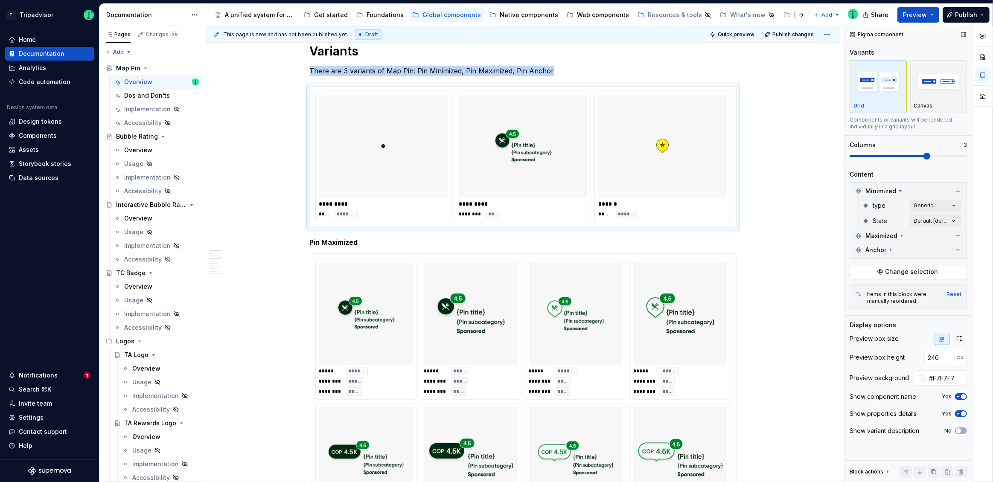
click at [964, 413] on span "button" at bounding box center [963, 413] width 5 height 5
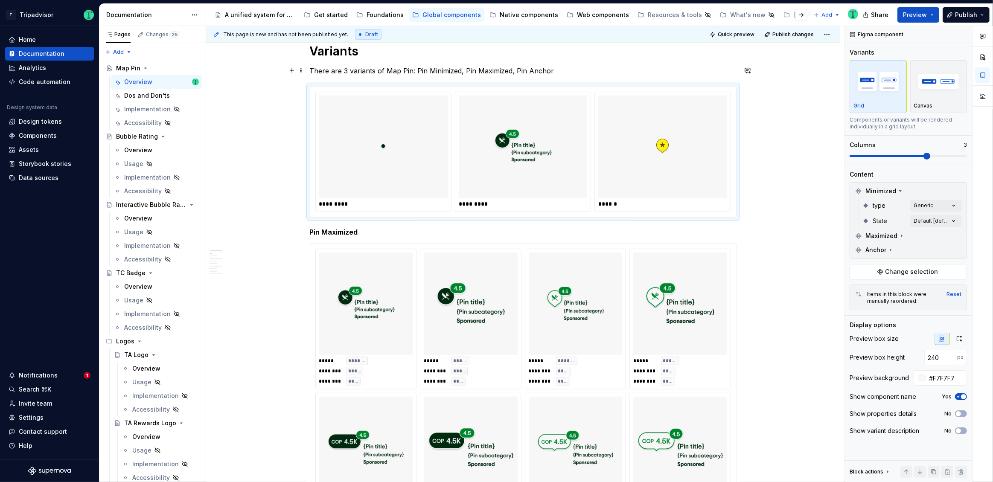
click at [354, 71] on p "There are 3 variants of Map Pin: Pin Minimized, Pin Maximized, Pin Anchor" at bounding box center [523, 71] width 427 height 10
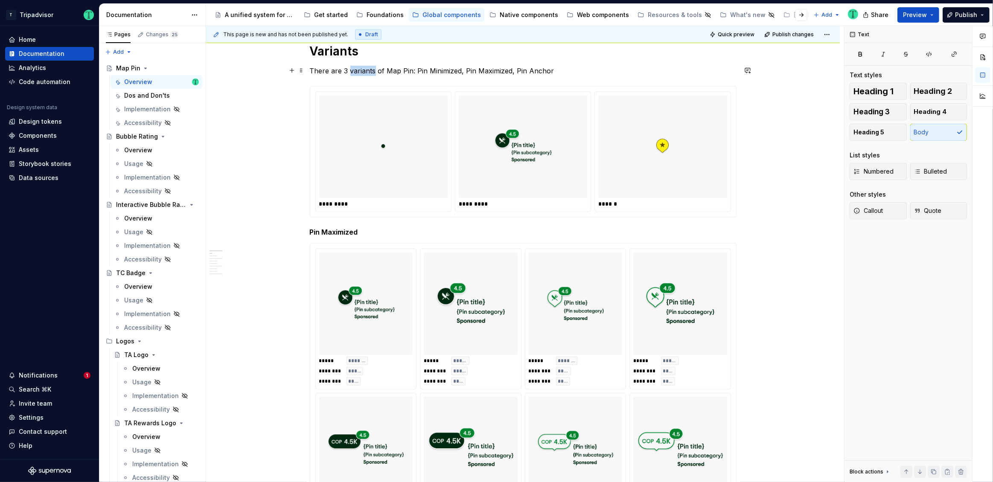
click at [354, 71] on p "There are 3 variants of Map Pin: Pin Minimized, Pin Maximized, Pin Anchor" at bounding box center [523, 71] width 427 height 10
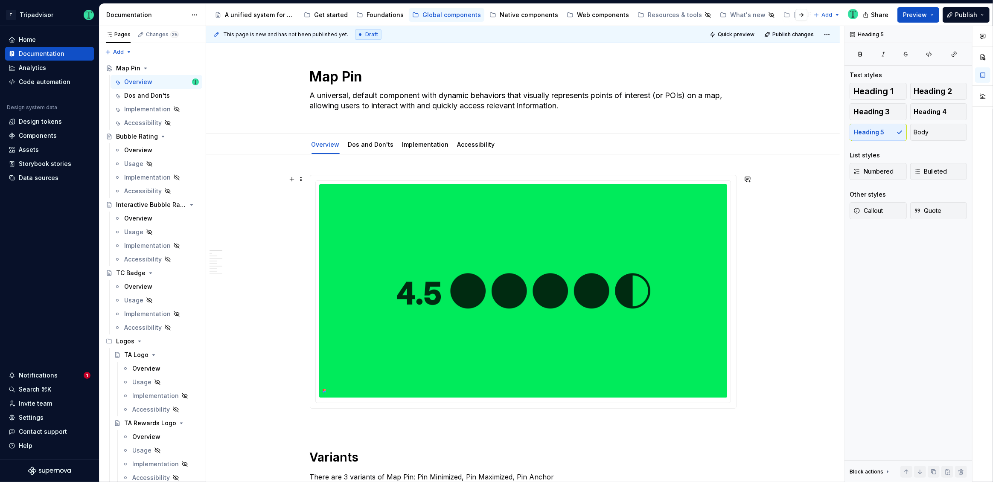
scroll to position [0, 0]
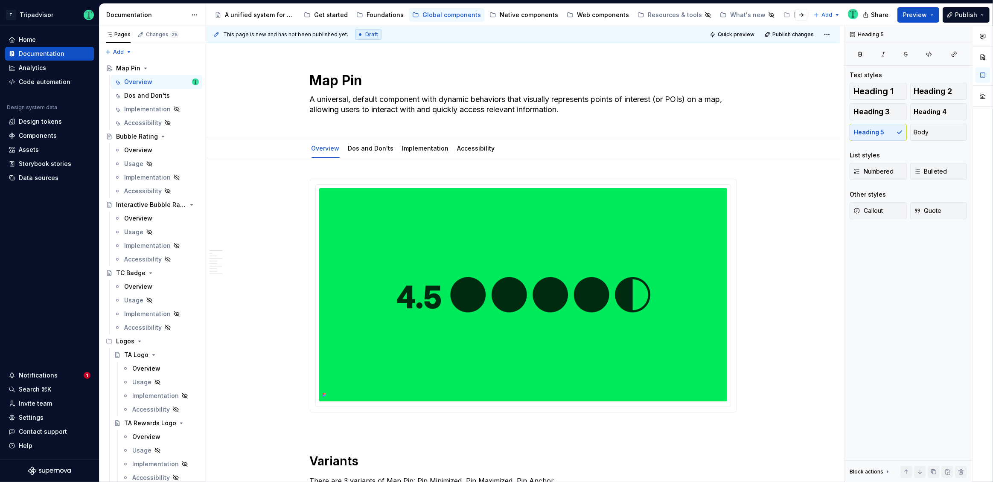
type textarea "*"
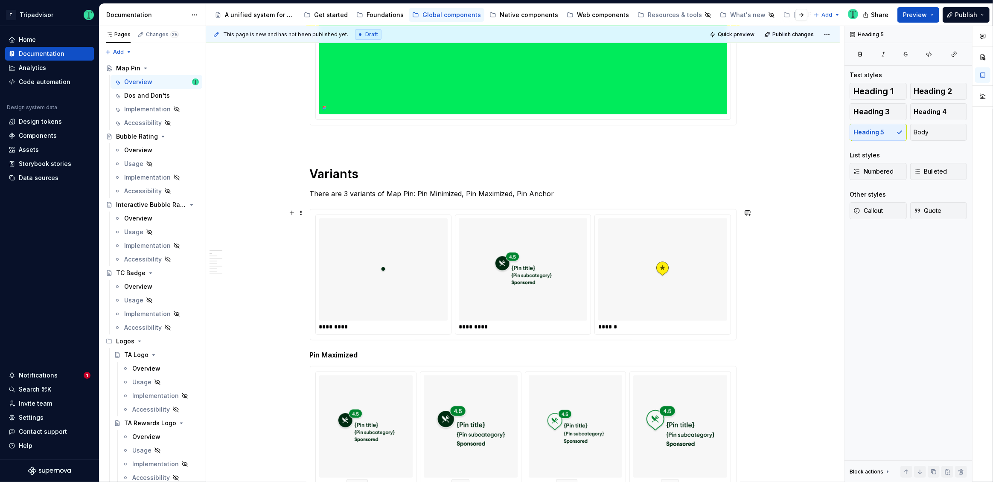
scroll to position [374, 0]
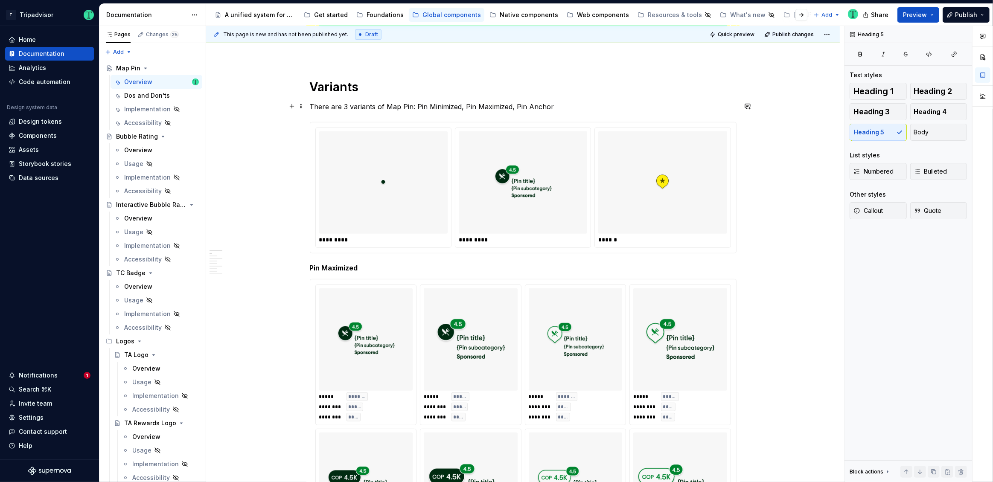
click at [486, 111] on p "There are 3 variants of Map Pin: Pin Minimized, Pin Maximized, Pin Anchor" at bounding box center [523, 107] width 427 height 10
click at [486, 110] on p "There are 3 variants of Map Pin: Pin Minimized, Pin Maximized, Pin Anchor" at bounding box center [523, 107] width 427 height 10
click at [488, 105] on p "There are 3 variants of Map Pin: Pin Minimized, Pin Maximized, Pin Anchor" at bounding box center [523, 107] width 427 height 10
copy p "Maximized"
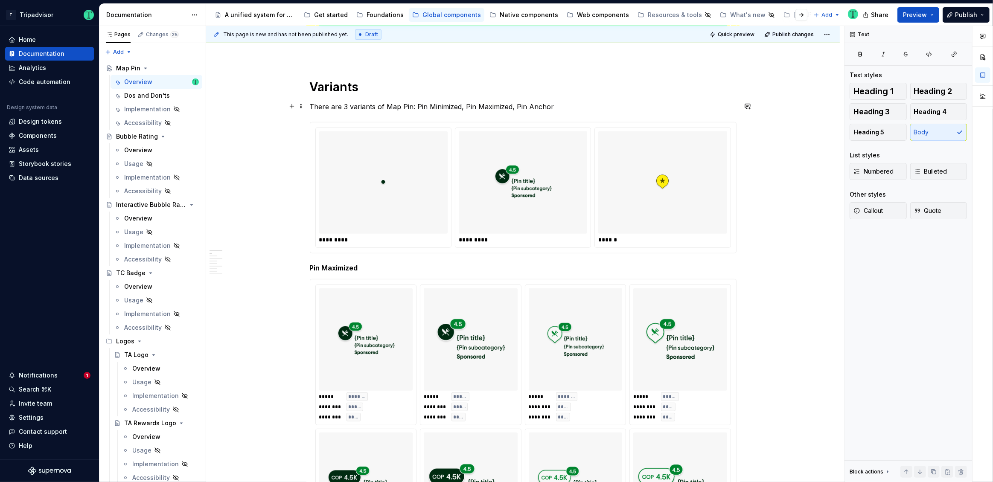
click at [410, 107] on p "There are 3 variants of Map Pin: Pin Minimized, Pin Maximized, Pin Anchor" at bounding box center [523, 107] width 427 height 10
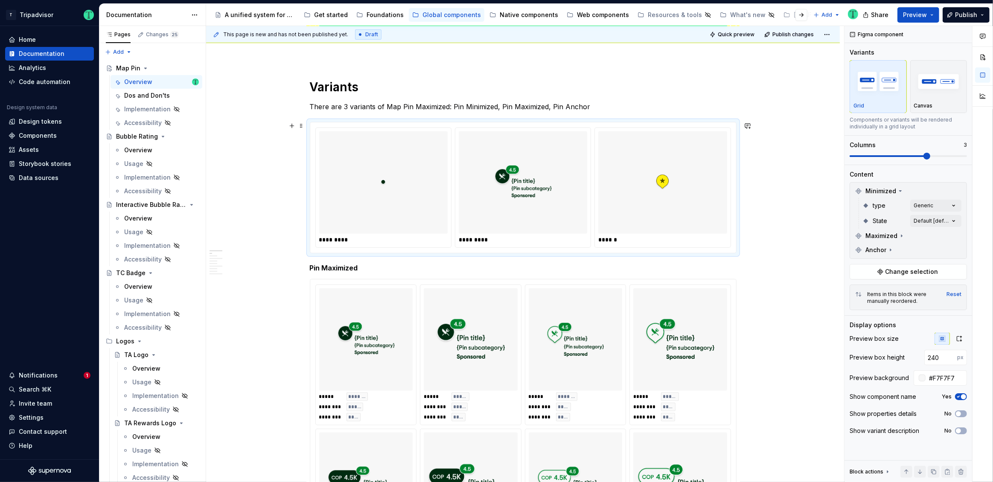
click at [565, 204] on div at bounding box center [523, 182] width 128 height 102
click at [957, 415] on span "button" at bounding box center [958, 413] width 5 height 5
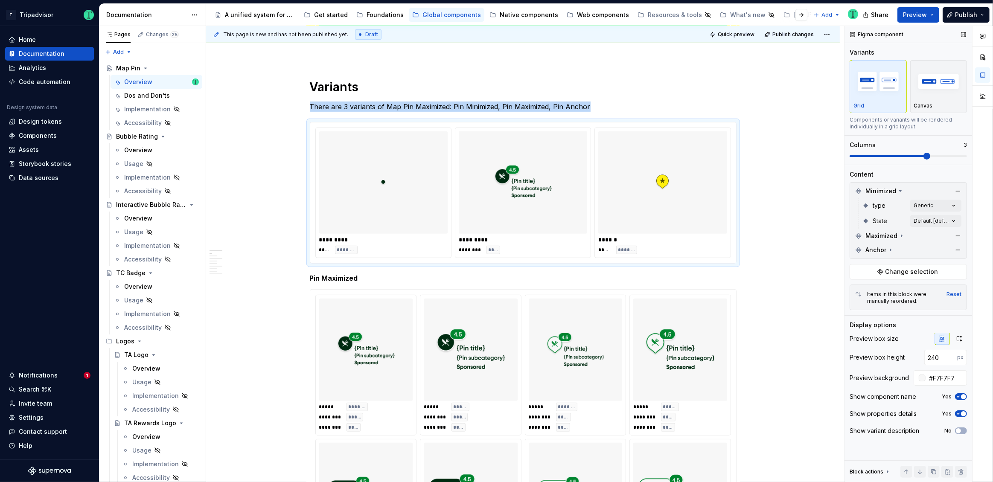
click at [964, 393] on button "Yes" at bounding box center [961, 396] width 12 height 7
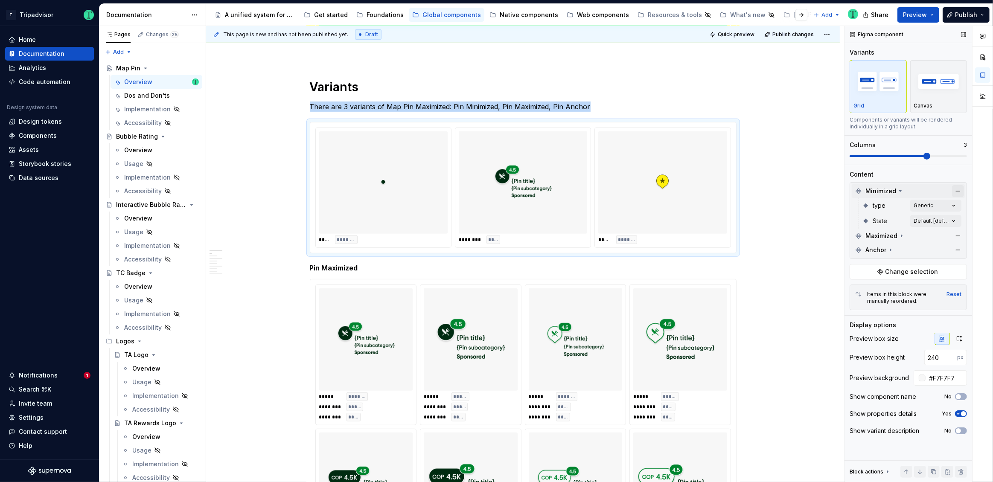
click at [956, 189] on button "button" at bounding box center [958, 191] width 12 height 12
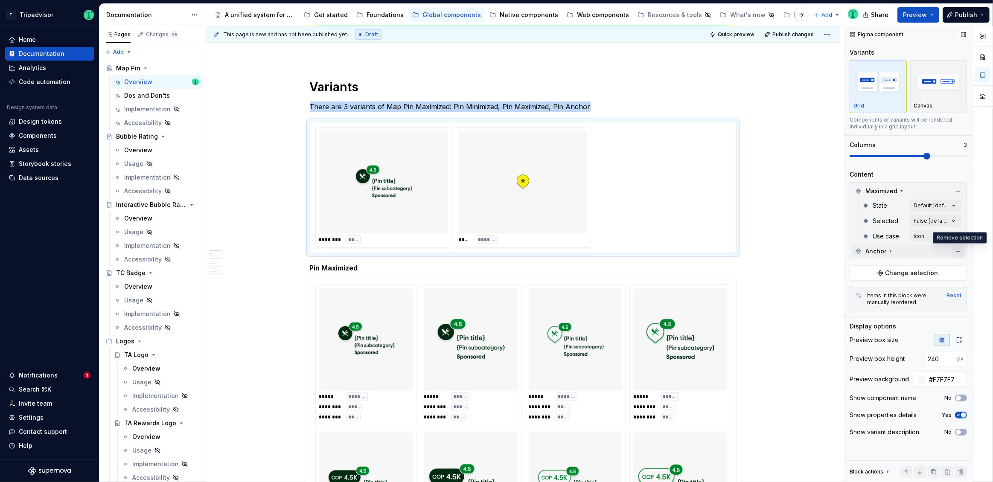
click at [958, 251] on button "button" at bounding box center [958, 251] width 12 height 12
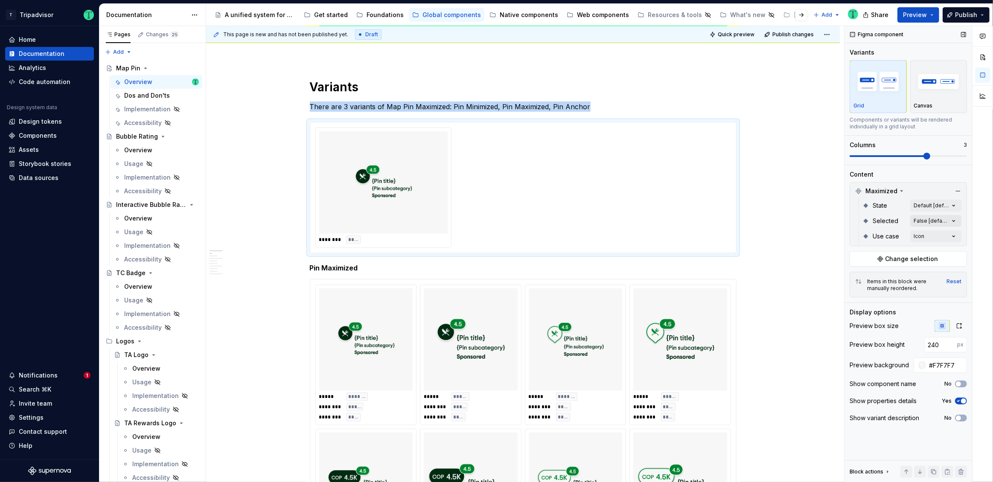
click at [937, 221] on div "Comments Open comments No comments yet Select ‘Comment’ from the block context …" at bounding box center [918, 254] width 148 height 457
click at [949, 236] on span "button" at bounding box center [947, 235] width 5 height 5
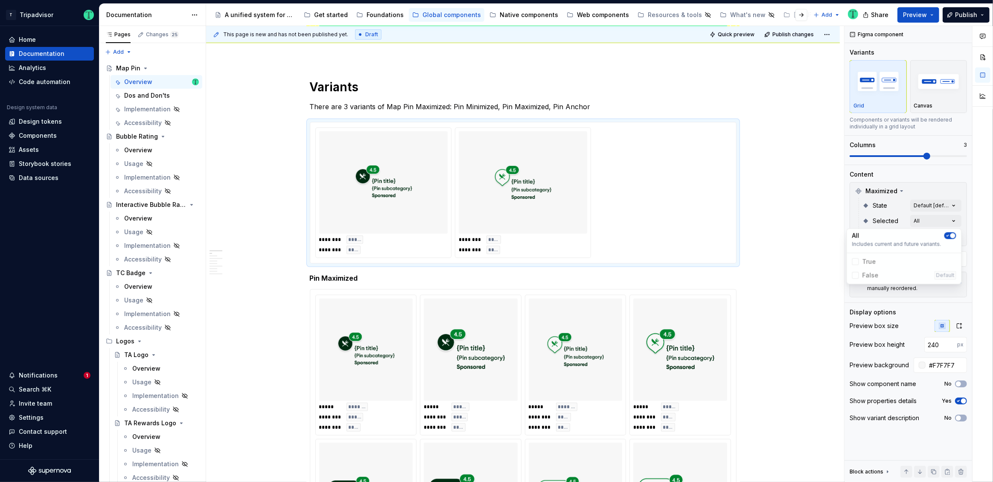
click at [916, 183] on div "Comments Open comments No comments yet Select ‘Comment’ from the block context …" at bounding box center [918, 254] width 148 height 457
click at [944, 239] on div "Comments Open comments No comments yet Select ‘Comment’ from the block context …" at bounding box center [918, 254] width 148 height 457
click at [948, 250] on span "button" at bounding box center [947, 250] width 5 height 5
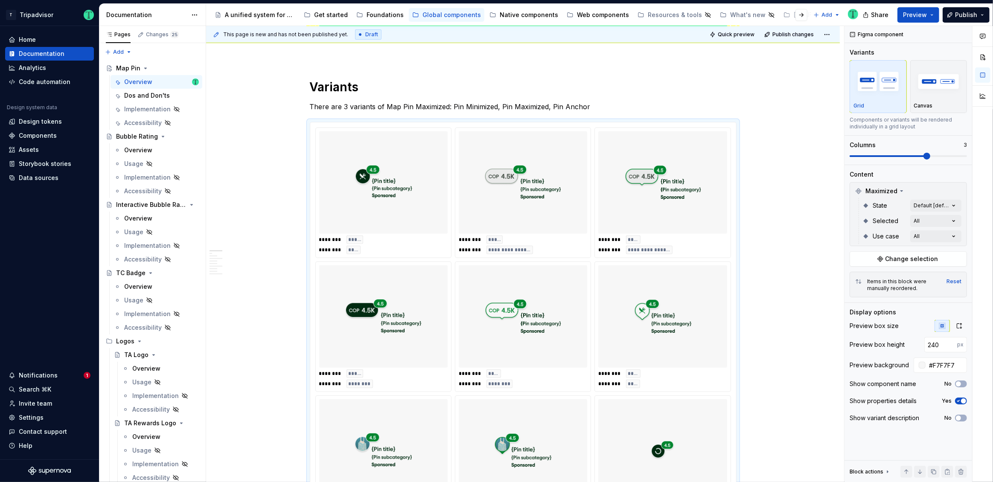
click at [932, 221] on div "Comments Open comments No comments yet Select ‘Comment’ from the block context …" at bounding box center [918, 254] width 148 height 457
click at [943, 218] on div "Comments Open comments No comments yet Select ‘Comment’ from the block context …" at bounding box center [918, 254] width 148 height 457
click at [952, 236] on span "button" at bounding box center [952, 235] width 5 height 5
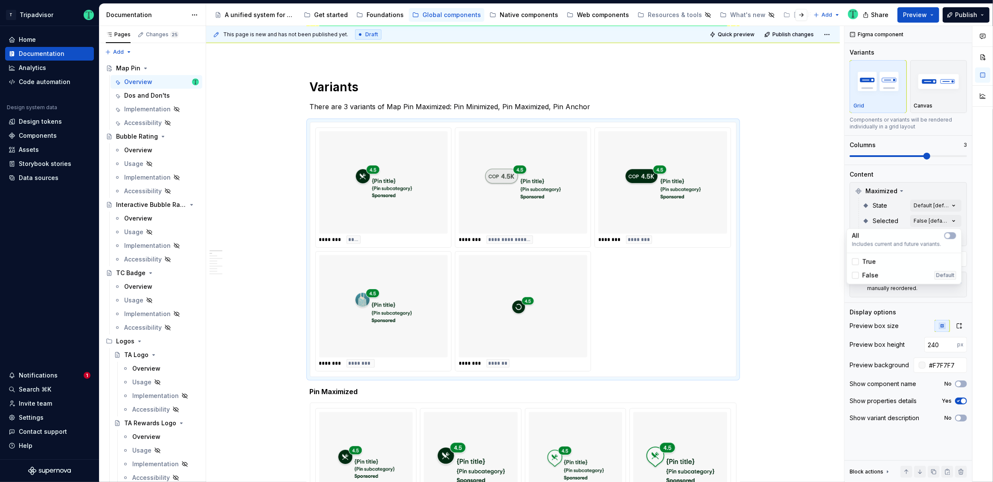
click at [792, 153] on html "T Tripadvisor Home Documentation Analytics Code automation Design system data D…" at bounding box center [496, 241] width 993 height 482
click at [346, 108] on p "There are 3 variants of Map Pin Maximized: Pin Minimized, Pin Maximized, Pin An…" at bounding box center [523, 107] width 427 height 10
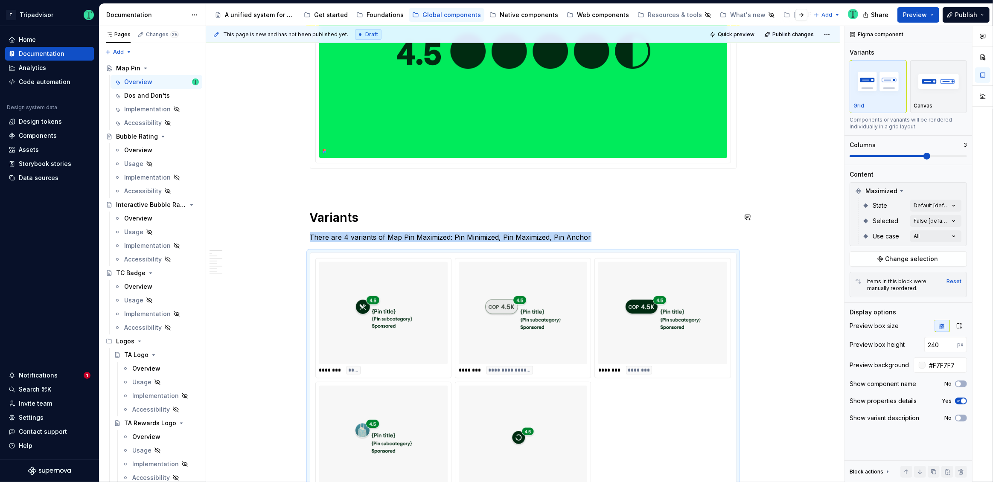
scroll to position [329, 0]
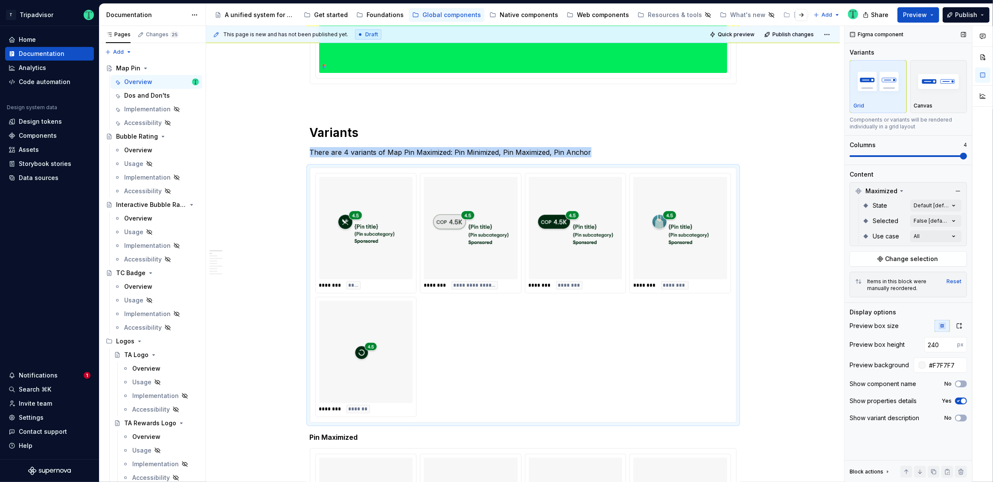
click at [960, 157] on span at bounding box center [908, 156] width 117 height 7
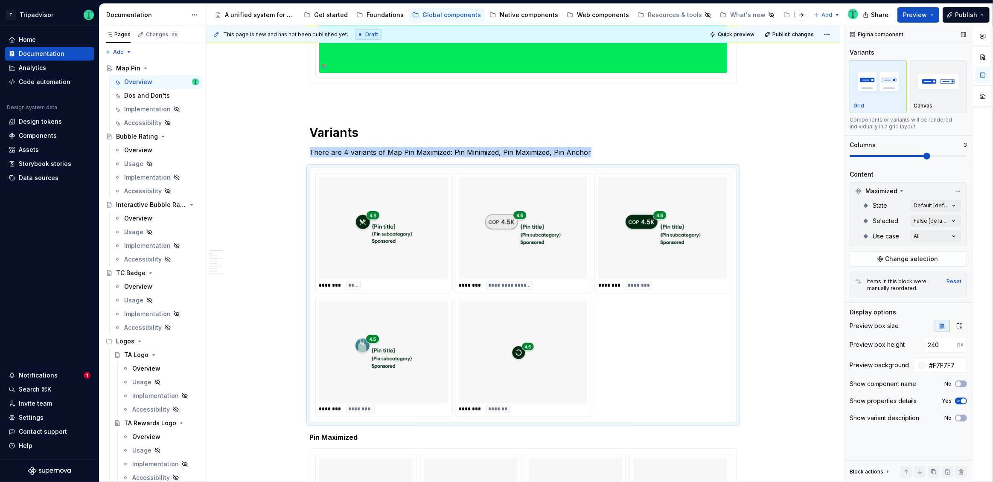
click at [930, 157] on span at bounding box center [926, 156] width 7 height 7
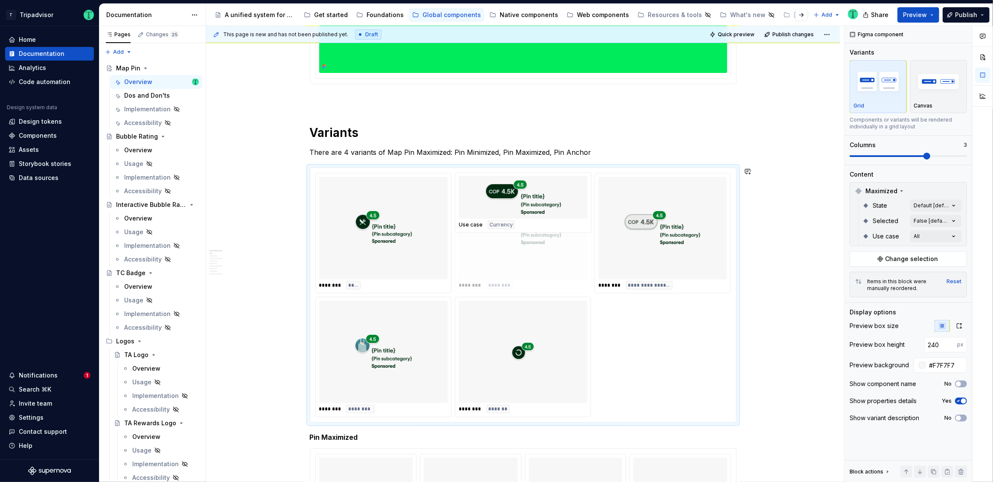
drag, startPoint x: 622, startPoint y: 253, endPoint x: 530, endPoint y: 253, distance: 91.7
click at [530, 253] on body "T Tripadvisor Home Documentation Analytics Code automation Design system data D…" at bounding box center [496, 241] width 993 height 482
click at [343, 149] on p "There are 4 variants of Map Pin Maximized: Pin Minimized, Pin Maximized, Pin An…" at bounding box center [523, 152] width 427 height 10
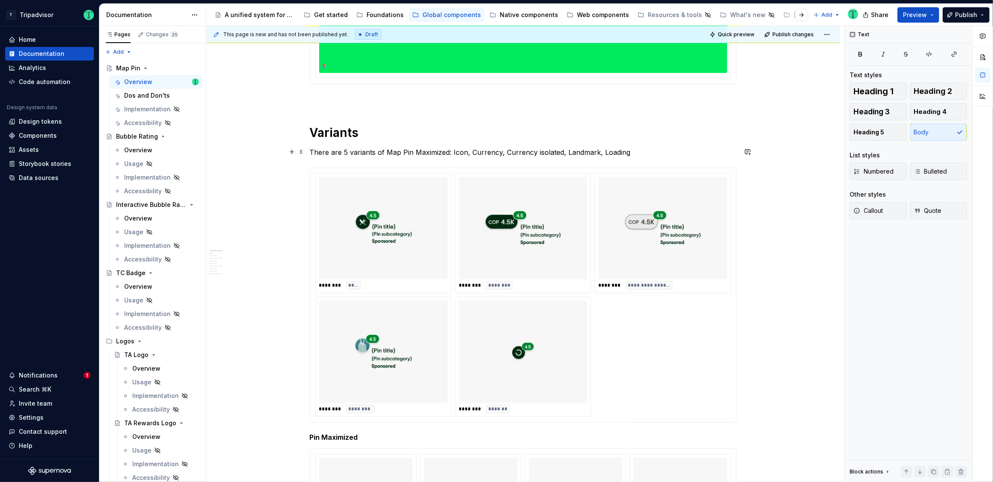
click at [635, 156] on p "There are 5 variants of Map Pin Maximized: Icon, Currency, Currency isolated, L…" at bounding box center [523, 152] width 427 height 10
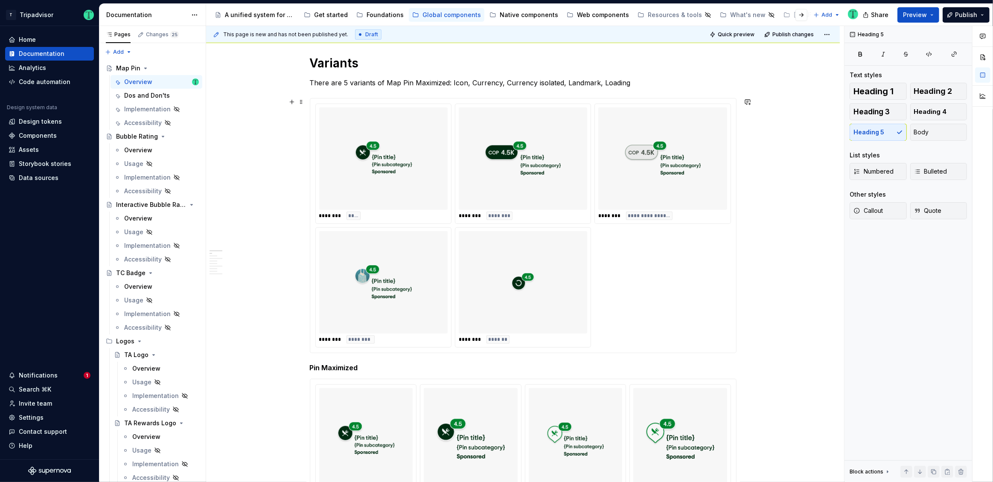
scroll to position [399, 0]
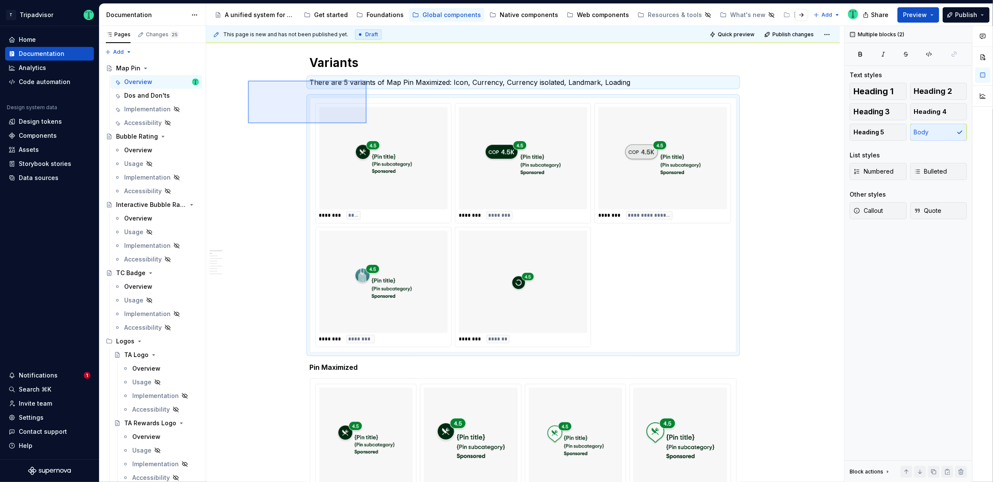
drag, startPoint x: 248, startPoint y: 81, endPoint x: 341, endPoint y: 119, distance: 101.0
click at [365, 123] on div "**********" at bounding box center [525, 254] width 638 height 457
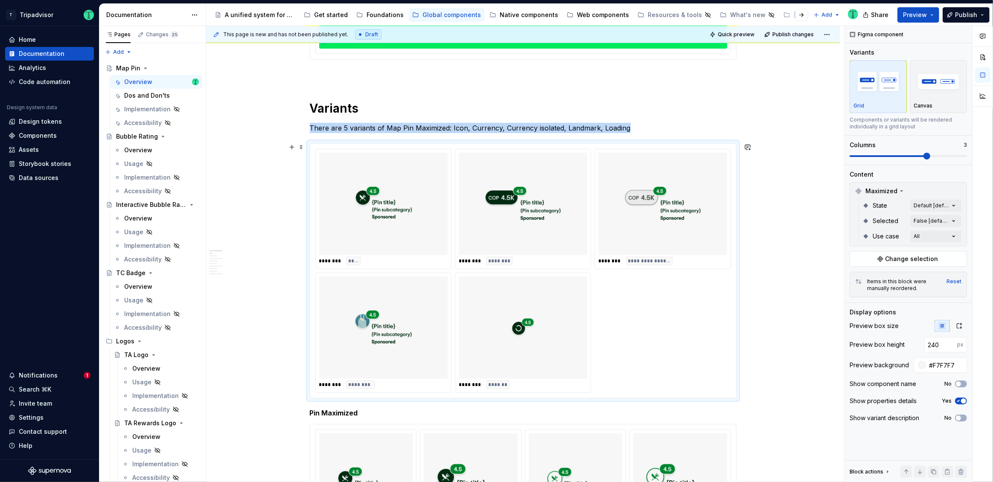
scroll to position [392, 0]
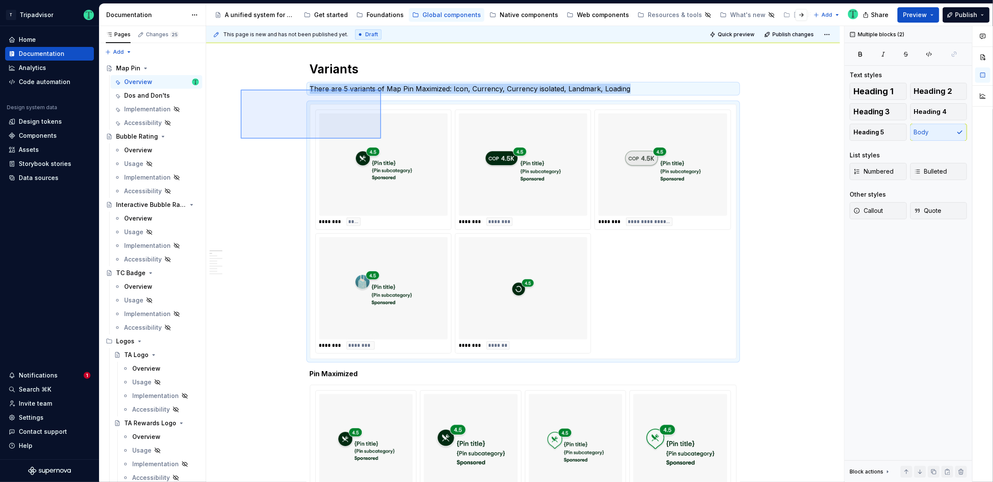
drag, startPoint x: 254, startPoint y: 93, endPoint x: 361, endPoint y: 130, distance: 113.4
click at [380, 138] on div "**********" at bounding box center [525, 254] width 638 height 457
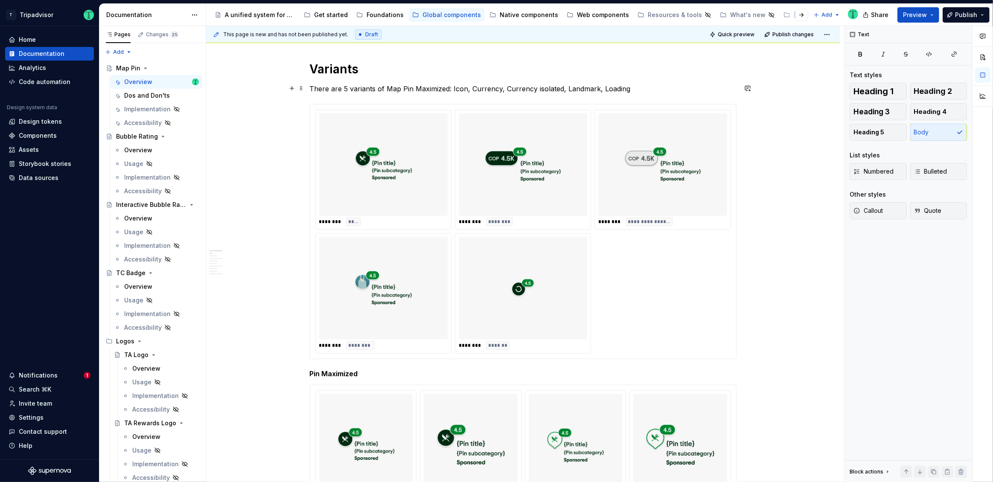
click at [311, 89] on p "There are 5 variants of Map Pin Maximized: Icon, Currency, Currency isolated, L…" at bounding box center [523, 89] width 427 height 10
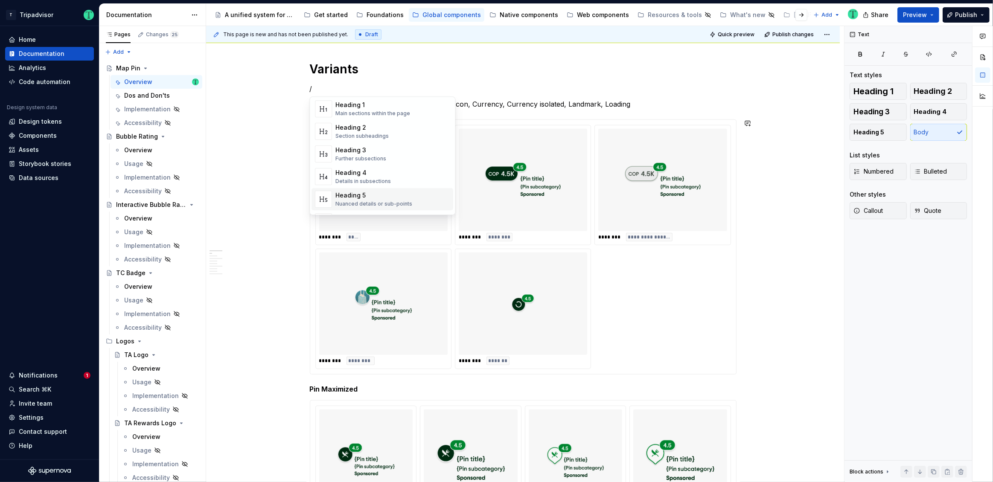
scroll to position [38, 0]
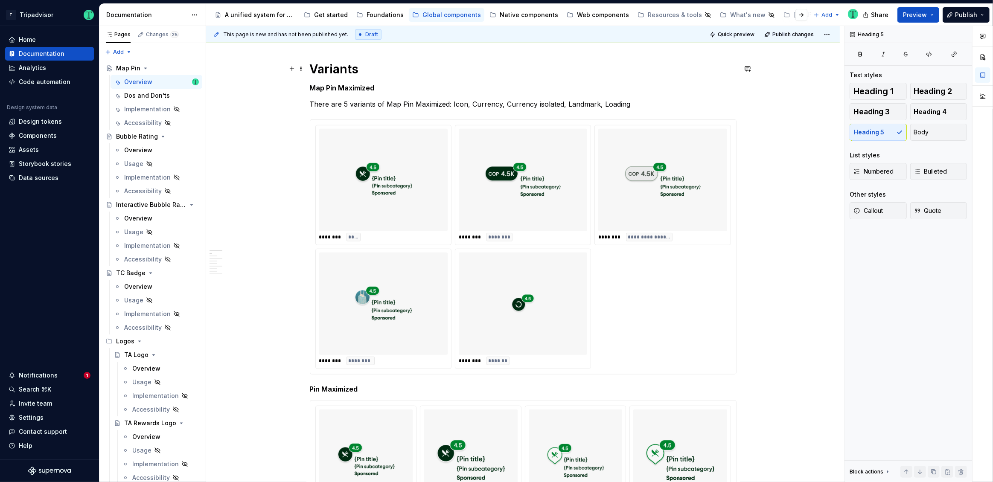
click at [386, 71] on h1 "Variants" at bounding box center [523, 68] width 427 height 15
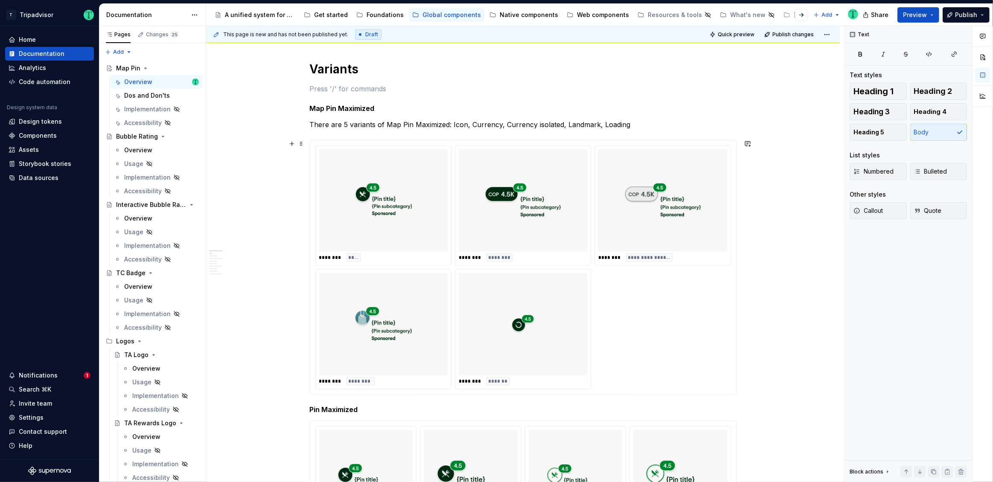
click at [271, 147] on div "**********" at bounding box center [525, 254] width 638 height 457
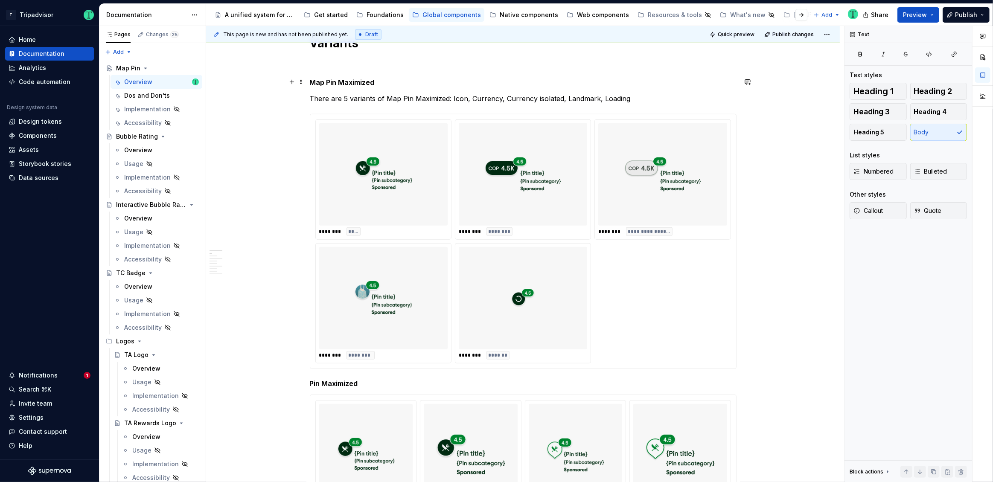
scroll to position [417, 0]
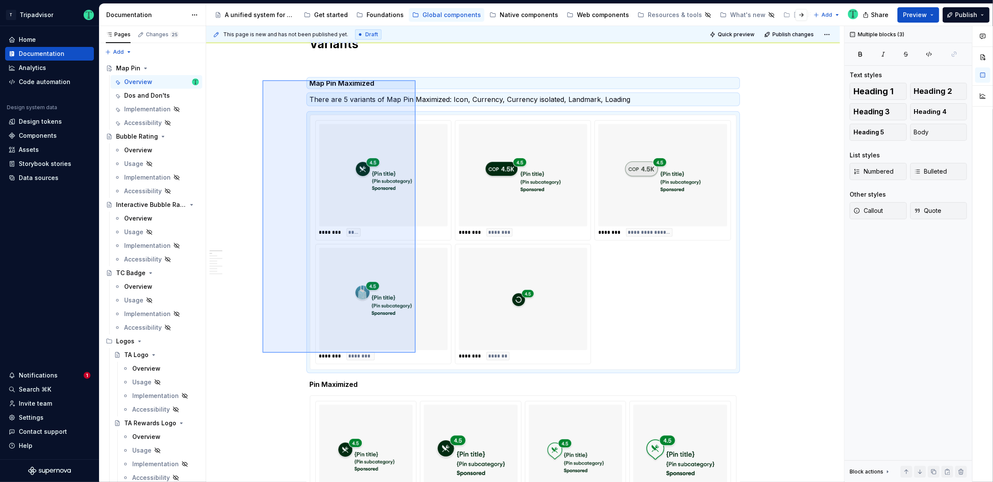
drag, startPoint x: 262, startPoint y: 80, endPoint x: 416, endPoint y: 349, distance: 309.0
click at [416, 351] on div "**********" at bounding box center [525, 254] width 638 height 457
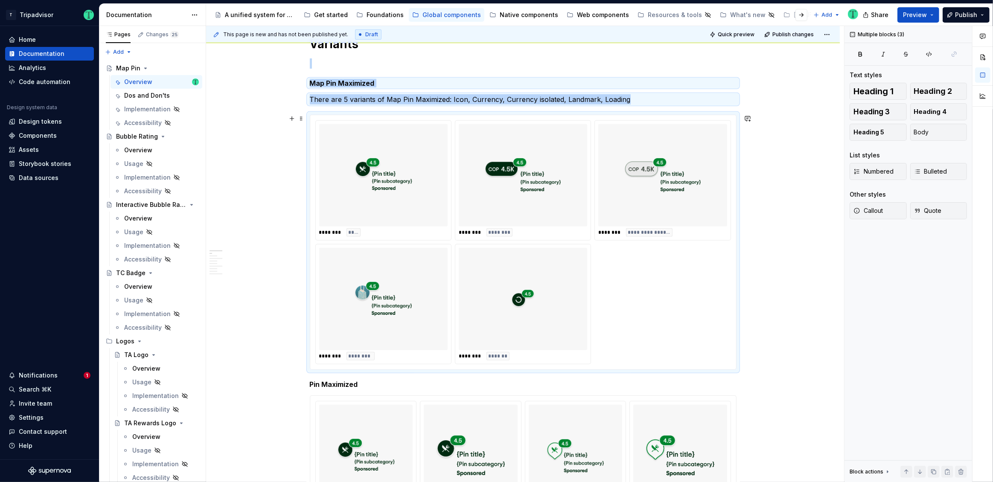
click at [783, 364] on div "**********" at bounding box center [525, 254] width 638 height 457
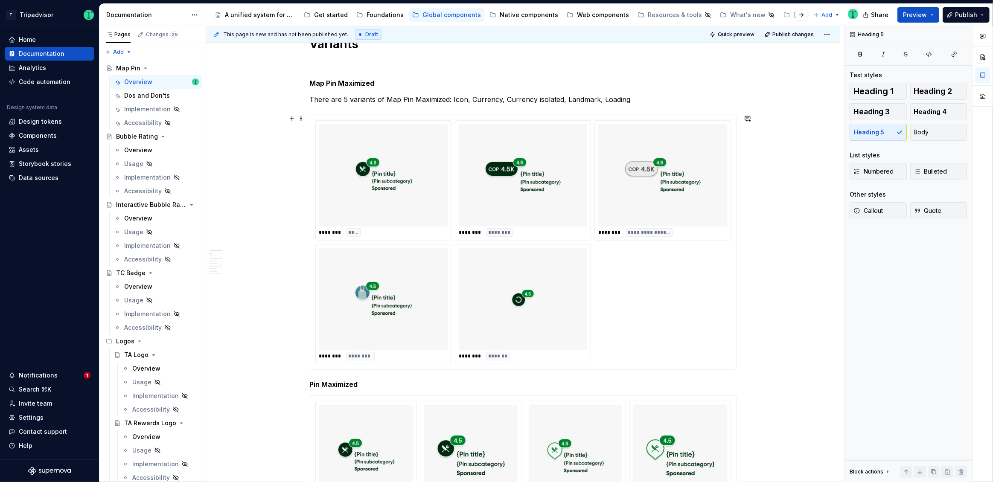
click at [717, 357] on div "**********" at bounding box center [523, 242] width 416 height 244
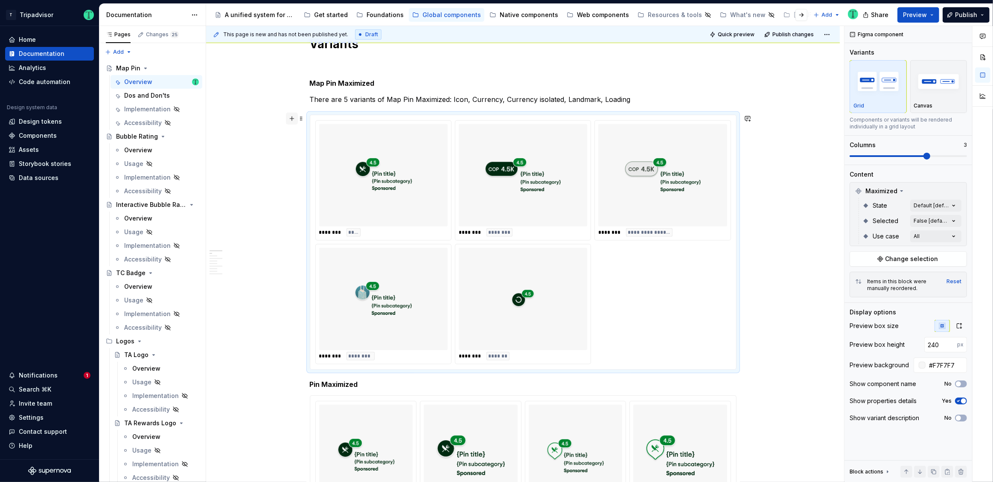
click at [288, 121] on button "button" at bounding box center [292, 119] width 12 height 12
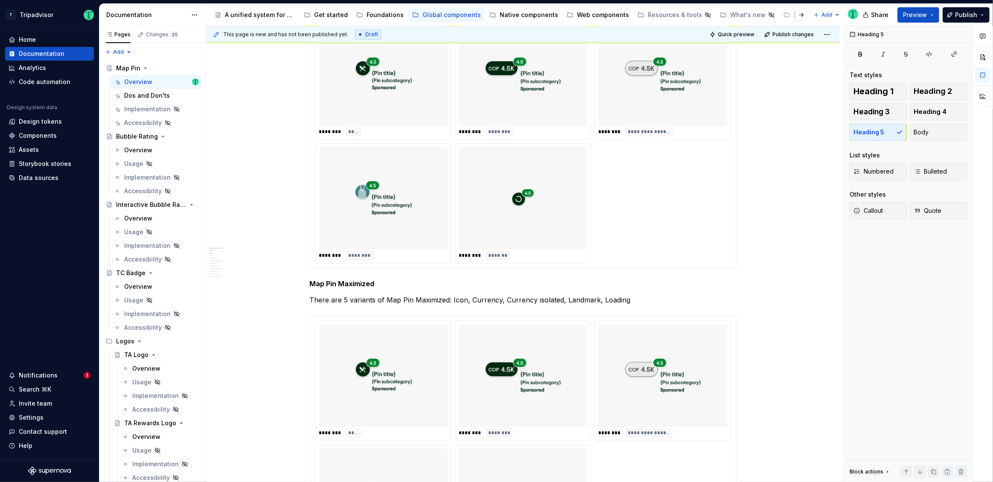
scroll to position [523, 0]
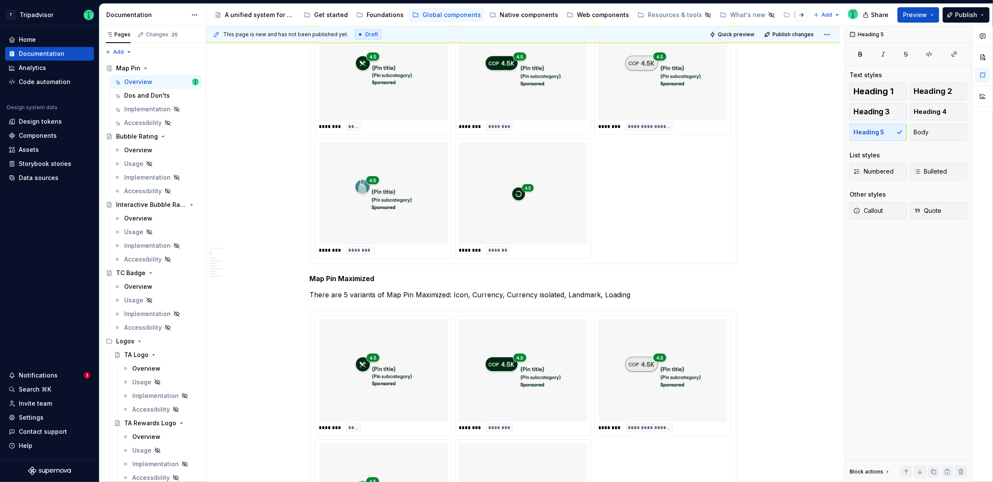
click at [312, 277] on h5 "Map Pin Maximized" at bounding box center [523, 278] width 427 height 9
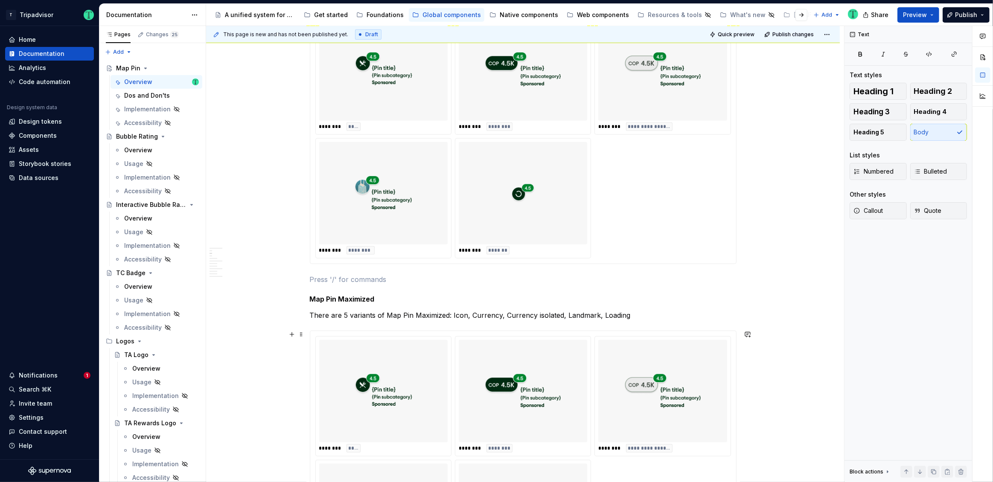
scroll to position [621, 0]
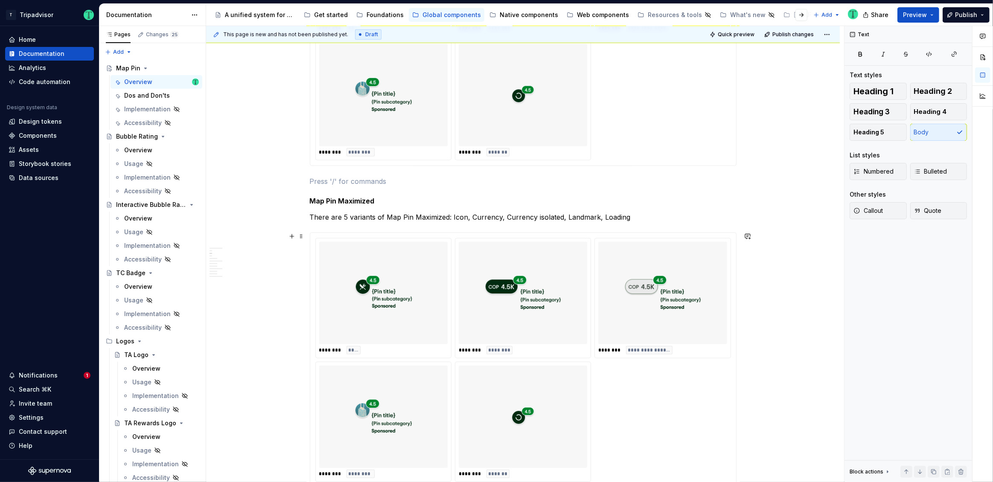
click at [664, 320] on img at bounding box center [663, 293] width 78 height 96
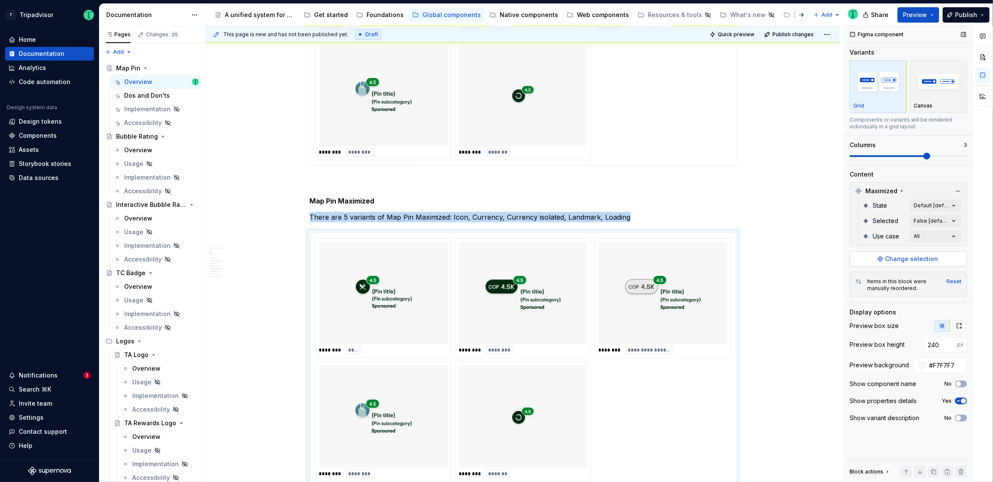
click at [914, 261] on span "Change selection" at bounding box center [911, 259] width 53 height 9
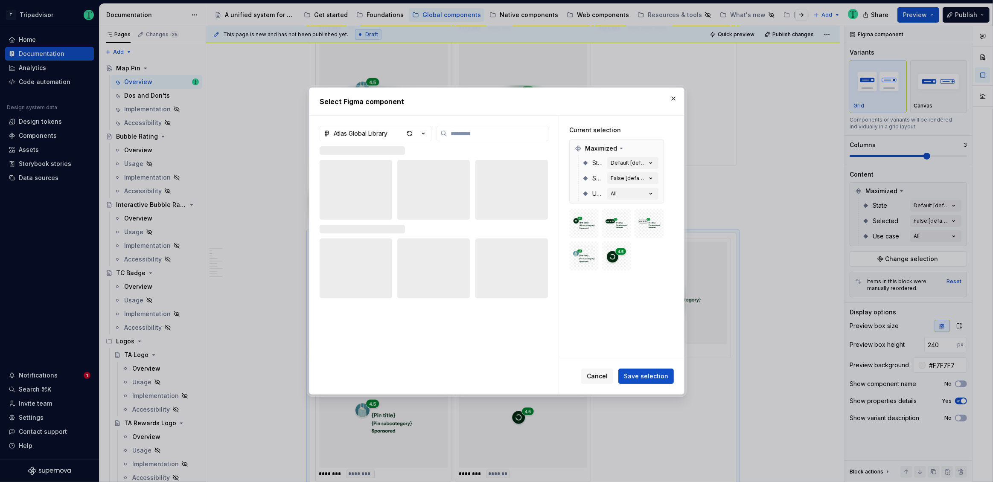
type textarea "*"
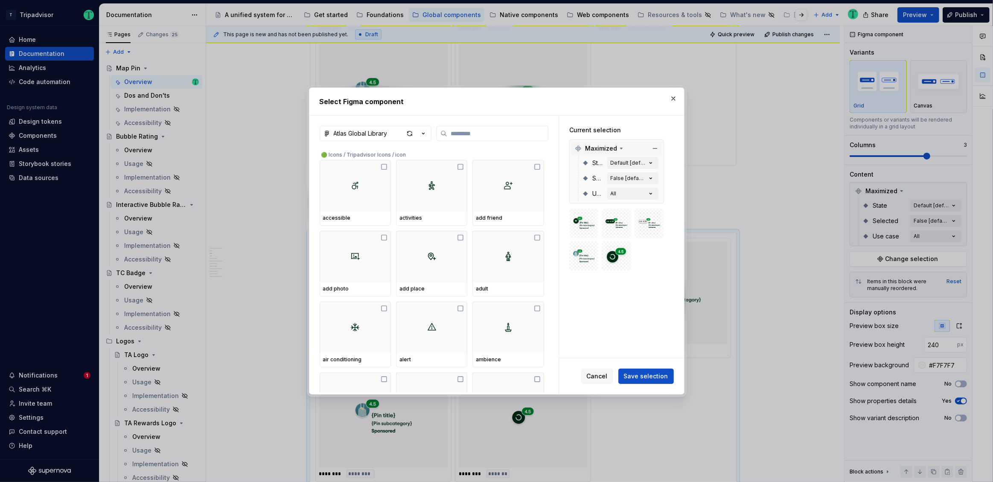
click at [611, 150] on span "Maximized" at bounding box center [601, 148] width 32 height 9
click at [370, 139] on button "Atlas Global Library" at bounding box center [376, 133] width 112 height 15
click at [492, 135] on div "Select Figma component Atlas Global Library 🟢 Icons / Tripadvisor Icons / icon …" at bounding box center [496, 241] width 993 height 482
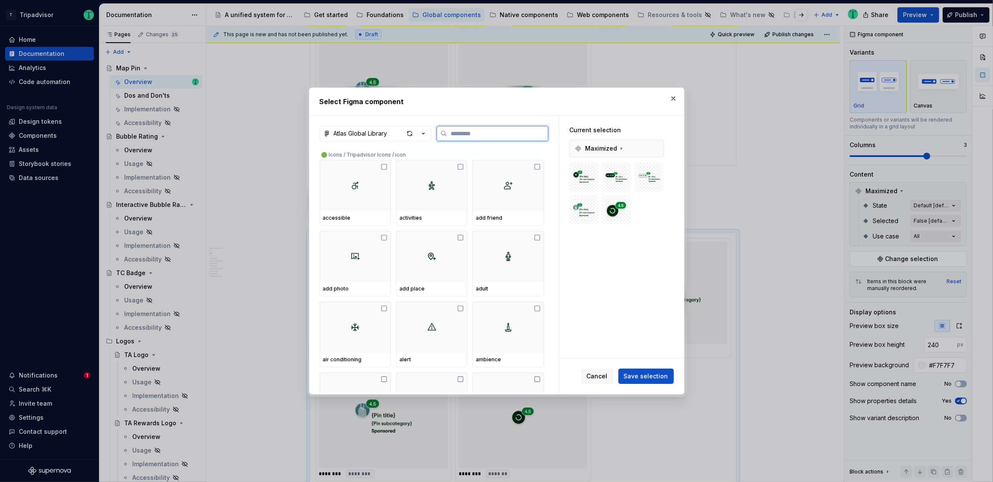
click at [491, 132] on input "search" at bounding box center [497, 133] width 101 height 9
type input "*"
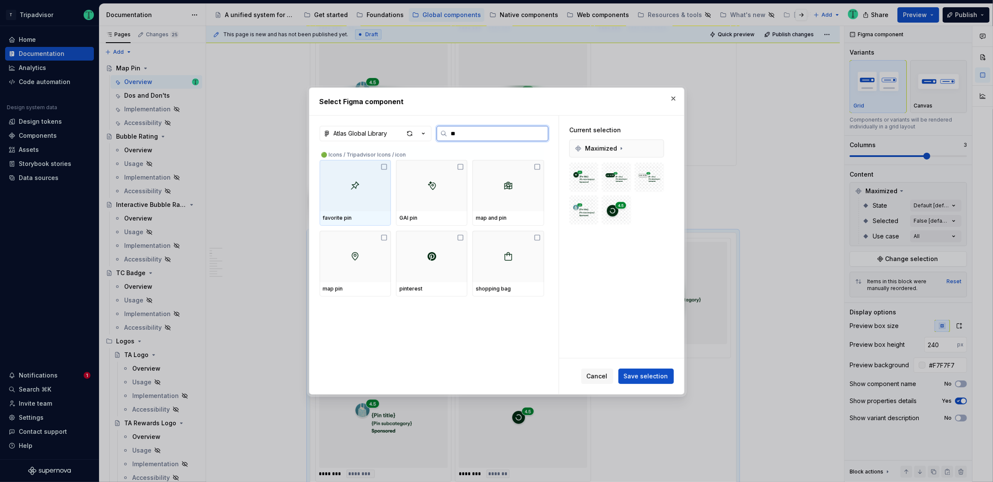
type input "*"
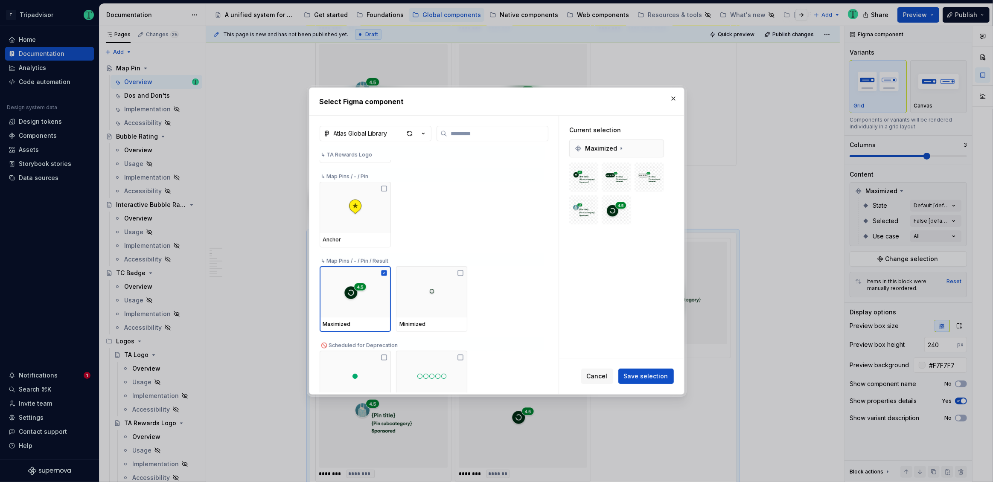
scroll to position [7830, 0]
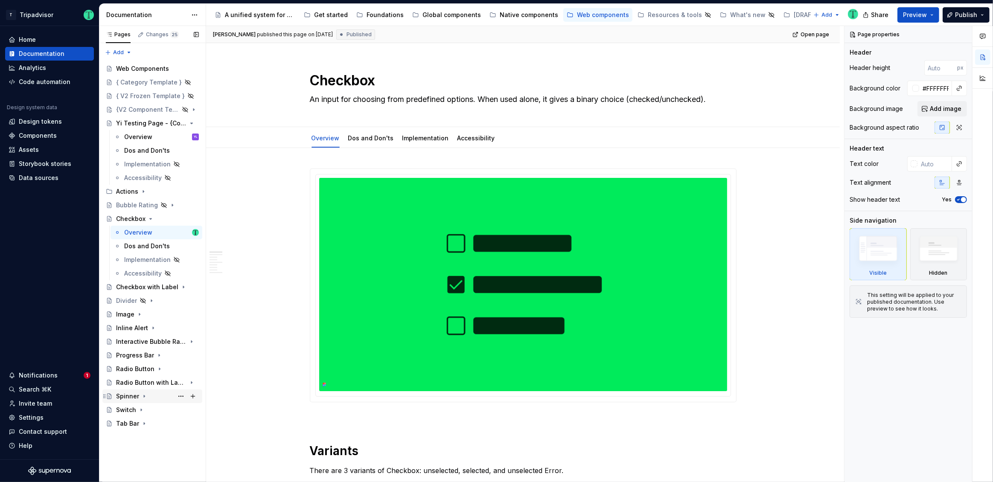
click at [135, 398] on div "Spinner" at bounding box center [127, 396] width 23 height 9
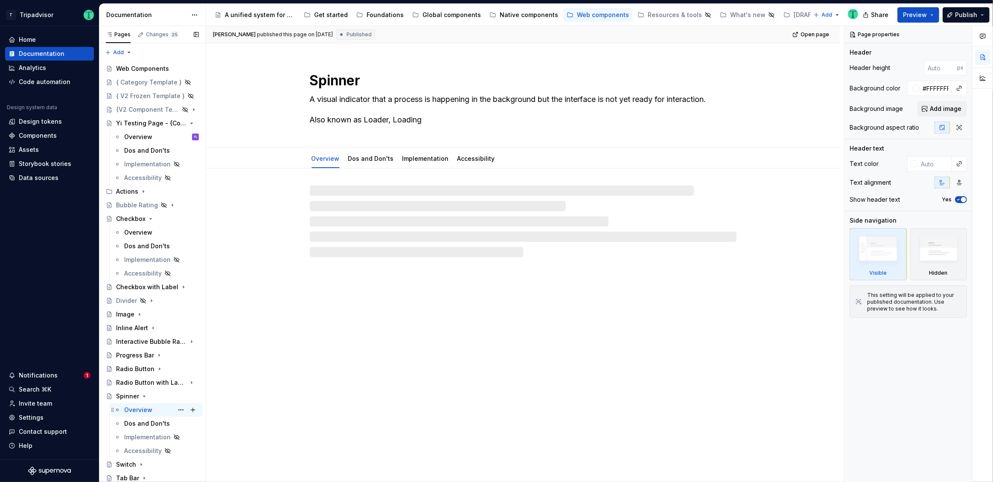
click at [147, 410] on div "Overview" at bounding box center [138, 410] width 28 height 9
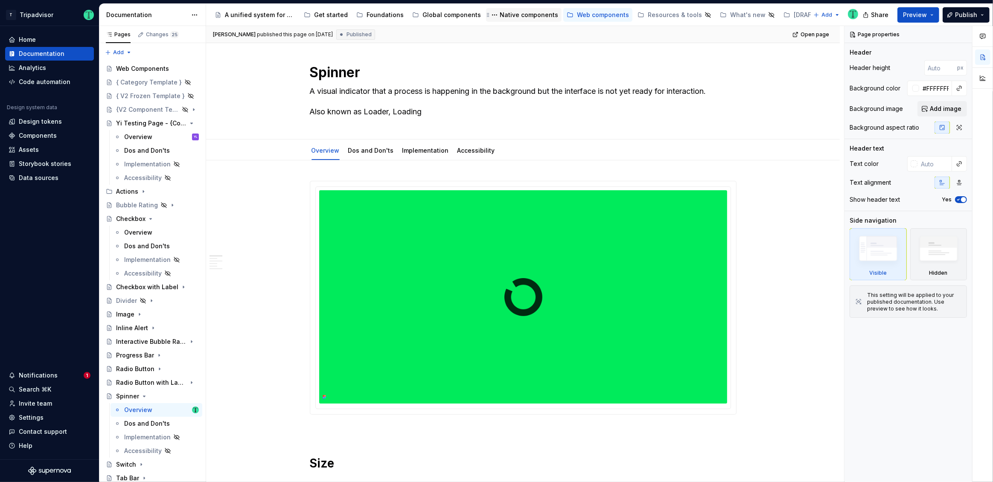
click at [524, 17] on div "Native components" at bounding box center [529, 15] width 58 height 9
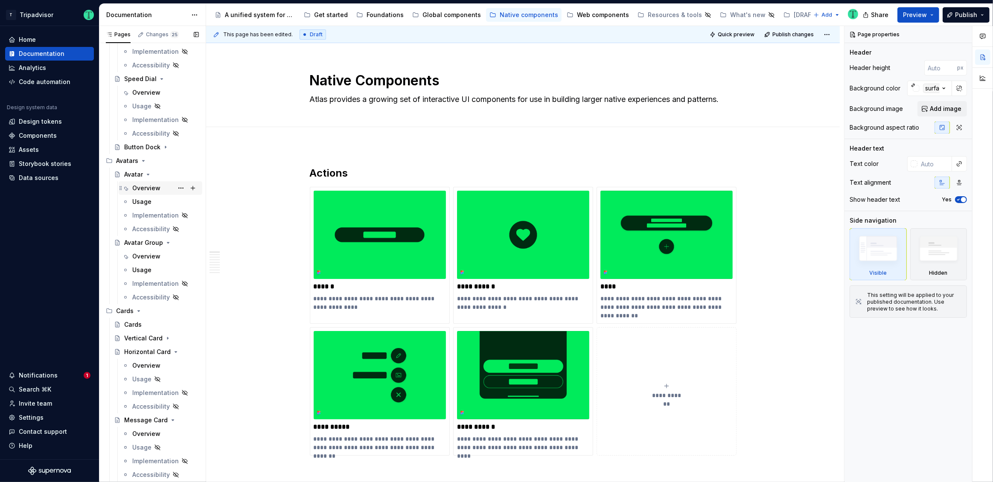
scroll to position [335, 0]
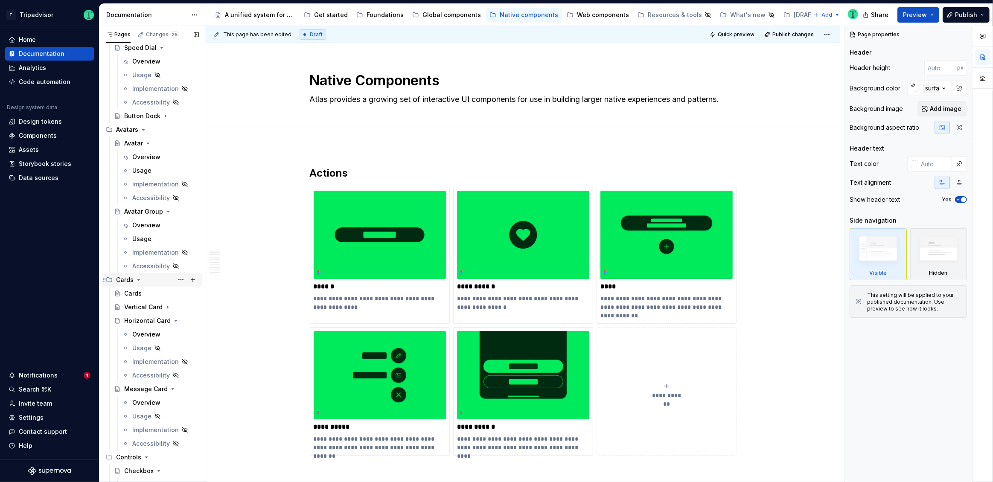
click at [118, 280] on div "Cards" at bounding box center [124, 280] width 17 height 9
click at [129, 282] on div "Cards" at bounding box center [124, 280] width 17 height 9
click at [137, 290] on div "Cards" at bounding box center [132, 293] width 17 height 9
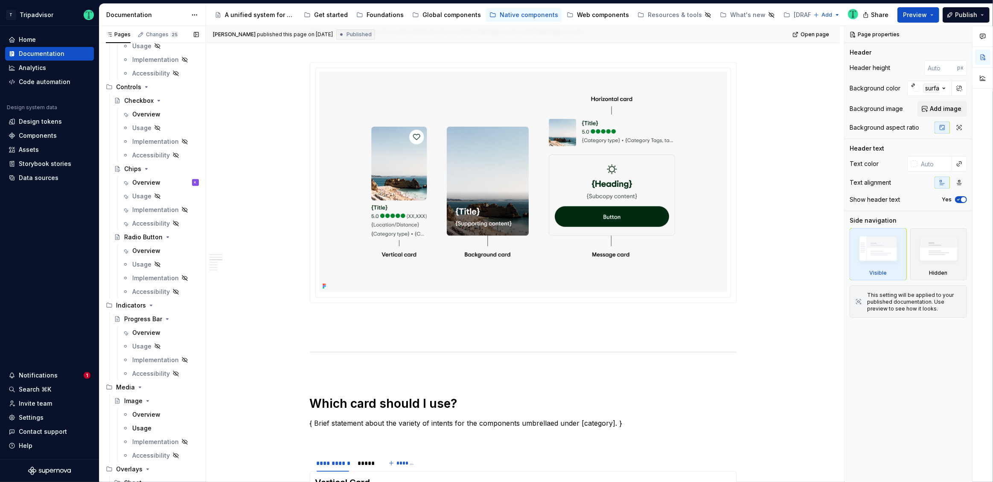
scroll to position [715, 0]
click at [142, 171] on div "Overview" at bounding box center [146, 173] width 28 height 9
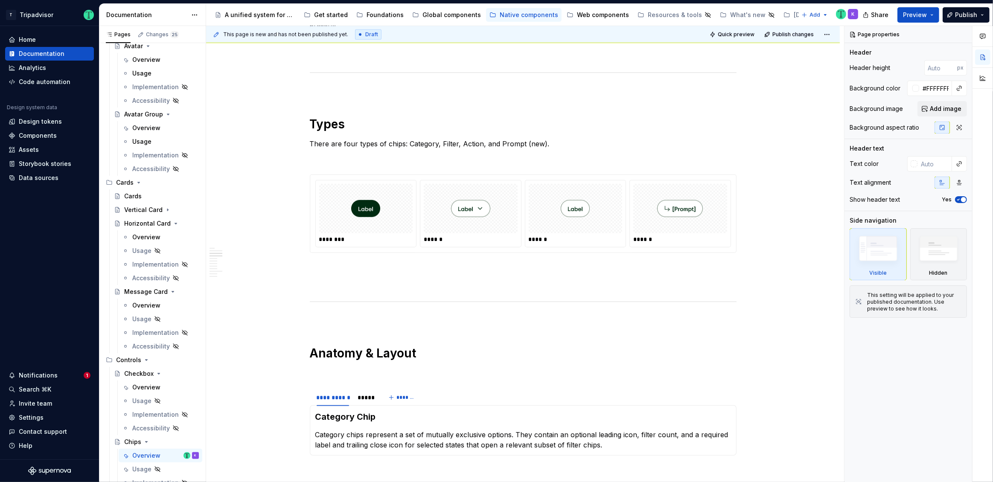
scroll to position [430, 0]
click at [577, 11] on div "Web components" at bounding box center [603, 15] width 52 height 9
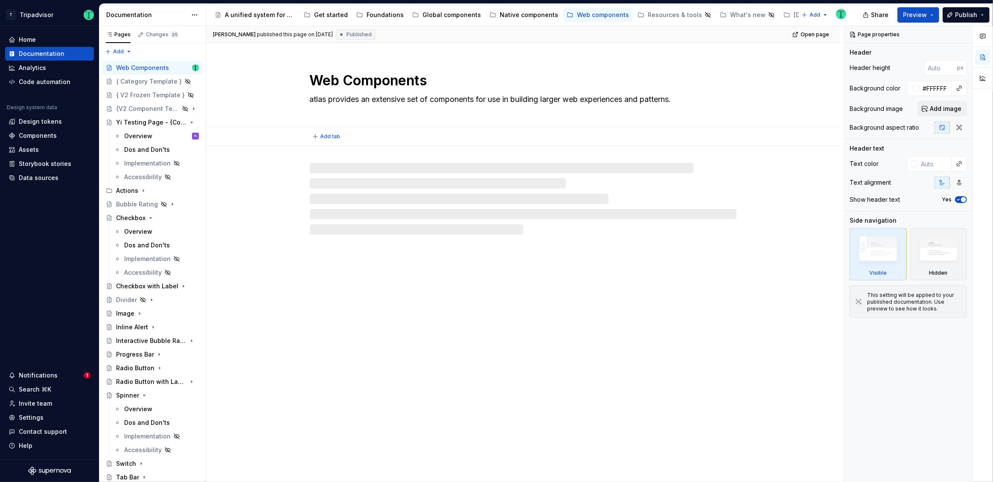
scroll to position [0, 0]
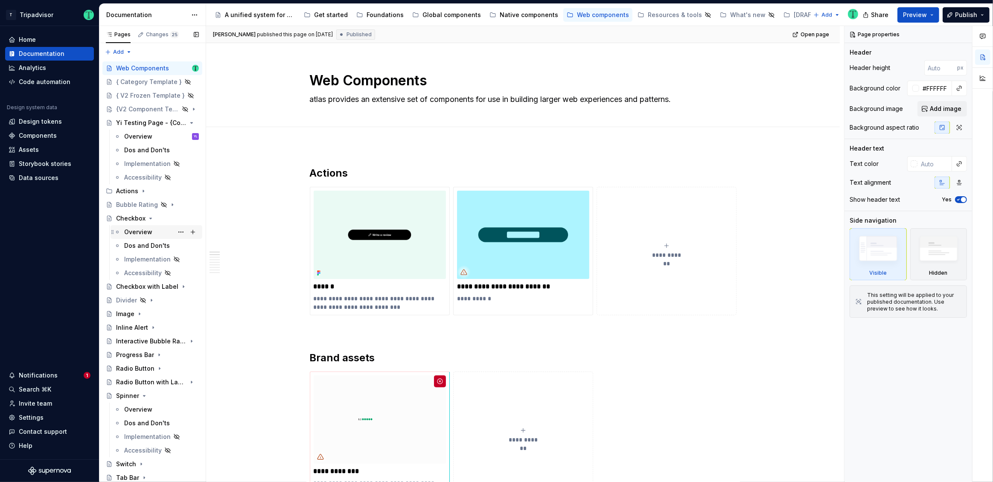
click at [139, 231] on div "Overview" at bounding box center [138, 232] width 28 height 9
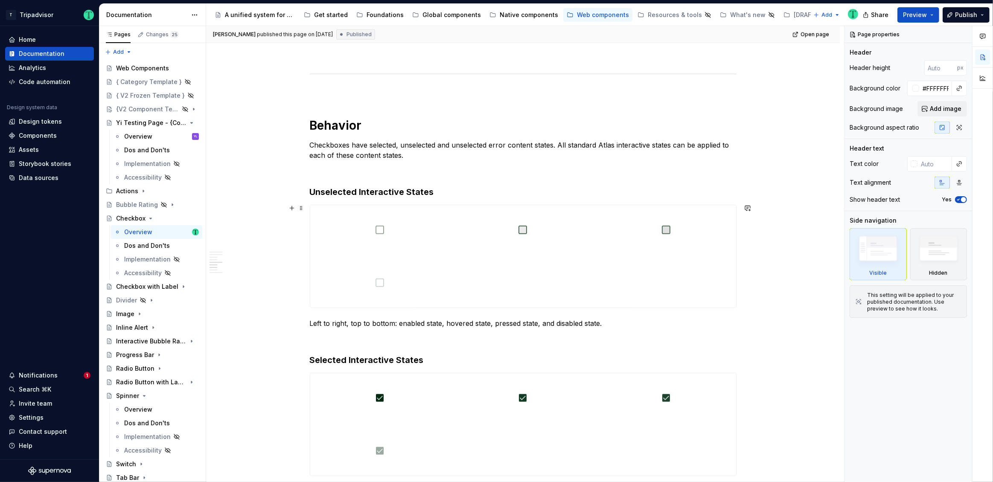
scroll to position [840, 0]
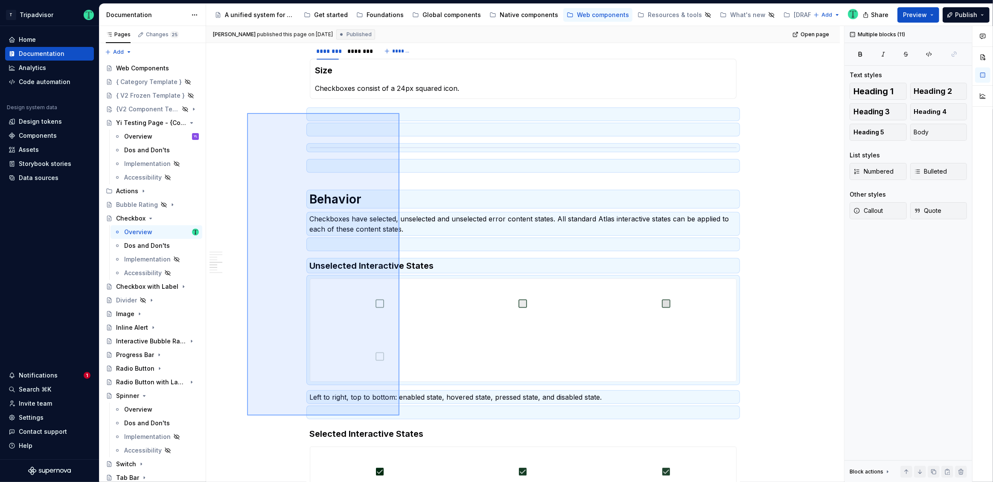
drag, startPoint x: 251, startPoint y: 113, endPoint x: 400, endPoint y: 413, distance: 334.5
click at [399, 415] on div "Thomas Dittmer published this page on August 11, 2025 Published Open page Check…" at bounding box center [525, 254] width 638 height 457
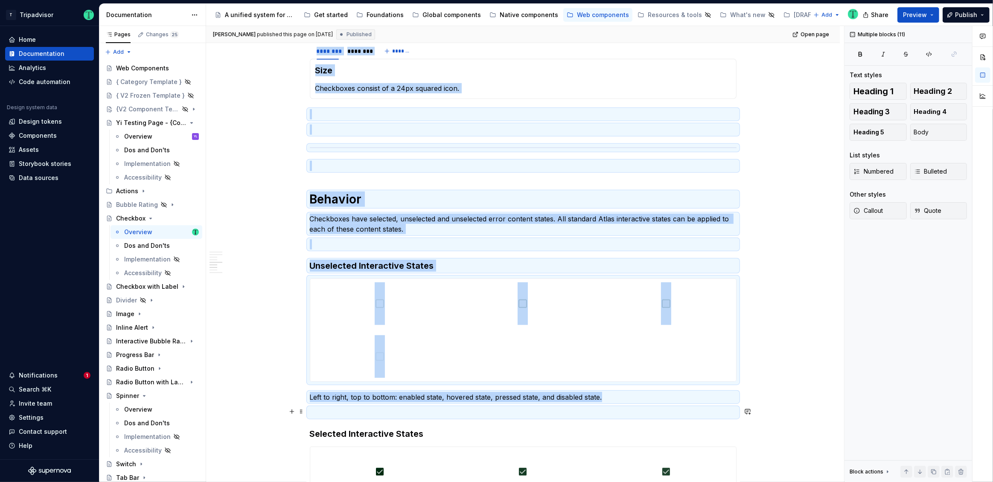
copy div "******** ******** ******* Size Checkboxes consist of a 24px squared icon. Behav…"
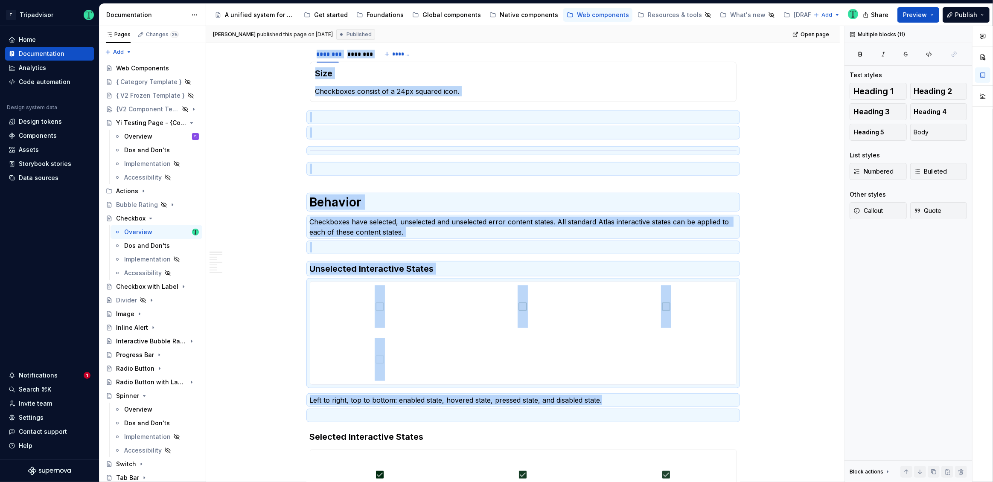
scroll to position [0, 0]
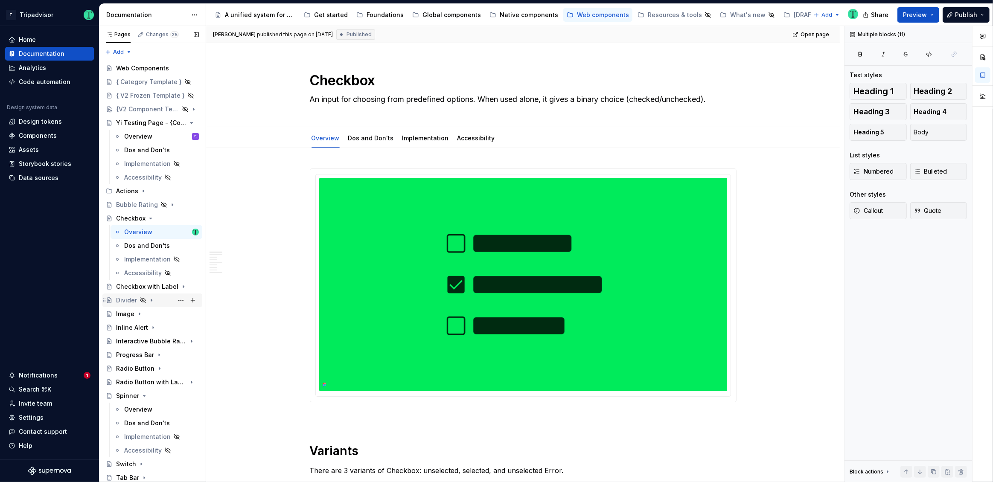
click at [125, 298] on div "Divider" at bounding box center [126, 300] width 21 height 9
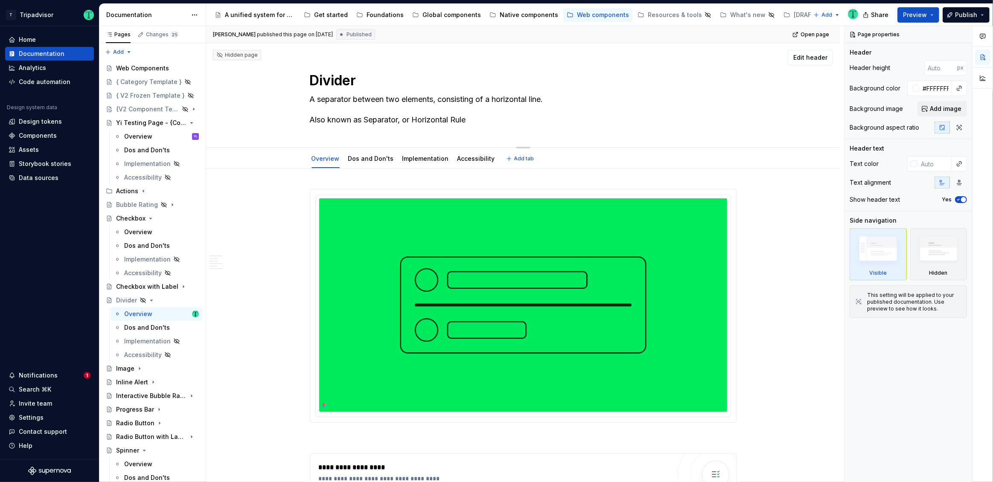
click at [328, 119] on textarea "A separator between two elements, consisting of a horizontal line. Also known a…" at bounding box center [521, 110] width 427 height 34
drag, startPoint x: 363, startPoint y: 122, endPoint x: 306, endPoint y: 122, distance: 56.3
click at [306, 122] on div "Divider A separator between two elements, consisting of a horizontal line. Also…" at bounding box center [522, 95] width 565 height 104
type textarea "*"
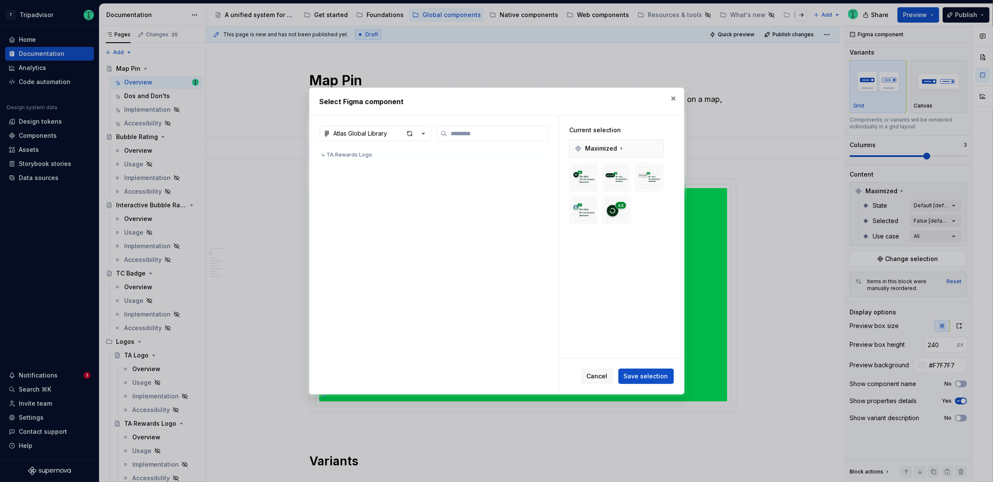
scroll to position [7830, 0]
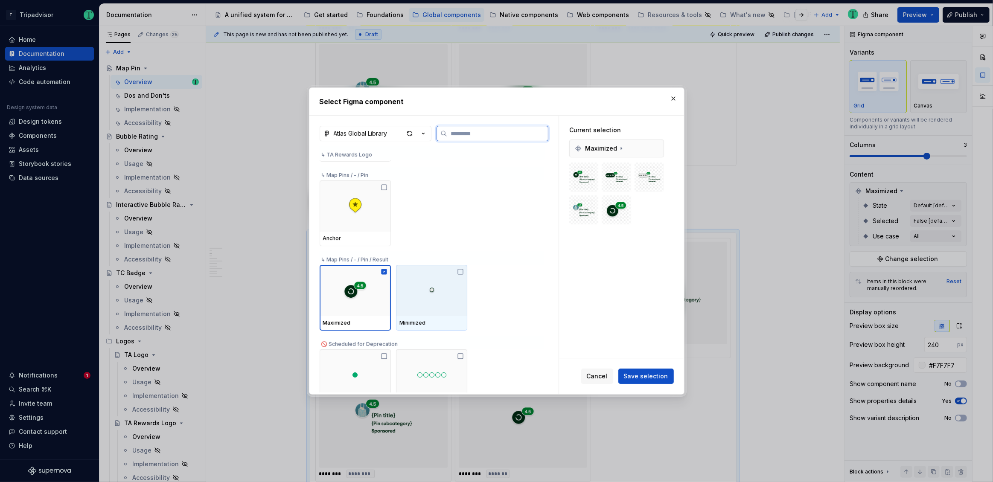
click at [462, 271] on icon at bounding box center [460, 271] width 7 height 7
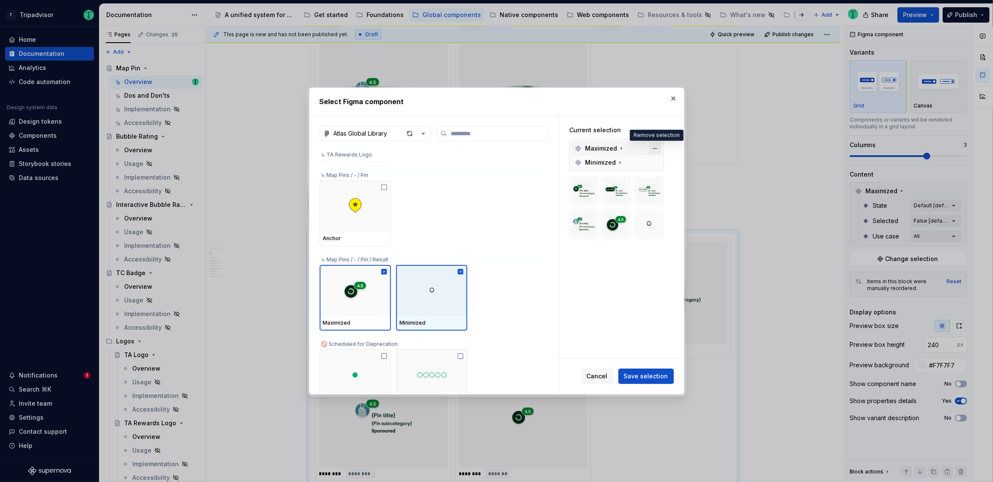
click at [653, 148] on button "button" at bounding box center [655, 149] width 12 height 12
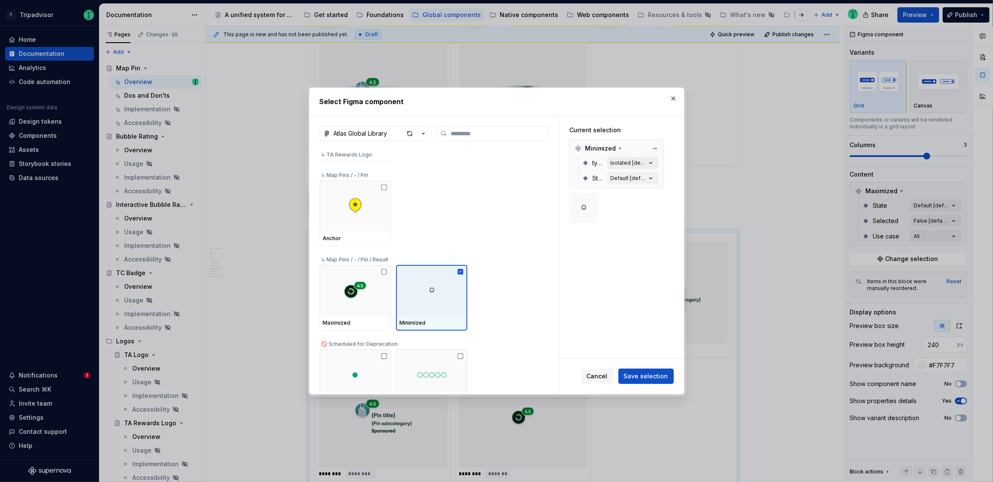
click at [626, 162] on div "Isolated [default]" at bounding box center [629, 163] width 36 height 7
click at [653, 372] on span "Save selection" at bounding box center [646, 376] width 44 height 9
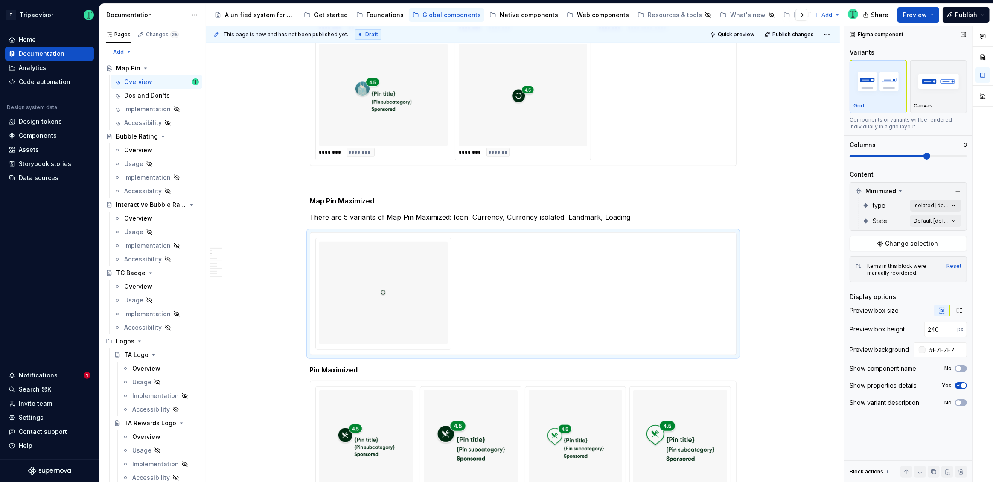
click at [924, 202] on div "Comments Open comments No comments yet Select ‘Comment’ from the block context …" at bounding box center [918, 254] width 148 height 457
click at [949, 221] on span "button" at bounding box center [947, 220] width 5 height 5
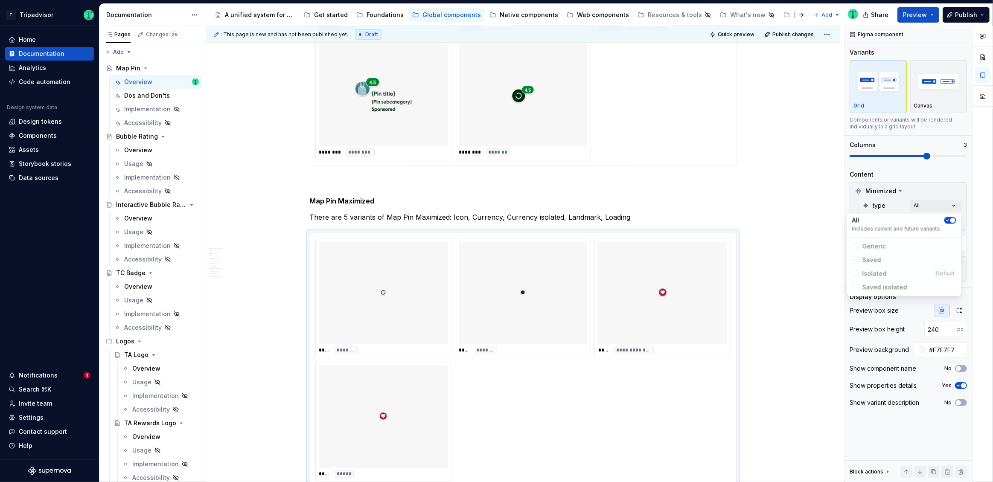
click at [914, 186] on div "Comments Open comments No comments yet Select ‘Comment’ from the block context …" at bounding box center [918, 254] width 148 height 457
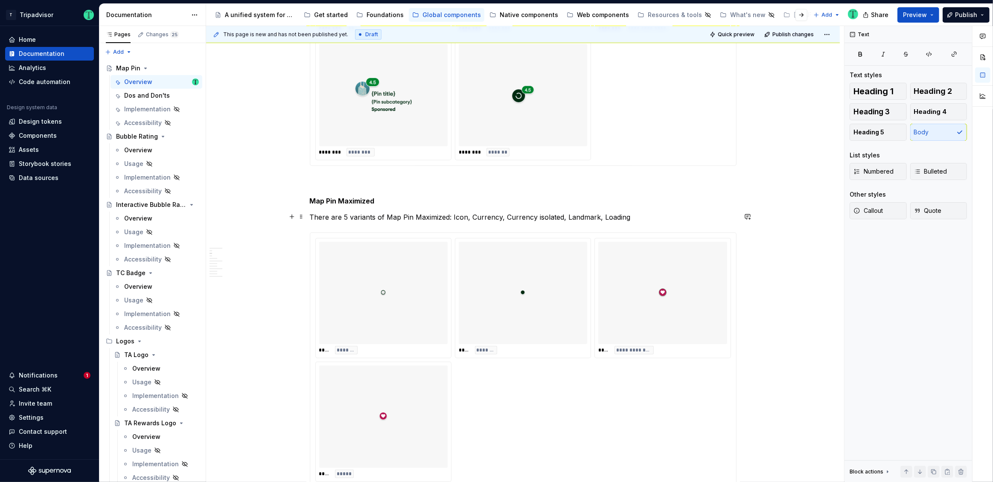
click at [348, 216] on p "There are 5 variants of Map Pin Maximized: Icon, Currency, Currency isolated, L…" at bounding box center [523, 217] width 427 height 10
click at [434, 216] on p "There are 4 variants of Map Pin Maximized: Icon, Currency, Currency isolated, L…" at bounding box center [523, 217] width 427 height 10
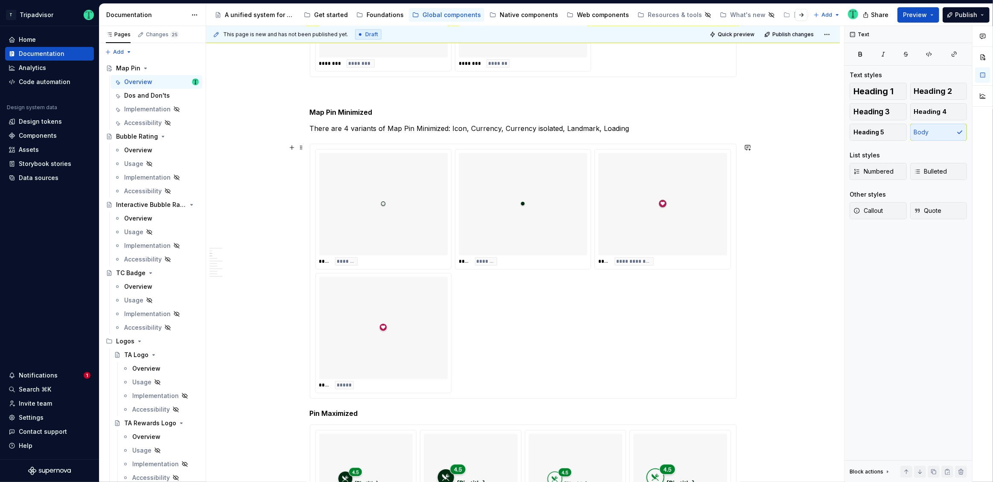
scroll to position [708, 0]
click at [590, 248] on div "**** *******" at bounding box center [523, 211] width 136 height 120
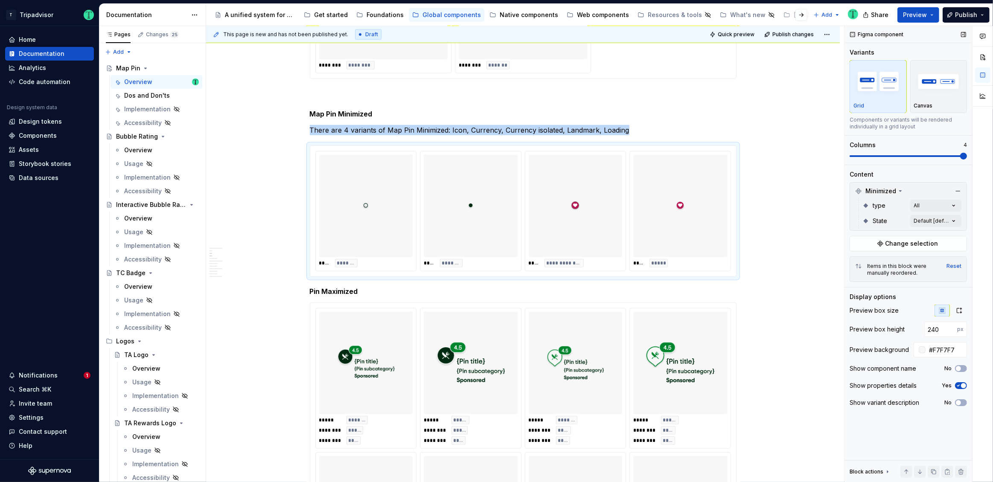
click at [967, 157] on span at bounding box center [963, 156] width 7 height 7
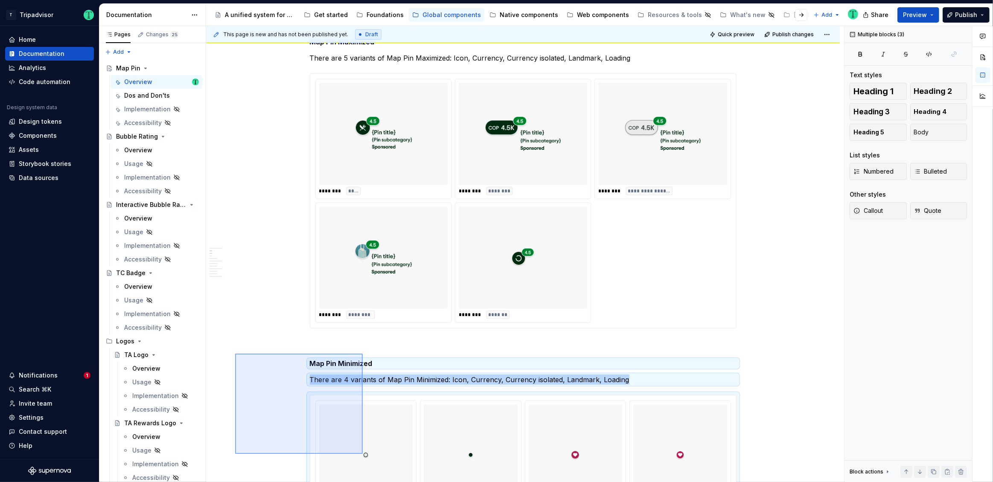
scroll to position [501, 0]
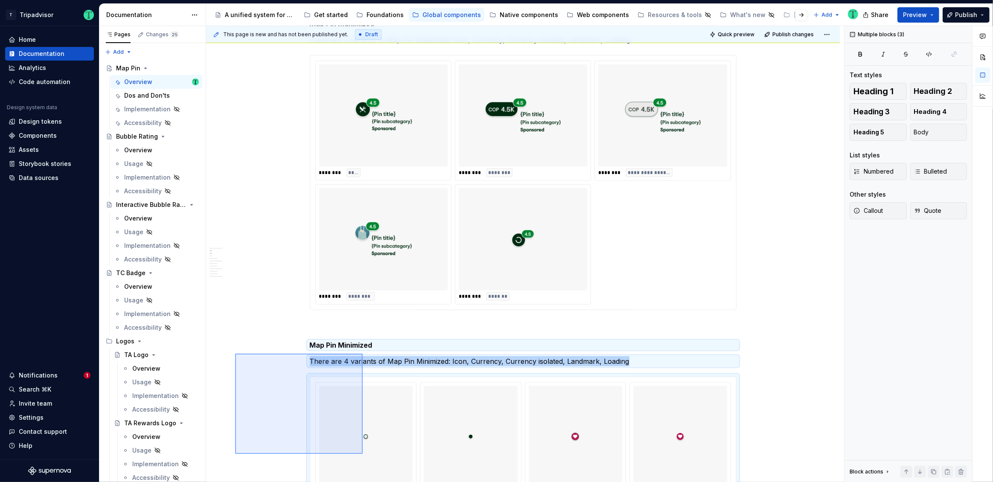
drag, startPoint x: 235, startPoint y: 377, endPoint x: 331, endPoint y: 390, distance: 96.9
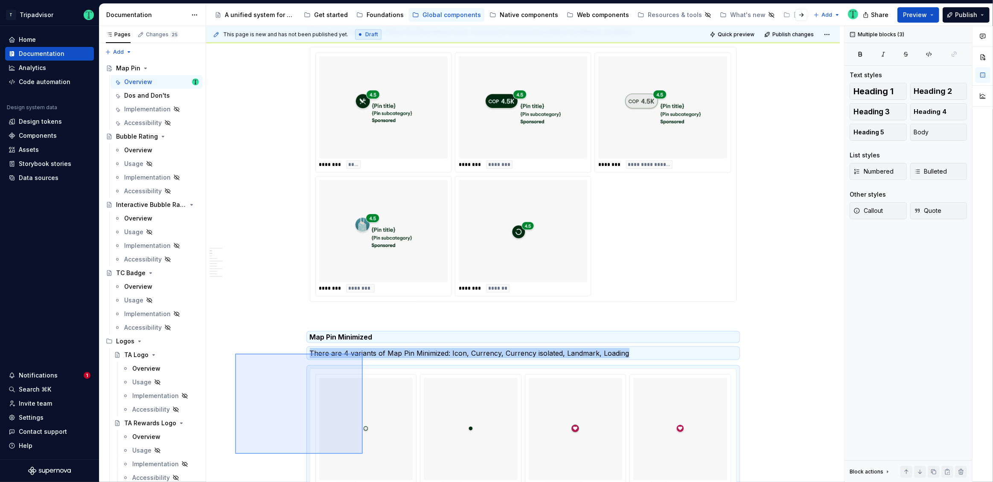
click at [363, 451] on div "**********" at bounding box center [525, 254] width 638 height 457
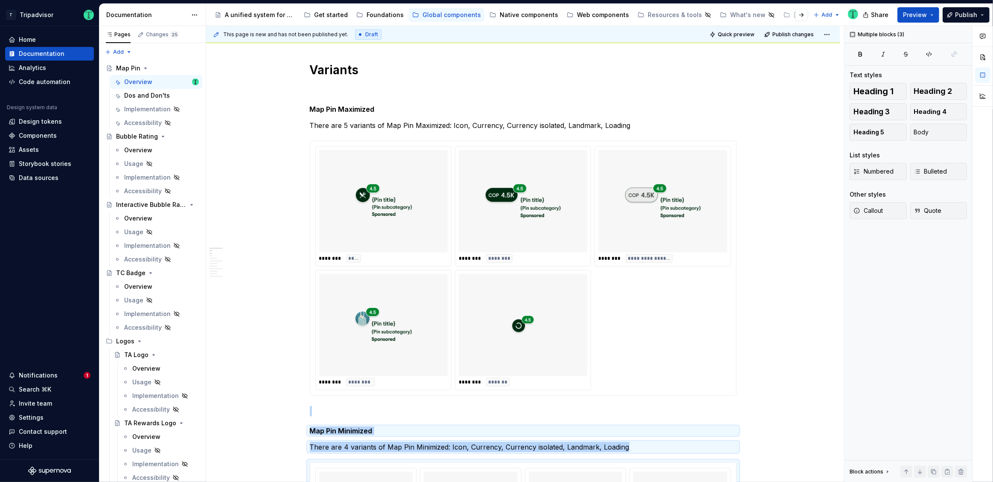
scroll to position [355, 0]
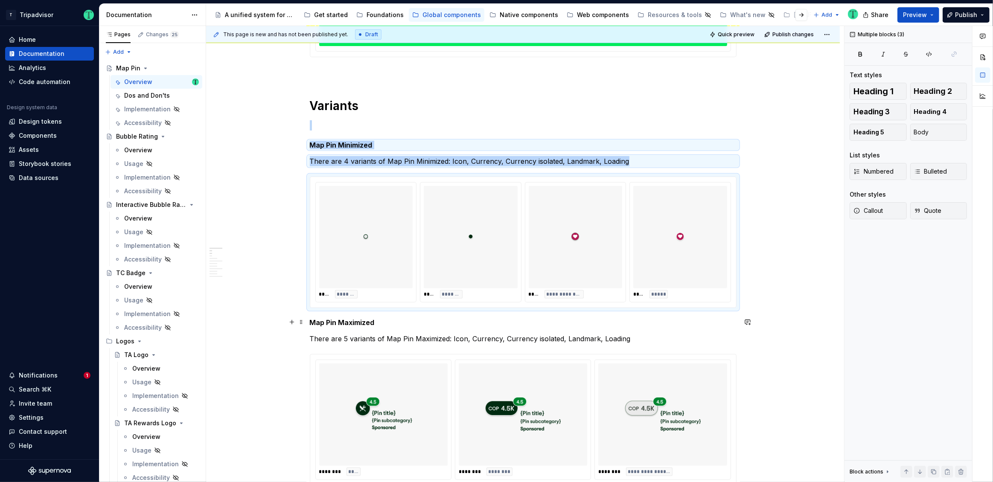
click at [311, 320] on h5 "Map Pin Maximized" at bounding box center [523, 322] width 427 height 9
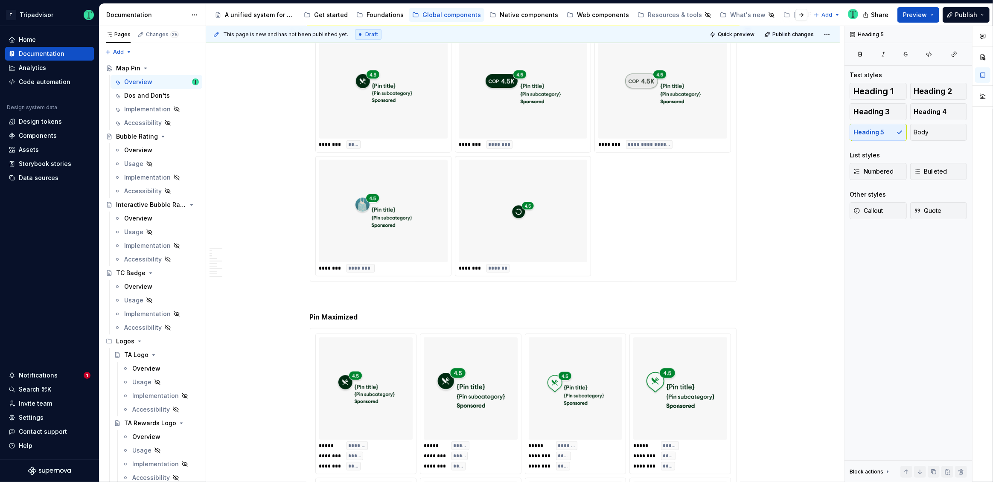
scroll to position [704, 0]
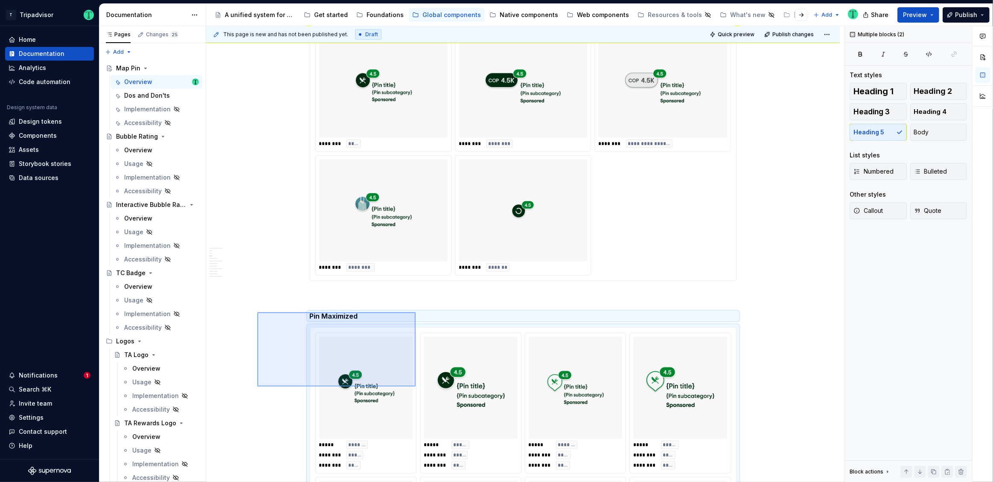
drag, startPoint x: 257, startPoint y: 312, endPoint x: 416, endPoint y: 387, distance: 175.2
click at [416, 387] on div "**********" at bounding box center [525, 254] width 638 height 457
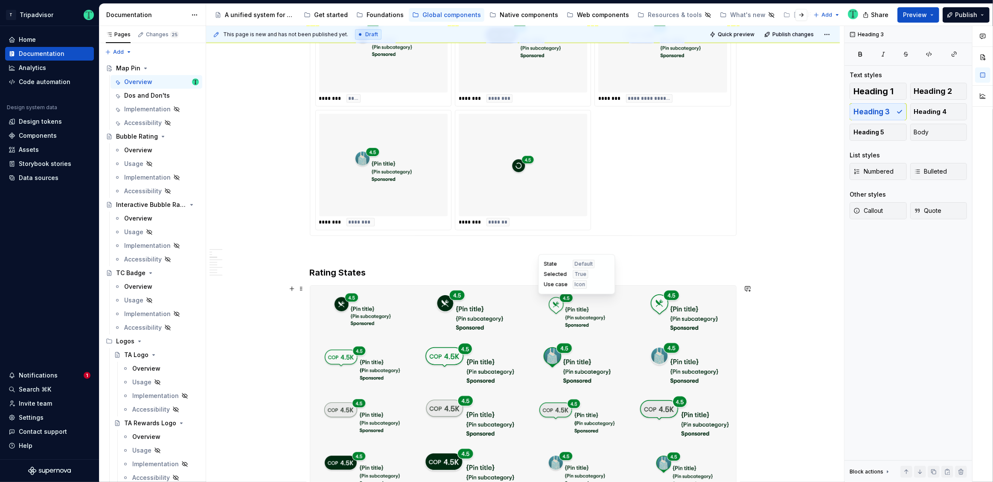
scroll to position [748, 0]
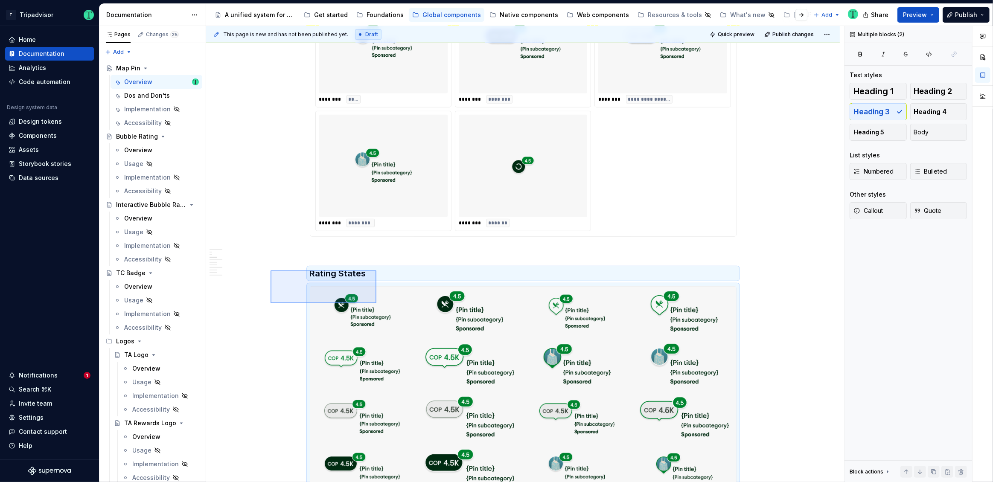
drag, startPoint x: 271, startPoint y: 271, endPoint x: 384, endPoint y: 321, distance: 124.6
click at [381, 322] on div "**********" at bounding box center [525, 254] width 638 height 457
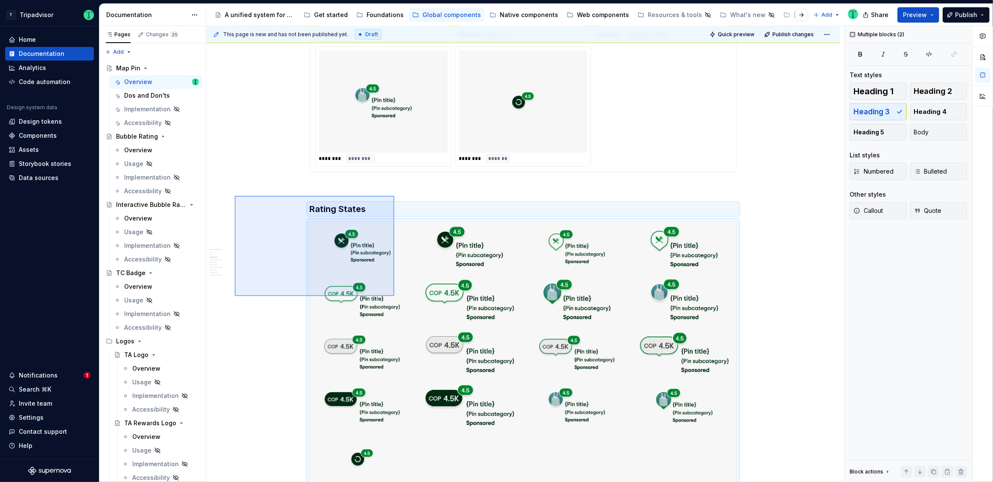
drag, startPoint x: 235, startPoint y: 196, endPoint x: 394, endPoint y: 296, distance: 188.5
click at [394, 296] on div "**********" at bounding box center [525, 254] width 638 height 457
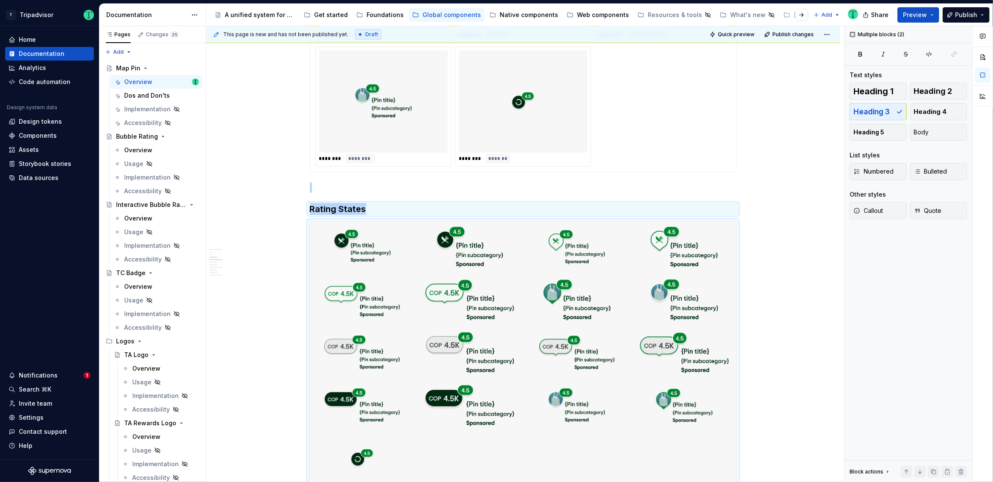
scroll to position [1021, 0]
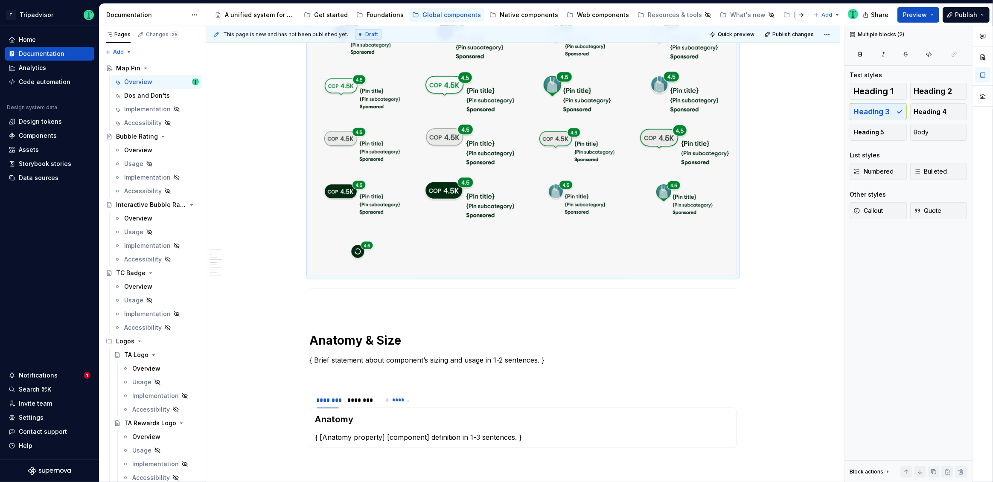
click at [713, 234] on div at bounding box center [523, 145] width 426 height 261
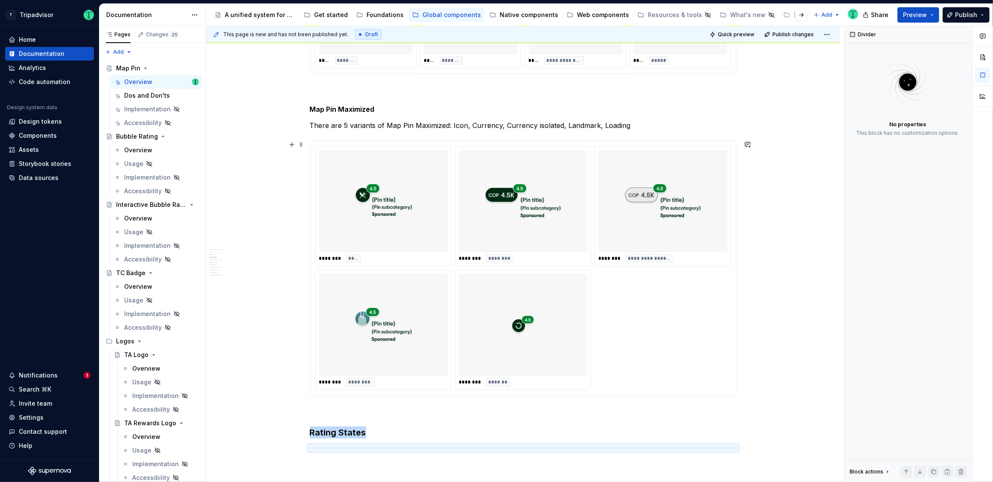
scroll to position [589, 0]
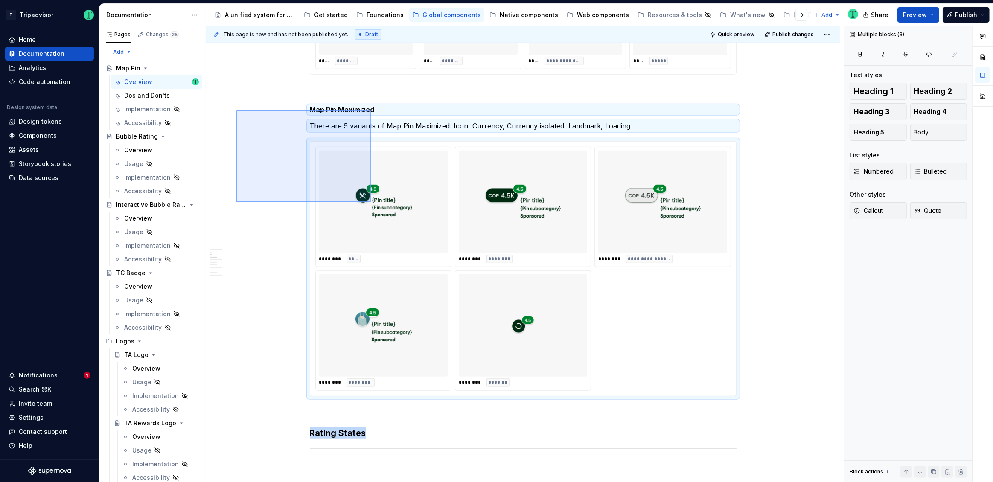
drag, startPoint x: 236, startPoint y: 111, endPoint x: 371, endPoint y: 202, distance: 162.7
click at [371, 202] on div "**********" at bounding box center [525, 254] width 638 height 457
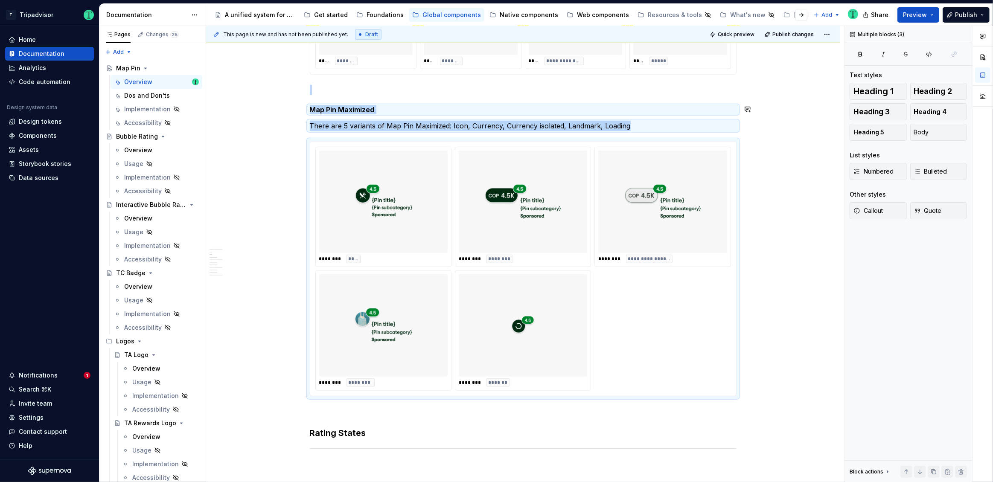
copy div "Map Pin Maximized There are 5 variants of Map Pin Maximized: Icon, Currency, Cu…"
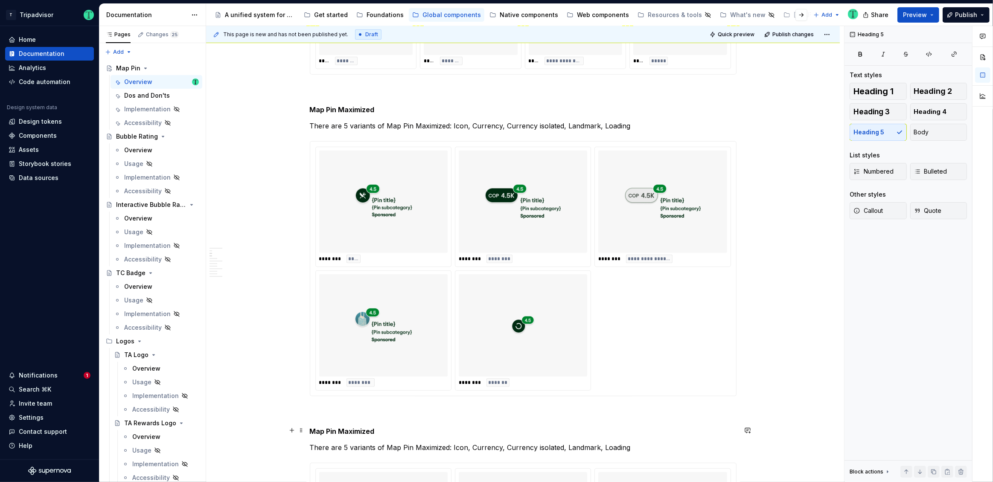
click at [342, 430] on h5 "Map Pin Maximized" at bounding box center [523, 431] width 427 height 9
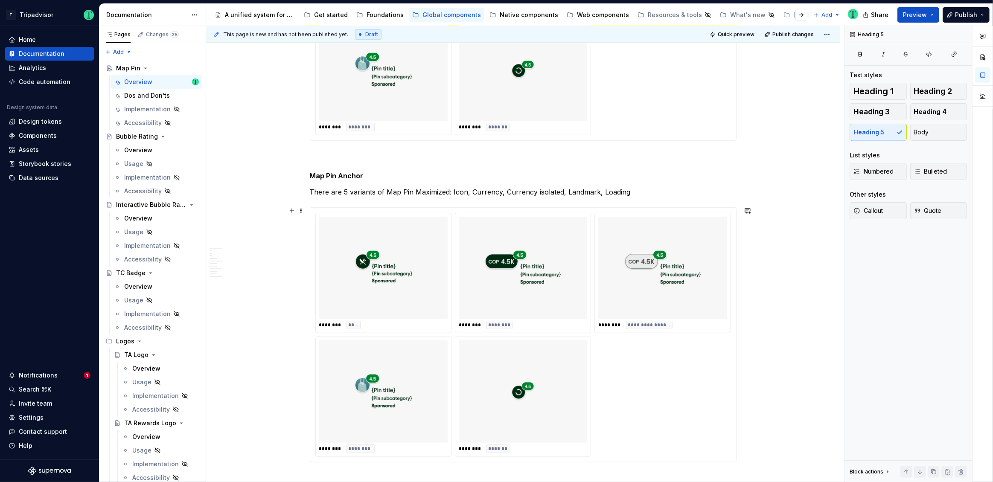
scroll to position [873, 0]
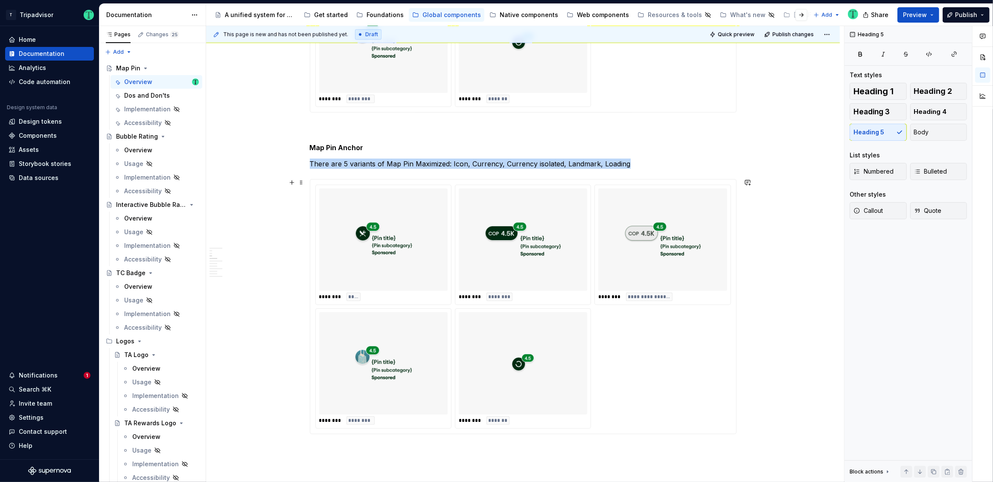
click at [542, 289] on div at bounding box center [523, 240] width 128 height 102
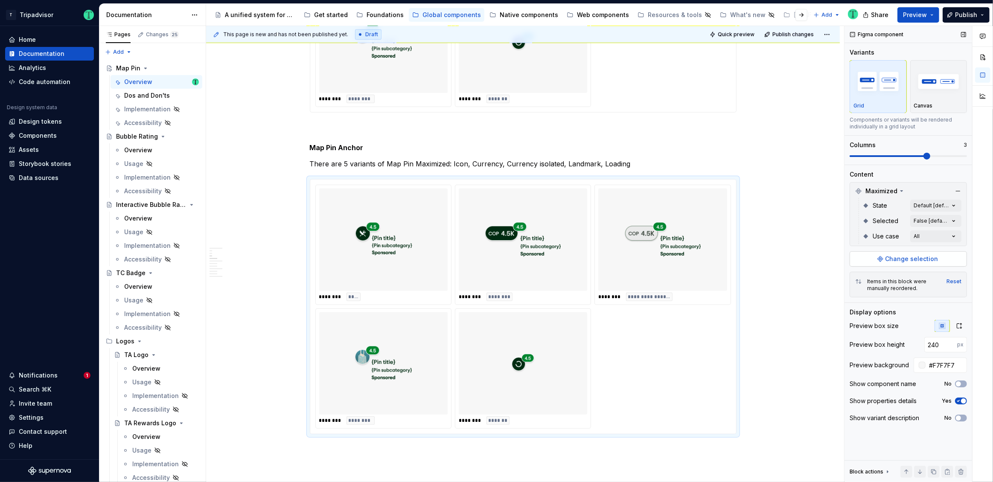
click at [908, 256] on span "Change selection" at bounding box center [911, 259] width 53 height 9
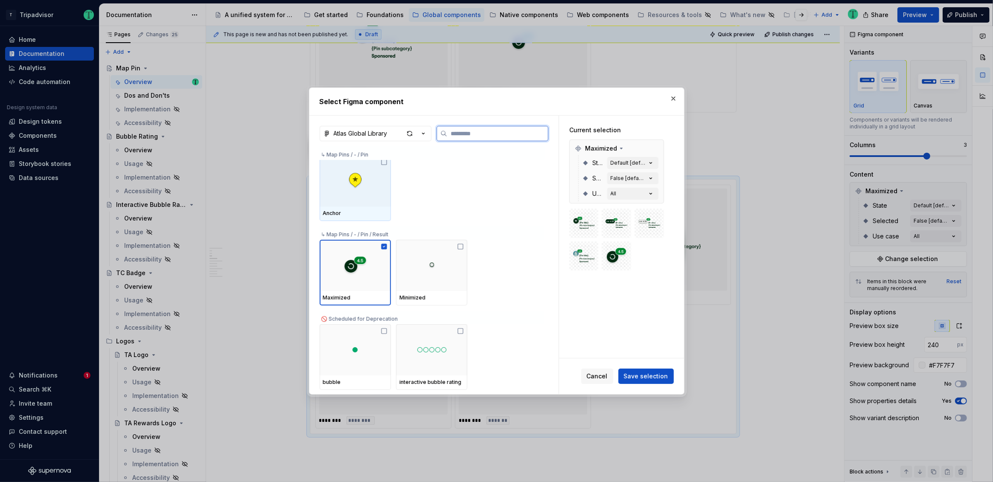
scroll to position [7804, 0]
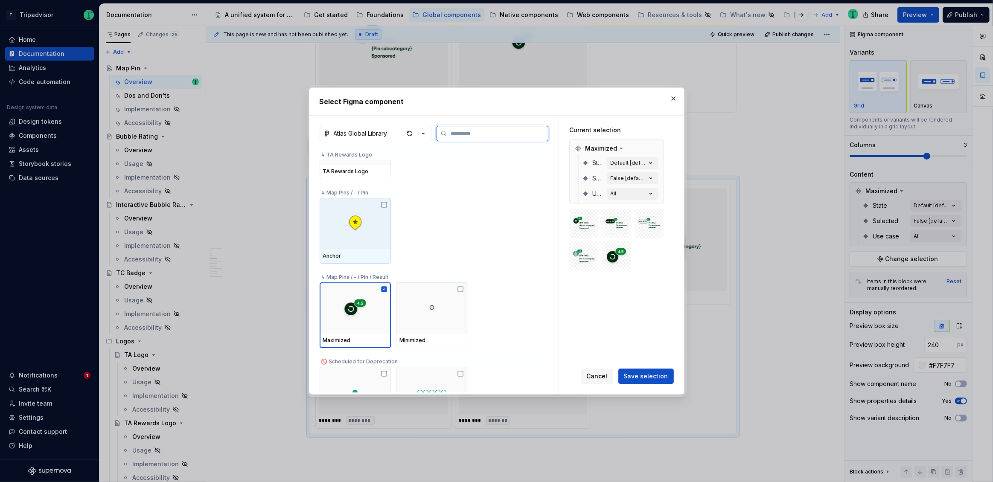
click at [385, 203] on icon at bounding box center [384, 204] width 7 height 7
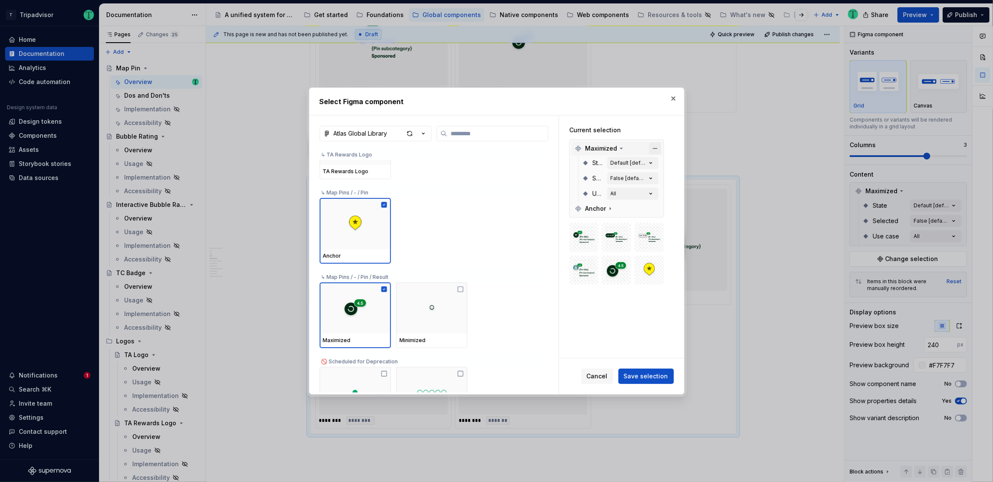
click at [656, 148] on button "button" at bounding box center [655, 149] width 12 height 12
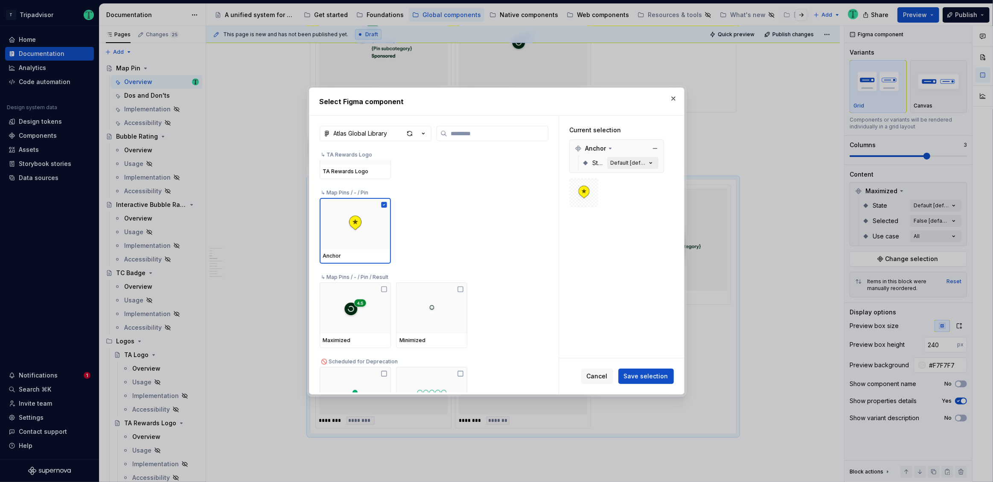
click at [626, 166] on div "Default [default]" at bounding box center [629, 163] width 36 height 7
click at [628, 163] on div "Default [default]" at bounding box center [629, 163] width 36 height 7
click at [646, 376] on span "Save selection" at bounding box center [646, 376] width 44 height 9
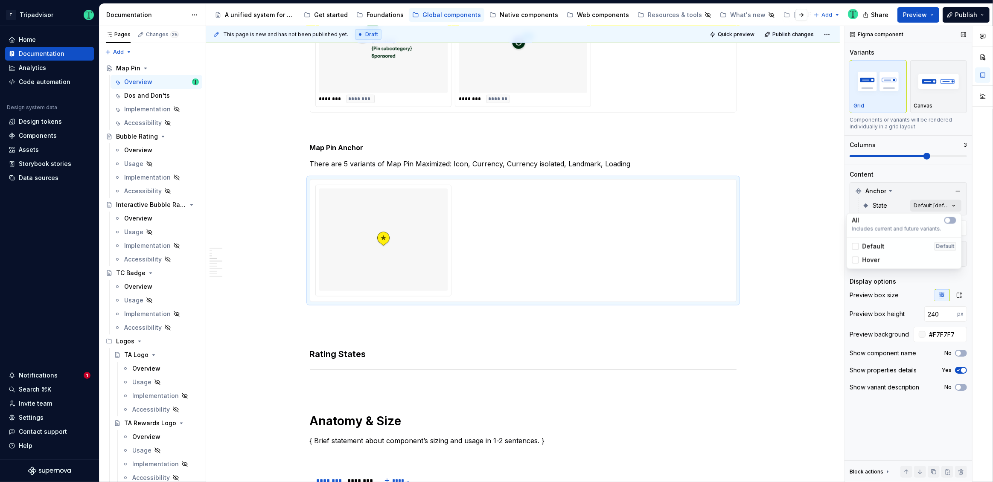
click at [939, 206] on div "Comments Open comments No comments yet Select ‘Comment’ from the block context …" at bounding box center [918, 254] width 148 height 457
click at [909, 184] on div "Comments Open comments No comments yet Select ‘Comment’ from the block context …" at bounding box center [918, 254] width 148 height 457
click at [343, 157] on div "**********" at bounding box center [523, 457] width 427 height 2302
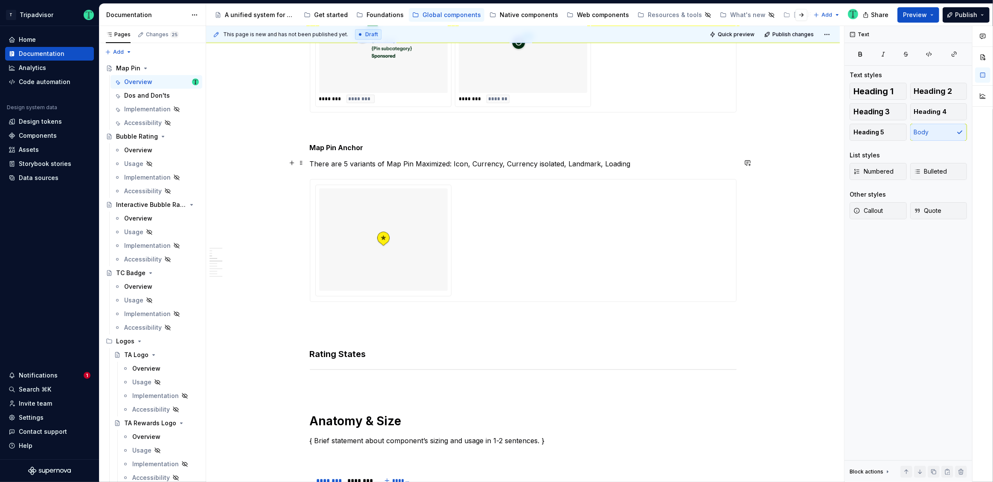
click at [344, 161] on p "There are 5 variants of Map Pin Maximized: Icon, Currency, Currency isolated, L…" at bounding box center [523, 164] width 427 height 10
drag, startPoint x: 434, startPoint y: 161, endPoint x: 614, endPoint y: 161, distance: 180.1
click at [614, 161] on p "There are 1 variant of Map Pin Anchor: Icon, Currency, Currency isolated, Landm…" at bounding box center [523, 164] width 427 height 10
click at [620, 268] on div at bounding box center [523, 241] width 416 height 112
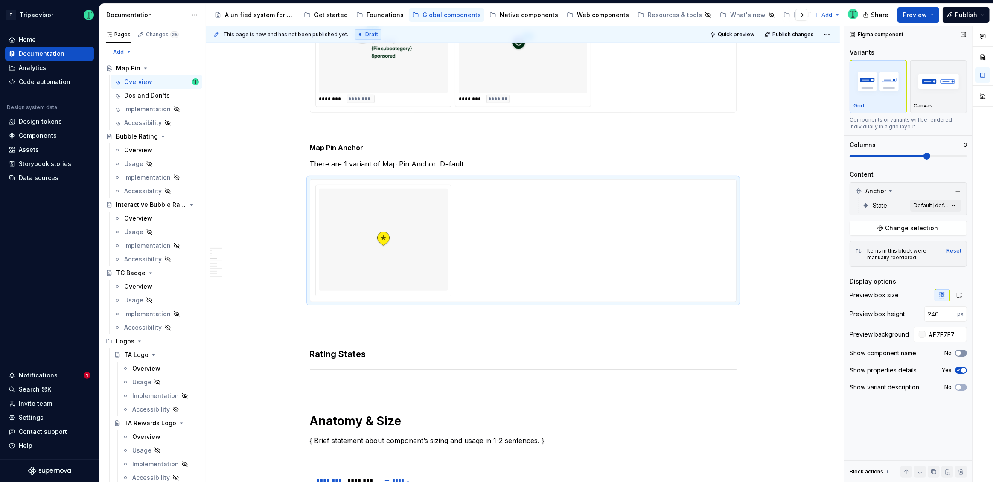
click at [958, 353] on span "button" at bounding box center [958, 353] width 5 height 5
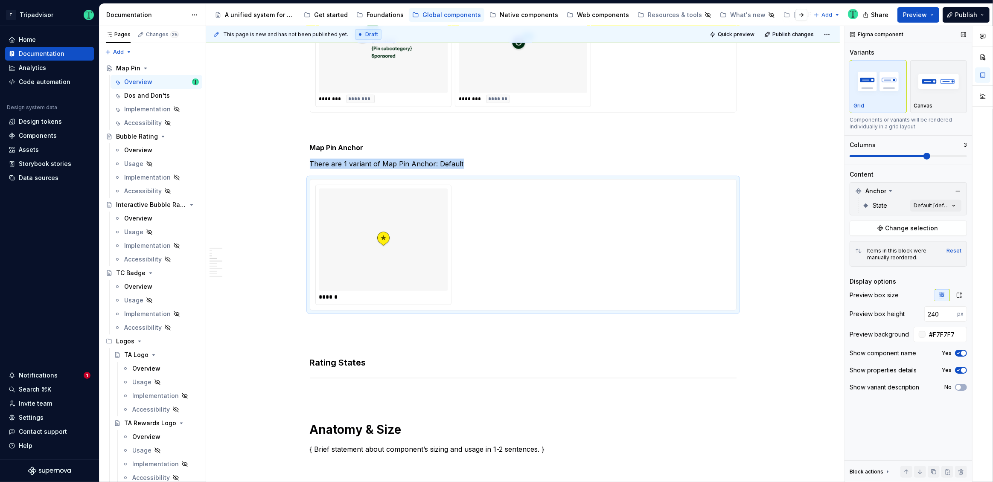
click at [958, 353] on icon "button" at bounding box center [959, 353] width 2 height 1
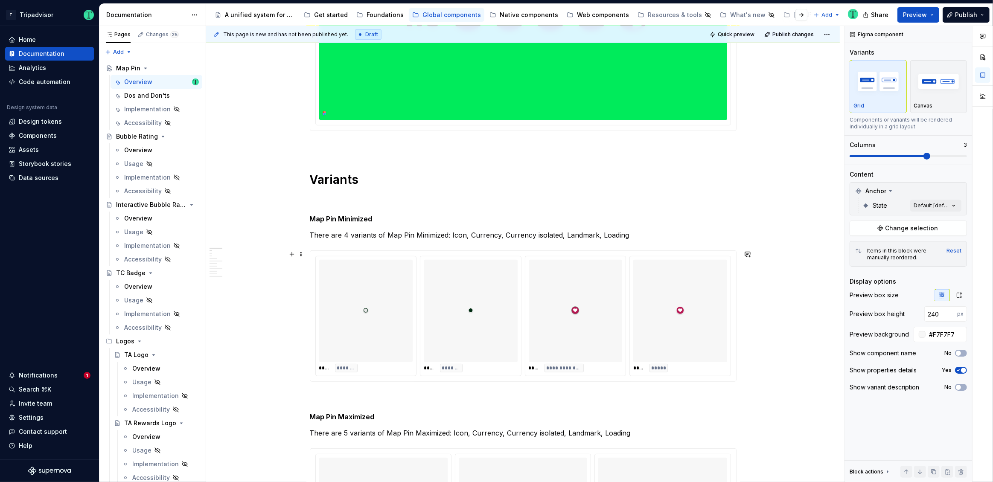
scroll to position [196, 0]
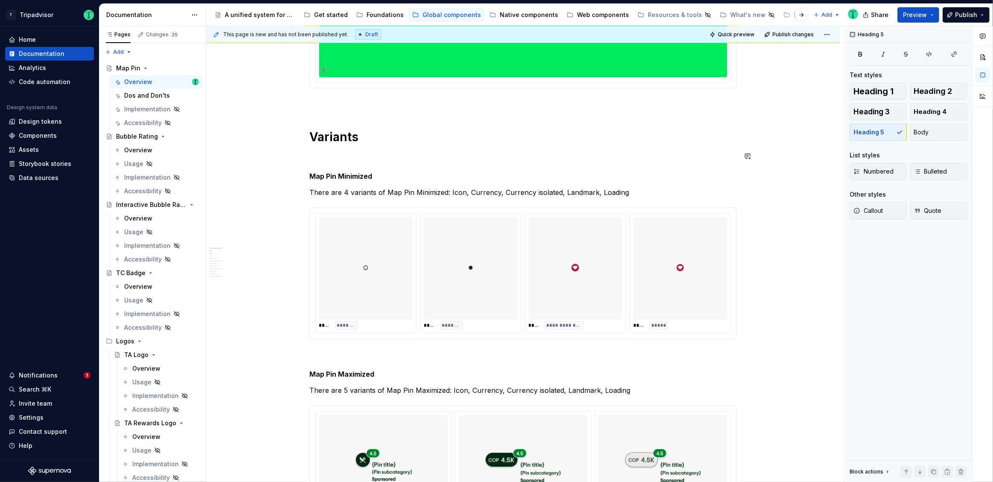
scroll to position [335, 0]
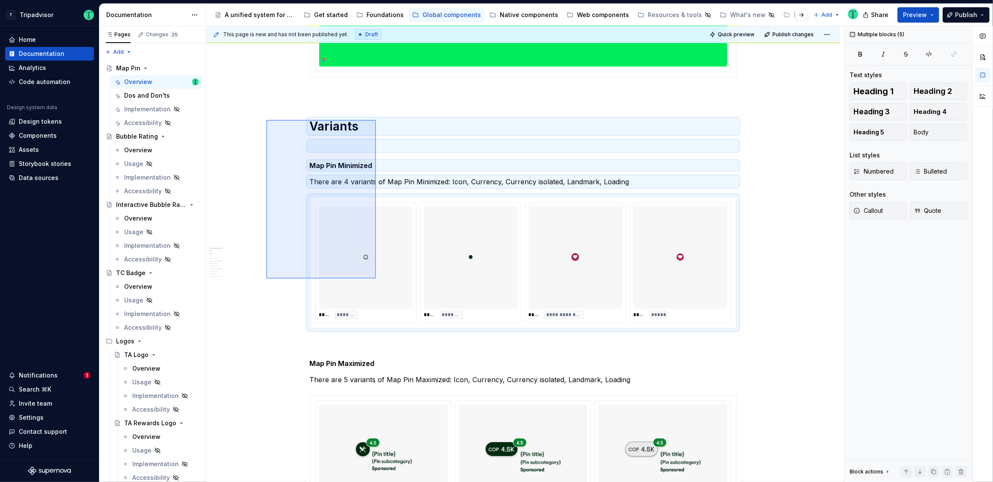
drag, startPoint x: 266, startPoint y: 120, endPoint x: 377, endPoint y: 271, distance: 187.2
click at [376, 276] on div "**********" at bounding box center [525, 254] width 638 height 457
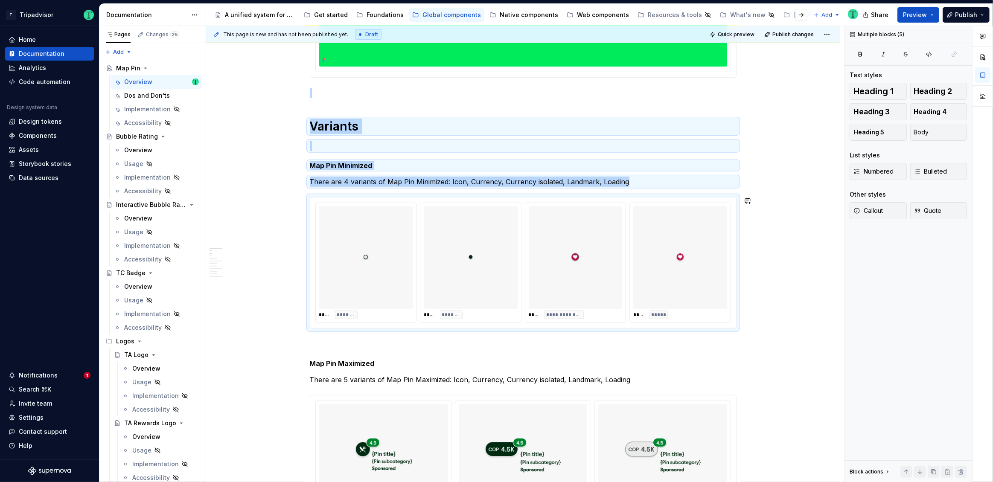
copy div "Variants Map Pin Minimized There are 4 variants of Map Pin Minimized: Icon, Cur…"
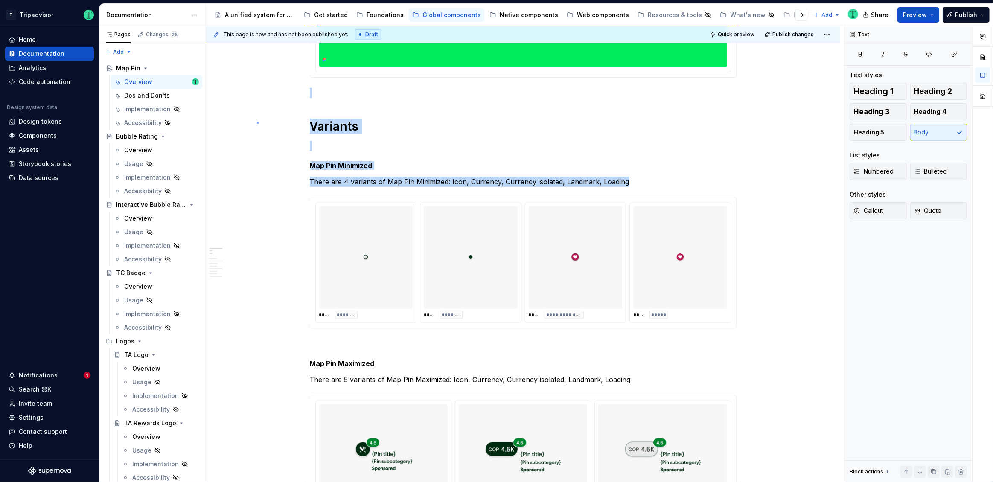
click at [257, 122] on div "**********" at bounding box center [525, 254] width 638 height 457
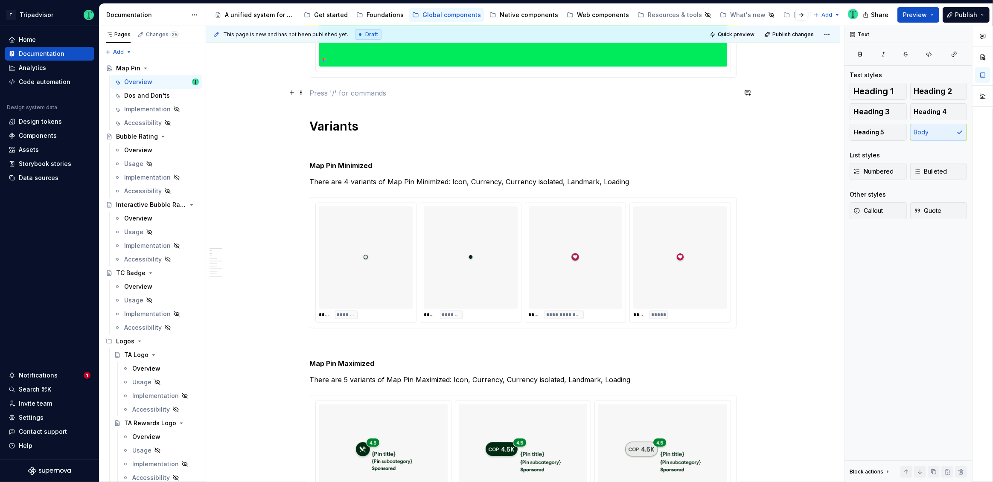
click at [318, 88] on p at bounding box center [523, 93] width 427 height 10
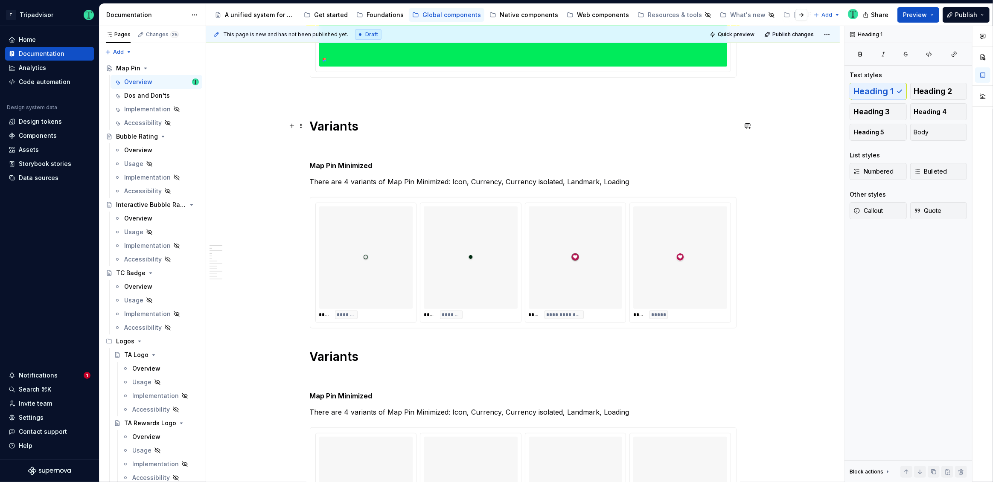
click at [342, 125] on h1 "Variants" at bounding box center [523, 126] width 427 height 15
click at [301, 165] on span at bounding box center [301, 165] width 7 height 12
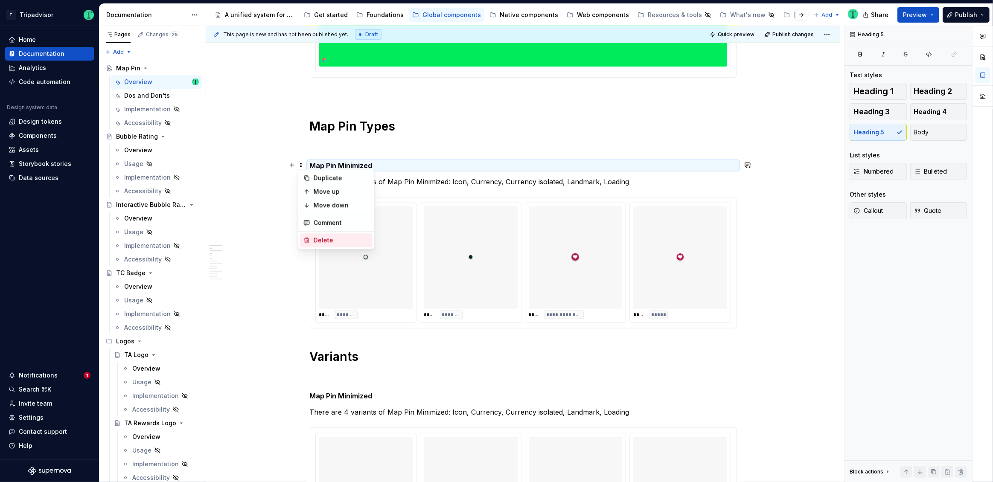
click at [316, 237] on div "Delete" at bounding box center [341, 240] width 55 height 9
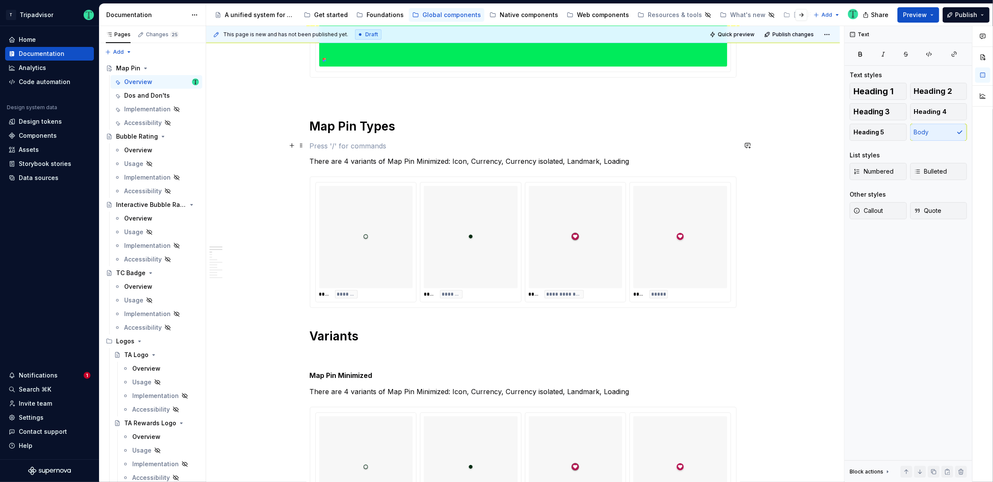
click at [312, 141] on p at bounding box center [523, 146] width 427 height 10
click at [311, 352] on p at bounding box center [523, 356] width 427 height 10
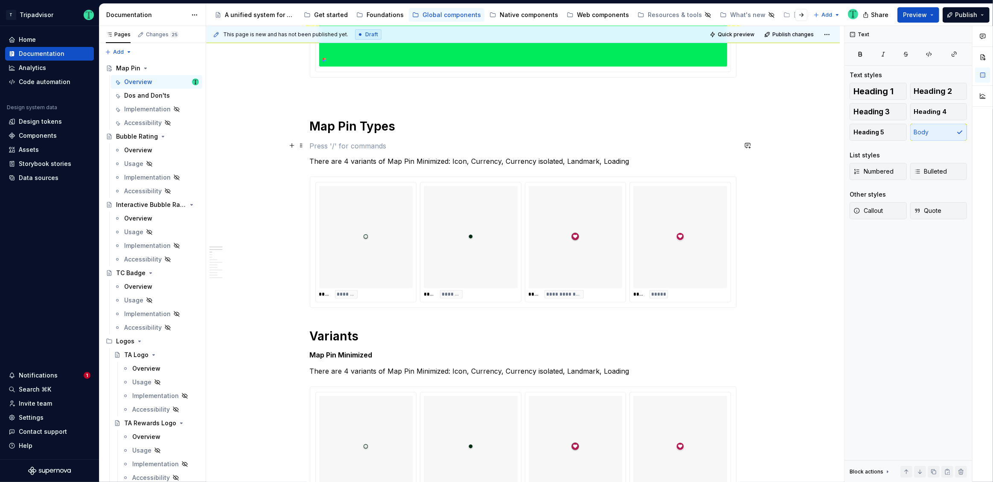
click at [320, 143] on p at bounding box center [523, 146] width 427 height 10
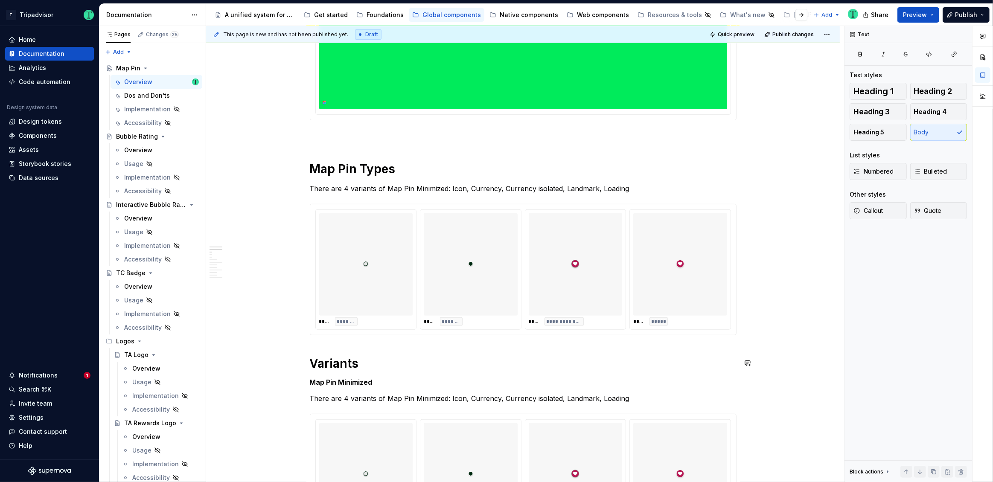
scroll to position [275, 0]
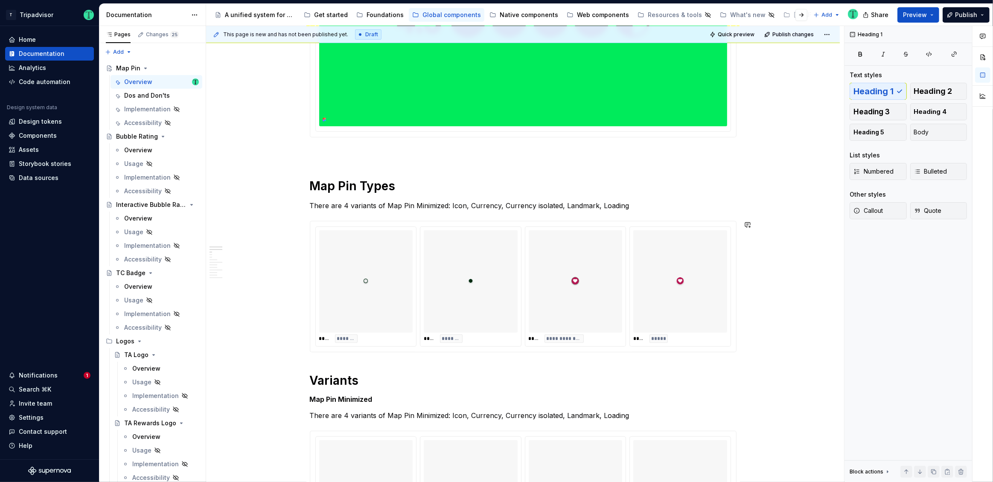
click at [291, 222] on button "button" at bounding box center [292, 225] width 12 height 12
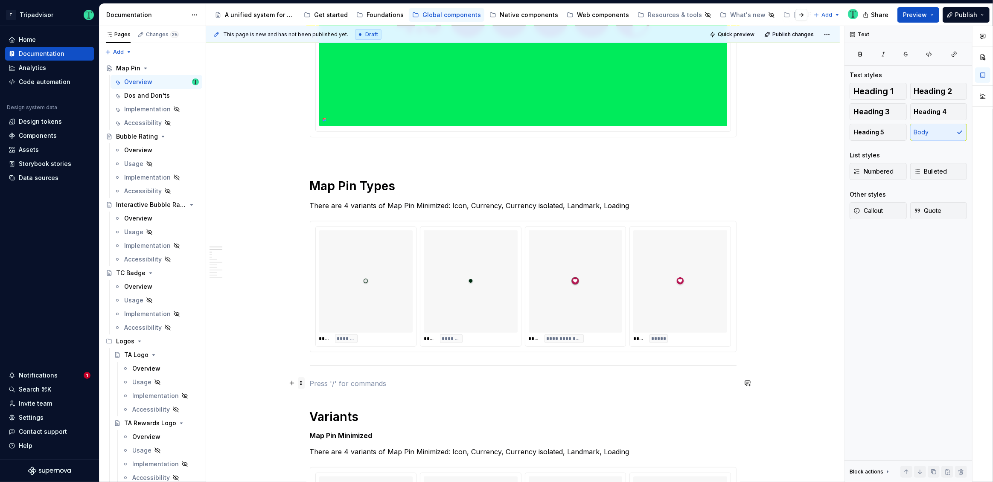
click at [300, 383] on span at bounding box center [301, 383] width 7 height 12
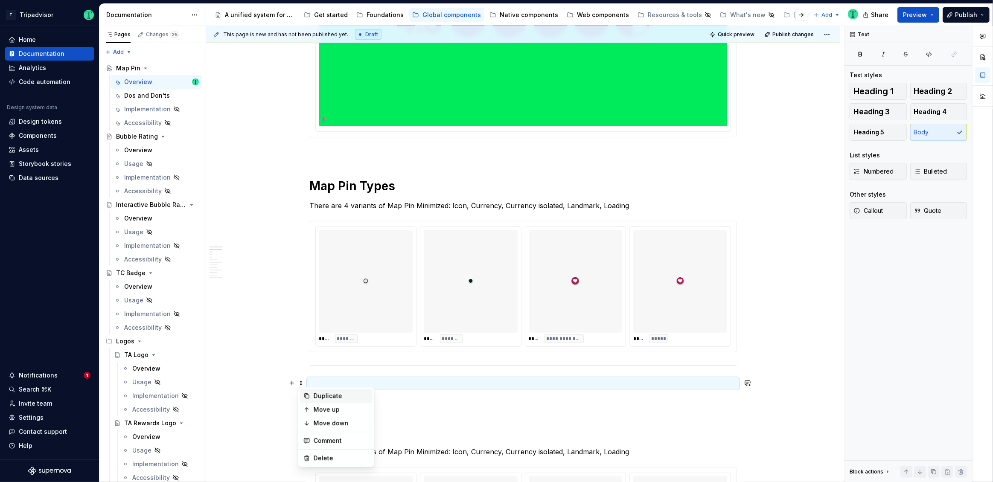
click at [309, 396] on icon at bounding box center [306, 396] width 7 height 7
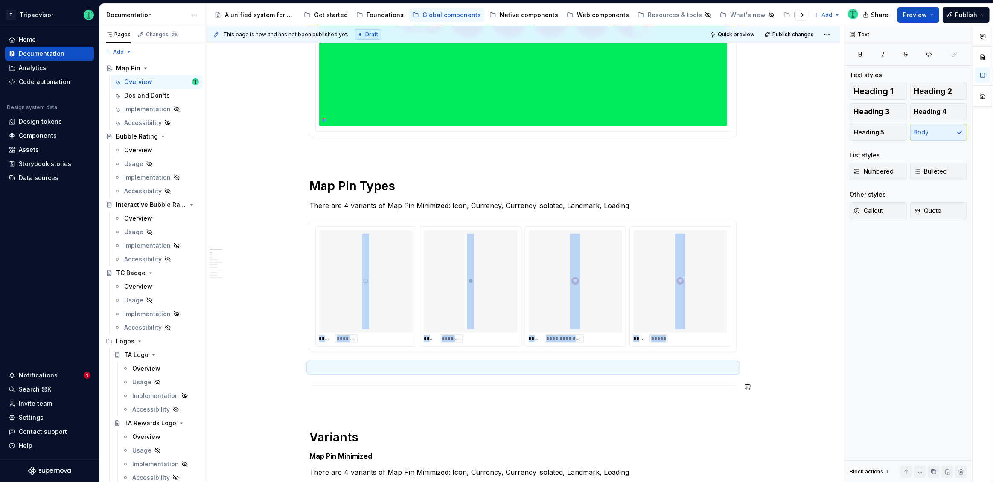
scroll to position [275, 0]
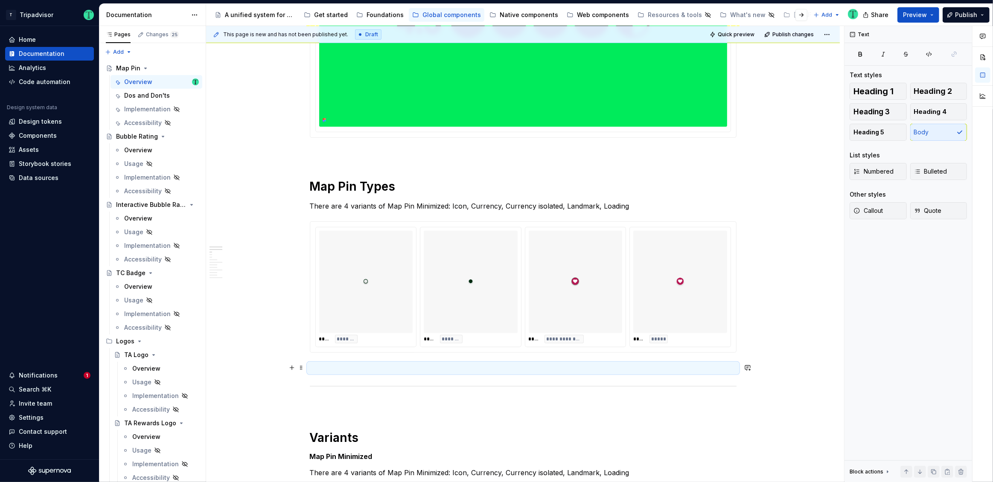
click at [329, 365] on p at bounding box center [523, 368] width 427 height 10
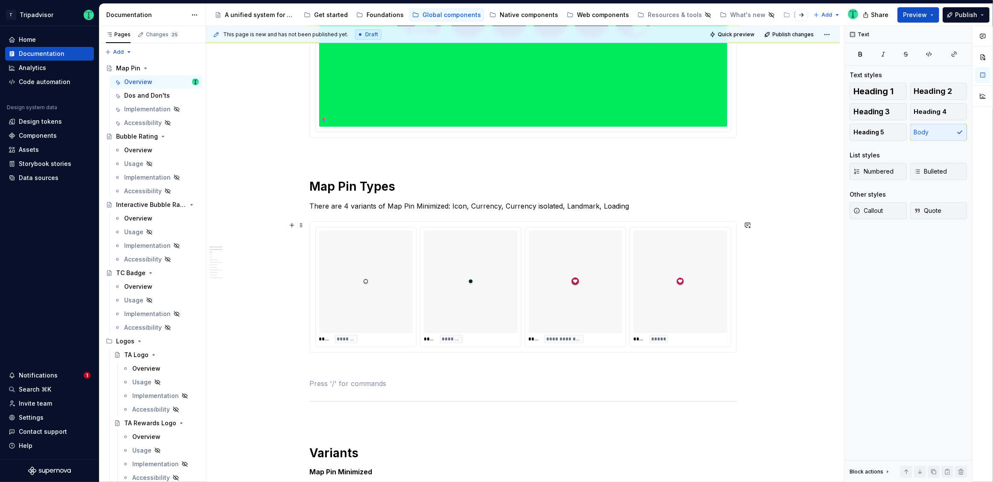
click at [268, 290] on div "**********" at bounding box center [525, 254] width 638 height 457
click at [510, 267] on div at bounding box center [471, 282] width 94 height 102
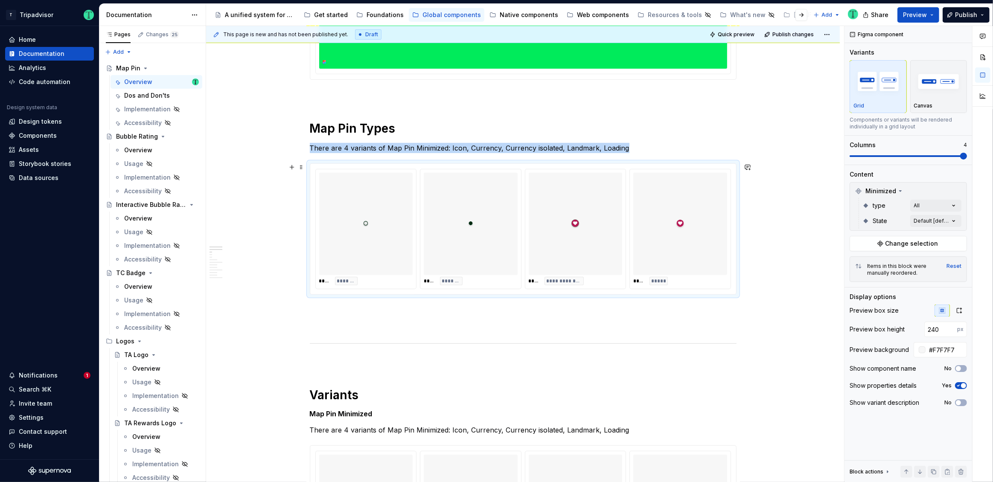
scroll to position [328, 0]
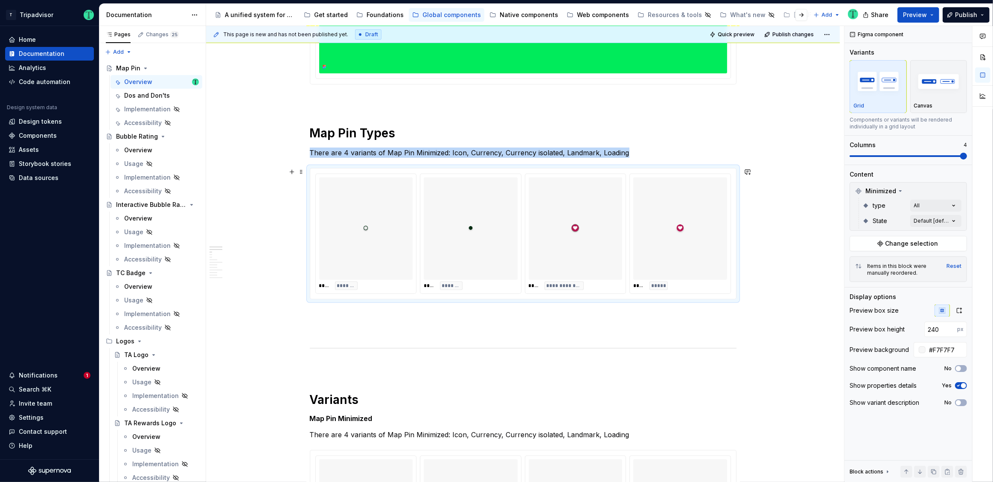
click at [637, 219] on div at bounding box center [680, 229] width 94 height 102
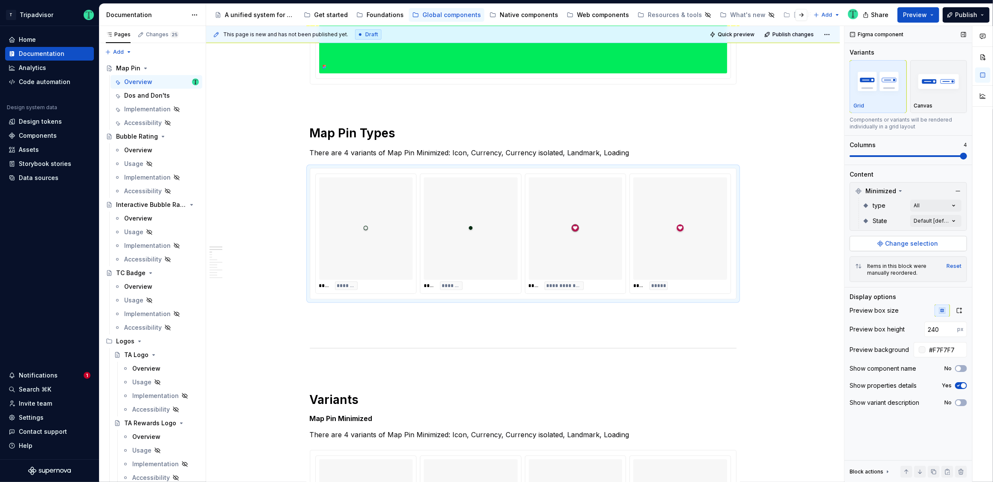
click at [925, 239] on span "Change selection" at bounding box center [911, 243] width 53 height 9
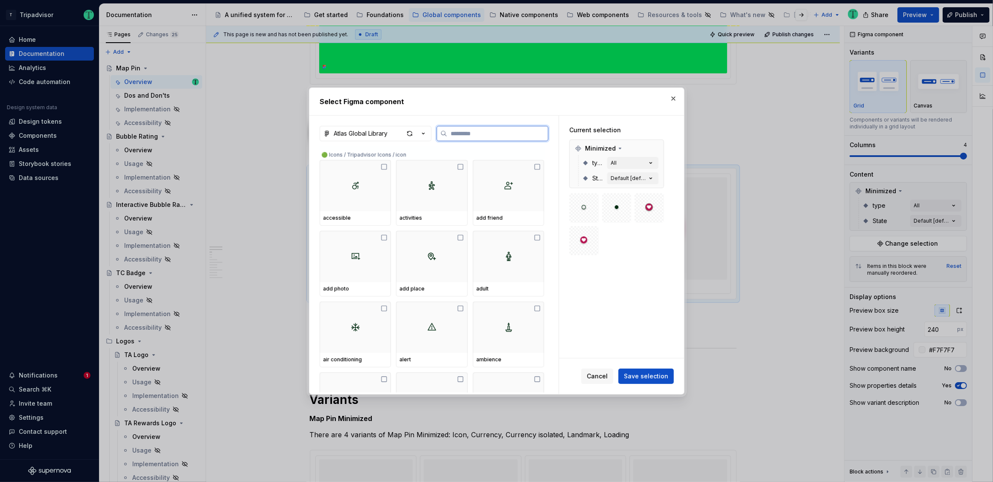
type textarea "*"
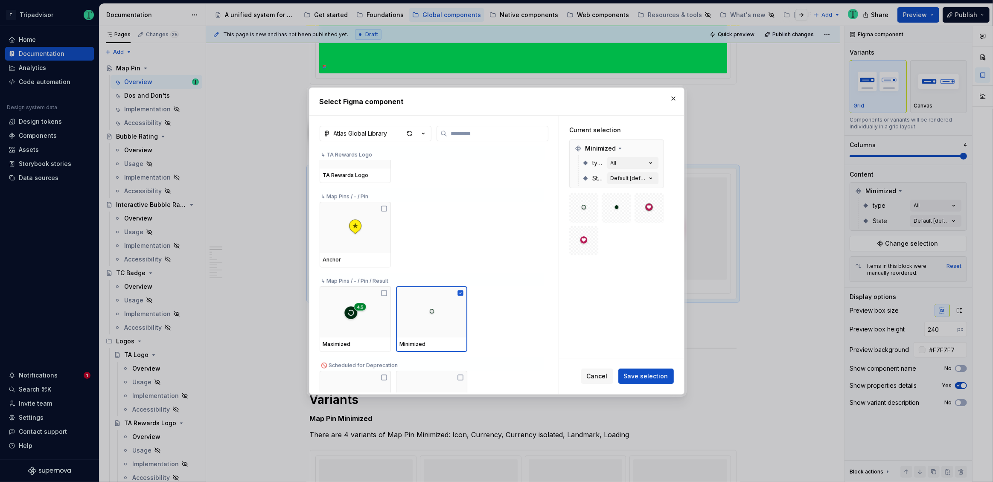
scroll to position [7816, 0]
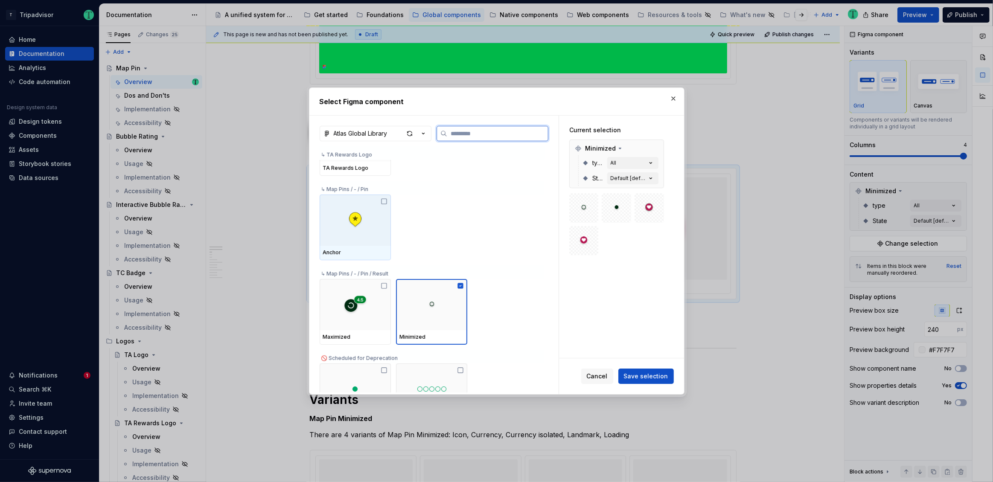
click at [384, 201] on icon at bounding box center [384, 201] width 7 height 7
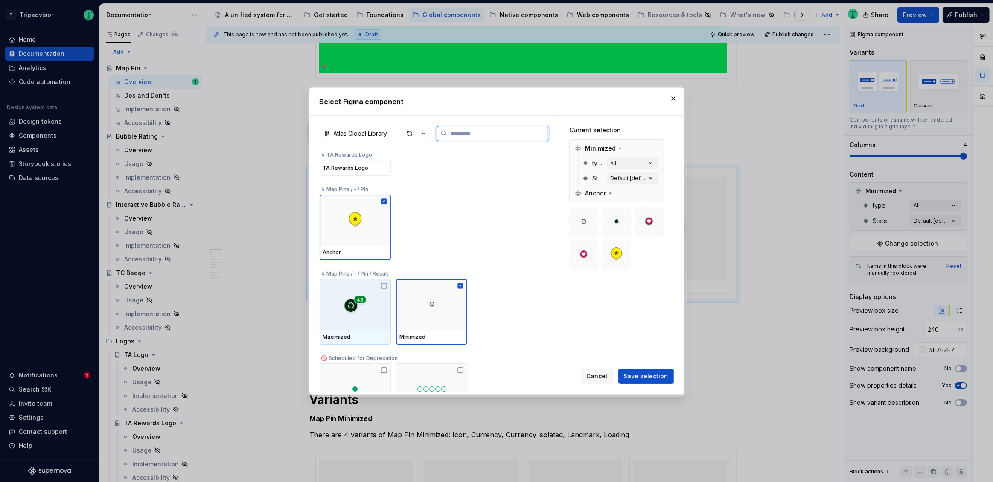
click at [384, 285] on icon at bounding box center [384, 285] width 7 height 7
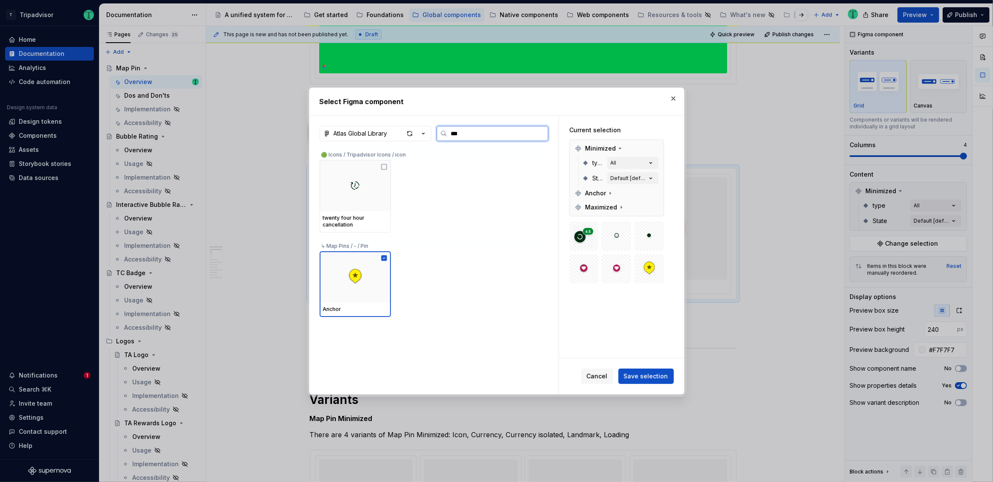
scroll to position [0, 0]
type input "*"
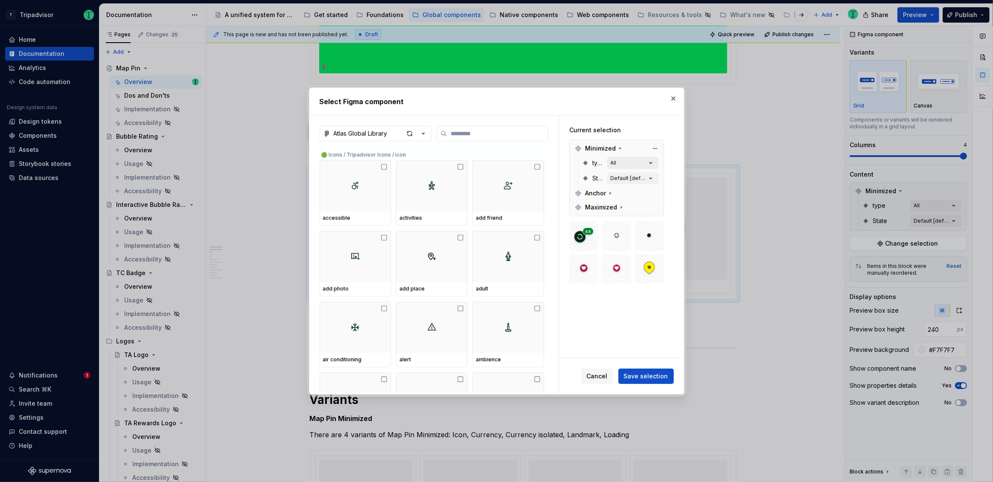
click at [645, 163] on button "All" at bounding box center [632, 163] width 51 height 12
click at [619, 148] on icon at bounding box center [620, 148] width 2 height 1
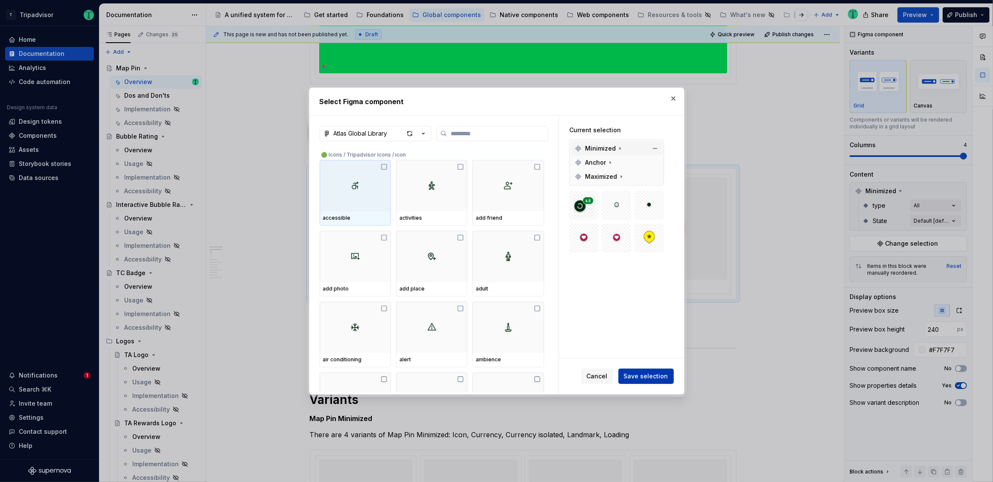
click at [651, 376] on span "Save selection" at bounding box center [646, 376] width 44 height 9
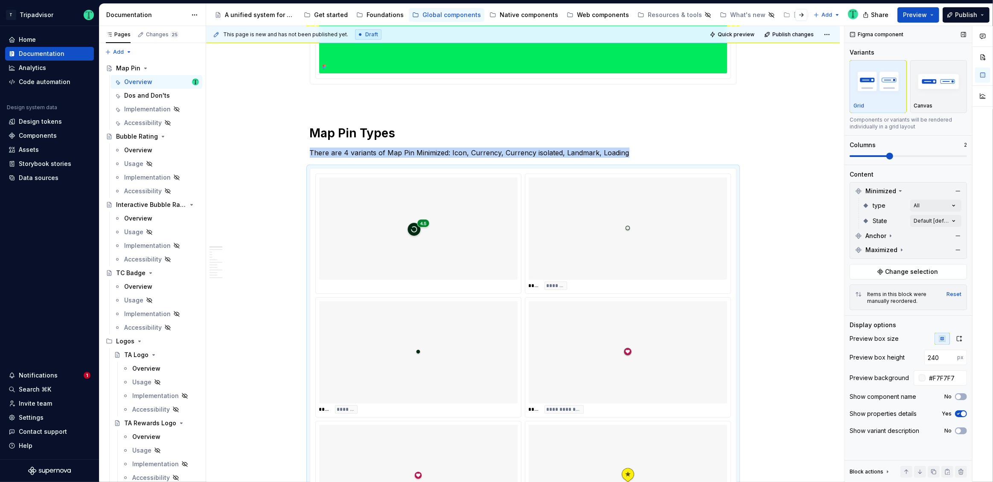
scroll to position [392, 0]
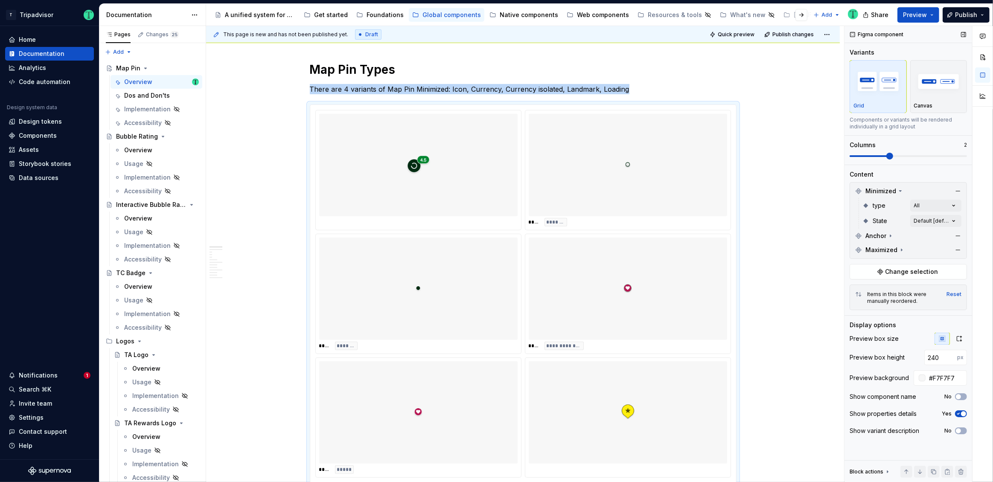
click at [893, 157] on span at bounding box center [889, 156] width 7 height 7
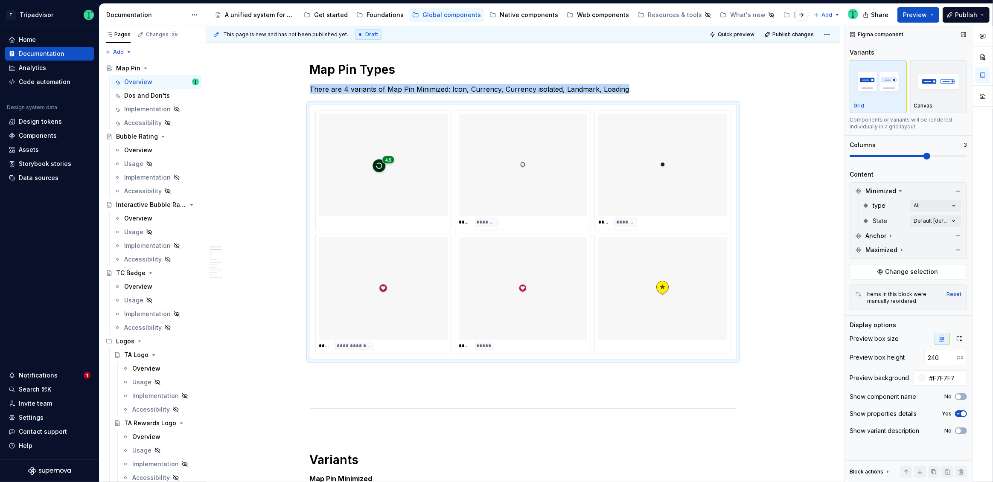
click at [923, 157] on span at bounding box center [926, 156] width 7 height 7
click at [927, 208] on div "Comments Open comments No comments yet Select ‘Comment’ from the block context …" at bounding box center [918, 254] width 148 height 457
click at [947, 221] on icon "button" at bounding box center [947, 220] width 7 height 5
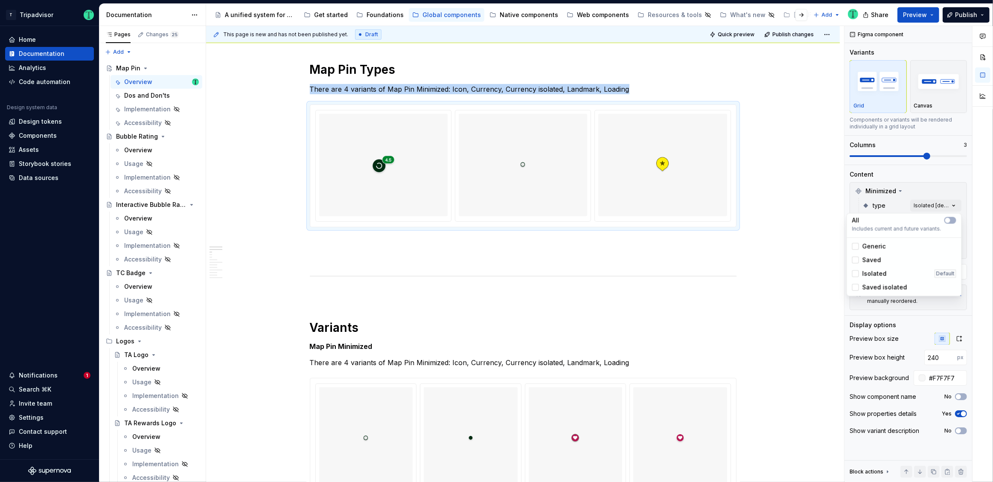
click at [934, 187] on div "Comments Open comments No comments yet Select ‘Comment’ from the block context …" at bounding box center [918, 254] width 148 height 457
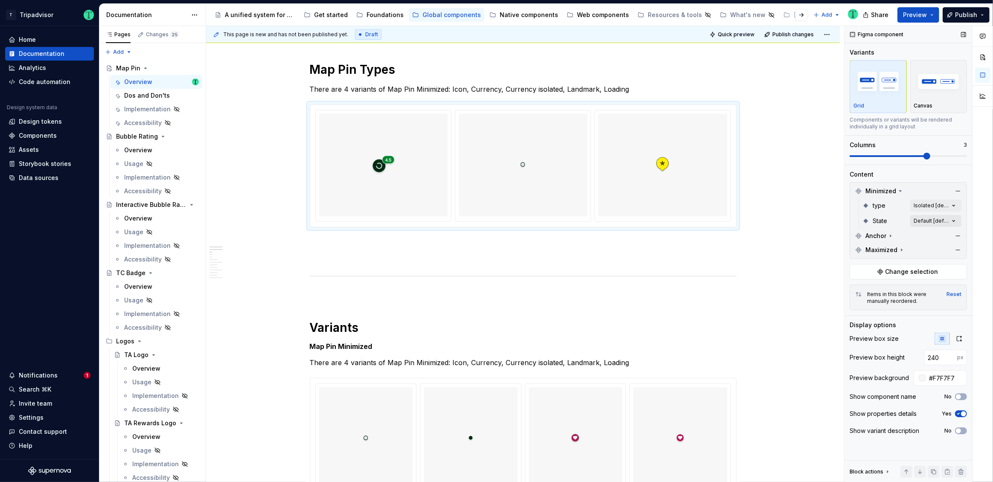
click at [942, 221] on div "Comments Open comments No comments yet Select ‘Comment’ from the block context …" at bounding box center [918, 254] width 148 height 457
click at [929, 178] on div "Comments Open comments No comments yet Select ‘Comment’ from the block context …" at bounding box center [918, 254] width 148 height 457
click at [935, 233] on div "Anchor" at bounding box center [908, 236] width 113 height 14
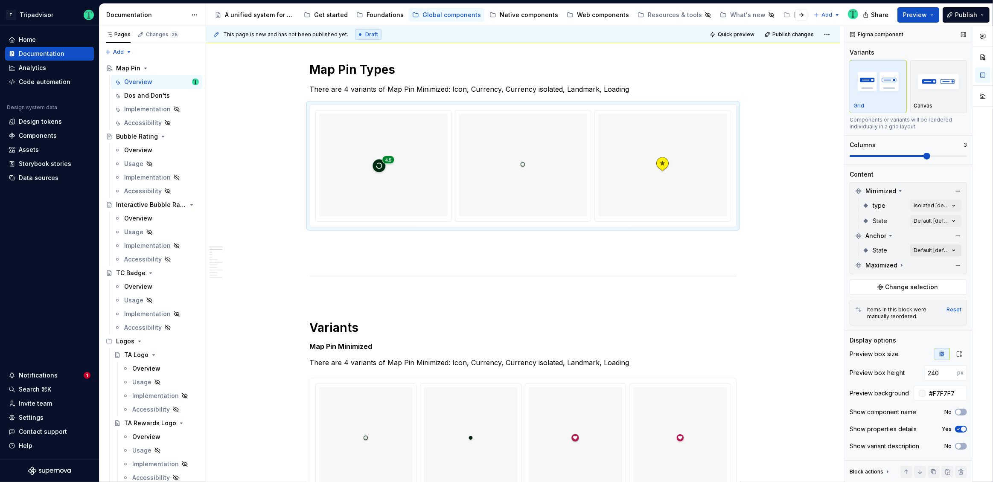
click at [932, 250] on div "Comments Open comments No comments yet Select ‘Comment’ from the block context …" at bounding box center [918, 254] width 148 height 457
click at [930, 266] on div "All" at bounding box center [904, 265] width 104 height 9
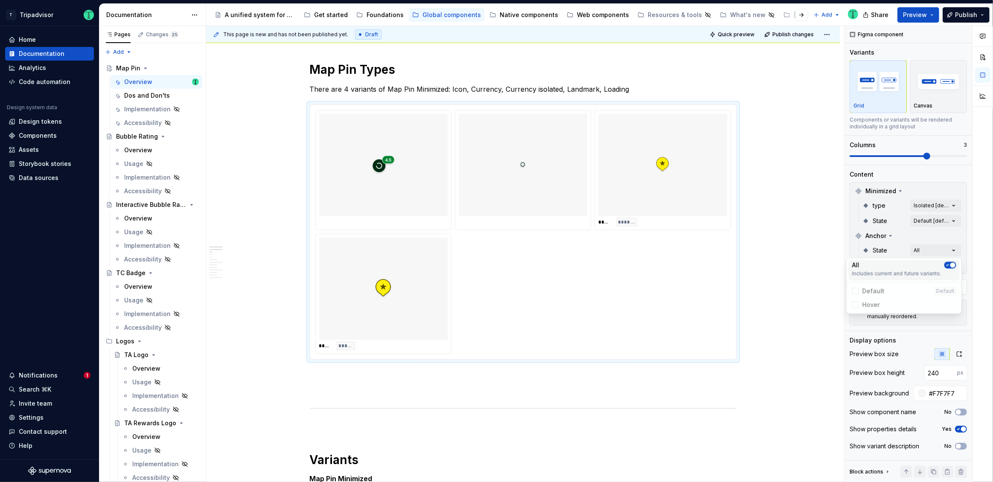
click at [923, 265] on div "All" at bounding box center [904, 265] width 104 height 9
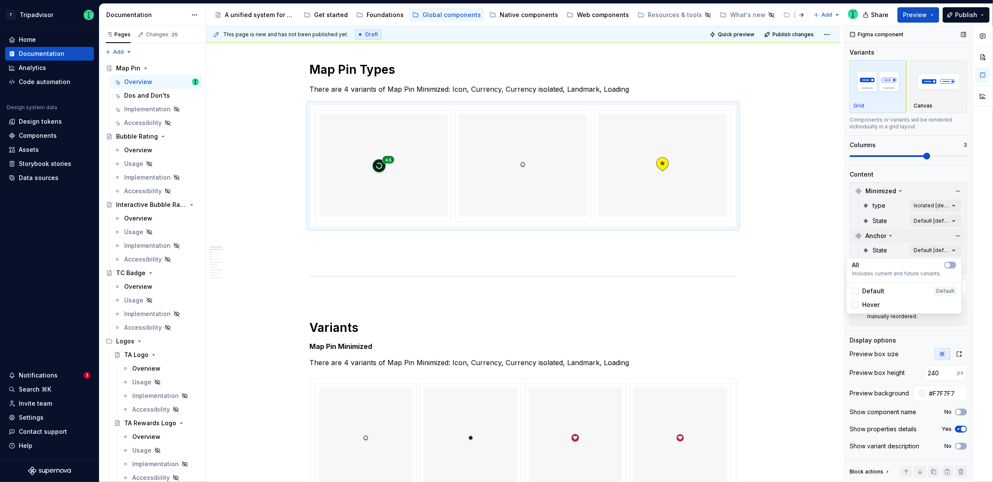
click at [926, 234] on div "Comments Open comments No comments yet Select ‘Comment’ from the block context …" at bounding box center [918, 254] width 148 height 457
click at [930, 265] on div "Maximized" at bounding box center [908, 266] width 113 height 14
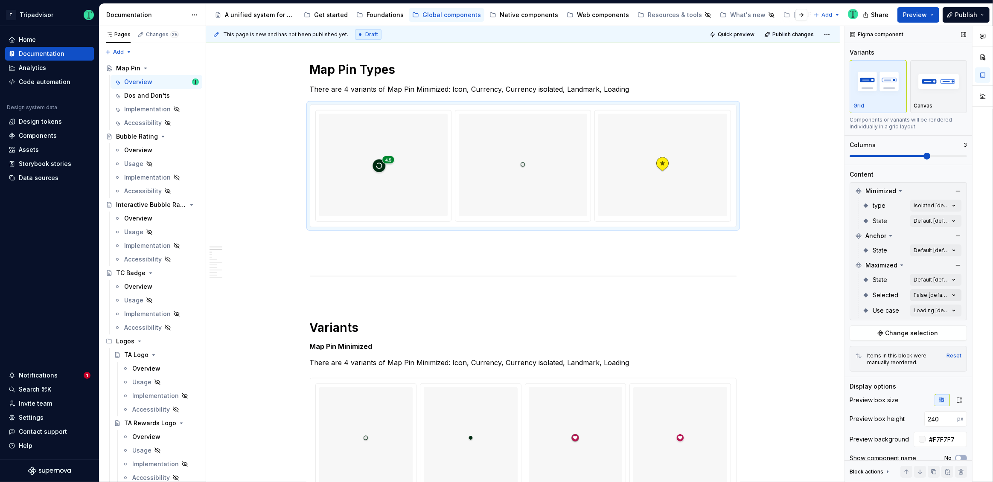
click at [929, 295] on div "Comments Open comments No comments yet Select ‘Comment’ from the block context …" at bounding box center [918, 254] width 148 height 457
click at [926, 267] on div "Comments Open comments No comments yet Select ‘Comment’ from the block context …" at bounding box center [918, 254] width 148 height 457
click at [929, 312] on div "Comments Open comments No comments yet Select ‘Comment’ from the block context …" at bounding box center [918, 254] width 148 height 457
click at [853, 350] on div at bounding box center [851, 351] width 7 height 7
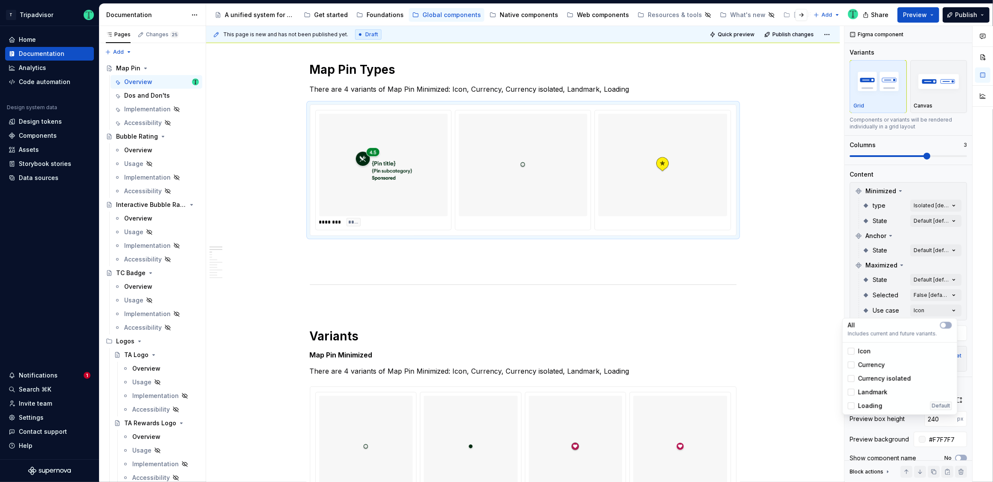
click at [879, 306] on div "Comments Open comments No comments yet Select ‘Comment’ from the block context …" at bounding box center [918, 254] width 148 height 457
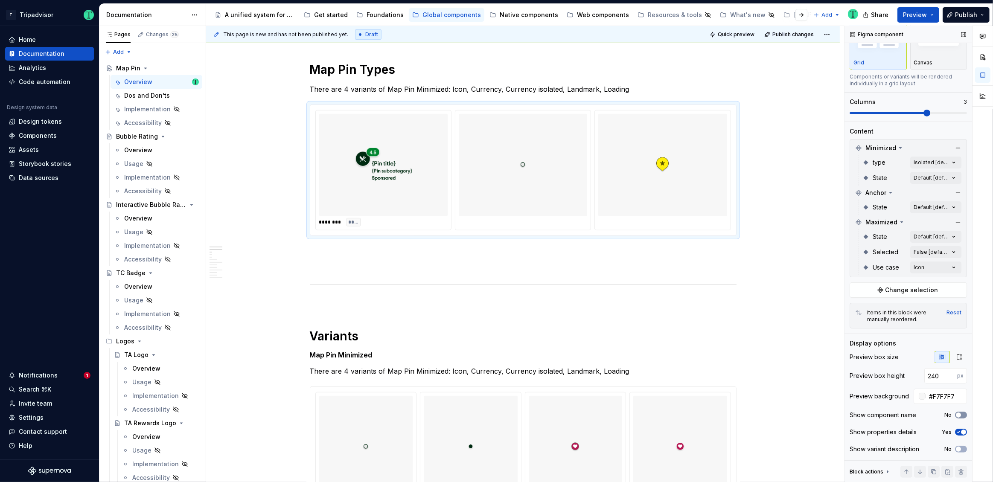
click at [956, 413] on span "button" at bounding box center [958, 415] width 5 height 5
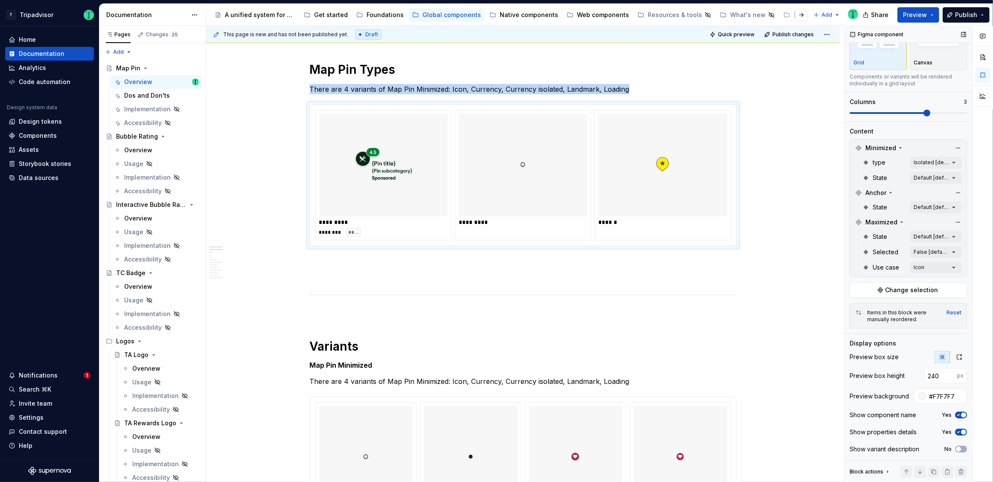
click at [962, 431] on button "Yes" at bounding box center [961, 432] width 12 height 7
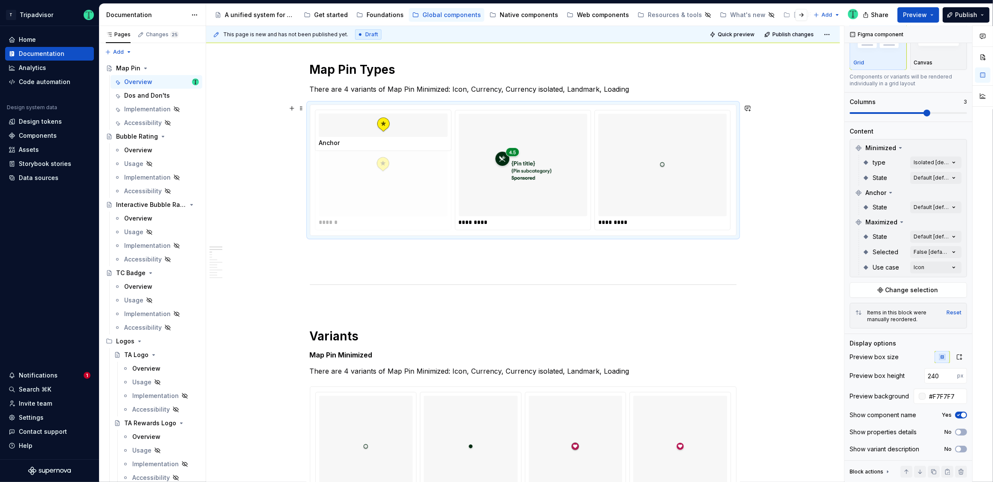
drag, startPoint x: 622, startPoint y: 189, endPoint x: 373, endPoint y: 201, distance: 249.9
click at [373, 201] on body "T Tripadvisor Home Documentation Analytics Code automation Design system data D…" at bounding box center [496, 241] width 993 height 482
drag, startPoint x: 426, startPoint y: 199, endPoint x: 688, endPoint y: 203, distance: 262.0
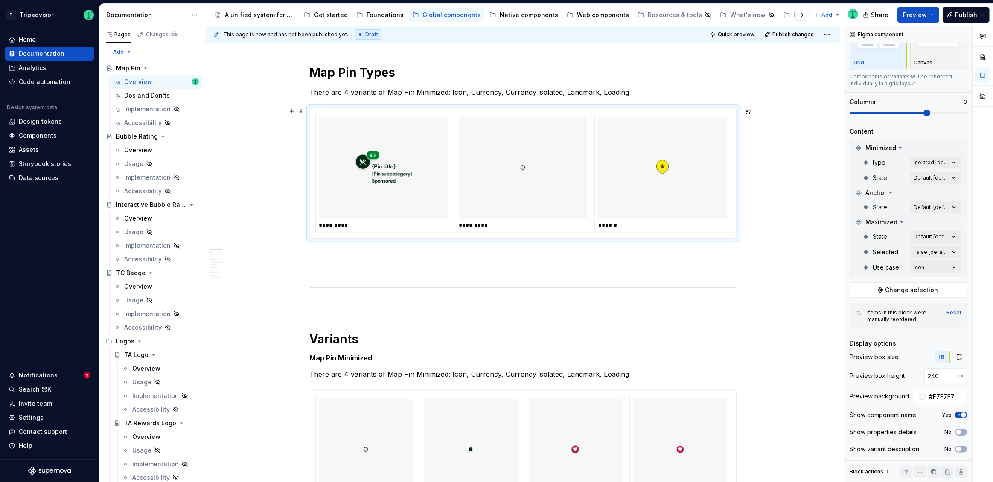
scroll to position [345, 0]
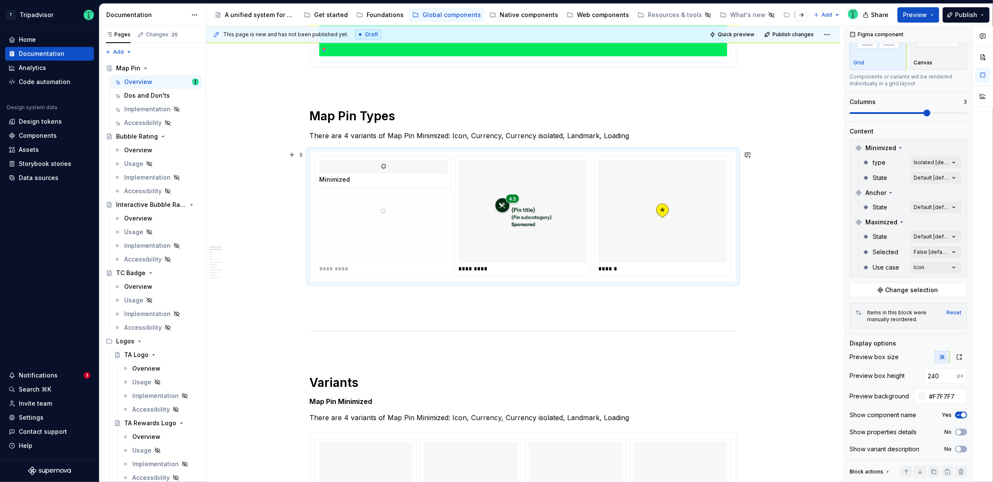
drag, startPoint x: 544, startPoint y: 212, endPoint x: 396, endPoint y: 212, distance: 148.1
click at [396, 212] on body "T Tripadvisor Home Documentation Analytics Code automation Design system data D…" at bounding box center [496, 241] width 993 height 482
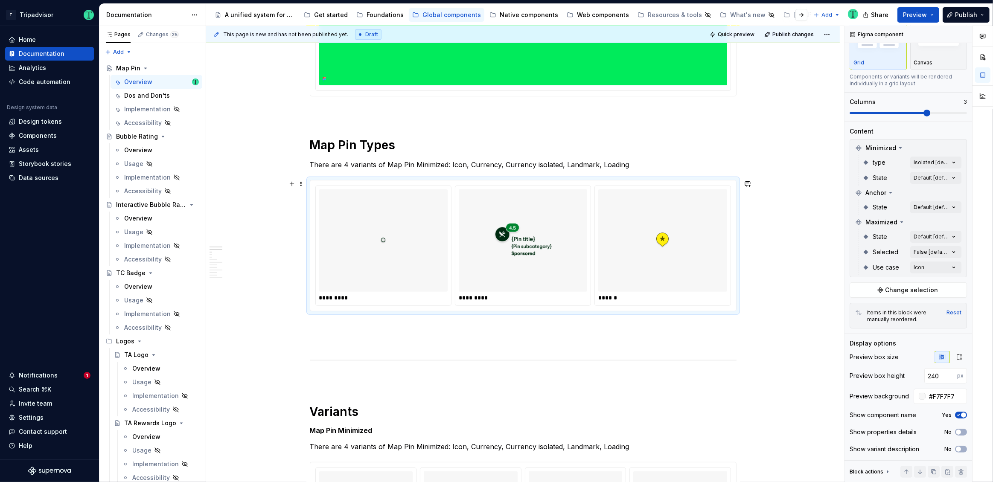
scroll to position [252, 0]
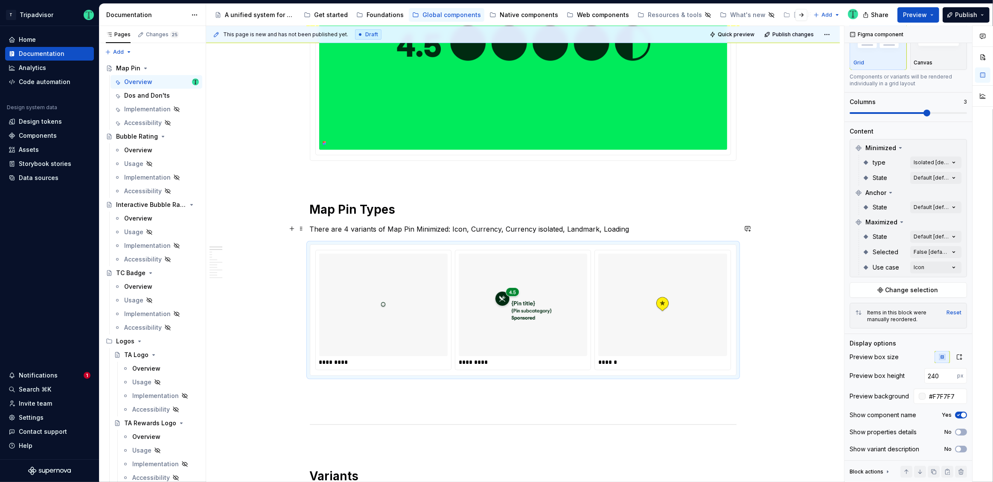
click at [425, 231] on p "There are 4 variants of Map Pin Minimized: Icon, Currency, Currency isolated, L…" at bounding box center [523, 229] width 427 height 10
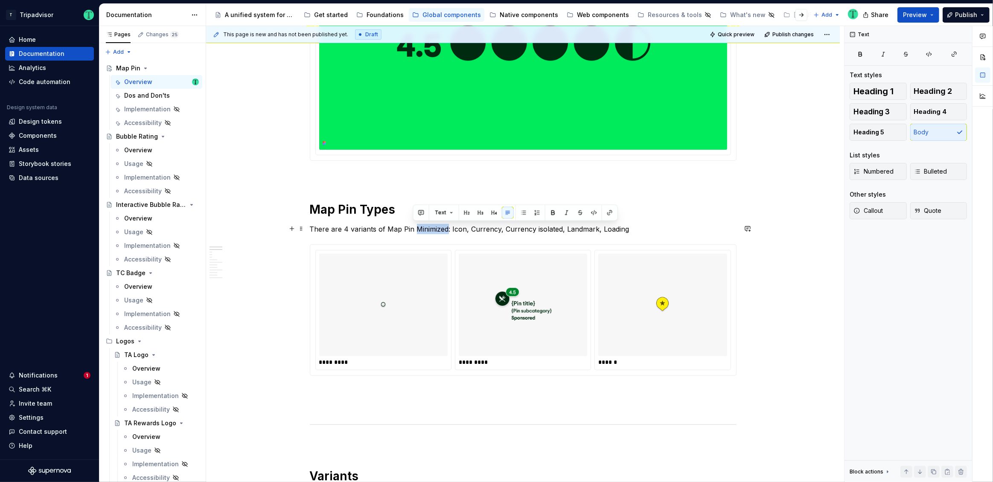
click at [425, 231] on p "There are 4 variants of Map Pin Minimized: Icon, Currency, Currency isolated, L…" at bounding box center [523, 229] width 427 height 10
click at [416, 230] on p "There are 3 Types of Map Pins: Icon, Currency, Currency isolated, Landmark, Loa…" at bounding box center [523, 229] width 427 height 10
click at [550, 232] on p "There are 3 Types of Map Pins: Icon, Currency, Currency isolated, Landmark, Loa…" at bounding box center [523, 229] width 427 height 10
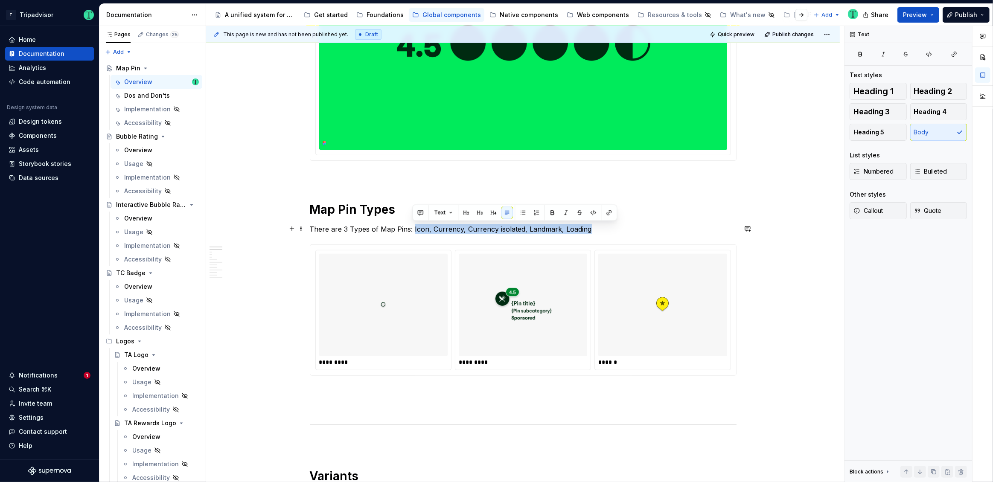
drag, startPoint x: 586, startPoint y: 231, endPoint x: 413, endPoint y: 227, distance: 172.9
click at [413, 227] on p "There are 3 Types of Map Pins: Icon, Currency, Currency isolated, Landmark, Loa…" at bounding box center [523, 229] width 427 height 10
click at [443, 227] on p "There are 3 Types of Map Pins: Map pin minimized," at bounding box center [523, 229] width 427 height 10
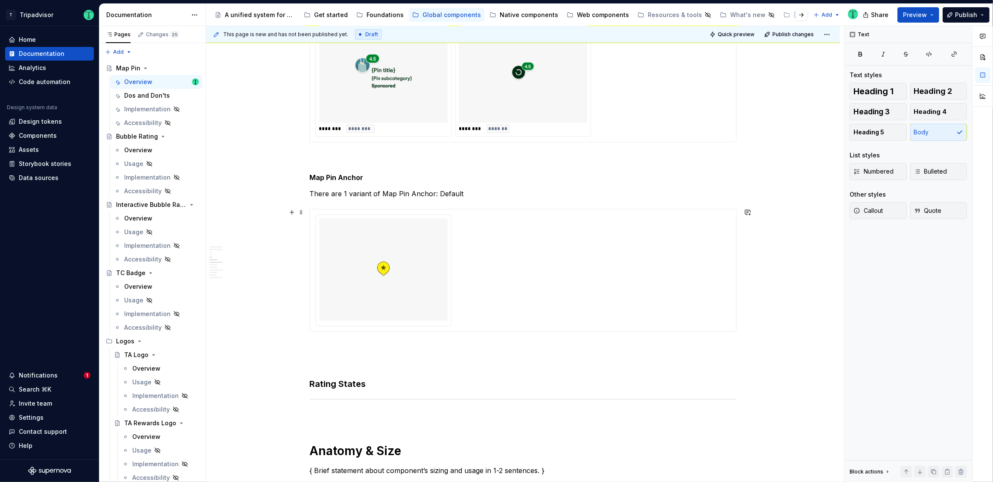
scroll to position [1091, 0]
click at [334, 189] on p "There are 1 variant of Map Pin Anchor: Default" at bounding box center [523, 191] width 427 height 10
click at [335, 189] on p "There are 1 variant of Map Pin Anchor: Default" at bounding box center [523, 191] width 427 height 10
click at [433, 187] on p "There is 1 variant of Map Pin Anchor: Default" at bounding box center [523, 191] width 427 height 10
click at [618, 183] on div "**********" at bounding box center [523, 362] width 427 height 2548
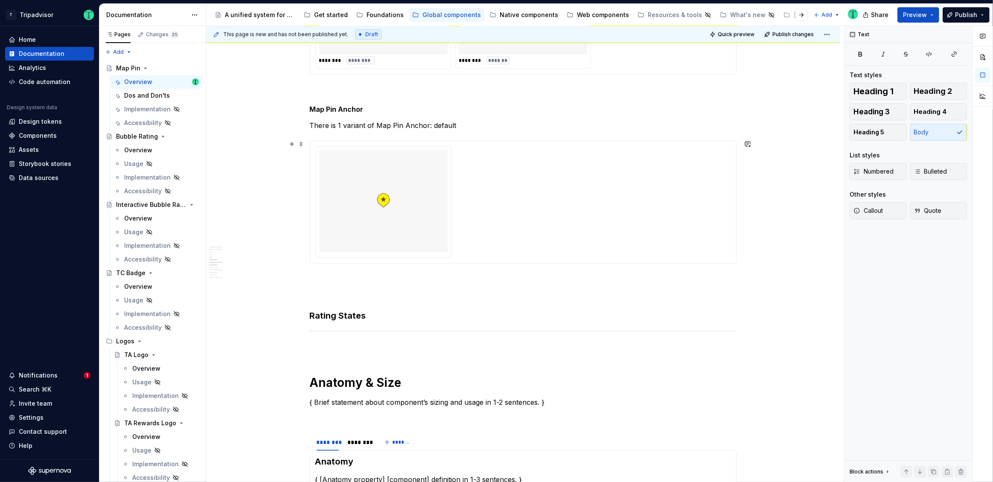
scroll to position [1156, 0]
click at [411, 206] on div at bounding box center [383, 202] width 128 height 102
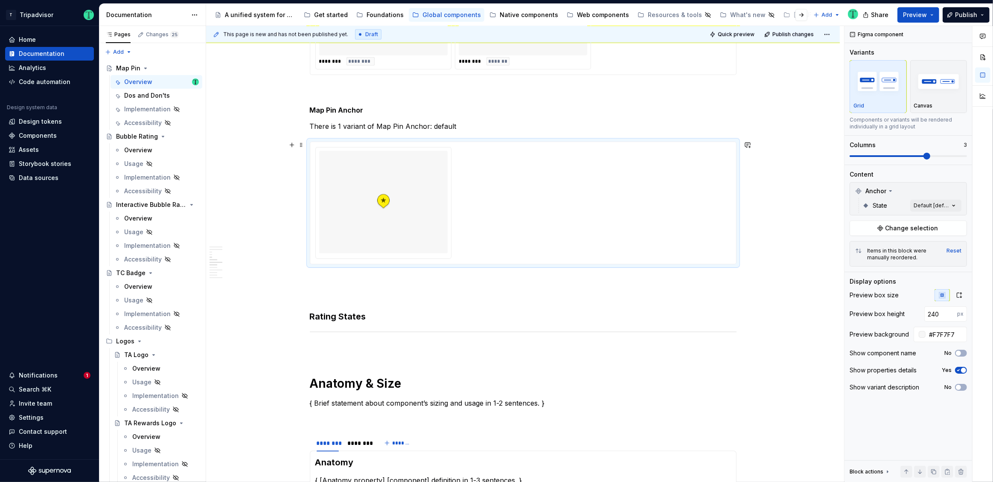
click at [272, 233] on div "**********" at bounding box center [523, 364] width 634 height 2724
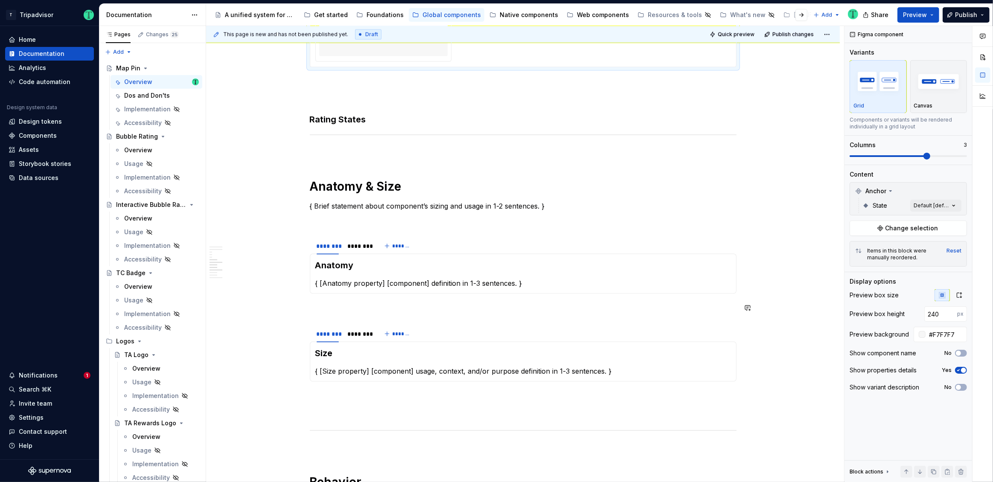
scroll to position [1354, 0]
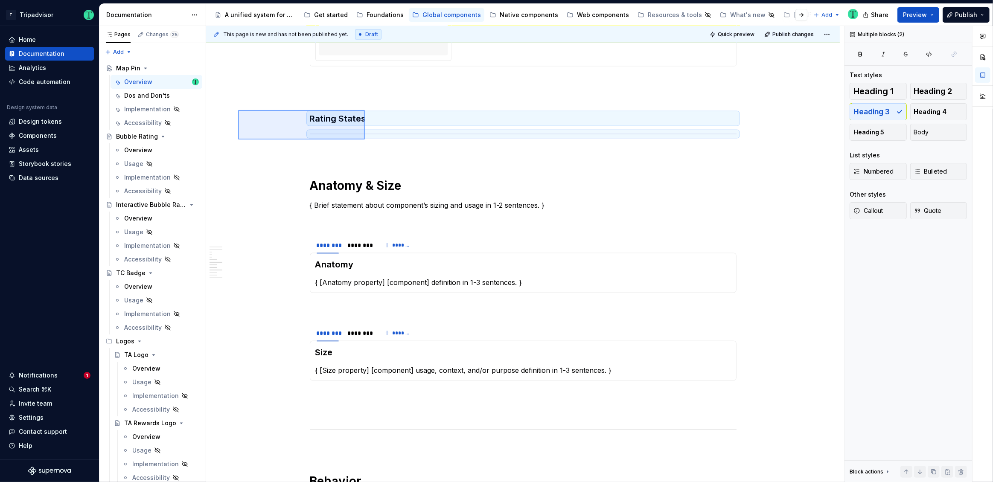
drag, startPoint x: 238, startPoint y: 110, endPoint x: 365, endPoint y: 140, distance: 130.1
click at [365, 140] on div "**********" at bounding box center [525, 254] width 638 height 457
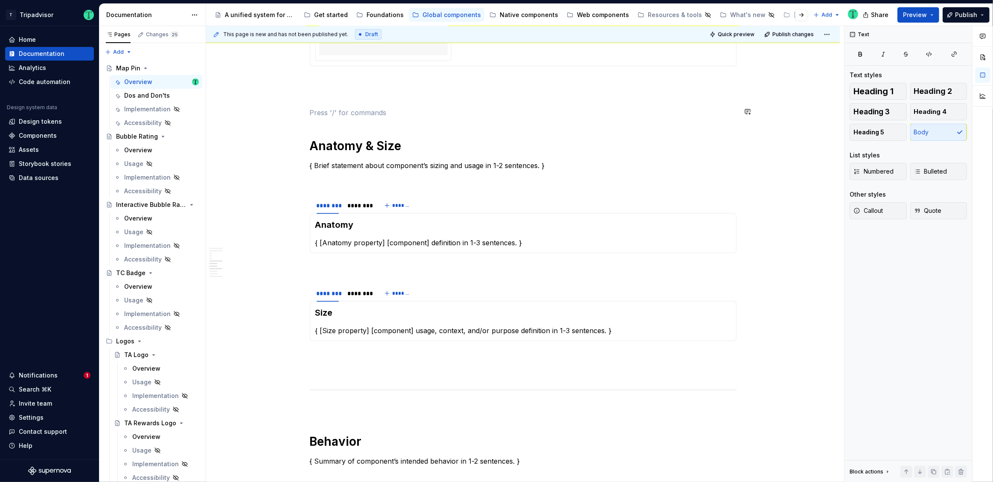
click at [361, 102] on div "**********" at bounding box center [523, 78] width 427 height 2509
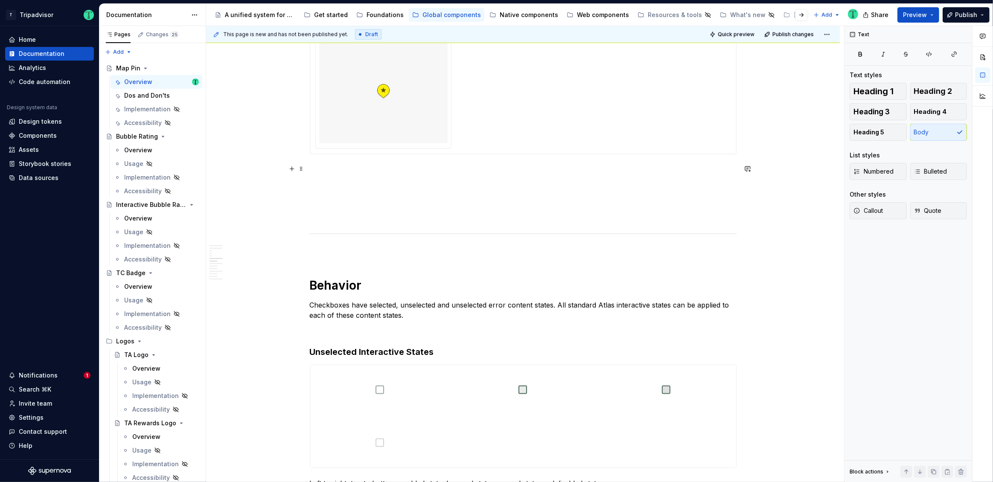
scroll to position [1268, 0]
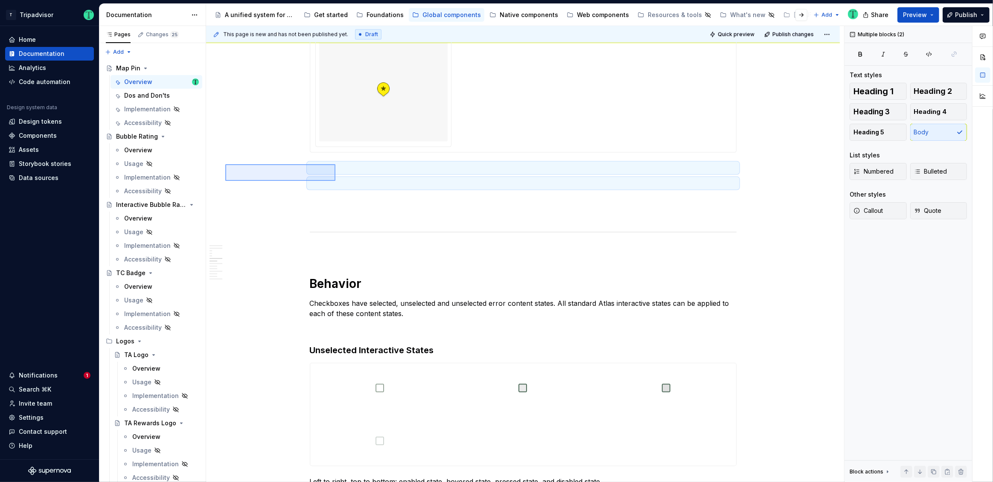
drag, startPoint x: 225, startPoint y: 164, endPoint x: 340, endPoint y: 181, distance: 115.6
click at [340, 181] on div "**********" at bounding box center [525, 254] width 638 height 457
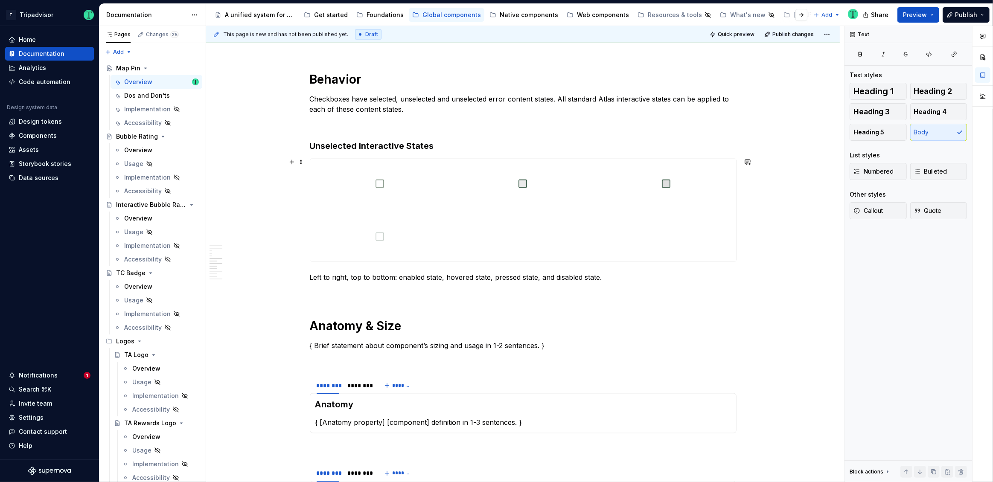
scroll to position [1449, 0]
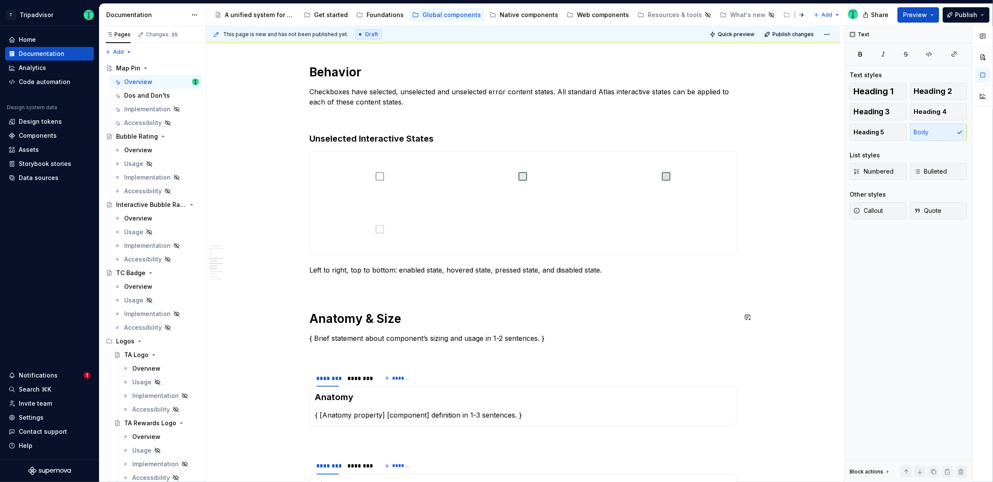
click at [333, 294] on div "**********" at bounding box center [523, 118] width 427 height 2776
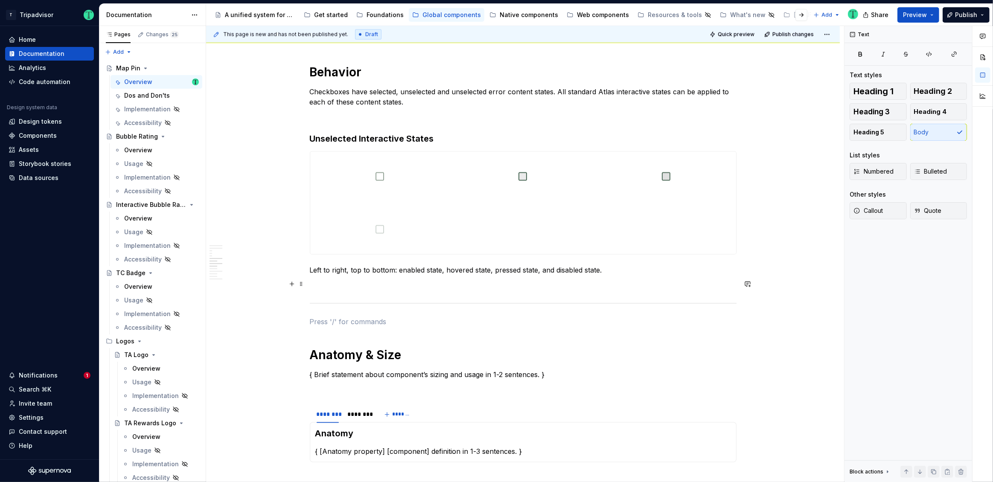
click at [340, 281] on p at bounding box center [523, 285] width 427 height 10
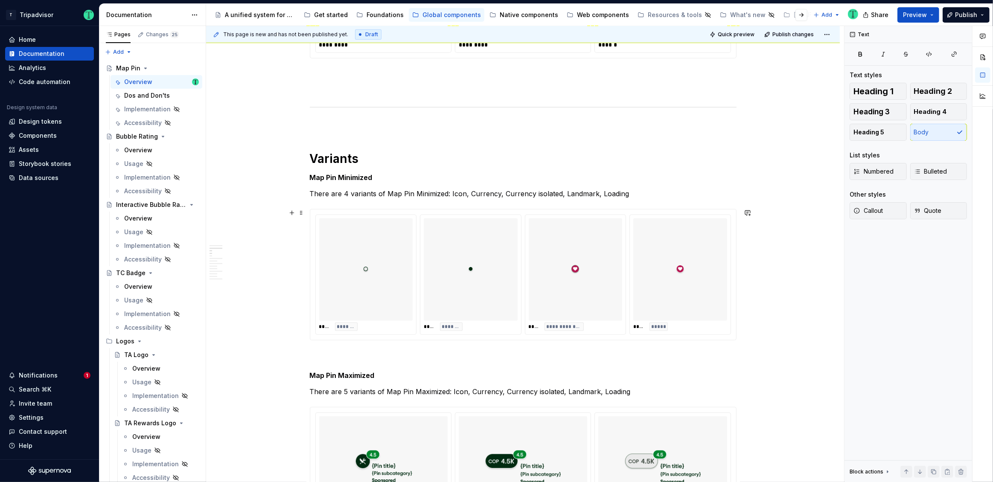
scroll to position [568, 0]
click at [346, 178] on h5 "Map Pin Minimized" at bounding box center [523, 179] width 427 height 9
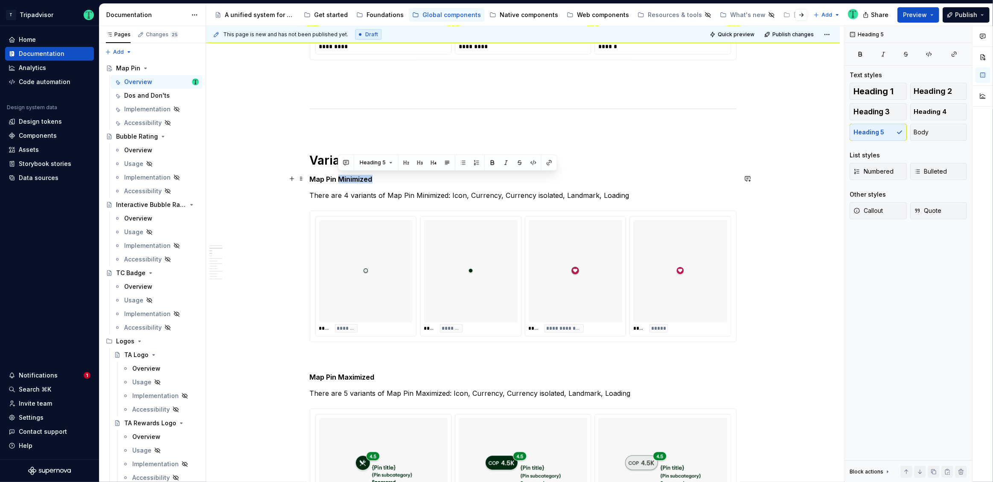
click at [346, 178] on h5 "Map Pin Minimized" at bounding box center [523, 179] width 427 height 9
copy h5 "Map Pin Minimized"
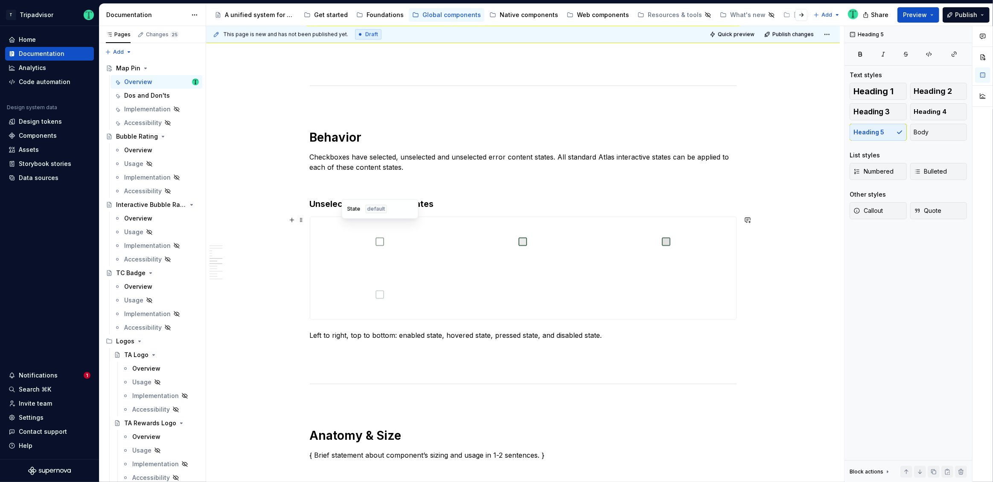
scroll to position [1395, 0]
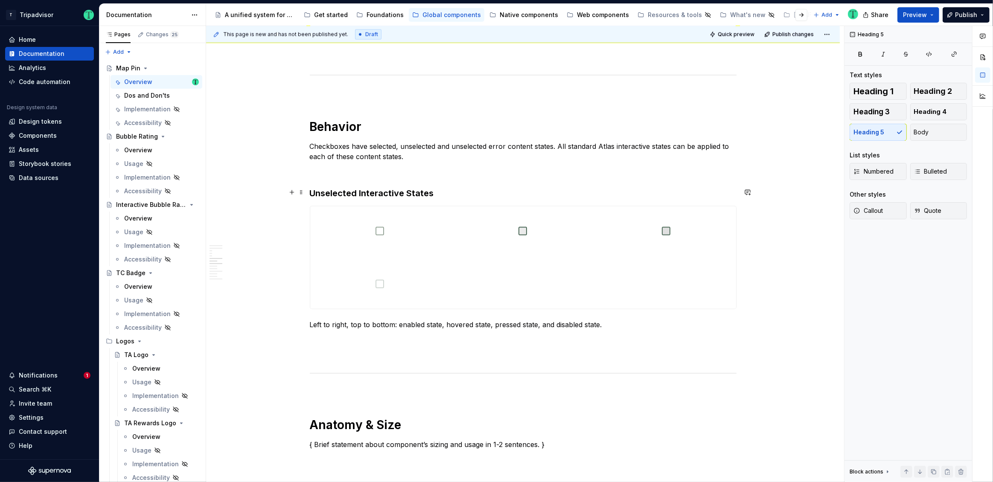
click at [332, 189] on h3 "Unselected Interactive States" at bounding box center [523, 193] width 427 height 12
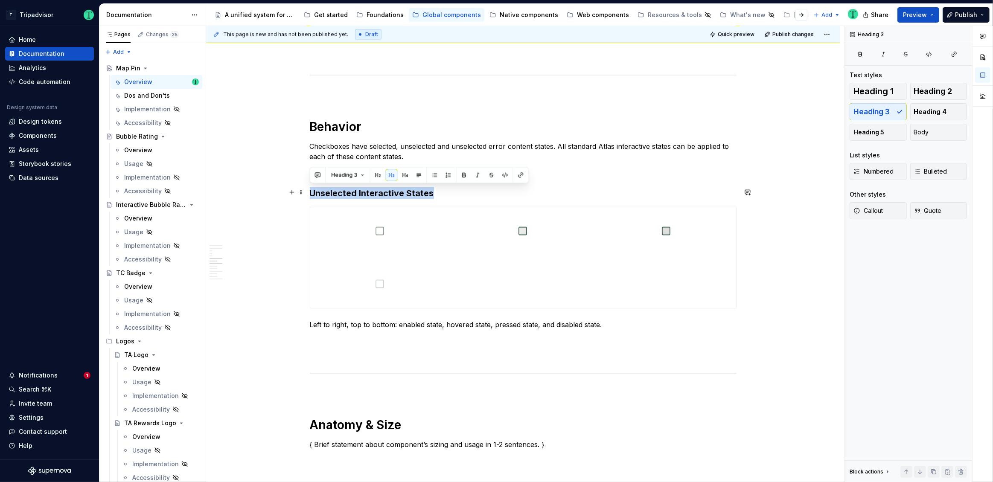
click at [332, 189] on h3 "Unselected Interactive States" at bounding box center [523, 193] width 427 height 12
click at [390, 192] on h3 "Map Pin Minimized States" at bounding box center [523, 193] width 427 height 12
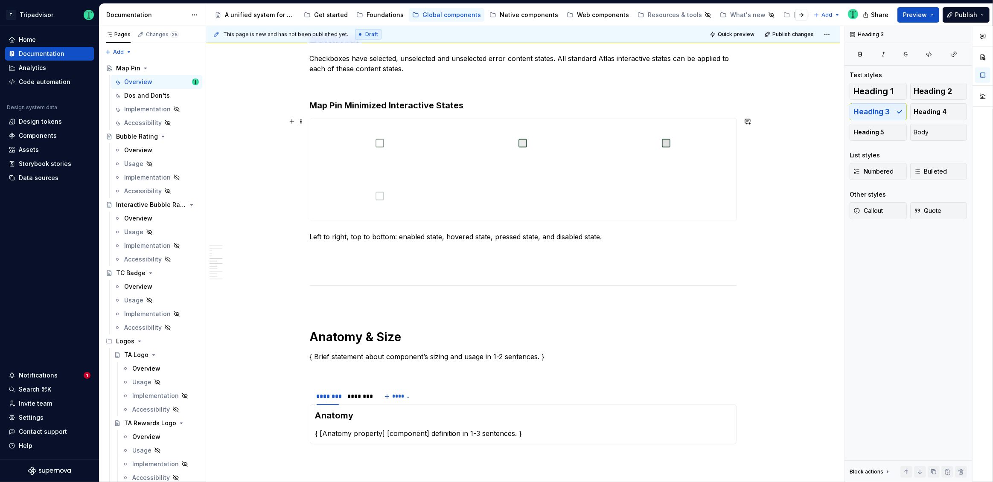
scroll to position [1484, 0]
click at [471, 236] on p "Left to right, top to bottom: enabled state, hovered state, pressed state, and …" at bounding box center [523, 235] width 427 height 10
click at [480, 172] on div at bounding box center [523, 168] width 426 height 102
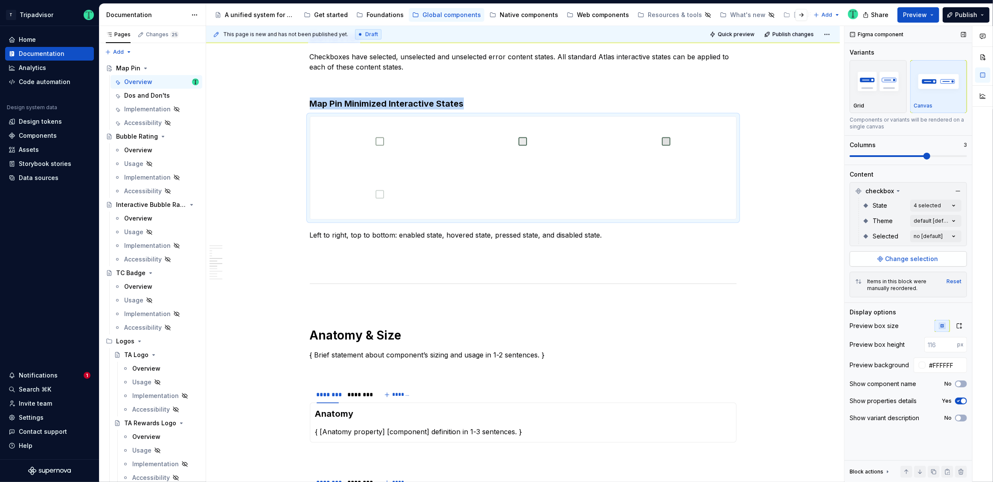
click at [938, 257] on button "Change selection" at bounding box center [908, 258] width 117 height 15
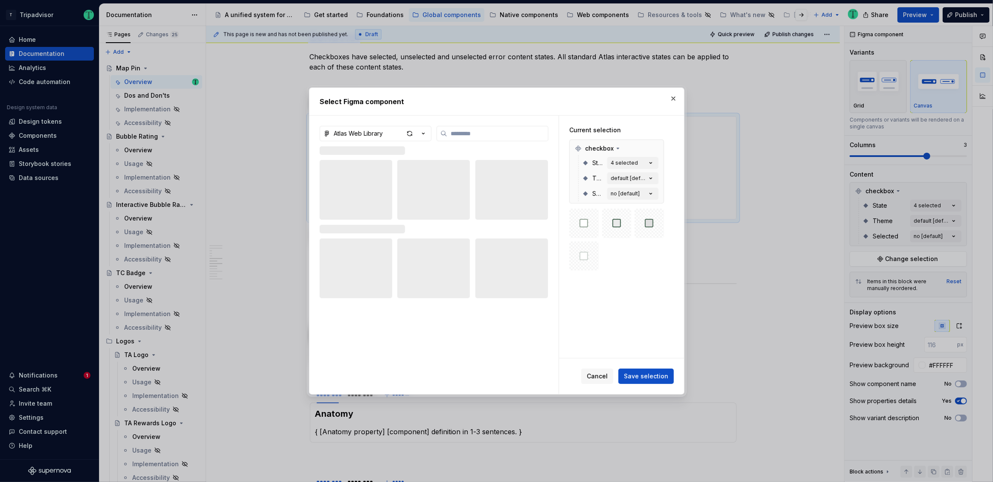
type textarea "*"
click at [462, 130] on input "search" at bounding box center [497, 133] width 101 height 9
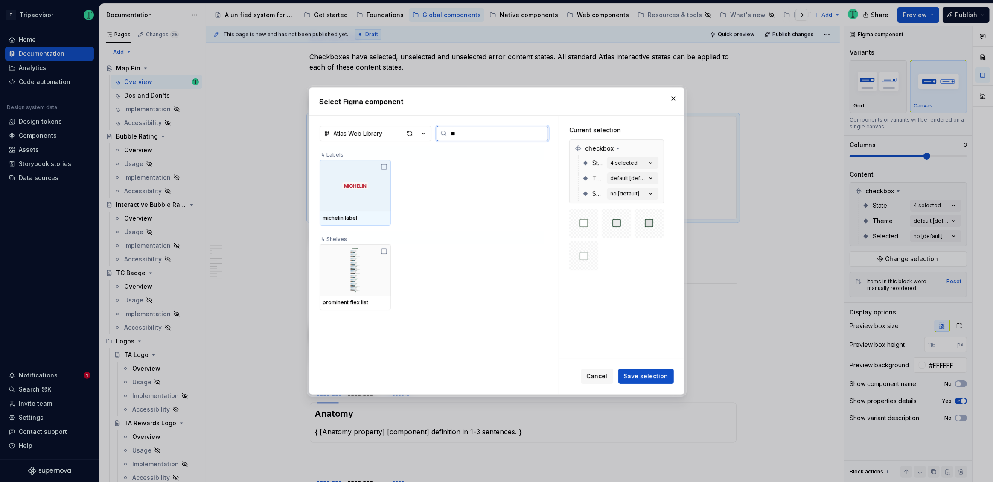
type input "*"
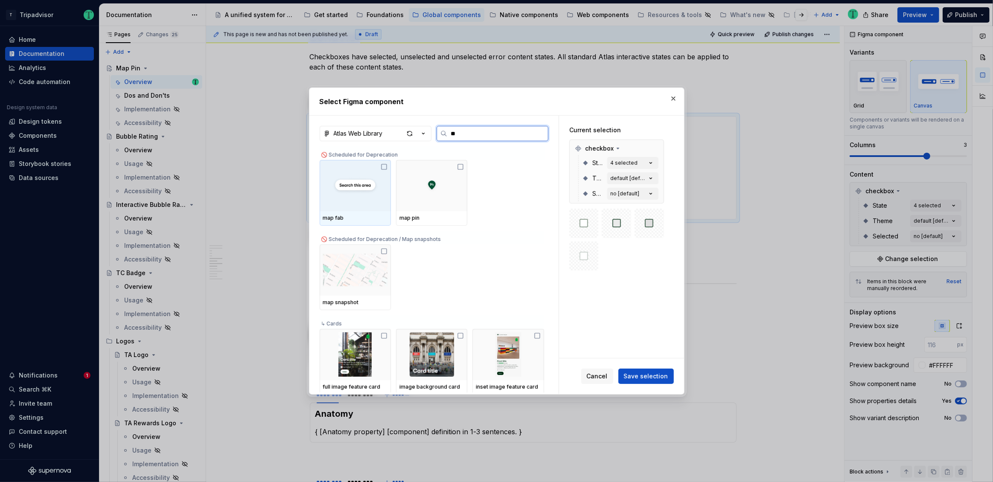
type input "*"
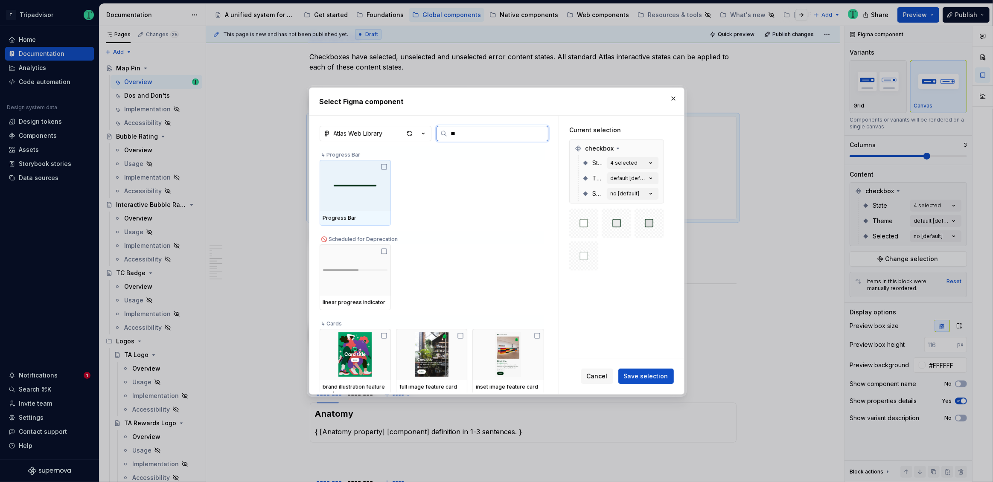
type input "*"
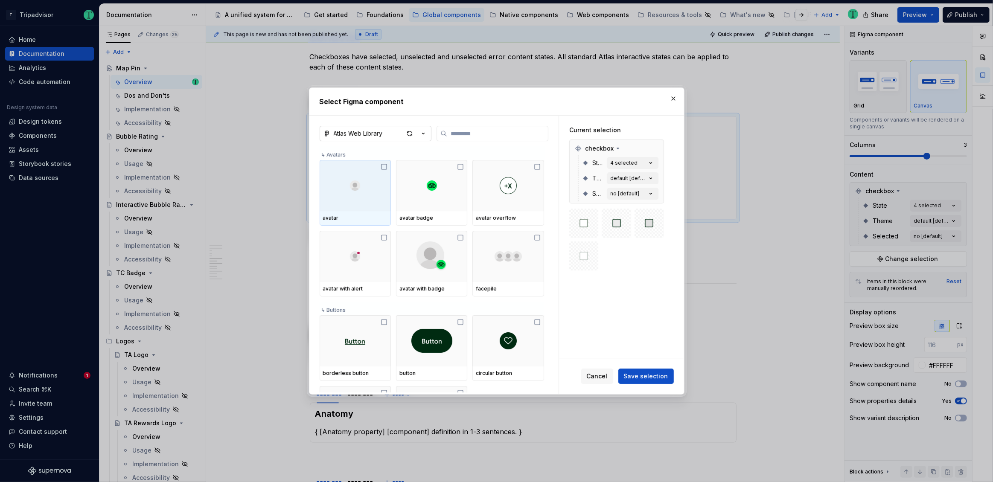
click at [383, 130] on button "Atlas Web Library" at bounding box center [376, 133] width 112 height 15
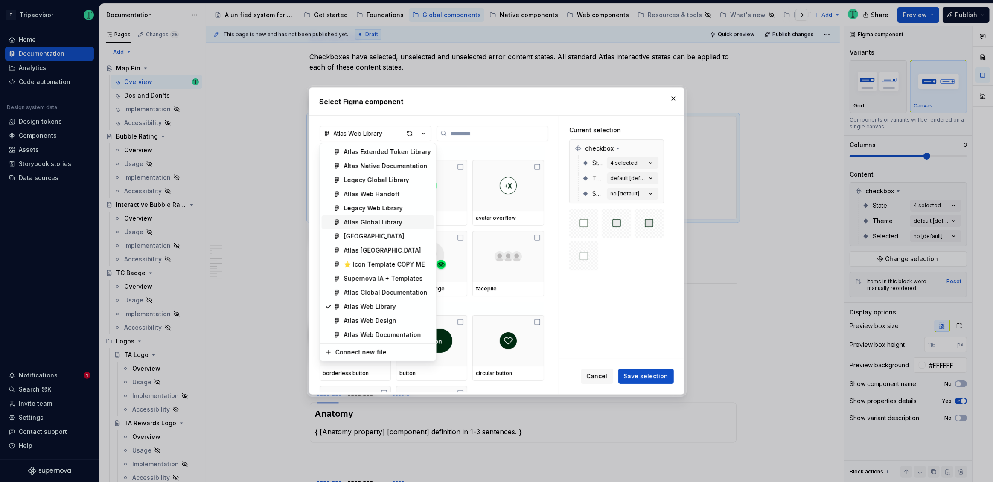
click at [370, 227] on span "Atlas Global Library" at bounding box center [378, 222] width 113 height 14
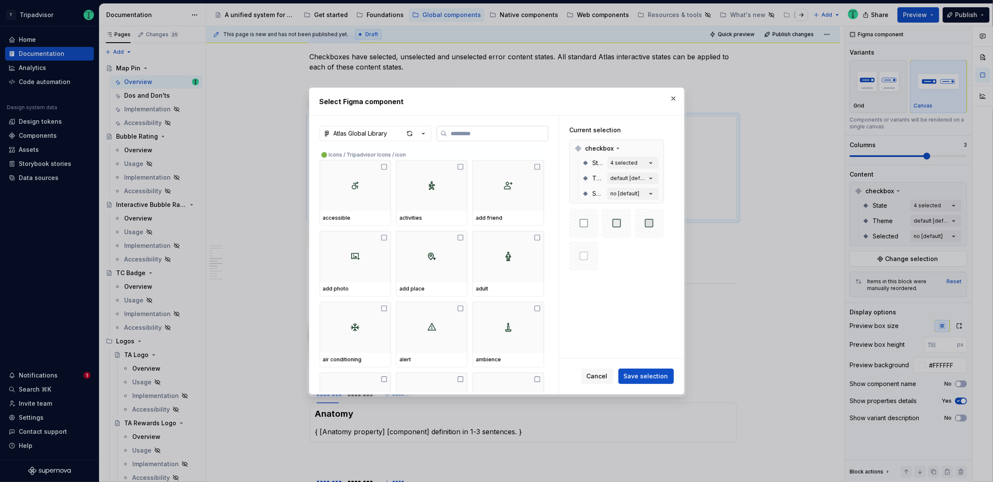
click at [458, 130] on input "search" at bounding box center [497, 133] width 101 height 9
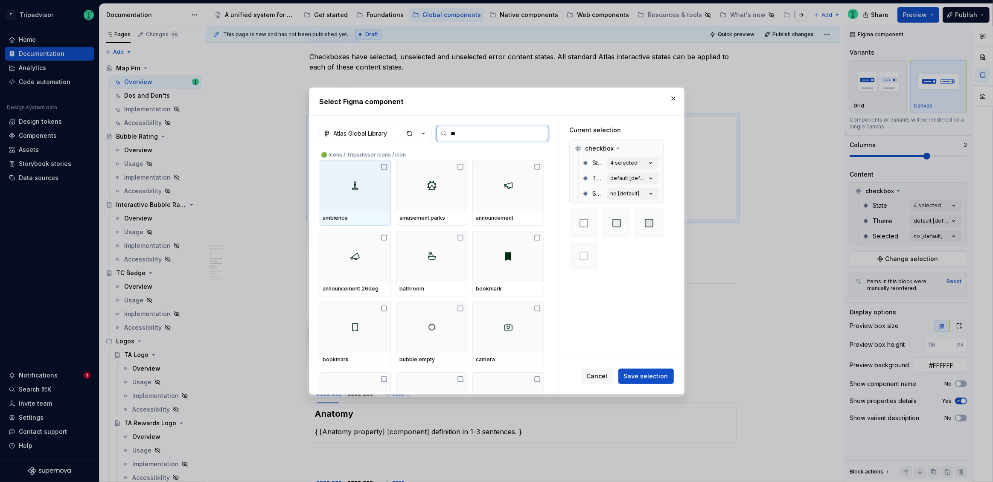
type input "***"
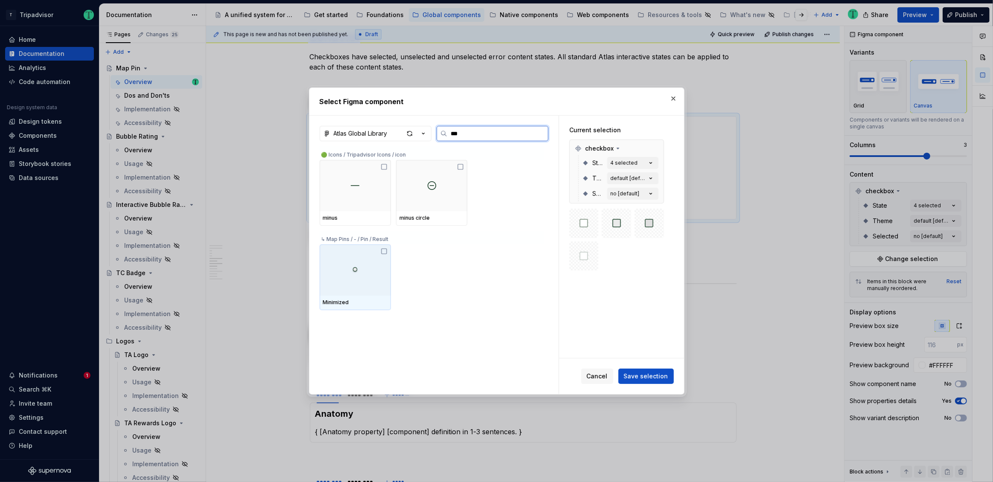
click at [383, 249] on icon at bounding box center [383, 251] width 5 height 5
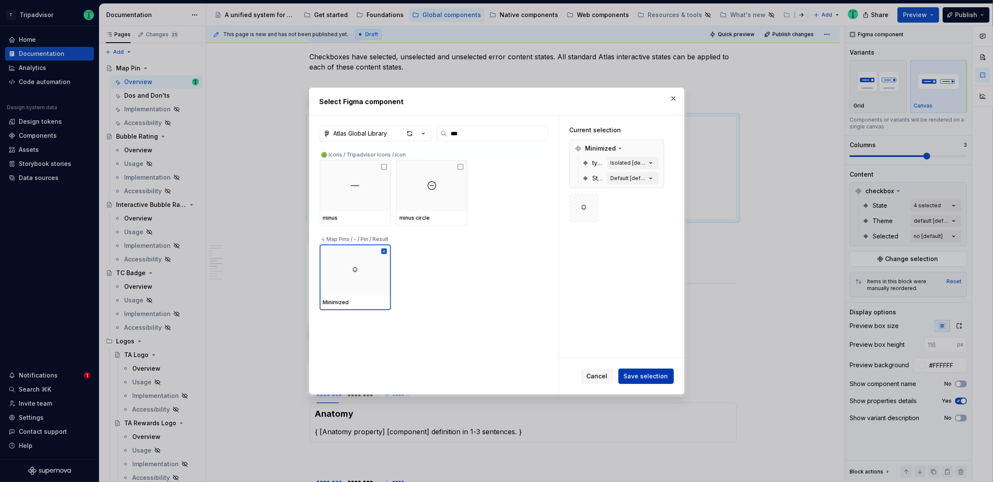
click at [647, 379] on span "Save selection" at bounding box center [646, 376] width 44 height 9
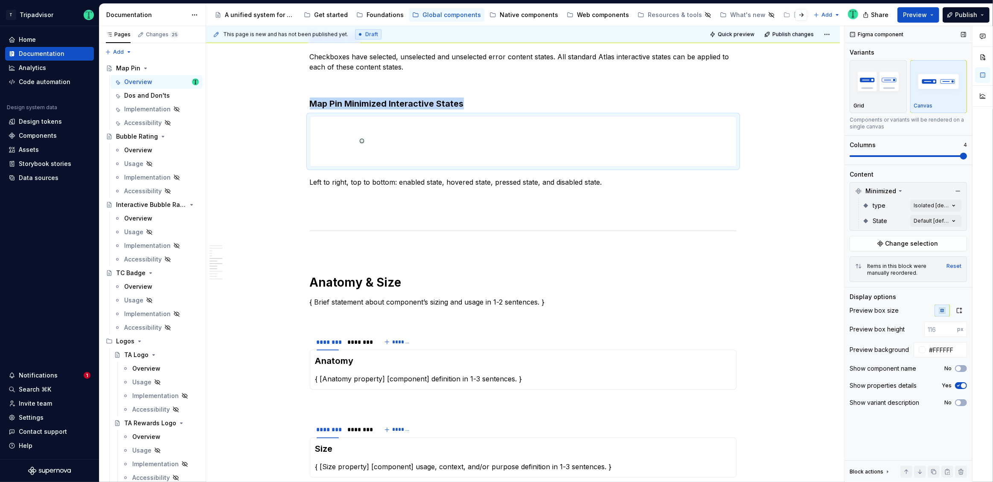
click at [967, 160] on span at bounding box center [963, 156] width 7 height 7
click at [930, 204] on div "Comments Open comments No comments yet Select ‘Comment’ from the block context …" at bounding box center [918, 254] width 148 height 457
click at [949, 220] on span "button" at bounding box center [947, 220] width 5 height 5
click at [929, 190] on div "Comments Open comments No comments yet Select ‘Comment’ from the block context …" at bounding box center [918, 254] width 148 height 457
click at [936, 221] on div "Comments Open comments No comments yet Select ‘Comment’ from the block context …" at bounding box center [918, 254] width 148 height 457
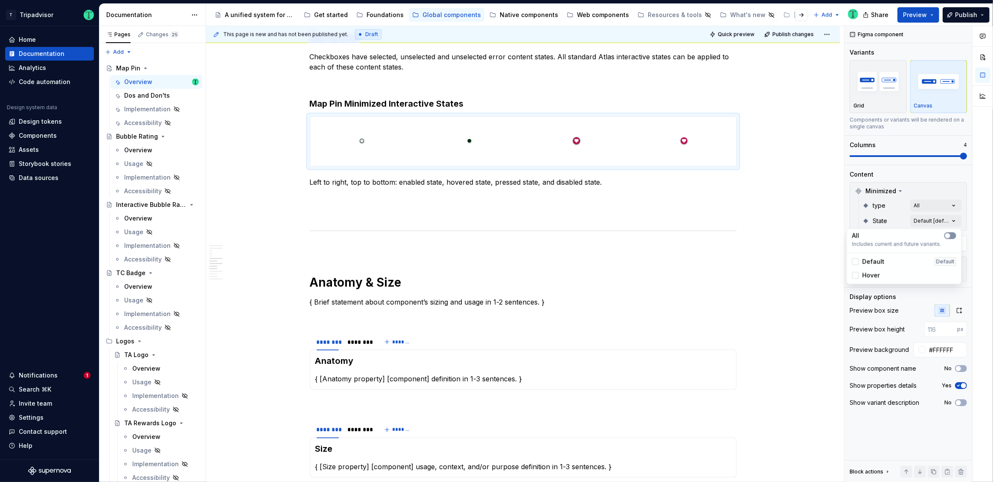
click at [949, 236] on span "button" at bounding box center [947, 235] width 5 height 5
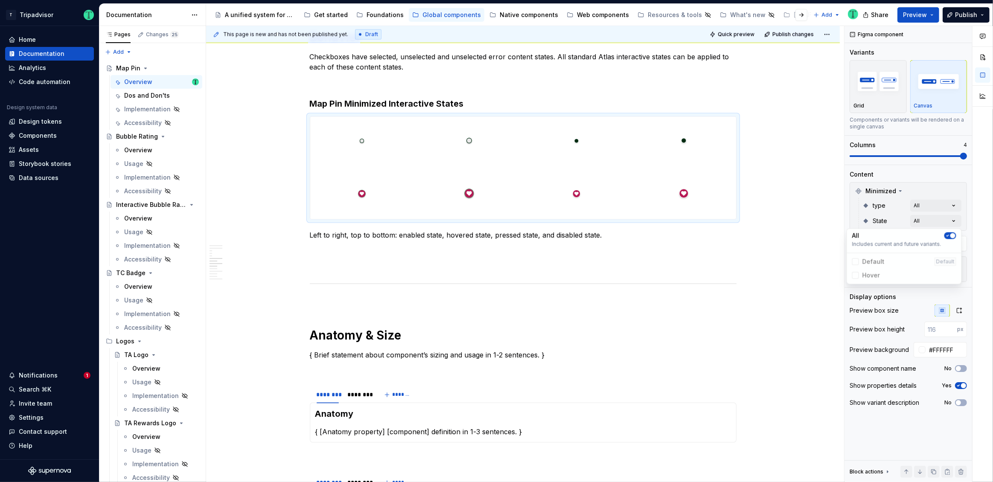
click at [273, 131] on html "T Tripadvisor Home Documentation Analytics Code automation Design system data D…" at bounding box center [496, 241] width 993 height 482
click at [796, 217] on div "**********" at bounding box center [523, 175] width 634 height 3003
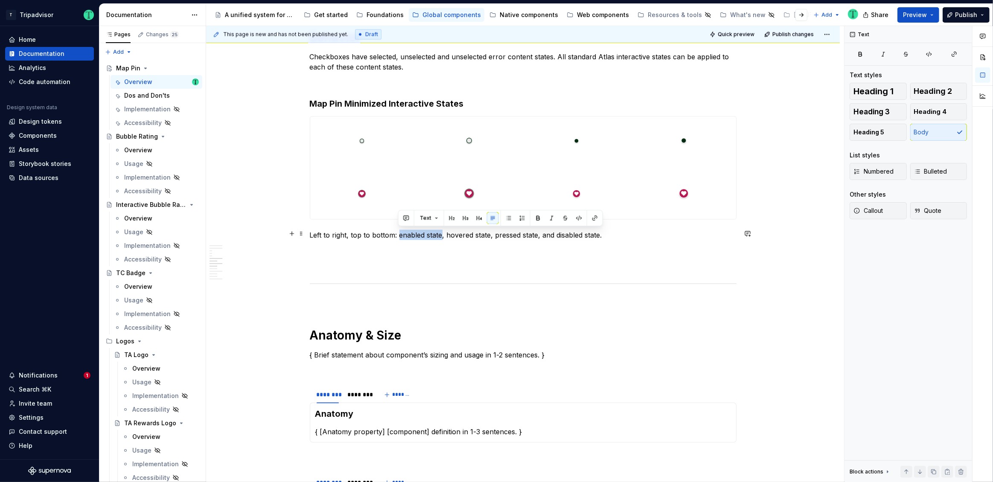
drag, startPoint x: 398, startPoint y: 236, endPoint x: 441, endPoint y: 231, distance: 43.4
click at [441, 231] on p "Left to right, top to bottom: enabled state, hovered state, pressed state, and …" at bounding box center [523, 235] width 427 height 10
click at [408, 236] on p "Left to right, top to bottom: enabled state, hovered state, pressed state, and …" at bounding box center [523, 236] width 427 height 10
click at [396, 235] on p "Left to right, top to bottom: enabled state, hovered state, pressed state, and …" at bounding box center [523, 236] width 427 height 10
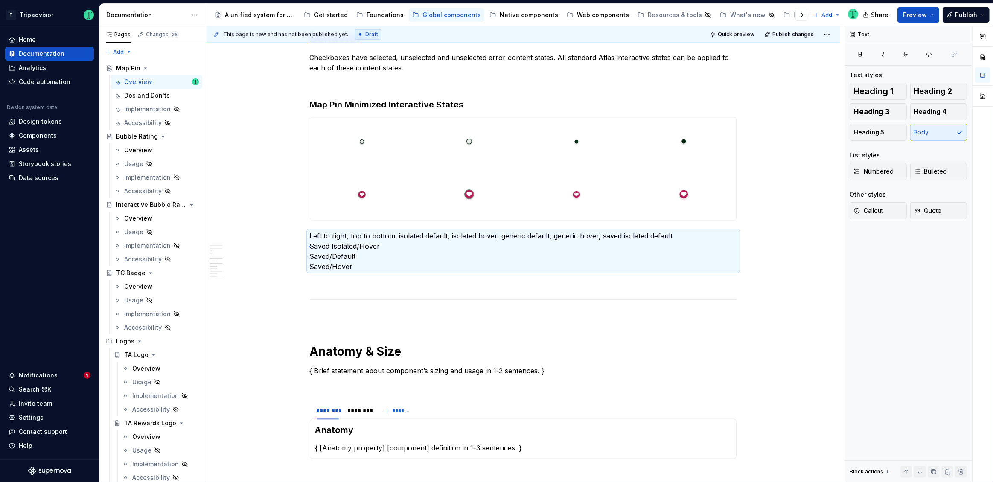
click at [310, 246] on div "**********" at bounding box center [525, 254] width 638 height 457
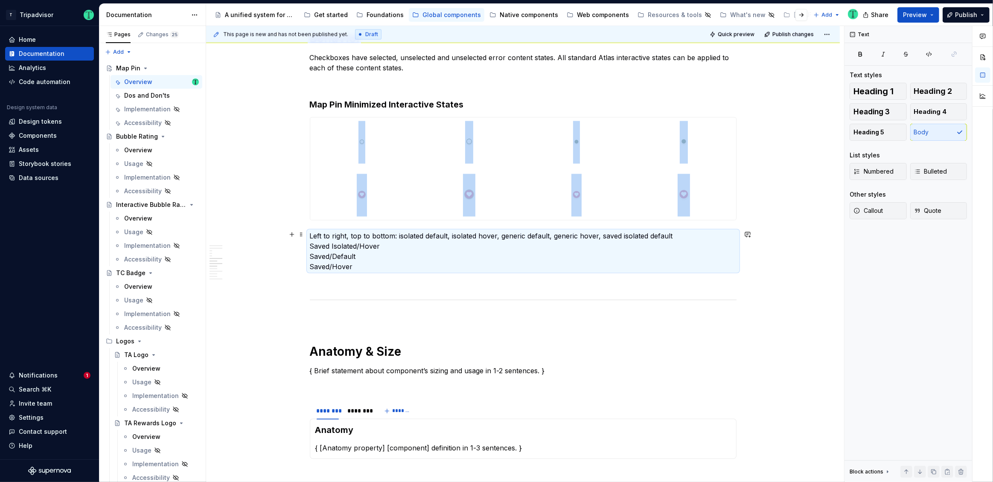
click at [327, 240] on p "Left to right, top to bottom: isolated default, isolated hover, generic default…" at bounding box center [523, 251] width 427 height 41
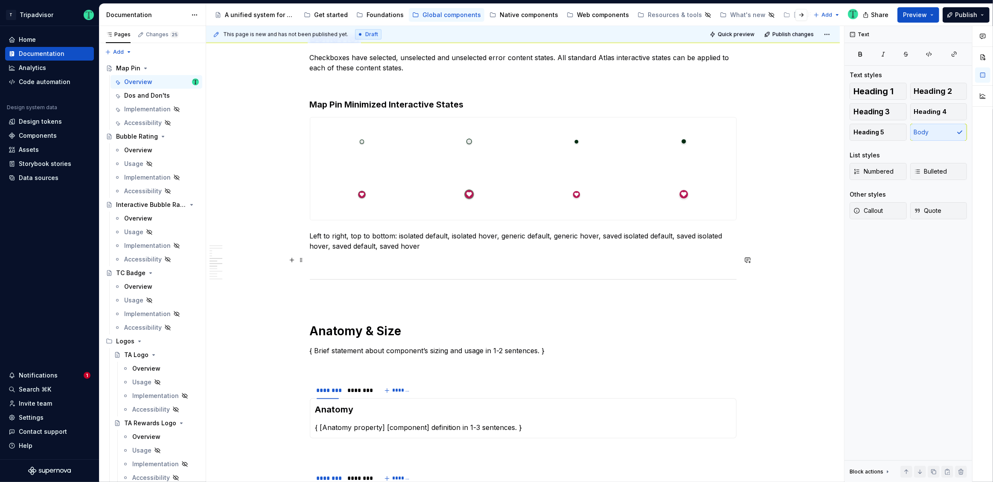
click at [547, 247] on p "Left to right, top to bottom: isolated default, isolated hover, generic default…" at bounding box center [523, 241] width 427 height 20
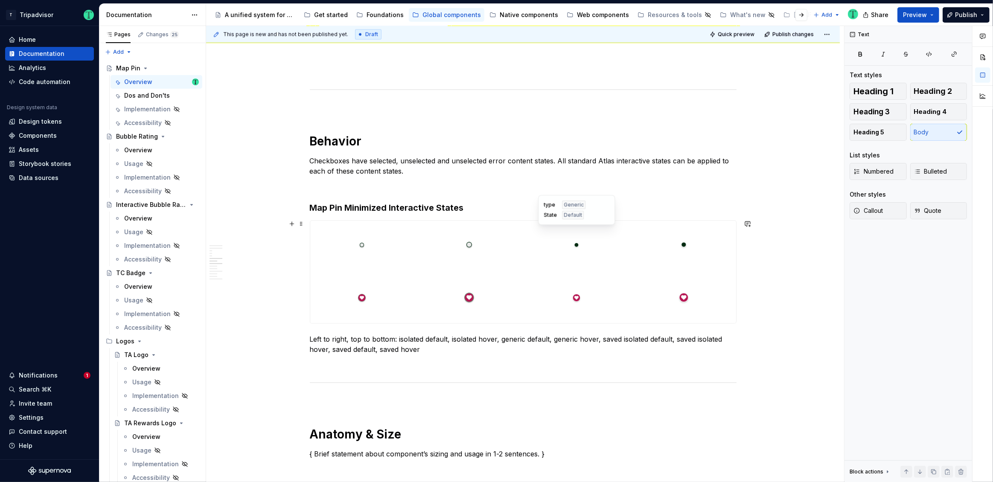
scroll to position [1441, 0]
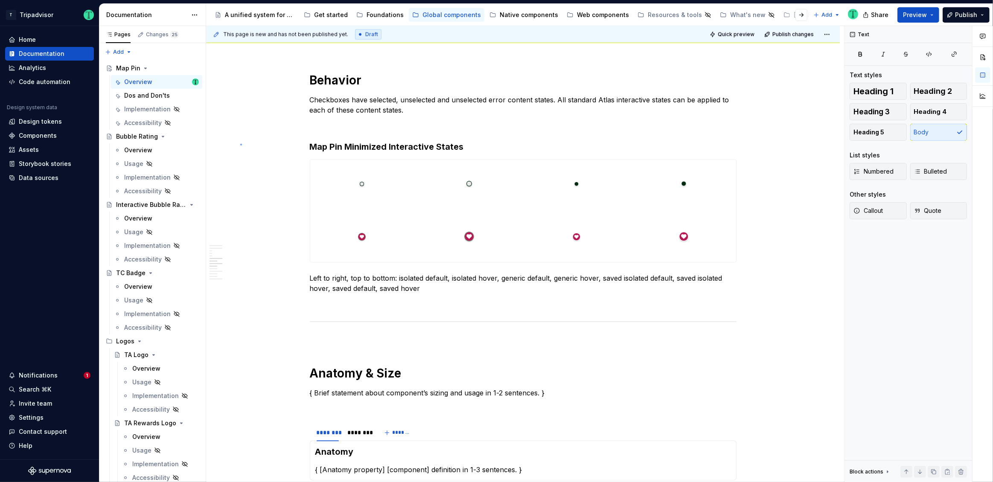
click at [241, 144] on div "**********" at bounding box center [525, 254] width 638 height 457
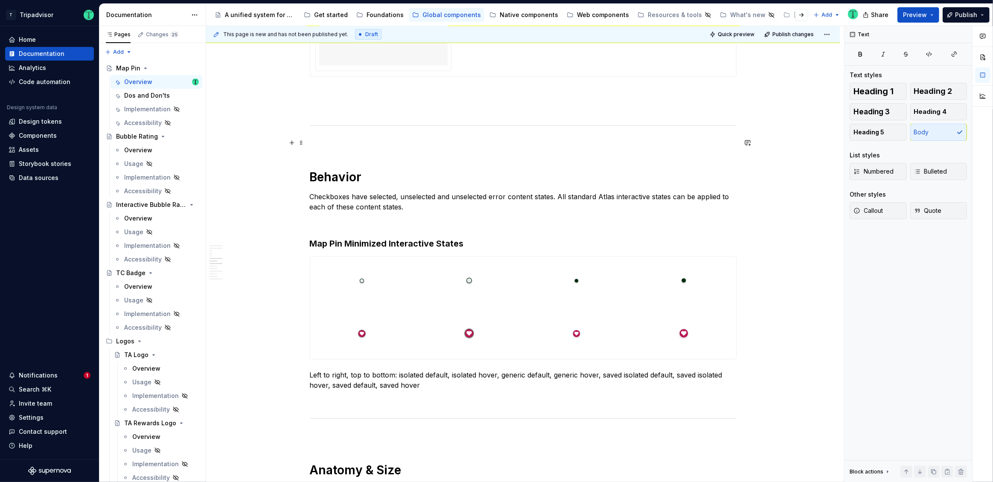
scroll to position [1344, 0]
click at [326, 194] on p "Checkboxes have selected, unselected and unselected error content states. All s…" at bounding box center [523, 202] width 427 height 20
drag, startPoint x: 424, startPoint y: 196, endPoint x: 535, endPoint y: 193, distance: 111.4
click at [535, 193] on p "Map pins have default and selected, unselected and unselected error content sta…" at bounding box center [523, 202] width 427 height 20
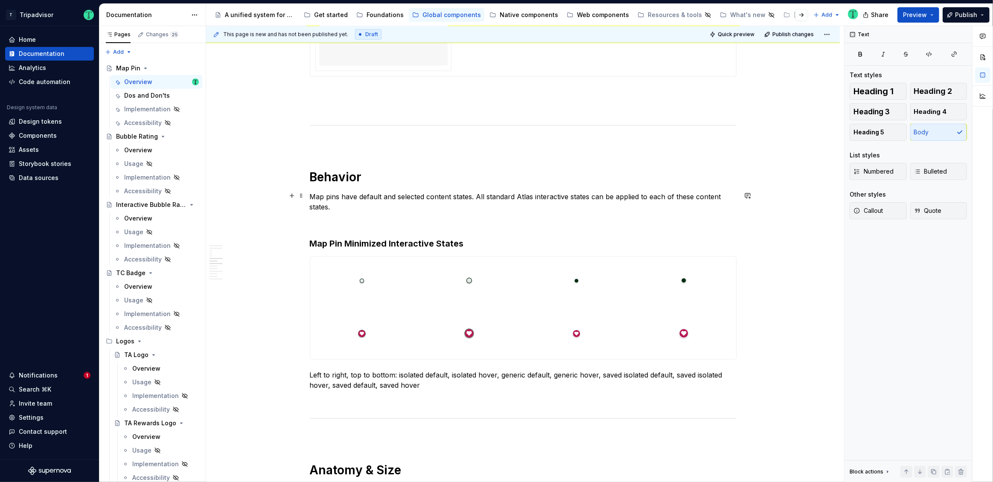
click at [511, 197] on p "Map pins have default and selected content states. All standard Atlas interacti…" at bounding box center [523, 202] width 427 height 20
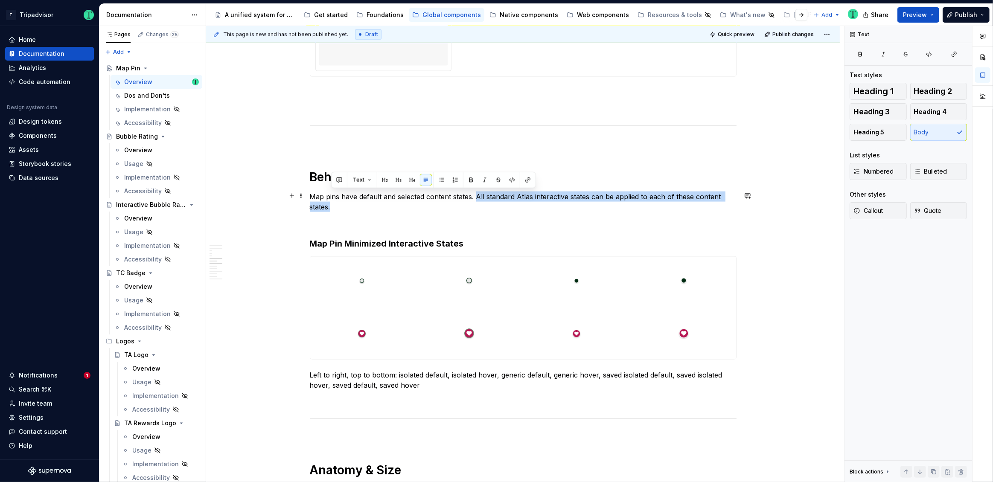
drag, startPoint x: 475, startPoint y: 195, endPoint x: 492, endPoint y: 208, distance: 20.7
click at [492, 208] on p "Map pins have default and selected content states. All standard Atlas interacti…" at bounding box center [523, 202] width 427 height 20
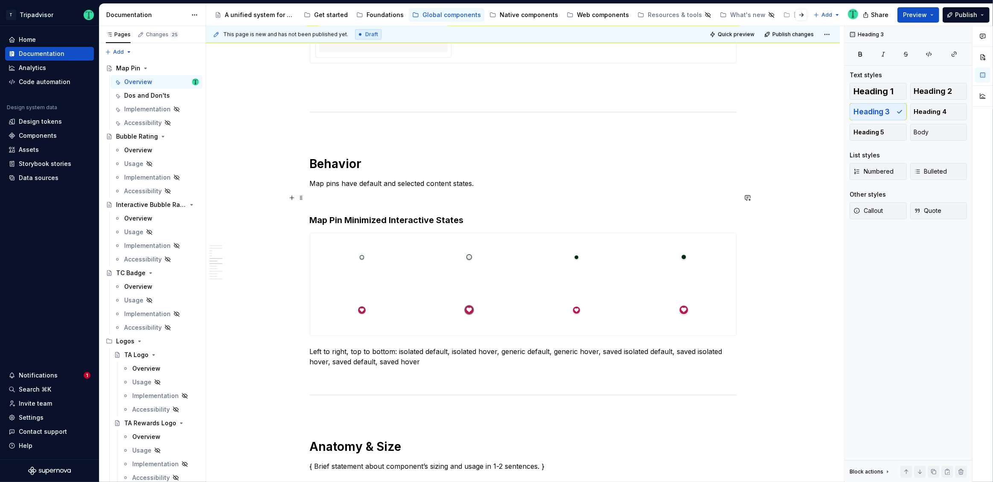
scroll to position [1391, 0]
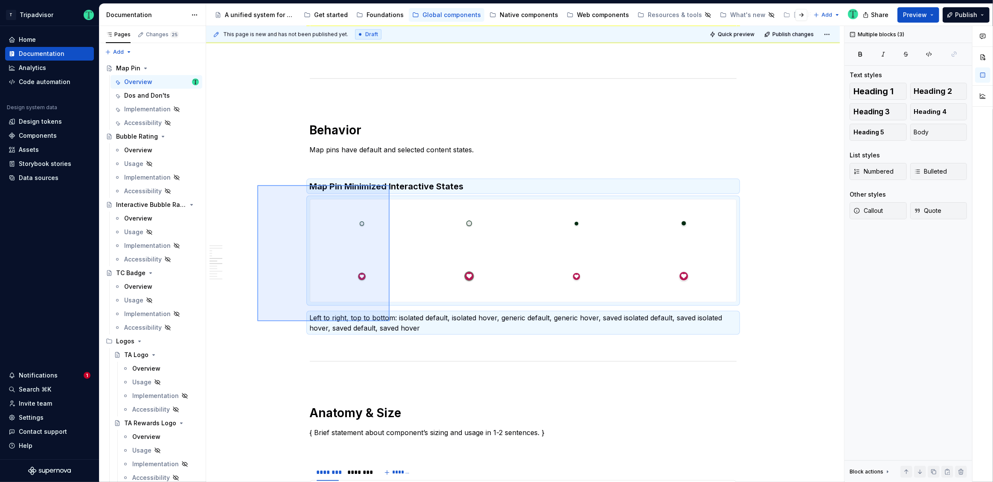
drag, startPoint x: 257, startPoint y: 185, endPoint x: 390, endPoint y: 321, distance: 189.8
click at [390, 321] on div "**********" at bounding box center [525, 254] width 638 height 457
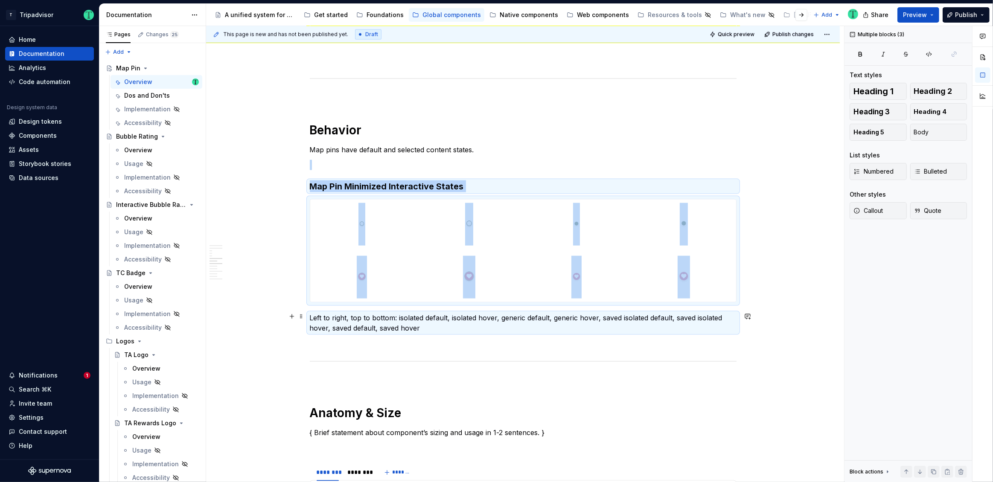
copy div "Map Pin Minimized Interactive States"
click at [454, 329] on p "Left to right, top to bottom: isolated default, isolated hover, generic default…" at bounding box center [523, 323] width 427 height 20
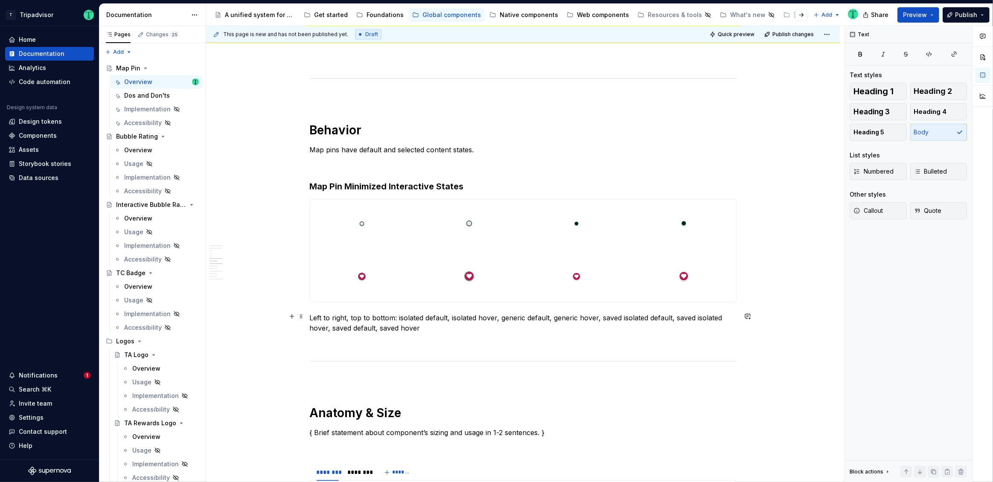
click at [450, 327] on p "Left to right, top to bottom: isolated default, isolated hover, generic default…" at bounding box center [523, 323] width 427 height 20
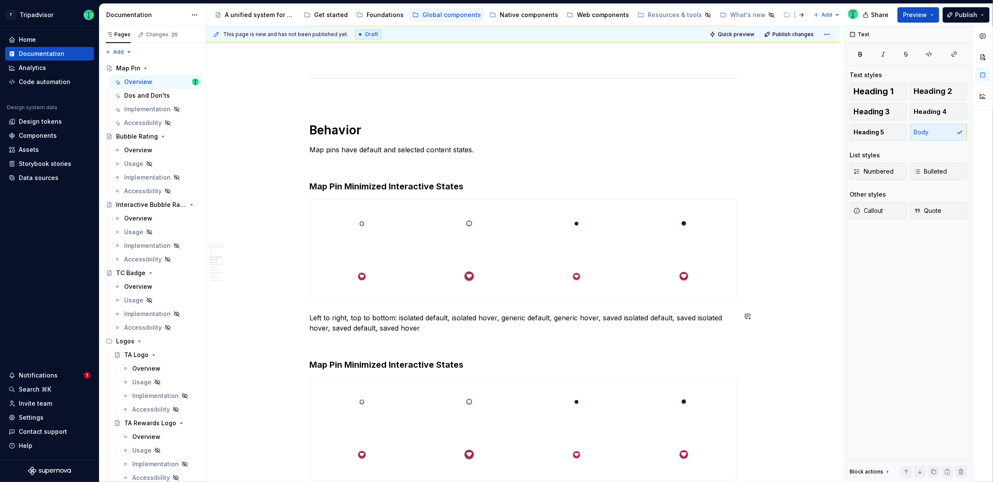
scroll to position [1632, 0]
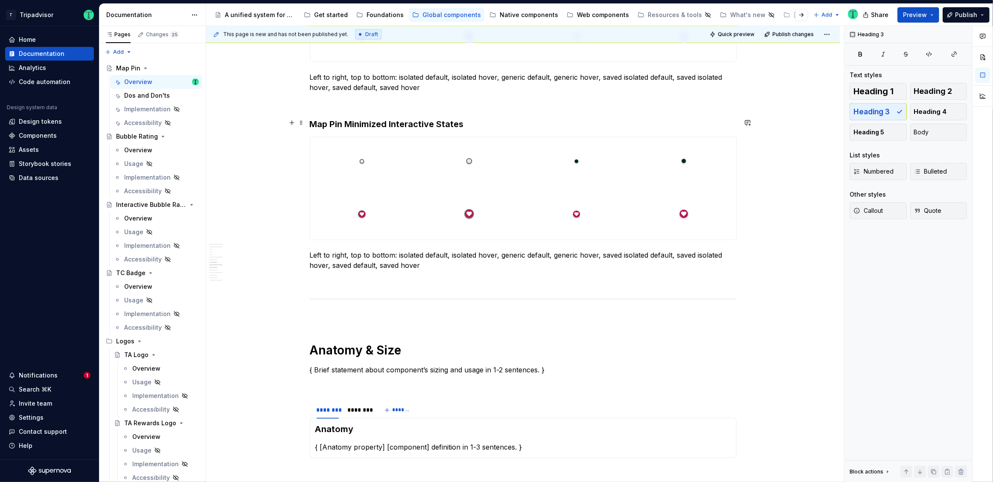
click at [364, 119] on h3 "Map Pin Minimized Interactive States" at bounding box center [523, 124] width 427 height 12
click at [824, 197] on div "**********" at bounding box center [523, 110] width 634 height 3166
click at [630, 214] on div at bounding box center [523, 188] width 426 height 102
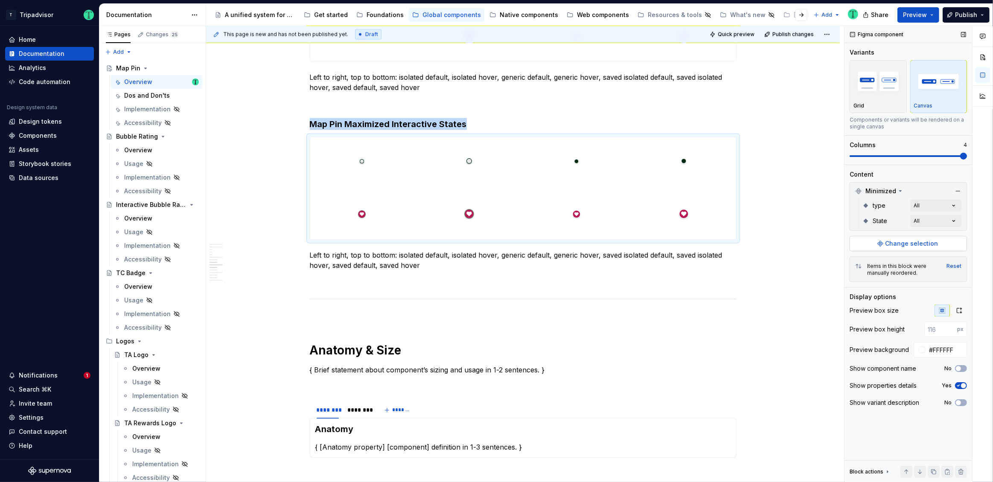
click at [933, 237] on button "Change selection" at bounding box center [908, 243] width 117 height 15
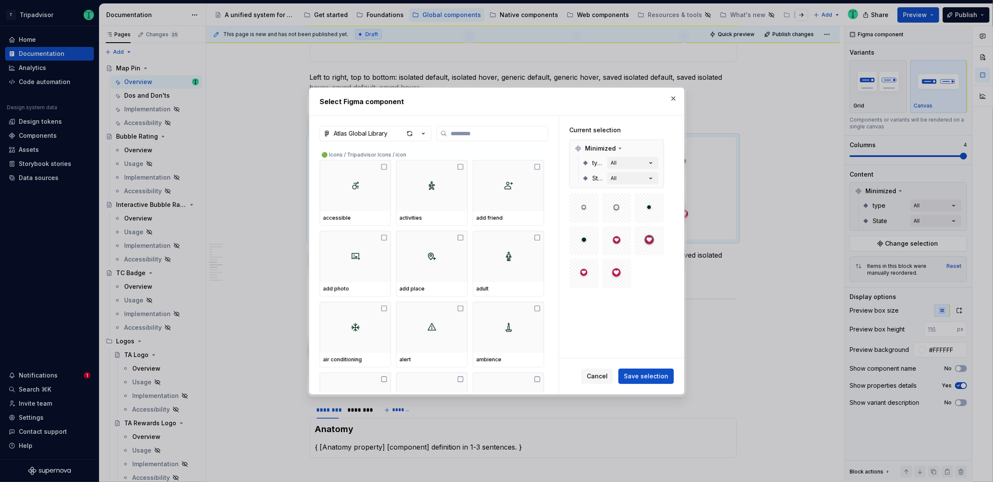
type textarea "*"
click at [479, 135] on input "search" at bounding box center [497, 133] width 101 height 9
type input "***"
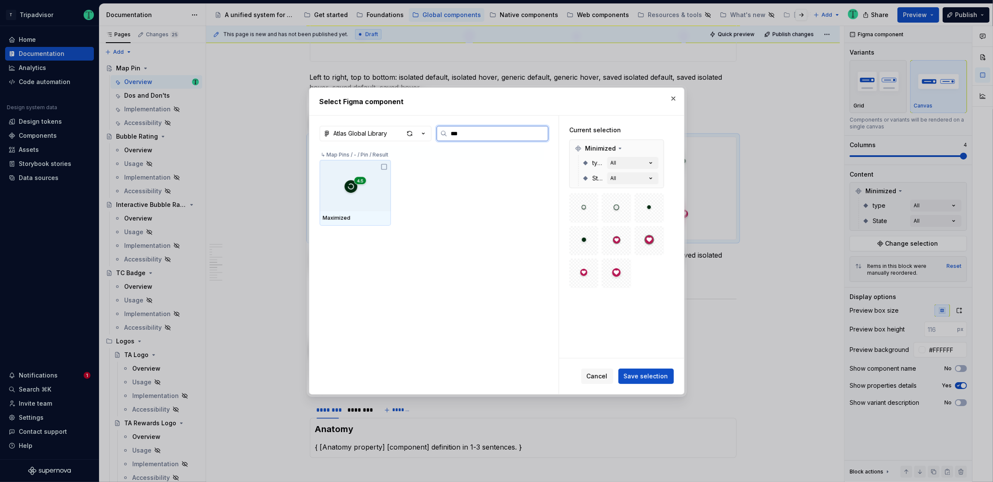
click at [383, 167] on icon at bounding box center [384, 166] width 7 height 7
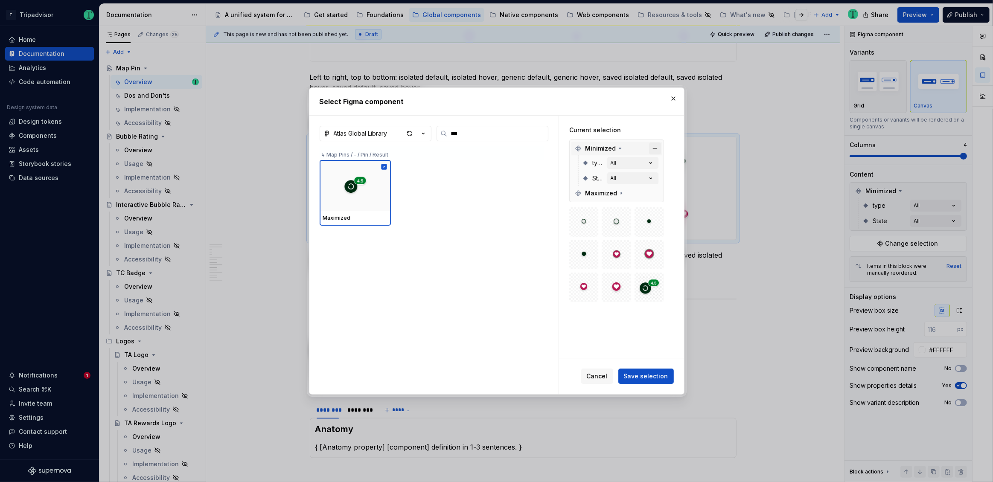
click at [658, 146] on button "button" at bounding box center [655, 149] width 12 height 12
click at [660, 375] on span "Save selection" at bounding box center [646, 376] width 44 height 9
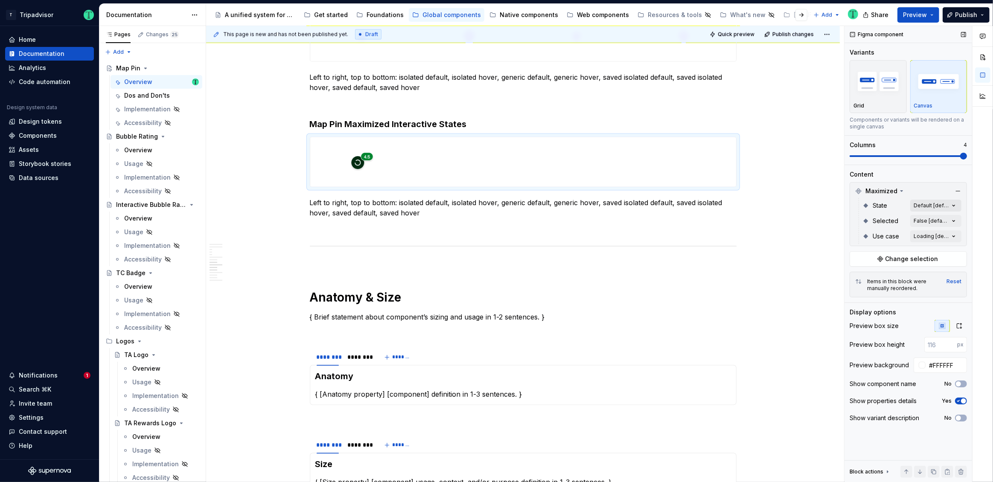
click at [938, 205] on div "Comments Open comments No comments yet Select ‘Comment’ from the block context …" at bounding box center [918, 254] width 148 height 457
click at [947, 220] on span "button" at bounding box center [947, 220] width 5 height 5
click at [933, 191] on div "Comments Open comments No comments yet Select ‘Comment’ from the block context …" at bounding box center [918, 254] width 148 height 457
click at [941, 221] on div "Comments Open comments No comments yet Select ‘Comment’ from the block context …" at bounding box center [918, 254] width 148 height 457
click at [947, 235] on span "button" at bounding box center [947, 235] width 5 height 5
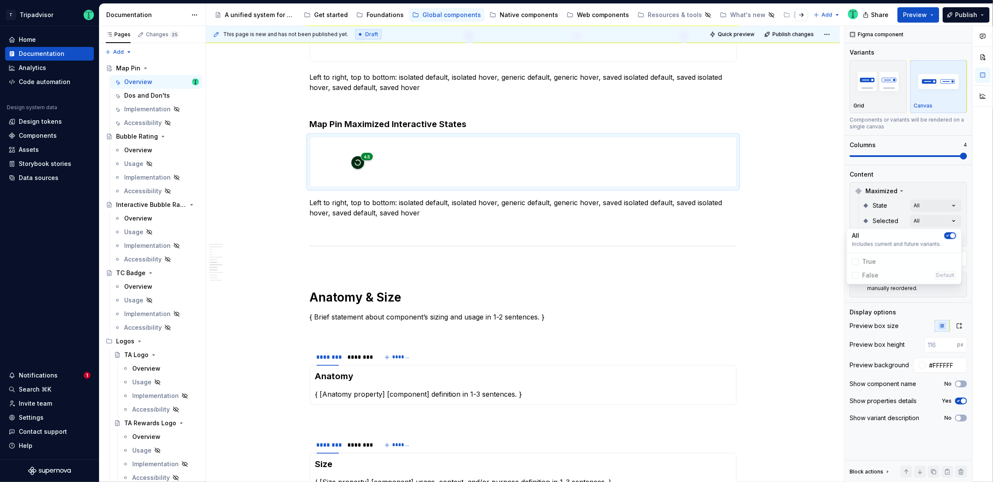
click at [932, 179] on div "Comments Open comments No comments yet Select ‘Comment’ from the block context …" at bounding box center [918, 254] width 148 height 457
click at [937, 234] on div "Comments Open comments No comments yet Select ‘Comment’ from the block context …" at bounding box center [918, 254] width 148 height 457
click at [949, 250] on span "button" at bounding box center [947, 250] width 5 height 5
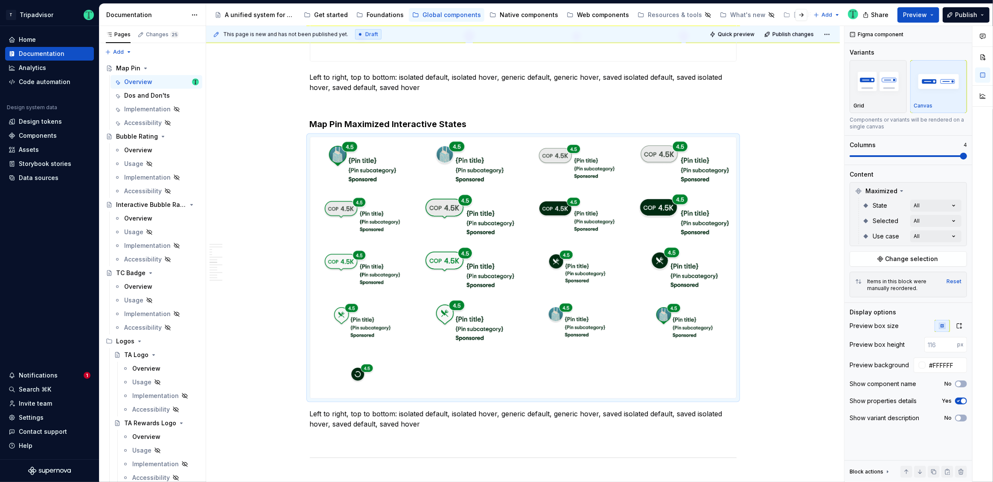
click at [788, 268] on html "T Tripadvisor Home Documentation Analytics Code automation Design system data D…" at bounding box center [496, 241] width 993 height 482
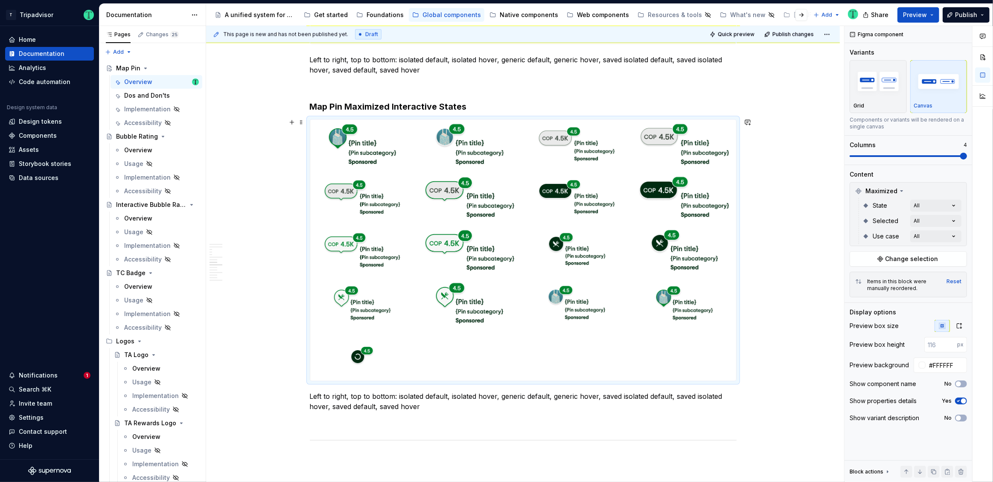
scroll to position [1654, 0]
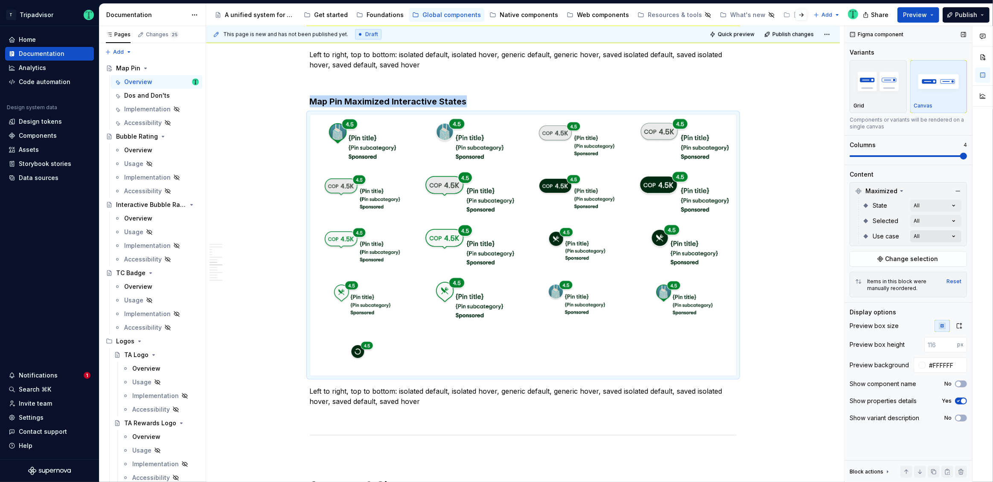
click at [922, 236] on div "Comments Open comments No comments yet Select ‘Comment’ from the block context …" at bounding box center [918, 254] width 148 height 457
click at [952, 249] on span "button" at bounding box center [952, 250] width 5 height 5
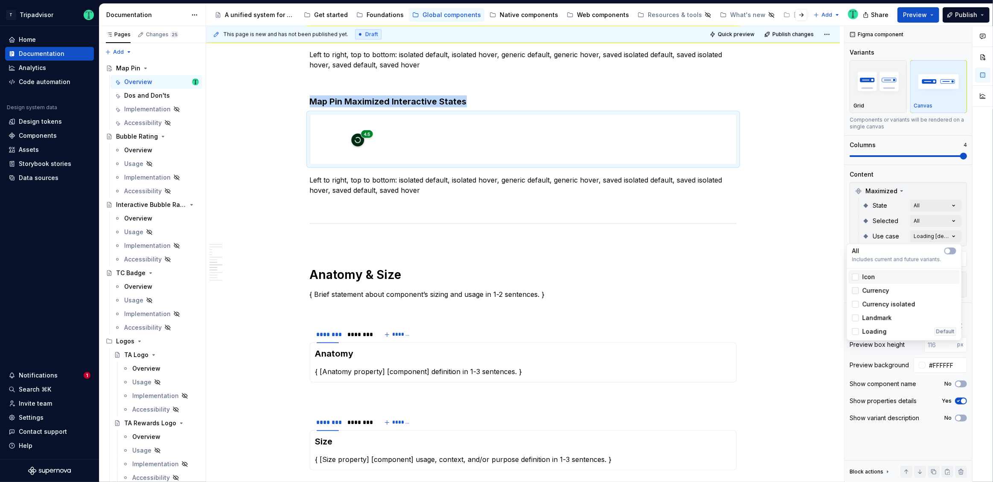
drag, startPoint x: 856, startPoint y: 280, endPoint x: 856, endPoint y: 288, distance: 8.5
click at [856, 280] on div at bounding box center [855, 277] width 7 height 7
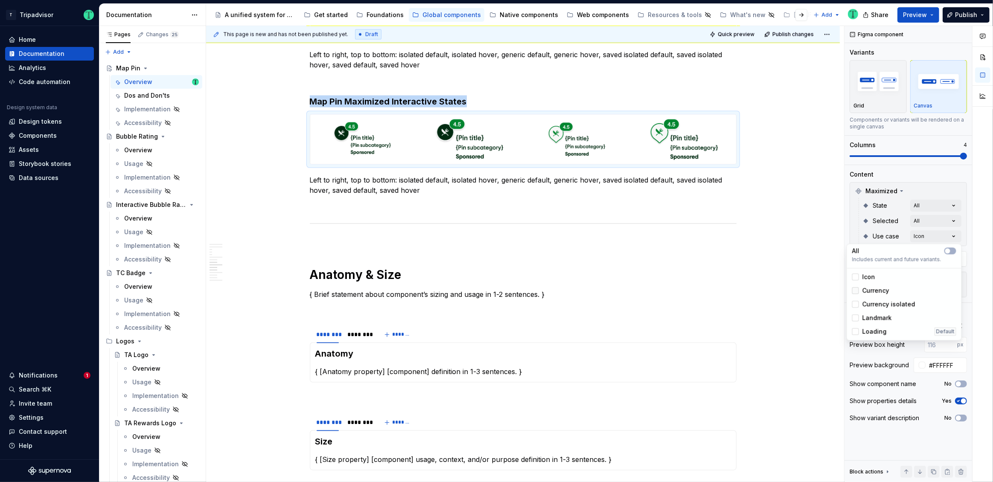
click at [856, 290] on div at bounding box center [855, 290] width 7 height 7
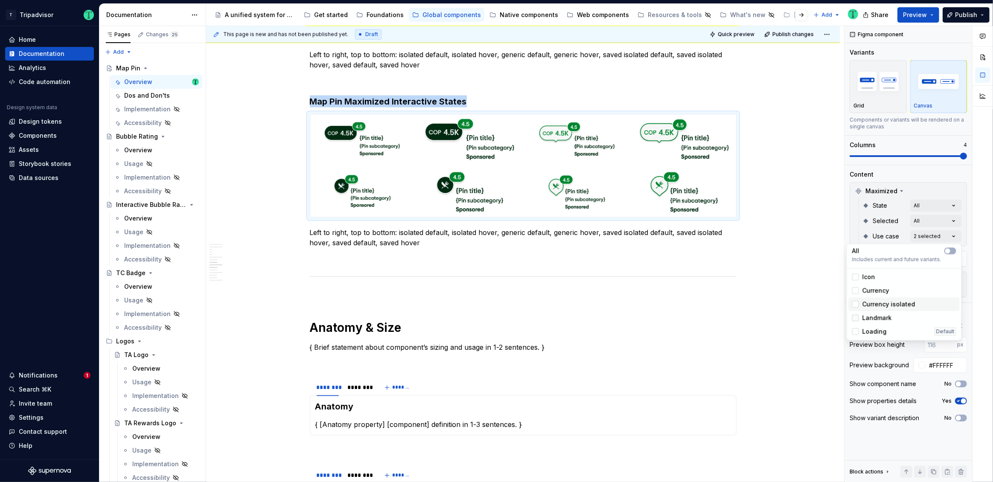
drag, startPoint x: 856, startPoint y: 304, endPoint x: 858, endPoint y: 315, distance: 11.7
click at [856, 304] on div at bounding box center [855, 304] width 7 height 7
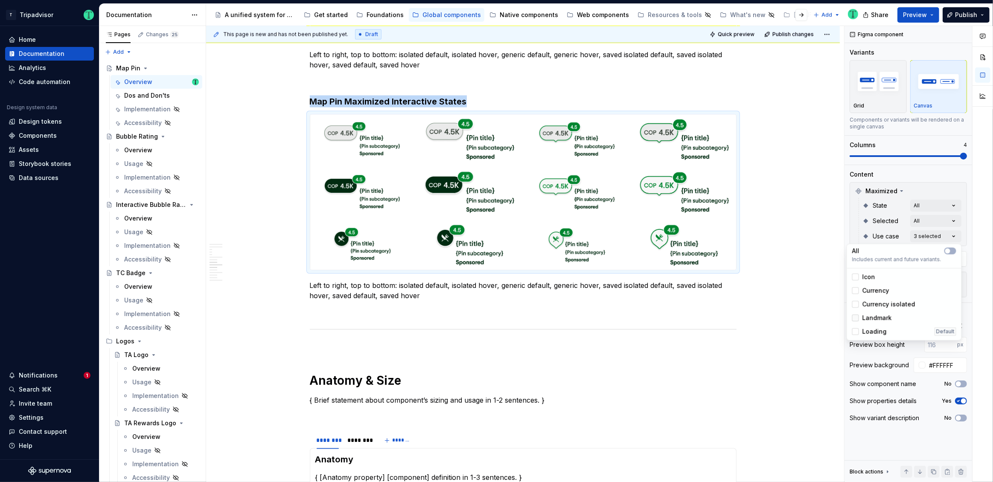
click at [856, 318] on div at bounding box center [855, 317] width 7 height 7
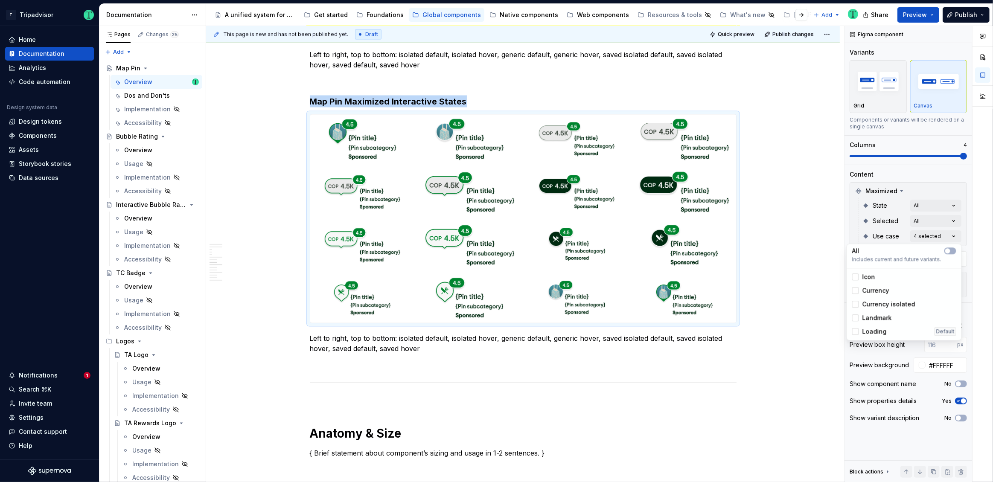
click at [776, 222] on html "T Tripadvisor Home Documentation Analytics Code automation Design system data D…" at bounding box center [496, 241] width 993 height 482
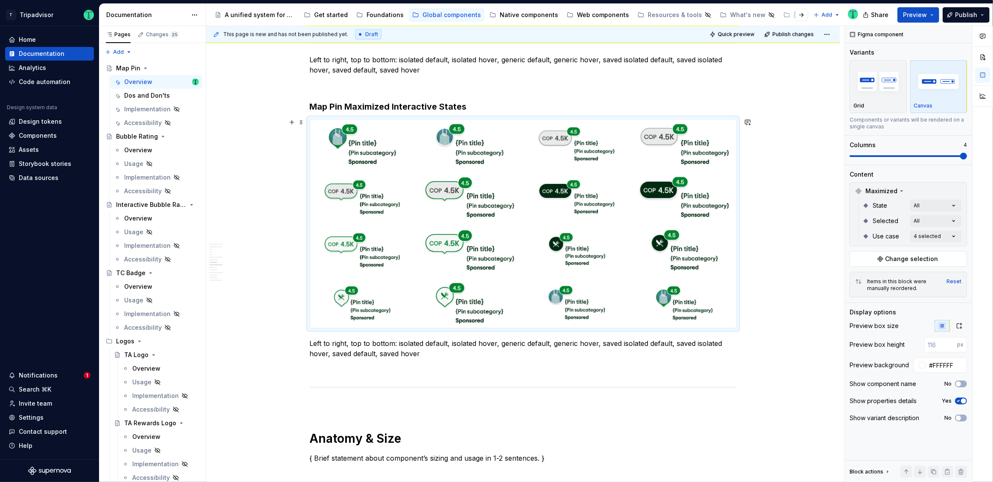
scroll to position [1649, 0]
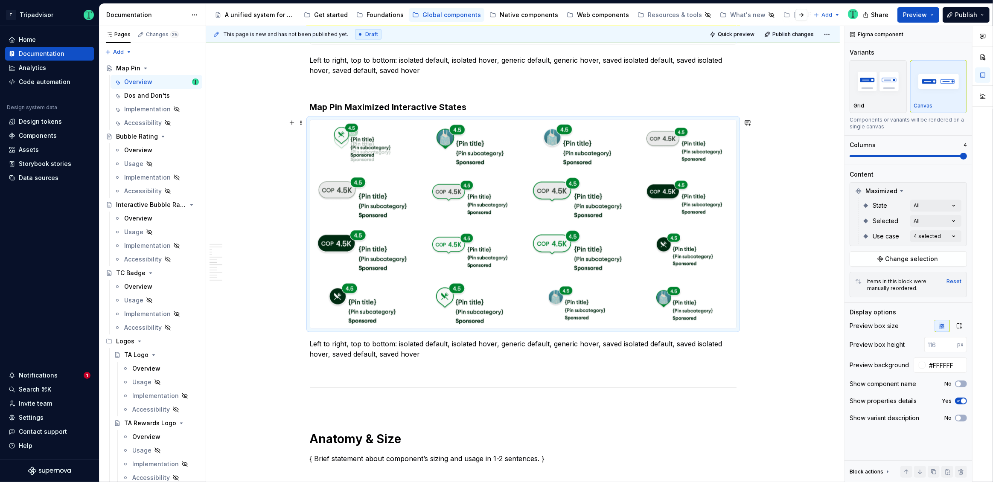
drag, startPoint x: 341, startPoint y: 294, endPoint x: 338, endPoint y: 138, distance: 156.6
click at [338, 138] on body "T Tripadvisor Home Documentation Analytics Code automation Design system data D…" at bounding box center [496, 241] width 993 height 482
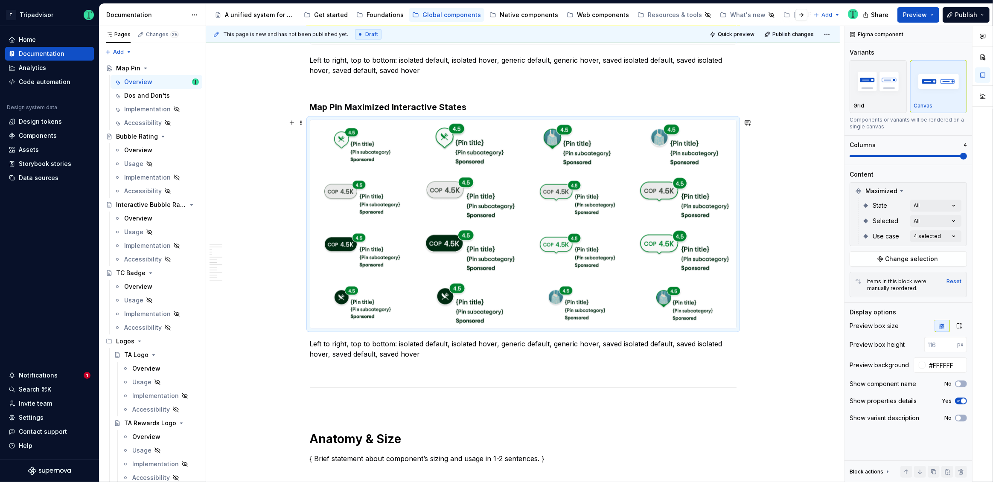
drag, startPoint x: 451, startPoint y: 295, endPoint x: 436, endPoint y: 141, distance: 155.2
click at [436, 141] on body "T Tripadvisor Home Documentation Analytics Code automation Design system data D…" at bounding box center [496, 241] width 993 height 482
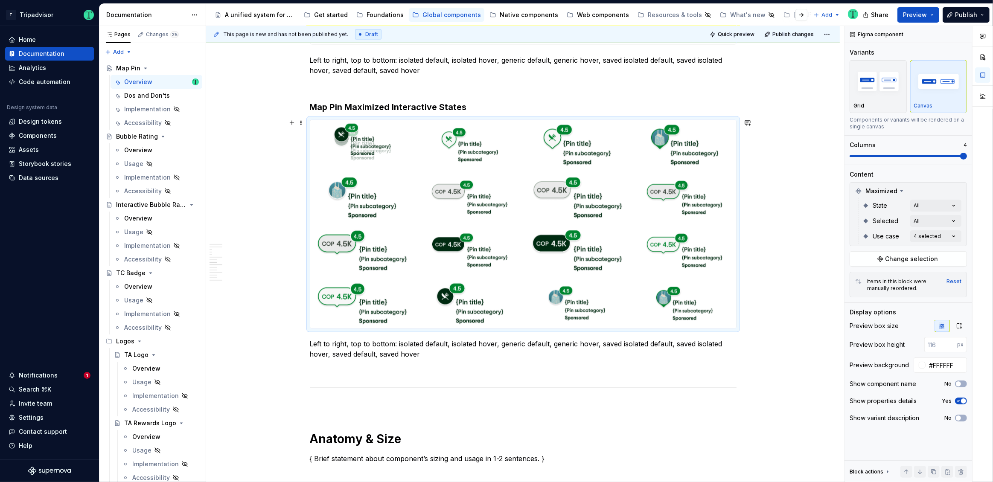
drag, startPoint x: 348, startPoint y: 299, endPoint x: 335, endPoint y: 147, distance: 152.9
click at [335, 147] on body "T Tripadvisor Home Documentation Analytics Code automation Design system data D…" at bounding box center [496, 241] width 993 height 482
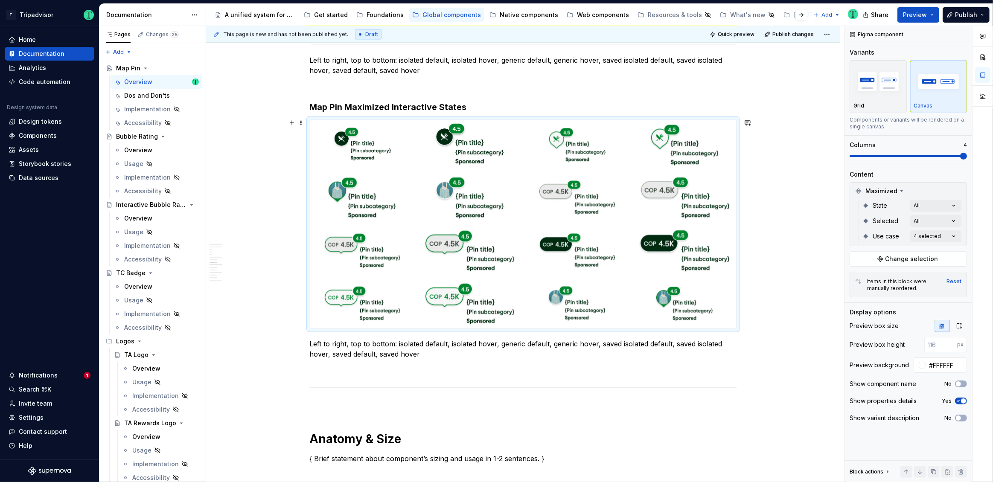
drag, startPoint x: 447, startPoint y: 297, endPoint x: 428, endPoint y: 139, distance: 159.1
click at [428, 139] on body "T Tripadvisor Home Documentation Analytics Code automation Design system data D…" at bounding box center [496, 241] width 993 height 482
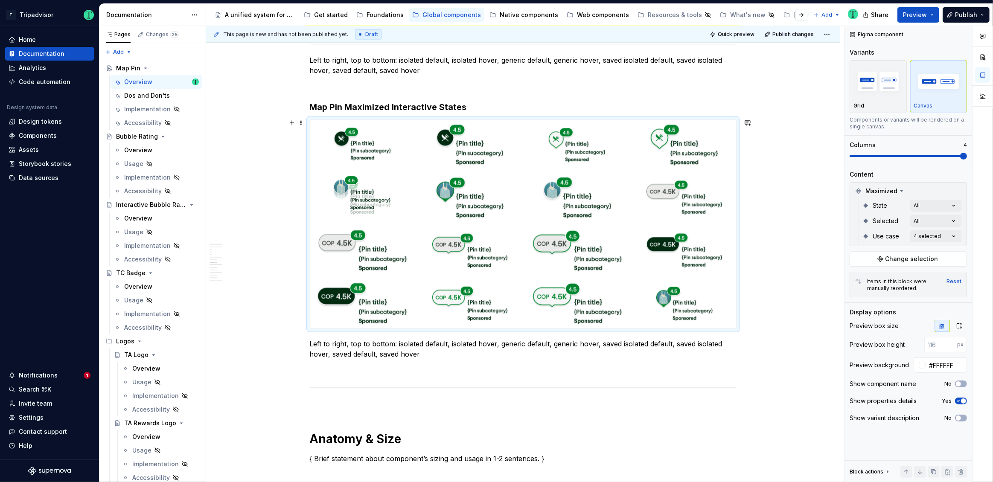
drag, startPoint x: 557, startPoint y: 297, endPoint x: 397, endPoint y: 209, distance: 182.6
click at [350, 194] on body "T Tripadvisor Home Documentation Analytics Code automation Design system data D…" at bounding box center [496, 241] width 993 height 482
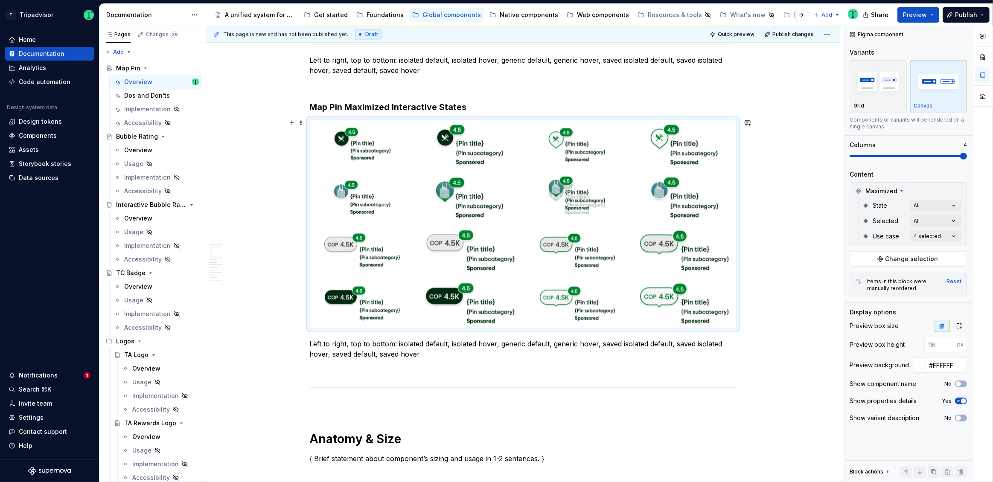
drag, startPoint x: 660, startPoint y: 294, endPoint x: 575, endPoint y: 191, distance: 134.0
click at [555, 190] on body "T Tripadvisor Home Documentation Analytics Code automation Design system data D…" at bounding box center [496, 241] width 993 height 482
drag, startPoint x: 459, startPoint y: 193, endPoint x: 578, endPoint y: 191, distance: 118.7
drag, startPoint x: 657, startPoint y: 189, endPoint x: 469, endPoint y: 191, distance: 187.8
click at [469, 191] on body "T Tripadvisor Home Documentation Analytics Code automation Design system data D…" at bounding box center [496, 241] width 993 height 482
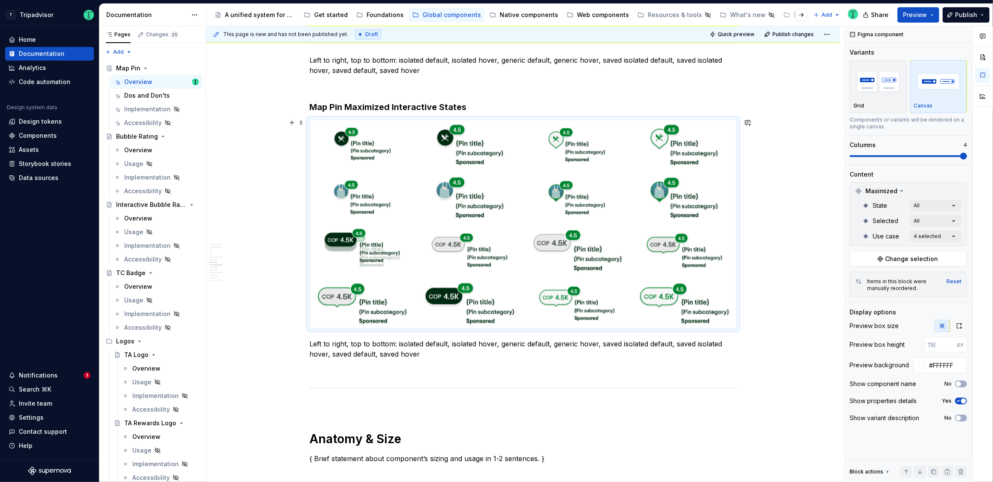
drag, startPoint x: 346, startPoint y: 299, endPoint x: 377, endPoint y: 270, distance: 42.0
click at [347, 256] on body "T Tripadvisor Home Documentation Analytics Code automation Design system data D…" at bounding box center [496, 241] width 993 height 482
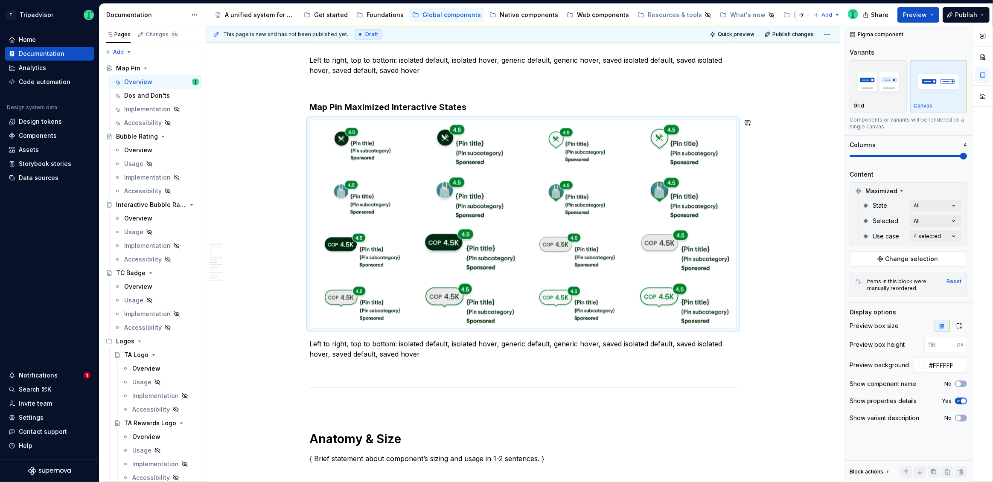
drag, startPoint x: 448, startPoint y: 291, endPoint x: 451, endPoint y: 246, distance: 44.9
click at [451, 246] on body "T Tripadvisor Home Documentation Analytics Code automation Design system data D…" at bounding box center [496, 241] width 993 height 482
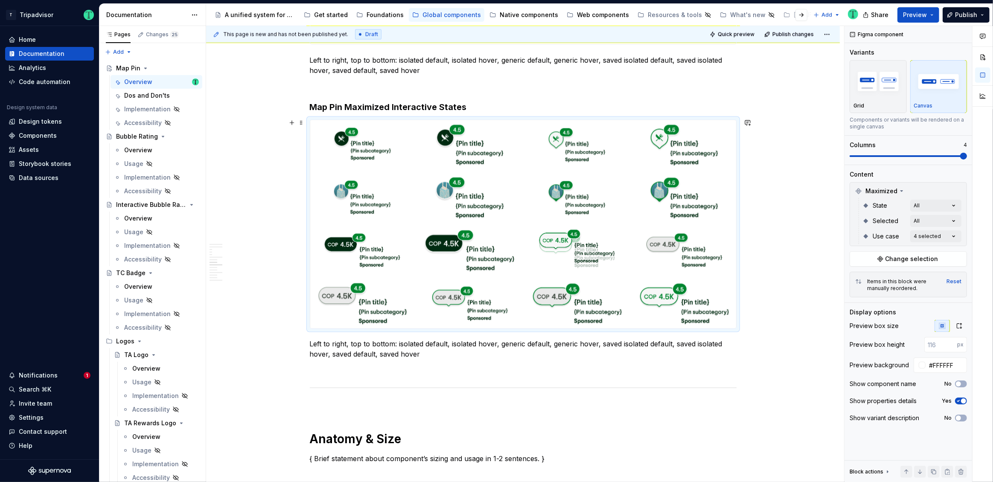
drag, startPoint x: 557, startPoint y: 289, endPoint x: 559, endPoint y: 247, distance: 41.9
click at [559, 247] on body "T Tripadvisor Home Documentation Analytics Code automation Design system data D…" at bounding box center [496, 241] width 993 height 482
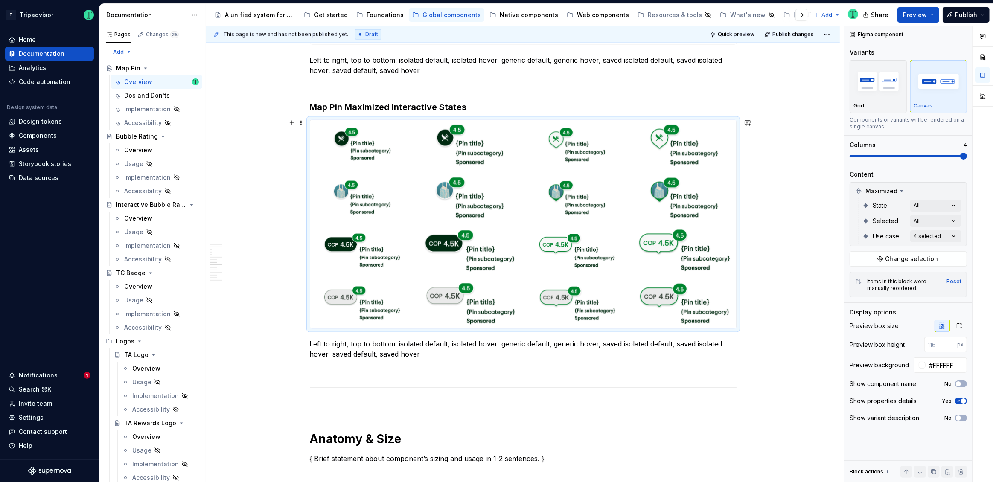
drag, startPoint x: 665, startPoint y: 269, endPoint x: 665, endPoint y: 250, distance: 18.8
click at [665, 250] on body "T Tripadvisor Home Documentation Analytics Code automation Design system data D…" at bounding box center [496, 241] width 993 height 482
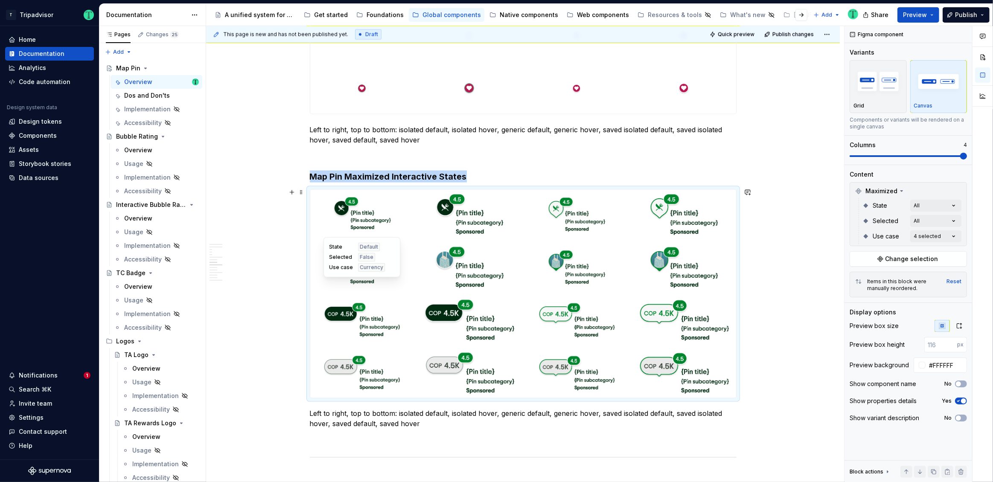
scroll to position [1651, 0]
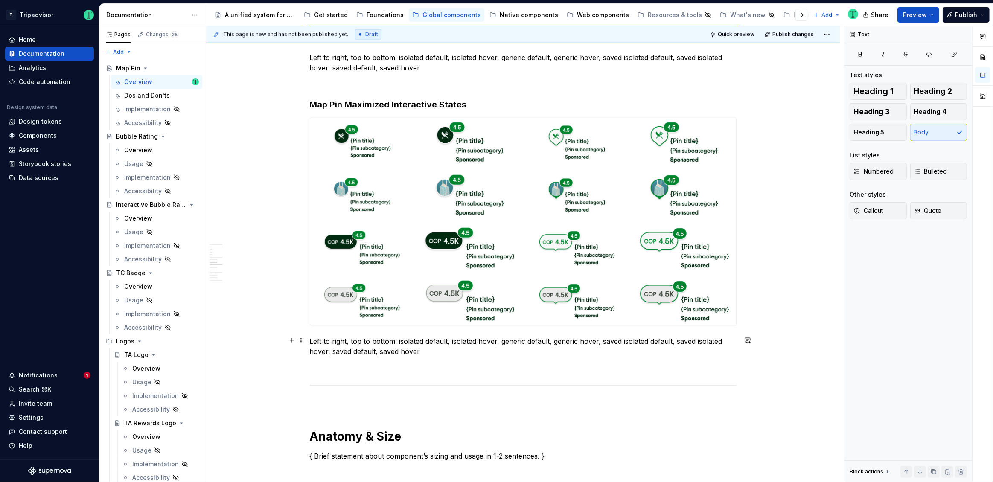
drag, startPoint x: 397, startPoint y: 341, endPoint x: 430, endPoint y: 348, distance: 33.9
click at [430, 348] on p "Left to right, top to bottom: isolated default, isolated hover, generic default…" at bounding box center [523, 347] width 427 height 20
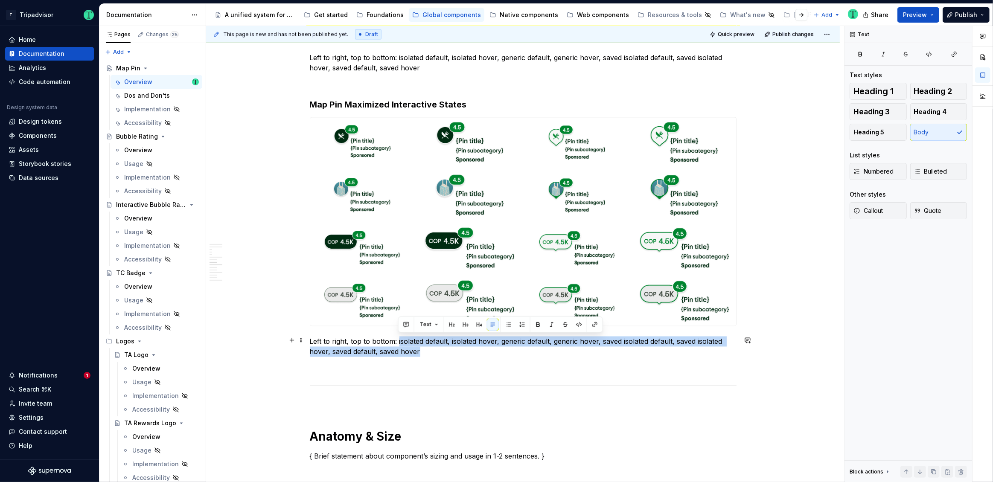
drag, startPoint x: 421, startPoint y: 349, endPoint x: 398, endPoint y: 342, distance: 24.6
click at [398, 342] on p "Left to right, top to bottom: isolated default, isolated hover, generic default…" at bounding box center [523, 347] width 427 height 20
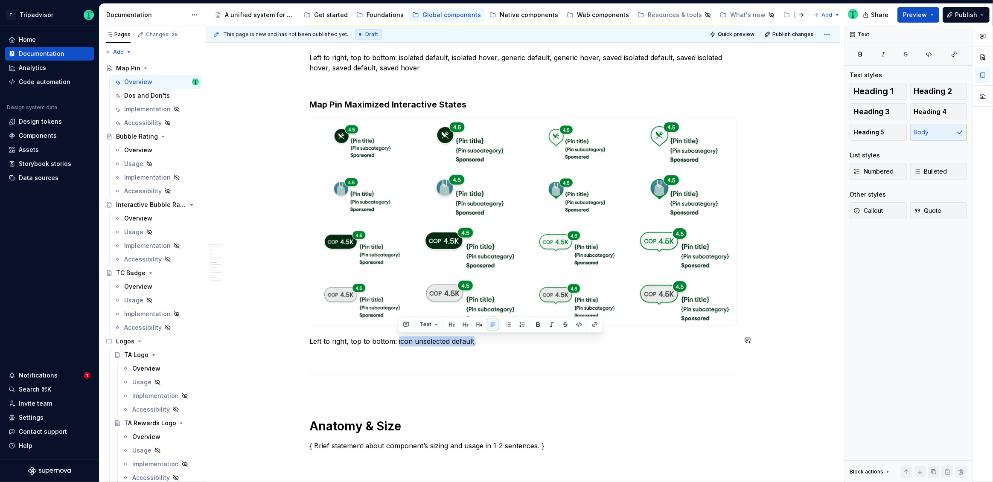
copy p "icon unselected default"
click at [592, 340] on p "Left to right, top to bottom: icon unselected default, icon unselected hover, i…" at bounding box center [523, 342] width 427 height 10
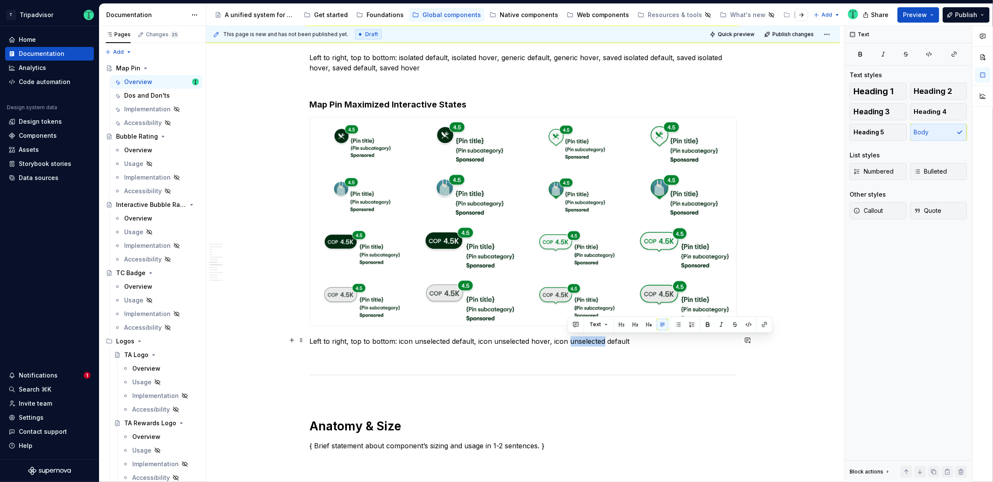
click at [592, 340] on p "Left to right, top to bottom: icon unselected default, icon unselected hover, i…" at bounding box center [523, 342] width 427 height 10
click at [693, 339] on p "Left to right, top to bottom: icon unselected default, icon unselected hover, i…" at bounding box center [523, 342] width 427 height 10
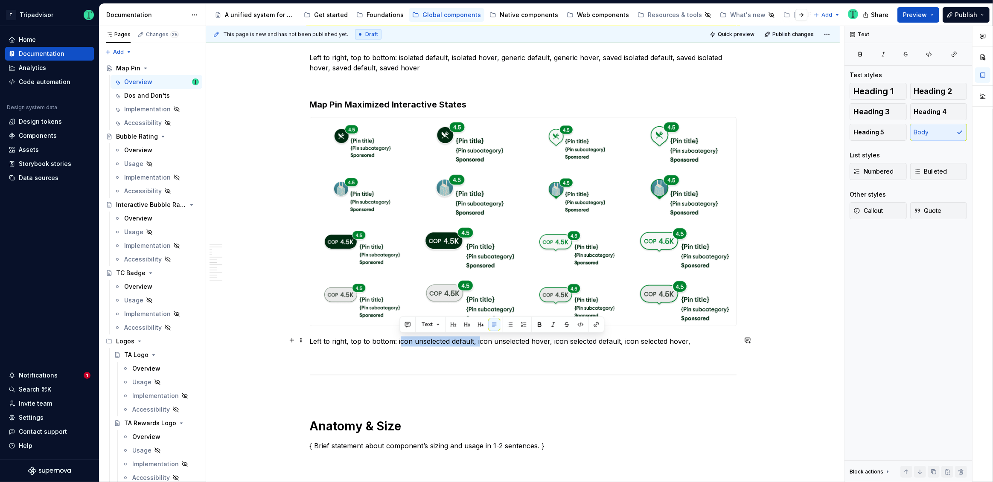
drag, startPoint x: 399, startPoint y: 340, endPoint x: 478, endPoint y: 335, distance: 79.1
click at [479, 337] on p "Left to right, top to bottom: icon unselected default, icon unselected hover, i…" at bounding box center [523, 342] width 427 height 10
drag, startPoint x: 398, startPoint y: 339, endPoint x: 689, endPoint y: 338, distance: 290.6
click at [689, 338] on p "Left to right, top to bottom: icon unselected default, icon unselected hover, i…" at bounding box center [523, 342] width 427 height 10
copy p "icon unselected default, icon unselected hover, icon selected default, icon sel…"
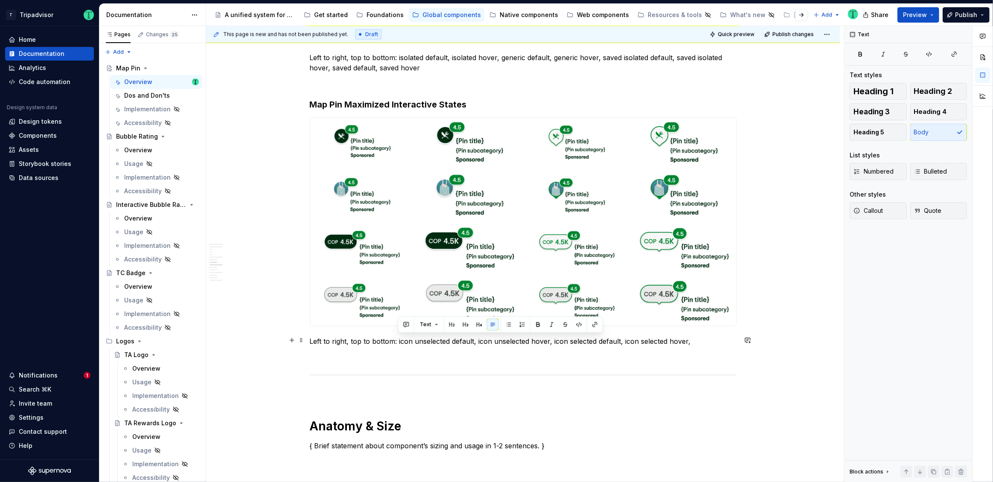
click at [703, 337] on p "Left to right, top to bottom: icon unselected default, icon unselected hover, i…" at bounding box center [523, 342] width 427 height 10
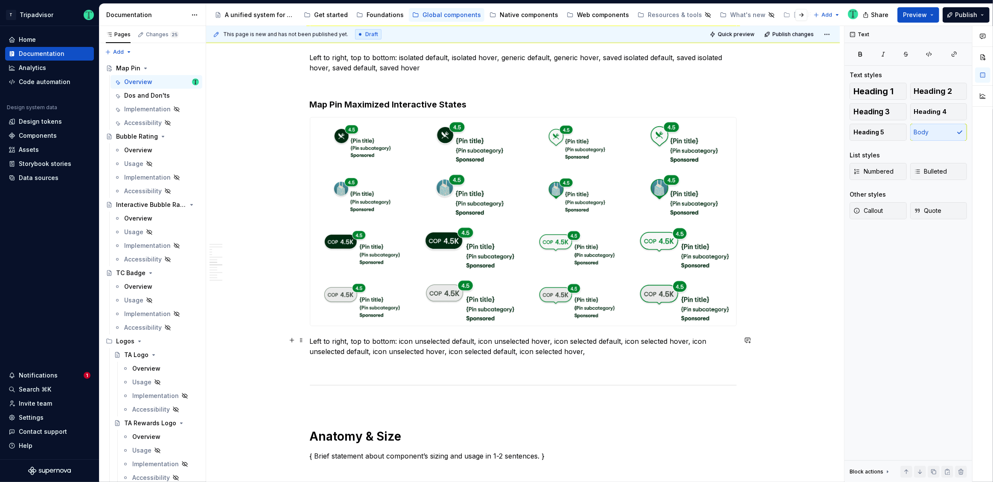
click at [699, 340] on p "Left to right, top to bottom: icon unselected default, icon unselected hover, i…" at bounding box center [523, 347] width 427 height 20
click at [381, 352] on p "Left to right, top to bottom: icon unselected default, icon unselected hover, i…" at bounding box center [523, 347] width 427 height 20
copy p "currency"
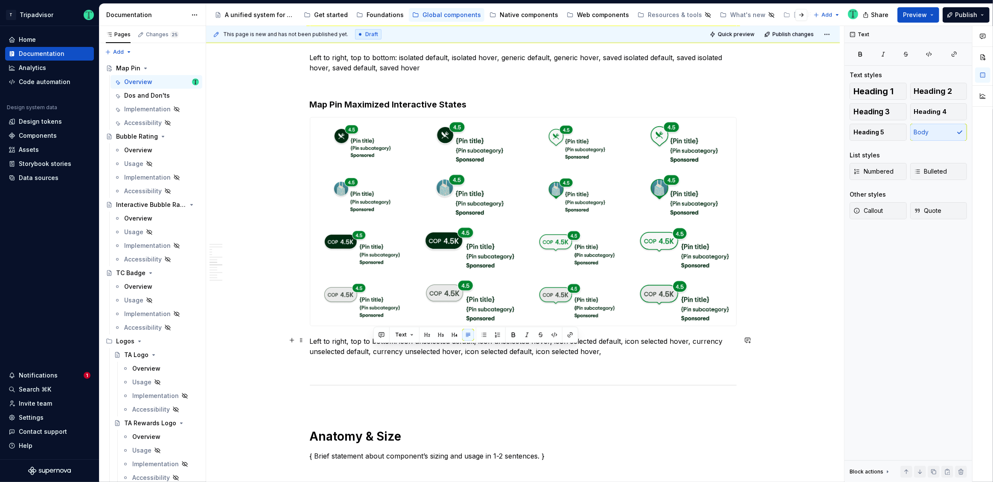
click at [467, 349] on p "Left to right, top to bottom: icon unselected default, icon unselected hover, i…" at bounding box center [523, 347] width 427 height 20
click at [559, 351] on p "Left to right, top to bottom: icon unselected default, icon unselected hover, i…" at bounding box center [523, 347] width 427 height 20
click at [639, 350] on p "Left to right, top to bottom: icon unselected default, icon unselected hover, i…" at bounding box center [523, 347] width 427 height 20
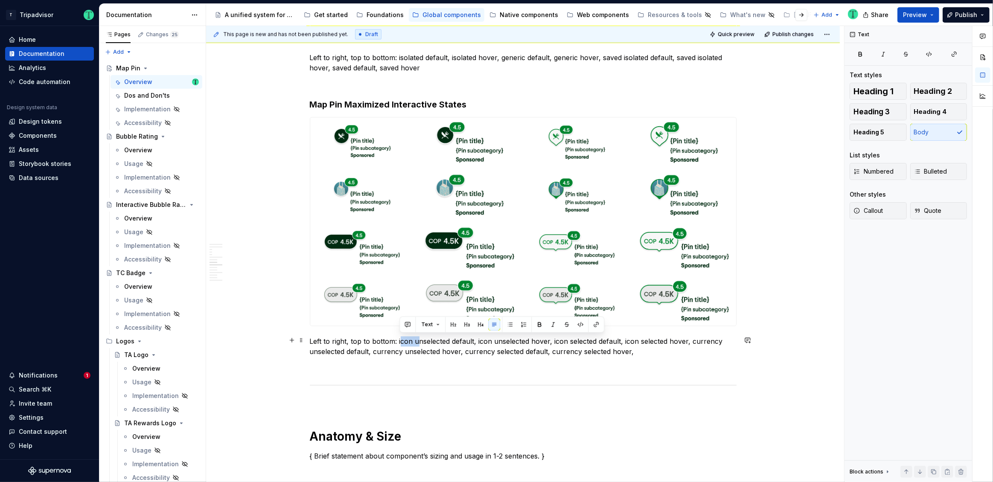
drag, startPoint x: 399, startPoint y: 340, endPoint x: 417, endPoint y: 339, distance: 18.4
click at [417, 339] on p "Left to right, top to bottom: icon unselected default, icon unselected hover, i…" at bounding box center [523, 347] width 427 height 20
drag, startPoint x: 397, startPoint y: 337, endPoint x: 687, endPoint y: 341, distance: 290.2
click at [687, 341] on p "Left to right, top to bottom: icon unselected default, icon unselected hover, i…" at bounding box center [523, 347] width 427 height 20
copy p "icon unselected default, icon unselected hover, icon selected default, icon sel…"
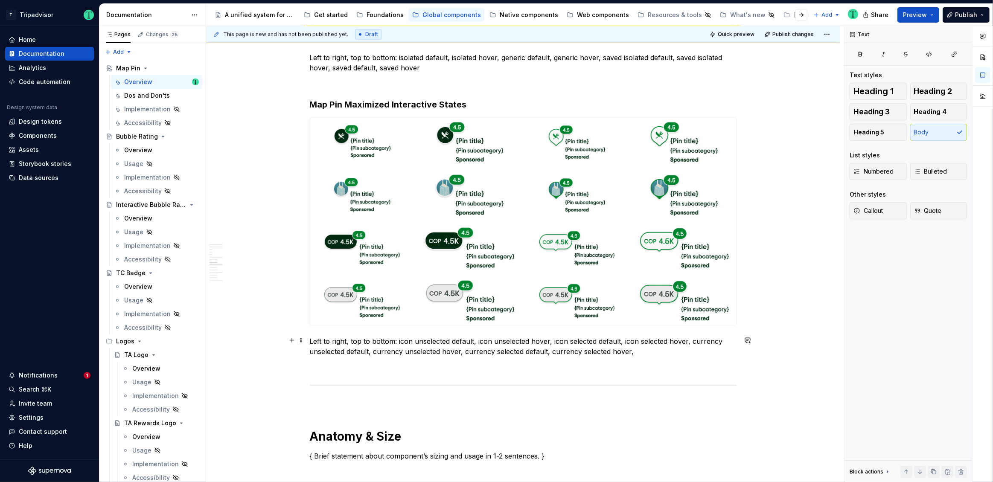
click at [643, 354] on p "Left to right, top to bottom: icon unselected default, icon unselected hover, i…" at bounding box center [523, 347] width 427 height 20
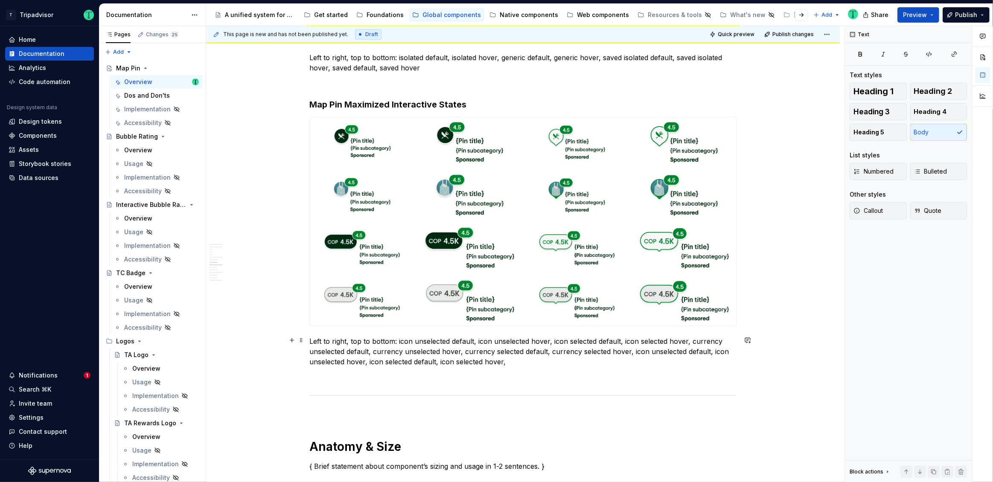
click at [633, 350] on p "Left to right, top to bottom: icon unselected default, icon unselected hover, i…" at bounding box center [523, 352] width 427 height 31
copy p "currency isolated"
click at [345, 362] on p "Left to right, top to bottom: icon unselected default, icon unselected hover, i…" at bounding box center [523, 352] width 427 height 31
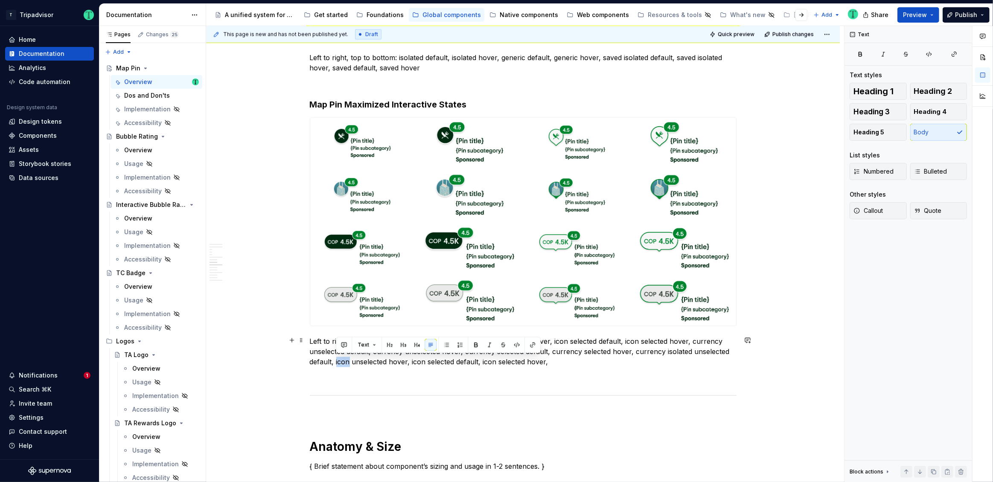
click at [345, 362] on p "Left to right, top to bottom: icon unselected default, icon unselected hover, i…" at bounding box center [523, 352] width 427 height 31
click at [460, 362] on p "Left to right, top to bottom: icon unselected default, icon unselected hover, i…" at bounding box center [523, 352] width 427 height 31
click at [574, 360] on p "Left to right, top to bottom: icon unselected default, icon unselected hover, i…" at bounding box center [523, 352] width 427 height 31
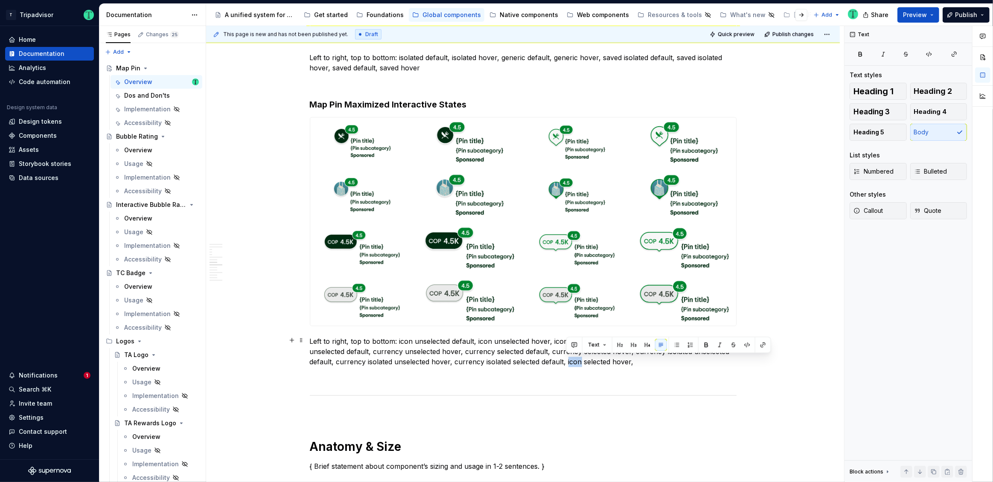
click at [574, 360] on p "Left to right, top to bottom: icon unselected default, icon unselected hover, i…" at bounding box center [523, 352] width 427 height 31
click at [696, 361] on p "Left to right, top to bottom: icon unselected default, icon unselected hover, i…" at bounding box center [523, 352] width 427 height 31
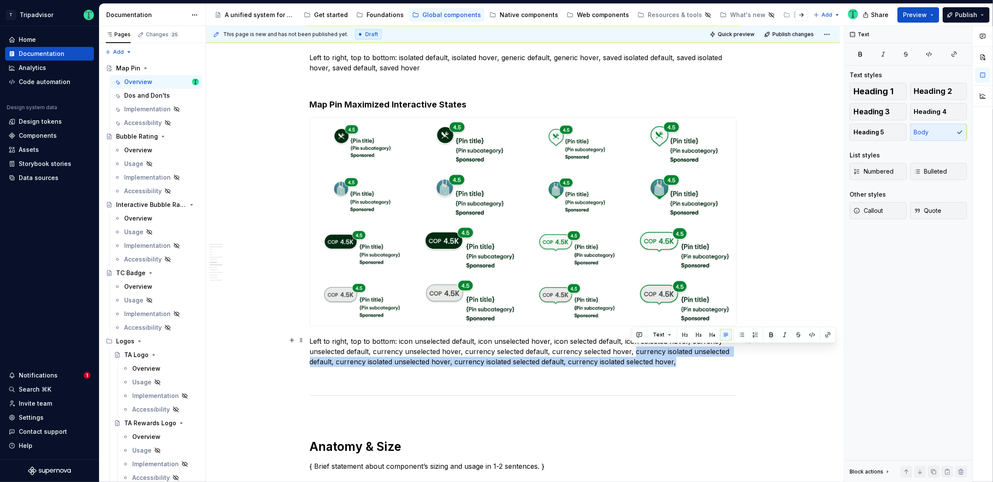
drag, startPoint x: 695, startPoint y: 361, endPoint x: 632, endPoint y: 346, distance: 64.5
click at [632, 346] on p "Left to right, top to bottom: icon unselected default, icon unselected hover, i…" at bounding box center [523, 352] width 427 height 31
click at [696, 366] on div "**********" at bounding box center [523, 80] width 427 height 3107
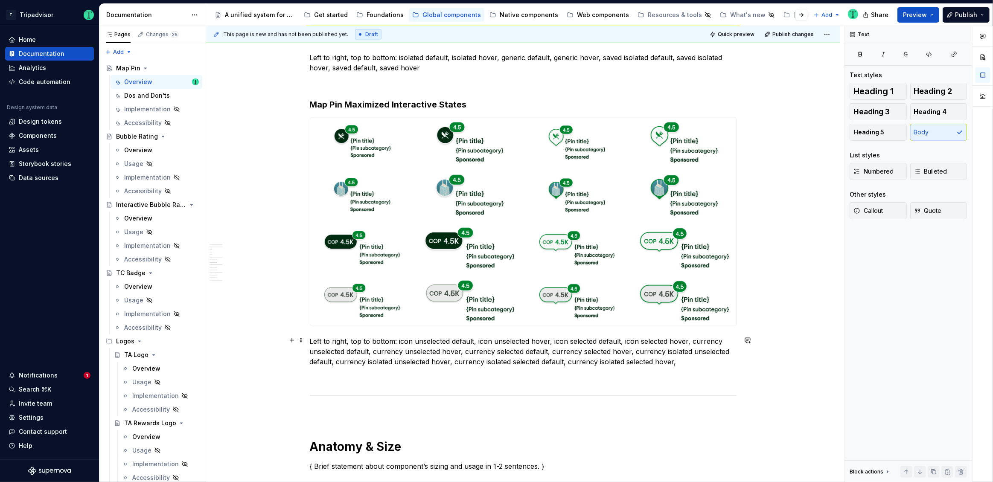
click at [689, 364] on p "Left to right, top to bottom: icon unselected default, icon unselected hover, i…" at bounding box center [523, 352] width 427 height 31
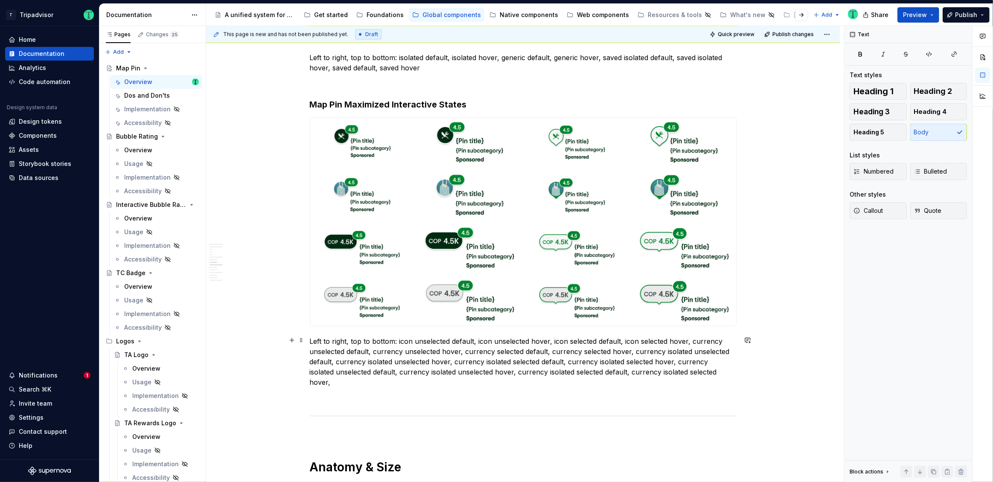
click at [690, 360] on p "Left to right, top to bottom: icon unselected default, icon unselected hover, i…" at bounding box center [523, 362] width 427 height 51
click at [692, 360] on p "Left to right, top to bottom: icon unselected default, icon unselected hover, i…" at bounding box center [523, 362] width 427 height 51
click at [380, 375] on p "Left to right, top to bottom: icon unselected default, icon unselected hover, i…" at bounding box center [523, 362] width 427 height 51
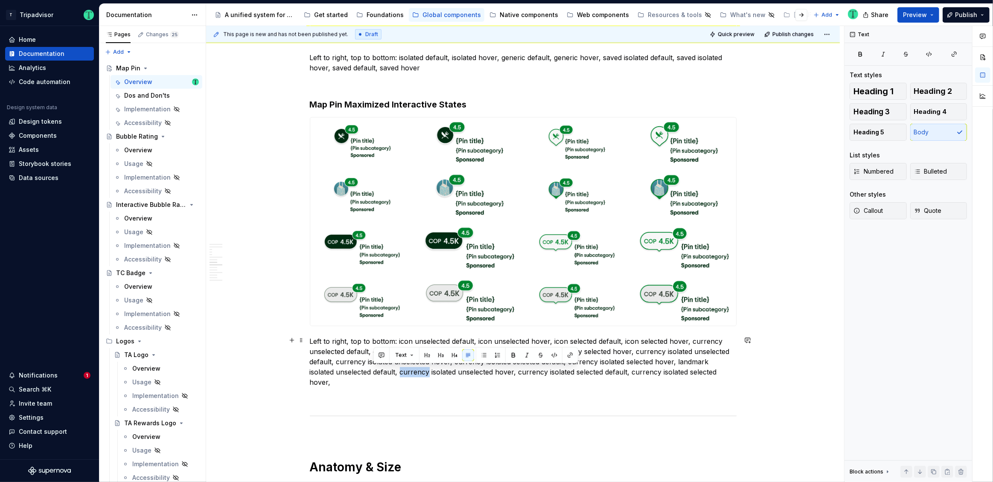
click at [380, 375] on p "Left to right, top to bottom: icon unselected default, icon unselected hover, i…" at bounding box center [523, 362] width 427 height 51
click at [510, 371] on p "Left to right, top to bottom: icon unselected default, icon unselected hover, i…" at bounding box center [523, 362] width 427 height 51
click at [618, 372] on p "Left to right, top to bottom: icon unselected default, icon unselected hover, i…" at bounding box center [523, 362] width 427 height 51
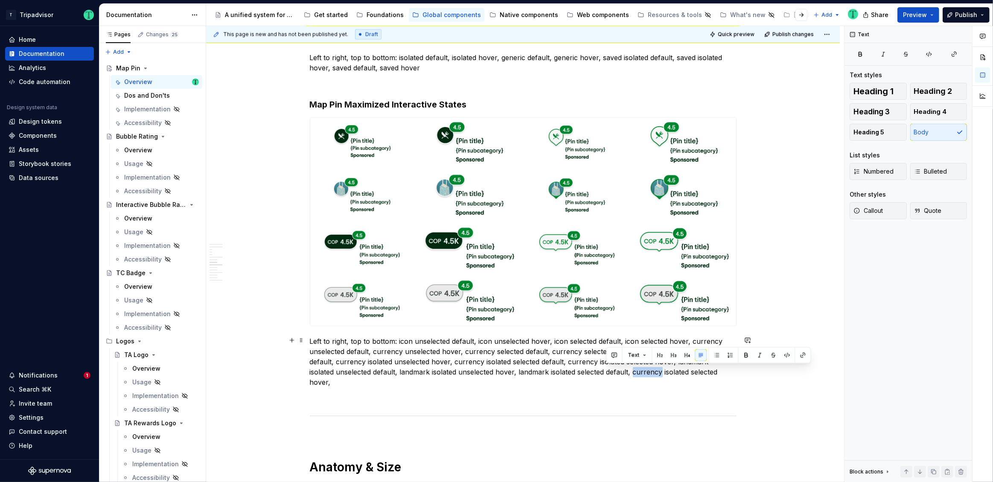
click at [618, 372] on p "Left to right, top to bottom: icon unselected default, icon unselected hover, i…" at bounding box center [523, 362] width 427 height 51
click at [739, 373] on div "**********" at bounding box center [523, 158] width 634 height 3303
click at [780, 316] on div "**********" at bounding box center [523, 158] width 634 height 3303
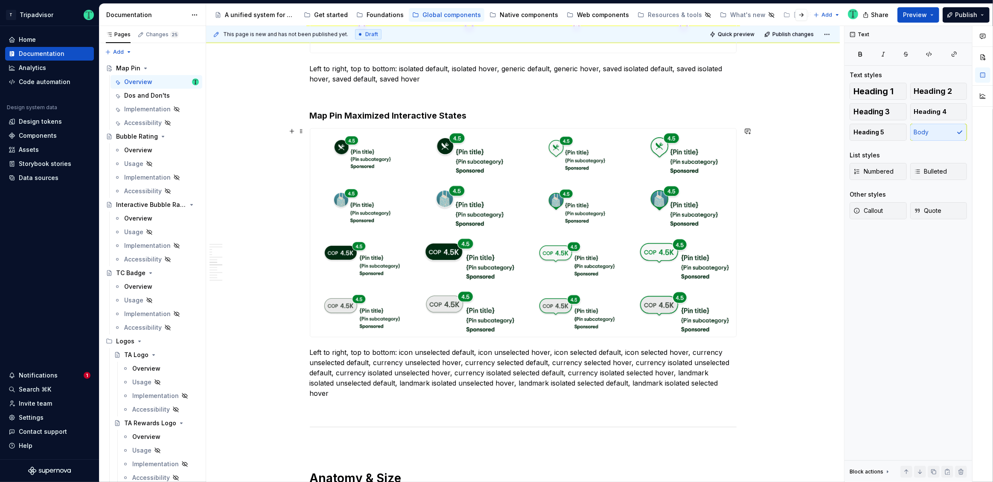
scroll to position [1639, 0]
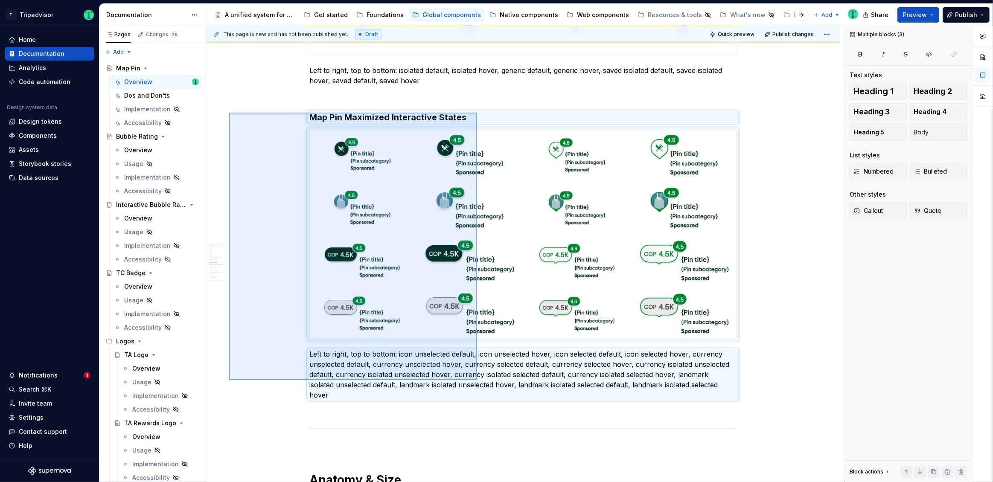
drag, startPoint x: 229, startPoint y: 113, endPoint x: 475, endPoint y: 380, distance: 363.6
click at [476, 380] on div "**********" at bounding box center [525, 254] width 638 height 457
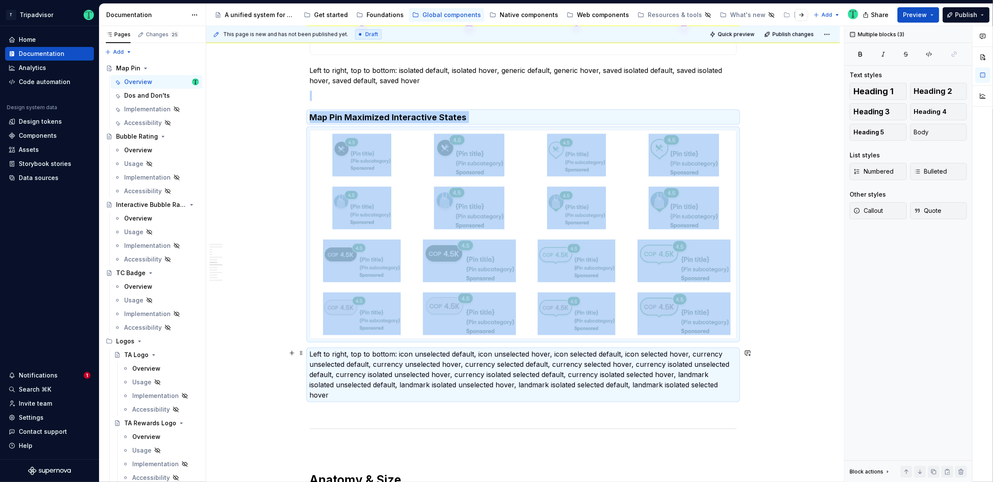
click at [770, 375] on div "**********" at bounding box center [523, 171] width 634 height 3303
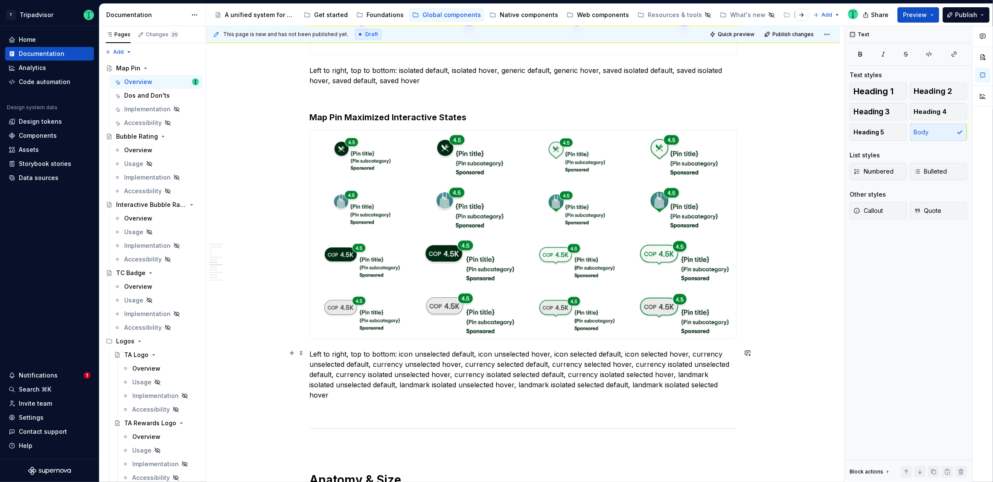
click at [772, 381] on div "**********" at bounding box center [523, 171] width 634 height 3303
click at [327, 406] on p at bounding box center [523, 411] width 427 height 10
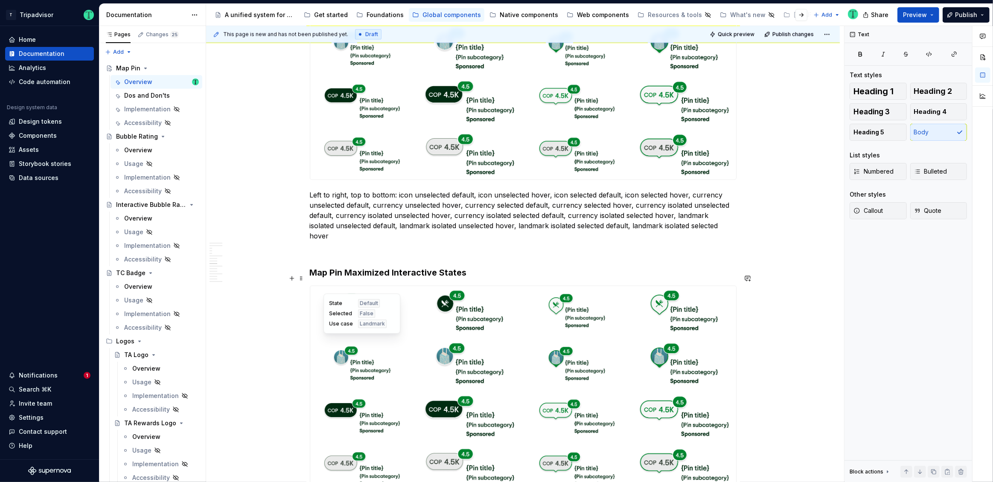
scroll to position [1782, 0]
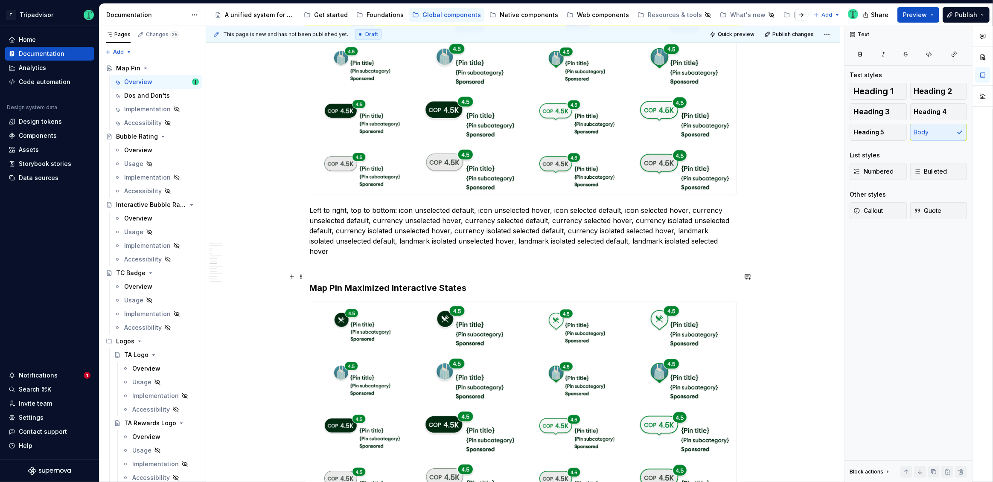
click at [364, 282] on h3 "Map Pin Maximized Interactive States" at bounding box center [523, 288] width 427 height 12
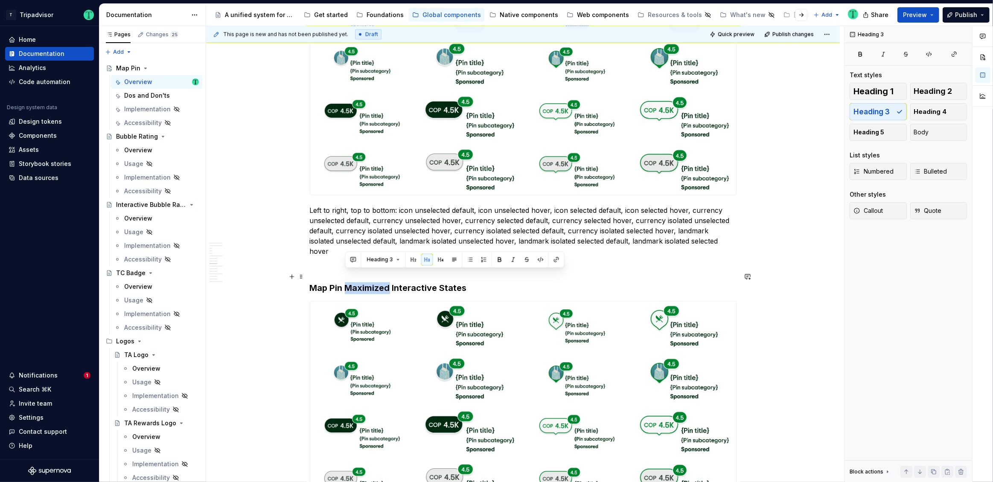
click at [364, 282] on h3 "Map Pin Maximized Interactive States" at bounding box center [523, 288] width 427 height 12
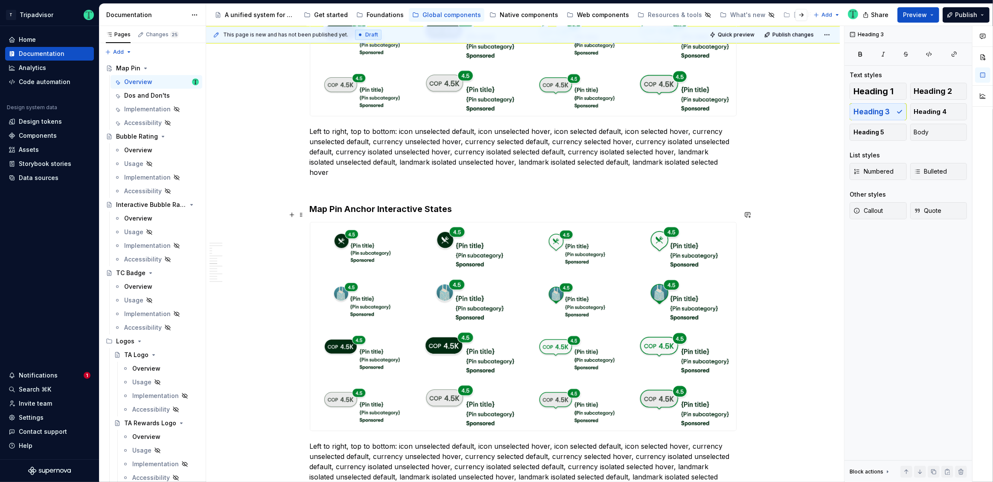
scroll to position [1880, 0]
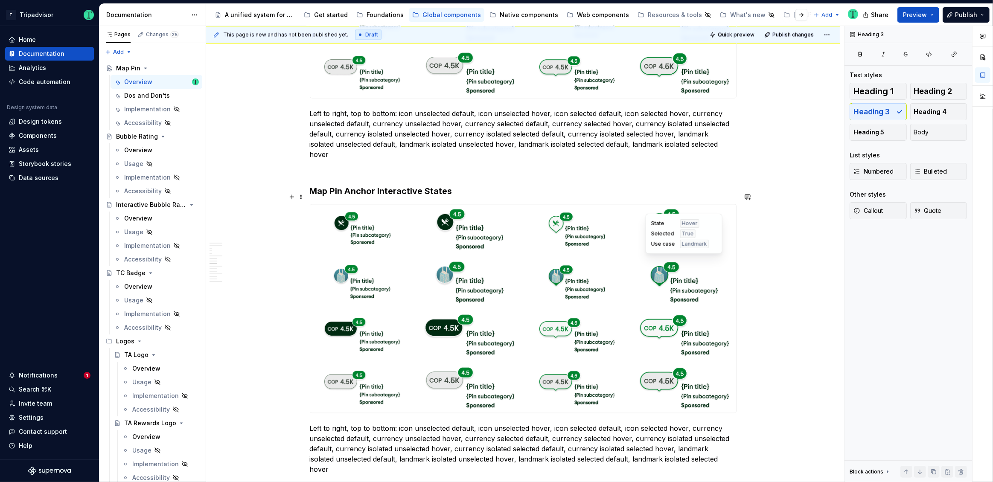
click at [684, 288] on img at bounding box center [684, 282] width 70 height 43
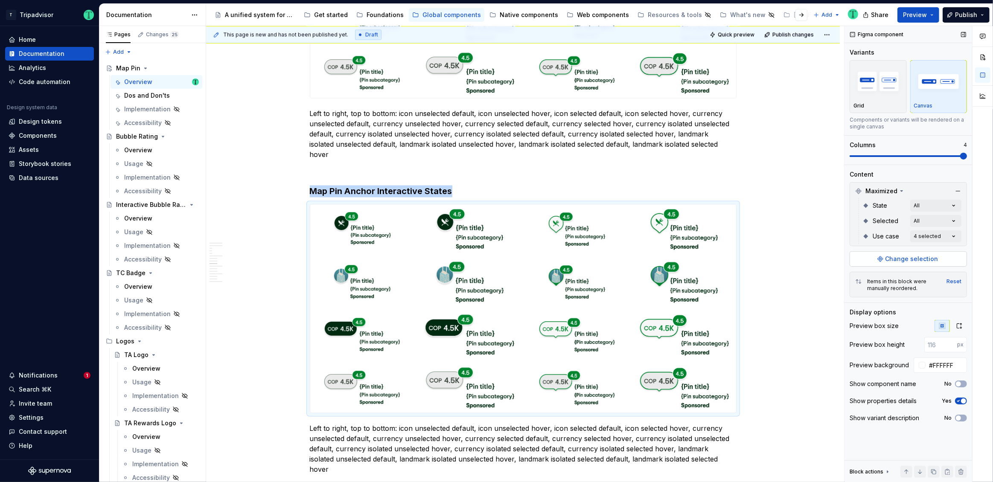
click at [927, 262] on span "Change selection" at bounding box center [911, 259] width 53 height 9
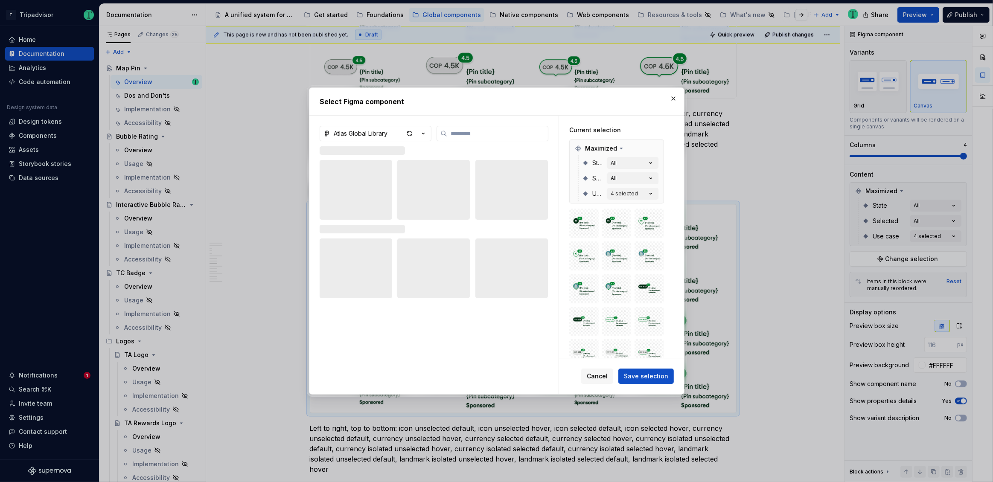
type textarea "*"
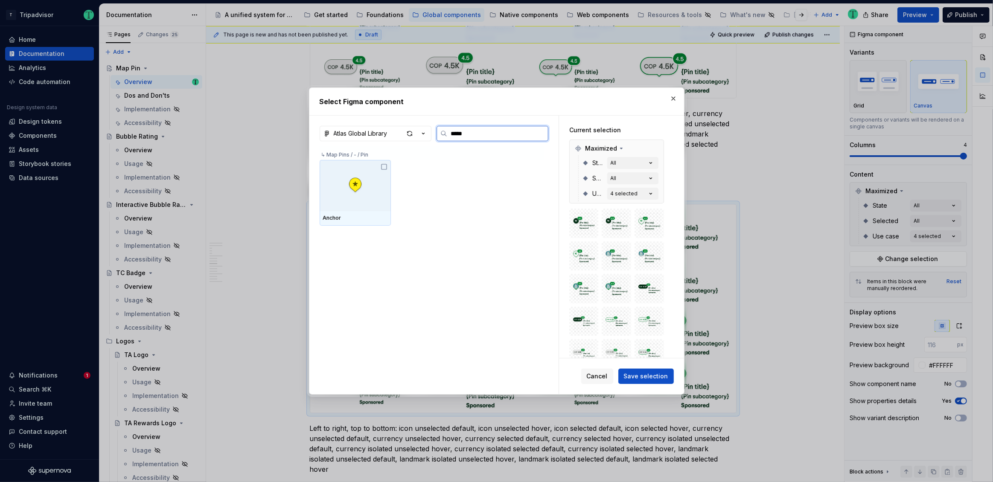
type input "******"
click at [384, 166] on icon at bounding box center [384, 166] width 7 height 7
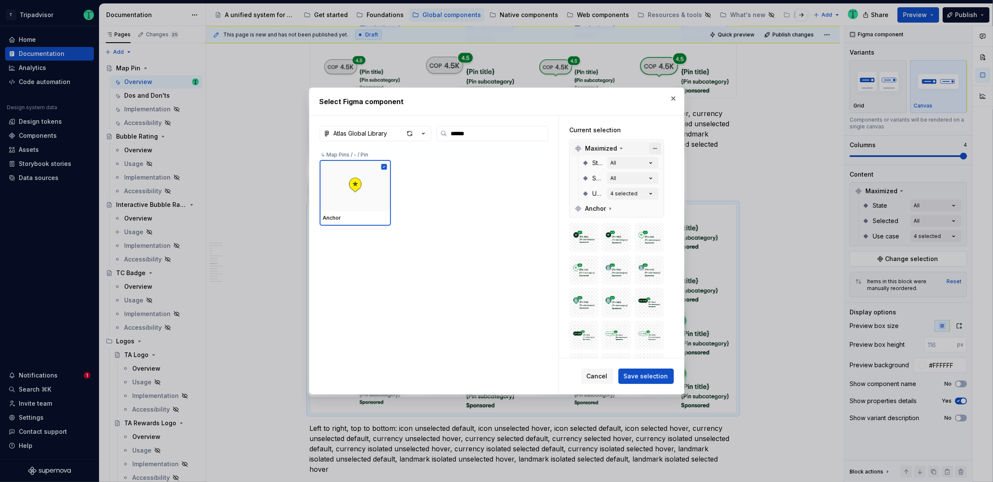
click at [658, 150] on button "button" at bounding box center [655, 149] width 12 height 12
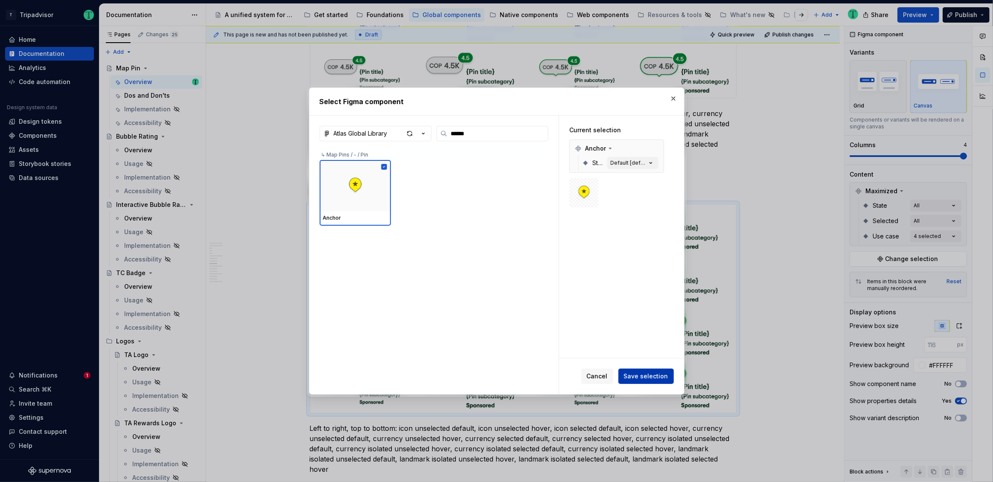
click at [661, 373] on span "Save selection" at bounding box center [646, 376] width 44 height 9
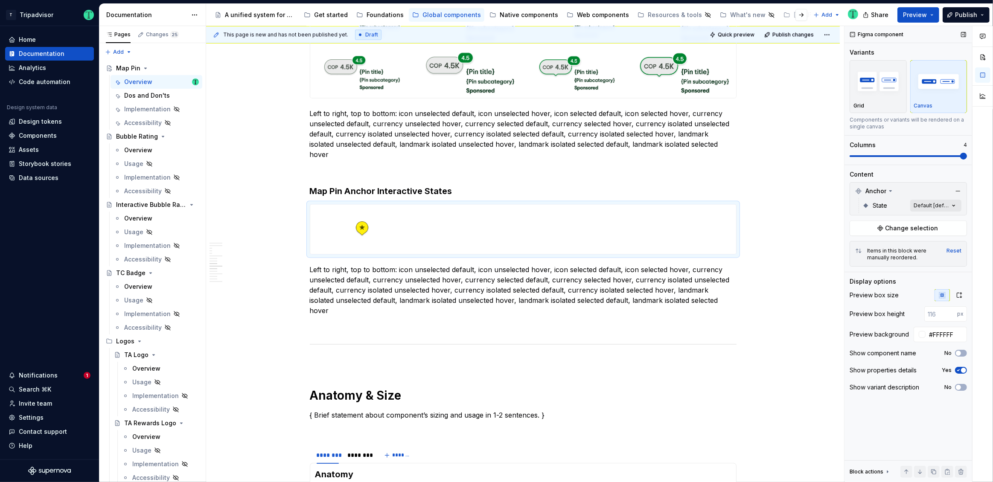
click at [950, 202] on div "Comments Open comments No comments yet Select ‘Comment’ from the block context …" at bounding box center [918, 254] width 148 height 457
click at [949, 220] on span "button" at bounding box center [947, 220] width 5 height 5
click at [357, 258] on html "T Tripadvisor Home Documentation Analytics Code automation Design system data D…" at bounding box center [496, 241] width 993 height 482
click at [357, 265] on p "Left to right, top to bottom: icon unselected default, icon unselected hover, i…" at bounding box center [523, 290] width 427 height 51
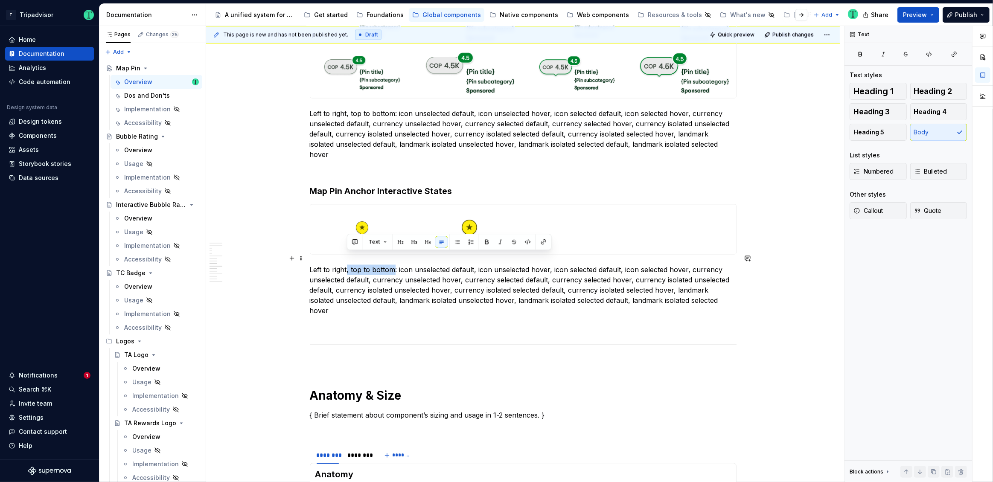
drag, startPoint x: 348, startPoint y: 259, endPoint x: 395, endPoint y: 261, distance: 47.0
click at [395, 265] on p "Left to right, top to bottom: icon unselected default, icon unselected hover, i…" at bounding box center [523, 290] width 427 height 51
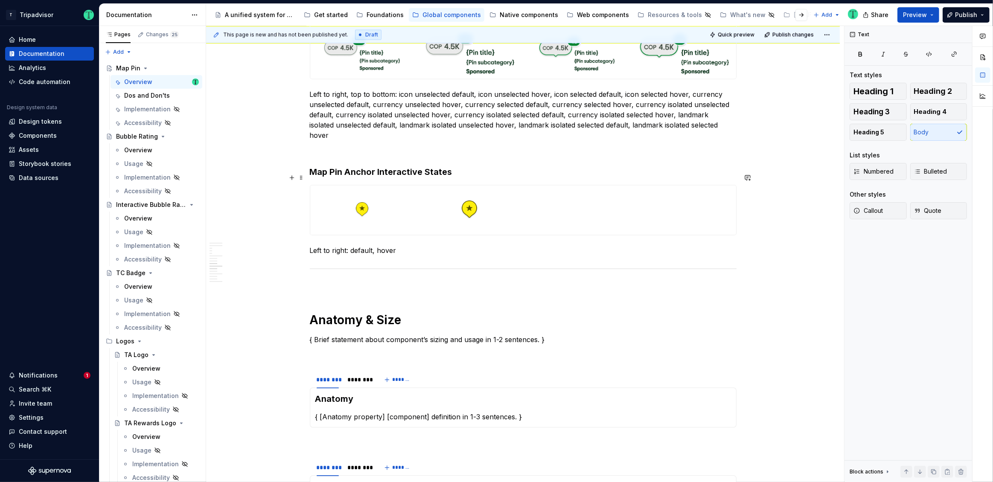
scroll to position [1904, 0]
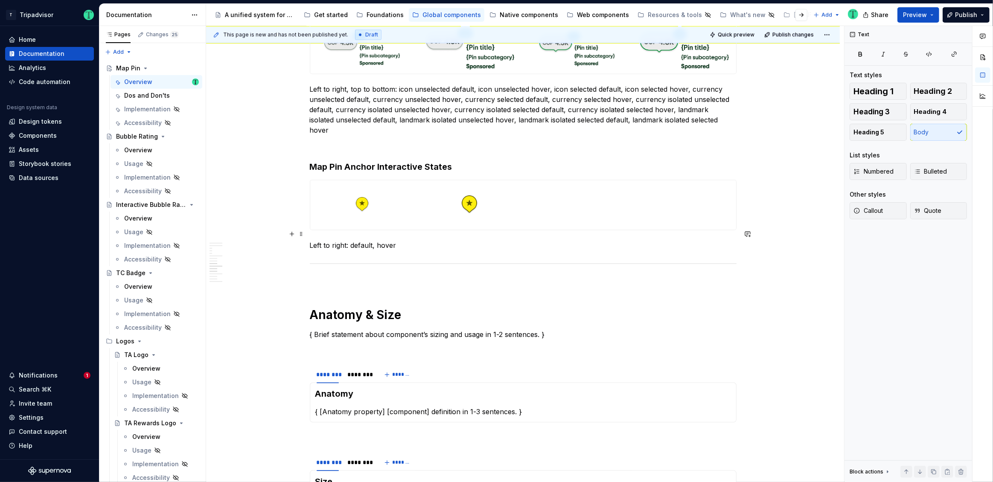
click at [530, 240] on p "Left to right: default, hover" at bounding box center [523, 245] width 427 height 10
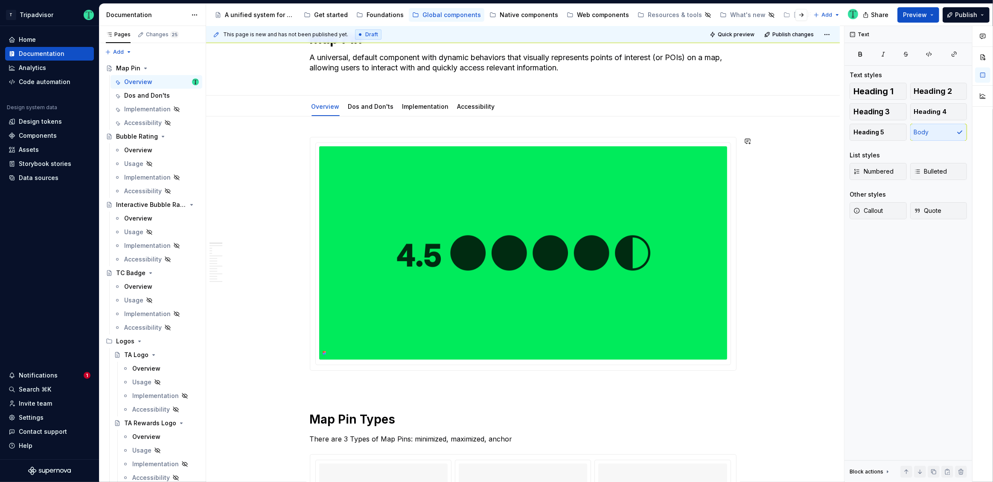
scroll to position [0, 0]
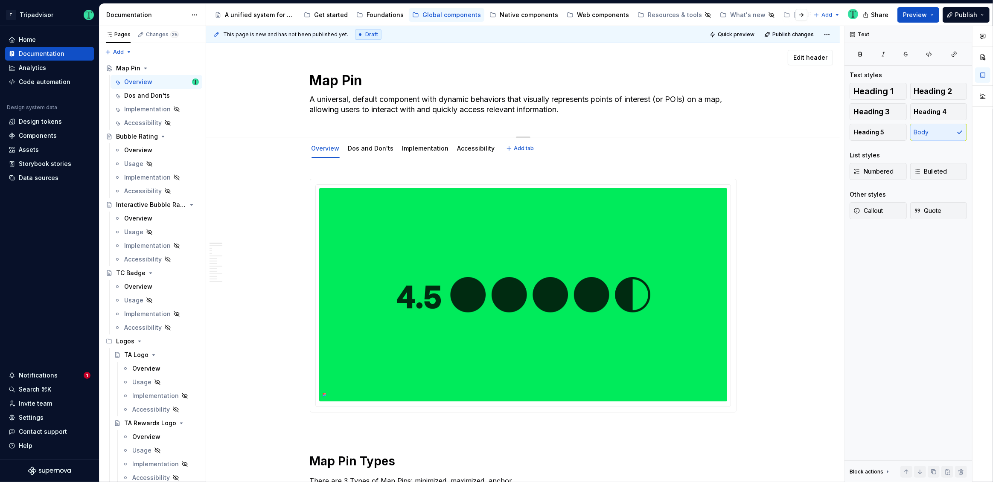
click at [369, 103] on textarea "A universal, default component with dynamic behaviors that visually represents …" at bounding box center [521, 105] width 427 height 24
type textarea "*"
click at [386, 121] on div "Map Pin A universal, default component with dynamic behaviors that visually rep…" at bounding box center [523, 90] width 427 height 94
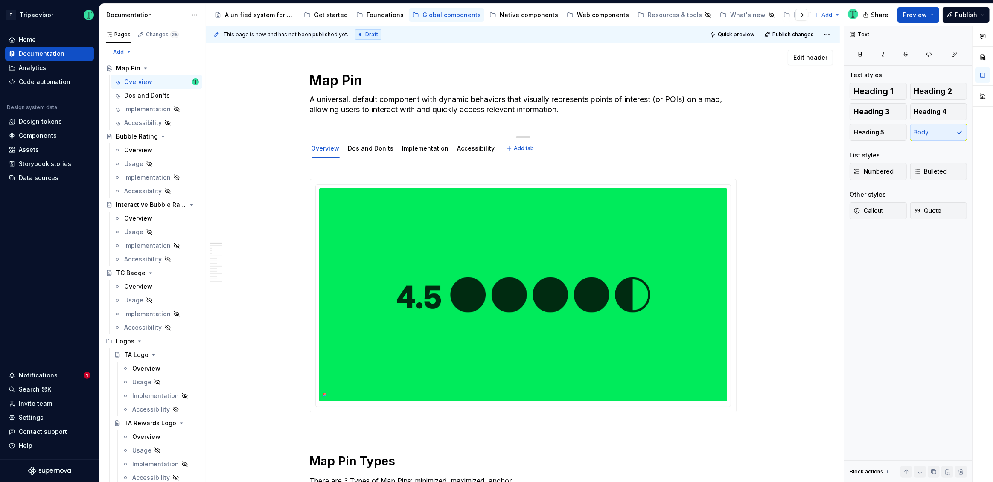
click at [575, 111] on textarea "A universal, default component with dynamic behaviors that visually represents …" at bounding box center [521, 105] width 427 height 24
type textarea "A universal, default component with dynamic behaviors that visually represents …"
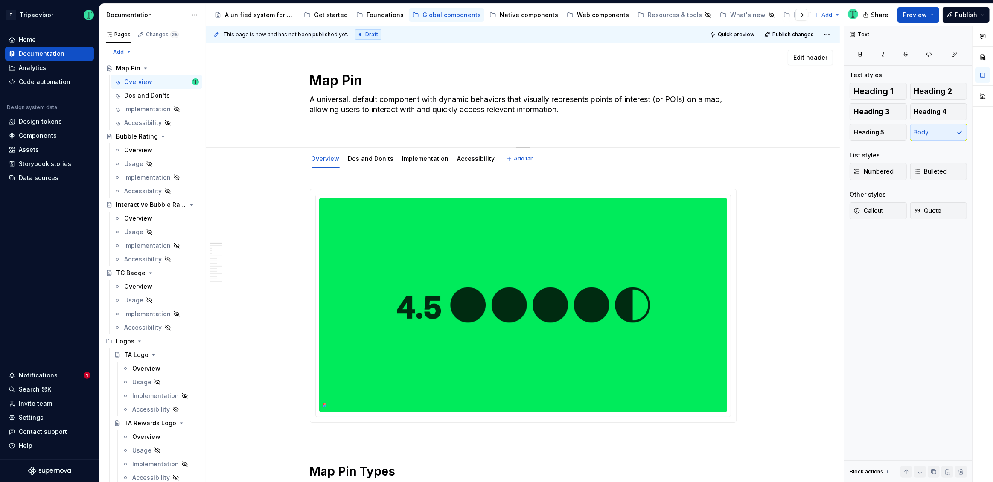
type textarea "*"
type textarea "A universal, default component with dynamic behaviors that visually represents …"
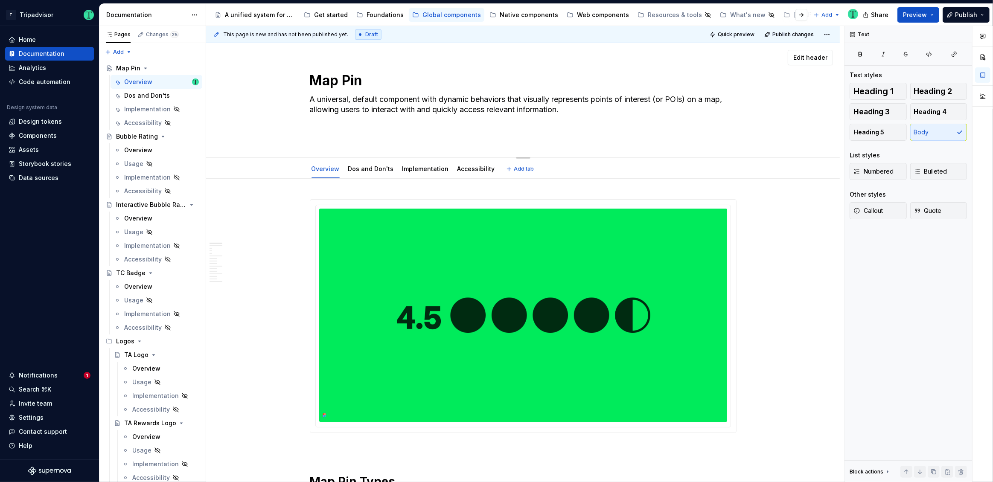
type textarea "*"
paste textarea "Also known as Pin, Marker, Message, POI marker"
type textarea "A universal, default component with dynamic behaviors that visually represents …"
type textarea "*"
type textarea "A universal, default component with dynamic behaviors that visually represents …"
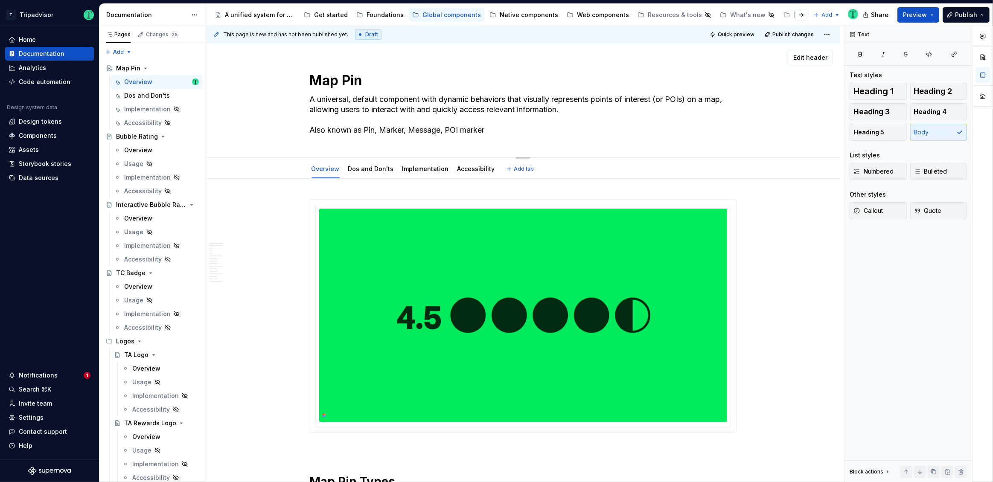
click at [335, 143] on div "Map Pin A universal, default component with dynamic behaviors that visually rep…" at bounding box center [523, 100] width 427 height 114
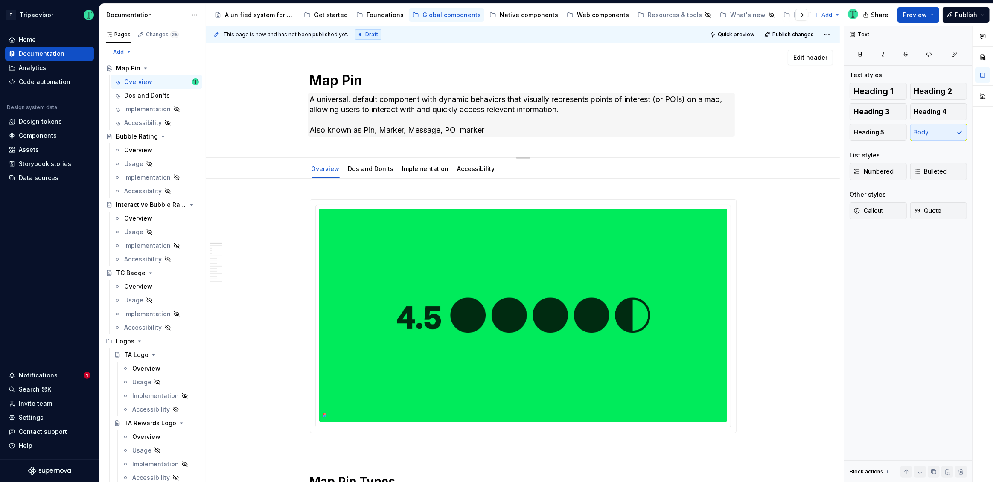
type textarea "*"
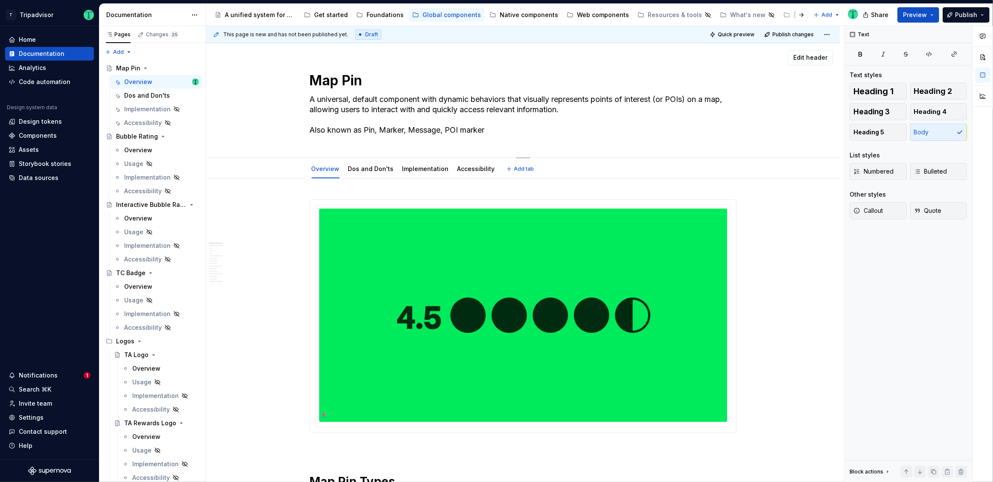
click at [363, 129] on textarea "A universal, default component with dynamic behaviors that visually represents …" at bounding box center [521, 115] width 427 height 44
click at [410, 131] on textarea "A universal, default component with dynamic behaviors that visually represents …" at bounding box center [521, 115] width 427 height 44
click at [421, 131] on textarea "A universal, default component with dynamic behaviors that visually represents …" at bounding box center [521, 115] width 427 height 44
type textarea "A universal, default component with dynamic behaviors that visually represents …"
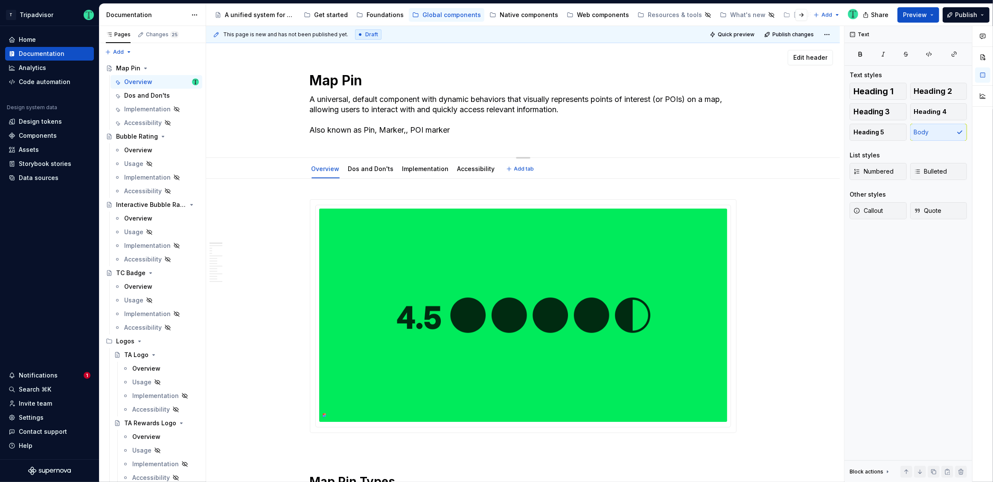
type textarea "*"
type textarea "A universal, default component with dynamic behaviors that visually represents …"
type textarea "*"
type textarea "A universal, default component with dynamic behaviors that visually represents …"
click at [235, 149] on div "Map Pin A universal, default component with dynamic behaviors that visually rep…" at bounding box center [523, 100] width 634 height 115
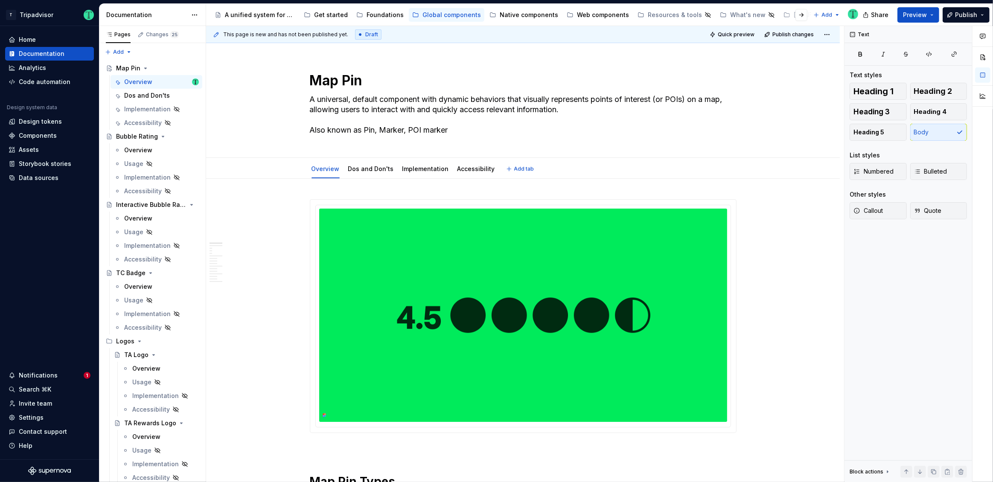
type textarea "*"
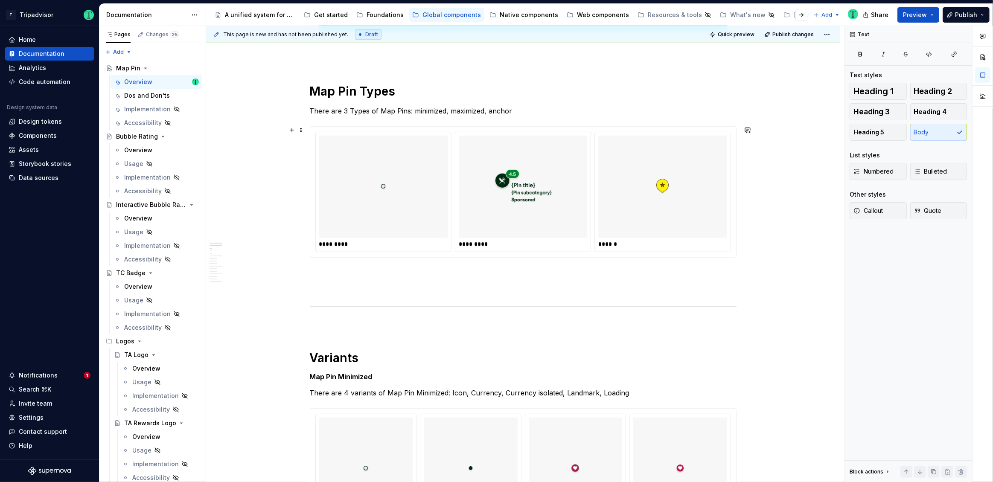
scroll to position [391, 0]
